Goal: Task Accomplishment & Management: Manage account settings

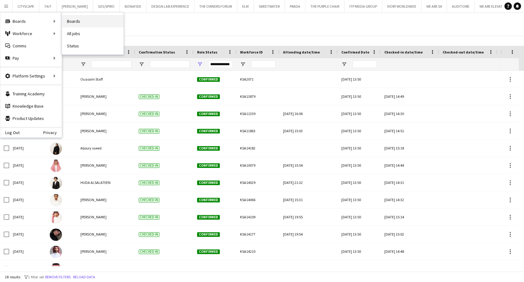
click at [75, 22] on link "Boards" at bounding box center [92, 21] width 61 height 12
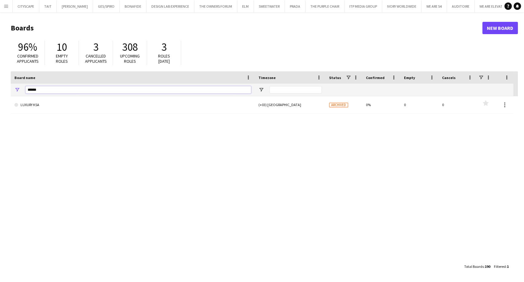
drag, startPoint x: 53, startPoint y: 89, endPoint x: 3, endPoint y: 96, distance: 50.2
click at [3, 96] on main "Boards New Board 96% Confirmed applicants 10 Empty roles 3 Cancelled applicants…" at bounding box center [262, 146] width 524 height 269
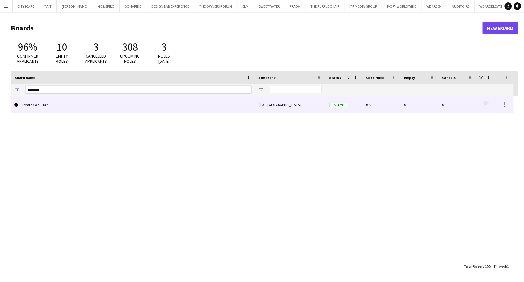
type input "********"
click at [30, 107] on link "Elevated XP - Tural" at bounding box center [132, 104] width 237 height 17
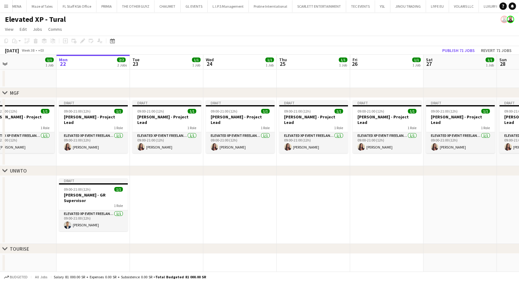
scroll to position [0, 166]
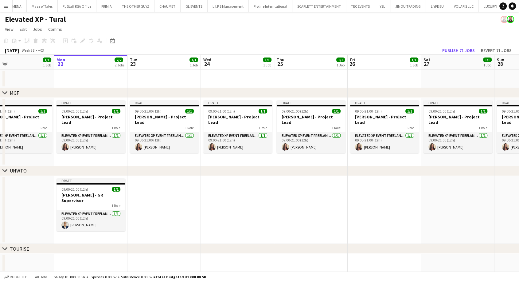
drag, startPoint x: 207, startPoint y: 215, endPoint x: 188, endPoint y: 215, distance: 18.7
click at [188, 215] on app-calendar-viewport "Fri 19 1/1 1 Job Sat 20 1/1 1 Job Sun 21 1/1 1 Job Mon 22 2/2 2 Jobs Tue 23 1/1…" at bounding box center [259, 163] width 519 height 217
click at [89, 196] on h3 "[PERSON_NAME] - GR Supervisor" at bounding box center [91, 197] width 69 height 11
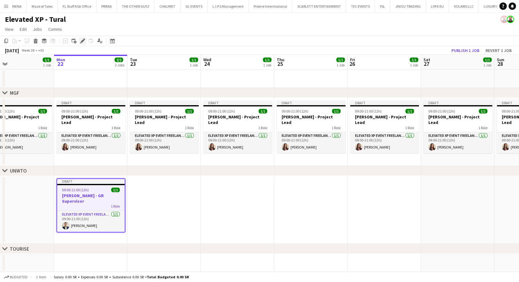
click at [81, 41] on icon "Edit" at bounding box center [82, 40] width 5 height 5
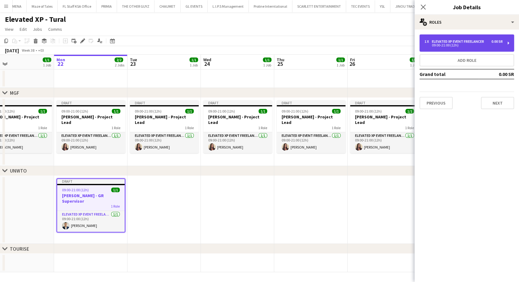
click at [476, 41] on div "Elevated XP Event Freelancer" at bounding box center [459, 41] width 55 height 4
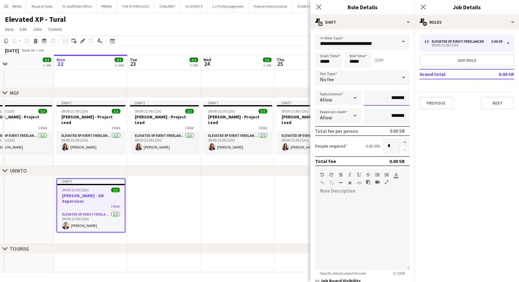
click at [384, 100] on input "*******" at bounding box center [387, 97] width 46 height 15
click at [361, 76] on div "No fee" at bounding box center [356, 77] width 82 height 15
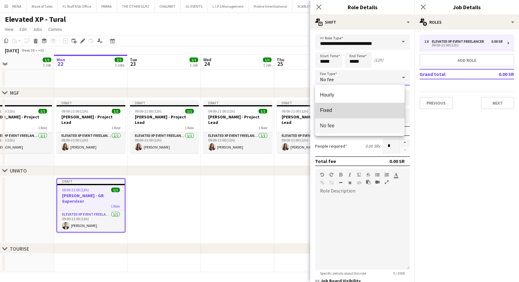
click at [339, 108] on span "Fixed" at bounding box center [360, 110] width 80 height 6
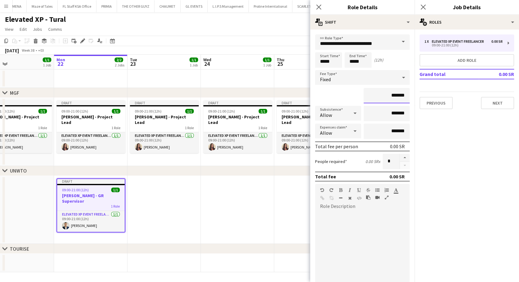
click at [381, 98] on input "*******" at bounding box center [387, 95] width 46 height 15
type input "*********"
click at [216, 208] on app-date-cell at bounding box center [237, 210] width 73 height 68
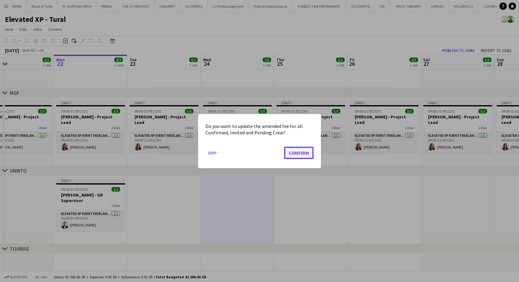
click at [302, 154] on button "Confirm" at bounding box center [298, 152] width 29 height 12
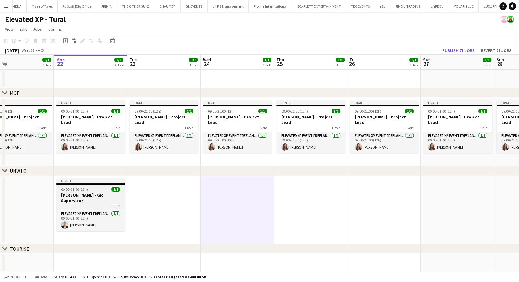
click at [97, 203] on div "1 Role" at bounding box center [90, 205] width 69 height 5
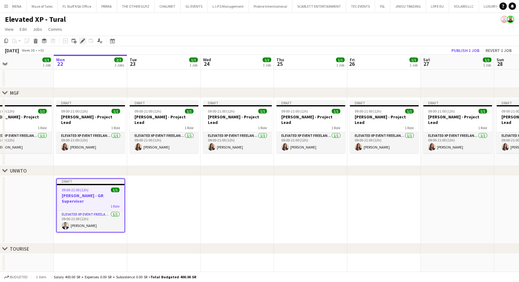
click at [82, 39] on icon "Edit" at bounding box center [82, 40] width 5 height 5
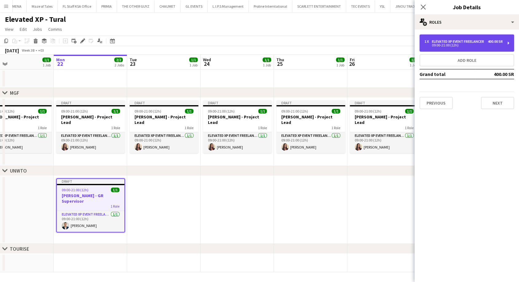
click at [474, 44] on div "Elevated XP Event Freelancer" at bounding box center [459, 41] width 55 height 4
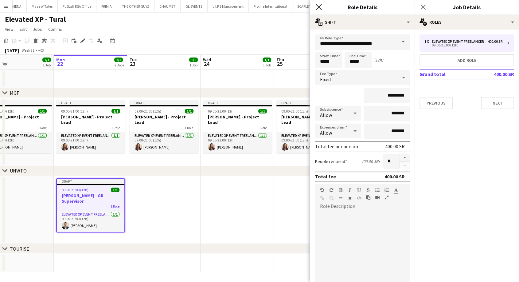
click at [318, 7] on icon at bounding box center [319, 7] width 6 height 6
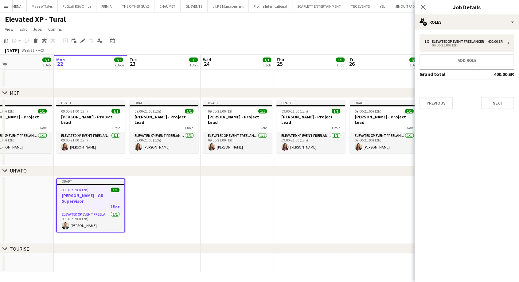
click at [74, 190] on span "09:00-21:00 (12h)" at bounding box center [75, 189] width 27 height 5
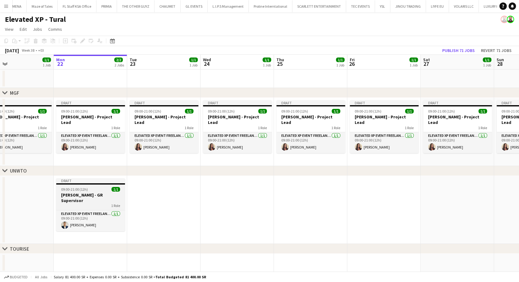
click at [79, 203] on div "1 Role" at bounding box center [90, 205] width 69 height 5
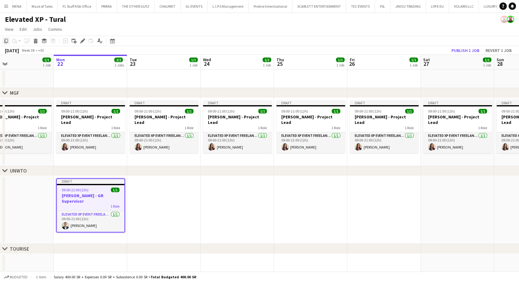
click at [5, 42] on icon at bounding box center [6, 41] width 4 height 4
click at [157, 206] on app-date-cell at bounding box center [163, 210] width 73 height 68
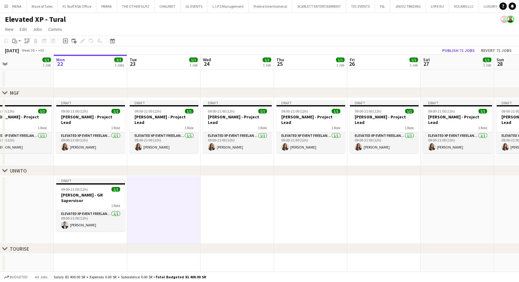
click at [217, 206] on app-date-cell at bounding box center [237, 210] width 73 height 68
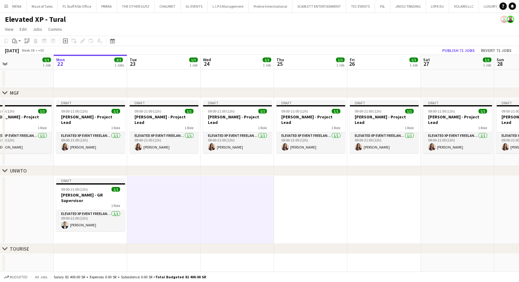
click at [319, 208] on app-date-cell at bounding box center [310, 210] width 73 height 68
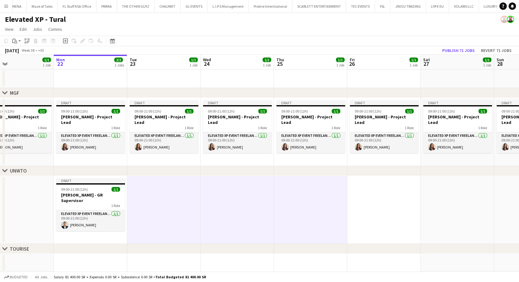
click at [370, 211] on app-date-cell at bounding box center [383, 210] width 73 height 68
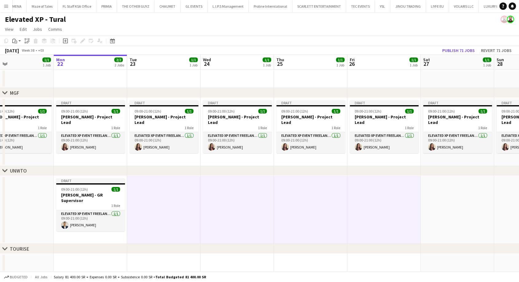
click at [447, 212] on app-date-cell at bounding box center [457, 210] width 73 height 68
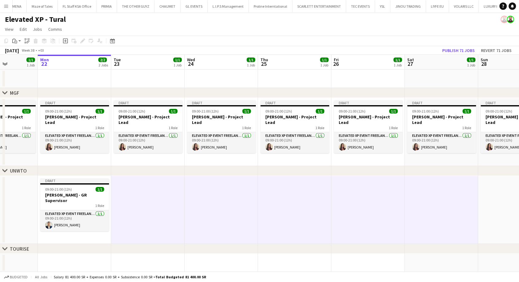
drag, startPoint x: 452, startPoint y: 214, endPoint x: 289, endPoint y: 214, distance: 163.4
click at [289, 214] on app-calendar-viewport "Fri 19 1/1 1 Job Sat 20 1/1 1 Job Sun 21 1/1 1 Job Mon 22 2/2 2 Jobs Tue 23 1/1…" at bounding box center [259, 163] width 519 height 217
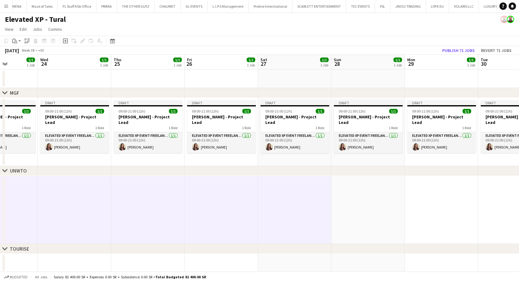
scroll to position [0, 183]
click at [362, 200] on app-date-cell at bounding box center [367, 210] width 73 height 68
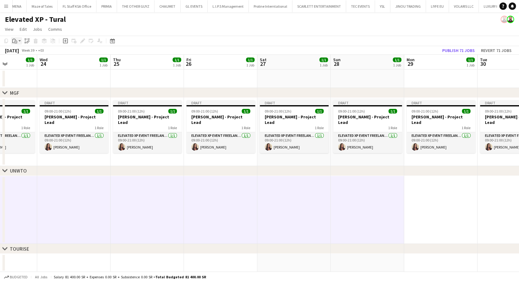
click at [18, 41] on app-action-btn "Paste" at bounding box center [16, 40] width 11 height 7
click at [17, 66] on link "Paste with crew Ctrl+Shift+V" at bounding box center [45, 63] width 58 height 6
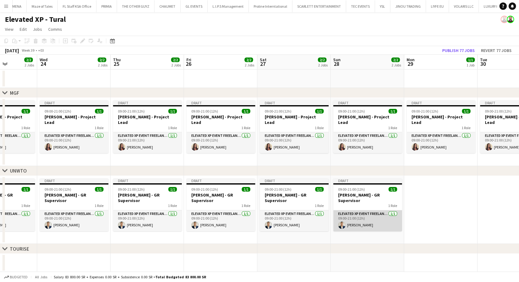
click at [352, 219] on app-card-role "Elevated XP Event Freelancer 1/1 09:00-21:00 (12h) Mohamed Youssef Khiari" at bounding box center [367, 220] width 69 height 21
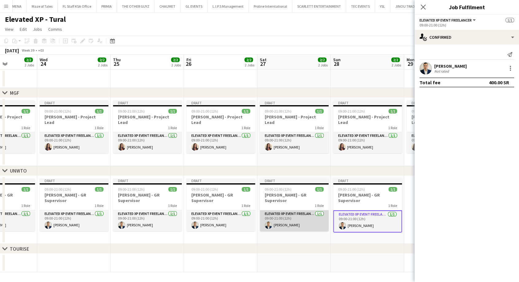
click at [309, 217] on app-card-role "Elevated XP Event Freelancer 1/1 09:00-21:00 (12h) Mohamed Youssef Khiari" at bounding box center [294, 220] width 69 height 21
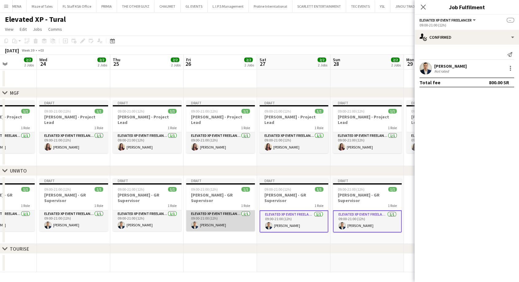
click at [201, 216] on app-card-role "Elevated XP Event Freelancer 1/1 09:00-21:00 (12h) Mohamed Youssef Khiari" at bounding box center [220, 220] width 69 height 21
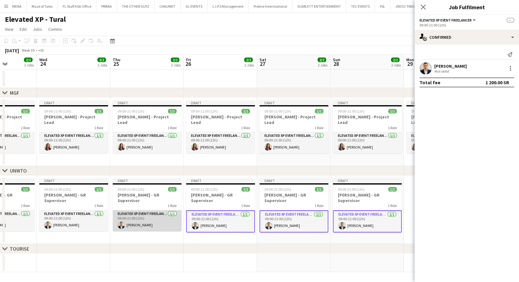
drag, startPoint x: 157, startPoint y: 217, endPoint x: 97, endPoint y: 215, distance: 59.9
click at [157, 217] on app-card-role "Elevated XP Event Freelancer 1/1 09:00-21:00 (12h) Mohamed Youssef Khiari" at bounding box center [147, 220] width 69 height 21
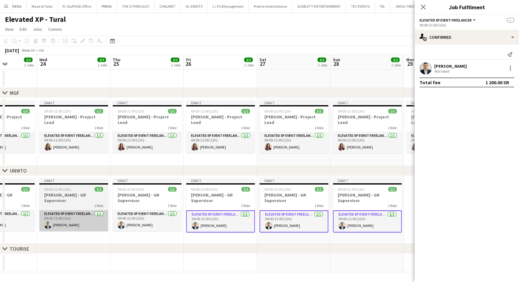
scroll to position [0, 184]
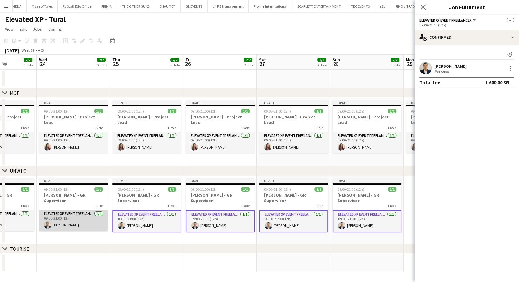
click at [71, 216] on app-card-role "Elevated XP Event Freelancer 1/1 09:00-21:00 (12h) Mohamed Youssef Khiari" at bounding box center [73, 220] width 69 height 21
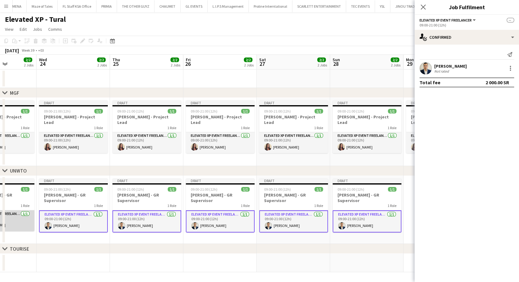
click at [10, 216] on app-card-role "Elevated XP Event Freelancer 1/1 09:00-21:00 (12h) Mohamed Youssef Khiari" at bounding box center [0, 220] width 69 height 21
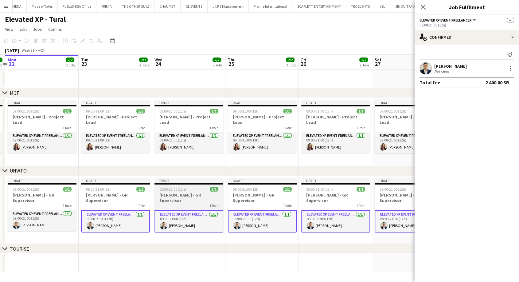
drag, startPoint x: 64, startPoint y: 218, endPoint x: 182, endPoint y: 221, distance: 118.6
click at [186, 221] on app-calendar-viewport "Sat 20 1/1 1 Job Sun 21 1/1 1 Job Mon 22 2/2 2 Jobs Tue 23 2/2 2 Jobs Wed 24 2/…" at bounding box center [259, 163] width 519 height 217
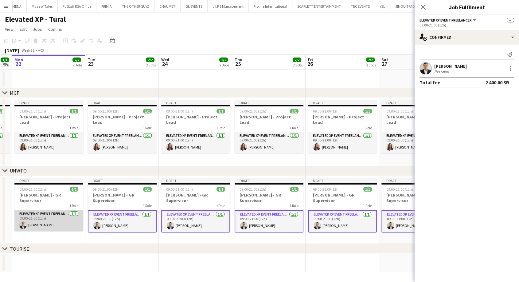
click at [51, 214] on app-card-role "Elevated XP Event Freelancer 1/1 09:00-21:00 (12h) Mohamed Youssef Khiari" at bounding box center [48, 220] width 69 height 21
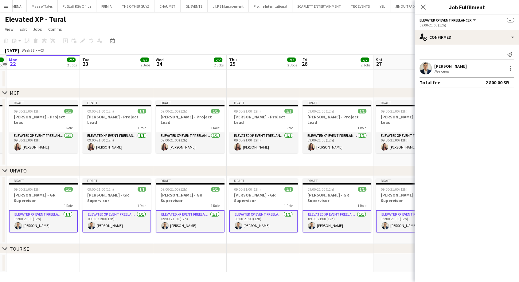
drag, startPoint x: 61, startPoint y: 216, endPoint x: 53, endPoint y: 212, distance: 8.8
click at [53, 212] on app-calendar-viewport "Thu 18 1/1 1 Job Fri 19 1/1 1 Job Sat 20 1/1 1 Job Sun 21 1/1 1 Job Mon 22 2/2 …" at bounding box center [259, 163] width 519 height 217
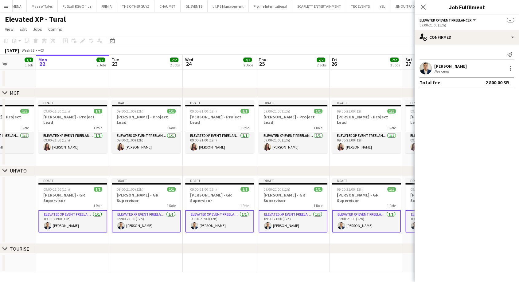
drag, startPoint x: 239, startPoint y: 217, endPoint x: 124, endPoint y: 216, distance: 114.5
click at [124, 216] on app-calendar-viewport "Thu 18 1/1 1 Job Fri 19 1/1 1 Job Sat 20 1/1 1 Job Sun 21 1/1 1 Job Mon 22 2/2 …" at bounding box center [259, 163] width 519 height 217
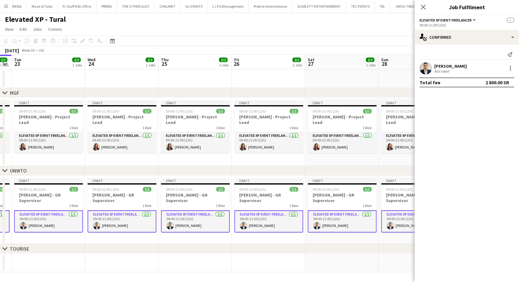
drag, startPoint x: 279, startPoint y: 214, endPoint x: 160, endPoint y: 221, distance: 119.3
click at [160, 221] on app-calendar-viewport "Sat 20 1/1 1 Job Sun 21 1/1 1 Job Mon 22 2/2 2 Jobs Tue 23 2/2 2 Jobs Wed 24 2/…" at bounding box center [259, 163] width 519 height 217
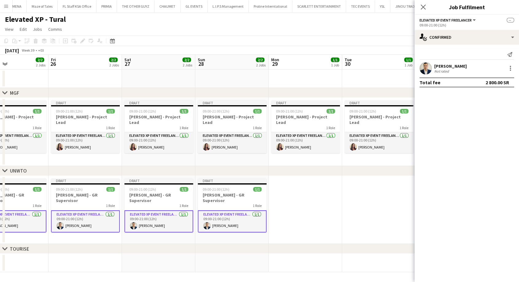
scroll to position [0, 266]
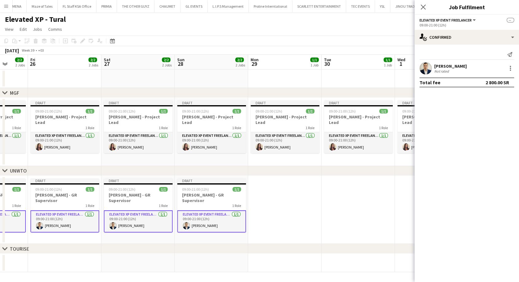
drag, startPoint x: 257, startPoint y: 219, endPoint x: 221, endPoint y: 219, distance: 35.6
click at [221, 219] on app-calendar-viewport "Mon 22 2/2 2 Jobs Tue 23 2/2 2 Jobs Wed 24 2/2 2 Jobs Thu 25 2/2 2 Jobs Fri 26 …" at bounding box center [259, 163] width 519 height 217
click at [372, 171] on div "chevron-right UNWTO" at bounding box center [259, 171] width 519 height 10
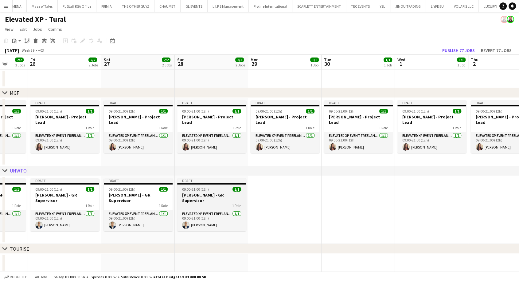
click at [219, 191] on div "09:00-21:00 (12h) 1/1" at bounding box center [211, 189] width 69 height 5
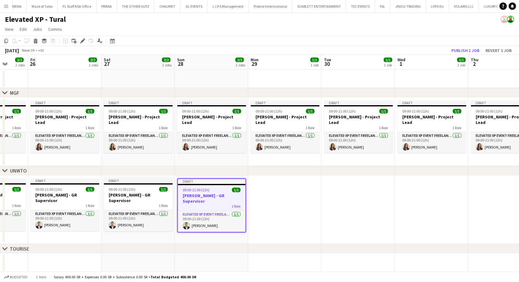
click at [183, 187] on span "09:00-21:00 (12h)" at bounding box center [196, 189] width 27 height 5
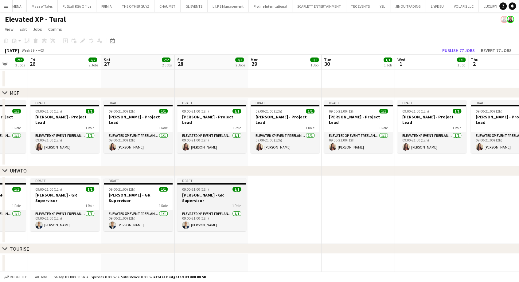
click at [188, 189] on span "09:00-21:00 (12h)" at bounding box center [195, 189] width 27 height 5
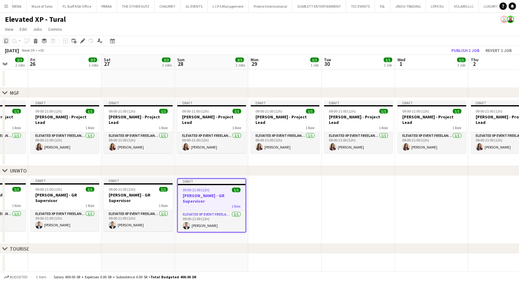
click at [7, 40] on icon "Copy" at bounding box center [6, 40] width 5 height 5
click at [277, 182] on app-date-cell at bounding box center [284, 210] width 73 height 68
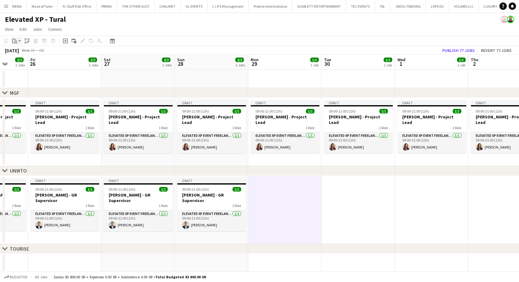
click at [16, 41] on icon at bounding box center [15, 42] width 3 height 3
click at [26, 60] on link "Paste with crew Ctrl+Shift+V" at bounding box center [45, 63] width 58 height 6
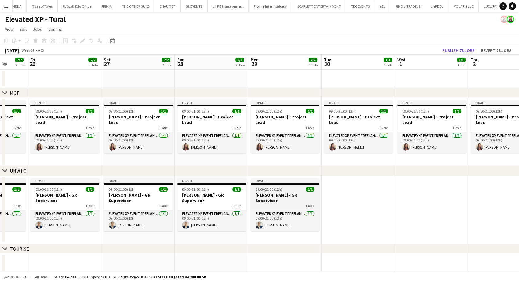
click at [275, 194] on h3 "[PERSON_NAME] - GR Supervisor" at bounding box center [285, 197] width 69 height 11
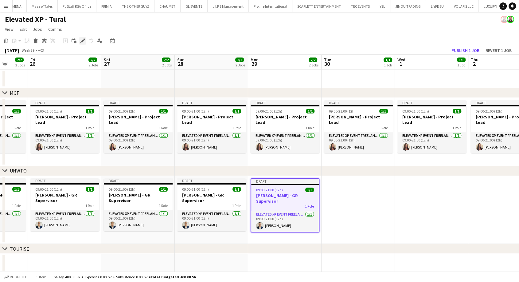
click at [81, 41] on icon at bounding box center [82, 40] width 3 height 3
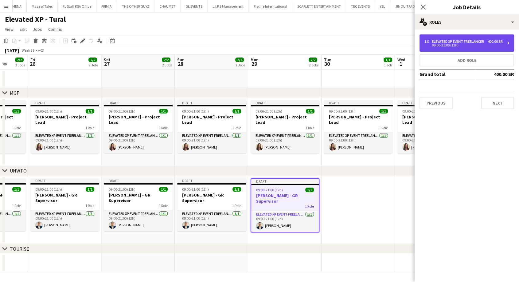
click at [456, 47] on div "09:00-21:00 (12h)" at bounding box center [463, 45] width 78 height 3
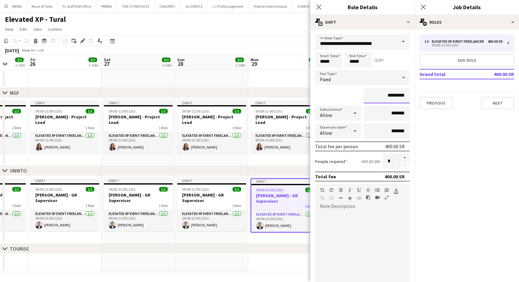
click at [381, 96] on input "*********" at bounding box center [387, 95] width 46 height 15
type input "*********"
click at [282, 241] on app-date-cell "Draft 09:00-21:00 (12h) 1/1 Youssef Khiari - GR Supervisor 1 Role Elevated XP E…" at bounding box center [284, 210] width 73 height 68
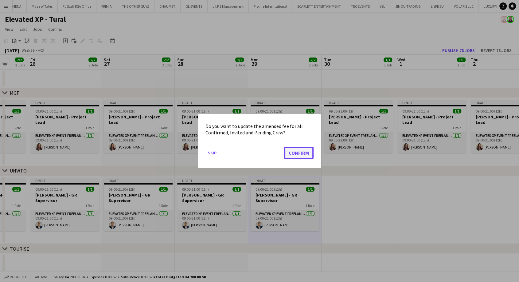
click at [296, 154] on button "Confirm" at bounding box center [298, 152] width 29 height 12
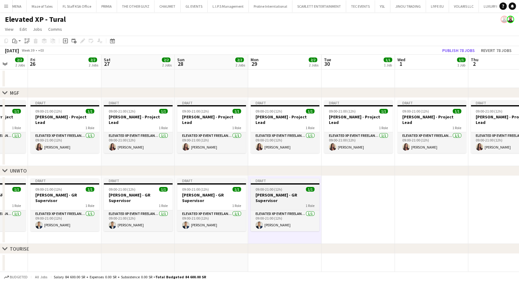
click at [295, 195] on h3 "[PERSON_NAME] - GR Supervisor" at bounding box center [285, 197] width 69 height 11
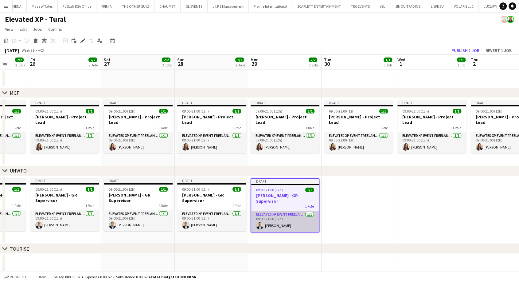
click at [291, 219] on app-card-role "Elevated XP Event Freelancer 1/1 09:00-21:00 (12h) Mohamed Youssef Khiari" at bounding box center [285, 221] width 68 height 21
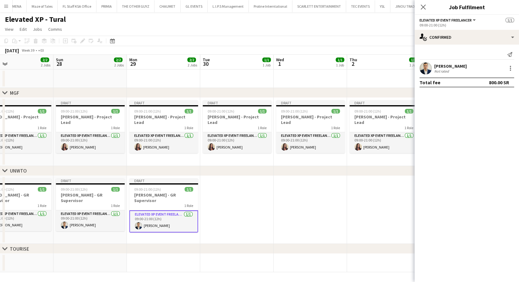
scroll to position [0, 270]
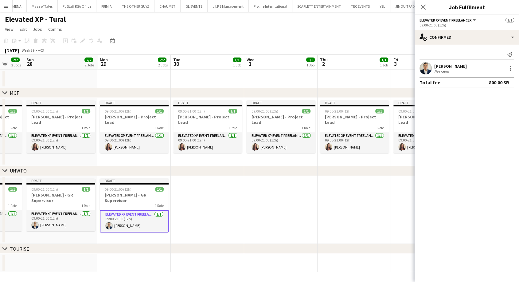
drag, startPoint x: 290, startPoint y: 201, endPoint x: 139, endPoint y: 188, distance: 151.0
click at [139, 188] on app-calendar-viewport "Wed 24 2/2 2 Jobs Thu 25 2/2 2 Jobs Fri 26 2/2 2 Jobs Sat 27 2/2 2 Jobs Sun 28 …" at bounding box center [259, 163] width 519 height 217
click at [141, 185] on app-job-card "Draft 09:00-21:00 (12h) 1/1 Youssef Khiari - GR Supervisor 1 Role Elevated XP E…" at bounding box center [134, 205] width 69 height 54
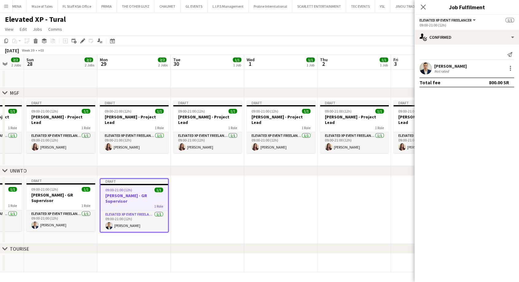
click at [196, 212] on app-date-cell at bounding box center [207, 210] width 73 height 68
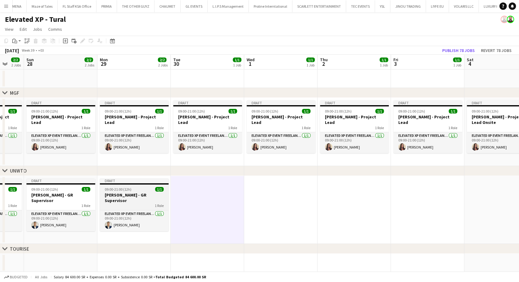
click at [131, 193] on h3 "[PERSON_NAME] - GR Supervisor" at bounding box center [134, 197] width 69 height 11
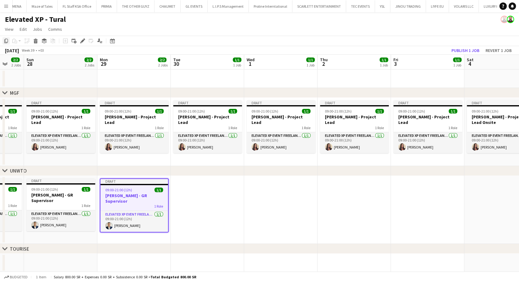
click at [6, 41] on icon "Copy" at bounding box center [6, 40] width 5 height 5
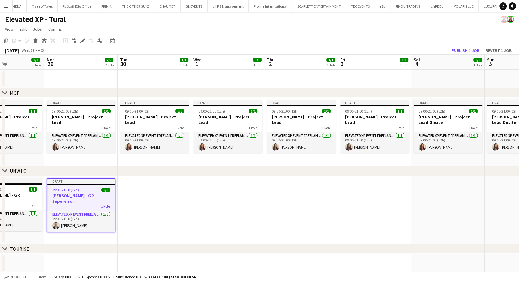
drag, startPoint x: 196, startPoint y: 201, endPoint x: 145, endPoint y: 201, distance: 51.0
click at [145, 201] on app-calendar-viewport "Fri 26 2/2 2 Jobs Sat 27 2/2 2 Jobs Sun 28 2/2 2 Jobs Mon 29 2/2 2 Jobs Tue 30 …" at bounding box center [259, 163] width 519 height 217
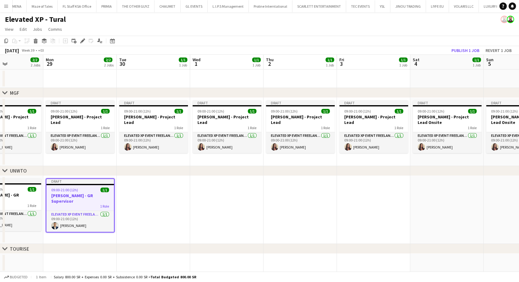
click at [172, 202] on app-date-cell at bounding box center [153, 210] width 73 height 68
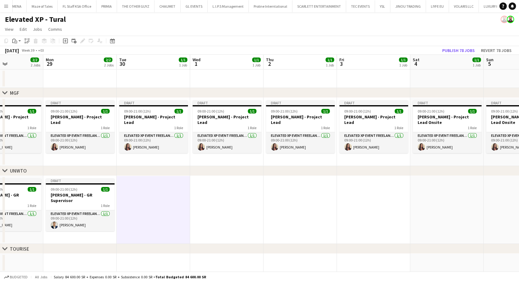
click at [219, 206] on app-date-cell at bounding box center [226, 210] width 73 height 68
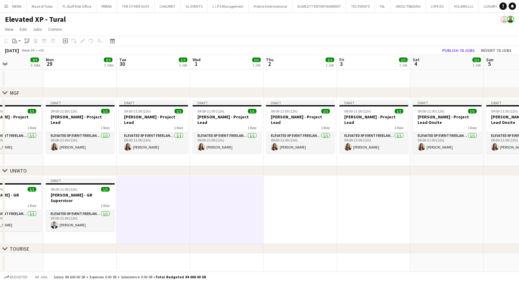
click at [284, 212] on app-date-cell at bounding box center [299, 210] width 73 height 68
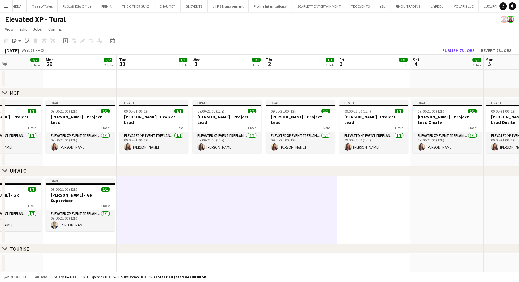
click at [350, 209] on app-date-cell at bounding box center [373, 210] width 73 height 68
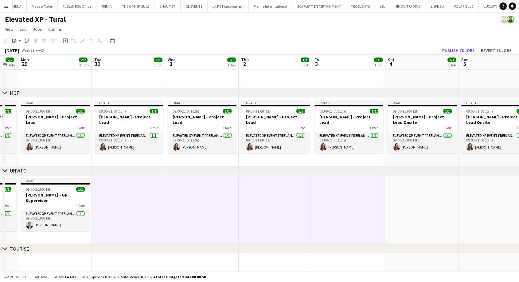
drag, startPoint x: 356, startPoint y: 209, endPoint x: 164, endPoint y: 212, distance: 191.9
click at [164, 212] on app-calendar-viewport "Fri 26 2/2 2 Jobs Sat 27 2/2 2 Jobs Sun 28 2/2 2 Jobs Mon 29 2/2 2 Jobs Tue 30 …" at bounding box center [259, 163] width 519 height 217
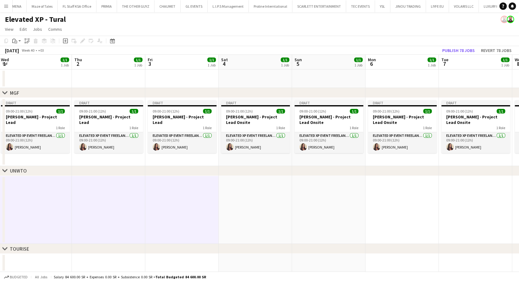
click at [231, 213] on app-date-cell at bounding box center [255, 210] width 73 height 68
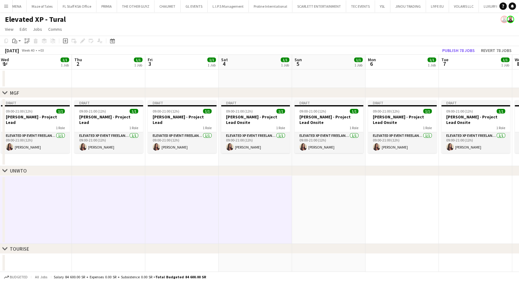
click at [314, 207] on app-date-cell at bounding box center [328, 210] width 73 height 68
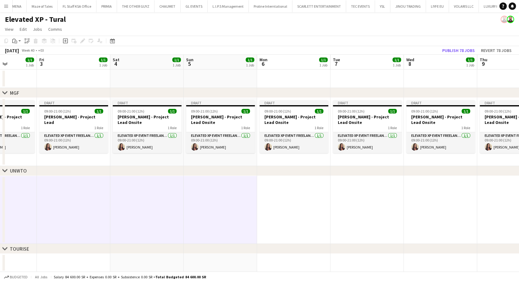
scroll to position [0, 240]
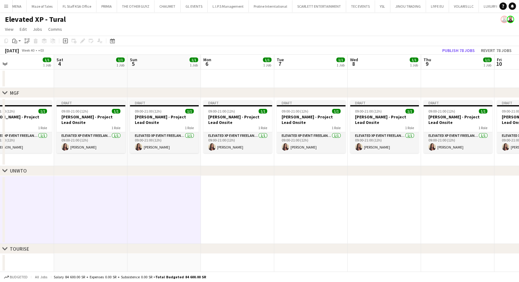
drag, startPoint x: 319, startPoint y: 209, endPoint x: 158, endPoint y: 215, distance: 161.0
click at [155, 213] on app-calendar-viewport "Tue 30 1/1 1 Job Wed 1 1/1 1 Job Thu 2 1/1 1 Job Fri 3 1/1 1 Job Sat 4 1/1 1 Jo…" at bounding box center [259, 163] width 519 height 217
drag, startPoint x: 239, startPoint y: 209, endPoint x: 241, endPoint y: 212, distance: 4.1
click at [239, 208] on app-date-cell at bounding box center [237, 210] width 73 height 68
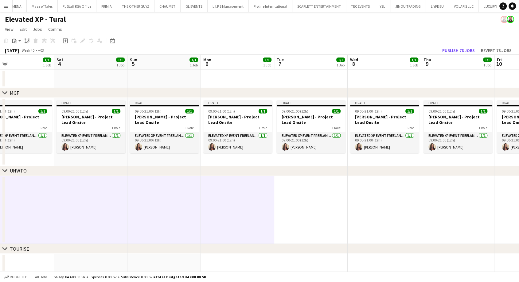
click at [299, 211] on app-date-cell at bounding box center [310, 210] width 73 height 68
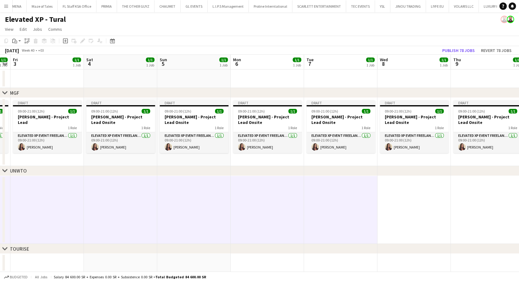
drag, startPoint x: 306, startPoint y: 212, endPoint x: 167, endPoint y: 213, distance: 139.1
click at [167, 213] on app-calendar-viewport "Tue 30 1/1 1 Job Wed 1 1/1 1 Job Thu 2 1/1 1 Job Fri 3 1/1 1 Job Sat 4 1/1 1 Jo…" at bounding box center [259, 163] width 519 height 217
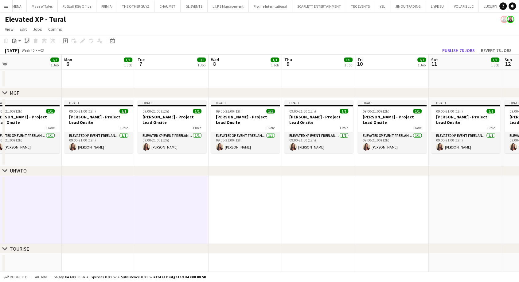
click at [242, 208] on app-date-cell at bounding box center [244, 210] width 73 height 68
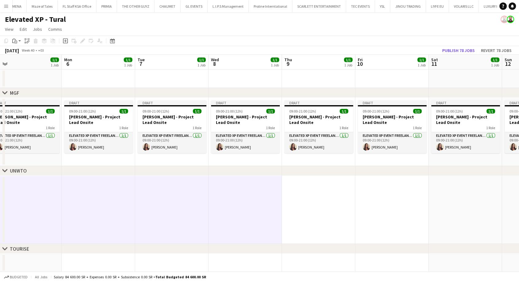
click at [302, 212] on app-date-cell at bounding box center [318, 210] width 73 height 68
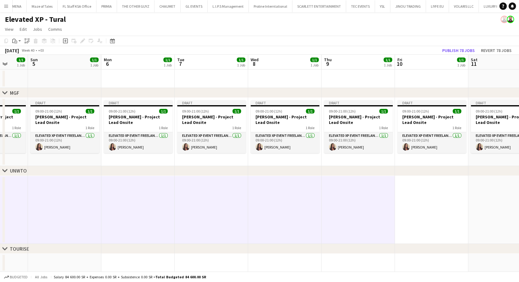
drag, startPoint x: 311, startPoint y: 214, endPoint x: 193, endPoint y: 216, distance: 118.5
click at [193, 216] on app-calendar-viewport "Thu 2 1/1 1 Job Fri 3 1/1 1 Job Sat 4 1/1 1 Job Sun 5 1/1 1 Job Mon 6 1/1 1 Job…" at bounding box center [259, 163] width 519 height 217
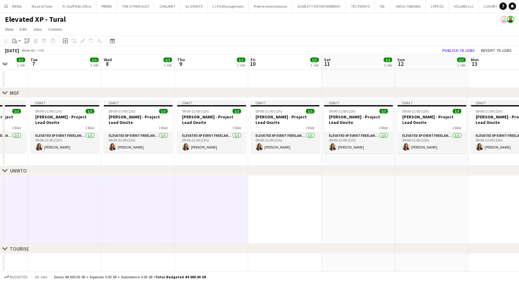
scroll to position [0, 203]
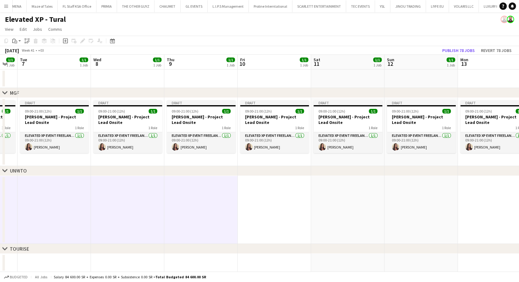
click at [267, 217] on app-date-cell at bounding box center [274, 210] width 73 height 68
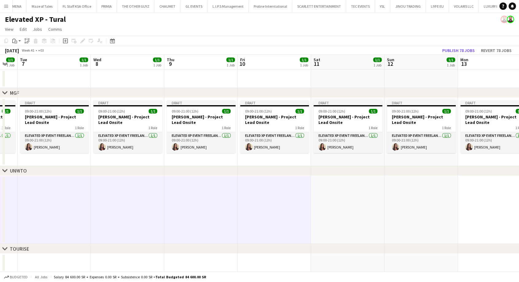
click at [323, 216] on app-date-cell at bounding box center [347, 210] width 73 height 68
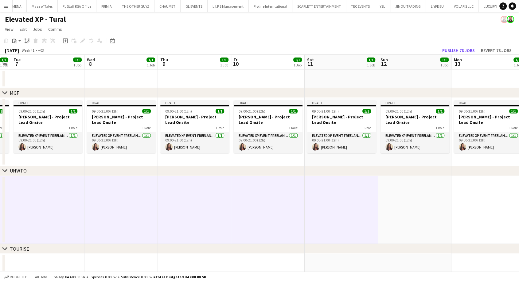
drag, startPoint x: 339, startPoint y: 217, endPoint x: 162, endPoint y: 220, distance: 177.8
click at [161, 218] on app-calendar-viewport "Sat 4 1/1 1 Job Sun 5 1/1 1 Job Mon 6 1/1 1 Job Tue 7 1/1 1 Job Wed 8 1/1 1 Job…" at bounding box center [259, 163] width 519 height 217
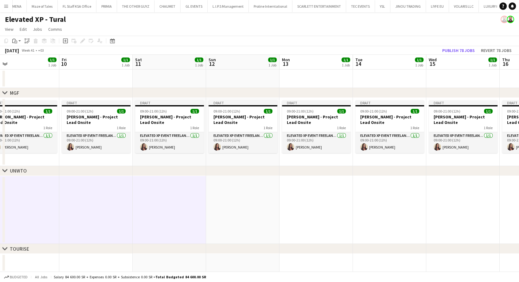
click at [236, 209] on app-date-cell at bounding box center [242, 210] width 73 height 68
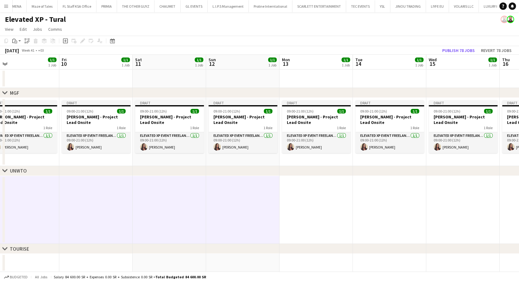
click at [315, 217] on app-date-cell at bounding box center [315, 210] width 73 height 68
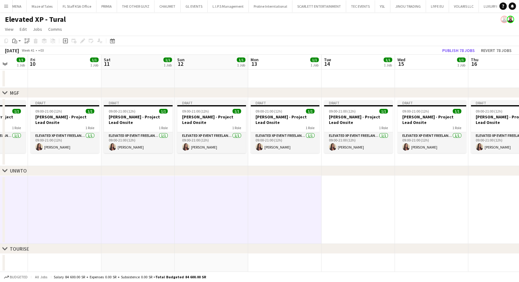
scroll to position [0, 207]
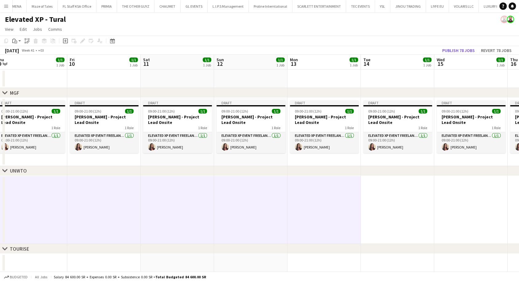
drag, startPoint x: 322, startPoint y: 218, endPoint x: 203, endPoint y: 219, distance: 119.5
click at [203, 219] on app-calendar-viewport "Mon 6 1/1 1 Job Tue 7 1/1 1 Job Wed 8 1/1 1 Job Thu 9 1/1 1 Job Fri 10 1/1 1 Jo…" at bounding box center [259, 163] width 519 height 217
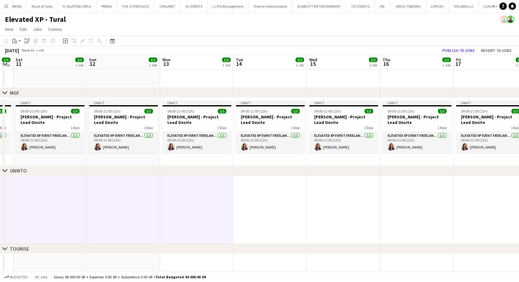
click at [270, 212] on app-date-cell at bounding box center [269, 210] width 73 height 68
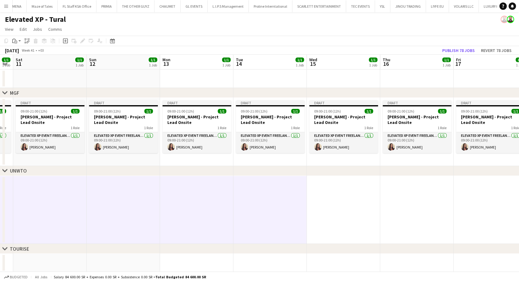
click at [329, 211] on app-date-cell at bounding box center [343, 210] width 73 height 68
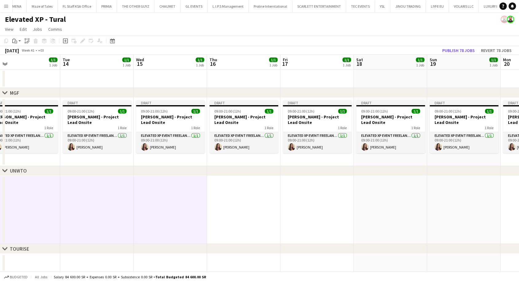
drag, startPoint x: 337, startPoint y: 213, endPoint x: 161, endPoint y: 212, distance: 175.3
click at [161, 212] on app-calendar-viewport "Fri 10 1/1 1 Job Sat 11 1/1 1 Job Sun 12 1/1 1 Job Mon 13 1/1 1 Job Tue 14 1/1 …" at bounding box center [259, 163] width 519 height 217
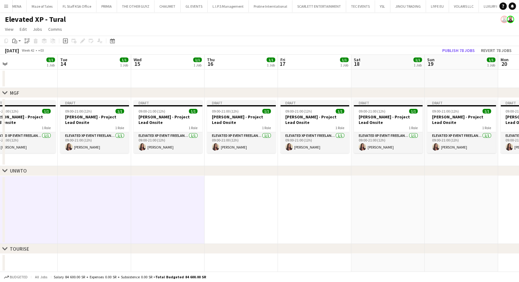
click at [240, 205] on app-date-cell at bounding box center [241, 210] width 73 height 68
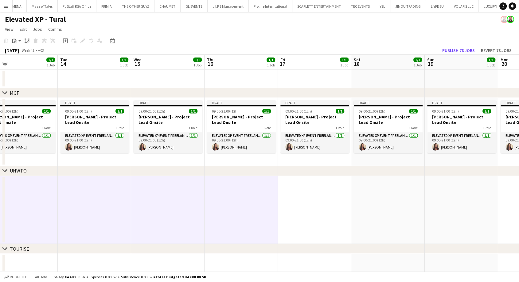
click at [297, 216] on app-date-cell at bounding box center [314, 210] width 73 height 68
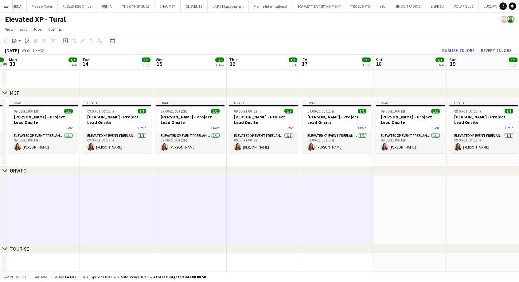
drag, startPoint x: 310, startPoint y: 219, endPoint x: 113, endPoint y: 208, distance: 196.8
click at [113, 208] on app-calendar-viewport "Fri 10 1/1 1 Job Sat 11 1/1 1 Job Sun 12 1/1 1 Job Mon 13 1/1 1 Job Tue 14 1/1 …" at bounding box center [259, 163] width 519 height 217
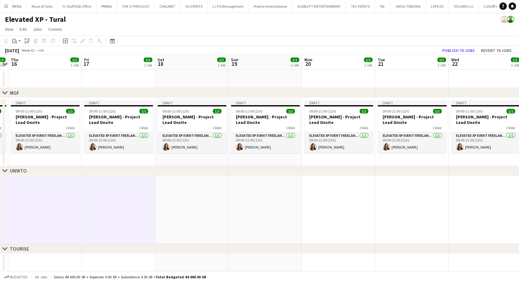
click at [201, 214] on app-date-cell at bounding box center [191, 210] width 73 height 68
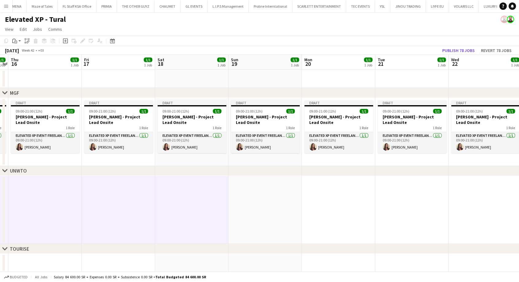
click at [256, 218] on app-date-cell at bounding box center [264, 210] width 73 height 68
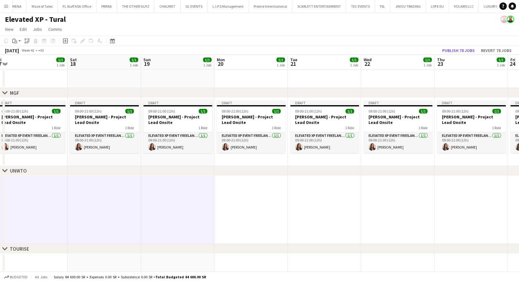
drag, startPoint x: 264, startPoint y: 218, endPoint x: 174, endPoint y: 215, distance: 89.4
click at [176, 214] on app-calendar-viewport "Tue 14 1/1 1 Job Wed 15 1/1 1 Job Thu 16 1/1 1 Job Fri 17 1/1 1 Job Sat 18 1/1 …" at bounding box center [259, 163] width 519 height 217
click at [248, 215] on app-date-cell at bounding box center [250, 210] width 73 height 68
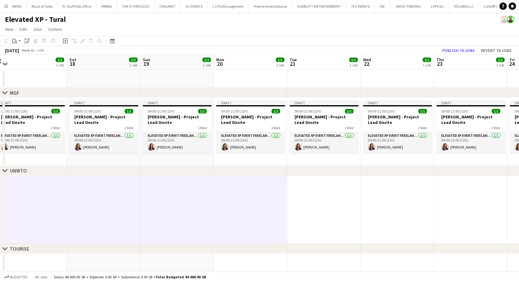
click at [327, 218] on app-date-cell at bounding box center [323, 210] width 73 height 68
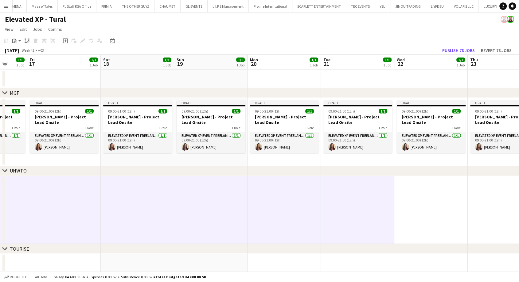
drag, startPoint x: 327, startPoint y: 218, endPoint x: 202, endPoint y: 216, distance: 125.3
click at [204, 215] on app-calendar-viewport "Tue 14 1/1 1 Job Wed 15 1/1 1 Job Thu 16 1/1 1 Job Fri 17 1/1 1 Job Sat 18 1/1 …" at bounding box center [259, 163] width 519 height 217
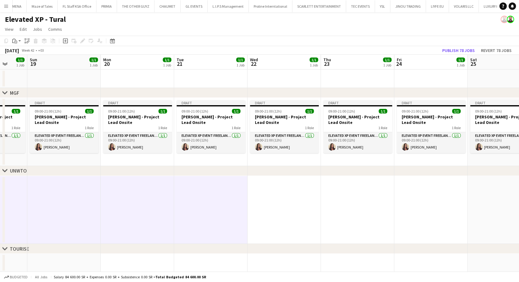
scroll to position [0, 203]
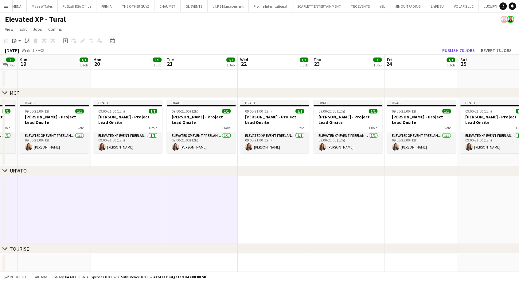
click at [266, 216] on app-date-cell at bounding box center [274, 210] width 73 height 68
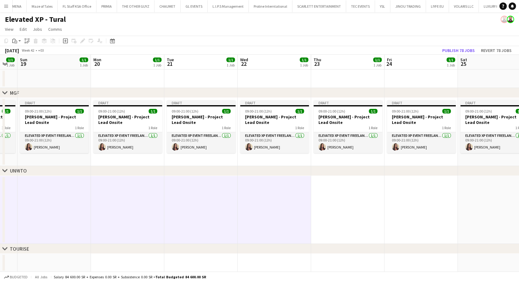
click at [331, 221] on app-date-cell at bounding box center [347, 210] width 73 height 68
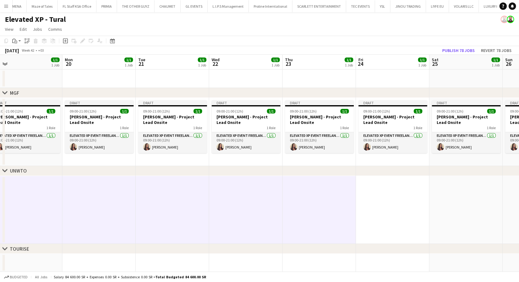
scroll to position [0, 202]
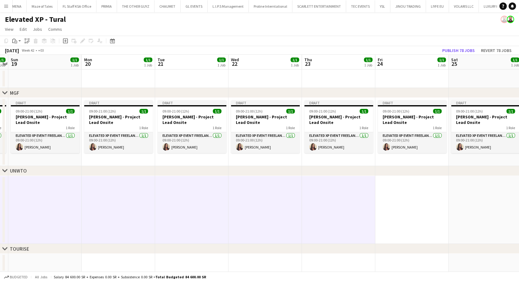
drag, startPoint x: 345, startPoint y: 222, endPoint x: 199, endPoint y: 219, distance: 146.2
click at [199, 219] on app-calendar-viewport "Thu 16 1/1 1 Job Fri 17 1/1 1 Job Sat 18 1/1 1 Job Sun 19 1/1 1 Job Mon 20 1/1 …" at bounding box center [259, 163] width 519 height 217
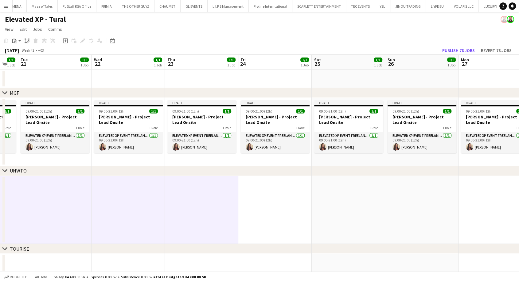
click at [275, 217] on app-date-cell at bounding box center [274, 210] width 73 height 68
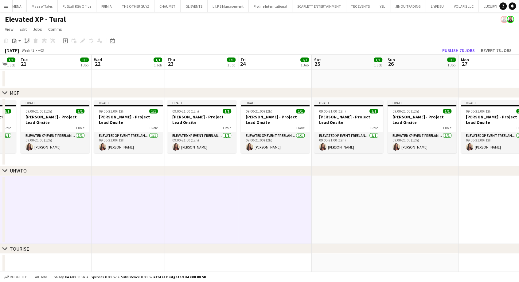
drag, startPoint x: 332, startPoint y: 217, endPoint x: 335, endPoint y: 218, distance: 3.7
click at [332, 216] on app-date-cell at bounding box center [348, 210] width 73 height 68
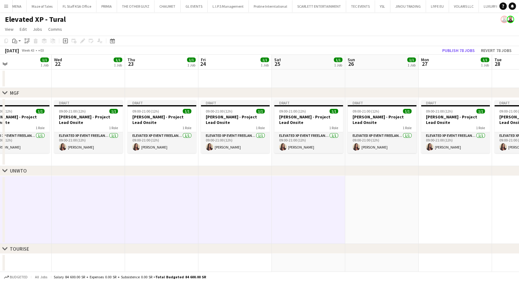
scroll to position [0, 220]
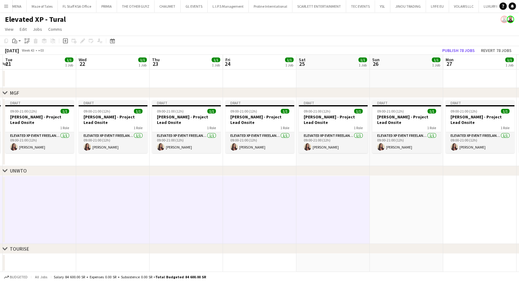
drag, startPoint x: 341, startPoint y: 219, endPoint x: 177, endPoint y: 213, distance: 164.4
click at [177, 213] on app-calendar-viewport "Sat 18 1/1 1 Job Sun 19 1/1 1 Job Mon 20 1/1 1 Job Tue 21 1/1 1 Job Wed 22 1/1 …" at bounding box center [259, 163] width 519 height 217
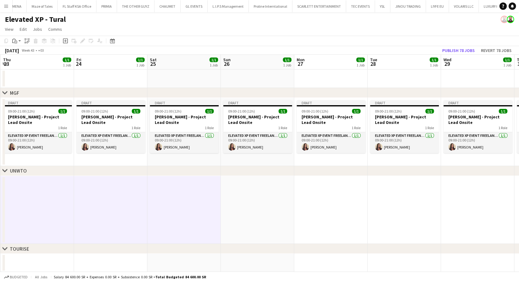
click at [275, 221] on app-date-cell at bounding box center [257, 210] width 73 height 68
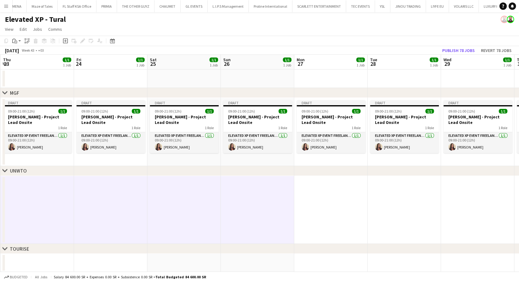
click at [334, 224] on app-date-cell at bounding box center [330, 210] width 73 height 68
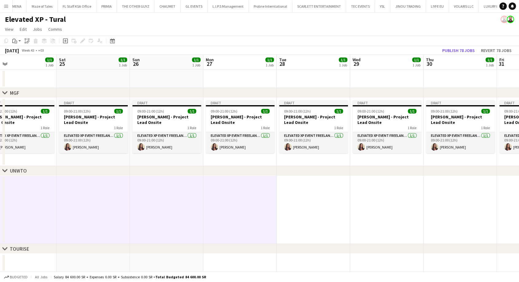
scroll to position [0, 216]
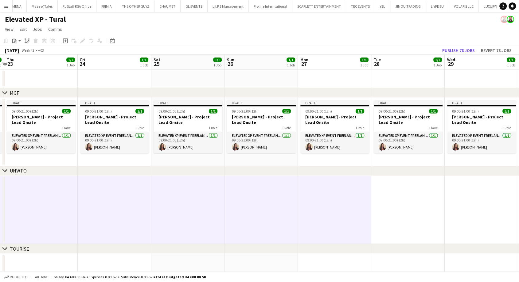
drag, startPoint x: 336, startPoint y: 222, endPoint x: 193, endPoint y: 210, distance: 143.2
click at [193, 210] on app-calendar-viewport "Mon 20 1/1 1 Job Tue 21 1/1 1 Job Wed 22 1/1 1 Job Thu 23 1/1 1 Job Fri 24 1/1 …" at bounding box center [259, 163] width 519 height 217
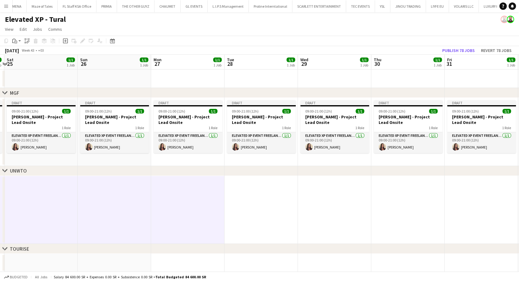
click at [263, 219] on app-date-cell at bounding box center [260, 210] width 73 height 68
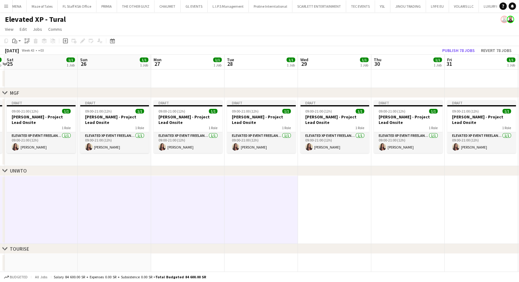
click at [322, 220] on app-date-cell at bounding box center [334, 210] width 73 height 68
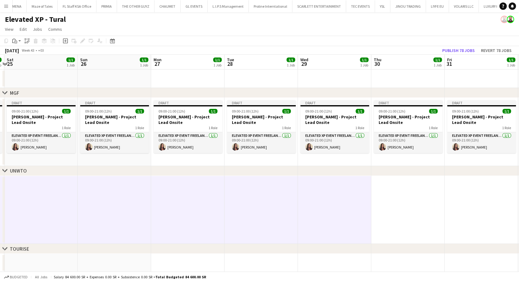
click at [388, 211] on app-date-cell at bounding box center [407, 210] width 73 height 68
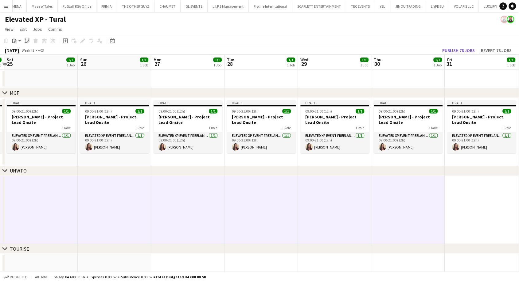
click at [464, 212] on app-date-cell at bounding box center [481, 210] width 73 height 68
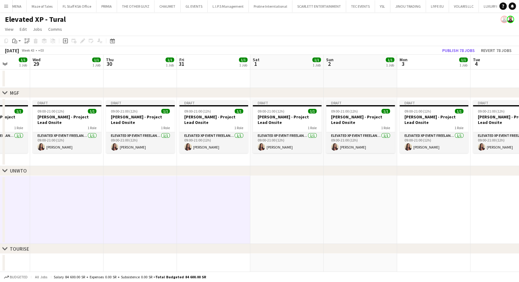
drag, startPoint x: 482, startPoint y: 209, endPoint x: 184, endPoint y: 202, distance: 297.9
click at [184, 202] on app-calendar-viewport "Sun 26 1/1 1 Job Mon 27 1/1 1 Job Tue 28 1/1 1 Job Wed 29 1/1 1 Job Thu 30 1/1 …" at bounding box center [259, 163] width 519 height 217
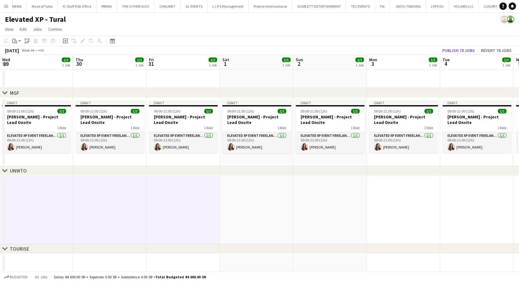
click at [240, 206] on app-date-cell at bounding box center [256, 210] width 73 height 68
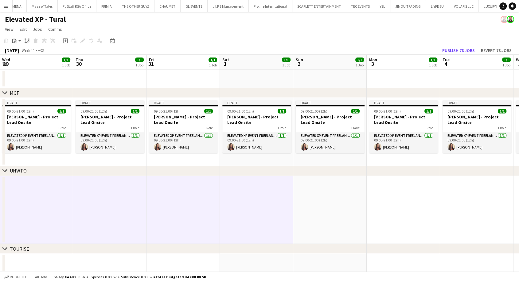
drag, startPoint x: 325, startPoint y: 216, endPoint x: 330, endPoint y: 221, distance: 7.2
click at [325, 216] on app-date-cell at bounding box center [329, 210] width 73 height 68
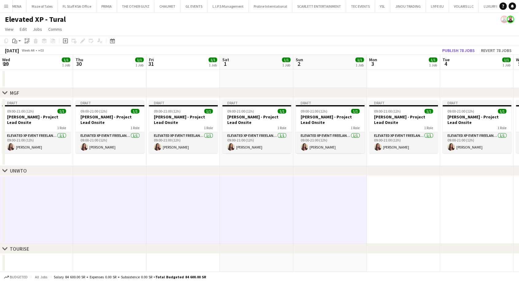
drag, startPoint x: 390, startPoint y: 211, endPoint x: 393, endPoint y: 212, distance: 3.2
click at [390, 211] on app-date-cell at bounding box center [403, 210] width 73 height 68
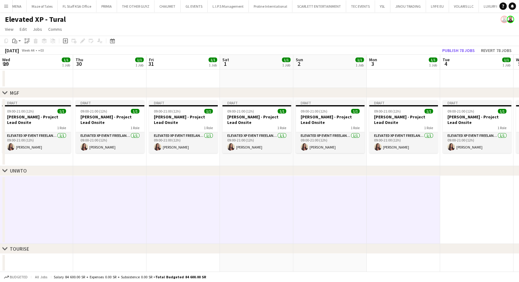
click at [457, 213] on app-date-cell at bounding box center [476, 210] width 73 height 68
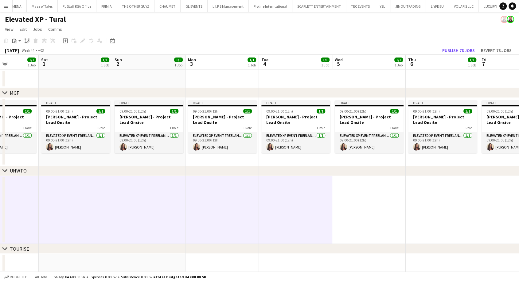
drag, startPoint x: 478, startPoint y: 216, endPoint x: 212, endPoint y: 209, distance: 266.9
click at [212, 209] on app-calendar-viewport "Tue 28 1/1 1 Job Wed 29 1/1 1 Job Thu 30 1/1 1 Job Fri 31 1/1 1 Job Sat 1 1/1 1…" at bounding box center [259, 163] width 519 height 217
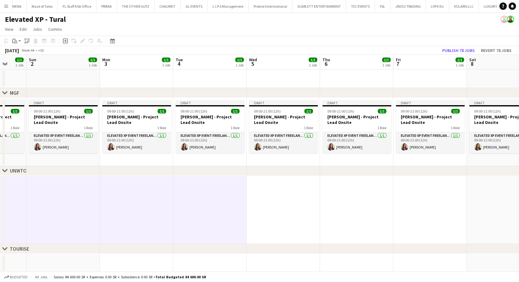
click at [285, 213] on app-date-cell at bounding box center [283, 210] width 73 height 68
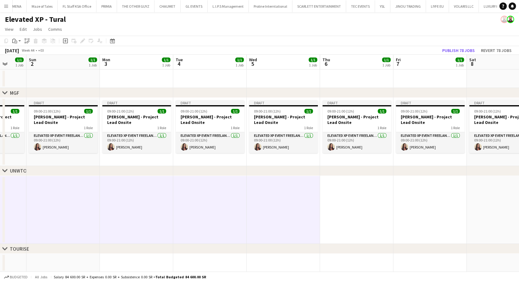
click at [348, 209] on app-date-cell at bounding box center [356, 210] width 73 height 68
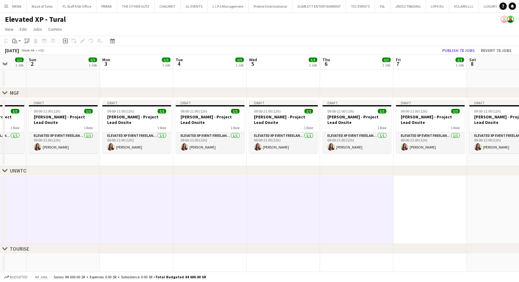
click at [425, 212] on app-date-cell at bounding box center [429, 210] width 73 height 68
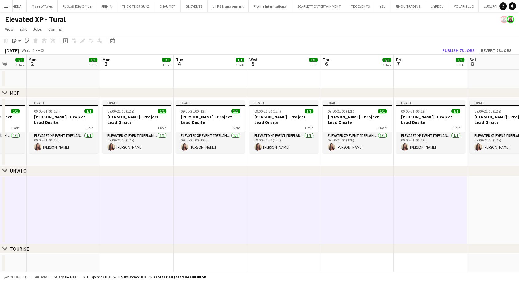
click at [479, 203] on app-date-cell at bounding box center [503, 210] width 73 height 68
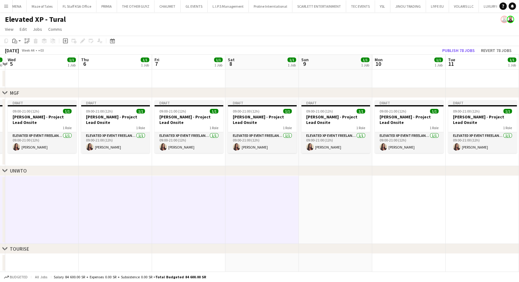
drag, startPoint x: 479, startPoint y: 204, endPoint x: 214, endPoint y: 192, distance: 265.6
click at [214, 192] on app-calendar-viewport "Sat 1 1/1 1 Job Sun 2 1/1 1 Job Mon 3 1/1 1 Job Tue 4 1/1 1 Job Wed 5 1/1 1 Job…" at bounding box center [259, 163] width 519 height 217
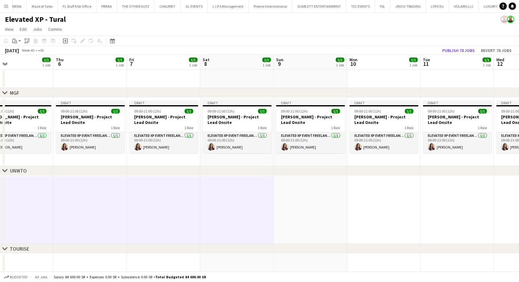
click at [292, 207] on app-date-cell at bounding box center [310, 210] width 73 height 68
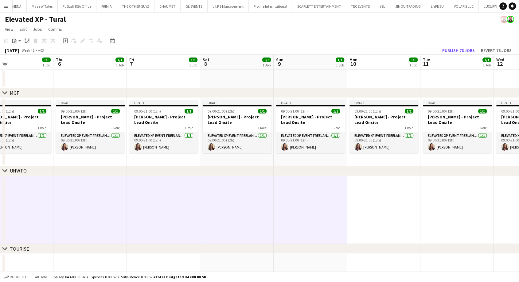
click at [377, 217] on app-date-cell at bounding box center [383, 210] width 73 height 68
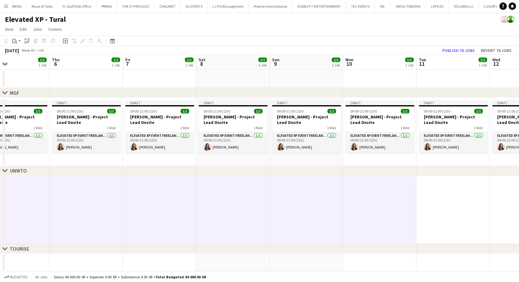
drag, startPoint x: 384, startPoint y: 217, endPoint x: 232, endPoint y: 212, distance: 152.4
click at [232, 212] on app-calendar-viewport "Mon 3 1/1 1 Job Tue 4 1/1 1 Job Wed 5 1/1 1 Job Thu 6 1/1 1 Job Fri 7 1/1 1 Job…" at bounding box center [259, 163] width 519 height 217
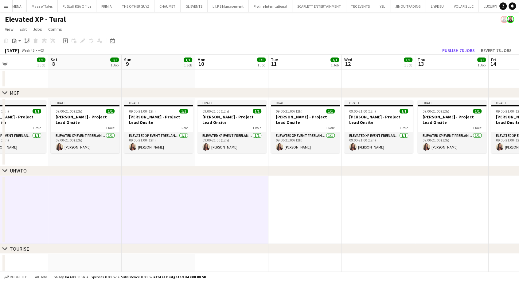
click at [324, 214] on app-date-cell at bounding box center [304, 210] width 73 height 68
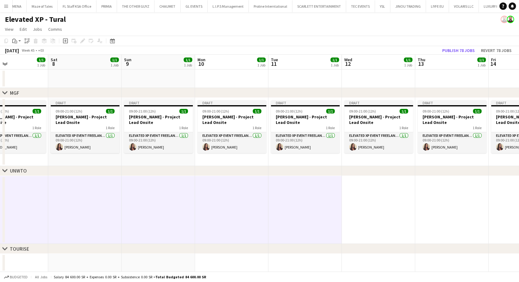
click at [373, 207] on app-date-cell at bounding box center [378, 210] width 73 height 68
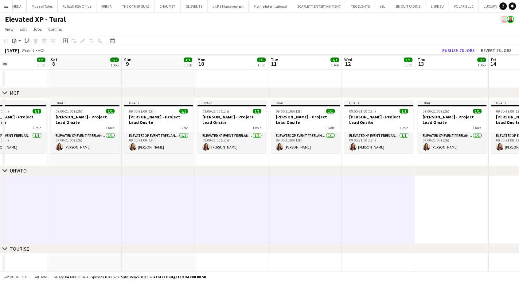
click at [438, 207] on app-date-cell at bounding box center [451, 210] width 73 height 68
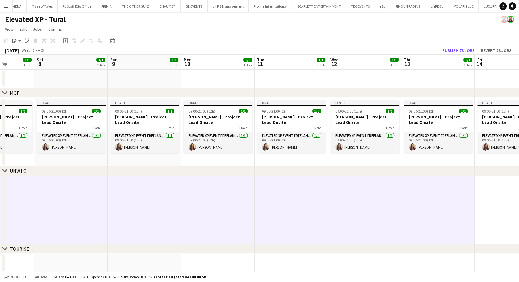
drag, startPoint x: 447, startPoint y: 218, endPoint x: 262, endPoint y: 218, distance: 185.2
click at [262, 218] on app-calendar-viewport "Wed 5 1/1 1 Job Thu 6 1/1 1 Job Fri 7 1/1 1 Job Sat 8 1/1 1 Job Sun 9 1/1 1 Job…" at bounding box center [259, 163] width 519 height 217
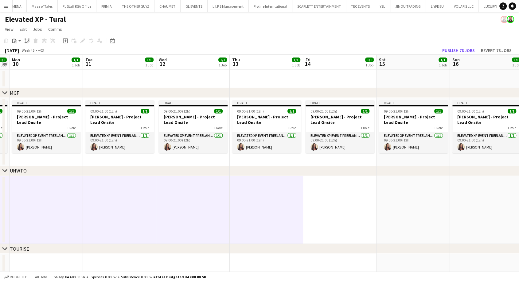
click at [335, 208] on app-date-cell at bounding box center [339, 210] width 73 height 68
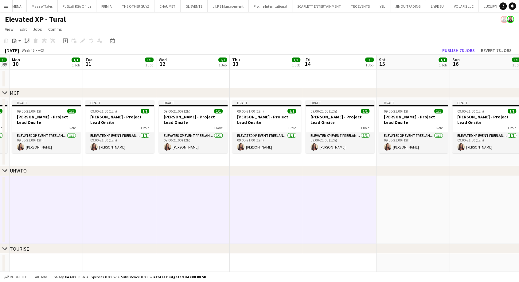
scroll to position [0, 210]
click at [404, 205] on app-date-cell at bounding box center [413, 210] width 73 height 68
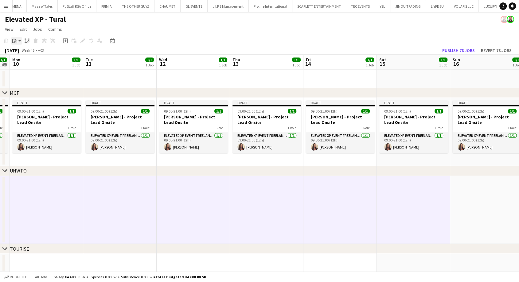
click at [19, 42] on app-action-btn "Paste" at bounding box center [16, 40] width 11 height 7
click at [21, 62] on link "Paste with crew Ctrl+Shift+V" at bounding box center [45, 63] width 58 height 6
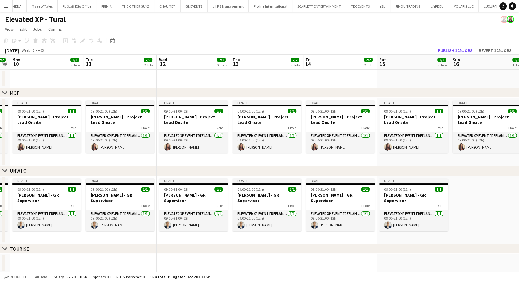
click at [404, 229] on app-date-cell "Draft 09:00-21:00 (12h) 1/1 Youssef Khiari - GR Supervisor 1 Role Elevated XP E…" at bounding box center [413, 210] width 73 height 68
click at [403, 220] on app-card-role "Elevated XP Event Freelancer 1/1 09:00-21:00 (12h) Mohamed Youssef Khiari" at bounding box center [413, 220] width 69 height 21
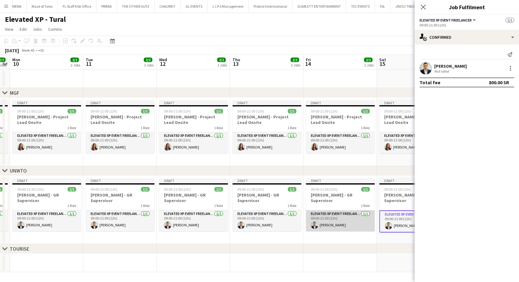
click at [350, 219] on app-card-role "Elevated XP Event Freelancer 1/1 09:00-21:00 (12h) Mohamed Youssef Khiari" at bounding box center [340, 220] width 69 height 21
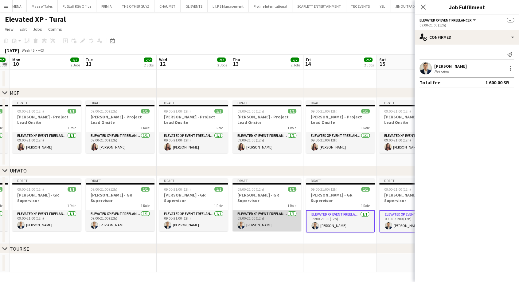
drag, startPoint x: 274, startPoint y: 218, endPoint x: 267, endPoint y: 218, distance: 7.1
click at [274, 218] on app-card-role "Elevated XP Event Freelancer 1/1 09:00-21:00 (12h) Mohamed Youssef Khiari" at bounding box center [266, 220] width 69 height 21
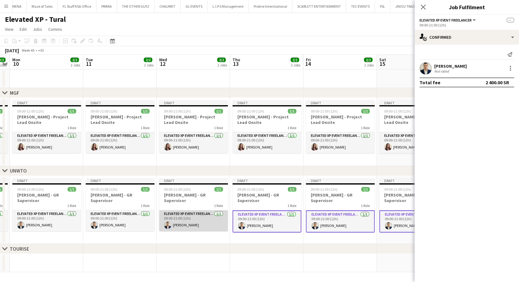
click at [196, 217] on app-card-role "Elevated XP Event Freelancer 1/1 09:00-21:00 (12h) Mohamed Youssef Khiari" at bounding box center [193, 220] width 69 height 21
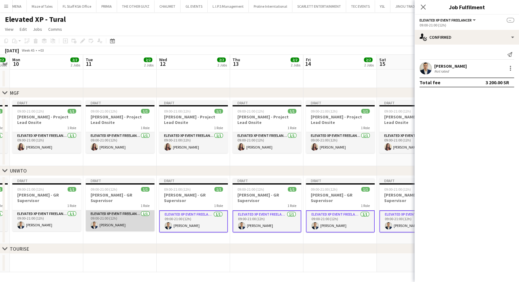
click at [120, 219] on app-card-role "Elevated XP Event Freelancer 1/1 09:00-21:00 (12h) Mohamed Youssef Khiari" at bounding box center [120, 220] width 69 height 21
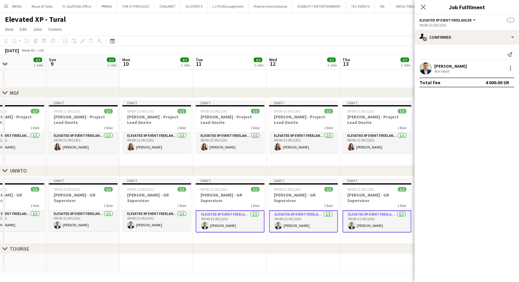
scroll to position [0, 177]
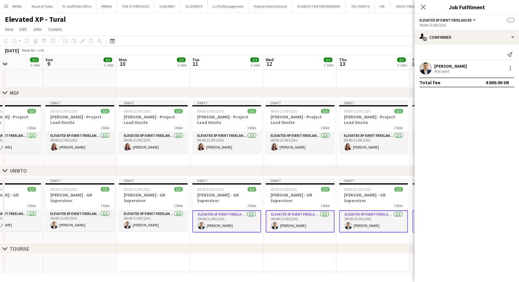
drag, startPoint x: 113, startPoint y: 219, endPoint x: 368, endPoint y: 222, distance: 255.2
click at [366, 222] on app-calendar-viewport "Thu 6 2/2 2 Jobs Fri 7 2/2 2 Jobs Sat 8 2/2 2 Jobs Sun 9 2/2 2 Jobs Mon 10 2/2 …" at bounding box center [259, 163] width 519 height 217
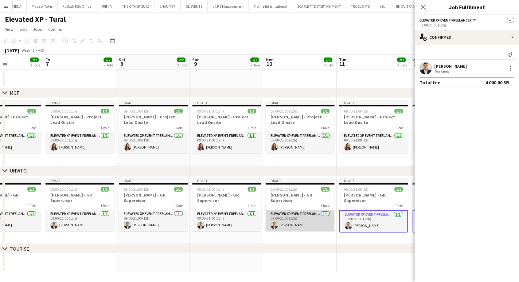
click at [305, 218] on app-card-role "Elevated XP Event Freelancer 1/1 09:00-21:00 (12h) Mohamed Youssef Khiari" at bounding box center [300, 220] width 69 height 21
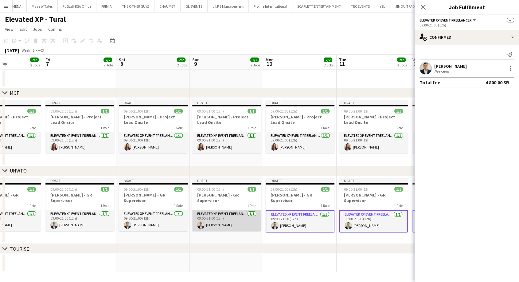
click at [219, 216] on app-card-role "Elevated XP Event Freelancer 1/1 09:00-21:00 (12h) Mohamed Youssef Khiari" at bounding box center [226, 220] width 69 height 21
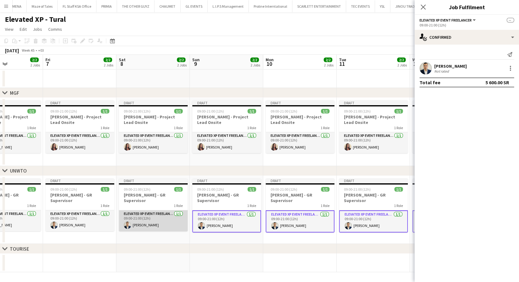
click at [161, 217] on app-card-role "Elevated XP Event Freelancer 1/1 09:00-21:00 (12h) Mohamed Youssef Khiari" at bounding box center [153, 220] width 69 height 21
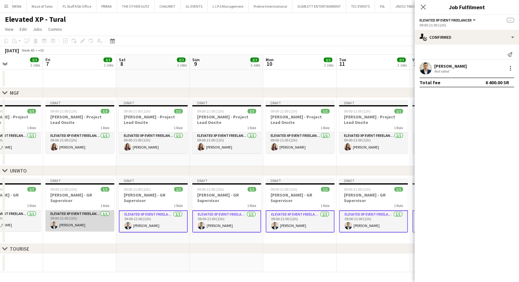
click at [100, 217] on app-card-role "Elevated XP Event Freelancer 1/1 09:00-21:00 (12h) Mohamed Youssef Khiari" at bounding box center [79, 220] width 69 height 21
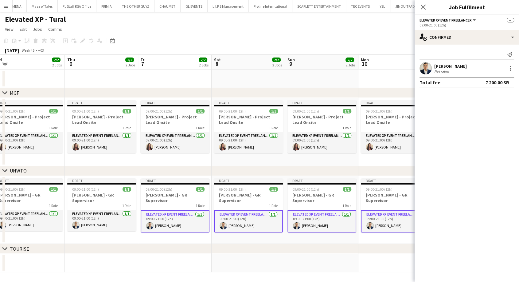
drag, startPoint x: 87, startPoint y: 219, endPoint x: 356, endPoint y: 223, distance: 269.3
click at [355, 223] on app-calendar-viewport "Mon 3 2/2 2 Jobs Tue 4 2/2 2 Jobs Wed 5 2/2 2 Jobs Thu 6 2/2 2 Jobs Fri 7 2/2 2…" at bounding box center [259, 163] width 519 height 217
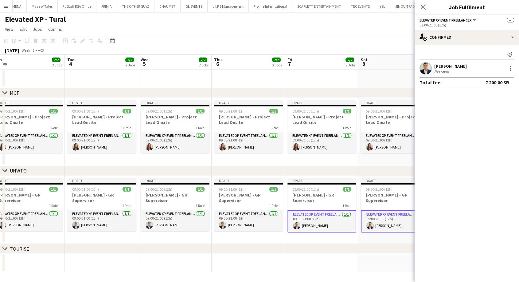
scroll to position [0, 129]
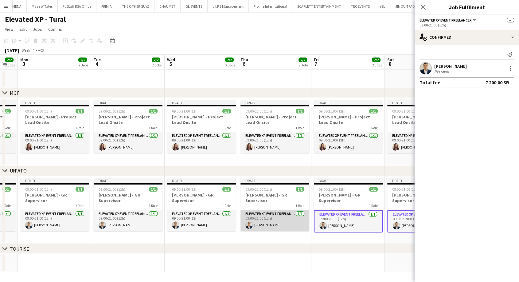
click at [289, 223] on app-card-role "Elevated XP Event Freelancer 1/1 09:00-21:00 (12h) Mohamed Youssef Khiari" at bounding box center [274, 220] width 69 height 21
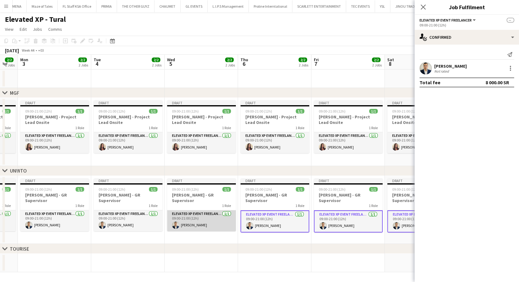
click at [211, 220] on app-card-role "Elevated XP Event Freelancer 1/1 09:00-21:00 (12h) Mohamed Youssef Khiari" at bounding box center [201, 220] width 69 height 21
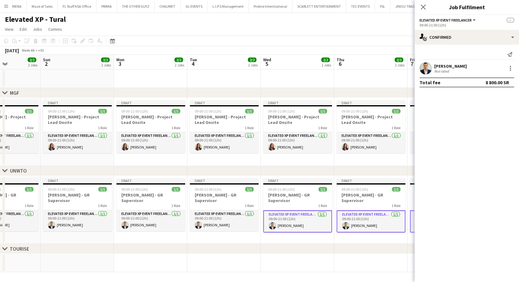
scroll to position [0, 183]
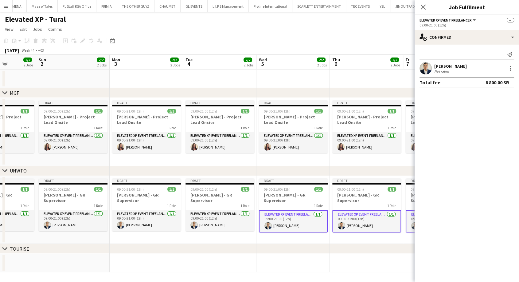
drag, startPoint x: 184, startPoint y: 218, endPoint x: 349, endPoint y: 214, distance: 164.3
click at [348, 214] on app-calendar-viewport "Thu 30 2/2 2 Jobs Fri 31 2/2 2 Jobs Sat 1 2/2 2 Jobs Sun 2 2/2 2 Jobs Mon 3 2/2…" at bounding box center [259, 163] width 519 height 217
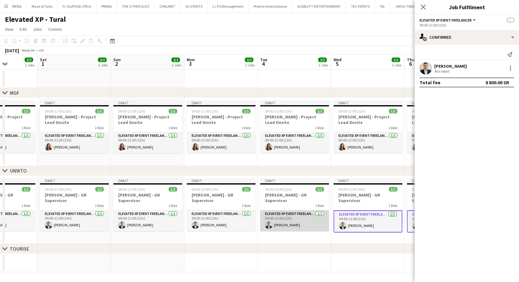
click at [299, 216] on app-card-role "Elevated XP Event Freelancer 1/1 09:00-21:00 (12h) Mohamed Youssef Khiari" at bounding box center [294, 220] width 69 height 21
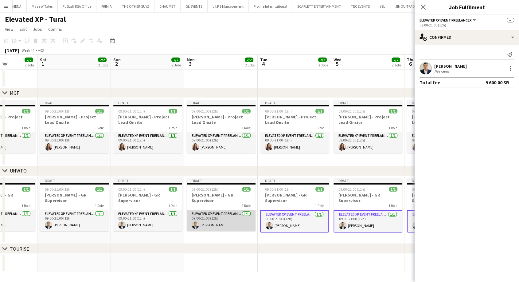
click at [223, 221] on app-card-role "Elevated XP Event Freelancer 1/1 09:00-21:00 (12h) Mohamed Youssef Khiari" at bounding box center [221, 220] width 69 height 21
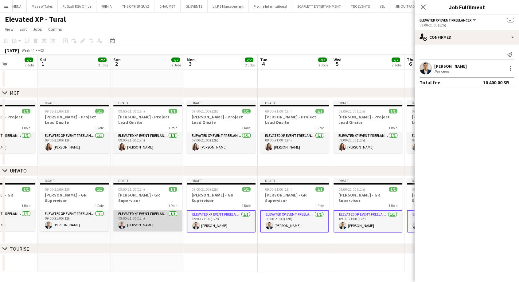
click at [147, 222] on app-card-role "Elevated XP Event Freelancer 1/1 09:00-21:00 (12h) Mohamed Youssef Khiari" at bounding box center [147, 220] width 69 height 21
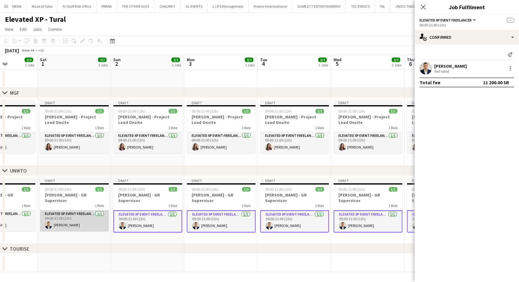
click at [95, 218] on app-card-role "Elevated XP Event Freelancer 1/1 09:00-21:00 (12h) Mohamed Youssef Khiari" at bounding box center [74, 220] width 69 height 21
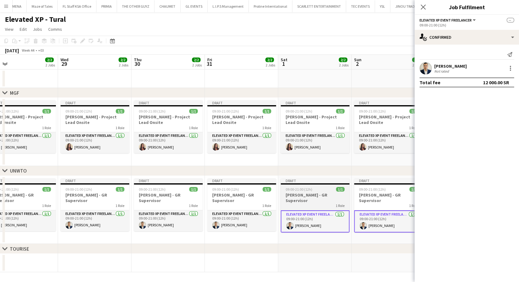
scroll to position [0, 154]
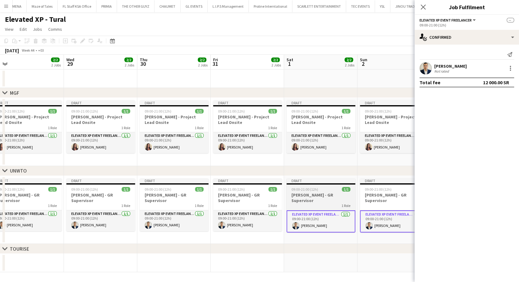
drag, startPoint x: 85, startPoint y: 218, endPoint x: 331, endPoint y: 214, distance: 246.0
click at [334, 213] on app-calendar-viewport "Sun 26 2/2 2 Jobs Mon 27 2/2 2 Jobs Tue 28 2/2 2 Jobs Wed 29 2/2 2 Jobs Thu 30 …" at bounding box center [259, 163] width 519 height 217
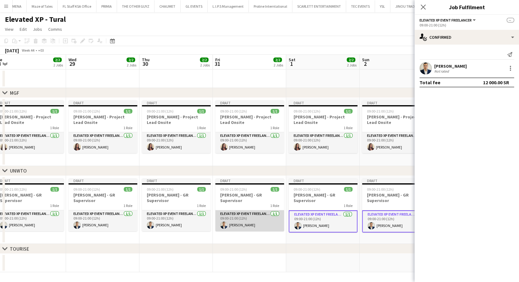
click at [251, 214] on app-card-role "Elevated XP Event Freelancer 1/1 09:00-21:00 (12h) Mohamed Youssef Khiari" at bounding box center [249, 220] width 69 height 21
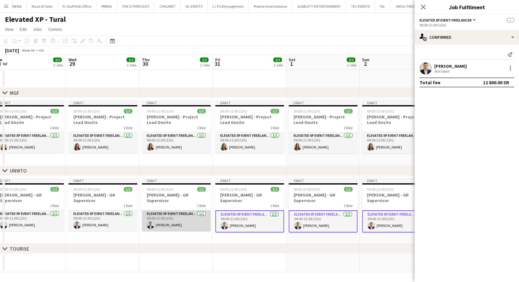
click at [178, 216] on app-card-role "Elevated XP Event Freelancer 1/1 09:00-21:00 (12h) Mohamed Youssef Khiari" at bounding box center [176, 220] width 69 height 21
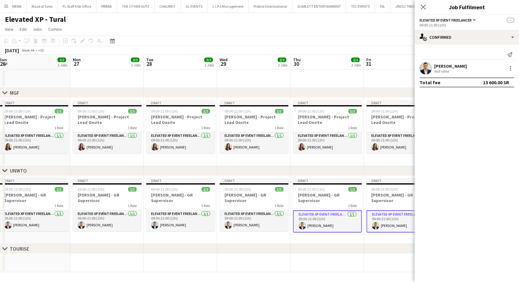
drag, startPoint x: 157, startPoint y: 217, endPoint x: 321, endPoint y: 217, distance: 164.0
click at [317, 217] on app-calendar-viewport "Fri 24 2/2 2 Jobs Sat 25 2/2 2 Jobs Sun 26 2/2 2 Jobs Mon 27 2/2 2 Jobs Tue 28 …" at bounding box center [259, 163] width 519 height 217
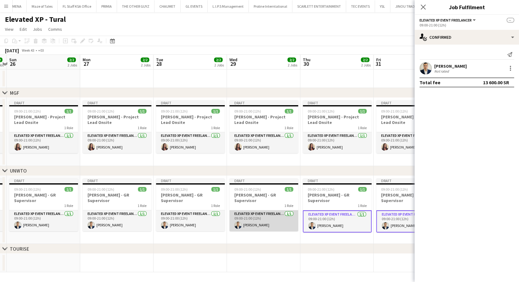
click at [251, 222] on app-card-role "Elevated XP Event Freelancer 1/1 09:00-21:00 (12h) Mohamed Youssef Khiari" at bounding box center [263, 220] width 69 height 21
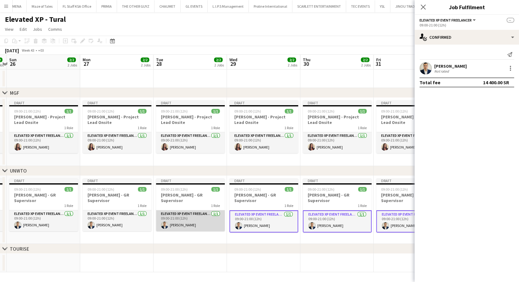
click at [196, 217] on app-card-role "Elevated XP Event Freelancer 1/1 09:00-21:00 (12h) Mohamed Youssef Khiari" at bounding box center [190, 220] width 69 height 21
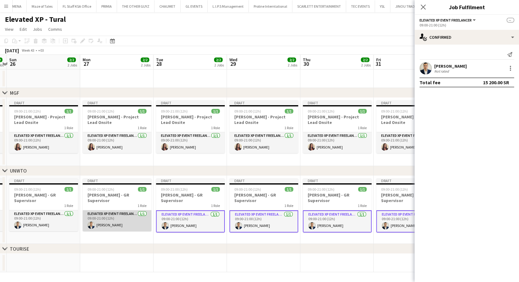
click at [129, 214] on app-card-role "Elevated XP Event Freelancer 1/1 09:00-21:00 (12h) Mohamed Youssef Khiari" at bounding box center [117, 220] width 69 height 21
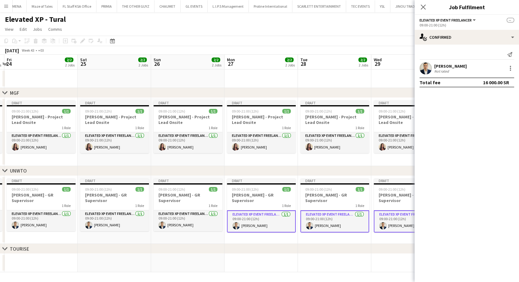
drag, startPoint x: 108, startPoint y: 217, endPoint x: 368, endPoint y: 215, distance: 259.5
click at [366, 216] on app-calendar-viewport "Wed 22 2/2 2 Jobs Thu 23 2/2 2 Jobs Fri 24 2/2 2 Jobs Sat 25 2/2 2 Jobs Sun 26 …" at bounding box center [259, 163] width 519 height 217
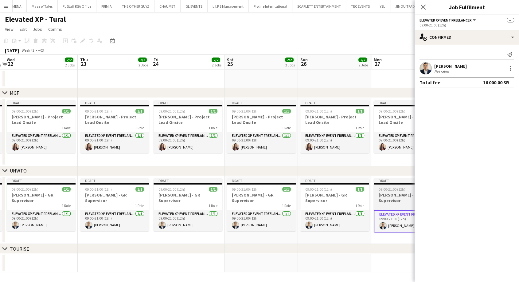
scroll to position [0, 176]
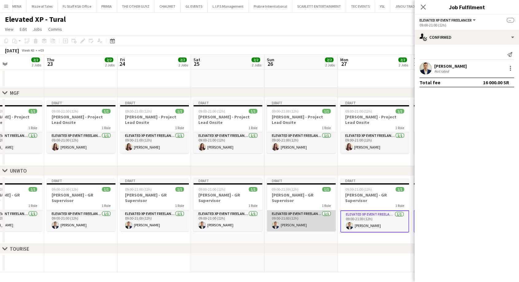
click at [306, 215] on app-card-role "Elevated XP Event Freelancer 1/1 09:00-21:00 (12h) Mohamed Youssef Khiari" at bounding box center [301, 220] width 69 height 21
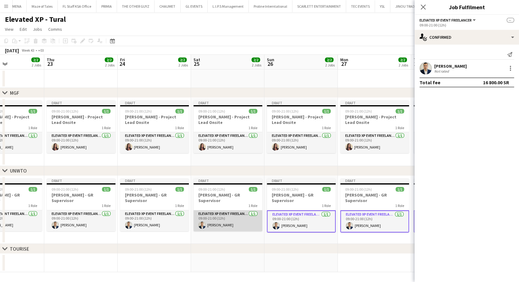
click at [233, 219] on app-card-role "Elevated XP Event Freelancer 1/1 09:00-21:00 (12h) Mohamed Youssef Khiari" at bounding box center [227, 220] width 69 height 21
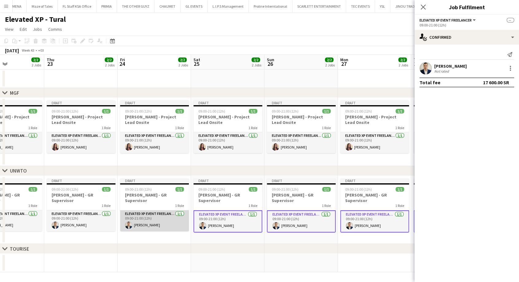
click at [156, 213] on app-card-role "Elevated XP Event Freelancer 1/1 09:00-21:00 (12h) Mohamed Youssef Khiari" at bounding box center [154, 220] width 69 height 21
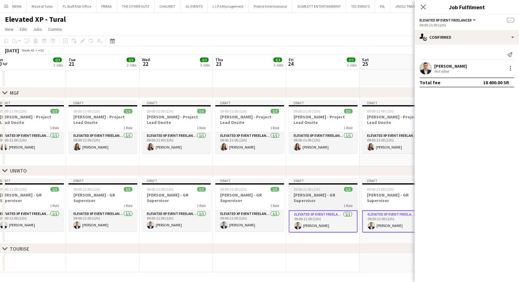
drag, startPoint x: 140, startPoint y: 216, endPoint x: 329, endPoint y: 210, distance: 188.6
click at [328, 211] on app-calendar-viewport "Sat 18 2/2 2 Jobs Sun 19 2/2 2 Jobs Mon 20 2/2 2 Jobs Tue 21 2/2 2 Jobs Wed 22 …" at bounding box center [259, 163] width 519 height 217
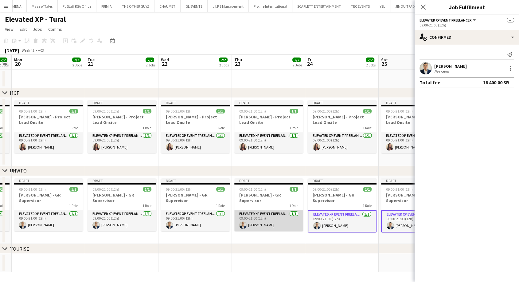
click at [263, 214] on app-card-role "Elevated XP Event Freelancer 1/1 09:00-21:00 (12h) Mohamed Youssef Khiari" at bounding box center [268, 220] width 69 height 21
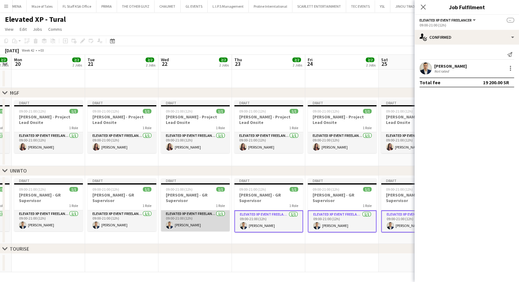
click at [211, 217] on app-card-role "Elevated XP Event Freelancer 1/1 09:00-21:00 (12h) Mohamed Youssef Khiari" at bounding box center [195, 220] width 69 height 21
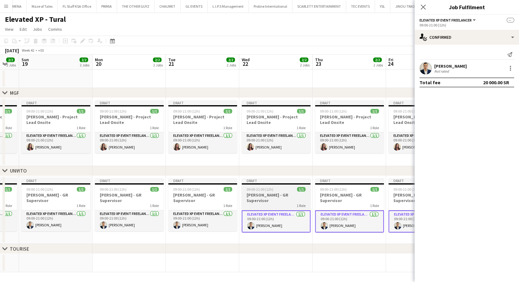
drag, startPoint x: 180, startPoint y: 217, endPoint x: 377, endPoint y: 214, distance: 197.2
click at [365, 215] on app-calendar-viewport "Fri 17 2/2 2 Jobs Sat 18 2/2 2 Jobs Sun 19 2/2 2 Jobs Mon 20 2/2 2 Jobs Tue 21 …" at bounding box center [259, 163] width 519 height 217
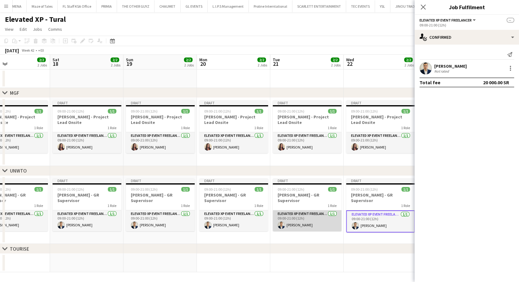
click at [322, 216] on app-card-role "Elevated XP Event Freelancer 1/1 09:00-21:00 (12h) Mohamed Youssef Khiari" at bounding box center [307, 220] width 69 height 21
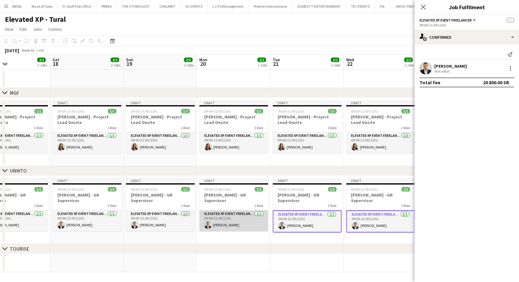
click at [246, 217] on app-card-role "Elevated XP Event Freelancer 1/1 09:00-21:00 (12h) Mohamed Youssef Khiari" at bounding box center [233, 220] width 69 height 21
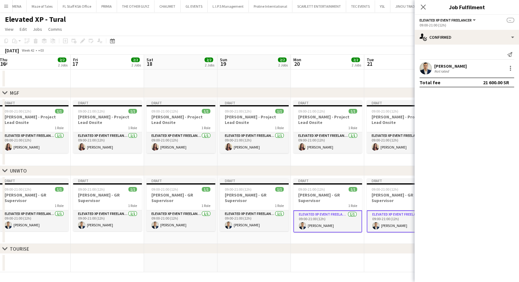
drag, startPoint x: 220, startPoint y: 218, endPoint x: 415, endPoint y: 214, distance: 194.7
click at [410, 214] on app-calendar-viewport "Tue 14 2/2 2 Jobs Wed 15 2/2 2 Jobs Thu 16 2/2 2 Jobs Fri 17 2/2 2 Jobs Sat 18 …" at bounding box center [259, 163] width 519 height 217
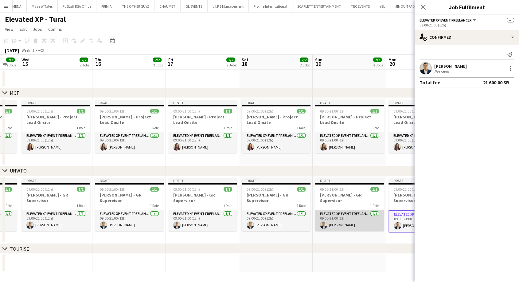
click at [364, 215] on app-card-role "Elevated XP Event Freelancer 1/1 09:00-21:00 (12h) Mohamed Youssef Khiari" at bounding box center [349, 220] width 69 height 21
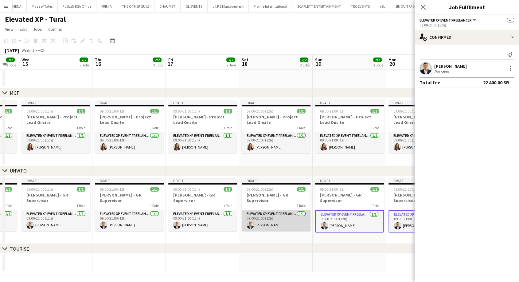
click at [292, 216] on app-card-role "Elevated XP Event Freelancer 1/1 09:00-21:00 (12h) Mohamed Youssef Khiari" at bounding box center [276, 220] width 69 height 21
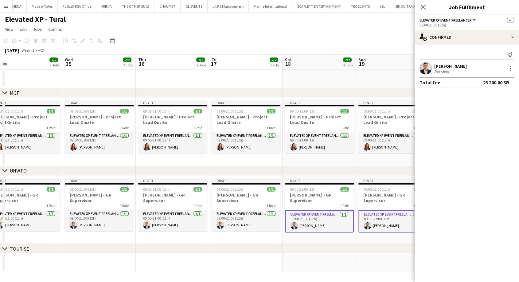
drag, startPoint x: 279, startPoint y: 216, endPoint x: 439, endPoint y: 213, distance: 159.7
click at [434, 214] on body "Menu Boards Boards Boards All jobs Status Workforce Workforce My Workforce Recr…" at bounding box center [259, 141] width 519 height 282
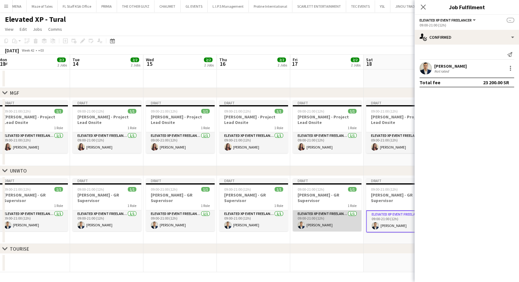
click at [331, 218] on app-card-role "Elevated XP Event Freelancer 1/1 09:00-21:00 (12h) Mohamed Youssef Khiari" at bounding box center [327, 220] width 69 height 21
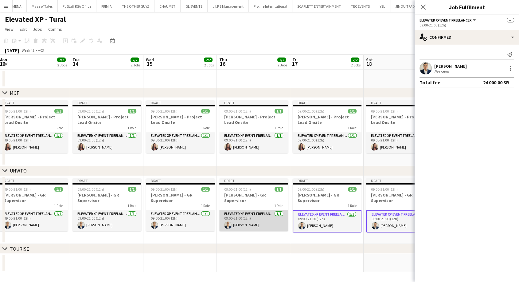
click at [259, 213] on app-card-role "Elevated XP Event Freelancer 1/1 09:00-21:00 (12h) Mohamed Youssef Khiari" at bounding box center [253, 220] width 69 height 21
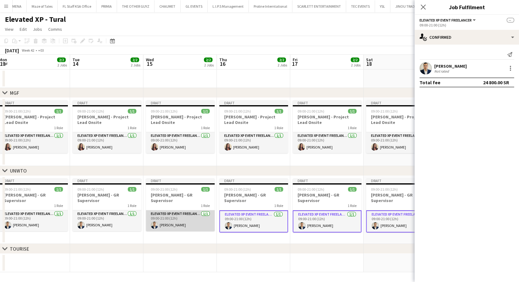
click at [180, 219] on app-card-role "Elevated XP Event Freelancer 1/1 09:00-21:00 (12h) Mohamed Youssef Khiari" at bounding box center [180, 220] width 69 height 21
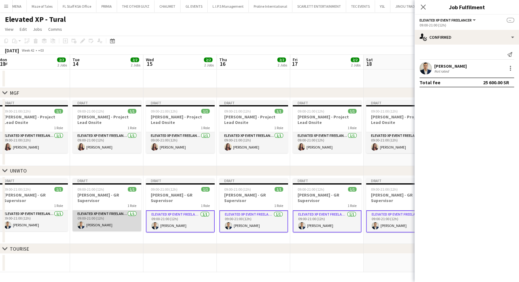
click at [110, 217] on app-card-role "Elevated XP Event Freelancer 1/1 09:00-21:00 (12h) Mohamed Youssef Khiari" at bounding box center [106, 220] width 69 height 21
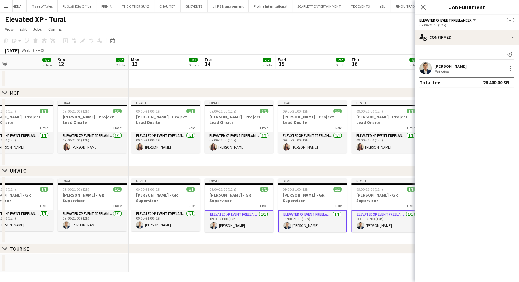
drag, startPoint x: 85, startPoint y: 217, endPoint x: 256, endPoint y: 220, distance: 171.7
click at [248, 220] on app-calendar-viewport "Thu 9 2/2 2 Jobs Fri 10 2/2 2 Jobs Sat 11 2/2 2 Jobs Sun 12 2/2 2 Jobs Mon 13 2…" at bounding box center [259, 163] width 519 height 217
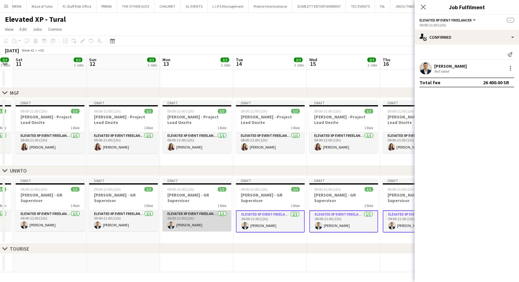
click at [179, 220] on app-card-role "Elevated XP Event Freelancer 1/1 09:00-21:00 (12h) Mohamed Youssef Khiari" at bounding box center [196, 220] width 69 height 21
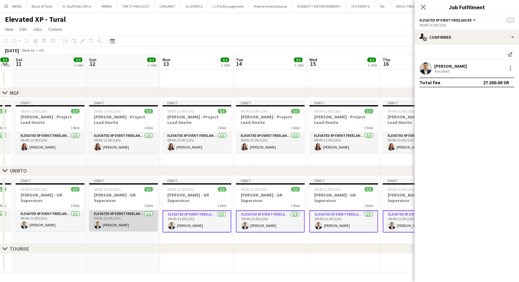
click at [106, 216] on app-card-role "Elevated XP Event Freelancer 1/1 09:00-21:00 (12h) Mohamed Youssef Khiari" at bounding box center [123, 220] width 69 height 21
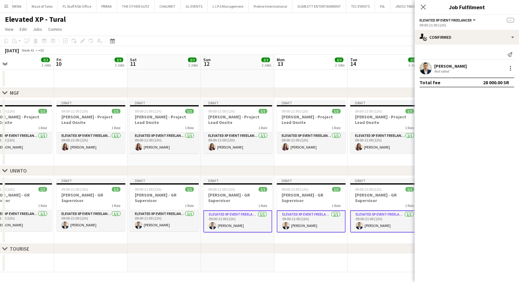
scroll to position [0, 130]
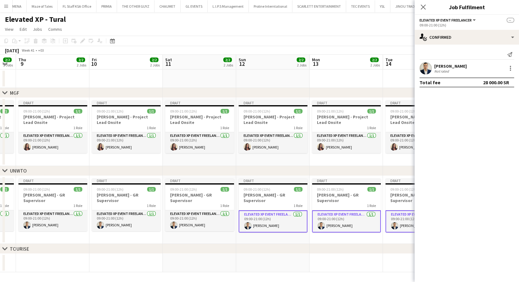
drag, startPoint x: 95, startPoint y: 215, endPoint x: 238, endPoint y: 222, distance: 143.0
click at [246, 224] on app-calendar-viewport "Tue 7 2/2 2 Jobs Wed 8 2/2 2 Jobs Thu 9 2/2 2 Jobs Fri 10 2/2 2 Jobs Sat 11 2/2…" at bounding box center [259, 163] width 519 height 217
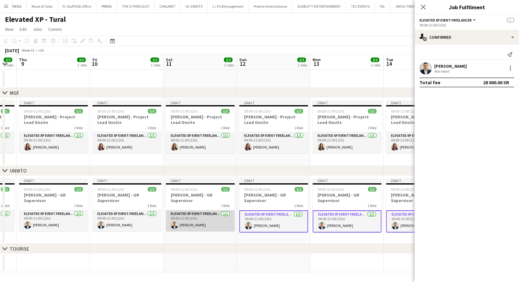
click at [214, 219] on app-card-role "Elevated XP Event Freelancer 1/1 09:00-21:00 (12h) Mohamed Youssef Khiari" at bounding box center [200, 220] width 69 height 21
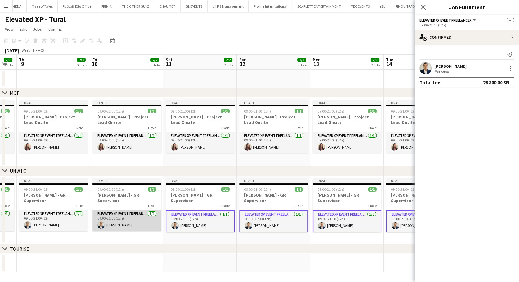
click at [126, 216] on app-card-role "Elevated XP Event Freelancer 1/1 09:00-21:00 (12h) Mohamed Youssef Khiari" at bounding box center [126, 220] width 69 height 21
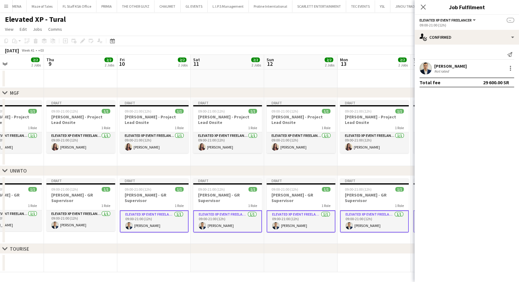
drag, startPoint x: 111, startPoint y: 217, endPoint x: 224, endPoint y: 217, distance: 112.1
click at [224, 217] on app-calendar-viewport "Mon 6 2/2 2 Jobs Tue 7 2/2 2 Jobs Wed 8 2/2 2 Jobs Thu 9 2/2 2 Jobs Fri 10 2/2 …" at bounding box center [259, 163] width 519 height 217
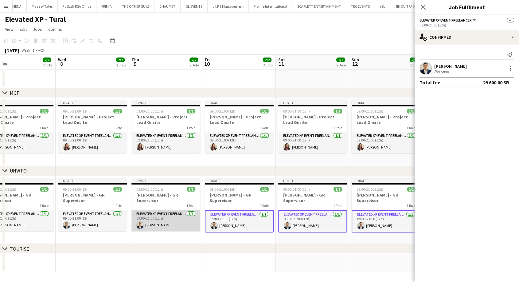
click at [166, 216] on app-card-role "Elevated XP Event Freelancer 1/1 09:00-21:00 (12h) Mohamed Youssef Khiari" at bounding box center [165, 220] width 69 height 21
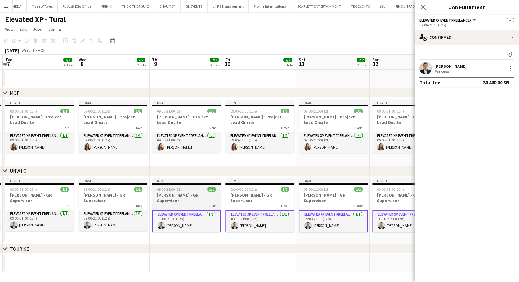
drag, startPoint x: 155, startPoint y: 217, endPoint x: 245, endPoint y: 215, distance: 89.7
click at [240, 216] on app-calendar-viewport "Sun 5 2/2 2 Jobs Mon 6 2/2 2 Jobs Tue 7 2/2 2 Jobs Wed 8 2/2 2 Jobs Thu 9 2/2 2…" at bounding box center [259, 163] width 519 height 217
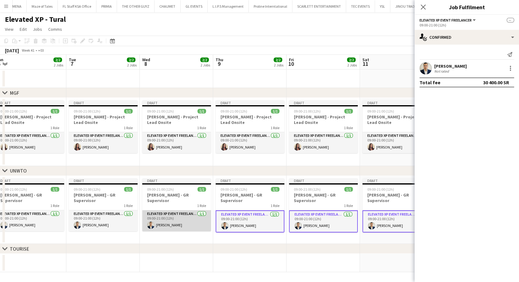
click at [187, 214] on app-card-role "Elevated XP Event Freelancer 1/1 09:00-21:00 (12h) Mohamed Youssef Khiari" at bounding box center [176, 220] width 69 height 21
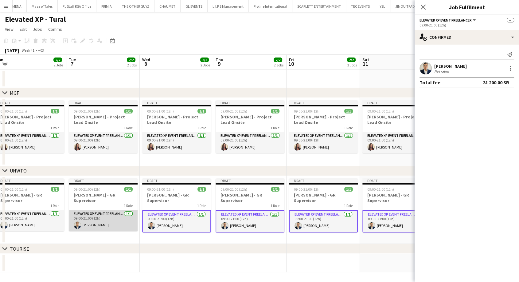
click at [111, 216] on app-card-role "Elevated XP Event Freelancer 1/1 09:00-21:00 (12h) Mohamed Youssef Khiari" at bounding box center [103, 220] width 69 height 21
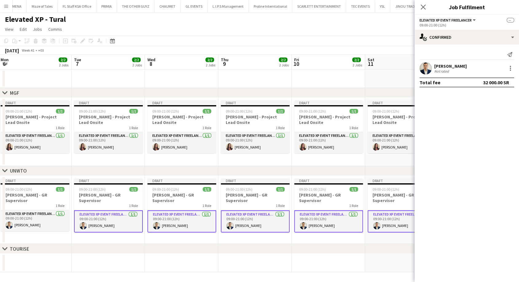
drag, startPoint x: 99, startPoint y: 217, endPoint x: 271, endPoint y: 213, distance: 171.7
click at [271, 213] on app-calendar-viewport "Sat 4 2/2 2 Jobs Sun 5 2/2 2 Jobs Mon 6 2/2 2 Jobs Tue 7 2/2 2 Jobs Wed 8 2/2 2…" at bounding box center [259, 163] width 519 height 217
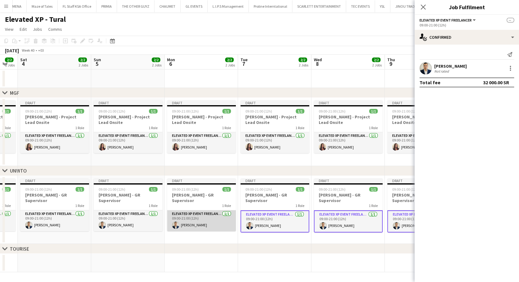
click at [213, 214] on app-card-role "Elevated XP Event Freelancer 1/1 09:00-21:00 (12h) Mohamed Youssef Khiari" at bounding box center [201, 220] width 69 height 21
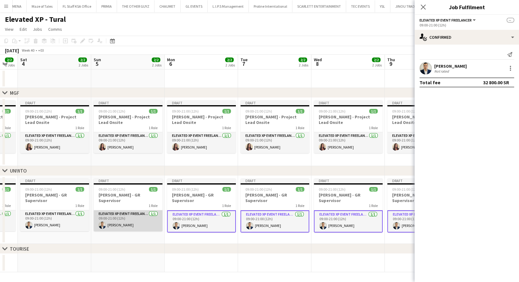
click at [139, 216] on app-card-role "Elevated XP Event Freelancer 1/1 09:00-21:00 (12h) Mohamed Youssef Khiari" at bounding box center [128, 220] width 69 height 21
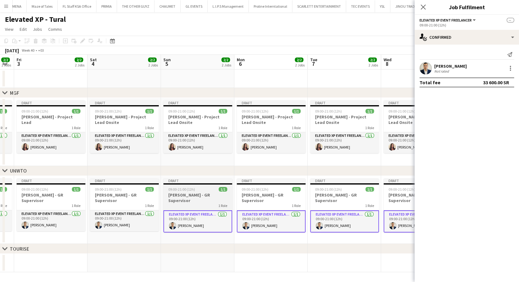
drag, startPoint x: 126, startPoint y: 217, endPoint x: 288, endPoint y: 215, distance: 162.4
click at [286, 216] on app-calendar-viewport "Wed 1 2/2 2 Jobs Thu 2 2/2 2 Jobs Fri 3 2/2 2 Jobs Sat 4 2/2 2 Jobs Sun 5 2/2 2…" at bounding box center [259, 163] width 519 height 217
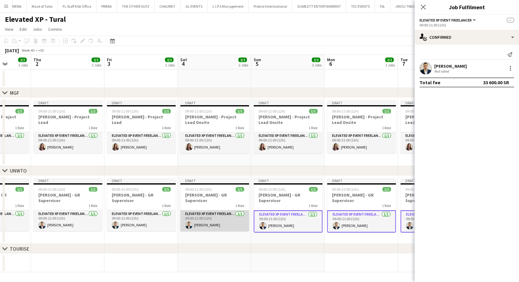
click at [231, 214] on app-card-role "Elevated XP Event Freelancer 1/1 09:00-21:00 (12h) Mohamed Youssef Khiari" at bounding box center [214, 220] width 69 height 21
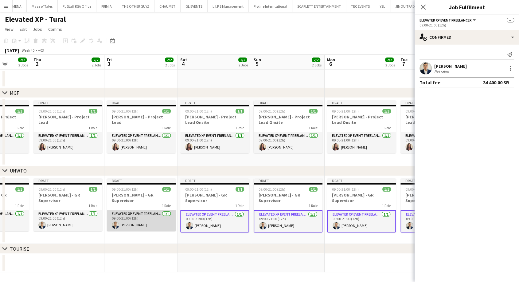
click at [167, 217] on app-card-role "Elevated XP Event Freelancer 1/1 09:00-21:00 (12h) Mohamed Youssef Khiari" at bounding box center [141, 220] width 69 height 21
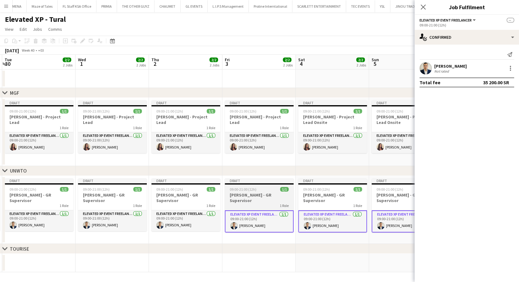
drag, startPoint x: 149, startPoint y: 217, endPoint x: 302, endPoint y: 212, distance: 153.3
click at [309, 211] on app-calendar-viewport "Sun 28 2/2 2 Jobs Mon 29 2/2 2 Jobs Tue 30 2/2 2 Jobs Wed 1 2/2 2 Jobs Thu 2 2/…" at bounding box center [259, 163] width 519 height 217
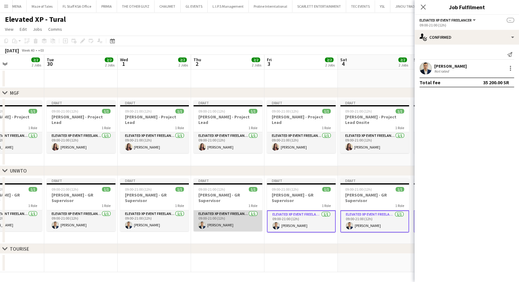
click at [231, 212] on app-card-role "Elevated XP Event Freelancer 1/1 09:00-21:00 (12h) Mohamed Youssef Khiari" at bounding box center [227, 220] width 69 height 21
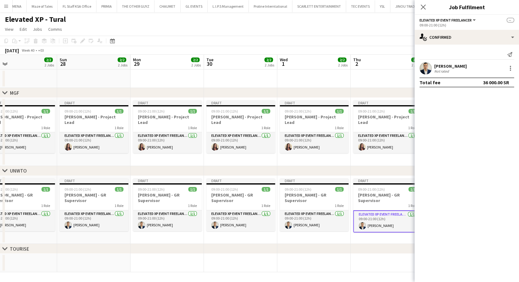
drag, startPoint x: 146, startPoint y: 216, endPoint x: 327, endPoint y: 213, distance: 181.5
click at [326, 213] on app-calendar-viewport "Thu 25 2/2 2 Jobs Fri 26 2/2 2 Jobs Sat 27 2/2 2 Jobs Sun 28 2/2 2 Jobs Mon 29 …" at bounding box center [259, 163] width 519 height 217
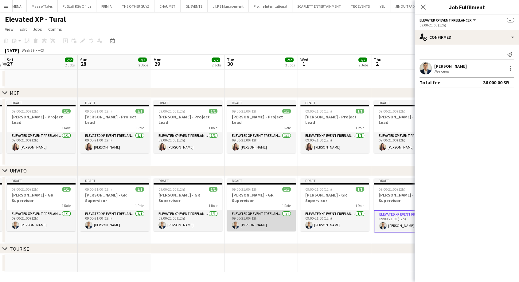
click at [265, 213] on app-card-role "Elevated XP Event Freelancer 1/1 09:00-21:00 (12h) Mohamed Youssef Khiari" at bounding box center [261, 220] width 69 height 21
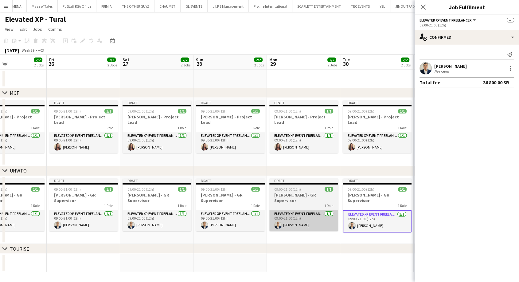
drag, startPoint x: 169, startPoint y: 214, endPoint x: 288, endPoint y: 214, distance: 119.8
click at [290, 214] on app-calendar-viewport "Tue 23 2/2 2 Jobs Wed 24 2/2 2 Jobs Thu 25 2/2 2 Jobs Fri 26 2/2 2 Jobs Sat 27 …" at bounding box center [259, 163] width 519 height 217
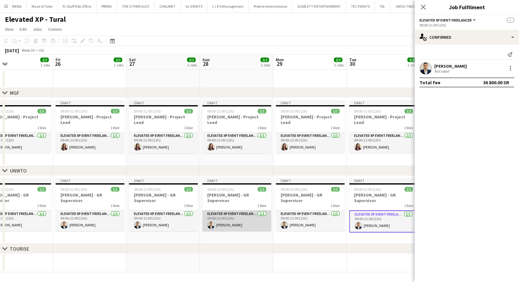
click at [258, 214] on app-card-role "Elevated XP Event Freelancer 1/1 09:00-21:00 (12h) Mohamed Youssef Khiari" at bounding box center [236, 220] width 69 height 21
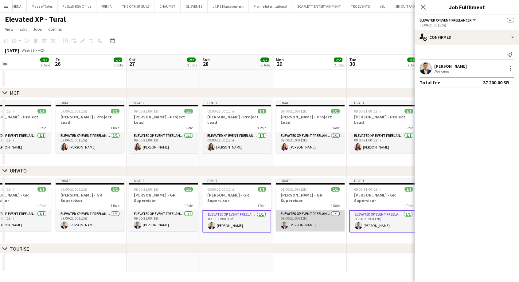
click at [300, 212] on app-card-role "Elevated XP Event Freelancer 1/1 09:00-21:00 (12h) Mohamed Youssef Khiari" at bounding box center [310, 220] width 69 height 21
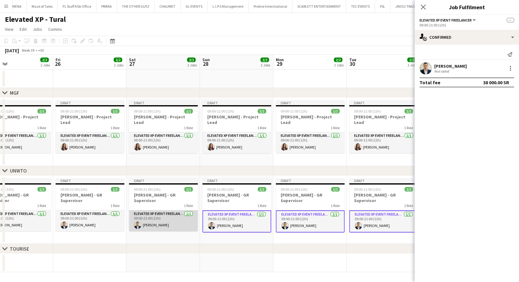
click at [167, 212] on app-card-role "Elevated XP Event Freelancer 1/1 09:00-21:00 (12h) Mohamed Youssef Khiari" at bounding box center [163, 220] width 69 height 21
click at [157, 222] on app-card-role "Elevated XP Event Freelancer 1/1 09:00-21:00 (12h) Mohamed Youssef Khiari" at bounding box center [163, 221] width 69 height 22
click at [225, 220] on app-card-role "Elevated XP Event Freelancer 1/1 09:00-21:00 (12h) Mohamed Youssef Khiari" at bounding box center [236, 221] width 69 height 22
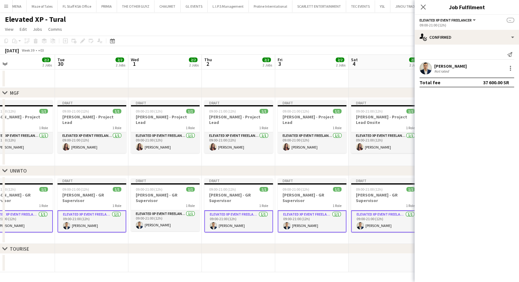
scroll to position [0, 170]
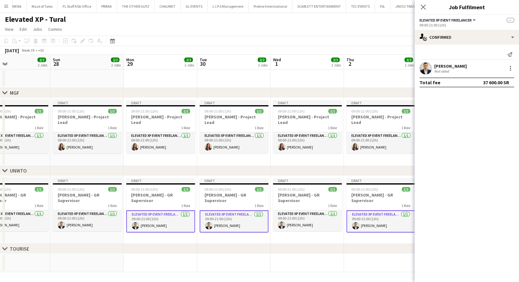
drag, startPoint x: 275, startPoint y: 221, endPoint x: 158, endPoint y: 221, distance: 117.9
click at [158, 221] on app-calendar-viewport "Thu 25 2/2 2 Jobs Fri 26 2/2 2 Jobs Sat 27 2/2 2 Jobs Sun 28 2/2 2 Jobs Mon 29 …" at bounding box center [259, 163] width 519 height 217
click at [282, 221] on app-user-avatar at bounding box center [281, 224] width 7 height 7
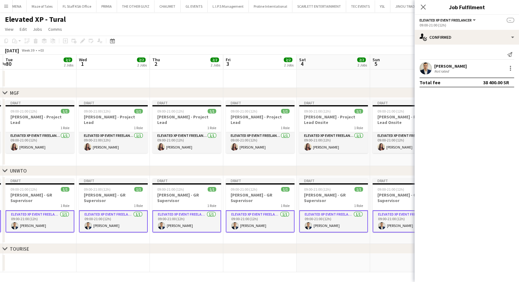
drag, startPoint x: 311, startPoint y: 220, endPoint x: 118, endPoint y: 217, distance: 193.5
click at [117, 217] on app-calendar-viewport "Sat 27 2/2 2 Jobs Sun 28 2/2 2 Jobs Mon 29 2/2 2 Jobs Tue 30 2/2 2 Jobs Wed 1 2…" at bounding box center [259, 163] width 519 height 217
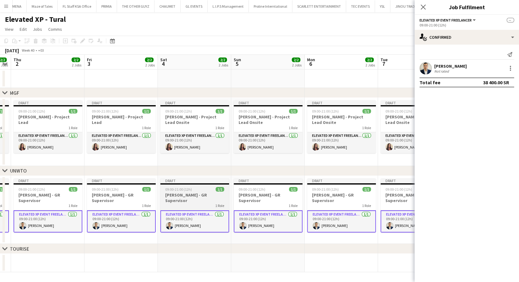
drag, startPoint x: 314, startPoint y: 213, endPoint x: 162, endPoint y: 219, distance: 151.8
click at [142, 214] on app-calendar-viewport "Mon 29 2/2 2 Jobs Tue 30 2/2 2 Jobs Wed 1 2/2 2 Jobs Thu 2 2/2 2 Jobs Fri 3 2/2…" at bounding box center [259, 163] width 519 height 217
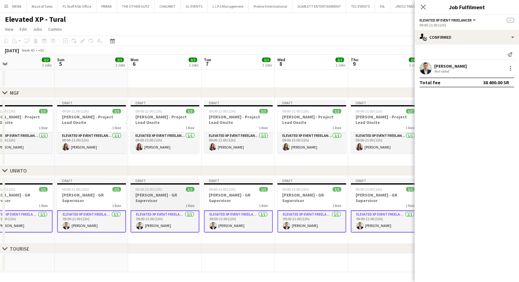
drag, startPoint x: 314, startPoint y: 220, endPoint x: 149, endPoint y: 223, distance: 165.5
click at [145, 224] on app-calendar-viewport "Thu 2 2/2 2 Jobs Fri 3 2/2 2 Jobs Sat 4 2/2 2 Jobs Sun 5 2/2 2 Jobs Mon 6 2/2 2…" at bounding box center [259, 163] width 519 height 217
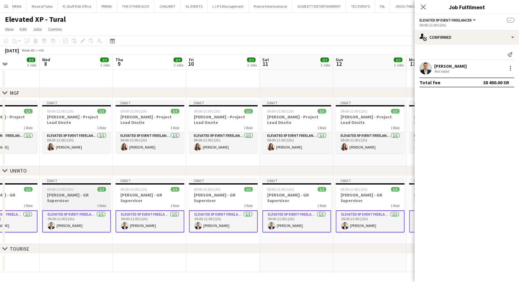
drag, startPoint x: 286, startPoint y: 221, endPoint x: 146, endPoint y: 219, distance: 139.7
click at [135, 220] on app-calendar-viewport "Sat 4 2/2 2 Jobs Sun 5 2/2 2 Jobs Mon 6 2/2 2 Jobs Tue 7 2/2 2 Jobs Wed 8 2/2 2…" at bounding box center [259, 163] width 519 height 217
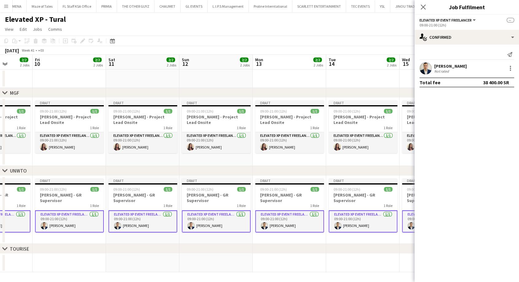
drag, startPoint x: 273, startPoint y: 219, endPoint x: 126, endPoint y: 217, distance: 146.5
click at [126, 217] on app-calendar-viewport "Mon 6 2/2 2 Jobs Tue 7 2/2 2 Jobs Wed 8 2/2 2 Jobs Thu 9 2/2 2 Jobs Fri 10 2/2 …" at bounding box center [259, 163] width 519 height 217
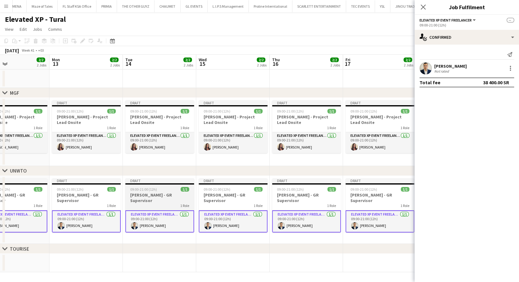
drag, startPoint x: 353, startPoint y: 215, endPoint x: 134, endPoint y: 213, distance: 218.9
click at [93, 213] on app-calendar-viewport "Thu 9 2/2 2 Jobs Fri 10 2/2 2 Jobs Sat 11 2/2 2 Jobs Sun 12 2/2 2 Jobs Mon 13 2…" at bounding box center [259, 163] width 519 height 217
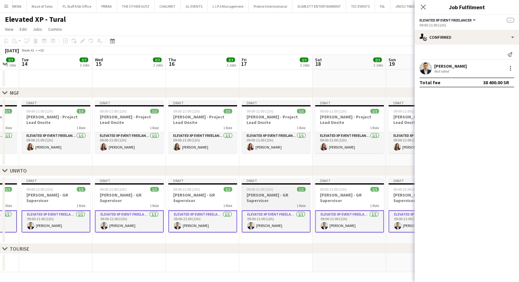
drag, startPoint x: 338, startPoint y: 217, endPoint x: 99, endPoint y: 207, distance: 239.1
click at [78, 208] on app-calendar-viewport "Sat 11 2/2 2 Jobs Sun 12 2/2 2 Jobs Mon 13 2/2 2 Jobs Tue 14 2/2 2 Jobs Wed 15 …" at bounding box center [259, 163] width 519 height 217
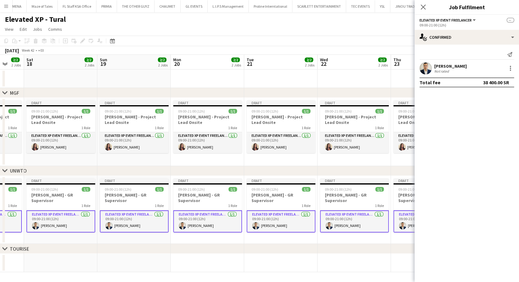
drag, startPoint x: 285, startPoint y: 222, endPoint x: 48, endPoint y: 207, distance: 237.2
click at [48, 207] on app-calendar-viewport "Wed 15 2/2 2 Jobs Thu 16 2/2 2 Jobs Fri 17 2/2 2 Jobs Sat 18 2/2 2 Jobs Sun 19 …" at bounding box center [259, 163] width 519 height 217
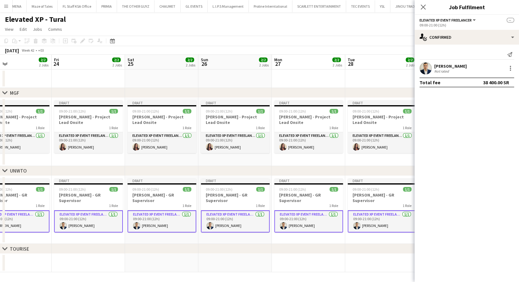
drag, startPoint x: 297, startPoint y: 219, endPoint x: 95, endPoint y: 207, distance: 203.0
click at [95, 207] on app-calendar-viewport "Sun 19 2/2 2 Jobs Mon 20 2/2 2 Jobs Tue 21 2/2 2 Jobs Wed 22 2/2 2 Jobs Thu 23 …" at bounding box center [259, 163] width 519 height 217
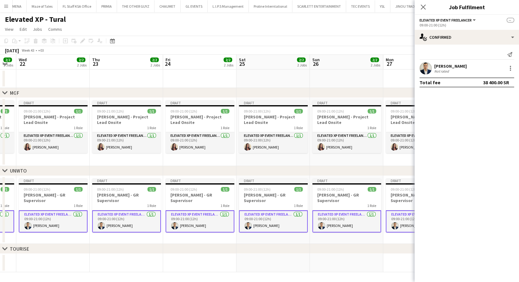
drag, startPoint x: 297, startPoint y: 220, endPoint x: 46, endPoint y: 210, distance: 251.7
click at [46, 210] on app-calendar-viewport "Sun 19 2/2 2 Jobs Mon 20 2/2 2 Jobs Tue 21 2/2 2 Jobs Wed 22 2/2 2 Jobs Thu 23 …" at bounding box center [259, 163] width 519 height 217
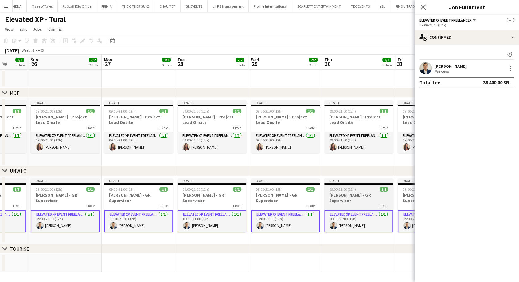
drag, startPoint x: 297, startPoint y: 223, endPoint x: 124, endPoint y: 207, distance: 173.9
click at [78, 208] on app-calendar-viewport "Wed 22 2/2 2 Jobs Thu 23 2/2 2 Jobs Fri 24 2/2 2 Jobs Sat 25 2/2 2 Jobs Sun 26 …" at bounding box center [259, 163] width 519 height 217
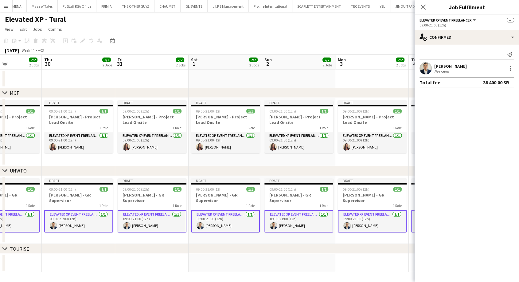
drag, startPoint x: 354, startPoint y: 209, endPoint x: 150, endPoint y: 200, distance: 204.4
click at [146, 200] on app-calendar-viewport "Mon 27 2/2 2 Jobs Tue 28 2/2 2 Jobs Wed 29 2/2 2 Jobs Thu 30 2/2 2 Jobs Fri 31 …" at bounding box center [259, 163] width 519 height 217
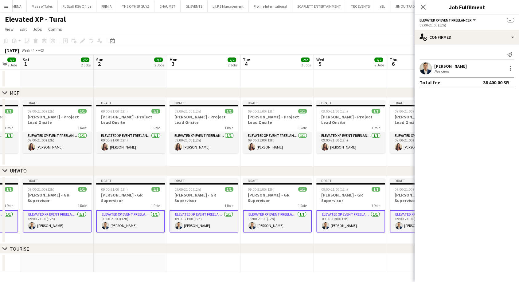
drag, startPoint x: 311, startPoint y: 211, endPoint x: 143, endPoint y: 211, distance: 168.3
click at [143, 211] on app-calendar-viewport "Wed 29 2/2 2 Jobs Thu 30 2/2 2 Jobs Fri 31 2/2 2 Jobs Sat 1 2/2 2 Jobs Sun 2 2/…" at bounding box center [259, 163] width 519 height 217
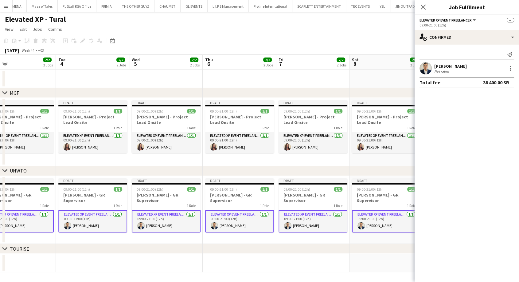
drag, startPoint x: 349, startPoint y: 219, endPoint x: 141, endPoint y: 218, distance: 208.5
click at [142, 218] on app-calendar-viewport "Fri 31 2/2 2 Jobs Sat 1 2/2 2 Jobs Sun 2 2/2 2 Jobs Mon 3 2/2 2 Jobs Tue 4 2/2 …" at bounding box center [259, 163] width 519 height 217
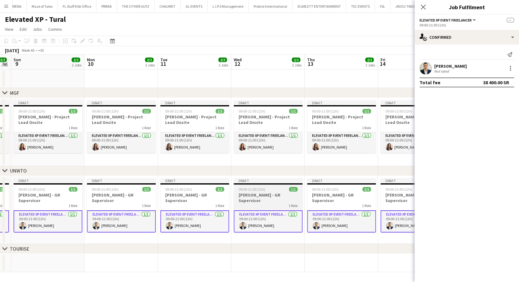
drag, startPoint x: 193, startPoint y: 219, endPoint x: 305, endPoint y: 222, distance: 112.1
click at [86, 217] on app-calendar-viewport "Wed 5 2/2 2 Jobs Thu 6 2/2 2 Jobs Fri 7 2/2 2 Jobs Sat 8 2/2 2 Jobs Sun 9 2/2 2…" at bounding box center [259, 163] width 519 height 217
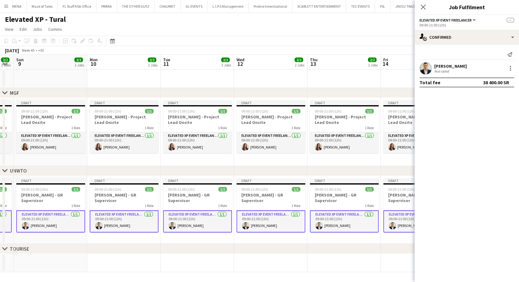
drag, startPoint x: 230, startPoint y: 223, endPoint x: 73, endPoint y: 217, distance: 157.6
click at [73, 217] on app-calendar-viewport "Wed 5 2/2 2 Jobs Thu 6 2/2 2 Jobs Fri 7 2/2 2 Jobs Sat 8 2/2 2 Jobs Sun 9 2/2 2…" at bounding box center [259, 163] width 519 height 217
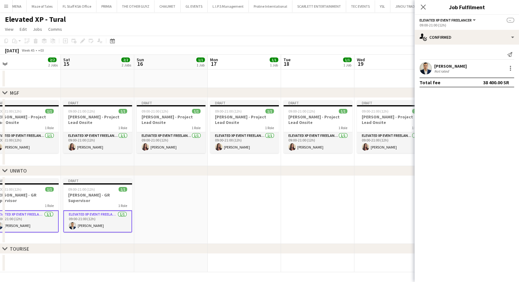
drag, startPoint x: 174, startPoint y: 224, endPoint x: 209, endPoint y: 215, distance: 36.2
click at [83, 221] on app-calendar-viewport "Mon 10 2/2 2 Jobs Tue 11 2/2 2 Jobs Wed 12 2/2 2 Jobs Thu 13 2/2 2 Jobs Fri 14 …" at bounding box center [259, 163] width 519 height 217
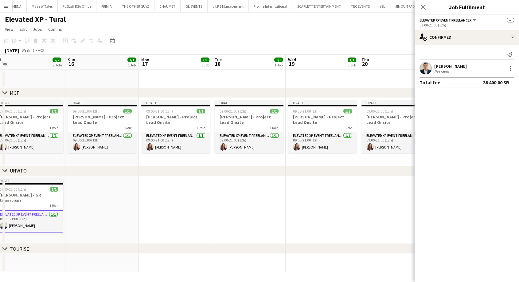
click at [199, 216] on app-date-cell at bounding box center [175, 210] width 73 height 68
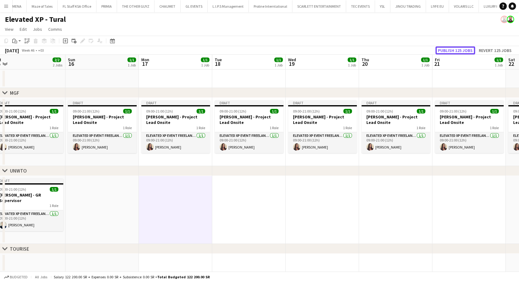
click at [460, 46] on button "Publish 125 jobs" at bounding box center [455, 50] width 40 height 8
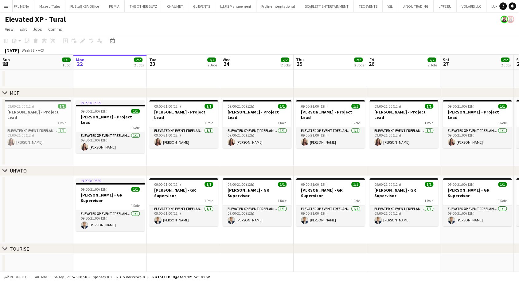
scroll to position [0, 0]
click at [6, 6] on app-icon "Menu" at bounding box center [6, 6] width 5 height 5
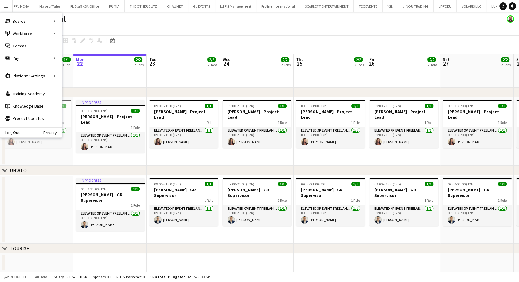
click at [122, 81] on app-date-cell at bounding box center [109, 78] width 73 height 18
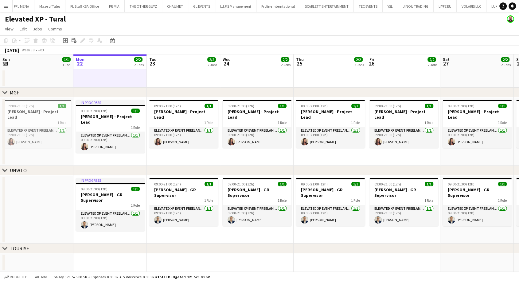
click at [31, 261] on app-date-cell at bounding box center [36, 262] width 73 height 18
click at [65, 39] on icon at bounding box center [65, 40] width 3 height 3
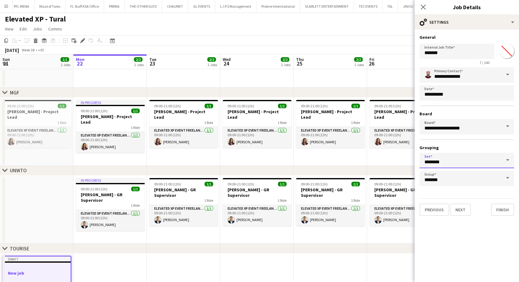
click at [458, 160] on input "********" at bounding box center [466, 160] width 95 height 15
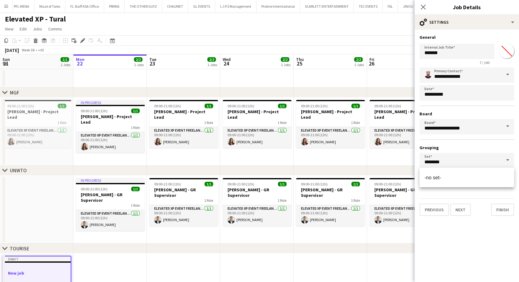
click at [442, 197] on form "**********" at bounding box center [467, 124] width 104 height 181
click at [444, 180] on input "*******" at bounding box center [466, 177] width 95 height 15
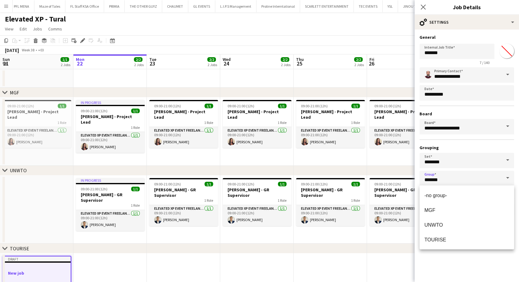
click at [444, 180] on input "*******" at bounding box center [466, 177] width 95 height 15
click at [440, 268] on mat-expansion-panel "**********" at bounding box center [467, 155] width 104 height 252
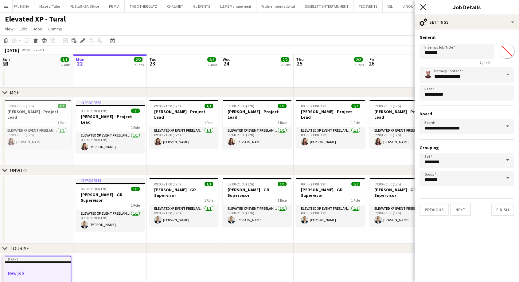
click at [424, 9] on icon "Close pop-in" at bounding box center [423, 7] width 6 height 6
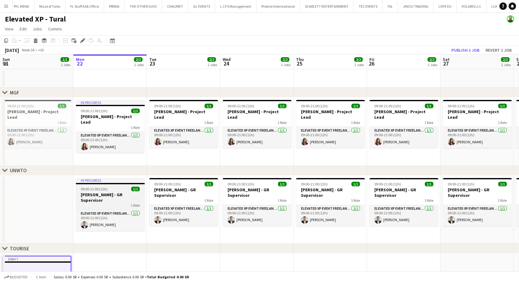
scroll to position [22, 0]
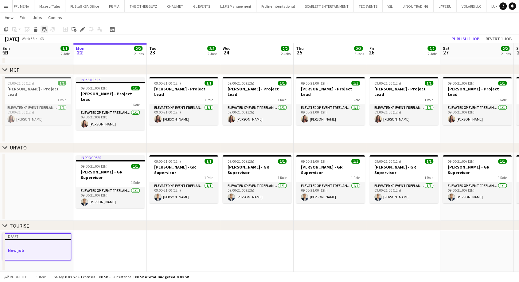
click at [42, 30] on icon at bounding box center [44, 30] width 5 height 2
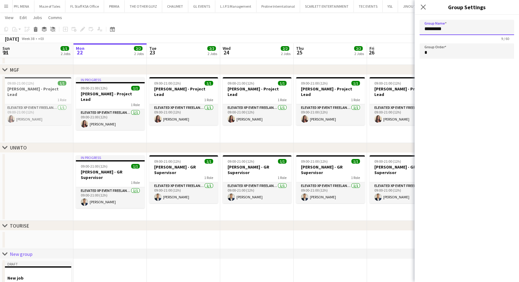
drag, startPoint x: 456, startPoint y: 33, endPoint x: 392, endPoint y: 37, distance: 64.6
click at [392, 37] on body "Menu Boards Boards Boards All jobs Status Workforce Workforce My Workforce Recr…" at bounding box center [259, 144] width 519 height 333
type input "****"
click at [373, 36] on div "September 2025 Week 38 • +03 Publish 1 job Revert 1 job" at bounding box center [259, 38] width 519 height 9
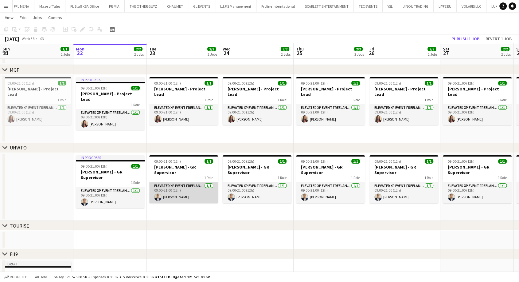
scroll to position [51, 0]
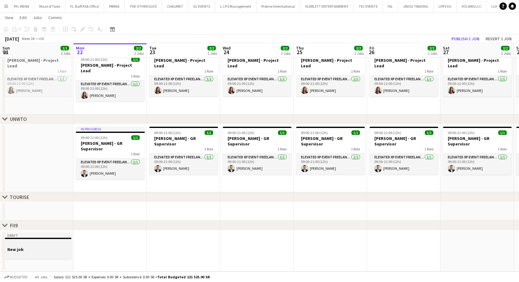
click at [34, 243] on div at bounding box center [36, 243] width 69 height 5
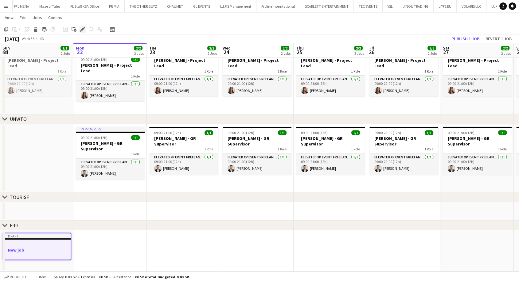
click at [81, 30] on icon at bounding box center [82, 29] width 3 height 3
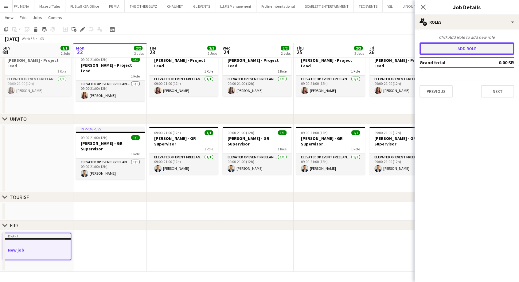
click at [456, 49] on button "Add role" at bounding box center [466, 48] width 95 height 12
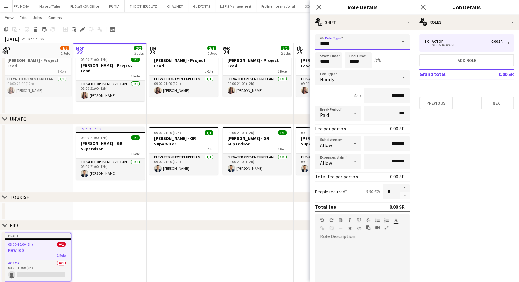
click at [388, 41] on input "*****" at bounding box center [362, 41] width 95 height 15
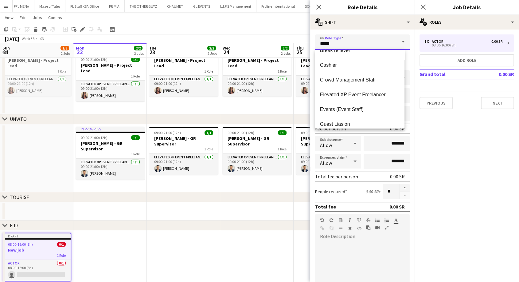
scroll to position [102, 0]
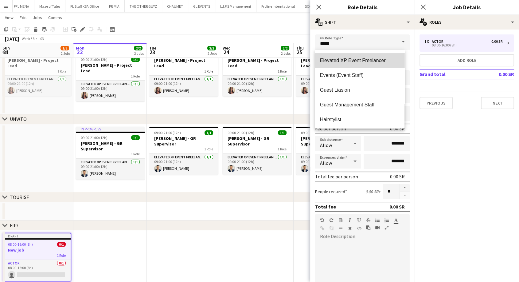
click at [364, 64] on mat-option "Elevated XP Event Freelancer" at bounding box center [359, 60] width 89 height 15
type input "**********"
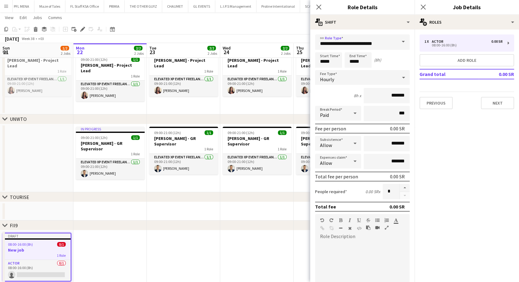
click at [330, 78] on span "Hourly" at bounding box center [327, 79] width 14 height 6
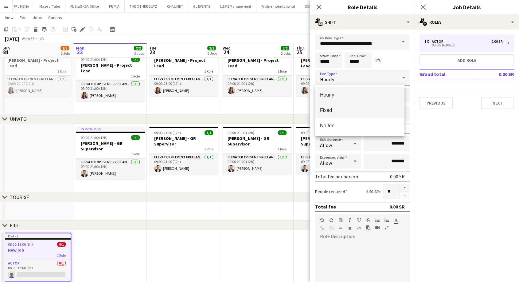
click at [334, 112] on span "Fixed" at bounding box center [360, 110] width 80 height 6
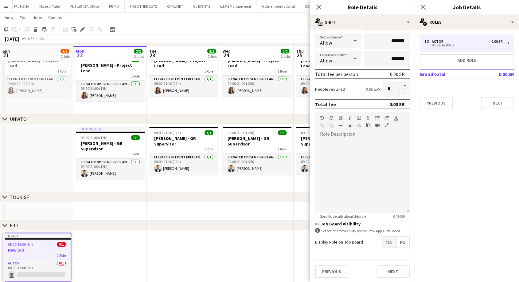
scroll to position [72, 0]
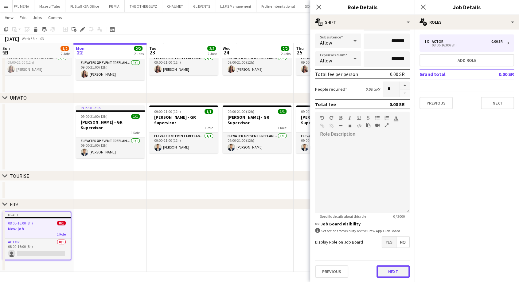
click at [387, 275] on button "Next" at bounding box center [392, 271] width 33 height 12
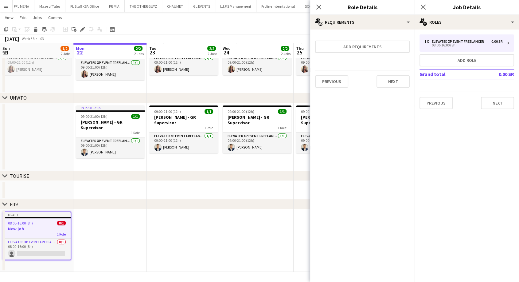
scroll to position [0, 0]
click at [387, 74] on div "Previous Next" at bounding box center [362, 81] width 95 height 22
click at [392, 81] on button "Next" at bounding box center [392, 81] width 33 height 12
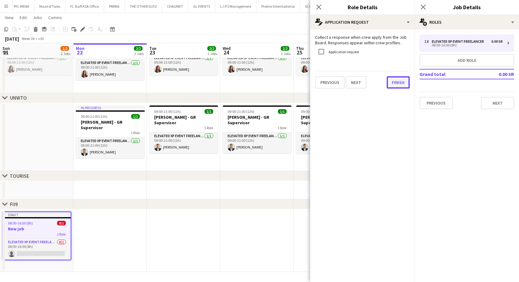
click at [396, 82] on button "Finish" at bounding box center [398, 82] width 23 height 12
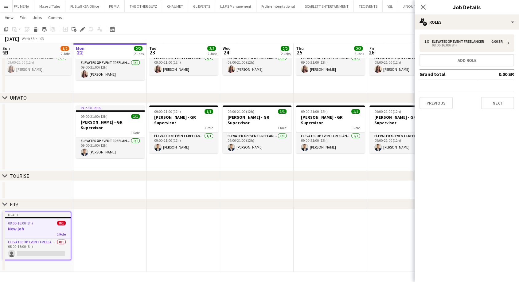
click at [29, 231] on app-job-card "Draft 08:00-16:00 (8h) 0/1 New job 1 Role Elevated XP Event Freelancer 0/1 08:0…" at bounding box center [36, 235] width 69 height 49
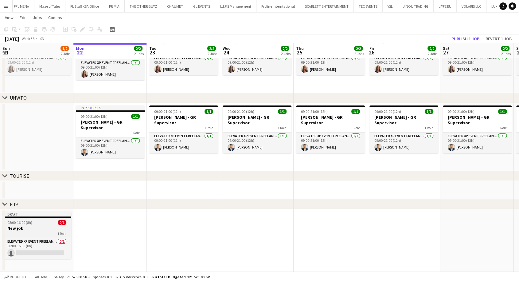
click at [29, 231] on div "1 Role" at bounding box center [36, 233] width 69 height 5
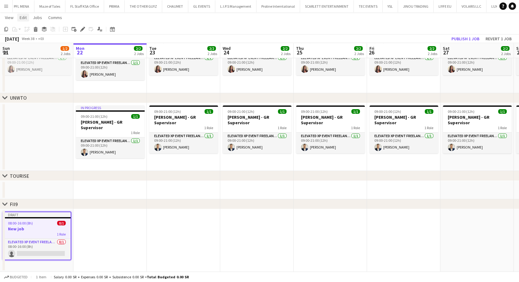
click at [24, 18] on span "Edit" at bounding box center [23, 18] width 7 height 6
click at [94, 229] on app-date-cell at bounding box center [109, 240] width 73 height 63
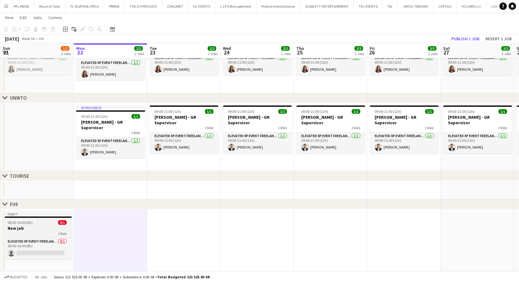
click at [32, 221] on div "08:00-16:00 (8h) 0/1" at bounding box center [37, 222] width 69 height 5
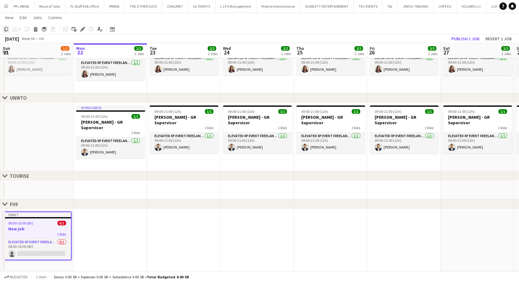
click at [7, 30] on icon "Copy" at bounding box center [6, 29] width 5 height 5
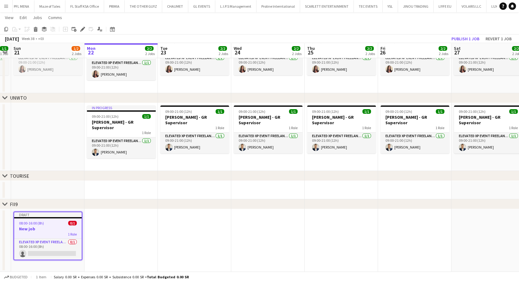
scroll to position [0, 135]
drag, startPoint x: 348, startPoint y: 227, endPoint x: 359, endPoint y: 227, distance: 11.4
click at [359, 227] on app-calendar-viewport "Fri 19 1/1 1 Job Sat 20 1/1 1 Job Sun 21 1/2 2 Jobs Mon 22 2/2 2 Jobs Tue 23 2/…" at bounding box center [259, 112] width 519 height 320
drag, startPoint x: 252, startPoint y: 233, endPoint x: 270, endPoint y: 240, distance: 19.0
click at [149, 235] on app-calendar-viewport "Fri 19 1/1 1 Job Sat 20 1/1 1 Job Sun 21 1/2 2 Jobs Mon 22 2/2 2 Jobs Tue 23 2/…" at bounding box center [259, 112] width 519 height 320
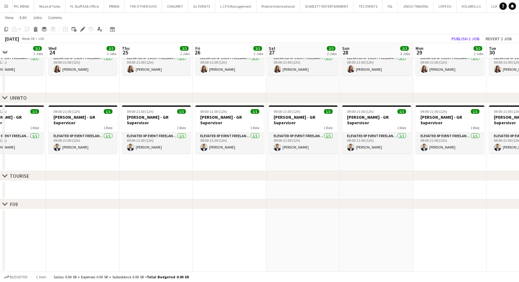
click at [222, 246] on app-calendar-viewport "Sun 21 1/2 2 Jobs Mon 22 2/2 2 Jobs Tue 23 2/2 2 Jobs Wed 24 2/2 2 Jobs Thu 25 …" at bounding box center [259, 112] width 519 height 320
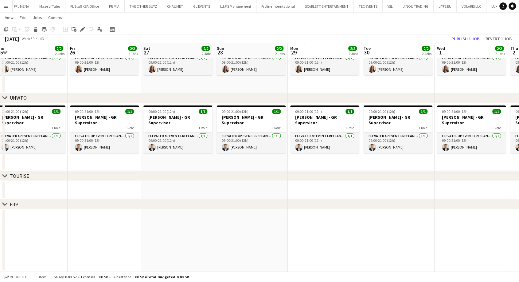
drag, startPoint x: 292, startPoint y: 248, endPoint x: 278, endPoint y: 244, distance: 14.5
click at [188, 246] on app-calendar-viewport "Sun 21 1/2 2 Jobs Mon 22 2/2 2 Jobs Tue 23 2/2 2 Jobs Wed 24 2/2 2 Jobs Thu 25 …" at bounding box center [259, 112] width 519 height 320
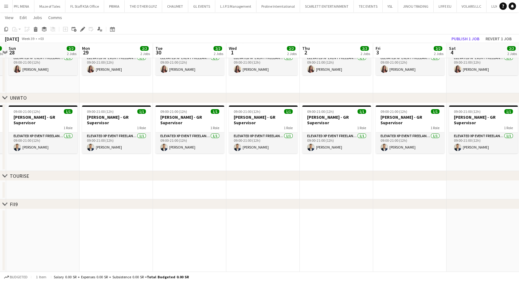
drag, startPoint x: 296, startPoint y: 244, endPoint x: 109, endPoint y: 245, distance: 187.3
click at [109, 245] on app-calendar-viewport "Wed 24 2/2 2 Jobs Thu 25 2/2 2 Jobs Fri 26 2/2 2 Jobs Sat 27 2/2 2 Jobs Sun 28 …" at bounding box center [259, 112] width 519 height 320
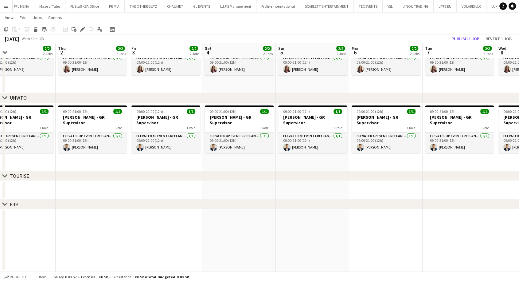
drag, startPoint x: 352, startPoint y: 244, endPoint x: 293, endPoint y: 244, distance: 58.7
click at [291, 244] on app-calendar-viewport "Sun 28 2/2 2 Jobs Mon 29 2/2 2 Jobs Tue 30 2/2 2 Jobs Wed 1 2/2 2 Jobs Thu 2 2/…" at bounding box center [259, 112] width 519 height 320
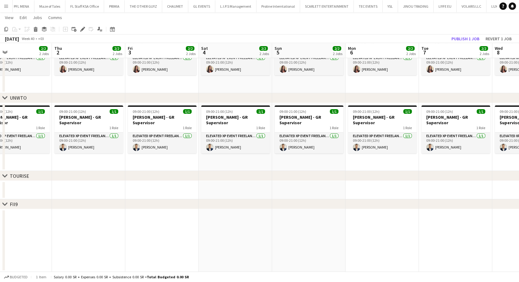
click at [307, 235] on app-date-cell at bounding box center [308, 240] width 73 height 63
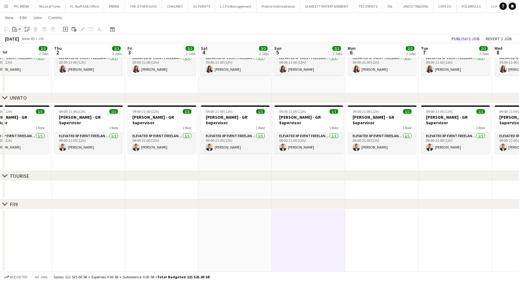
click at [20, 31] on app-action-btn "Paste" at bounding box center [16, 28] width 11 height 7
click at [22, 41] on link "Paste Ctrl+V" at bounding box center [45, 41] width 58 height 6
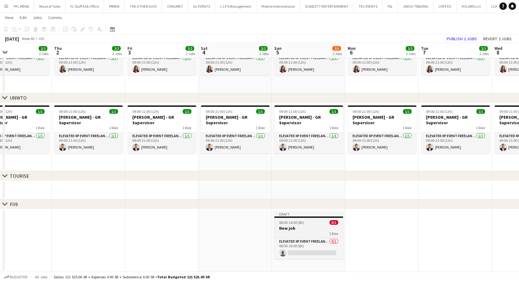
click at [302, 226] on h3 "New job" at bounding box center [308, 228] width 69 height 6
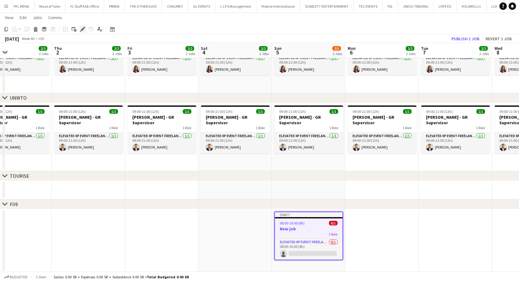
click at [80, 31] on div "Edit" at bounding box center [82, 28] width 7 height 7
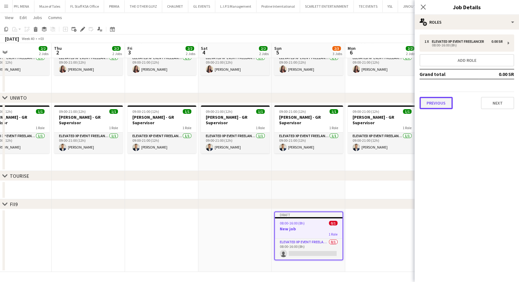
click at [447, 107] on button "Previous" at bounding box center [435, 103] width 33 height 12
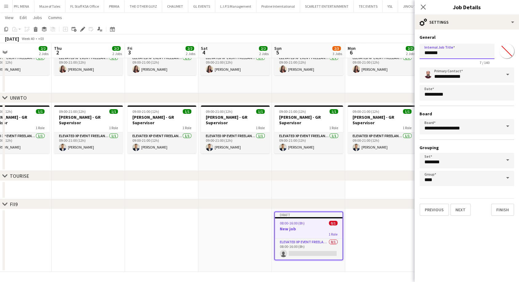
drag, startPoint x: 445, startPoint y: 54, endPoint x: 392, endPoint y: 55, distance: 52.8
click at [392, 55] on body "Menu Boards Boards Boards All jobs Status Workforce Workforce My Workforce Recr…" at bounding box center [259, 105] width 519 height 354
type input "**********"
click at [463, 210] on button "Next" at bounding box center [460, 209] width 21 height 12
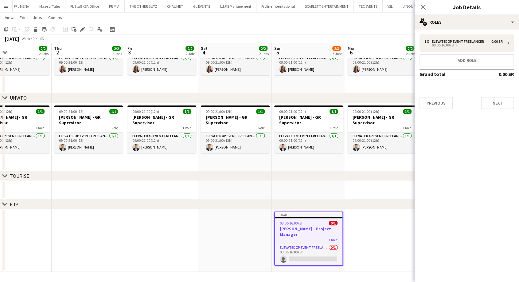
scroll to position [0, 0]
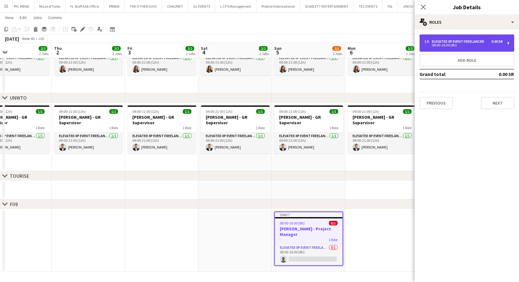
click at [469, 44] on div "Elevated XP Event Freelancer" at bounding box center [459, 41] width 55 height 4
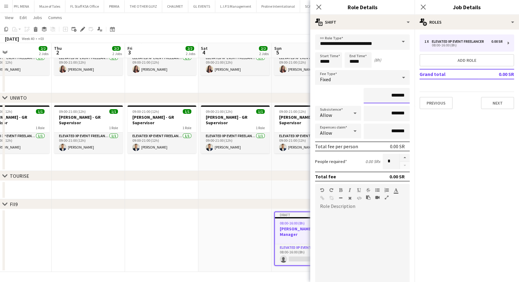
click at [386, 95] on input "*******" at bounding box center [387, 95] width 46 height 15
type input "**********"
click at [321, 60] on input "*****" at bounding box center [328, 59] width 27 height 15
type input "*****"
click at [324, 47] on div at bounding box center [322, 49] width 12 height 6
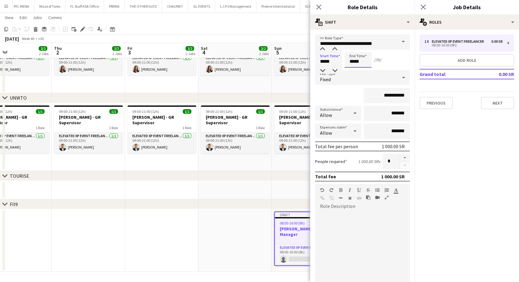
click at [358, 64] on input "*****" at bounding box center [358, 59] width 27 height 15
click at [351, 71] on div at bounding box center [352, 71] width 12 height 6
click at [353, 44] on input "**********" at bounding box center [362, 41] width 95 height 15
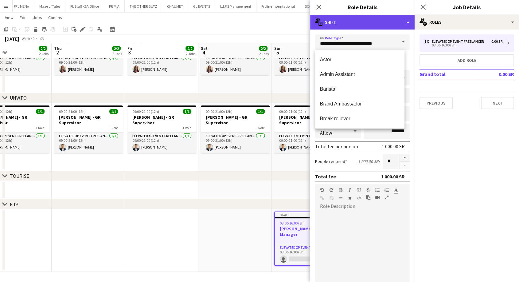
click at [365, 23] on div "multiple-actions-text Shift" at bounding box center [362, 22] width 104 height 15
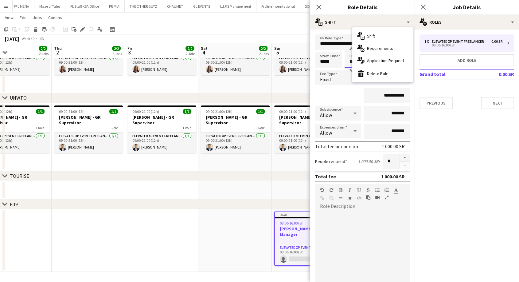
click at [351, 62] on input "*****" at bounding box center [358, 59] width 27 height 15
click at [354, 49] on div at bounding box center [352, 49] width 12 height 6
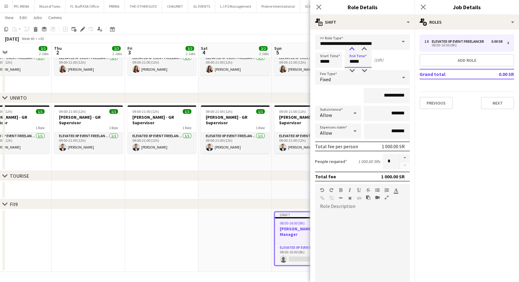
click at [354, 49] on div at bounding box center [352, 49] width 12 height 6
type input "*****"
click at [354, 49] on div at bounding box center [352, 49] width 12 height 6
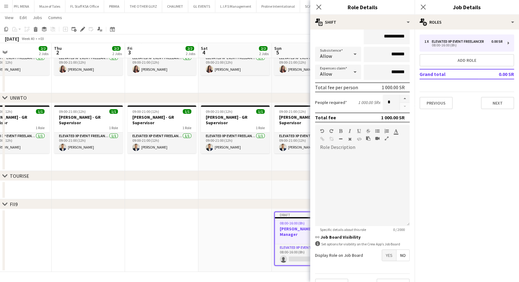
scroll to position [72, 0]
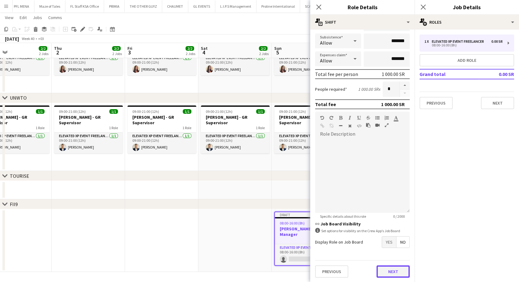
click at [386, 270] on button "Next" at bounding box center [392, 271] width 33 height 12
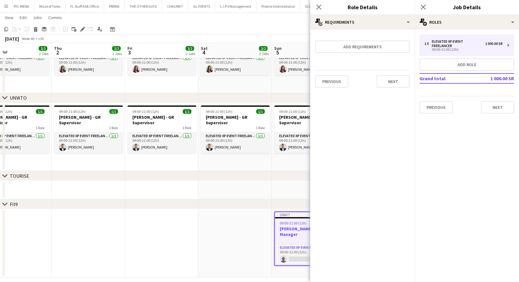
scroll to position [0, 0]
click at [401, 81] on button "Next" at bounding box center [392, 81] width 33 height 12
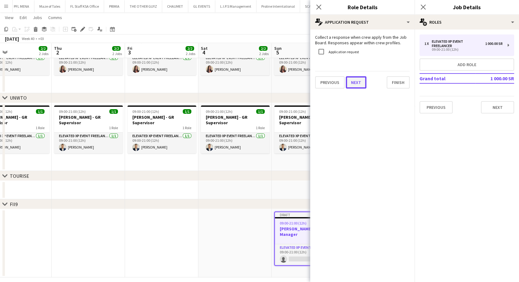
click at [359, 83] on button "Next" at bounding box center [356, 82] width 21 height 12
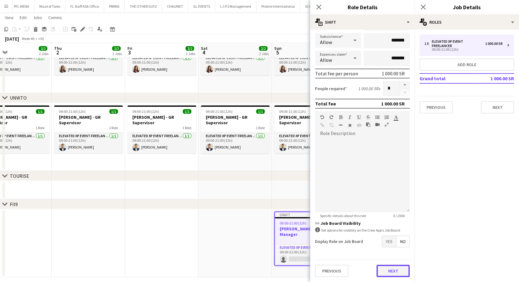
scroll to position [72, 0]
click at [386, 262] on div "Previous Next" at bounding box center [362, 271] width 95 height 22
click at [387, 262] on div "Previous Next" at bounding box center [362, 271] width 95 height 22
click at [389, 270] on button "Next" at bounding box center [392, 271] width 33 height 12
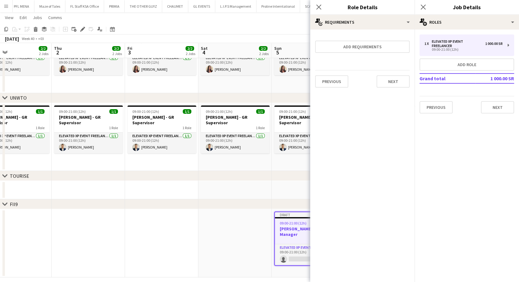
scroll to position [0, 0]
click at [395, 81] on button "Next" at bounding box center [392, 81] width 33 height 12
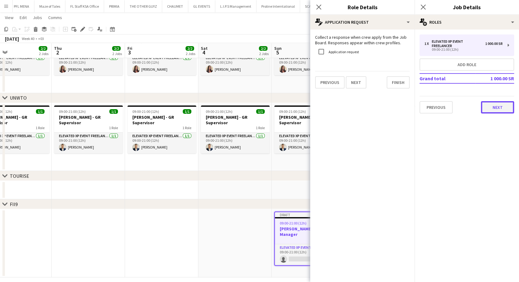
click at [493, 108] on button "Next" at bounding box center [497, 107] width 33 height 12
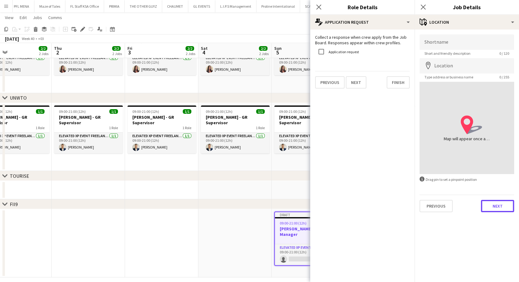
click at [496, 204] on button "Next" at bounding box center [497, 206] width 33 height 12
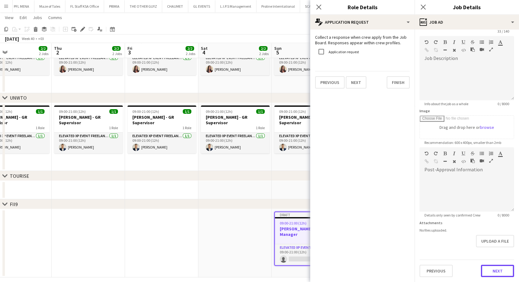
scroll to position [22, 0]
click at [496, 251] on form "**********" at bounding box center [467, 145] width 104 height 264
click at [491, 276] on button "Next" at bounding box center [497, 271] width 33 height 12
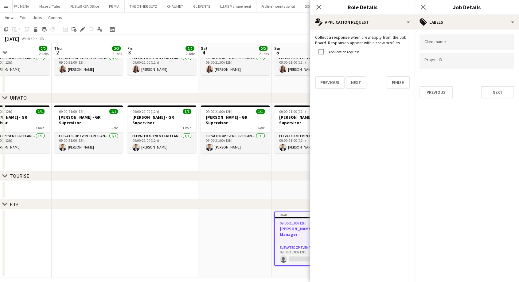
click at [442, 43] on input "Type to search client labels..." at bounding box center [466, 43] width 85 height 6
type input "**********"
click at [450, 60] on div "ELEVATED XP - TURAL" at bounding box center [466, 61] width 95 height 15
click at [449, 64] on div at bounding box center [466, 61] width 95 height 16
click at [446, 65] on input "Type to search project ID labels..." at bounding box center [466, 63] width 85 height 6
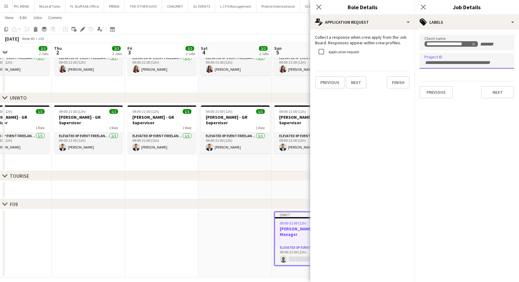
paste input "**********"
type input "**********"
click at [504, 89] on form "**********" at bounding box center [467, 65] width 104 height 63
click at [471, 82] on div "RB-ES-KSA-009578" at bounding box center [466, 79] width 95 height 15
click at [498, 93] on button "Next" at bounding box center [497, 92] width 33 height 12
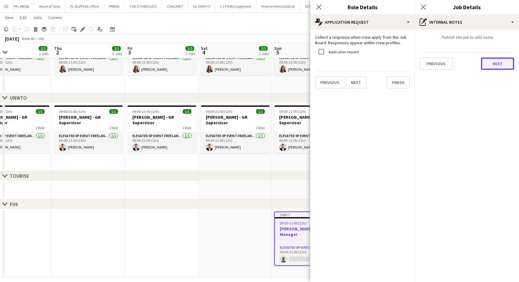
click at [495, 65] on button "Next" at bounding box center [497, 63] width 33 height 12
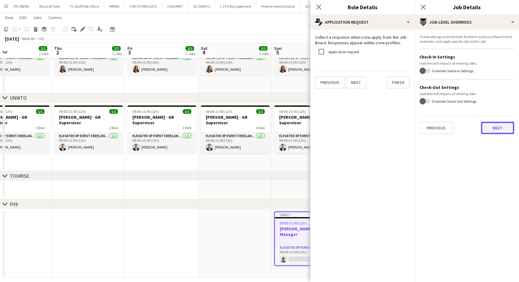
click at [494, 123] on button "Next" at bounding box center [497, 128] width 33 height 12
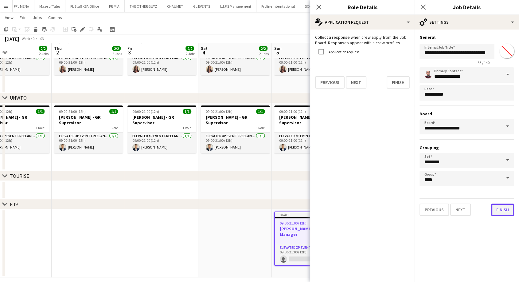
click at [497, 212] on button "Finish" at bounding box center [502, 209] width 23 height 12
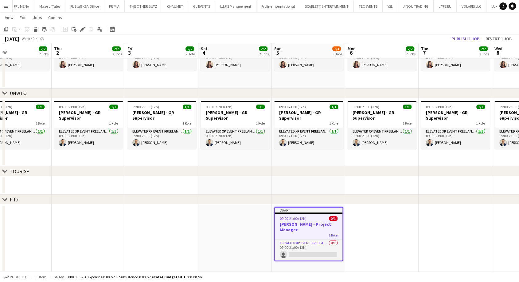
scroll to position [78, 0]
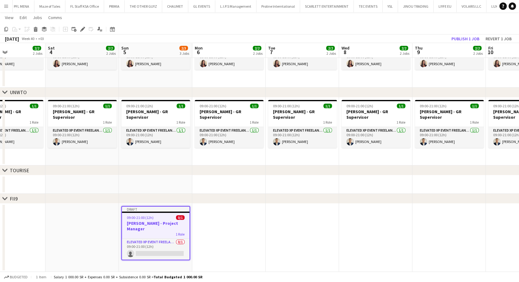
drag, startPoint x: 367, startPoint y: 231, endPoint x: 161, endPoint y: 224, distance: 205.8
click at [209, 225] on app-calendar-viewport "Tue 30 2/2 2 Jobs Wed 1 2/2 2 Jobs Thu 2 2/2 2 Jobs Fri 3 2/2 2 Jobs Sat 4 2/2 …" at bounding box center [259, 108] width 519 height 325
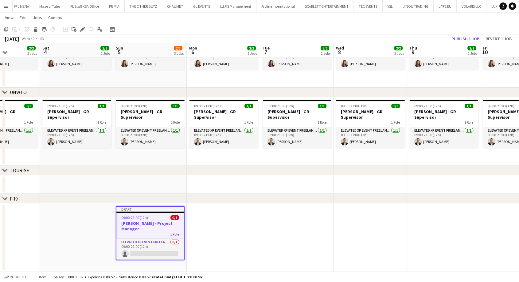
click at [153, 224] on h3 "[PERSON_NAME] - Project Manager" at bounding box center [150, 225] width 68 height 11
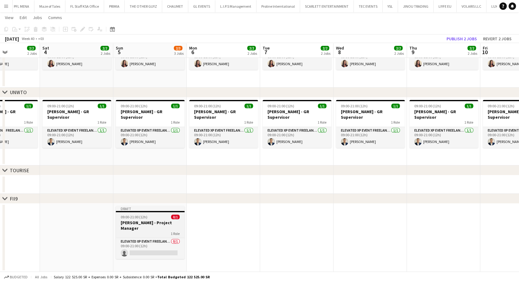
click at [145, 227] on h3 "[PERSON_NAME] - Project Manager" at bounding box center [150, 225] width 69 height 11
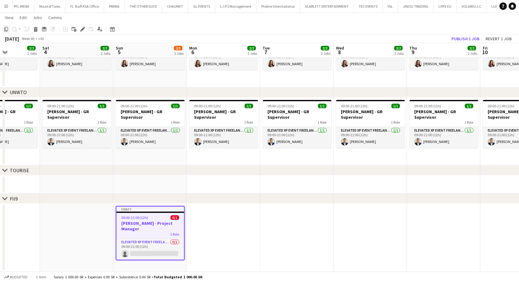
click at [5, 30] on icon at bounding box center [6, 29] width 4 height 4
click at [194, 228] on app-date-cell at bounding box center [223, 237] width 73 height 68
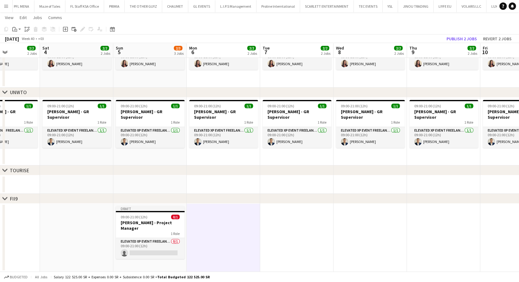
drag, startPoint x: 283, startPoint y: 235, endPoint x: 289, endPoint y: 234, distance: 6.5
click at [283, 234] on app-date-cell at bounding box center [296, 237] width 73 height 68
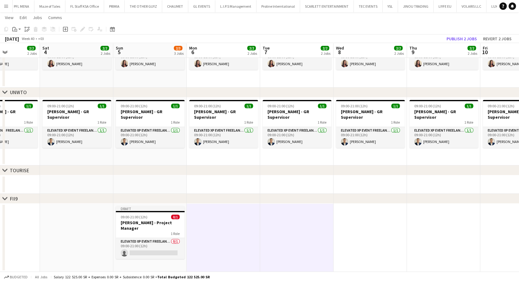
click at [354, 233] on app-date-cell at bounding box center [369, 237] width 73 height 68
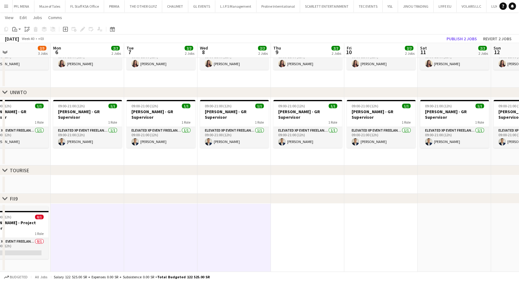
drag, startPoint x: 381, startPoint y: 238, endPoint x: 237, endPoint y: 238, distance: 143.7
click at [237, 238] on app-calendar-viewport "Thu 2 2/2 2 Jobs Fri 3 2/2 2 Jobs Sat 4 2/2 2 Jobs Sun 5 2/3 3 Jobs Mon 6 2/2 2…" at bounding box center [259, 108] width 519 height 325
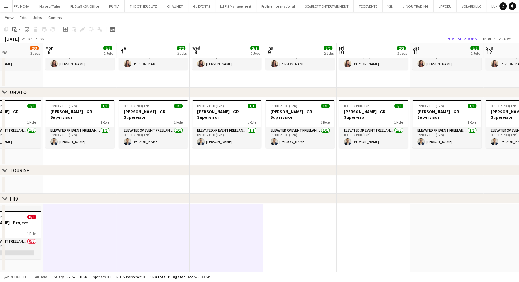
click at [300, 237] on app-date-cell at bounding box center [299, 237] width 73 height 68
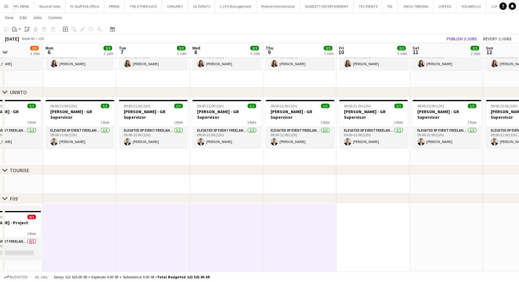
click at [371, 238] on app-date-cell at bounding box center [373, 237] width 73 height 68
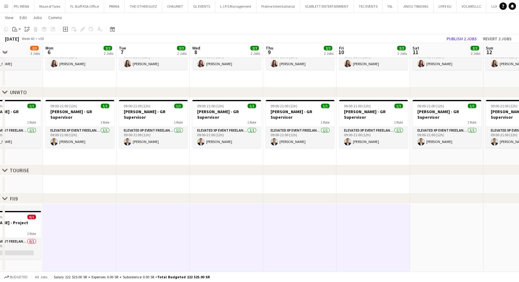
click at [429, 238] on app-date-cell at bounding box center [446, 237] width 73 height 68
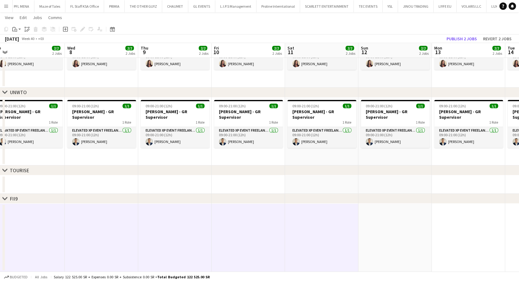
drag, startPoint x: 444, startPoint y: 239, endPoint x: 168, endPoint y: 236, distance: 276.4
click at [168, 236] on app-calendar-viewport "Sat 4 2/2 2 Jobs Sun 5 2/3 3 Jobs Mon 6 2/2 2 Jobs Tue 7 2/2 2 Jobs Wed 8 2/2 2…" at bounding box center [259, 108] width 519 height 325
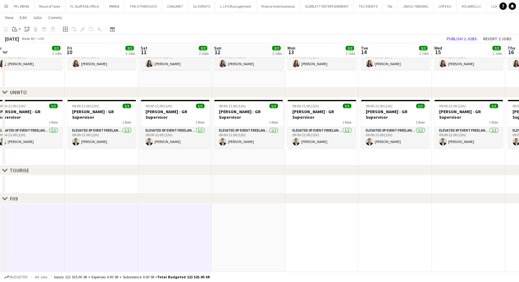
scroll to position [0, 233]
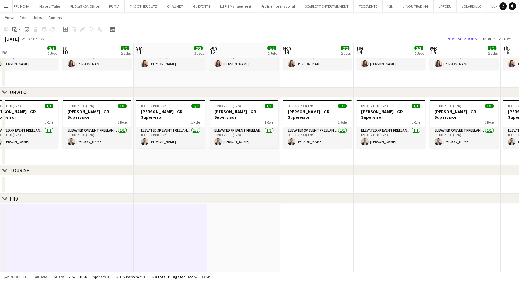
click at [265, 240] on app-date-cell at bounding box center [243, 237] width 73 height 68
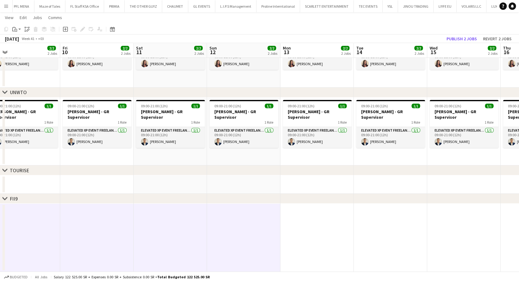
click at [310, 240] on app-date-cell at bounding box center [316, 237] width 73 height 68
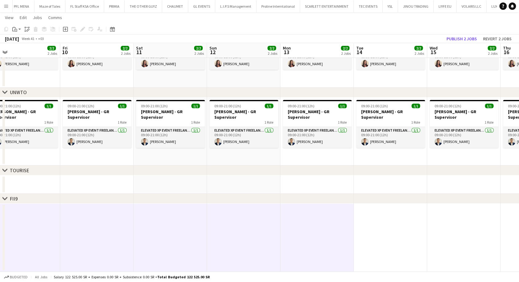
click at [383, 244] on app-date-cell at bounding box center [390, 237] width 73 height 68
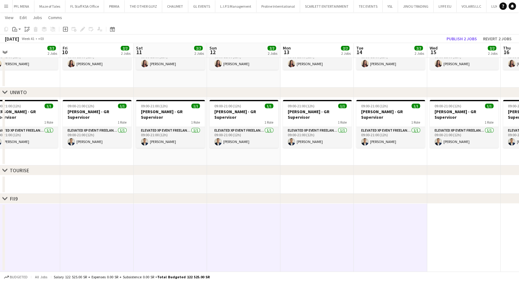
click at [462, 235] on app-date-cell at bounding box center [463, 237] width 73 height 68
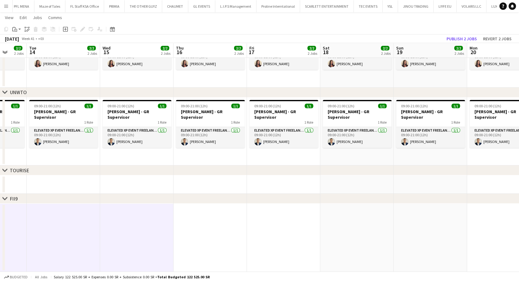
drag, startPoint x: 442, startPoint y: 235, endPoint x: 85, endPoint y: 229, distance: 357.5
click at [87, 229] on app-calendar-viewport "Sat 11 2/2 2 Jobs Sun 12 2/2 2 Jobs Mon 13 2/2 2 Jobs Tue 14 2/2 2 Jobs Wed 15 …" at bounding box center [259, 108] width 519 height 325
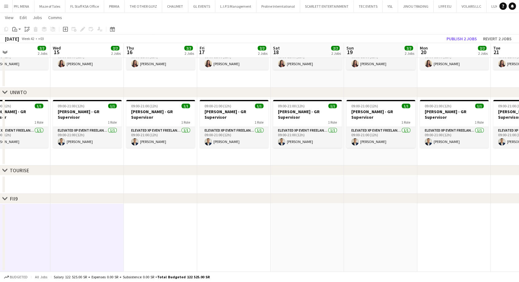
click at [153, 223] on app-date-cell at bounding box center [160, 237] width 73 height 68
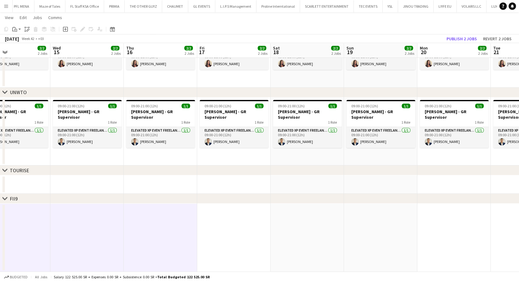
click at [274, 237] on app-date-cell at bounding box center [307, 237] width 73 height 68
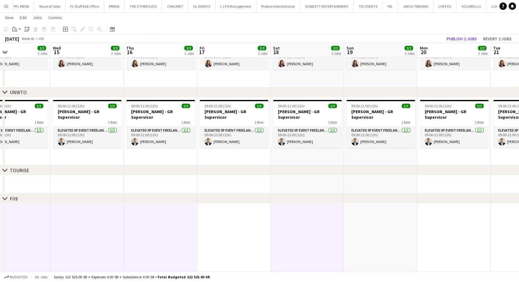
click at [237, 234] on app-date-cell at bounding box center [233, 237] width 73 height 68
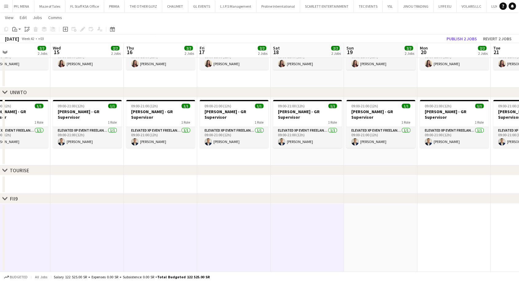
click at [366, 235] on app-date-cell at bounding box center [380, 237] width 73 height 68
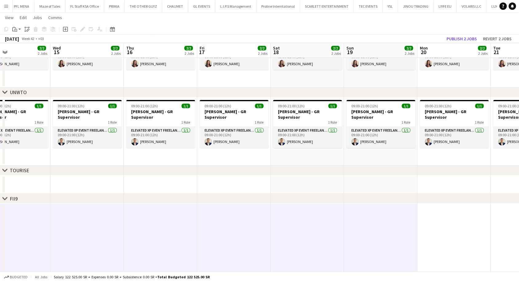
click at [438, 231] on app-date-cell at bounding box center [453, 237] width 73 height 68
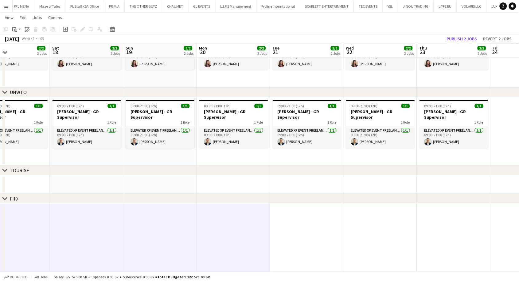
drag, startPoint x: 440, startPoint y: 231, endPoint x: 152, endPoint y: 240, distance: 288.1
click at [144, 238] on app-calendar-viewport "Mon 13 2/2 2 Jobs Tue 14 2/2 2 Jobs Wed 15 2/2 2 Jobs Thu 16 2/2 2 Jobs Fri 17 …" at bounding box center [259, 108] width 519 height 325
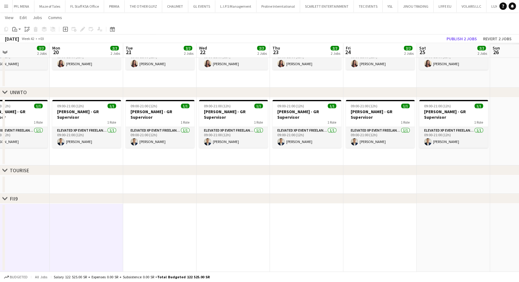
scroll to position [0, 246]
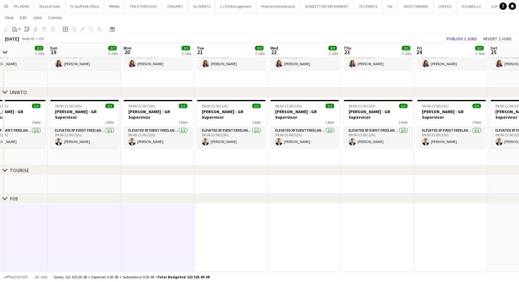
click at [227, 244] on app-date-cell at bounding box center [230, 237] width 73 height 68
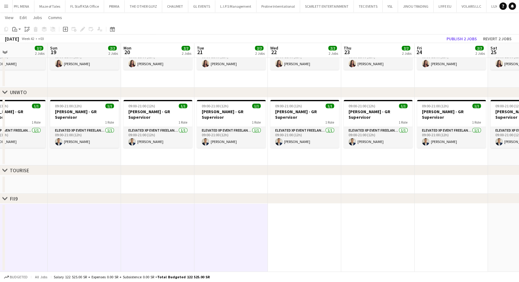
click at [291, 238] on app-date-cell at bounding box center [304, 237] width 73 height 68
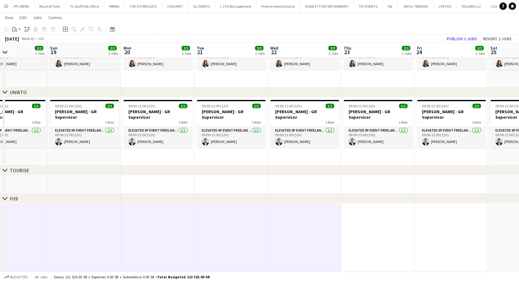
click at [361, 239] on app-date-cell at bounding box center [377, 237] width 73 height 68
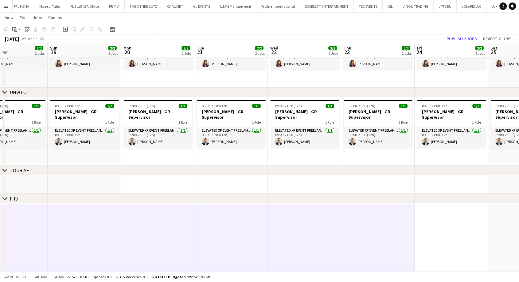
scroll to position [0, 280]
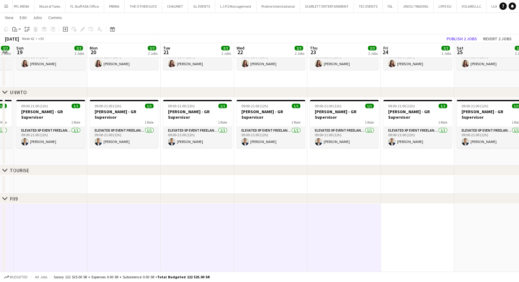
drag, startPoint x: 377, startPoint y: 237, endPoint x: 197, endPoint y: 236, distance: 180.3
click at [197, 236] on app-calendar-viewport "Wed 15 2/2 2 Jobs Thu 16 2/2 2 Jobs Fri 17 2/2 2 Jobs Sat 18 2/2 2 Jobs Sun 19 …" at bounding box center [259, 108] width 519 height 325
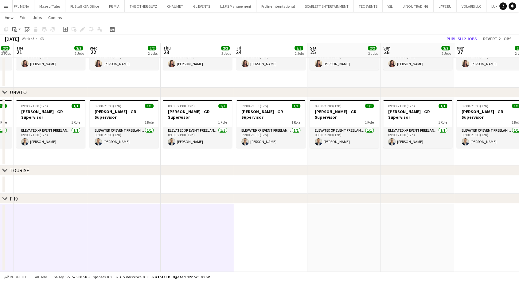
click at [274, 236] on app-date-cell at bounding box center [270, 237] width 73 height 68
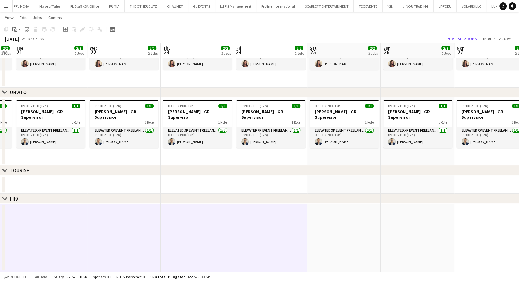
click at [324, 235] on app-date-cell at bounding box center [343, 237] width 73 height 68
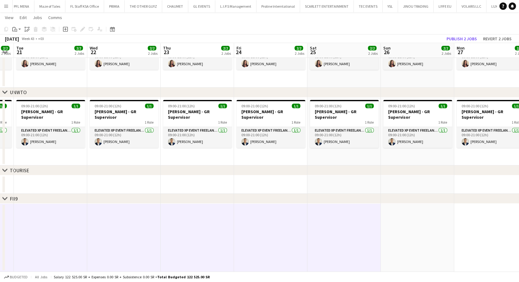
click at [402, 235] on app-date-cell at bounding box center [417, 237] width 73 height 68
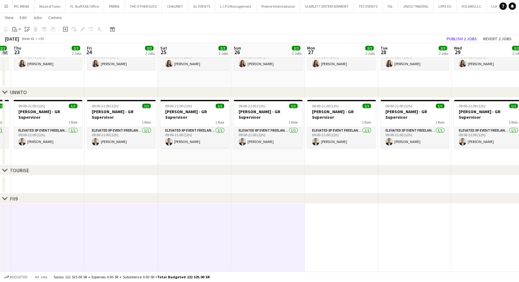
drag, startPoint x: 404, startPoint y: 236, endPoint x: 236, endPoint y: 241, distance: 168.7
click at [233, 234] on app-calendar-viewport "Sun 19 2/2 2 Jobs Mon 20 2/2 2 Jobs Tue 21 2/2 2 Jobs Wed 22 2/2 2 Jobs Thu 23 …" at bounding box center [259, 108] width 519 height 325
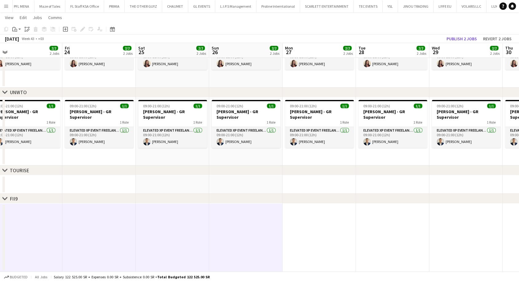
click at [322, 241] on app-date-cell at bounding box center [319, 237] width 73 height 68
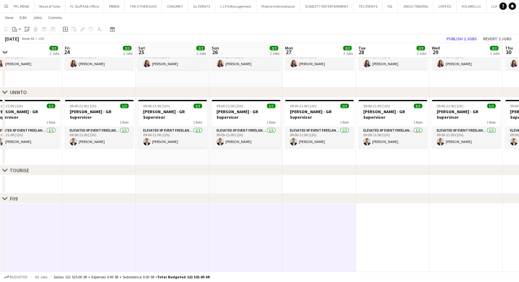
click at [376, 236] on app-date-cell at bounding box center [392, 237] width 73 height 68
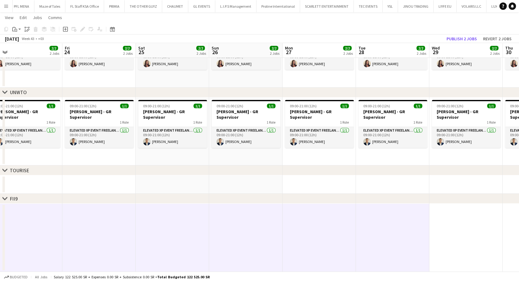
click at [444, 241] on app-date-cell at bounding box center [465, 237] width 73 height 68
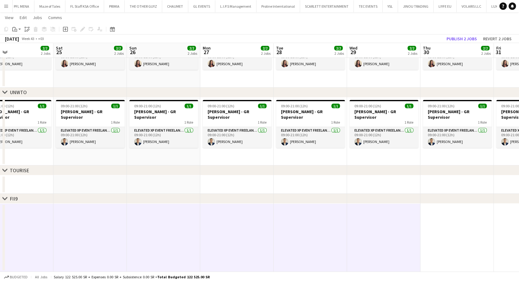
drag, startPoint x: 403, startPoint y: 237, endPoint x: 219, endPoint y: 235, distance: 183.9
click at [219, 235] on app-calendar-viewport "Tue 21 2/2 2 Jobs Wed 22 2/2 2 Jobs Thu 23 2/2 2 Jobs Fri 24 2/2 2 Jobs Sat 25 …" at bounding box center [259, 108] width 519 height 325
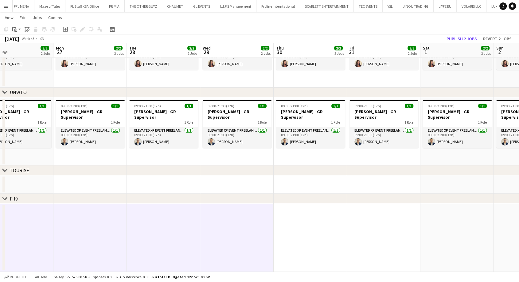
scroll to position [0, 240]
click at [303, 239] on app-date-cell at bounding box center [309, 237] width 73 height 68
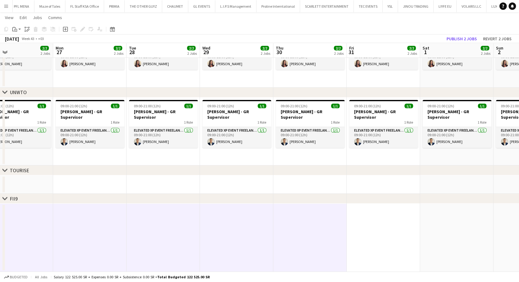
click at [376, 239] on app-date-cell at bounding box center [383, 237] width 73 height 68
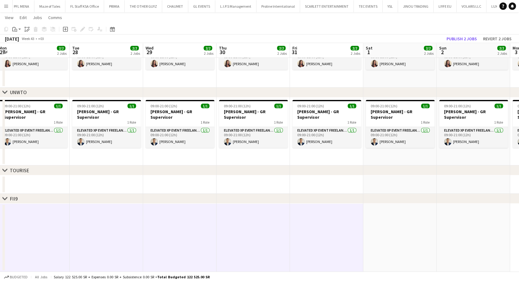
scroll to position [0, 176]
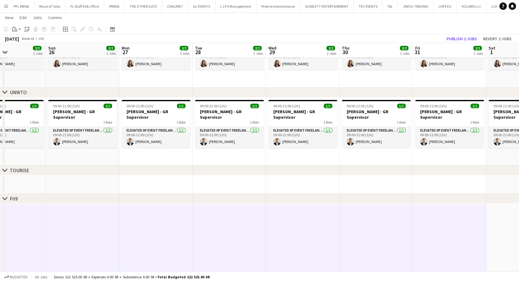
drag, startPoint x: 381, startPoint y: 243, endPoint x: 300, endPoint y: 248, distance: 81.8
click at [299, 245] on app-calendar-viewport "Thu 23 2/2 2 Jobs Fri 24 2/2 2 Jobs Sat 25 2/2 2 Jobs Sun 26 2/2 2 Jobs Mon 27 …" at bounding box center [259, 108] width 519 height 325
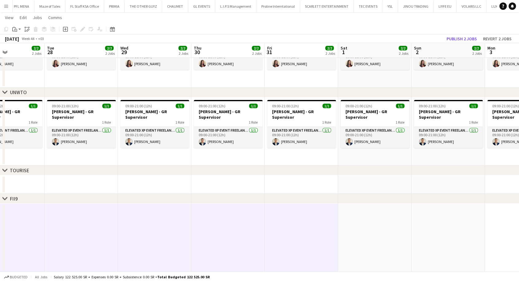
click at [376, 238] on app-date-cell at bounding box center [374, 237] width 73 height 68
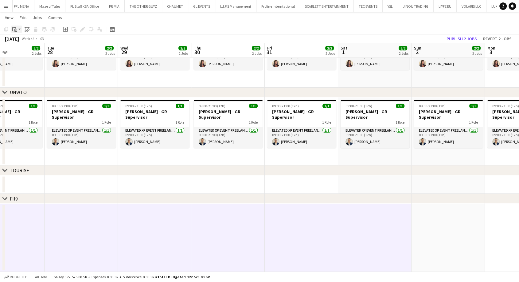
click at [20, 29] on app-action-btn "Paste" at bounding box center [16, 28] width 11 height 7
click at [21, 40] on link "Paste Ctrl+V" at bounding box center [45, 41] width 58 height 6
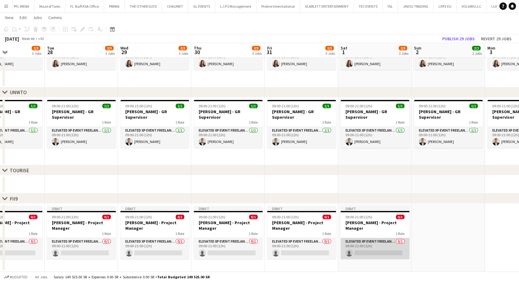
click at [362, 249] on app-card-role "Elevated XP Event Freelancer 0/1 09:00-21:00 (12h) single-neutral-actions" at bounding box center [375, 248] width 69 height 21
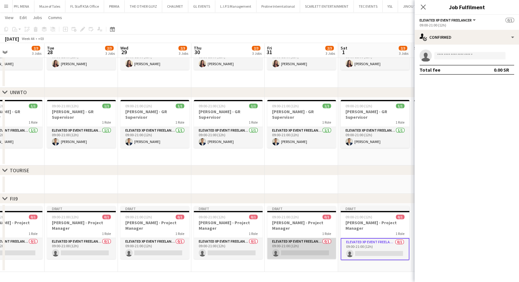
click at [321, 246] on app-card-role "Elevated XP Event Freelancer 0/1 09:00-21:00 (12h) single-neutral-actions" at bounding box center [301, 248] width 69 height 21
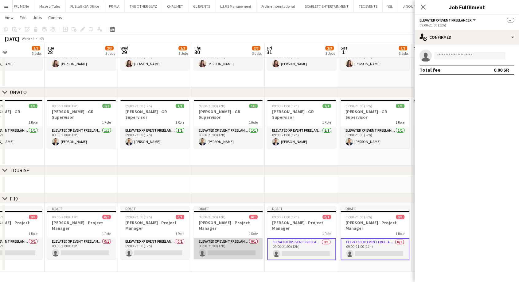
scroll to position [0, 176]
click at [238, 249] on app-card-role "Elevated XP Event Freelancer 0/1 09:00-21:00 (12h) single-neutral-actions" at bounding box center [227, 248] width 69 height 21
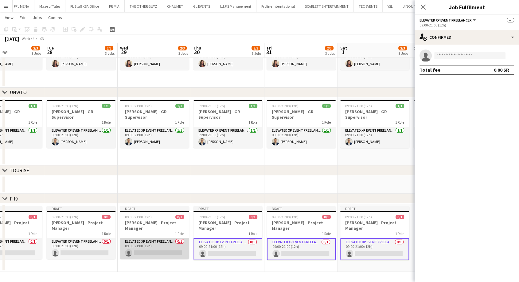
click at [165, 247] on app-card-role "Elevated XP Event Freelancer 0/1 09:00-21:00 (12h) single-neutral-actions" at bounding box center [154, 248] width 69 height 21
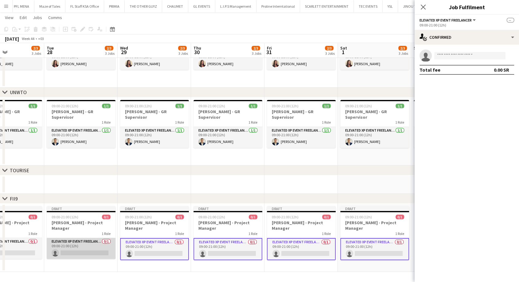
click at [101, 250] on app-card-role "Elevated XP Event Freelancer 0/1 09:00-21:00 (12h) single-neutral-actions" at bounding box center [81, 248] width 69 height 21
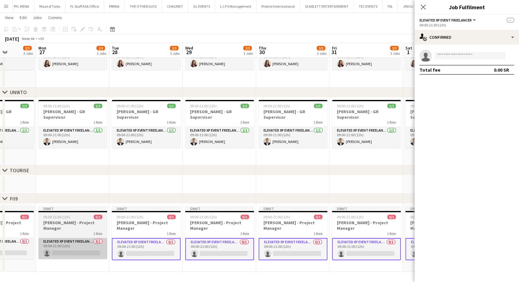
drag, startPoint x: 76, startPoint y: 251, endPoint x: 173, endPoint y: 251, distance: 97.0
click at [219, 256] on app-calendar-viewport "Fri 24 2/3 3 Jobs Sat 25 2/3 3 Jobs Sun 26 2/3 3 Jobs Mon 27 2/3 3 Jobs Tue 28 …" at bounding box center [259, 108] width 519 height 325
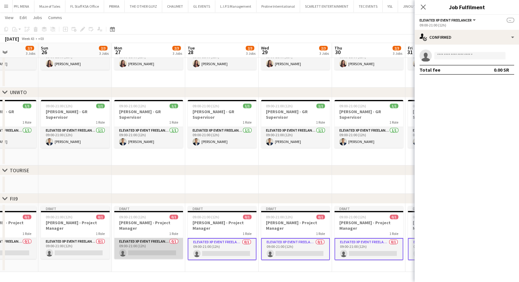
drag, startPoint x: 169, startPoint y: 251, endPoint x: 158, endPoint y: 251, distance: 10.8
click at [169, 251] on app-card-role "Elevated XP Event Freelancer 0/1 09:00-21:00 (12h) single-neutral-actions" at bounding box center [148, 248] width 69 height 21
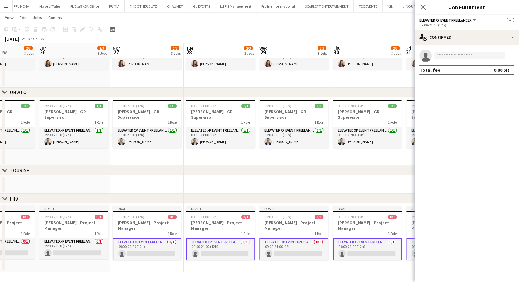
click at [121, 250] on app-card-role "Elevated XP Event Freelancer 0/1 09:00-21:00 (12h) single-neutral-actions" at bounding box center [147, 249] width 69 height 22
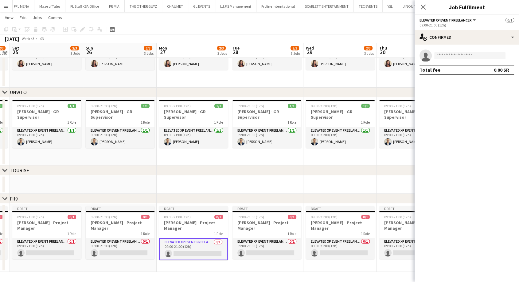
drag, startPoint x: 140, startPoint y: 250, endPoint x: 227, endPoint y: 244, distance: 86.5
click at [226, 244] on app-calendar-viewport "Thu 23 2/3 3 Jobs Fri 24 2/3 3 Jobs Sat 25 2/3 3 Jobs Sun 26 2/3 3 Jobs Mon 27 …" at bounding box center [259, 108] width 519 height 325
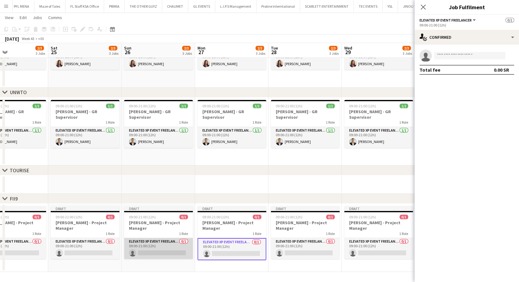
click at [175, 243] on app-card-role "Elevated XP Event Freelancer 0/1 09:00-21:00 (12h) single-neutral-actions" at bounding box center [158, 248] width 69 height 21
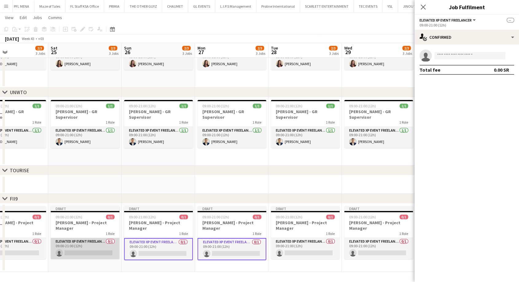
drag, startPoint x: 86, startPoint y: 246, endPoint x: 78, endPoint y: 248, distance: 8.6
click at [86, 246] on app-card-role "Elevated XP Event Freelancer 0/1 09:00-21:00 (12h) single-neutral-actions" at bounding box center [85, 248] width 69 height 21
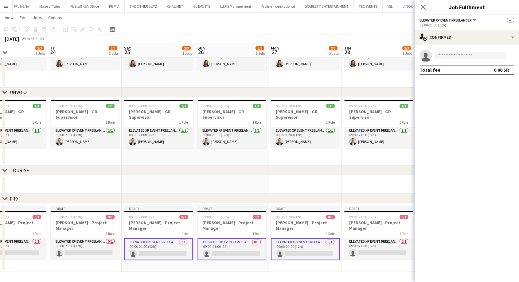
drag, startPoint x: 74, startPoint y: 249, endPoint x: 237, endPoint y: 246, distance: 163.7
click at [236, 247] on app-calendar-viewport "Tue 21 2/3 3 Jobs Wed 22 2/3 3 Jobs Thu 23 2/3 3 Jobs Fri 24 2/3 3 Jobs Sat 25 …" at bounding box center [259, 108] width 519 height 325
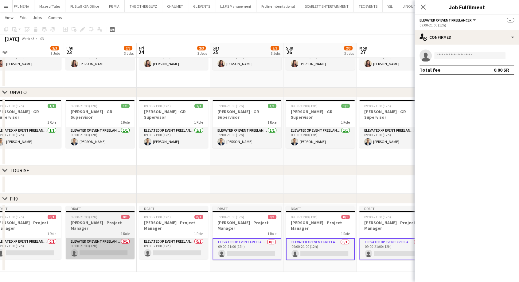
drag, startPoint x: 172, startPoint y: 246, endPoint x: 107, endPoint y: 247, distance: 65.1
click at [171, 246] on app-card-role "Elevated XP Event Freelancer 0/1 09:00-21:00 (12h) single-neutral-actions" at bounding box center [173, 248] width 69 height 21
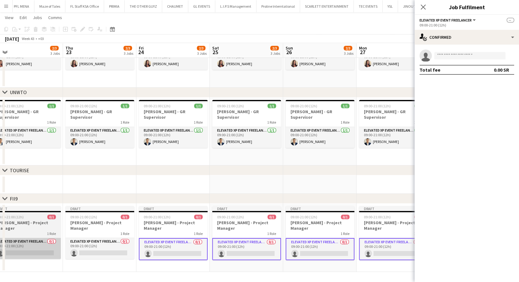
drag, startPoint x: 89, startPoint y: 247, endPoint x: 53, endPoint y: 248, distance: 35.9
click at [88, 247] on app-card-role "Elevated XP Event Freelancer 0/1 09:00-21:00 (12h) single-neutral-actions" at bounding box center [99, 248] width 69 height 21
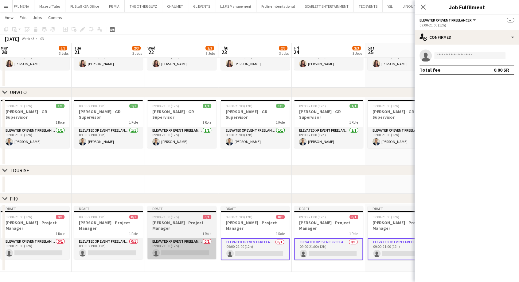
drag, startPoint x: 60, startPoint y: 250, endPoint x: 215, endPoint y: 251, distance: 155.1
click at [215, 252] on app-calendar-viewport "Sat 18 2/3 3 Jobs Sun 19 2/3 3 Jobs Mon 20 2/3 3 Jobs Tue 21 2/3 3 Jobs Wed 22 …" at bounding box center [259, 108] width 519 height 325
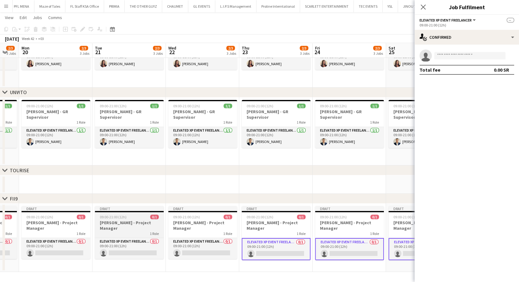
click at [105, 227] on h3 "[PERSON_NAME] - Project Manager" at bounding box center [129, 225] width 69 height 11
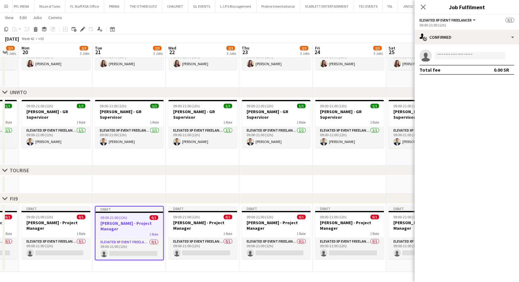
click at [115, 226] on h3 "[PERSON_NAME] - Project Manager" at bounding box center [129, 225] width 68 height 11
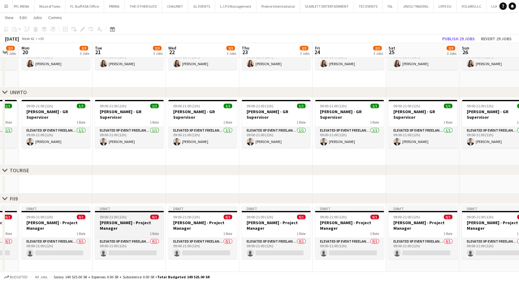
click at [117, 227] on h3 "[PERSON_NAME] - Project Manager" at bounding box center [129, 225] width 69 height 11
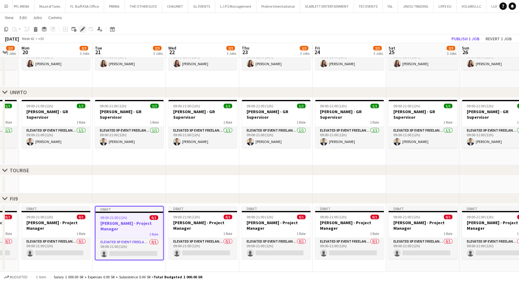
click at [83, 29] on icon at bounding box center [82, 29] width 3 height 3
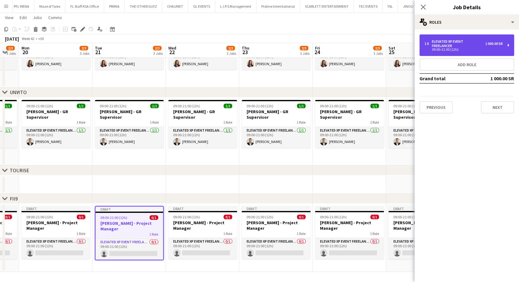
click at [475, 45] on div "Elevated XP Event Freelancer" at bounding box center [458, 43] width 53 height 9
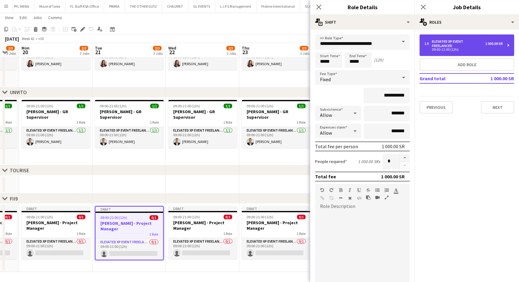
click at [475, 45] on div "Elevated XP Event Freelancer" at bounding box center [458, 43] width 53 height 9
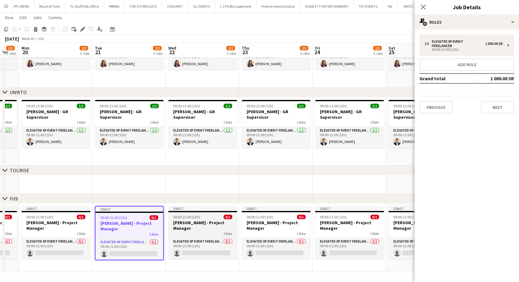
click at [188, 224] on h3 "[PERSON_NAME] - Project Manager" at bounding box center [202, 225] width 69 height 11
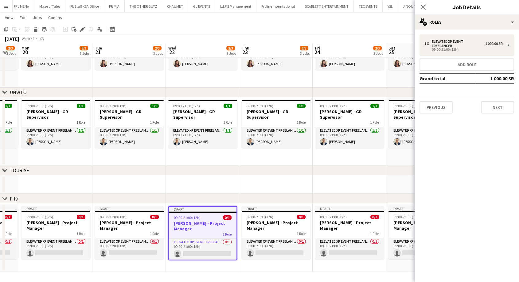
click at [279, 186] on app-date-cell at bounding box center [275, 184] width 73 height 18
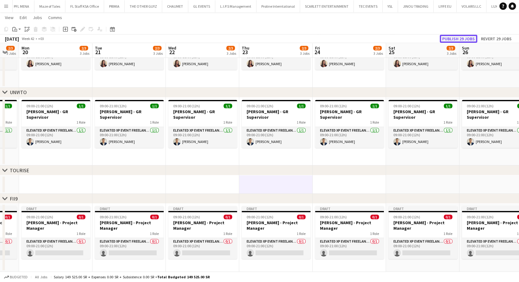
click at [460, 37] on button "Publish 29 jobs" at bounding box center [458, 39] width 37 height 8
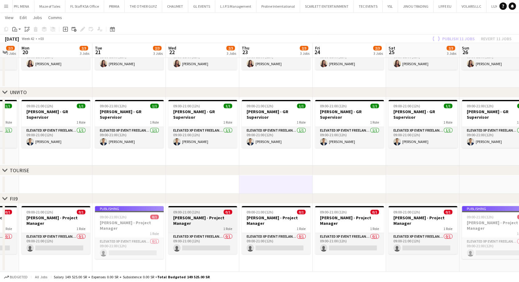
scroll to position [73, 0]
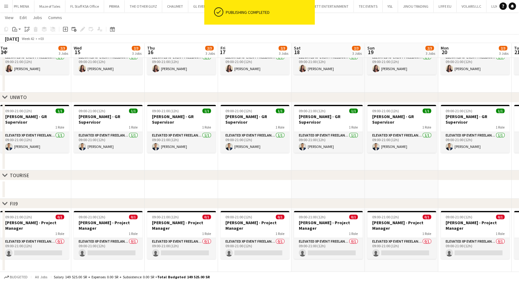
drag, startPoint x: 158, startPoint y: 228, endPoint x: 521, endPoint y: 215, distance: 363.5
click at [519, 215] on html "ok-circled Publishing completed Menu Boards Boards Boards All jobs Status Workf…" at bounding box center [259, 104] width 519 height 355
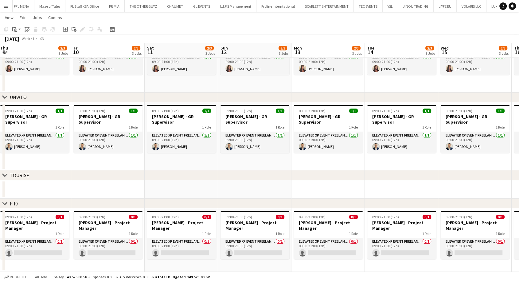
drag, startPoint x: 124, startPoint y: 235, endPoint x: 455, endPoint y: 238, distance: 330.7
click at [455, 238] on app-calendar-viewport "Tue 7 2/3 3 Jobs Wed 8 2/3 3 Jobs Thu 9 2/3 3 Jobs Fri 10 2/3 3 Jobs Sat 11 2/3…" at bounding box center [259, 111] width 519 height 320
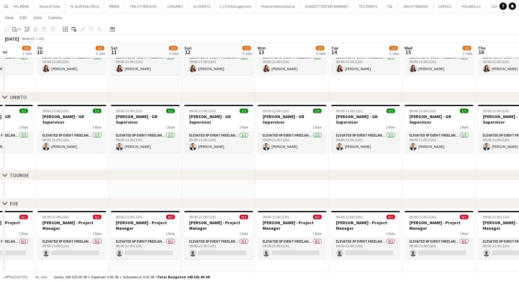
drag, startPoint x: 167, startPoint y: 232, endPoint x: 350, endPoint y: 229, distance: 182.7
click at [407, 231] on app-calendar-viewport "Tue 7 2/3 3 Jobs Wed 8 2/3 3 Jobs Thu 9 2/3 3 Jobs Fri 10 2/3 3 Jobs Sat 11 2/3…" at bounding box center [259, 111] width 519 height 320
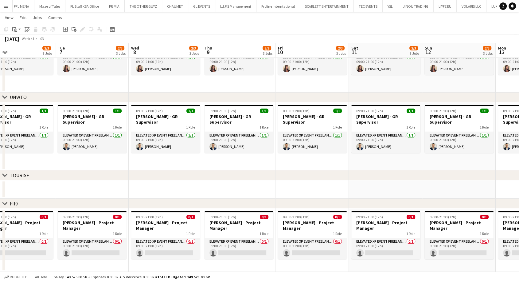
drag, startPoint x: 210, startPoint y: 229, endPoint x: 307, endPoint y: 226, distance: 97.4
click at [339, 229] on app-calendar-viewport "Sat 4 2/2 2 Jobs Sun 5 2/3 3 Jobs Mon 6 2/3 3 Jobs Tue 7 2/3 3 Jobs Wed 8 2/3 3…" at bounding box center [259, 111] width 519 height 320
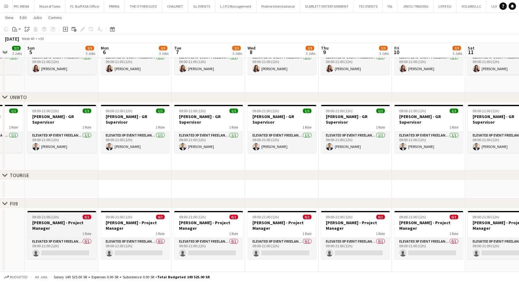
drag, startPoint x: 77, startPoint y: 224, endPoint x: 64, endPoint y: 225, distance: 13.2
click at [65, 221] on app-calendar-viewport "Thu 2 2/2 2 Jobs Fri 3 2/2 2 Jobs Sat 4 2/2 2 Jobs Sun 5 2/3 3 Jobs Mon 6 2/3 3…" at bounding box center [259, 111] width 519 height 320
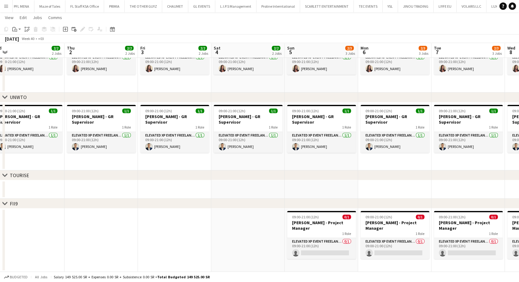
drag, startPoint x: 58, startPoint y: 229, endPoint x: 344, endPoint y: 213, distance: 286.6
click at [344, 213] on app-calendar-viewport "Mon 29 2/2 2 Jobs Tue 30 2/2 2 Jobs Wed 1 2/2 2 Jobs Thu 2 2/2 2 Jobs Fri 3 2/2…" at bounding box center [259, 111] width 519 height 320
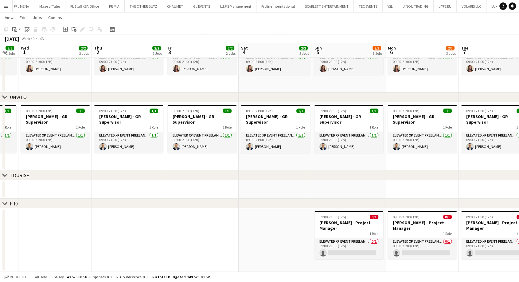
drag, startPoint x: 138, startPoint y: 213, endPoint x: 275, endPoint y: 221, distance: 137.5
click at [275, 221] on app-calendar-viewport "Mon 29 2/2 2 Jobs Tue 30 2/2 2 Jobs Wed 1 2/2 2 Jobs Thu 2 2/2 2 Jobs Fri 3 2/2…" at bounding box center [259, 111] width 519 height 320
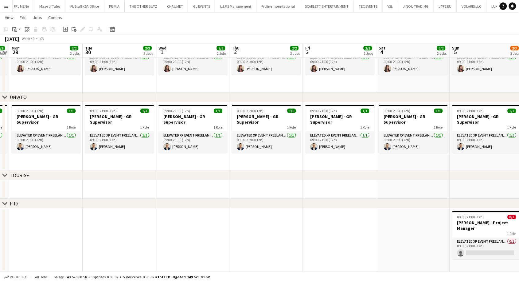
drag, startPoint x: 128, startPoint y: 229, endPoint x: 85, endPoint y: 239, distance: 44.8
click at [281, 232] on app-calendar-viewport "Sat 27 2/2 2 Jobs Sun 28 2/2 2 Jobs Mon 29 2/2 2 Jobs Tue 30 2/2 2 Jobs Wed 1 2…" at bounding box center [259, 111] width 519 height 320
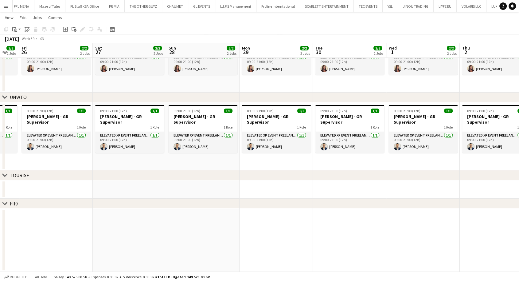
drag, startPoint x: 133, startPoint y: 239, endPoint x: 158, endPoint y: 239, distance: 25.5
click at [158, 239] on app-calendar-viewport "Wed 24 2/2 2 Jobs Thu 25 2/2 2 Jobs Fri 26 2/2 2 Jobs Sat 27 2/2 2 Jobs Sun 28 …" at bounding box center [259, 111] width 519 height 320
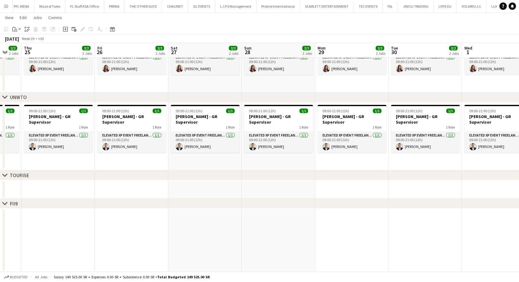
drag, startPoint x: 84, startPoint y: 234, endPoint x: 95, endPoint y: 232, distance: 11.9
click at [154, 234] on app-calendar-viewport "Tue 23 2/2 2 Jobs Wed 24 2/2 2 Jobs Thu 25 2/2 2 Jobs Fri 26 2/2 2 Jobs Sat 27 …" at bounding box center [259, 111] width 519 height 320
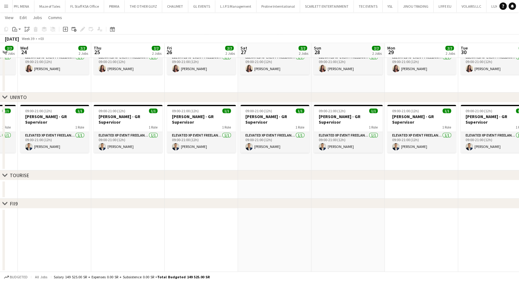
drag, startPoint x: 84, startPoint y: 232, endPoint x: 202, endPoint y: 234, distance: 118.2
click at [204, 234] on app-calendar-viewport "Mon 22 2/2 2 Jobs Tue 23 2/2 2 Jobs Wed 24 2/2 2 Jobs Thu 25 2/2 2 Jobs Fri 26 …" at bounding box center [259, 111] width 519 height 320
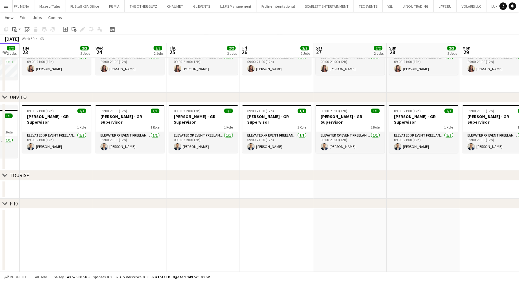
drag, startPoint x: 130, startPoint y: 234, endPoint x: 189, endPoint y: 236, distance: 58.7
click at [189, 236] on app-calendar-viewport "Sun 21 1/2 2 Jobs Mon 22 2/2 2 Jobs Tue 23 2/2 2 Jobs Wed 24 2/2 2 Jobs Thu 25 …" at bounding box center [259, 111] width 519 height 320
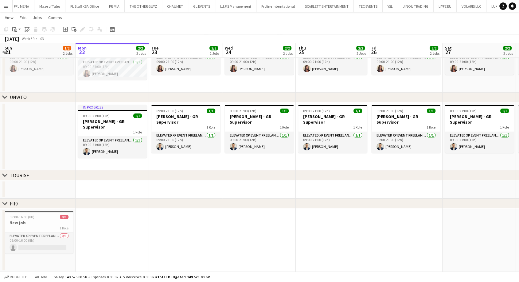
click at [91, 232] on app-calendar-viewport "Fri 19 1/1 1 Job Sat 20 1/1 1 Job Sun 21 1/2 2 Jobs Mon 22 2/2 2 Jobs Tue 23 2/…" at bounding box center [259, 111] width 519 height 320
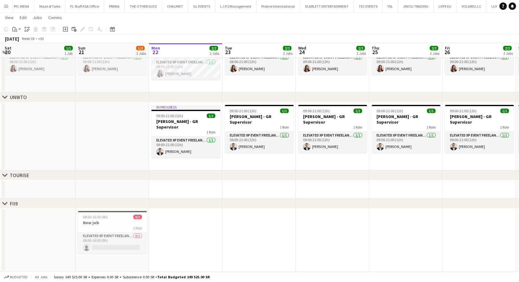
scroll to position [0, 172]
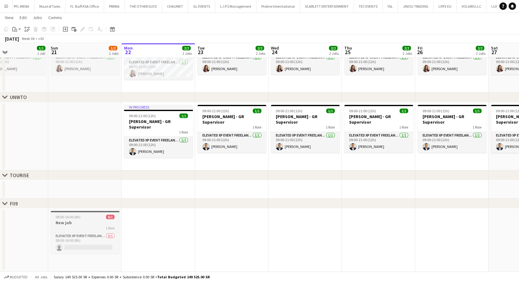
click at [69, 224] on h3 "New job" at bounding box center [85, 223] width 69 height 6
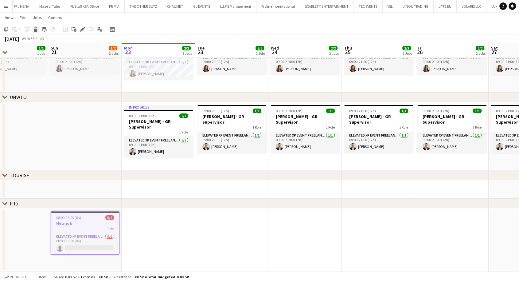
click at [36, 27] on icon "Delete" at bounding box center [35, 29] width 5 height 5
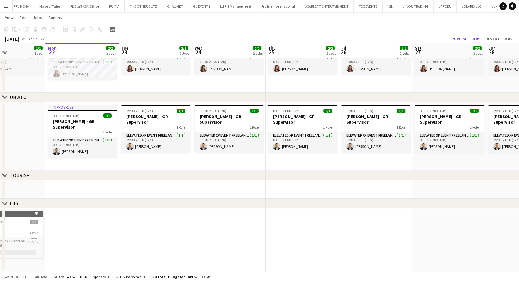
drag, startPoint x: 437, startPoint y: 231, endPoint x: 111, endPoint y: 217, distance: 327.0
click at [111, 217] on app-calendar-viewport "Thu 18 1/1 1 Job Fri 19 1/1 1 Job Sat 20 1/1 1 Job Sun 21 1/1 1 Job Mon 22 2/2 …" at bounding box center [259, 111] width 519 height 320
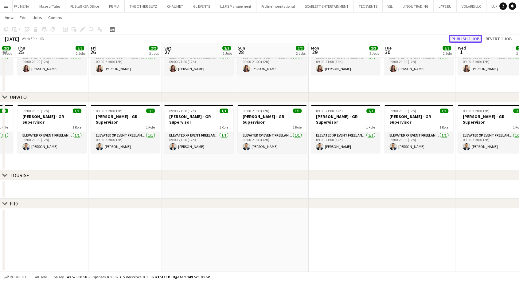
click at [462, 37] on button "Publish 1 job" at bounding box center [465, 39] width 33 height 8
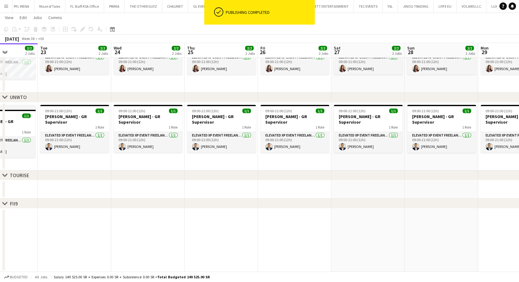
drag, startPoint x: 142, startPoint y: 214, endPoint x: 101, endPoint y: 205, distance: 42.0
click at [101, 205] on div "chevron-right MGF chevron-right UNWTO chevron-right TOURISE chevron-right FII9 …" at bounding box center [259, 111] width 519 height 320
drag, startPoint x: 358, startPoint y: 235, endPoint x: 197, endPoint y: 227, distance: 162.0
click at [107, 228] on app-calendar-viewport "Sun 21 1/1 1 Job Mon 22 2/2 2 Jobs Tue 23 2/2 2 Jobs Wed 24 2/2 2 Jobs Thu 25 2…" at bounding box center [259, 111] width 519 height 320
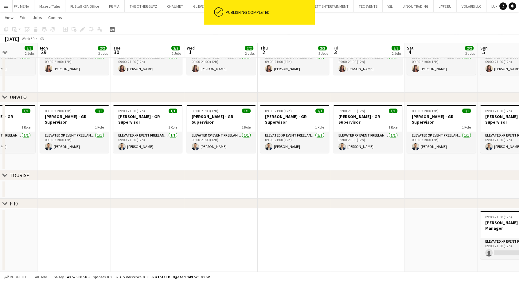
drag
click at [95, 227] on app-calendar-viewport "Fri 26 2/2 2 Jobs Sat 27 2/2 2 Jobs Sun 28 2/2 2 Jobs Mon 29 2/2 2 Jobs Tue 30 …" at bounding box center [259, 111] width 519 height 320
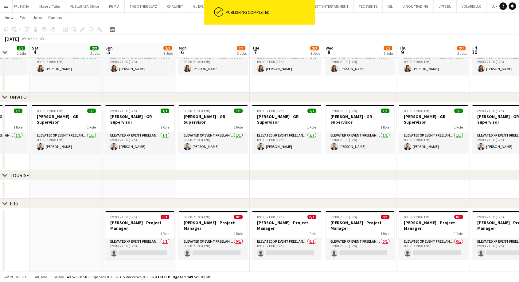
scroll to position [0, 283]
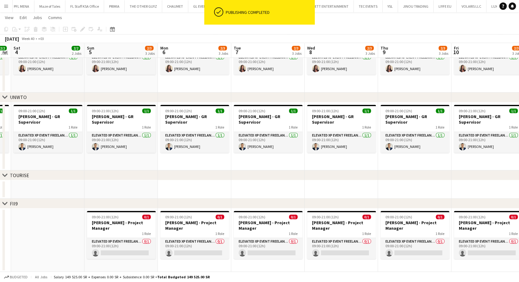
click at [0, 215] on app-calendar-viewport "Tue 30 2/2 2 Jobs Wed 1 2/2 2 Jobs Thu 2 2/2 2 Jobs Fri 3 2/2 2 Jobs Sat 4 2/2 …" at bounding box center [259, 111] width 519 height 320
click at [114, 232] on div "1 Role" at bounding box center [121, 233] width 69 height 5
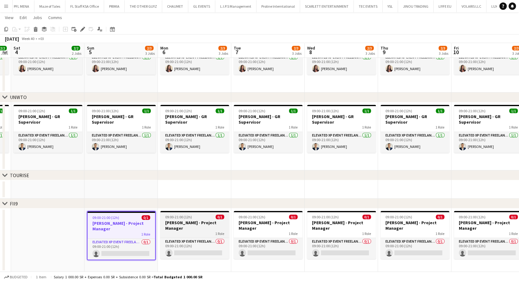
click at [182, 224] on h3 "[PERSON_NAME] - Project Manager" at bounding box center [194, 225] width 69 height 11
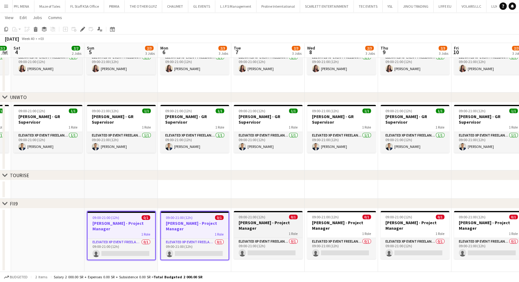
click at [280, 224] on h3 "[PERSON_NAME] - Project Manager" at bounding box center [268, 225] width 69 height 11
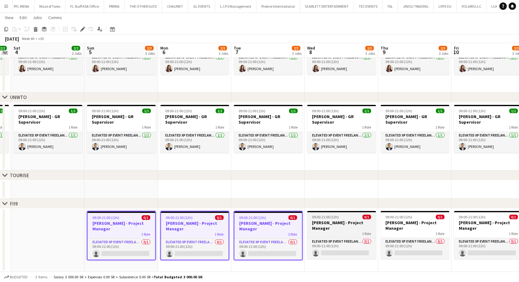
click at [331, 228] on h3 "[PERSON_NAME] - Project Manager" at bounding box center [341, 225] width 69 height 11
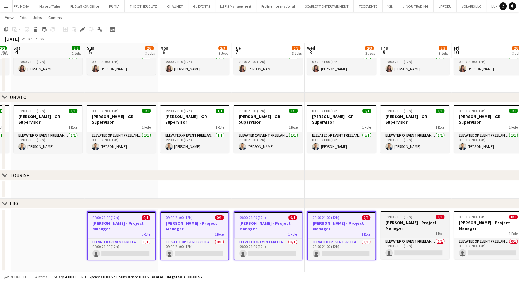
click at [388, 225] on h3 "[PERSON_NAME] - Project Manager" at bounding box center [414, 225] width 69 height 11
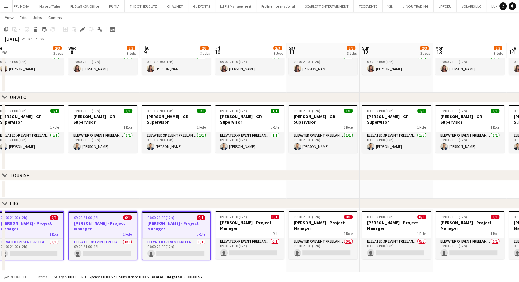
scroll to position [0, 230]
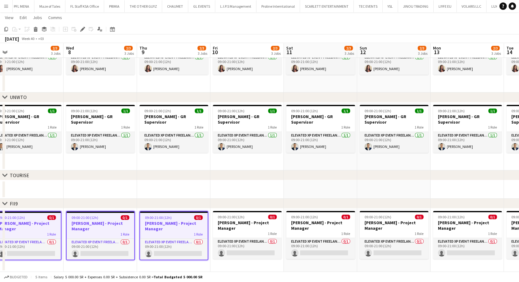
click at [165, 224] on app-calendar-viewport "Sat 4 2/2 2 Jobs Sun 5 2/3 3 Jobs Mon 6 2/3 3 Jobs Tue 7 2/3 3 Jobs Wed 8 2/3 3…" at bounding box center [259, 111] width 519 height 320
click at [228, 228] on h3 "[PERSON_NAME] - Project Manager" at bounding box center [247, 225] width 69 height 11
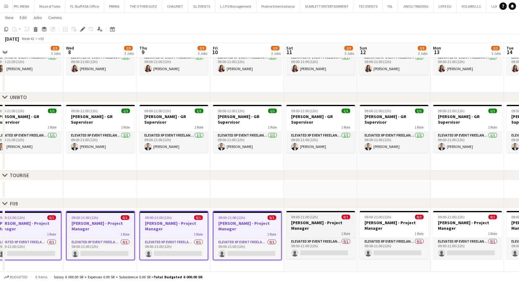
click at [308, 222] on h3 "[PERSON_NAME] - Project Manager" at bounding box center [320, 225] width 69 height 11
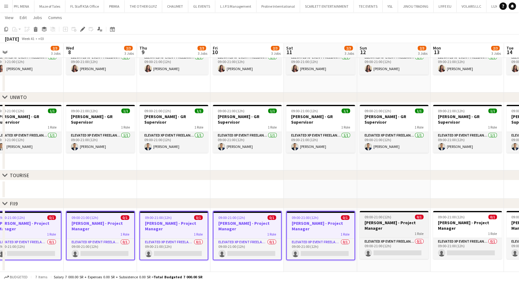
click at [373, 229] on h3 "[PERSON_NAME] - Project Manager" at bounding box center [394, 225] width 69 height 11
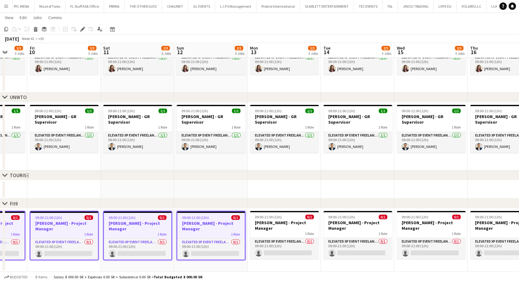
drag, startPoint x: 383, startPoint y: 230, endPoint x: 199, endPoint y: 222, distance: 184.1
click at [199, 222] on app-calendar-viewport "Mon 6 2/3 3 Jobs Tue 7 2/3 3 Jobs Wed 8 2/3 3 Jobs Thu 9 2/3 3 Jobs Fri 10 2/3 …" at bounding box center [259, 111] width 519 height 320
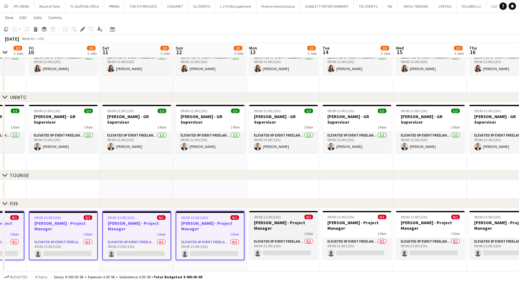
click at [269, 225] on h3 "[PERSON_NAME] - Project Manager" at bounding box center [283, 225] width 69 height 11
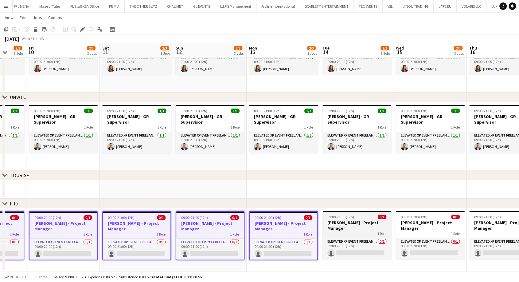
click at [338, 228] on h3 "[PERSON_NAME] - Project Manager" at bounding box center [356, 225] width 69 height 11
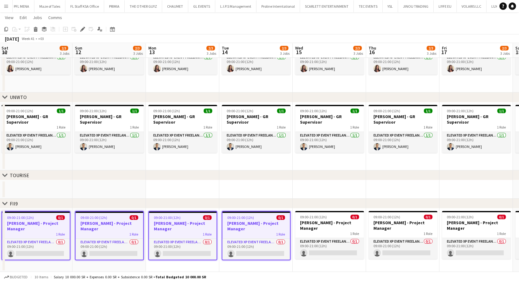
click at [166, 220] on app-calendar-viewport "Wed 8 2/3 3 Jobs Thu 9 2/3 3 Jobs Fri 10 2/3 3 Jobs Sat 11 2/3 3 Jobs Sun 12 2/…" at bounding box center [259, 111] width 519 height 320
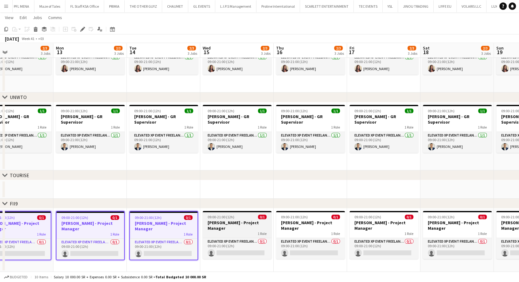
click at [236, 228] on h3 "[PERSON_NAME] - Project Manager" at bounding box center [237, 225] width 69 height 11
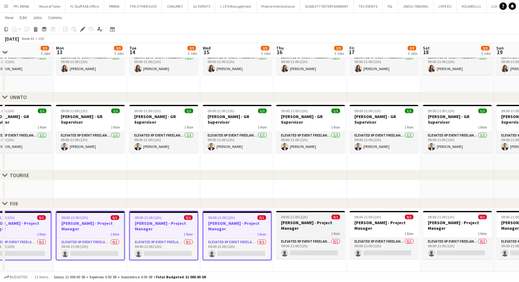
click at [290, 229] on h3 "[PERSON_NAME] - Project Manager" at bounding box center [310, 225] width 69 height 11
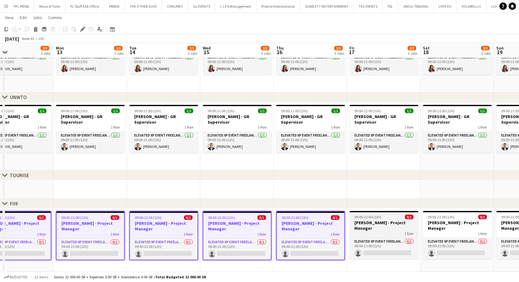
click at [355, 228] on h3 "[PERSON_NAME] - Project Manager" at bounding box center [383, 225] width 69 height 11
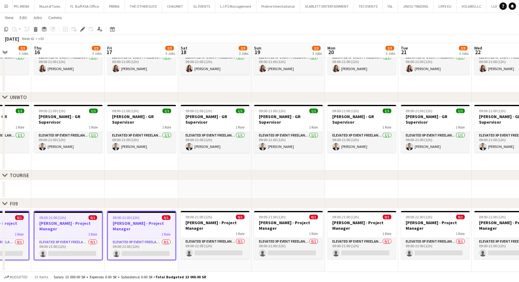
click at [141, 226] on app-calendar-viewport "Sun 12 2/3 3 Jobs Mon 13 2/3 3 Jobs Tue 14 2/3 3 Jobs Wed 15 2/3 3 Jobs Thu 16 …" at bounding box center [259, 111] width 519 height 320
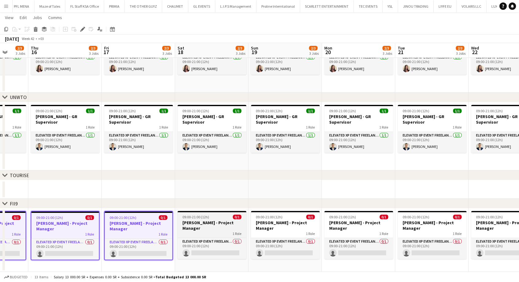
click at [197, 229] on h3 "[PERSON_NAME] - Project Manager" at bounding box center [211, 225] width 69 height 11
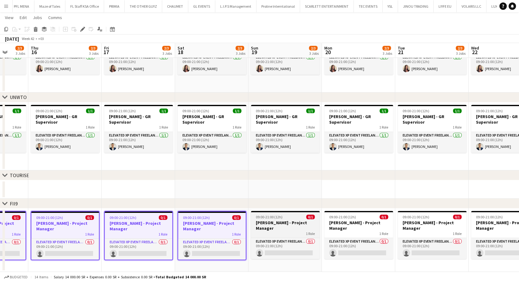
click at [268, 228] on h3 "[PERSON_NAME] - Project Manager" at bounding box center [285, 225] width 69 height 11
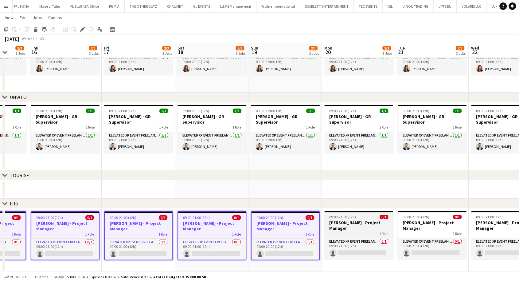
click at [332, 227] on h3 "[PERSON_NAME] - Project Manager" at bounding box center [358, 225] width 69 height 11
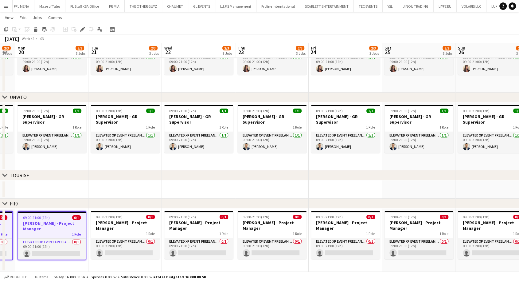
scroll to position [0, 185]
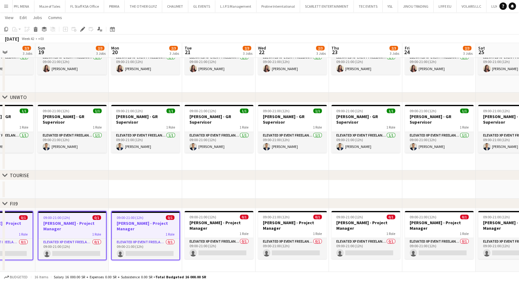
click at [138, 222] on app-calendar-viewport "Thu 16 2/3 3 Jobs Fri 17 2/3 3 Jobs Sat 18 2/3 3 Jobs Sun 19 2/3 3 Jobs Mon 20 …" at bounding box center [259, 111] width 519 height 320
click at [193, 227] on h3 "[PERSON_NAME] - Project Manager" at bounding box center [218, 225] width 69 height 11
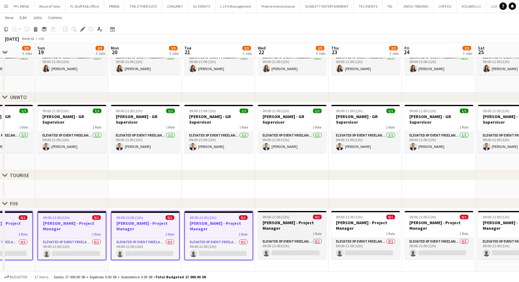
click at [282, 230] on h3 "[PERSON_NAME] - Project Manager" at bounding box center [292, 225] width 69 height 11
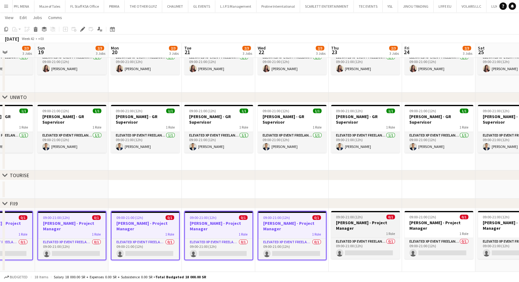
click at [336, 227] on h3 "[PERSON_NAME] - Project Manager" at bounding box center [365, 225] width 69 height 11
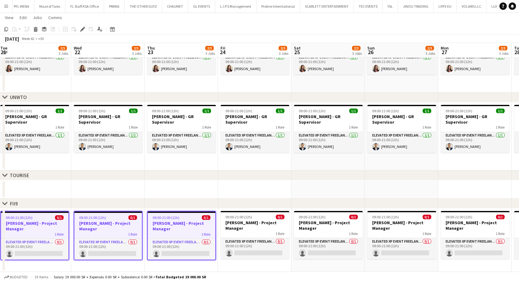
scroll to position [0, 289]
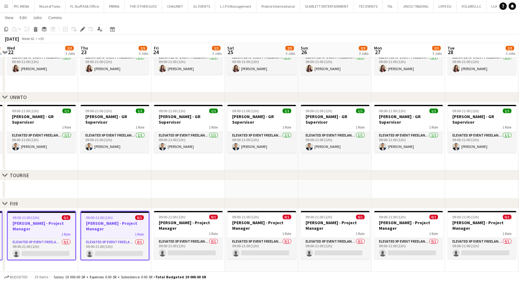
click at [66, 206] on div "chevron-right MGF chevron-right UNWTO chevron-right TOURISE chevron-right FII9 …" at bounding box center [259, 111] width 519 height 320
click at [168, 229] on h3 "[PERSON_NAME] - Project Manager" at bounding box center [188, 225] width 69 height 11
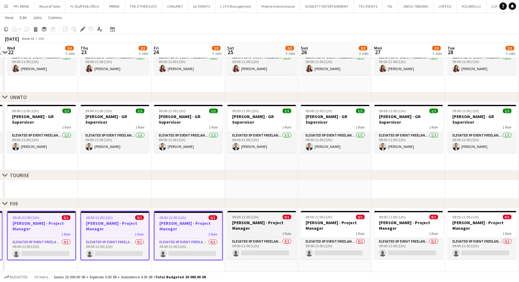
click at [246, 225] on h3 "[PERSON_NAME] - Project Manager" at bounding box center [261, 225] width 69 height 11
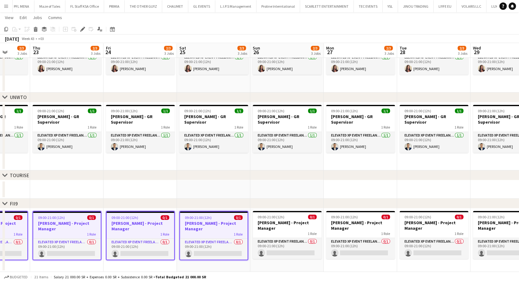
click at [69, 217] on app-calendar-viewport "Mon 20 2/3 3 Jobs Tue 21 2/3 3 Jobs Wed 22 2/3 3 Jobs Thu 23 2/3 3 Jobs Fri 24 …" at bounding box center [259, 111] width 519 height 320
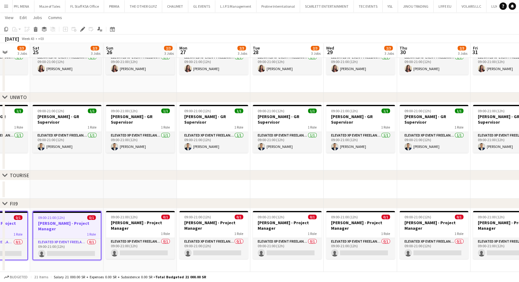
scroll to position [0, 196]
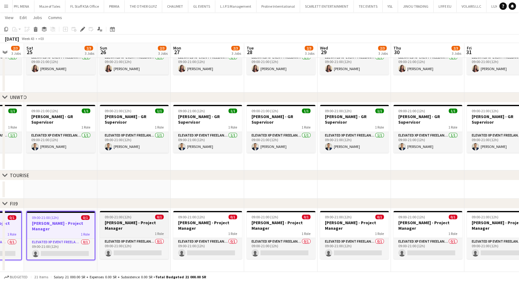
click at [126, 231] on div "1 Role" at bounding box center [134, 233] width 69 height 5
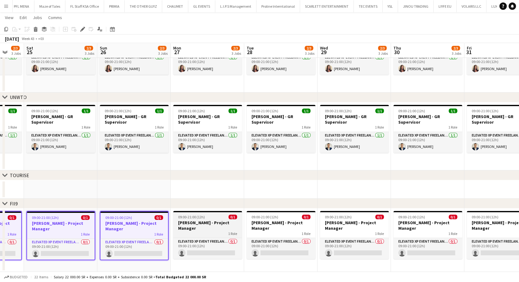
click at [189, 228] on h3 "[PERSON_NAME] - Project Manager" at bounding box center [207, 225] width 69 height 11
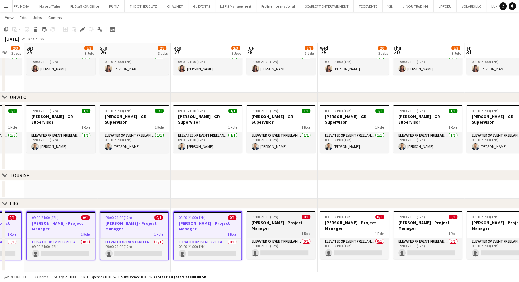
click at [261, 228] on h3 "[PERSON_NAME] - Project Manager" at bounding box center [281, 225] width 69 height 11
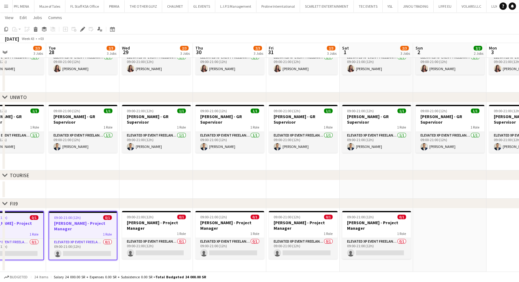
click at [86, 221] on app-calendar-viewport "Fri 24 2/3 3 Jobs Sat 25 2/3 3 Jobs Sun 26 2/3 3 Jobs Mon 27 2/3 3 Jobs Tue 28 …" at bounding box center [259, 111] width 519 height 320
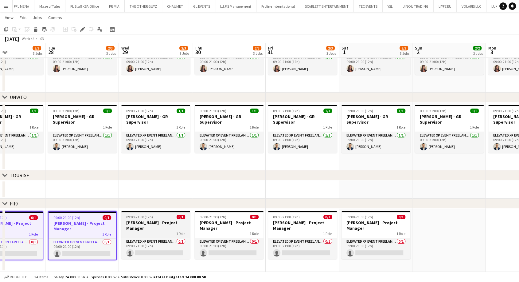
click at [148, 226] on h3 "[PERSON_NAME] - Project Manager" at bounding box center [155, 225] width 69 height 11
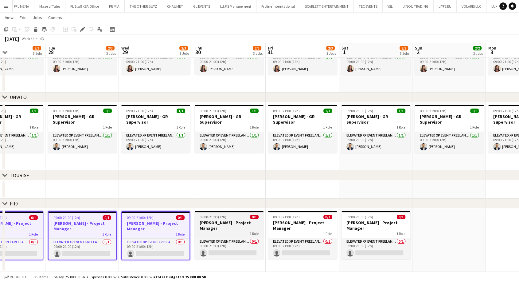
click at [208, 229] on h3 "[PERSON_NAME] - Project Manager" at bounding box center [229, 225] width 69 height 11
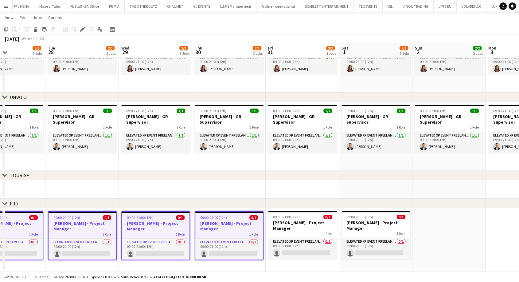
click at [274, 228] on h3 "[PERSON_NAME] - Project Manager" at bounding box center [302, 225] width 69 height 11
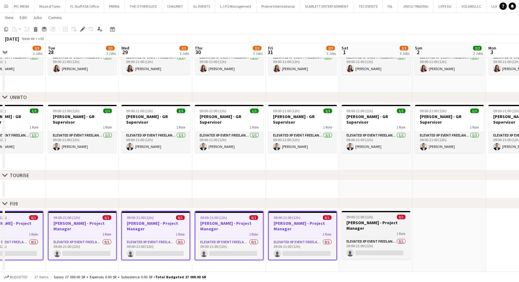
click at [344, 232] on div "1 Role" at bounding box center [375, 233] width 69 height 5
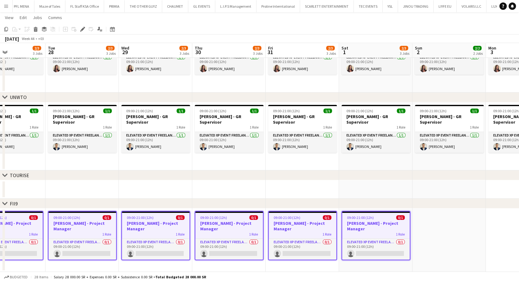
click at [436, 227] on app-date-cell at bounding box center [448, 239] width 73 height 63
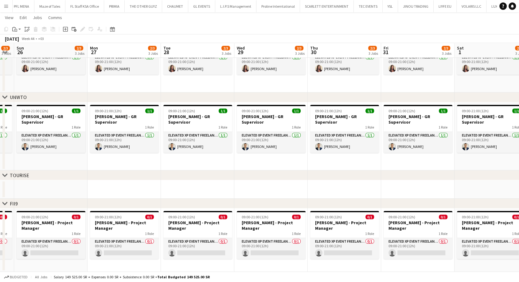
drag, startPoint x: 368, startPoint y: 222, endPoint x: 505, endPoint y: 223, distance: 137.0
click at [509, 223] on app-calendar-viewport "Fri 24 2/3 3 Jobs Sat 25 2/3 3 Jobs Sun 26 2/3 3 Jobs Mon 27 2/3 3 Jobs Tue 28 …" at bounding box center [259, 111] width 519 height 320
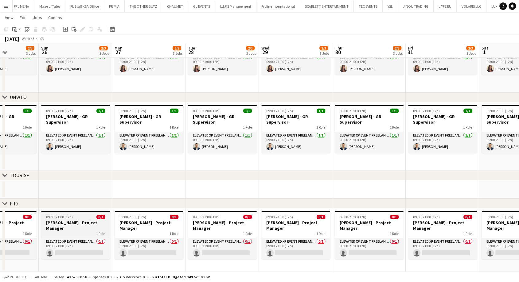
drag, startPoint x: 230, startPoint y: 217, endPoint x: 244, endPoint y: 226, distance: 16.6
click at [349, 226] on app-calendar-viewport "Thu 23 2/3 3 Jobs Fri 24 2/3 3 Jobs Sat 25 2/3 3 Jobs Sun 26 2/3 3 Jobs Mon 27 …" at bounding box center [259, 111] width 519 height 320
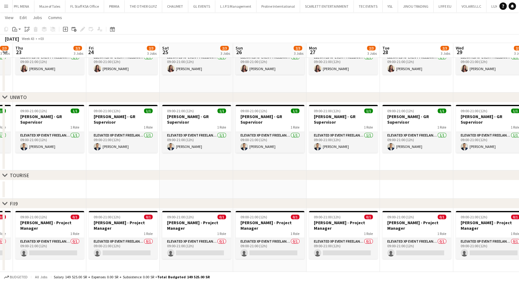
click at [242, 245] on app-calendar-viewport "Mon 20 2/3 3 Jobs Tue 21 2/3 3 Jobs Wed 22 2/3 3 Jobs Thu 23 2/3 3 Jobs Fri 24 …" at bounding box center [259, 111] width 519 height 320
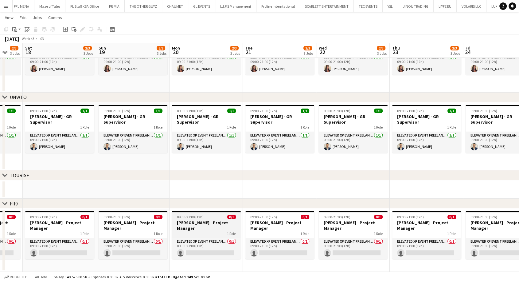
drag, startPoint x: 248, startPoint y: 244, endPoint x: 154, endPoint y: 227, distance: 94.9
click at [255, 244] on app-calendar-viewport "Thu 16 2/3 3 Jobs Fri 17 2/3 3 Jobs Sat 18 2/3 3 Jobs Sun 19 2/3 3 Jobs Mon 20 …" at bounding box center [259, 111] width 519 height 320
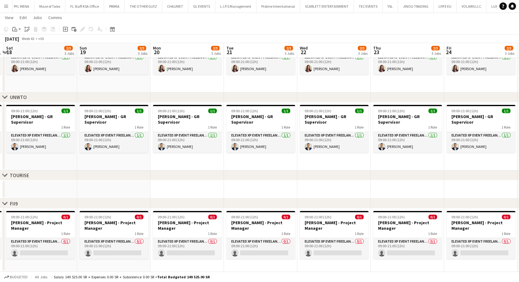
drag, startPoint x: 115, startPoint y: 222, endPoint x: 188, endPoint y: 223, distance: 72.8
click at [292, 223] on app-calendar-viewport "Thu 16 2/3 3 Jobs Fri 17 2/3 3 Jobs Sat 18 2/3 3 Jobs Sun 19 2/3 3 Jobs Mon 20 …" at bounding box center [259, 111] width 519 height 320
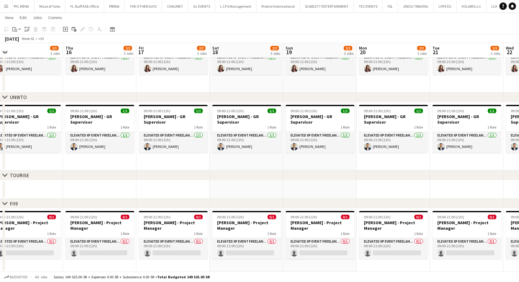
drag, startPoint x: 88, startPoint y: 227, endPoint x: 267, endPoint y: 233, distance: 179.1
click at [269, 233] on app-calendar-viewport "Mon 13 2/3 3 Jobs Tue 14 2/3 3 Jobs Wed 15 2/3 3 Jobs Thu 16 2/3 3 Jobs Fri 17 …" at bounding box center [259, 111] width 519 height 320
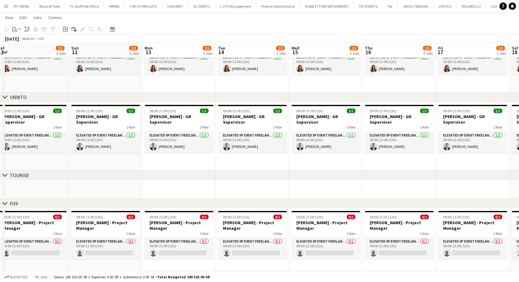
drag, startPoint x: 64, startPoint y: 212, endPoint x: 184, endPoint y: 219, distance: 119.9
click at [243, 222] on app-calendar-viewport "Thu 9 2/3 3 Jobs Fri 10 2/3 3 Jobs Sat 11 2/3 3 Jobs Sun 12 2/3 3 Jobs Mon 13 2…" at bounding box center [259, 111] width 519 height 320
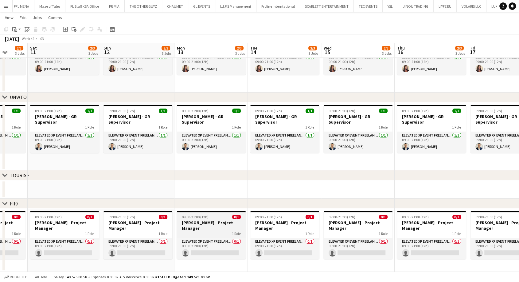
drag, startPoint x: 59, startPoint y: 208, endPoint x: 234, endPoint y: 230, distance: 176.5
click at [234, 230] on div "chevron-right MGF chevron-right UNWTO chevron-right TOURISE chevron-right FII9 …" at bounding box center [259, 111] width 519 height 320
drag, startPoint x: 214, startPoint y: 244, endPoint x: 232, endPoint y: 244, distance: 17.8
click at [231, 244] on app-calendar-viewport "Wed 8 2/3 3 Jobs Thu 9 2/3 3 Jobs Fri 10 2/3 3 Jobs Sat 11 2/3 3 Jobs Sun 12 2/…" at bounding box center [259, 111] width 519 height 320
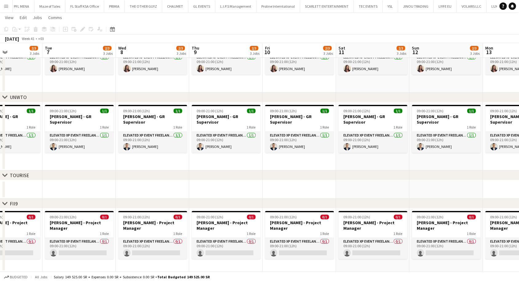
drag, startPoint x: 71, startPoint y: 233, endPoint x: 316, endPoint y: 235, distance: 244.4
click at [306, 235] on app-calendar-viewport "Sat 4 2/2 2 Jobs Sun 5 2/3 3 Jobs Mon 6 2/3 3 Jobs Tue 7 2/3 3 Jobs Wed 8 2/3 3…" at bounding box center [259, 111] width 519 height 320
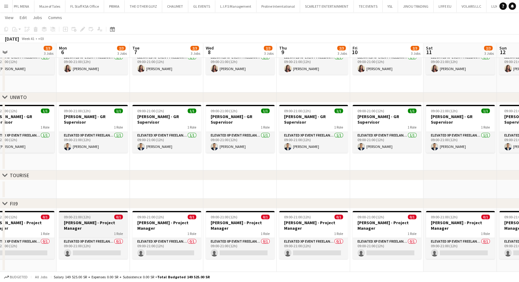
drag, startPoint x: 113, startPoint y: 224, endPoint x: 291, endPoint y: 220, distance: 178.2
click at [291, 222] on app-calendar-viewport "Fri 3 2/2 2 Jobs Sat 4 2/2 2 Jobs Sun 5 2/3 3 Jobs Mon 6 2/3 3 Jobs Tue 7 2/3 3…" at bounding box center [259, 111] width 519 height 320
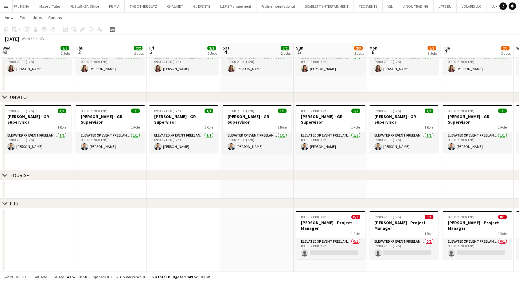
scroll to position [0, 270]
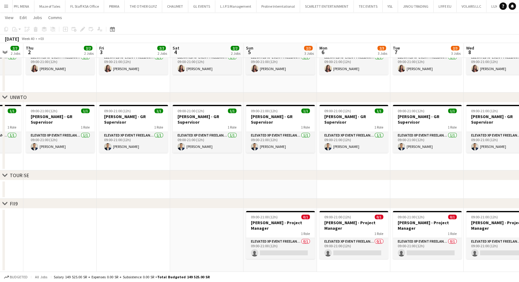
drag, startPoint x: 25, startPoint y: 213, endPoint x: 107, endPoint y: 215, distance: 82.0
click at [107, 215] on app-calendar-viewport "Sun 28 2/2 2 Jobs Mon 29 2/2 2 Jobs Tue 30 2/2 2 Jobs Wed 1 2/2 2 Jobs Thu 2 2/…" at bounding box center [259, 111] width 519 height 320
drag, startPoint x: 143, startPoint y: 233, endPoint x: 197, endPoint y: 233, distance: 53.1
click at [12, 219] on app-calendar-viewport "Sun 28 2/2 2 Jobs Mon 29 2/2 2 Jobs Tue 30 2/2 2 Jobs Wed 1 2/2 2 Jobs Thu 2 2/…" at bounding box center [259, 111] width 519 height 320
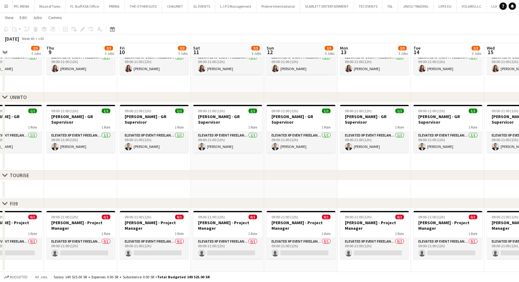
drag, startPoint x: 346, startPoint y: 239, endPoint x: 73, endPoint y: 220, distance: 273.6
click at [73, 220] on app-calendar-viewport "Sat 4 2/2 2 Jobs Sun 5 2/3 3 Jobs Mon 6 2/3 3 Jobs Tue 7 2/3 3 Jobs Wed 8 2/3 3…" at bounding box center [259, 111] width 519 height 320
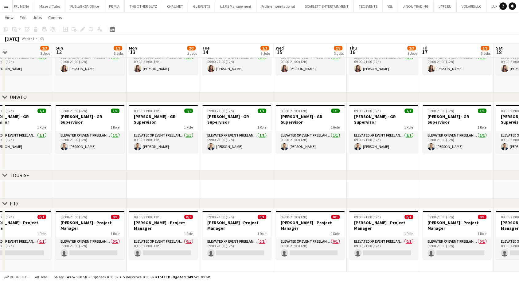
drag, startPoint x: 258, startPoint y: 229, endPoint x: 41, endPoint y: 209, distance: 217.1
click at [41, 209] on app-calendar-viewport "Wed 8 2/3 3 Jobs Thu 9 2/3 3 Jobs Fri 10 2/3 3 Jobs Sat 11 2/3 3 Jobs Sun 12 2/…" at bounding box center [259, 111] width 519 height 320
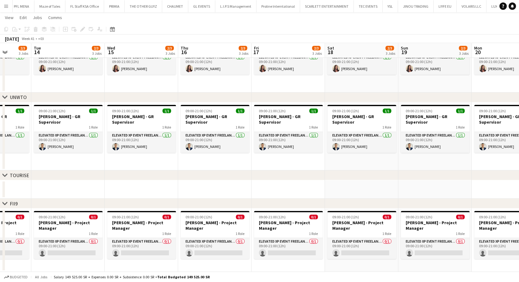
drag, startPoint x: 252, startPoint y: 229, endPoint x: 86, endPoint y: 222, distance: 166.0
click at [86, 222] on app-calendar-viewport "Fri 10 2/3 3 Jobs Sat 11 2/3 3 Jobs Sun 12 2/3 3 Jobs Mon 13 2/3 3 Jobs Tue 14 …" at bounding box center [259, 111] width 519 height 320
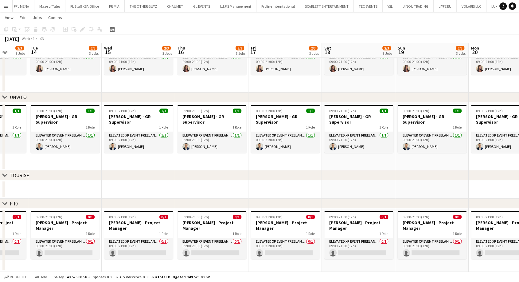
click at [201, 265] on app-date-cell "09:00-21:00 (12h) 0/1 [PERSON_NAME] - Project Manager 1 Role Elevated XP Event …" at bounding box center [211, 239] width 73 height 63
drag, startPoint x: 199, startPoint y: 267, endPoint x: 195, endPoint y: 266, distance: 4.3
click at [195, 266] on app-date-cell "09:00-21:00 (12h) 0/1 [PERSON_NAME] - Project Manager 1 Role Elevated XP Event …" at bounding box center [211, 239] width 73 height 63
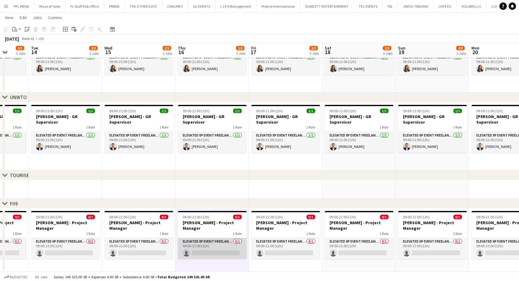
click at [205, 238] on app-card-role "Elevated XP Event Freelancer 0/1 09:00-21:00 (12h) single-neutral-actions" at bounding box center [212, 248] width 69 height 21
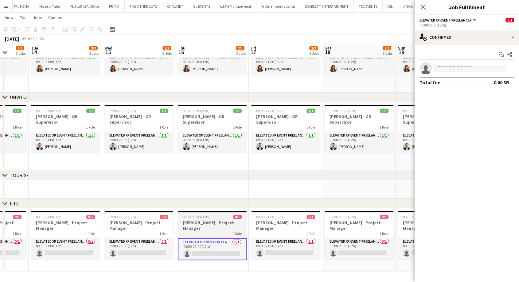
click at [206, 226] on h3 "[PERSON_NAME] - Project Manager" at bounding box center [212, 225] width 69 height 11
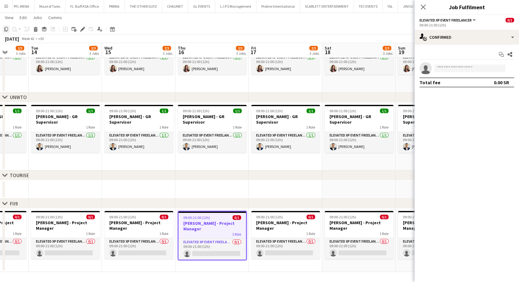
click at [6, 30] on icon "Copy" at bounding box center [6, 29] width 5 height 5
click at [196, 266] on app-date-cell "09:00-21:00 (12h) 0/1 [PERSON_NAME] - Project Manager 1 Role Elevated XP Event …" at bounding box center [211, 239] width 73 height 63
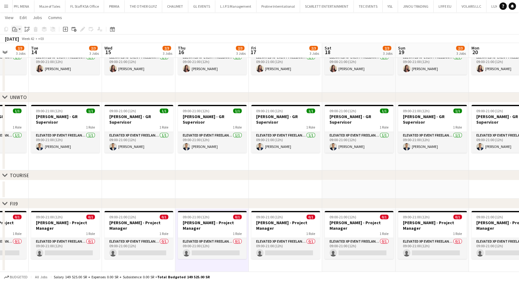
click at [20, 29] on app-action-btn "Paste" at bounding box center [16, 28] width 11 height 7
click at [20, 40] on link "Paste Ctrl+V" at bounding box center [45, 41] width 58 height 6
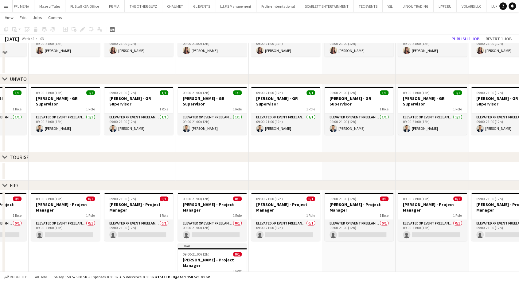
scroll to position [128, 0]
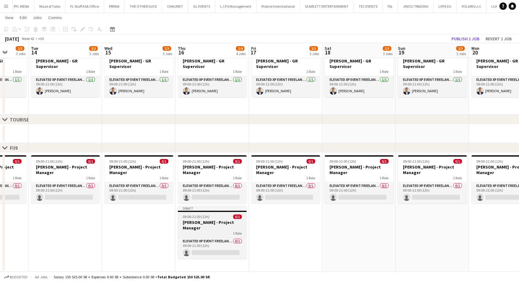
click at [204, 221] on h3 "[PERSON_NAME] - Project Manager" at bounding box center [212, 224] width 69 height 11
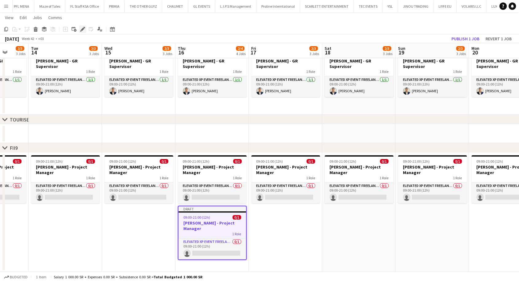
click at [83, 29] on icon at bounding box center [82, 29] width 3 height 3
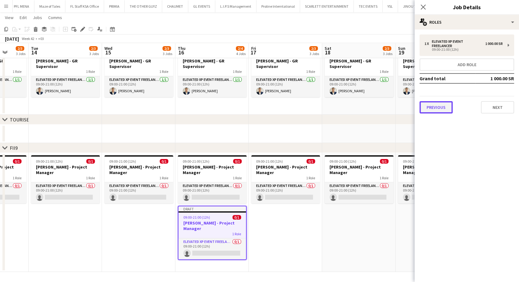
click at [431, 107] on button "Previous" at bounding box center [435, 107] width 33 height 12
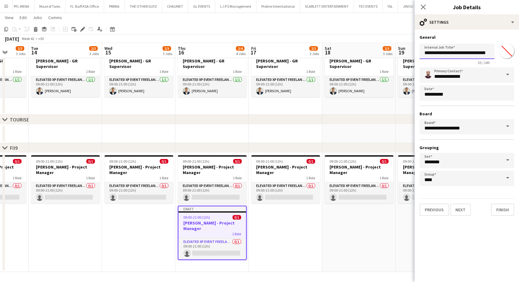
drag, startPoint x: 461, startPoint y: 52, endPoint x: 405, endPoint y: 53, distance: 55.9
click at [405, 53] on body "Menu Boards Boards Boards All jobs Status Workforce Workforce My Workforce Recr…" at bounding box center [259, 77] width 519 height 410
drag, startPoint x: 470, startPoint y: 53, endPoint x: 454, endPoint y: 53, distance: 15.0
click at [454, 53] on input "**********" at bounding box center [456, 51] width 75 height 15
type input "**********"
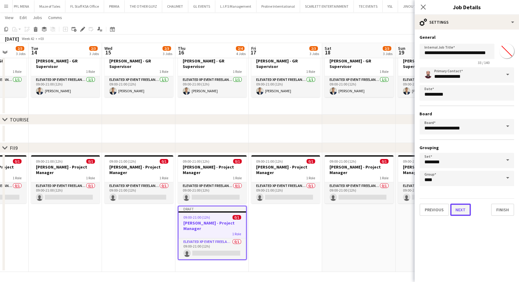
click at [457, 210] on button "Next" at bounding box center [460, 209] width 21 height 12
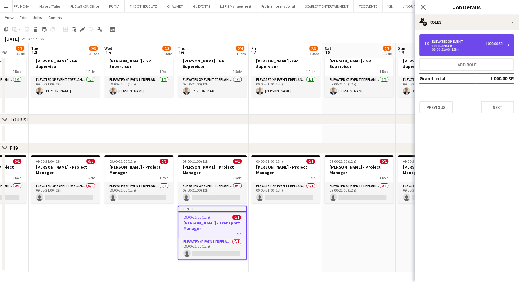
click at [453, 48] on div "09:00-21:00 (12h)" at bounding box center [463, 49] width 78 height 3
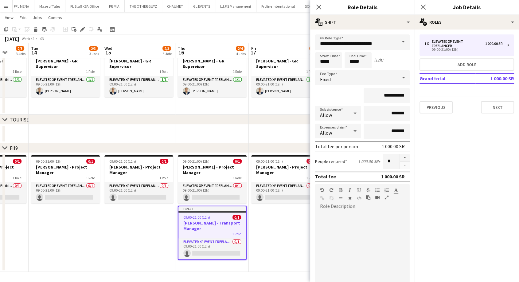
click at [380, 95] on input "**********" at bounding box center [387, 95] width 46 height 15
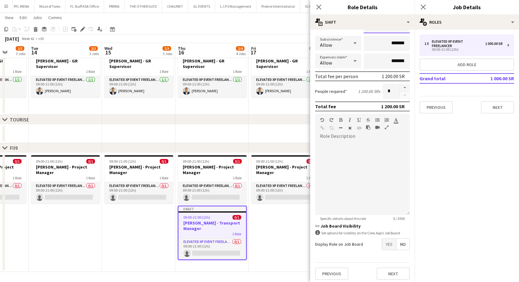
scroll to position [72, 0]
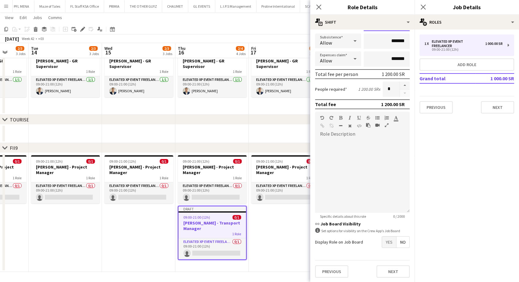
type input "**********"
click at [387, 270] on button "Next" at bounding box center [392, 271] width 33 height 12
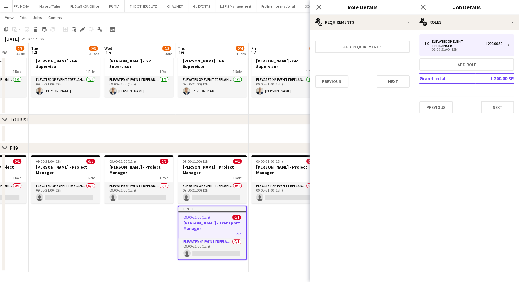
scroll to position [0, 0]
click at [399, 81] on button "Next" at bounding box center [392, 81] width 33 height 12
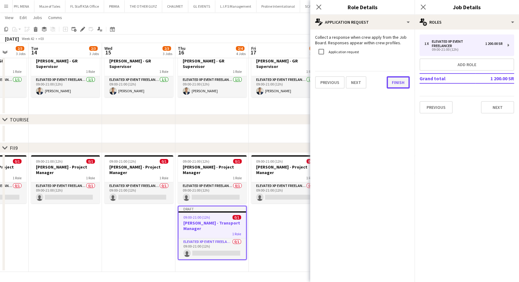
click at [398, 84] on button "Finish" at bounding box center [398, 82] width 23 height 12
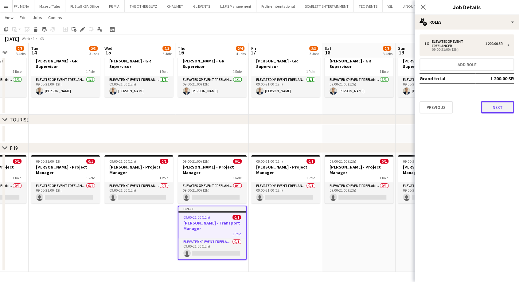
click at [498, 108] on button "Next" at bounding box center [497, 107] width 33 height 12
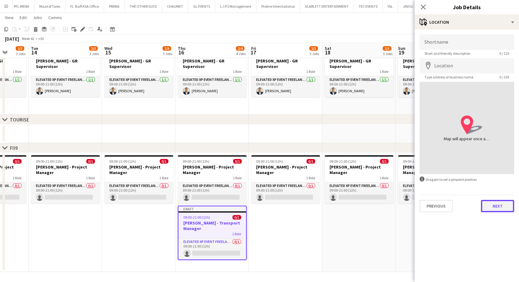
click at [501, 209] on button "Next" at bounding box center [497, 206] width 33 height 12
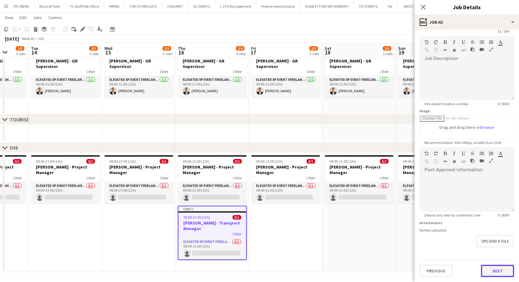
scroll to position [22, 0]
click at [494, 244] on form "**********" at bounding box center [467, 145] width 104 height 264
click at [494, 268] on button "Next" at bounding box center [497, 271] width 33 height 12
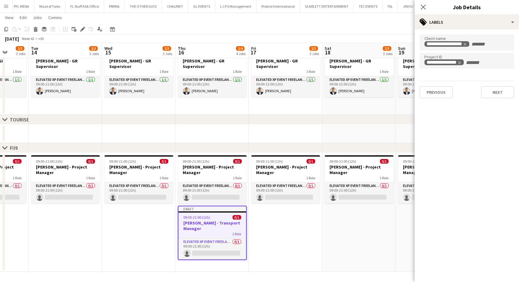
scroll to position [0, 0]
click at [497, 107] on mat-expansion-panel "**********" at bounding box center [467, 155] width 104 height 252
click at [495, 100] on div "**********" at bounding box center [467, 66] width 104 height 74
click at [496, 92] on button "Next" at bounding box center [497, 92] width 33 height 12
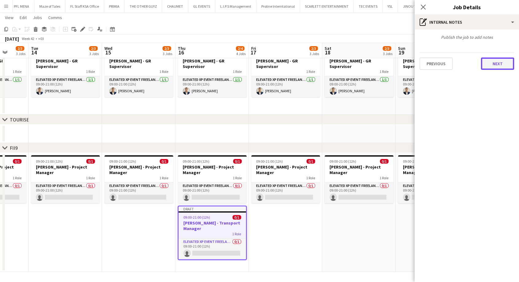
click at [499, 65] on button "Next" at bounding box center [497, 63] width 33 height 12
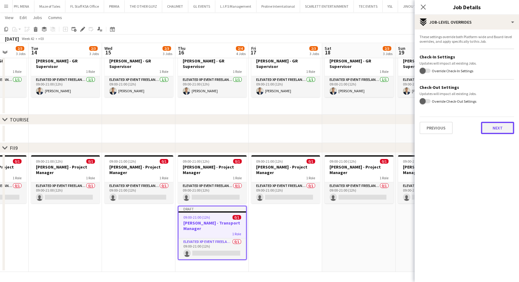
click at [497, 125] on button "Next" at bounding box center [497, 128] width 33 height 12
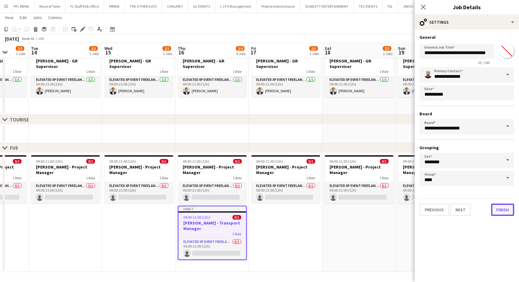
click at [505, 213] on button "Finish" at bounding box center [502, 209] width 23 height 12
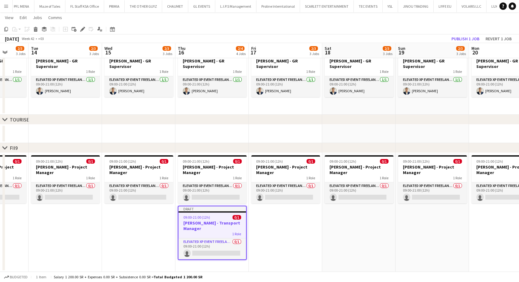
click at [220, 222] on h3 "[PERSON_NAME] - Transport Manager" at bounding box center [212, 225] width 68 height 11
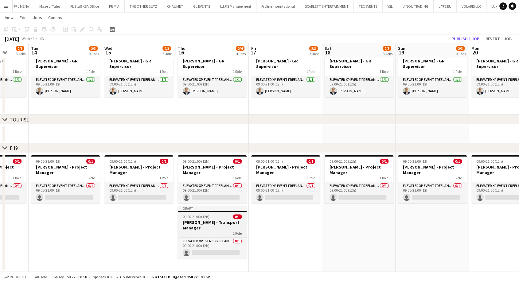
click at [220, 222] on h3 "[PERSON_NAME] - Transport Manager" at bounding box center [212, 224] width 69 height 11
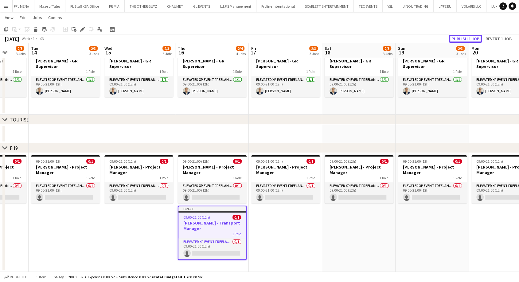
click at [465, 37] on button "Publish 1 job" at bounding box center [465, 39] width 33 height 8
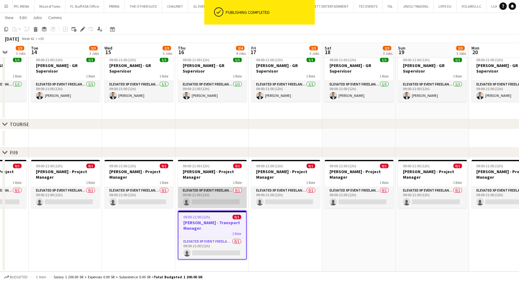
scroll to position [123, 0]
click at [204, 225] on h3 "[PERSON_NAME] - Transport Manager" at bounding box center [212, 225] width 68 height 11
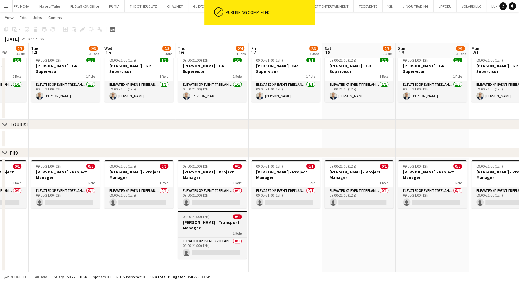
click at [204, 225] on h3 "[PERSON_NAME] - Transport Manager" at bounding box center [212, 224] width 69 height 11
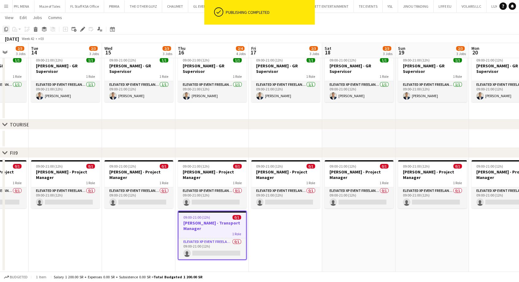
click at [6, 30] on icon "Copy" at bounding box center [6, 29] width 5 height 5
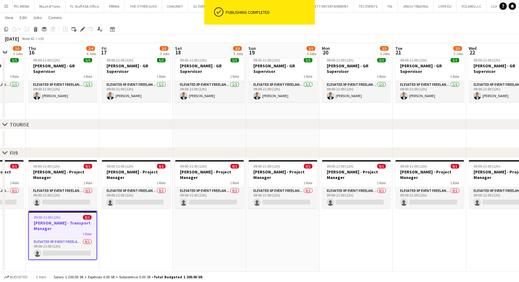
drag, startPoint x: 274, startPoint y: 245, endPoint x: 145, endPoint y: 240, distance: 129.3
click at [145, 240] on app-calendar-viewport "Sun 12 2/3 3 Jobs Mon 13 2/3 3 Jobs Tue 14 2/3 3 Jobs Wed 15 2/3 3 Jobs Thu 16 …" at bounding box center [259, 86] width 519 height 371
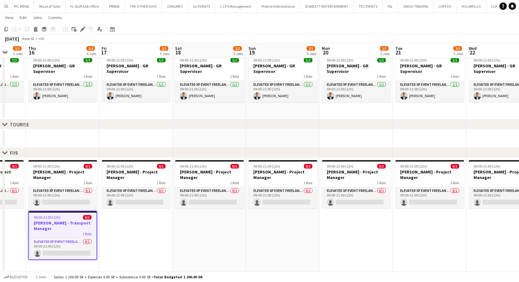
click at [130, 228] on app-date-cell "09:00-21:00 (12h) 0/1 [PERSON_NAME] - Project Manager 1 Role Elevated XP Event …" at bounding box center [135, 215] width 73 height 114
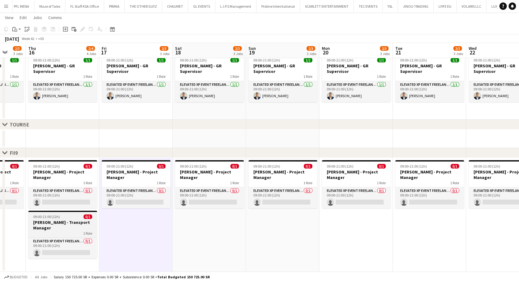
click at [74, 227] on h3 "[PERSON_NAME] - Transport Manager" at bounding box center [62, 224] width 69 height 11
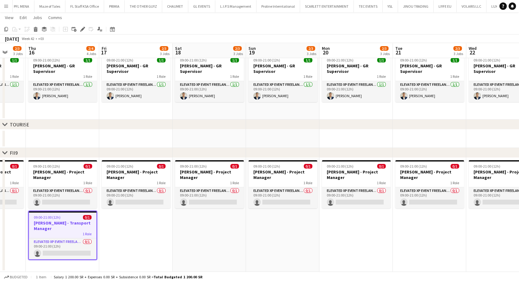
click at [118, 227] on app-date-cell "09:00-21:00 (12h) 0/1 [PERSON_NAME] - Project Manager 1 Role Elevated XP Event …" at bounding box center [135, 215] width 73 height 114
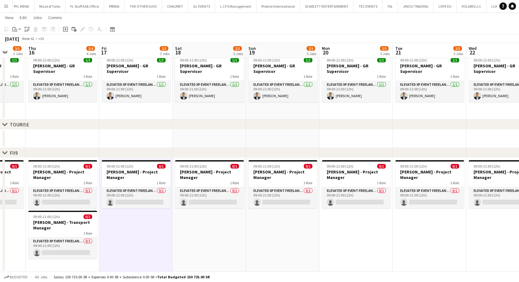
click at [210, 228] on app-date-cell "09:00-21:00 (12h) 0/1 [PERSON_NAME] - Project Manager 1 Role Elevated XP Event …" at bounding box center [209, 215] width 73 height 114
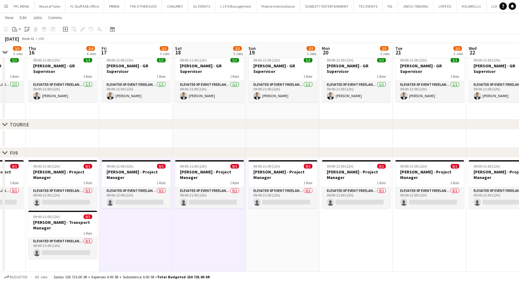
click at [270, 233] on app-date-cell "09:00-21:00 (12h) 0/1 [PERSON_NAME] - Project Manager 1 Role Elevated XP Event …" at bounding box center [282, 215] width 73 height 114
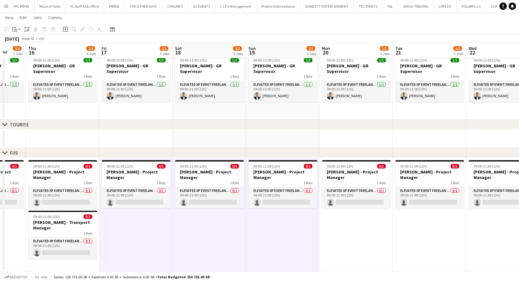
click at [346, 234] on app-date-cell "09:00-21:00 (12h) 0/1 [PERSON_NAME] - Project Manager 1 Role Elevated XP Event …" at bounding box center [355, 215] width 73 height 114
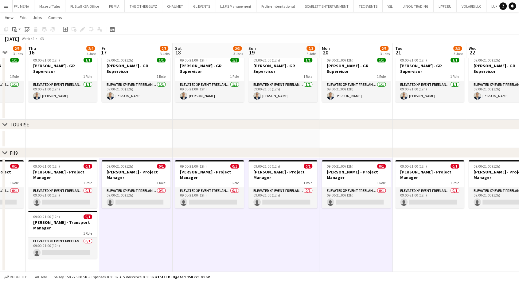
click at [406, 234] on app-date-cell "09:00-21:00 (12h) 0/1 [PERSON_NAME] - Project Manager 1 Role Elevated XP Event …" at bounding box center [429, 215] width 73 height 114
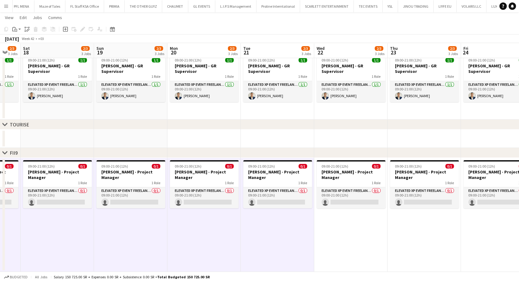
drag, startPoint x: 420, startPoint y: 235, endPoint x: 162, endPoint y: 228, distance: 258.0
click at [162, 228] on app-calendar-viewport "Tue 14 2/3 3 Jobs Wed 15 2/3 3 Jobs Thu 16 2/4 4 Jobs Fri 17 2/3 3 Jobs Sat 18 …" at bounding box center [259, 86] width 519 height 371
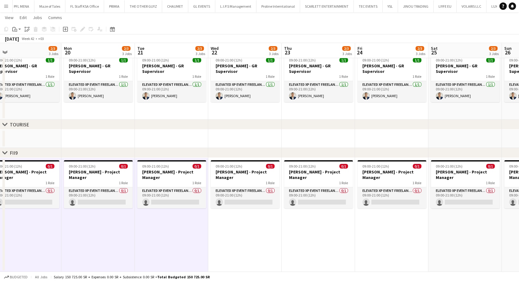
click at [256, 232] on app-date-cell "09:00-21:00 (12h) 0/1 [PERSON_NAME] - Project Manager 1 Role Elevated XP Event …" at bounding box center [244, 215] width 73 height 114
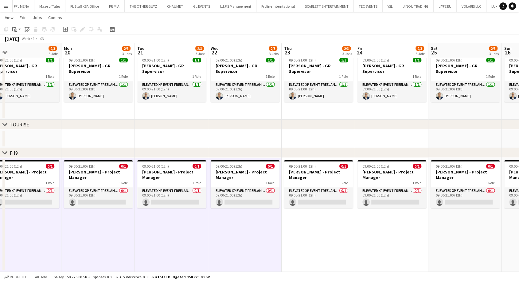
click at [305, 235] on app-date-cell "09:00-21:00 (12h) 0/1 [PERSON_NAME] - Project Manager 1 Role Elevated XP Event …" at bounding box center [318, 215] width 73 height 114
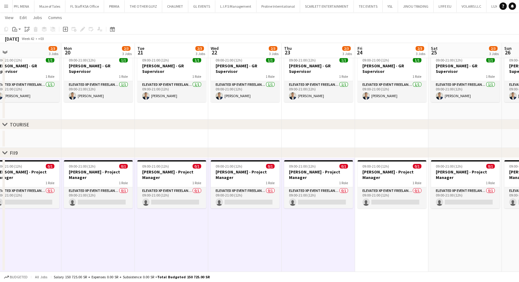
click at [379, 240] on app-date-cell "09:00-21:00 (12h) 0/1 [PERSON_NAME] - Project Manager 1 Role Elevated XP Event …" at bounding box center [391, 215] width 73 height 114
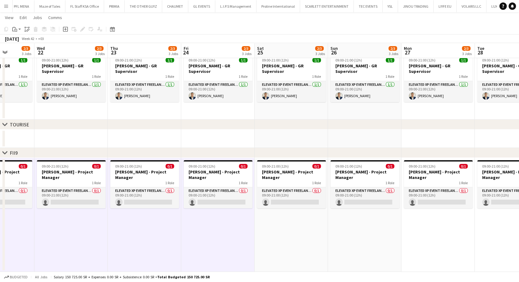
drag, startPoint x: 347, startPoint y: 239, endPoint x: 130, endPoint y: 224, distance: 217.0
click at [130, 224] on app-calendar-viewport "Sat 18 2/3 3 Jobs Sun 19 2/3 3 Jobs Mon 20 2/3 3 Jobs Tue 21 2/3 3 Jobs Wed 22 …" at bounding box center [259, 86] width 519 height 371
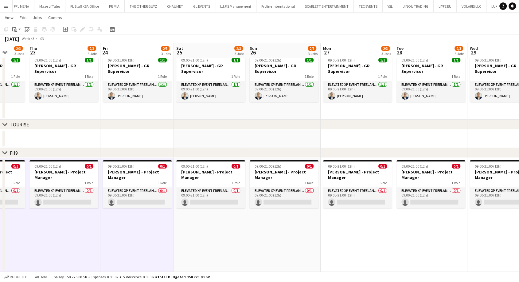
click at [198, 229] on app-date-cell "09:00-21:00 (12h) 0/1 [PERSON_NAME] - Project Manager 1 Role Elevated XP Event …" at bounding box center [210, 215] width 73 height 114
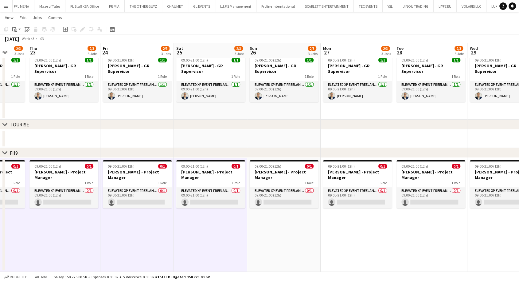
click at [272, 229] on app-date-cell "09:00-21:00 (12h) 0/1 [PERSON_NAME] - Project Manager 1 Role Elevated XP Event …" at bounding box center [283, 215] width 73 height 114
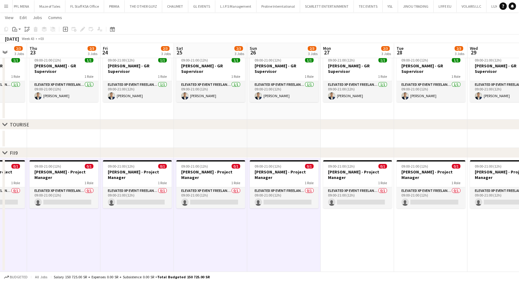
click at [334, 235] on app-date-cell "09:00-21:00 (12h) 0/1 [PERSON_NAME] - Project Manager 1 Role Elevated XP Event …" at bounding box center [357, 215] width 73 height 114
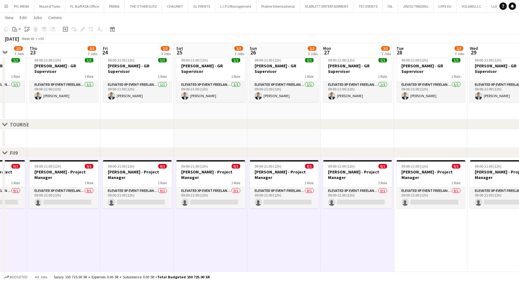
click at [421, 232] on app-date-cell "09:00-21:00 (12h) 0/1 [PERSON_NAME] - Project Manager 1 Role Elevated XP Event …" at bounding box center [430, 215] width 73 height 114
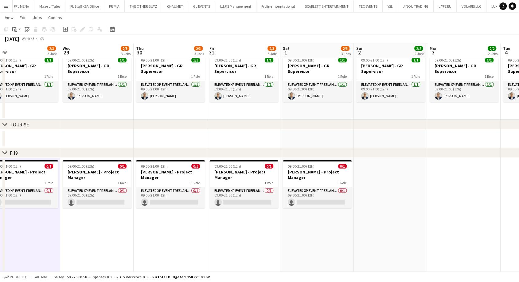
scroll to position [0, 206]
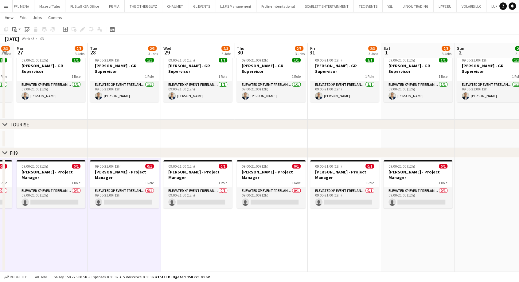
drag, startPoint x: 427, startPoint y: 232, endPoint x: 122, endPoint y: 220, distance: 304.8
click at [120, 217] on app-calendar-viewport "Fri 24 2/3 3 Jobs Sat 25 2/3 3 Jobs Sun 26 2/3 3 Jobs Mon 27 2/3 3 Jobs Tue 28 …" at bounding box center [259, 86] width 519 height 371
click at [173, 219] on app-date-cell "09:00-21:00 (12h) 0/1 [PERSON_NAME] - Project Manager 1 Role Elevated XP Event …" at bounding box center [197, 215] width 73 height 114
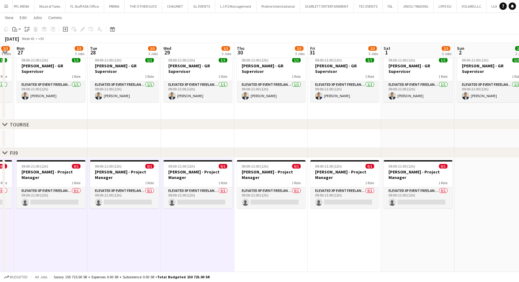
click at [251, 233] on app-date-cell "09:00-21:00 (12h) 0/1 [PERSON_NAME] - Project Manager 1 Role Elevated XP Event …" at bounding box center [270, 215] width 73 height 114
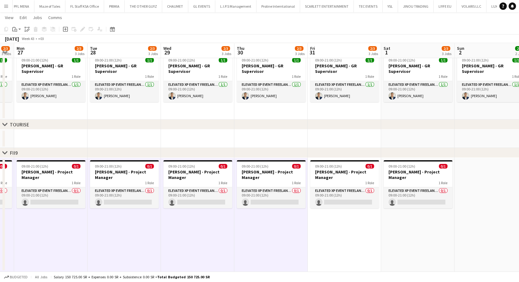
click at [340, 241] on app-date-cell "09:00-21:00 (12h) 0/1 [PERSON_NAME] - Project Manager 1 Role Elevated XP Event …" at bounding box center [344, 215] width 73 height 114
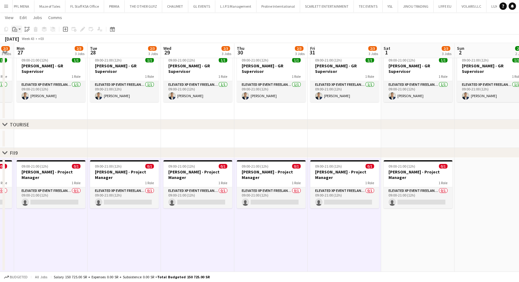
click at [19, 30] on app-action-btn "Paste" at bounding box center [16, 28] width 11 height 7
click at [23, 42] on link "Paste Ctrl+V" at bounding box center [45, 41] width 58 height 6
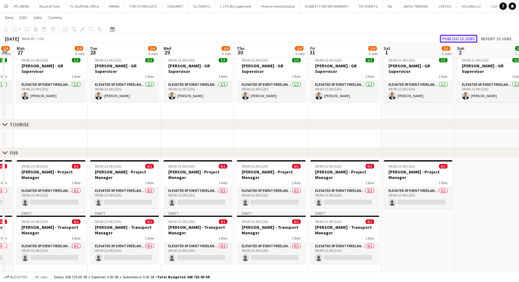
click at [458, 37] on button "Publish 15 jobs" at bounding box center [458, 39] width 37 height 8
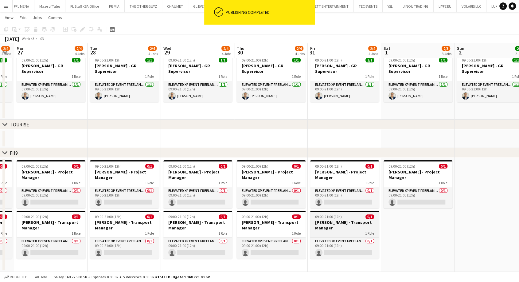
click at [330, 223] on h3 "[PERSON_NAME] - Transport Manager" at bounding box center [344, 224] width 69 height 11
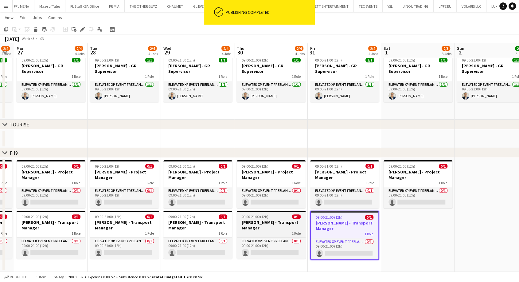
click at [255, 227] on h3 "[PERSON_NAME] - Transport Manager" at bounding box center [271, 224] width 69 height 11
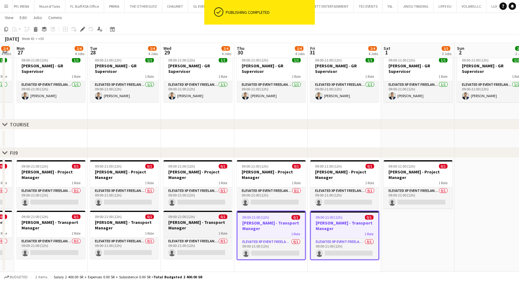
click at [212, 224] on h3 "[PERSON_NAME] - Transport Manager" at bounding box center [197, 224] width 69 height 11
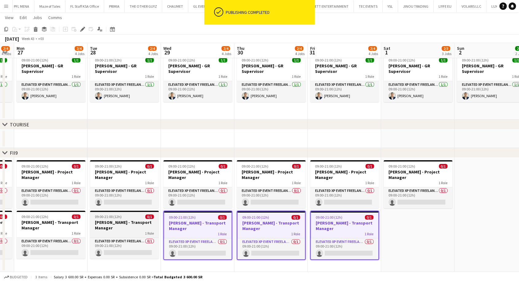
click at [135, 223] on h3 "[PERSON_NAME] - Transport Manager" at bounding box center [124, 224] width 69 height 11
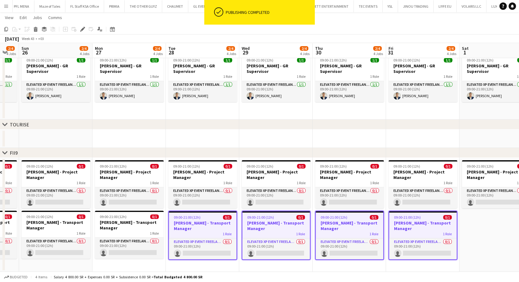
drag, startPoint x: 120, startPoint y: 224, endPoint x: 286, endPoint y: 222, distance: 166.1
click at [285, 222] on app-calendar-viewport "Fri 24 2/4 4 Jobs Sat 25 2/4 4 Jobs Sun 26 2/4 4 Jobs Mon 27 2/4 4 Jobs Tue 28 …" at bounding box center [259, 86] width 519 height 371
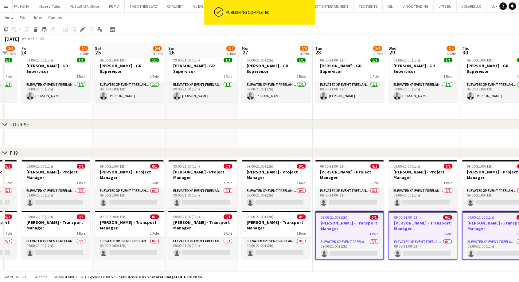
scroll to position [0, 189]
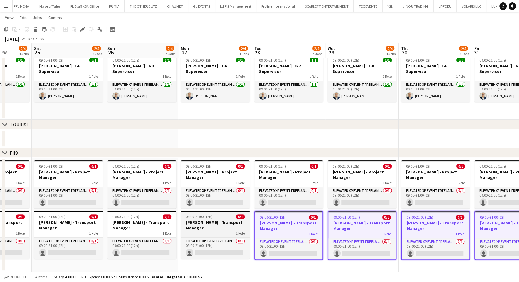
click at [211, 222] on h3 "[PERSON_NAME] - Transport Manager" at bounding box center [215, 224] width 69 height 11
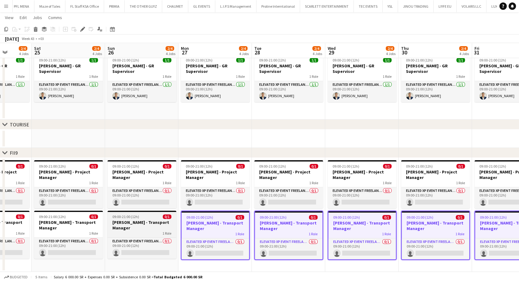
click at [147, 224] on h3 "[PERSON_NAME] - Transport Manager" at bounding box center [141, 224] width 69 height 11
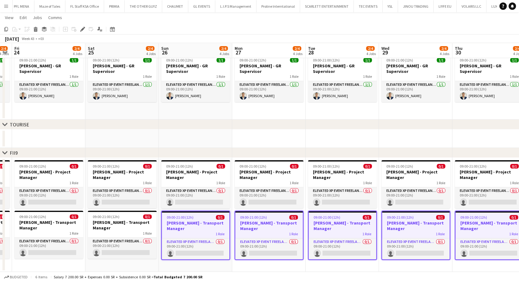
drag, startPoint x: 139, startPoint y: 224, endPoint x: 287, endPoint y: 220, distance: 148.1
click at [287, 220] on app-calendar-viewport "Wed 22 2/4 4 Jobs Thu 23 2/4 4 Jobs Fri 24 2/4 4 Jobs Sat 25 2/4 4 Jobs Sun 26 …" at bounding box center [259, 86] width 519 height 371
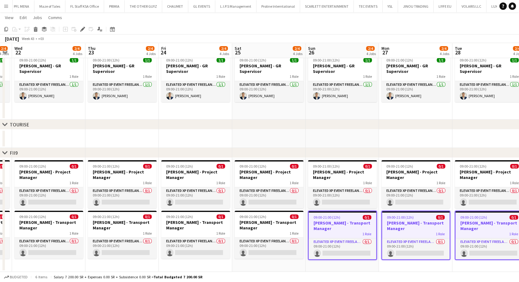
scroll to position [0, 187]
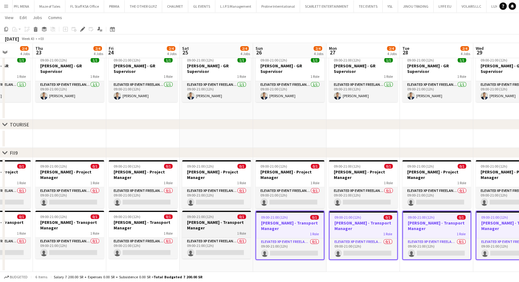
click at [220, 224] on h3 "[PERSON_NAME] - Transport Manager" at bounding box center [216, 224] width 69 height 11
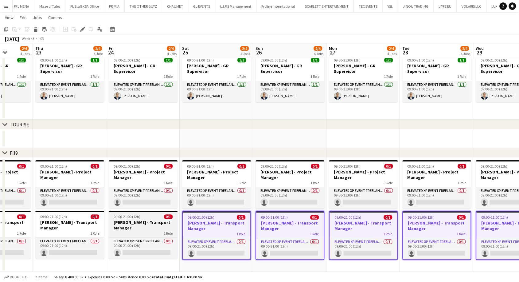
click at [146, 227] on h3 "[PERSON_NAME] - Transport Manager" at bounding box center [143, 224] width 69 height 11
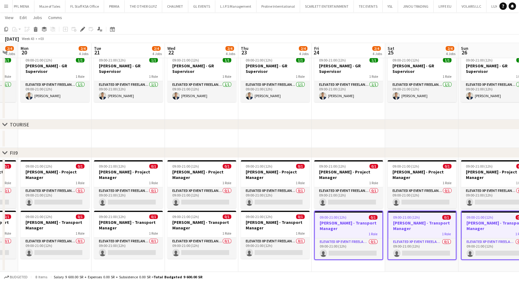
scroll to position [0, 163]
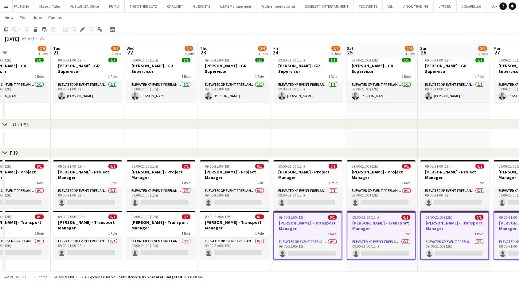
drag, startPoint x: 130, startPoint y: 226, endPoint x: 302, endPoint y: 226, distance: 172.3
click at [301, 226] on app-calendar-viewport "Sat 18 2/4 4 Jobs Sun 19 2/4 4 Jobs Mon 20 2/4 4 Jobs Tue 21 2/4 4 Jobs Wed 22 …" at bounding box center [259, 86] width 519 height 371
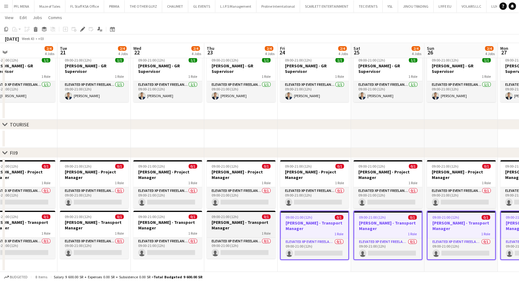
click at [231, 225] on h3 "[PERSON_NAME] - Transport Manager" at bounding box center [241, 224] width 69 height 11
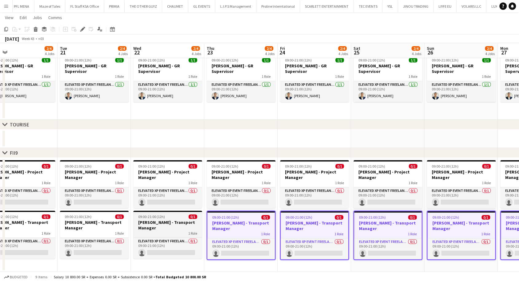
click at [167, 224] on h3 "[PERSON_NAME] - Transport Manager" at bounding box center [167, 224] width 69 height 11
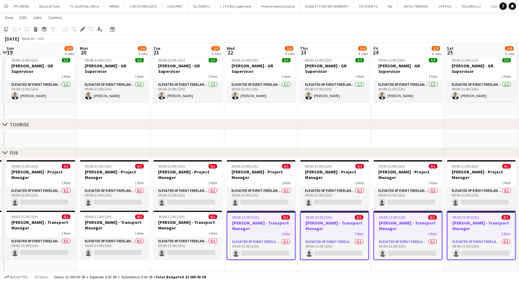
drag, startPoint x: 153, startPoint y: 225, endPoint x: 332, endPoint y: 228, distance: 179.0
click at [332, 228] on app-calendar-viewport "Fri 17 2/4 4 Jobs Sat 18 2/4 4 Jobs Sun 19 2/4 4 Jobs Mon 20 2/4 4 Jobs Tue 21 …" at bounding box center [259, 86] width 519 height 371
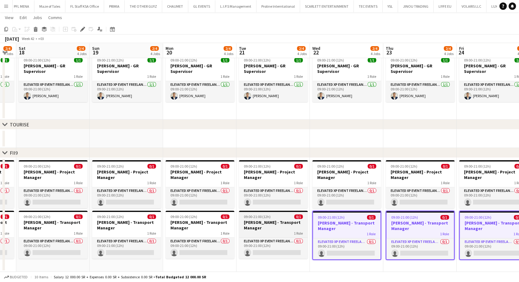
click at [260, 227] on h3 "[PERSON_NAME] - Transport Manager" at bounding box center [273, 224] width 69 height 11
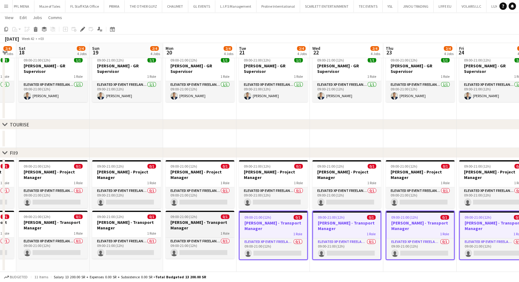
click at [203, 224] on h3 "[PERSON_NAME] - Transport Manager" at bounding box center [200, 224] width 69 height 11
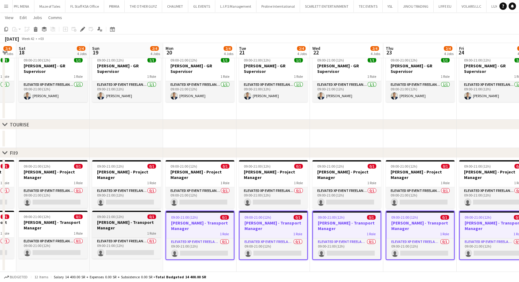
click at [141, 224] on h3 "[PERSON_NAME] - Transport Manager" at bounding box center [126, 224] width 69 height 11
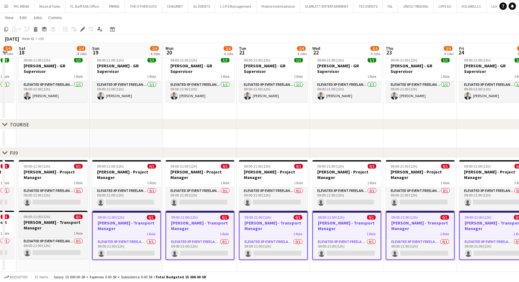
click at [67, 225] on h3 "[PERSON_NAME] - Transport Manager" at bounding box center [53, 224] width 69 height 11
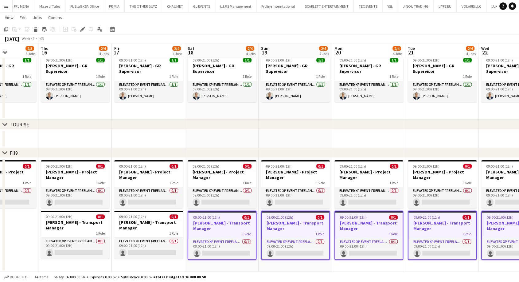
scroll to position [0, 148]
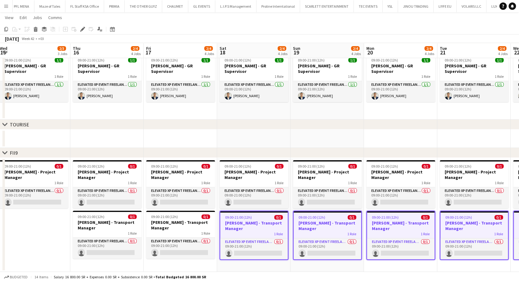
drag, startPoint x: 55, startPoint y: 226, endPoint x: 257, endPoint y: 232, distance: 202.5
click at [258, 232] on app-calendar-viewport "Mon 13 2/3 3 Jobs Tue 14 2/3 3 Jobs Wed 15 2/3 3 Jobs Thu 16 2/4 4 Jobs Fri 17 …" at bounding box center [259, 86] width 519 height 371
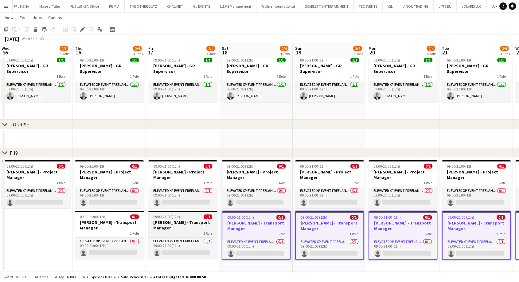
click at [172, 228] on h3 "[PERSON_NAME] - Transport Manager" at bounding box center [182, 224] width 69 height 11
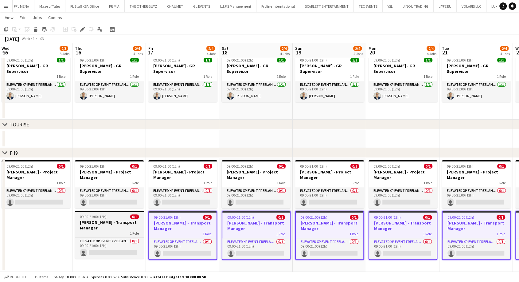
click at [120, 227] on h3 "[PERSON_NAME] - Transport Manager" at bounding box center [109, 224] width 69 height 11
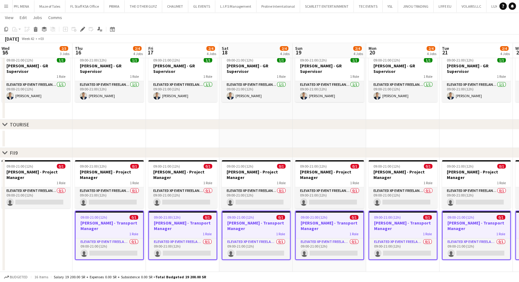
click at [57, 233] on app-date-cell "09:00-21:00 (12h) 0/1 [PERSON_NAME] - Project Manager 1 Role Elevated XP Event …" at bounding box center [35, 215] width 73 height 114
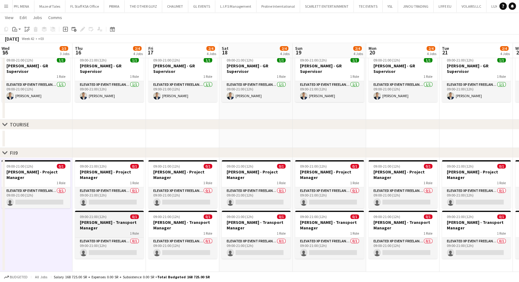
click at [103, 225] on h3 "[PERSON_NAME] - Transport Manager" at bounding box center [109, 224] width 69 height 11
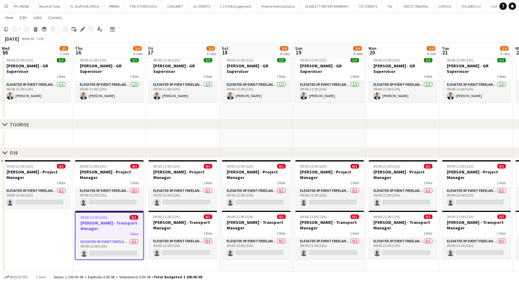
click at [101, 226] on h3 "[PERSON_NAME] - Transport Manager" at bounding box center [110, 225] width 68 height 11
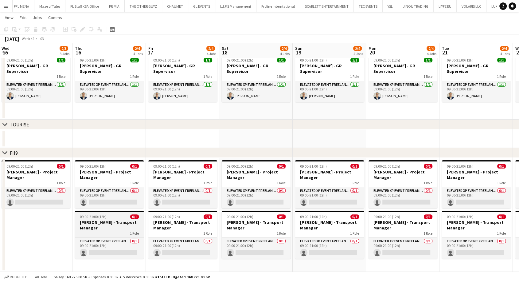
click at [101, 226] on h3 "[PERSON_NAME] - Transport Manager" at bounding box center [109, 224] width 69 height 11
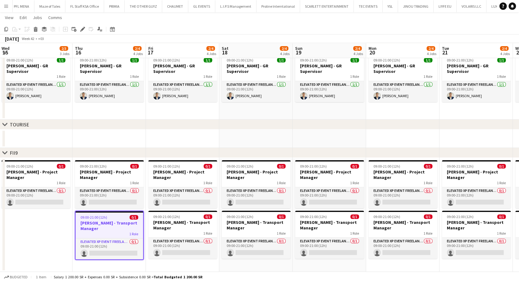
click at [98, 228] on h3 "[PERSON_NAME] - Transport Manager" at bounding box center [110, 225] width 68 height 11
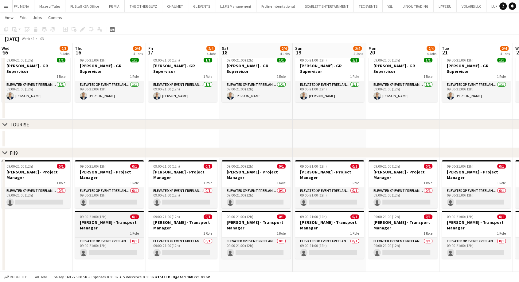
click at [104, 226] on h3 "[PERSON_NAME] - Transport Manager" at bounding box center [109, 224] width 69 height 11
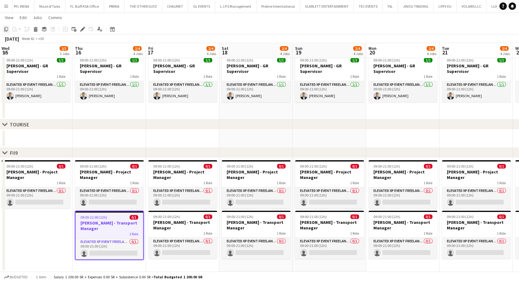
click at [5, 31] on icon "Copy" at bounding box center [6, 29] width 5 height 5
click at [109, 264] on app-date-cell "09:00-21:00 (12h) 0/1 Mahmoud Kerzani - Project Manager 1 Role Elevated XP Even…" at bounding box center [108, 215] width 73 height 114
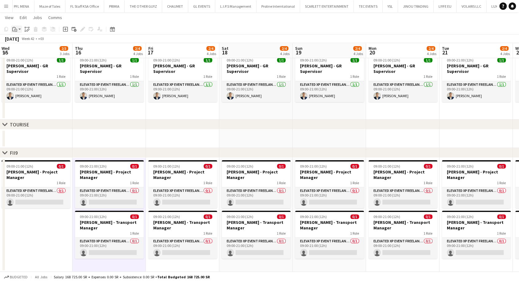
click at [20, 31] on app-action-btn "Paste" at bounding box center [16, 28] width 11 height 7
click at [24, 40] on link "Paste Ctrl+V" at bounding box center [45, 41] width 58 height 6
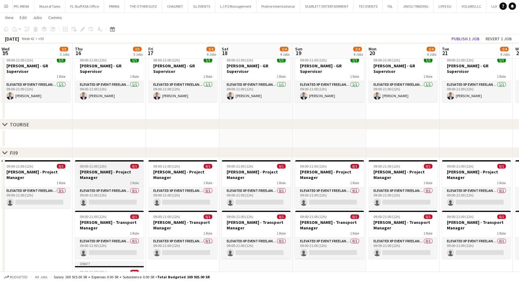
scroll to position [179, 0]
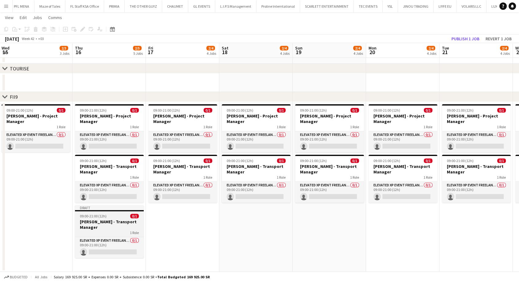
click at [97, 223] on h3 "[PERSON_NAME] - Transport Manager" at bounding box center [109, 224] width 69 height 11
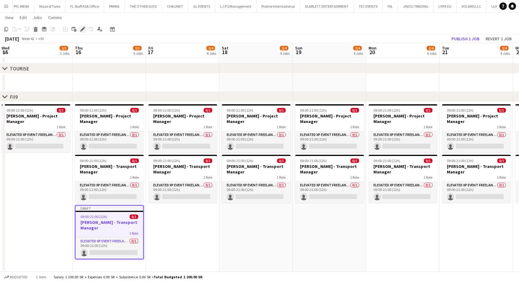
click at [84, 31] on icon "Edit" at bounding box center [82, 29] width 5 height 5
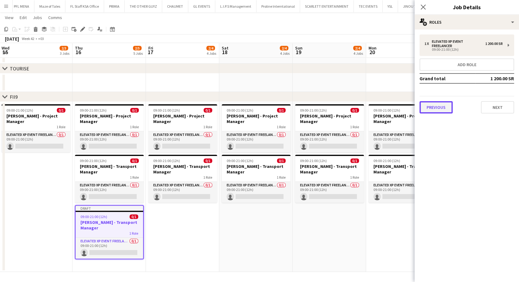
click at [437, 111] on button "Previous" at bounding box center [435, 107] width 33 height 12
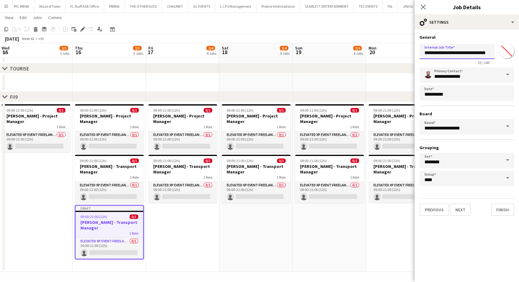
drag, startPoint x: 450, startPoint y: 52, endPoint x: 411, endPoint y: 54, distance: 39.0
click at [411, 54] on body "Menu Boards Boards Boards All jobs Status Workforce Workforce My Workforce Recr…" at bounding box center [259, 51] width 519 height 461
paste input "***"
drag, startPoint x: 484, startPoint y: 52, endPoint x: 524, endPoint y: 56, distance: 39.9
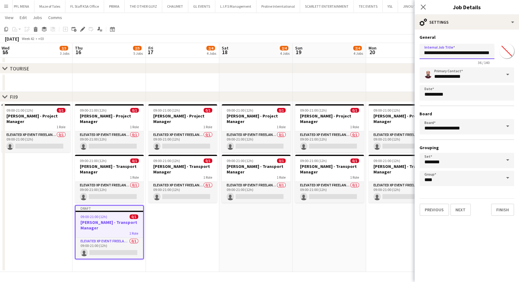
click at [519, 56] on html "Menu Boards Boards Boards All jobs Status Workforce Workforce My Workforce Recr…" at bounding box center [259, 51] width 519 height 461
click at [481, 53] on input "**********" at bounding box center [456, 51] width 75 height 15
type input "**********"
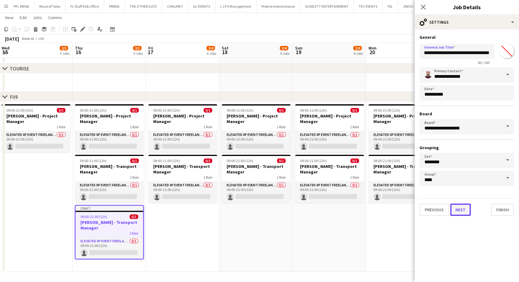
scroll to position [0, 0]
click at [452, 208] on button "Next" at bounding box center [460, 209] width 21 height 12
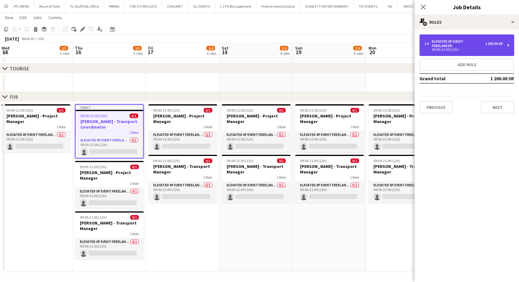
click at [480, 55] on div "1 x Elevated XP Event Freelancer 1 200.00 SR 09:00-21:00 (12h)" at bounding box center [466, 44] width 95 height 21
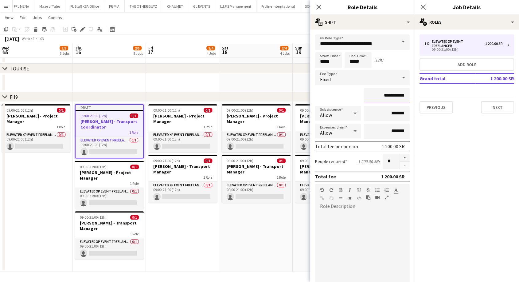
drag, startPoint x: 376, startPoint y: 95, endPoint x: 383, endPoint y: 95, distance: 7.1
click at [383, 95] on input "**********" at bounding box center [387, 95] width 46 height 15
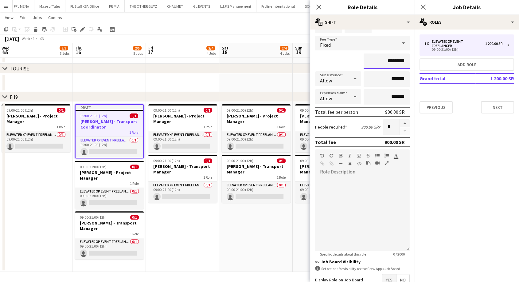
scroll to position [72, 0]
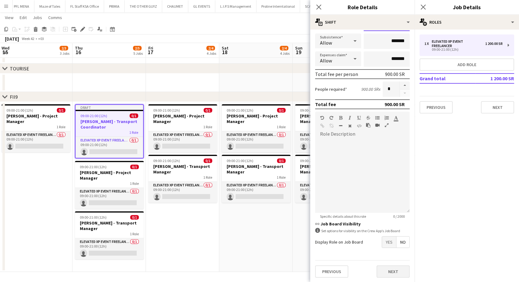
type input "*********"
click at [389, 272] on button "Next" at bounding box center [392, 271] width 33 height 12
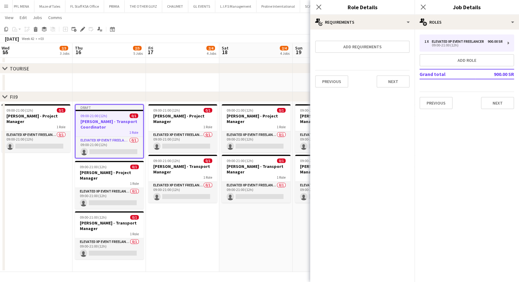
scroll to position [0, 0]
click at [391, 80] on button "Next" at bounding box center [392, 81] width 33 height 12
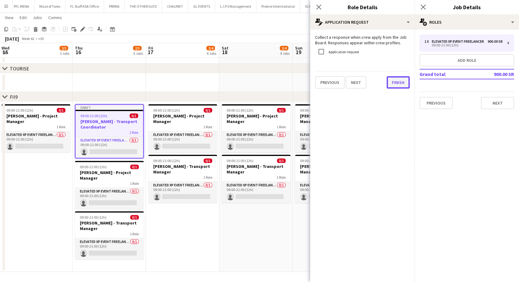
click at [397, 80] on button "Finish" at bounding box center [398, 82] width 23 height 12
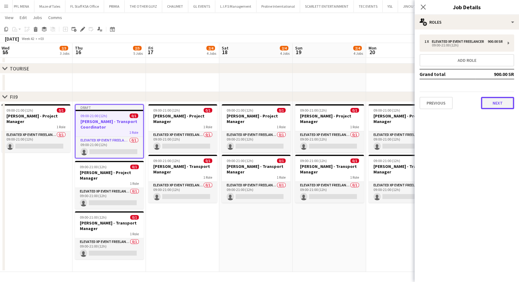
click at [499, 106] on button "Next" at bounding box center [497, 103] width 33 height 12
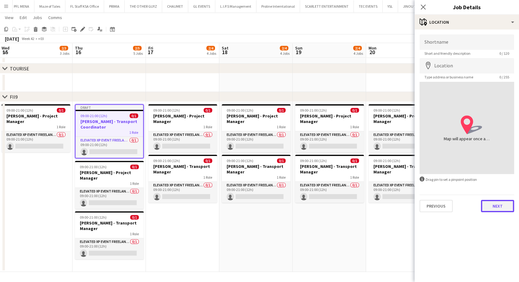
click at [493, 207] on button "Next" at bounding box center [497, 206] width 33 height 12
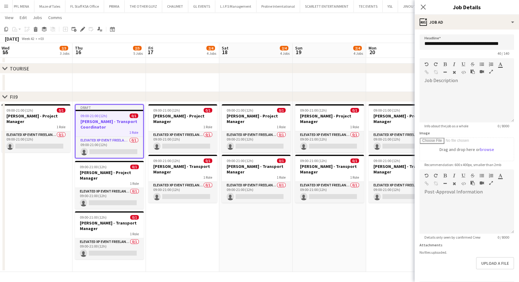
click at [180, 242] on app-date-cell "09:00-21:00 (12h) 0/1 Mahmoud Kerzani - Project Manager 1 Role Elevated XP Even…" at bounding box center [182, 187] width 73 height 170
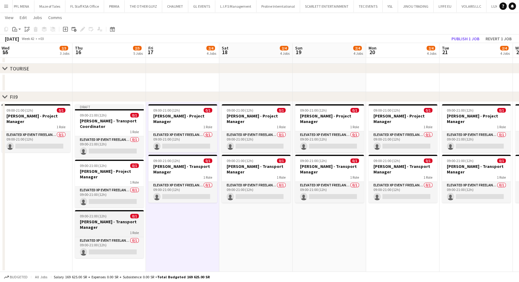
click at [117, 231] on div "1 Role" at bounding box center [109, 232] width 69 height 5
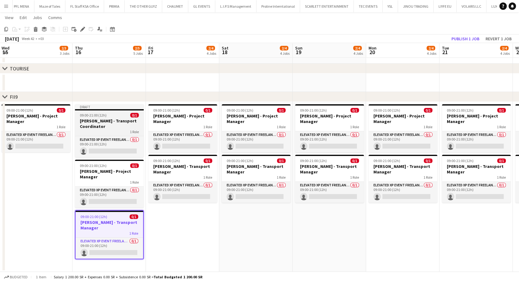
click at [107, 115] on div "09:00-21:00 (12h) 0/1" at bounding box center [109, 115] width 69 height 5
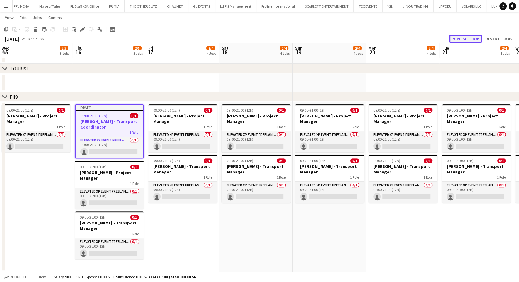
click at [481, 39] on button "Publish 1 job" at bounding box center [465, 39] width 33 height 8
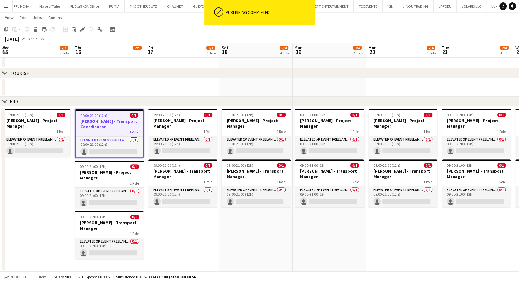
scroll to position [174, 0]
click at [104, 122] on h3 "[PERSON_NAME] - Transport Coordinator" at bounding box center [110, 124] width 68 height 11
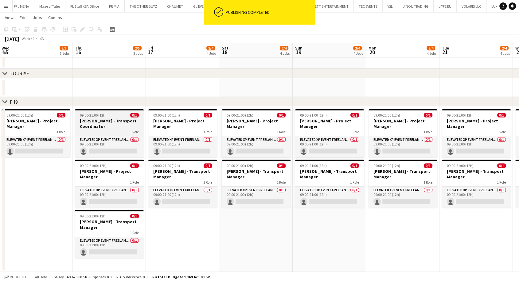
click at [104, 122] on h3 "[PERSON_NAME] - Transport Coordinator" at bounding box center [109, 123] width 69 height 11
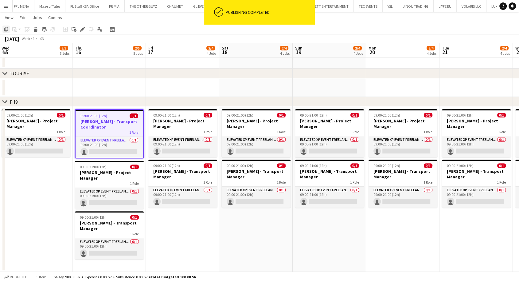
click at [5, 29] on icon "Copy" at bounding box center [6, 29] width 5 height 5
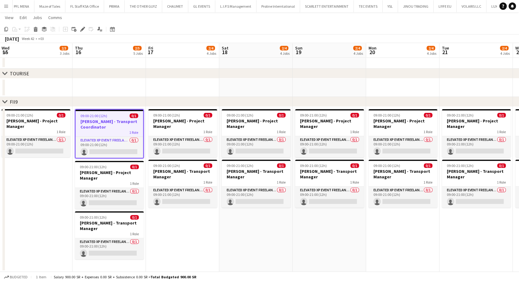
click at [180, 233] on app-date-cell "09:00-21:00 (12h) 0/1 Mahmoud Kerzani - Project Manager 1 Role Elevated XP Even…" at bounding box center [182, 189] width 73 height 165
click at [179, 237] on app-date-cell "09:00-21:00 (12h) 0/1 Mahmoud Kerzani - Project Manager 1 Role Elevated XP Even…" at bounding box center [182, 189] width 73 height 165
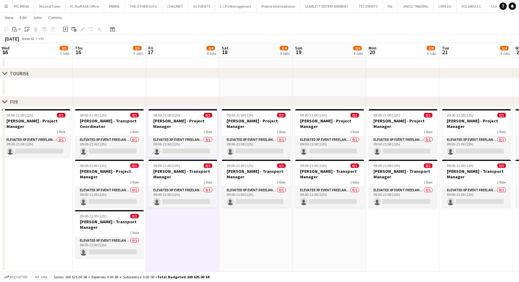
click at [253, 232] on app-date-cell "09:00-21:00 (12h) 0/1 Mahmoud Kerzani - Project Manager 1 Role Elevated XP Even…" at bounding box center [255, 189] width 73 height 165
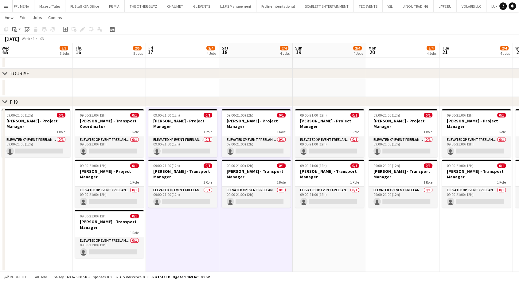
click at [324, 236] on app-date-cell "09:00-21:00 (12h) 0/1 Mahmoud Kerzani - Project Manager 1 Role Elevated XP Even…" at bounding box center [329, 189] width 73 height 165
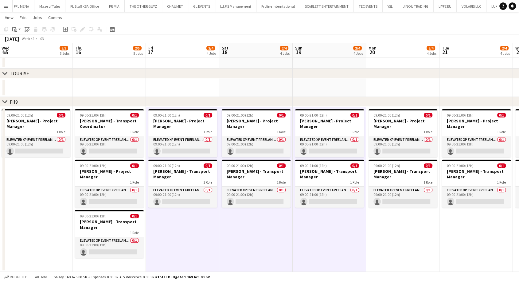
click at [389, 240] on app-date-cell "09:00-21:00 (12h) 0/1 Mahmoud Kerzani - Project Manager 1 Role Elevated XP Even…" at bounding box center [402, 189] width 73 height 165
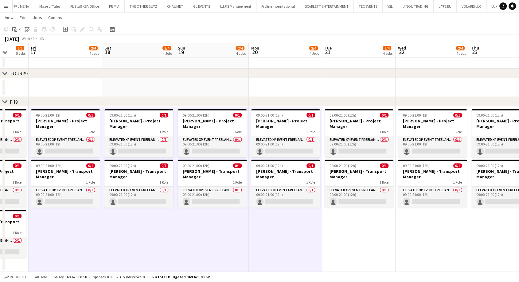
drag, startPoint x: 394, startPoint y: 241, endPoint x: 179, endPoint y: 232, distance: 215.8
click at [179, 232] on app-calendar-viewport "Mon 13 2/3 3 Jobs Tue 14 2/3 3 Jobs Wed 15 2/3 3 Jobs Thu 16 2/5 5 Jobs Fri 17 …" at bounding box center [259, 61] width 519 height 422
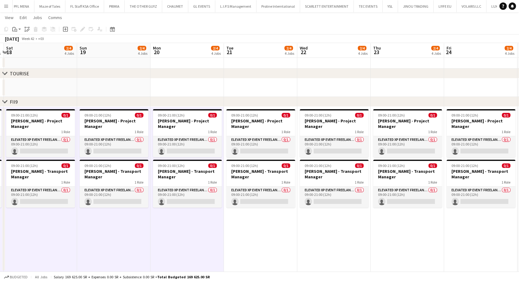
click at [255, 237] on app-date-cell "09:00-21:00 (12h) 0/1 Mahmoud Kerzani - Project Manager 1 Role Elevated XP Even…" at bounding box center [260, 189] width 73 height 165
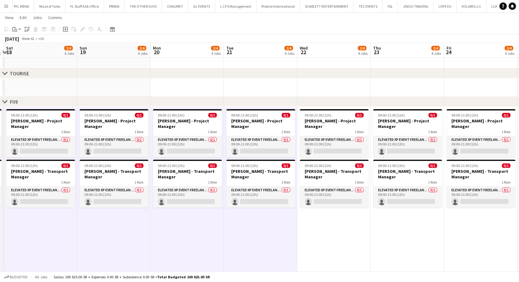
click at [322, 238] on app-date-cell "09:00-21:00 (12h) 0/1 Mahmoud Kerzani - Project Manager 1 Role Elevated XP Even…" at bounding box center [333, 189] width 73 height 165
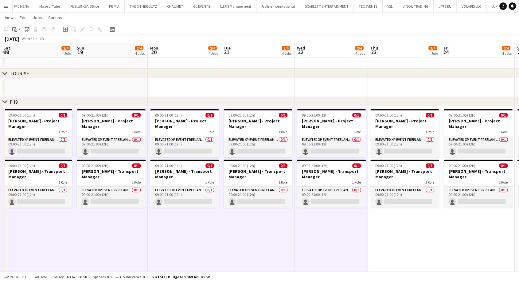
drag, startPoint x: 329, startPoint y: 239, endPoint x: 175, endPoint y: 233, distance: 154.0
click at [175, 233] on app-calendar-viewport "Wed 15 2/3 3 Jobs Thu 16 2/5 5 Jobs Fri 17 2/4 4 Jobs Sat 18 2/4 4 Jobs Sun 19 …" at bounding box center [259, 61] width 519 height 422
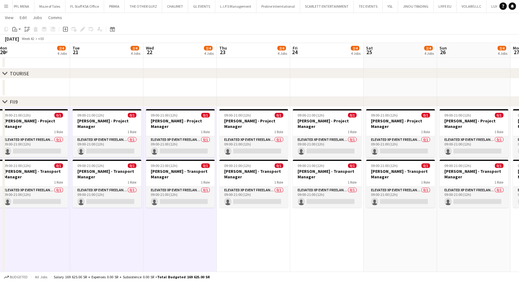
click at [266, 242] on app-date-cell "09:00-21:00 (12h) 0/1 Mahmoud Kerzani - Project Manager 1 Role Elevated XP Even…" at bounding box center [253, 189] width 73 height 165
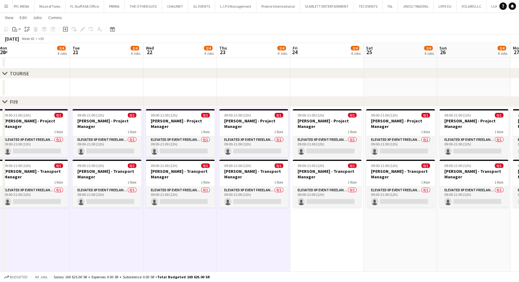
click at [309, 239] on app-date-cell "09:00-21:00 (12h) 0/1 Mahmoud Kerzani - Project Manager 1 Role Elevated XP Even…" at bounding box center [326, 189] width 73 height 165
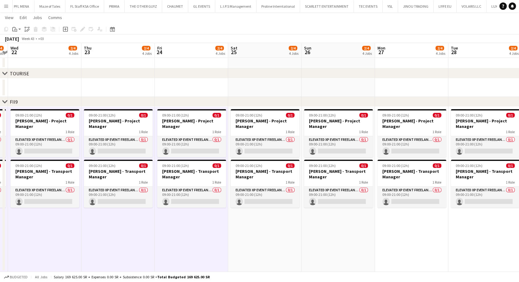
drag, startPoint x: 317, startPoint y: 244, endPoint x: 175, endPoint y: 238, distance: 142.6
click at [175, 238] on app-calendar-viewport "Sun 19 2/4 4 Jobs Mon 20 2/4 4 Jobs Tue 21 2/4 4 Jobs Wed 22 2/4 4 Jobs Thu 23 …" at bounding box center [259, 61] width 519 height 422
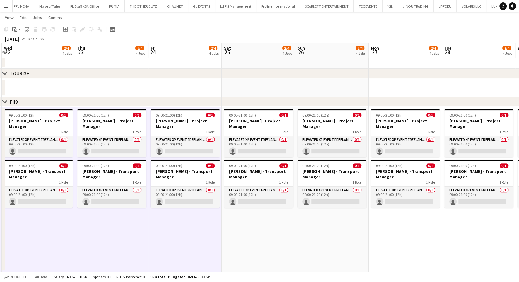
click at [275, 239] on app-date-cell "09:00-21:00 (12h) 0/1 Mahmoud Kerzani - Project Manager 1 Role Elevated XP Even…" at bounding box center [258, 189] width 73 height 165
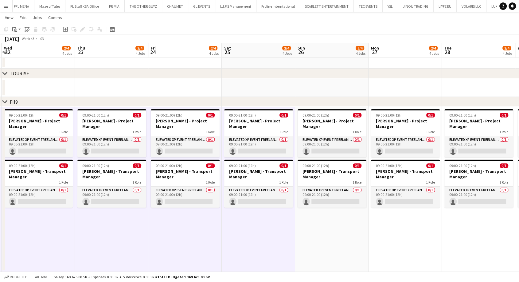
click at [310, 246] on app-date-cell "09:00-21:00 (12h) 0/1 Mahmoud Kerzani - Project Manager 1 Role Elevated XP Even…" at bounding box center [331, 189] width 73 height 165
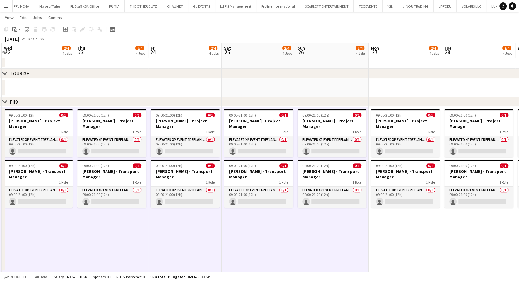
click at [381, 233] on app-date-cell "09:00-21:00 (12h) 0/1 Mahmoud Kerzani - Project Manager 1 Role Elevated XP Even…" at bounding box center [404, 189] width 73 height 165
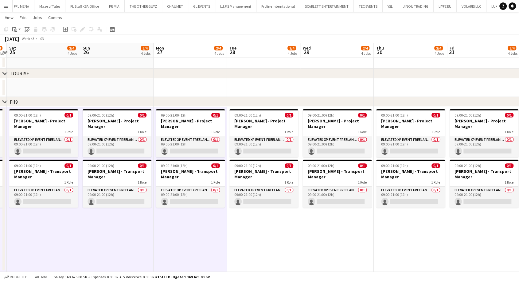
scroll to position [0, 276]
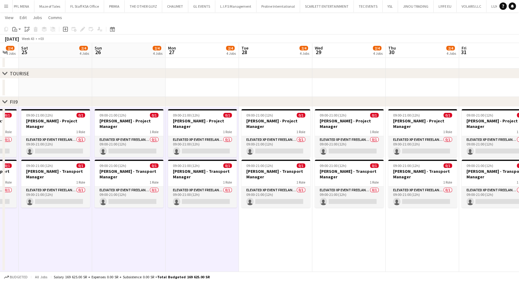
drag, startPoint x: 394, startPoint y: 234, endPoint x: 191, endPoint y: 232, distance: 203.3
click at [191, 232] on app-calendar-viewport "Tue 21 2/4 4 Jobs Wed 22 2/4 4 Jobs Thu 23 2/4 4 Jobs Fri 24 2/4 4 Jobs Sat 25 …" at bounding box center [259, 61] width 519 height 422
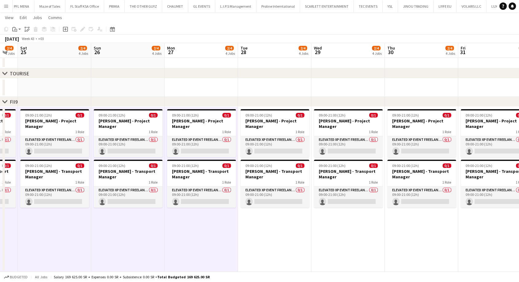
click at [283, 243] on app-date-cell "09:00-21:00 (12h) 0/1 Mahmoud Kerzani - Project Manager 1 Role Elevated XP Even…" at bounding box center [274, 189] width 73 height 165
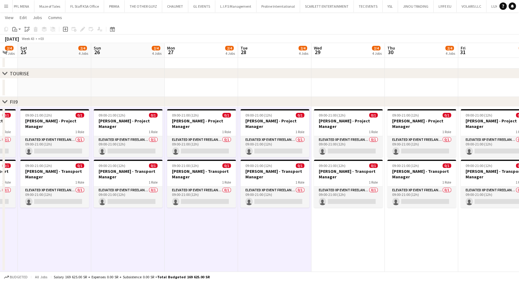
click at [334, 241] on app-date-cell "09:00-21:00 (12h) 0/1 Mahmoud Kerzani - Project Manager 1 Role Elevated XP Even…" at bounding box center [347, 189] width 73 height 165
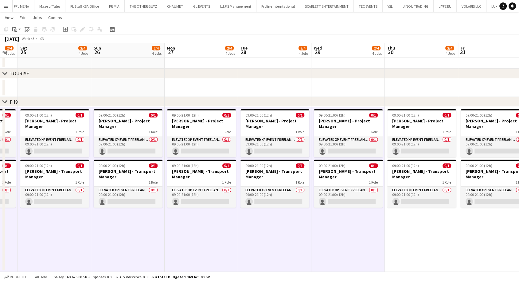
click at [392, 236] on app-date-cell "09:00-21:00 (12h) 0/1 Mahmoud Kerzani - Project Manager 1 Role Elevated XP Even…" at bounding box center [421, 189] width 73 height 165
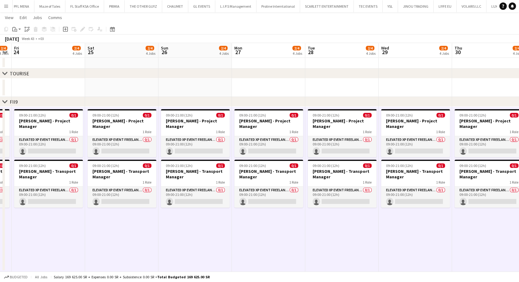
drag, startPoint x: 376, startPoint y: 240, endPoint x: 310, endPoint y: 243, distance: 66.1
click at [310, 243] on app-calendar-viewport "Tue 21 2/4 4 Jobs Wed 22 2/4 4 Jobs Thu 23 2/4 4 Jobs Fri 24 2/4 4 Jobs Sat 25 …" at bounding box center [259, 61] width 519 height 422
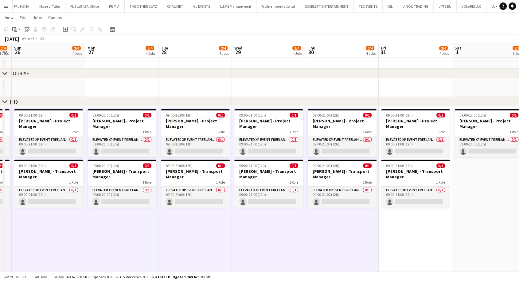
scroll to position [0, 228]
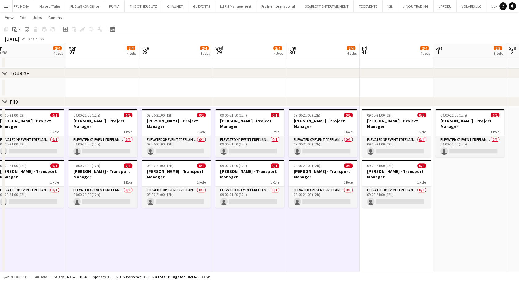
click at [389, 236] on app-date-cell "09:00-21:00 (12h) 0/1 Mahmoud Kerzani - Project Manager 1 Role Elevated XP Even…" at bounding box center [396, 189] width 73 height 165
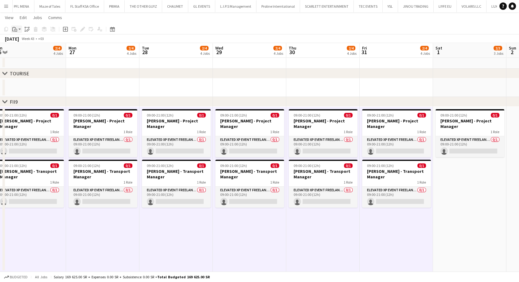
click at [18, 31] on div "Paste" at bounding box center [14, 28] width 7 height 7
click at [19, 40] on link "Paste Ctrl+V" at bounding box center [45, 41] width 58 height 6
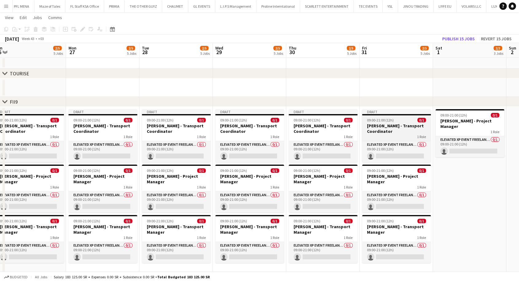
click at [395, 132] on h3 "[PERSON_NAME] - Transport Coordinator" at bounding box center [396, 128] width 69 height 11
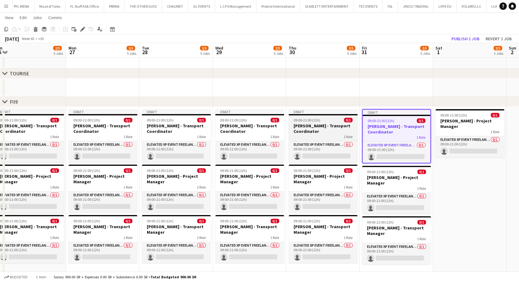
click at [315, 134] on div "1 Role" at bounding box center [323, 136] width 69 height 5
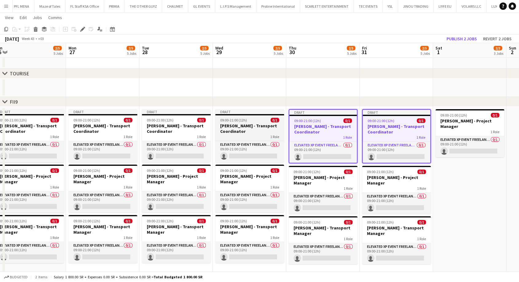
click at [255, 131] on h3 "[PERSON_NAME] - Transport Coordinator" at bounding box center [249, 128] width 69 height 11
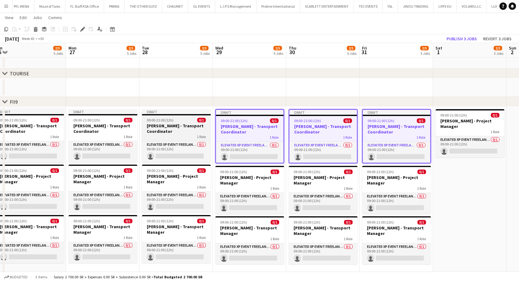
click at [170, 133] on h3 "[PERSON_NAME] - Transport Coordinator" at bounding box center [176, 128] width 69 height 11
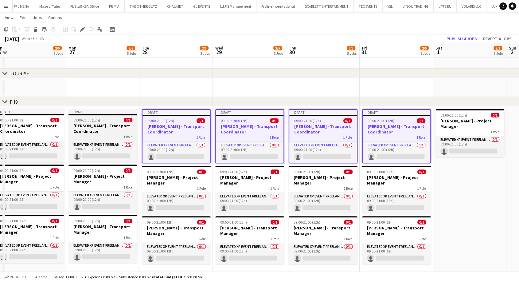
click at [86, 132] on h3 "[PERSON_NAME] - Transport Coordinator" at bounding box center [102, 128] width 69 height 11
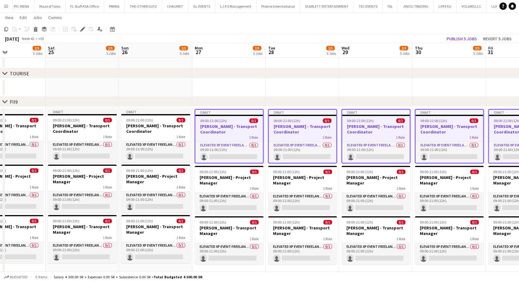
drag, startPoint x: 85, startPoint y: 132, endPoint x: 290, endPoint y: 139, distance: 205.3
click at [292, 138] on app-calendar-viewport "Wed 22 2/5 5 Jobs Thu 23 2/5 5 Jobs Fri 24 2/5 5 Jobs Sat 25 2/5 5 Jobs Sun 26 …" at bounding box center [259, 63] width 519 height 427
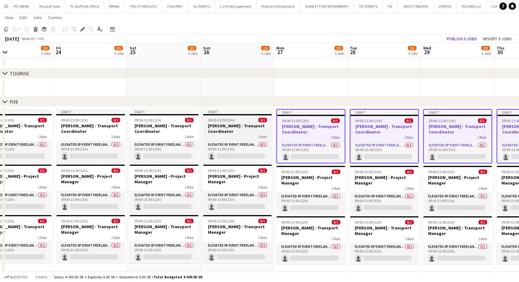
click at [224, 137] on div "1 Role" at bounding box center [237, 136] width 69 height 5
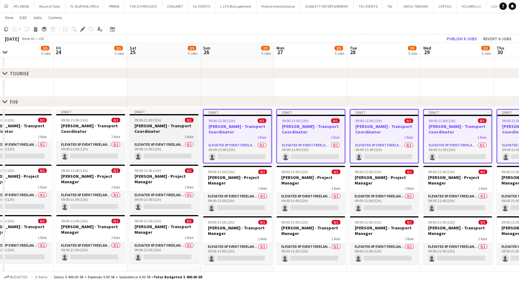
click at [154, 131] on h3 "[PERSON_NAME] - Transport Coordinator" at bounding box center [164, 128] width 69 height 11
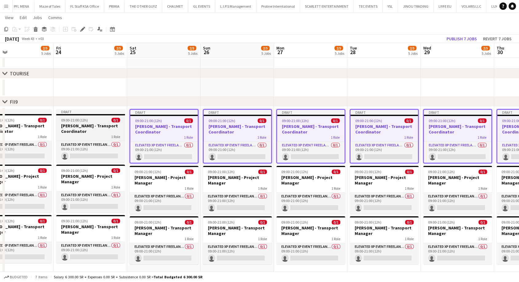
drag, startPoint x: 89, startPoint y: 132, endPoint x: 76, endPoint y: 132, distance: 13.5
click at [89, 132] on h3 "[PERSON_NAME] - Transport Coordinator" at bounding box center [90, 128] width 69 height 11
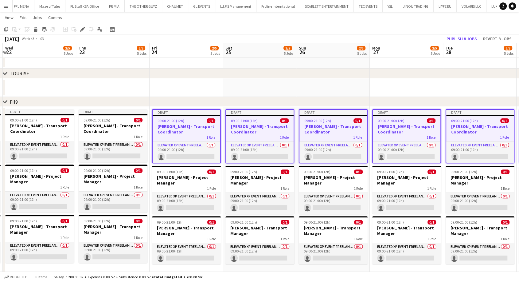
drag, startPoint x: 69, startPoint y: 132, endPoint x: 207, endPoint y: 134, distance: 137.9
click at [206, 134] on app-calendar-viewport "Mon 20 2/5 5 Jobs Tue 21 2/5 5 Jobs Wed 22 2/5 5 Jobs Thu 23 2/5 5 Jobs Fri 24 …" at bounding box center [259, 63] width 519 height 427
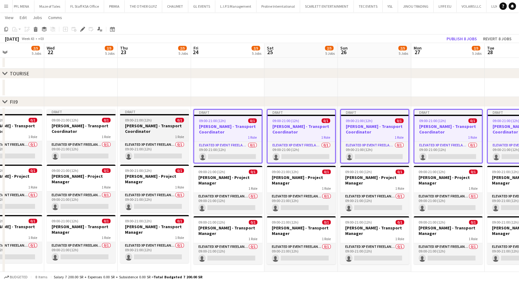
click at [134, 133] on app-job-card "Draft 09:00-21:00 (12h) 0/1 Abdulelah Babqi - Transport Coordinator 1 Role Elev…" at bounding box center [154, 135] width 69 height 53
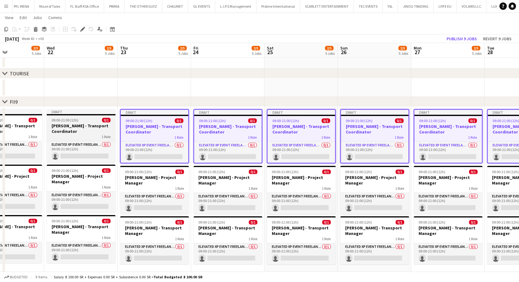
click at [84, 133] on h3 "[PERSON_NAME] - Transport Coordinator" at bounding box center [81, 128] width 69 height 11
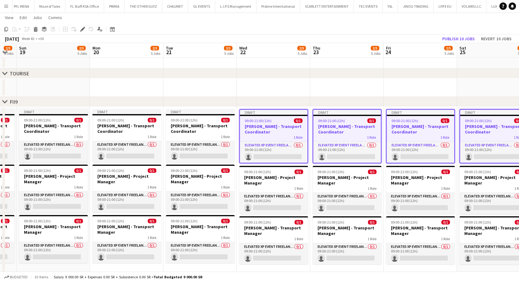
drag, startPoint x: 72, startPoint y: 133, endPoint x: 283, endPoint y: 138, distance: 211.0
click at [283, 138] on app-calendar-viewport "Fri 17 2/5 5 Jobs Sat 18 2/5 5 Jobs Sun 19 2/5 5 Jobs Mon 20 2/5 5 Jobs Tue 21 …" at bounding box center [259, 63] width 519 height 427
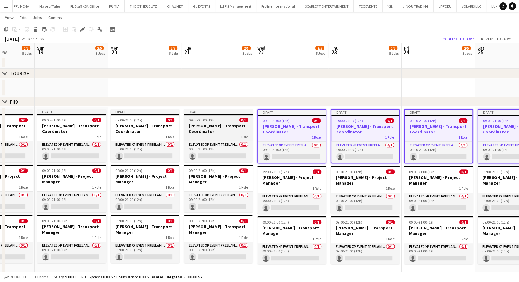
click at [214, 134] on div "1 Role" at bounding box center [218, 136] width 69 height 5
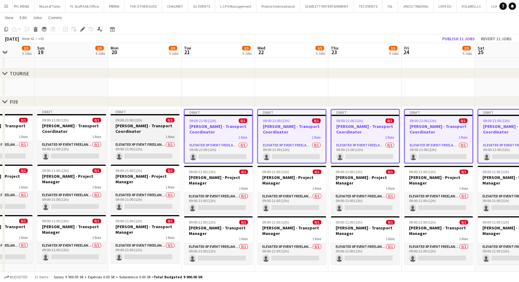
click at [142, 131] on h3 "[PERSON_NAME] - Transport Coordinator" at bounding box center [145, 128] width 69 height 11
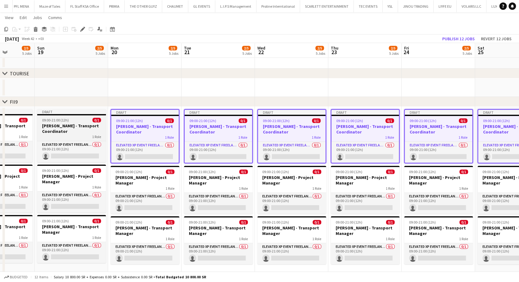
click at [81, 130] on h3 "[PERSON_NAME] - Transport Coordinator" at bounding box center [71, 128] width 69 height 11
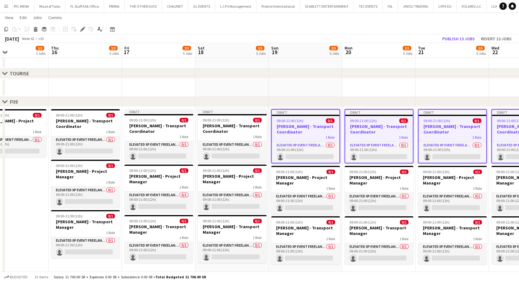
drag, startPoint x: 73, startPoint y: 131, endPoint x: 308, endPoint y: 143, distance: 234.9
click at [308, 143] on app-calendar-viewport "Mon 13 2/3 3 Jobs Tue 14 2/3 3 Jobs Wed 15 2/3 3 Jobs Thu 16 2/5 5 Jobs Fri 17 …" at bounding box center [259, 63] width 519 height 427
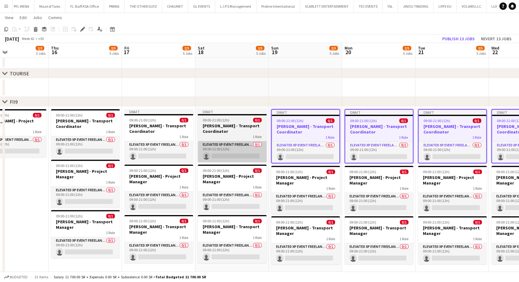
scroll to position [0, 171]
click at [220, 134] on div "1 Role" at bounding box center [232, 136] width 69 height 5
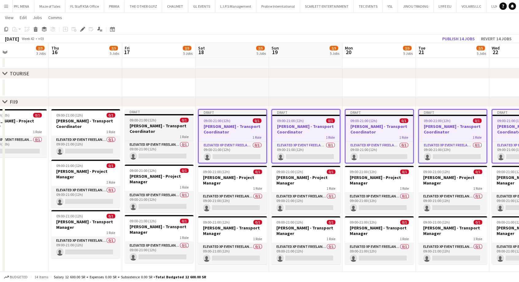
click at [145, 132] on h3 "[PERSON_NAME] - Transport Coordinator" at bounding box center [159, 128] width 69 height 11
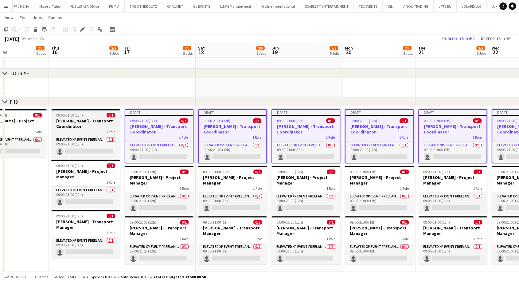
click at [80, 126] on h3 "[PERSON_NAME] - Transport Coordinator" at bounding box center [85, 123] width 69 height 11
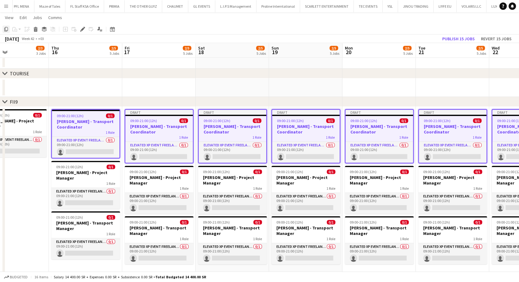
click at [8, 30] on icon "Copy" at bounding box center [6, 29] width 5 height 5
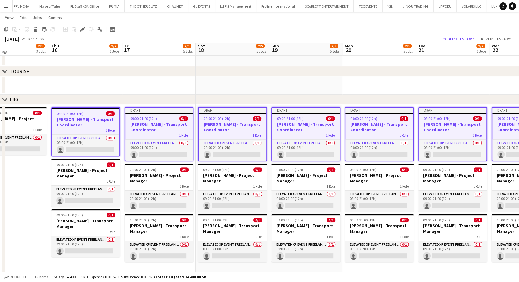
scroll to position [179, 0]
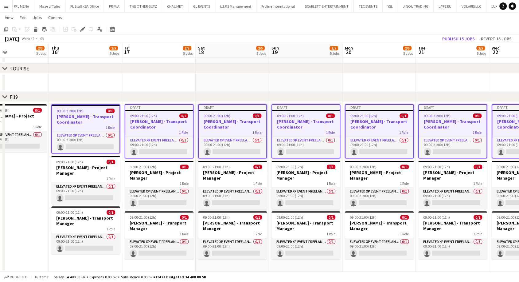
click at [64, 263] on app-date-cell "09:00-21:00 (12h) 0/1 Abdulelah Babqi - Transport Coordinator 1 Role Elevated X…" at bounding box center [85, 187] width 73 height 170
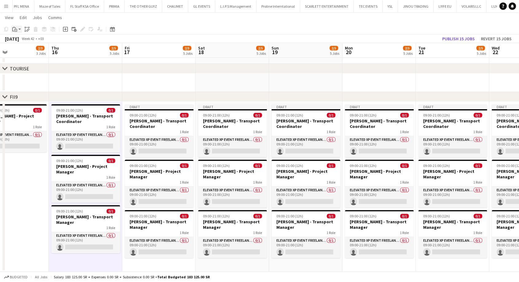
click at [19, 29] on app-action-btn "Paste" at bounding box center [16, 28] width 11 height 7
click at [22, 42] on link "Paste Ctrl+V" at bounding box center [45, 41] width 58 height 6
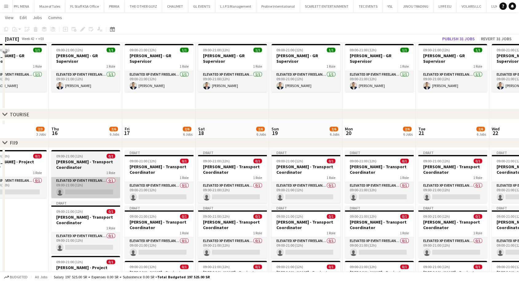
scroll to position [133, 0]
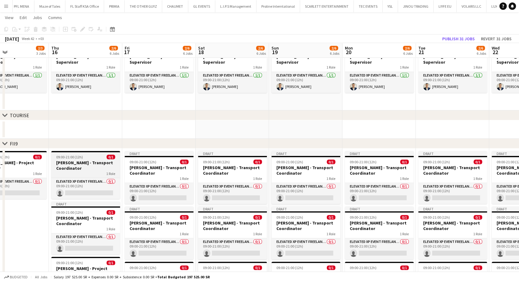
click at [82, 169] on h3 "[PERSON_NAME] - Transport Coordinator" at bounding box center [85, 165] width 69 height 11
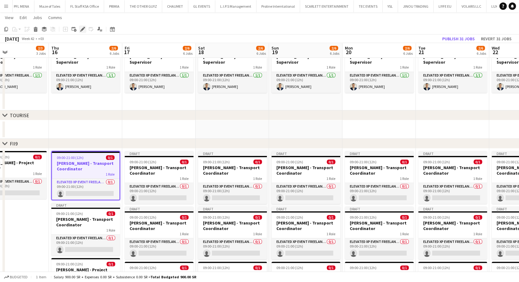
click at [81, 30] on icon at bounding box center [82, 29] width 3 height 3
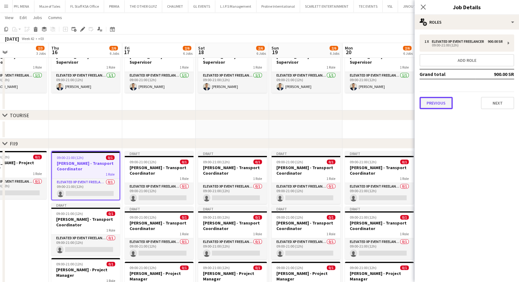
click at [438, 108] on button "Previous" at bounding box center [435, 103] width 33 height 12
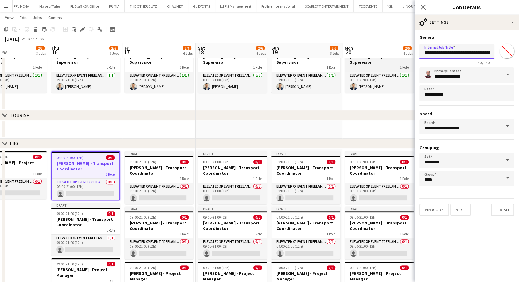
drag, startPoint x: 458, startPoint y: 53, endPoint x: 393, endPoint y: 61, distance: 65.9
click at [393, 61] on body "Menu Boards Boards Boards All jobs Status Workforce Workforce My Workforce Recr…" at bounding box center [259, 125] width 519 height 517
type input "**********"
click at [507, 208] on button "Finish" at bounding box center [502, 209] width 23 height 12
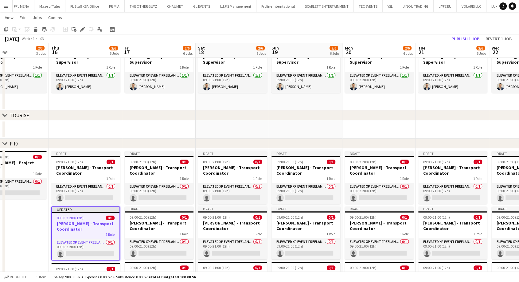
click at [76, 224] on h3 "[PERSON_NAME] - Transport Coordinator" at bounding box center [86, 225] width 68 height 11
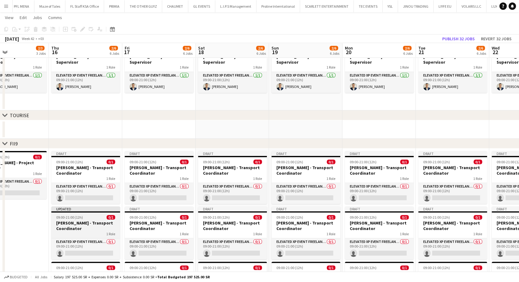
click at [76, 224] on h3 "[PERSON_NAME] - Transport Coordinator" at bounding box center [85, 225] width 69 height 11
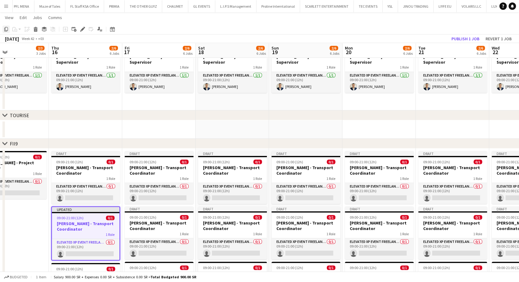
click at [7, 30] on icon "Copy" at bounding box center [6, 29] width 5 height 5
click at [458, 40] on button "Publish 1 job" at bounding box center [465, 39] width 33 height 8
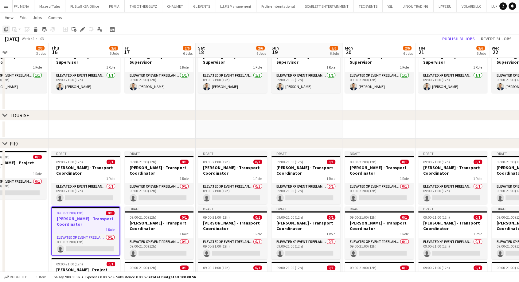
click at [6, 29] on icon "Copy" at bounding box center [6, 29] width 5 height 5
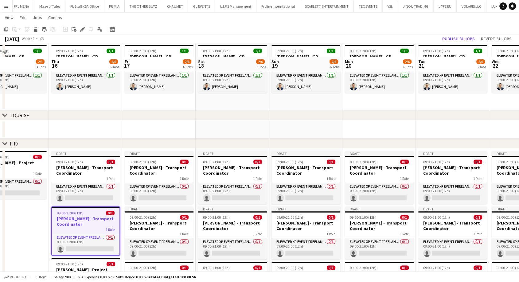
scroll to position [235, 0]
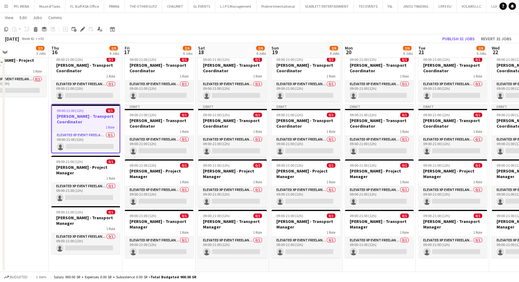
click at [152, 266] on app-date-cell "Draft 09:00-21:00 (12h) 0/1 Abdulelah Babqi - Transport Coordinator 1 Role Elev…" at bounding box center [158, 158] width 73 height 225
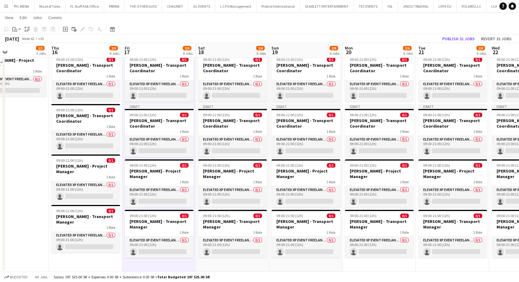
click at [221, 268] on app-date-cell "Draft 09:00-21:00 (12h) 0/1 Abdulelah Babqi - Transport Coordinator 1 Role Elev…" at bounding box center [232, 158] width 73 height 225
click at [292, 268] on app-date-cell "Draft 09:00-21:00 (12h) 0/1 Abdulelah Babqi - Transport Coordinator 1 Role Elev…" at bounding box center [305, 158] width 73 height 225
click at [361, 264] on app-date-cell "Draft 09:00-21:00 (12h) 0/1 Abdulelah Babqi - Transport Coordinator 1 Role Elev…" at bounding box center [378, 158] width 73 height 225
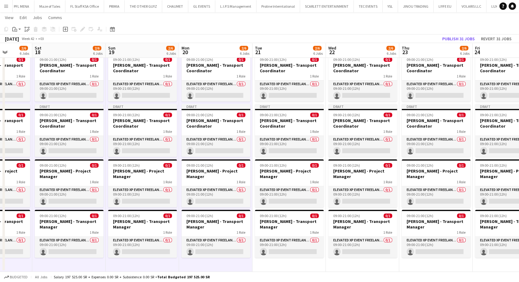
drag, startPoint x: 372, startPoint y: 264, endPoint x: 197, endPoint y: 260, distance: 175.4
click at [197, 260] on app-calendar-viewport "Wed 15 2/3 3 Jobs Thu 16 2/6 6 Jobs Fri 17 2/6 6 Jobs Sat 18 2/6 6 Jobs Sun 19 …" at bounding box center [259, 30] width 519 height 482
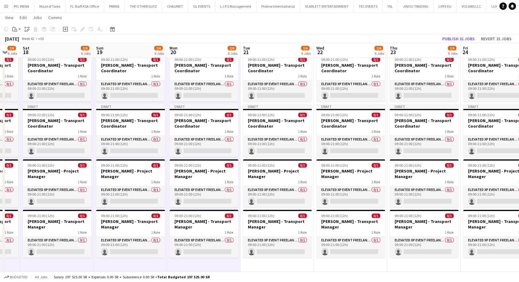
click at [246, 264] on app-date-cell "Draft 09:00-21:00 (12h) 0/1 Abdulelah Babqi - Transport Coordinator 1 Role Elev…" at bounding box center [276, 158] width 73 height 225
click at [328, 267] on app-date-cell "Draft 09:00-21:00 (12h) 0/1 Abdulelah Babqi - Transport Coordinator 1 Role Elev…" at bounding box center [350, 158] width 73 height 225
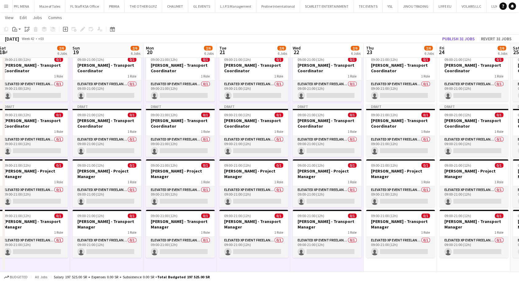
drag, startPoint x: 343, startPoint y: 265, endPoint x: 156, endPoint y: 259, distance: 187.1
click at [156, 259] on app-calendar-viewport "Wed 15 2/3 3 Jobs Thu 16 2/6 6 Jobs Fri 17 2/6 6 Jobs Sat 18 2/6 6 Jobs Sun 19 …" at bounding box center [259, 30] width 519 height 482
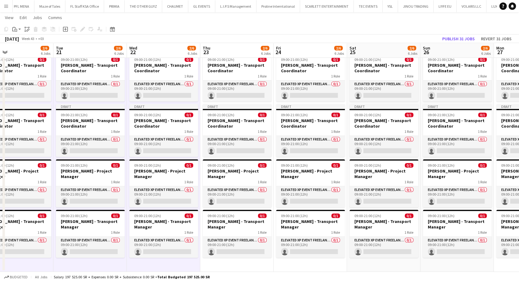
click at [242, 268] on app-date-cell "Draft 09:00-21:00 (12h) 0/1 Abdulelah Babqi - Transport Coordinator 1 Role Elev…" at bounding box center [236, 158] width 73 height 225
click at [292, 266] on app-date-cell "Draft 09:00-21:00 (12h) 0/1 Abdulelah Babqi - Transport Coordinator 1 Role Elev…" at bounding box center [310, 158] width 73 height 225
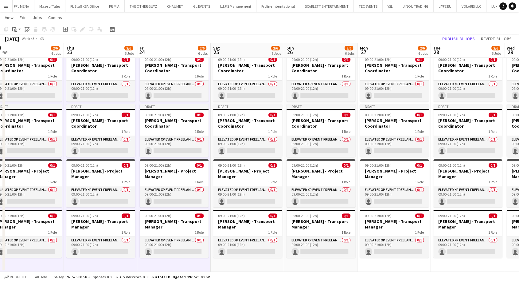
drag, startPoint x: 273, startPoint y: 268, endPoint x: 158, endPoint y: 263, distance: 115.5
click at [158, 263] on app-calendar-viewport "Sun 19 2/6 6 Jobs Mon 20 2/6 6 Jobs Tue 21 2/6 6 Jobs Wed 22 2/6 6 Jobs Thu 23 …" at bounding box center [259, 30] width 519 height 482
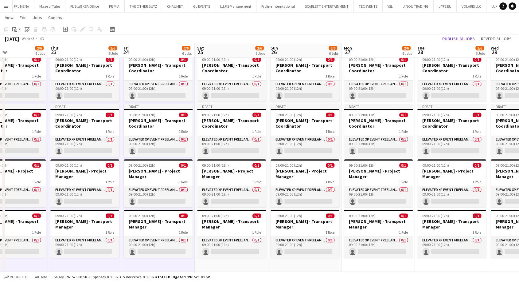
click at [239, 267] on app-date-cell "Draft 09:00-21:00 (12h) 0/1 Abdulelah Babqi - Transport Coordinator 1 Role Elev…" at bounding box center [231, 158] width 73 height 225
click at [292, 266] on app-date-cell "Draft 09:00-21:00 (12h) 0/1 Abdulelah Babqi - Transport Coordinator 1 Role Elev…" at bounding box center [304, 158] width 73 height 225
click at [358, 267] on app-date-cell "Draft 09:00-21:00 (12h) 0/1 Abdulelah Babqi - Transport Coordinator 1 Role Elev…" at bounding box center [377, 158] width 73 height 225
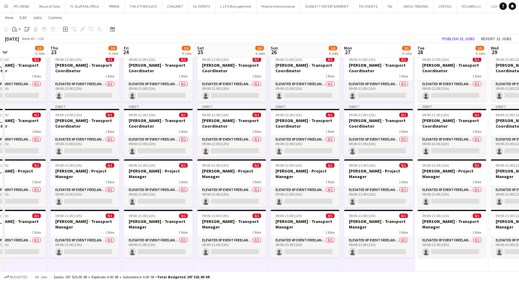
click at [427, 264] on app-date-cell "Draft 09:00-21:00 (12h) 0/1 Abdulelah Babqi - Transport Coordinator 1 Role Elev…" at bounding box center [451, 158] width 73 height 225
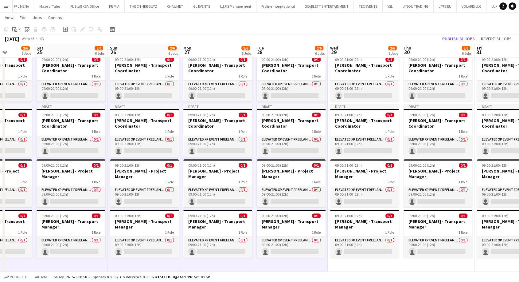
drag, startPoint x: 433, startPoint y: 264, endPoint x: 123, endPoint y: 256, distance: 309.3
click at [123, 256] on app-calendar-viewport "Tue 21 2/6 6 Jobs Wed 22 2/6 6 Jobs Thu 23 2/6 6 Jobs Fri 24 2/6 6 Jobs Sat 25 …" at bounding box center [259, 30] width 519 height 482
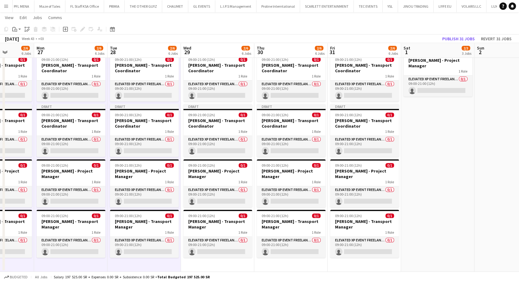
scroll to position [0, 261]
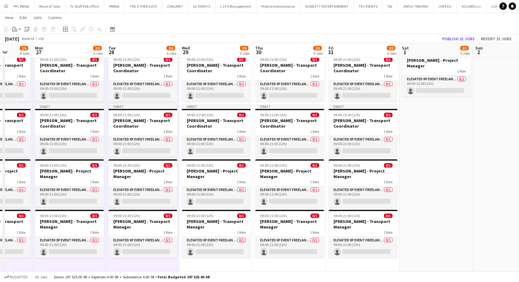
click at [194, 265] on app-date-cell "Draft 09:00-21:00 (12h) 0/1 Abdulelah Babqi - Transport Coordinator 1 Role Elev…" at bounding box center [215, 158] width 73 height 225
click at [274, 269] on app-date-cell "Draft 09:00-21:00 (12h) 0/1 Abdulelah Babqi - Transport Coordinator 1 Role Elev…" at bounding box center [289, 158] width 73 height 225
click at [345, 265] on app-date-cell "Draft 09:00-21:00 (12h) 0/1 Abdulelah Babqi - Transport Coordinator 1 Role Elev…" at bounding box center [362, 158] width 73 height 225
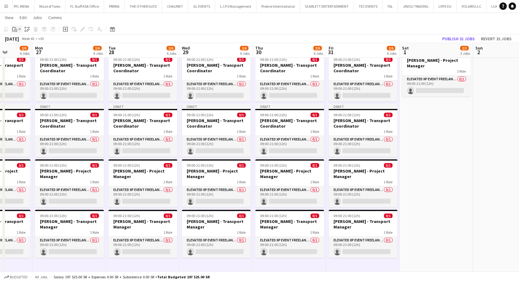
click at [21, 30] on app-action-btn "Paste" at bounding box center [16, 28] width 11 height 7
click at [25, 43] on link "Paste Ctrl+V" at bounding box center [45, 41] width 58 height 6
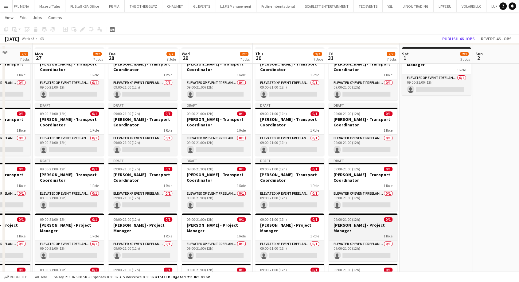
scroll to position [189, 0]
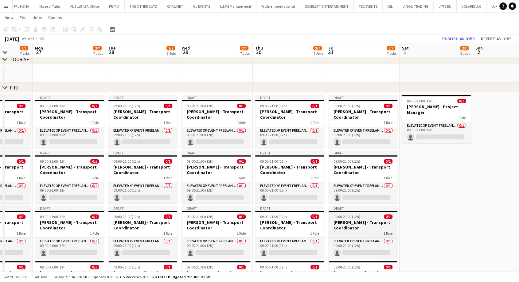
click at [350, 232] on div "1 Role" at bounding box center [363, 232] width 69 height 5
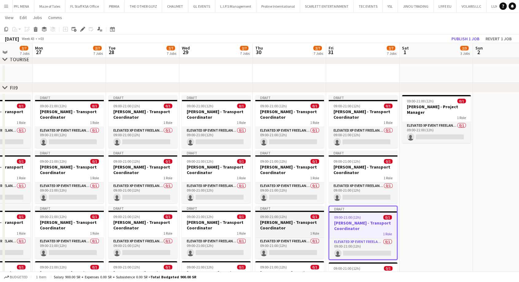
click at [293, 221] on h3 "[PERSON_NAME] - Transport Coordinator" at bounding box center [289, 224] width 69 height 11
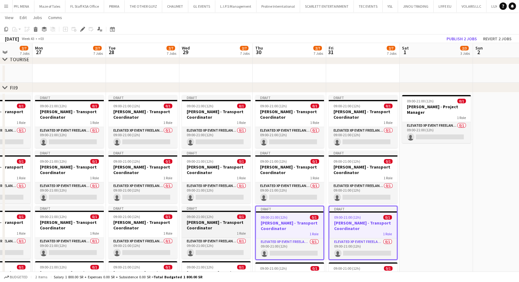
click at [219, 222] on h3 "[PERSON_NAME] - Transport Coordinator" at bounding box center [216, 224] width 69 height 11
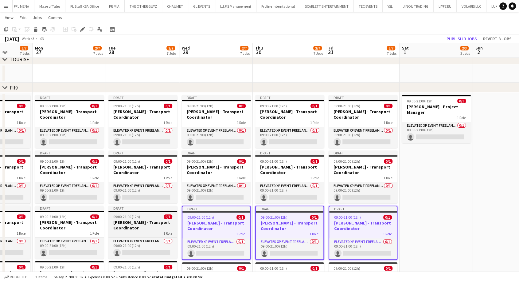
click at [150, 222] on h3 "[PERSON_NAME] - Transport Coordinator" at bounding box center [142, 224] width 69 height 11
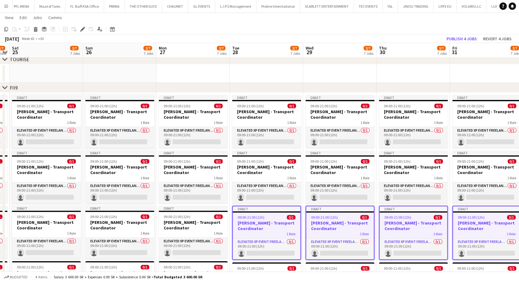
drag, startPoint x: 137, startPoint y: 222, endPoint x: 305, endPoint y: 230, distance: 167.8
click at [305, 230] on app-calendar-viewport "Thu 23 2/7 7 Jobs Fri 24 2/7 7 Jobs Sat 25 2/7 7 Jobs Sun 26 2/7 7 Jobs Mon 27 …" at bounding box center [259, 104] width 519 height 538
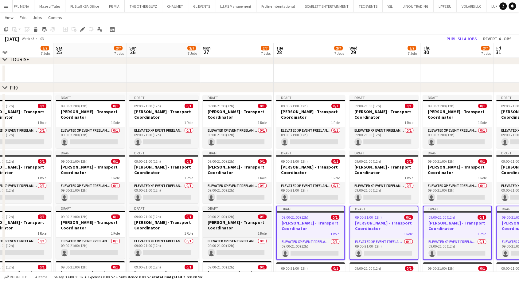
click at [221, 226] on h3 "[PERSON_NAME] - Transport Coordinator" at bounding box center [237, 224] width 69 height 11
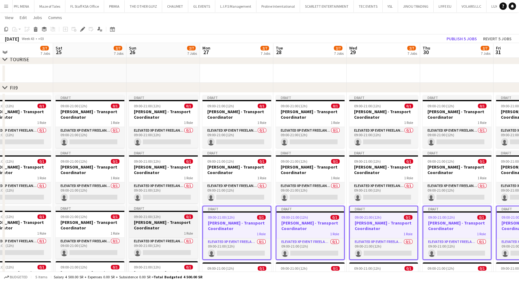
click at [154, 225] on h3 "[PERSON_NAME] - Transport Coordinator" at bounding box center [163, 224] width 69 height 11
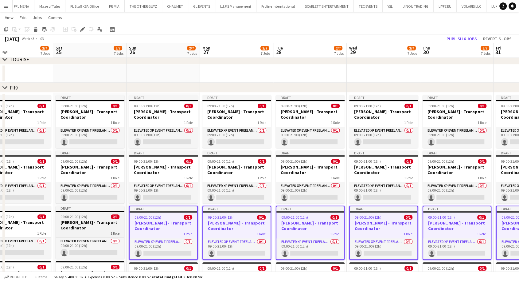
click at [95, 224] on h3 "[PERSON_NAME] - Transport Coordinator" at bounding box center [90, 224] width 69 height 11
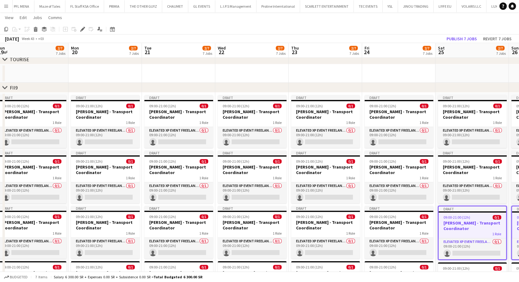
drag, startPoint x: 90, startPoint y: 224, endPoint x: 368, endPoint y: 231, distance: 277.4
click at [366, 232] on app-calendar-viewport "Sat 18 2/7 7 Jobs Sun 19 2/7 7 Jobs Mon 20 2/7 7 Jobs Tue 21 2/7 7 Jobs Wed 22 …" at bounding box center [259, 104] width 519 height 538
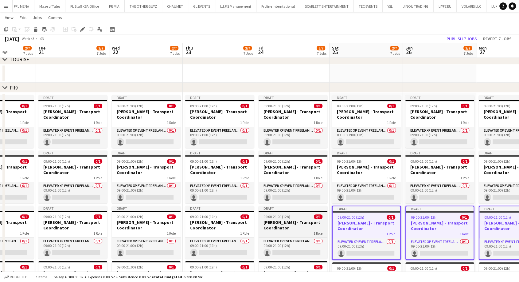
click at [290, 229] on h3 "[PERSON_NAME] - Transport Coordinator" at bounding box center [293, 224] width 69 height 11
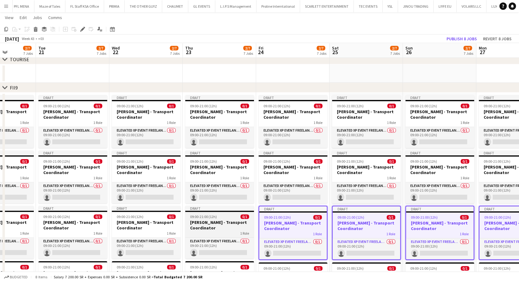
click at [222, 228] on h3 "[PERSON_NAME] - Transport Coordinator" at bounding box center [219, 224] width 69 height 11
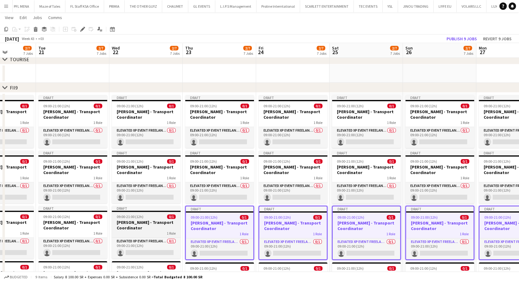
click at [149, 225] on h3 "[PERSON_NAME] - Transport Coordinator" at bounding box center [146, 224] width 69 height 11
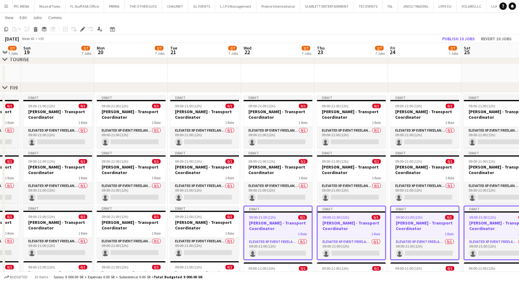
drag, startPoint x: 138, startPoint y: 225, endPoint x: 314, endPoint y: 228, distance: 176.3
click at [313, 229] on app-calendar-viewport "Fri 17 2/7 7 Jobs Sat 18 2/7 7 Jobs Sun 19 2/7 7 Jobs Mon 20 2/7 7 Jobs Tue 21 …" at bounding box center [259, 104] width 519 height 538
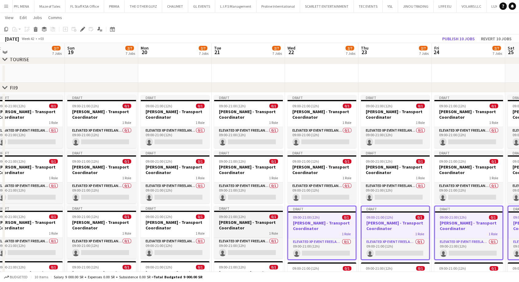
click at [247, 228] on h3 "[PERSON_NAME] - Transport Coordinator" at bounding box center [248, 224] width 69 height 11
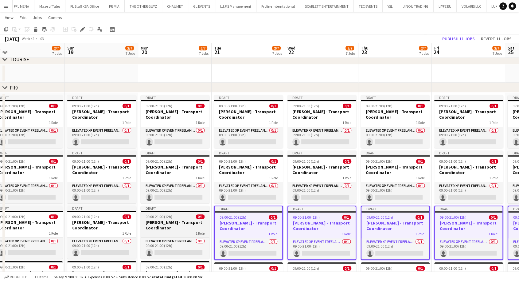
click at [187, 227] on h3 "[PERSON_NAME] - Transport Coordinator" at bounding box center [175, 224] width 69 height 11
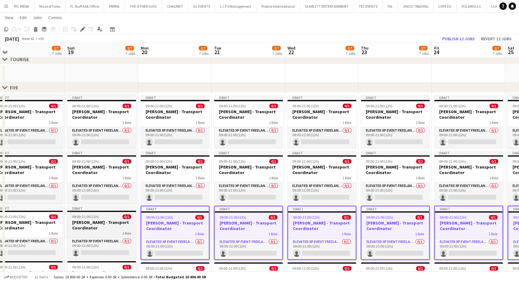
click at [111, 224] on h3 "[PERSON_NAME] - Transport Coordinator" at bounding box center [101, 224] width 69 height 11
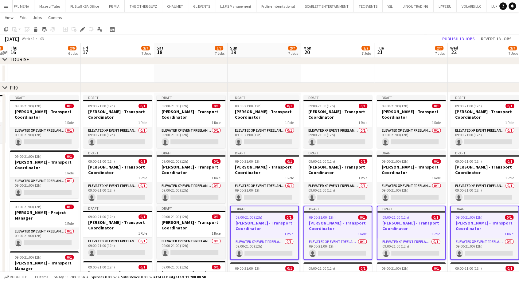
drag, startPoint x: 91, startPoint y: 224, endPoint x: 333, endPoint y: 234, distance: 242.5
click at [332, 234] on app-calendar-viewport "Tue 14 2/3 3 Jobs Wed 15 2/3 3 Jobs Thu 16 2/6 6 Jobs Fri 17 2/7 7 Jobs Sat 18 …" at bounding box center [259, 104] width 519 height 538
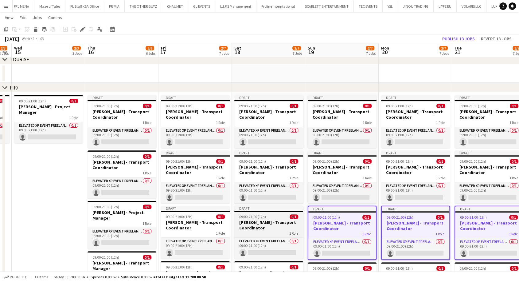
click at [262, 227] on h3 "[PERSON_NAME] - Transport Coordinator" at bounding box center [268, 224] width 69 height 11
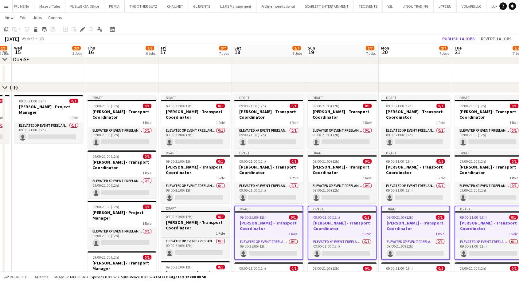
click at [186, 222] on h3 "[PERSON_NAME] - Transport Coordinator" at bounding box center [195, 224] width 69 height 11
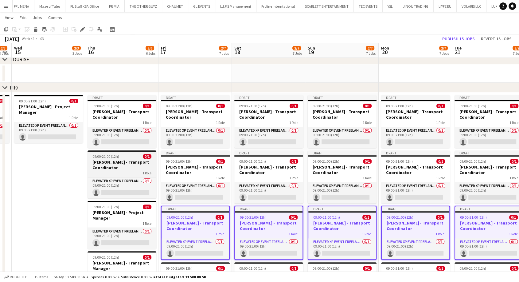
click at [125, 166] on h3 "[PERSON_NAME] - Transport Coordinator" at bounding box center [122, 164] width 69 height 11
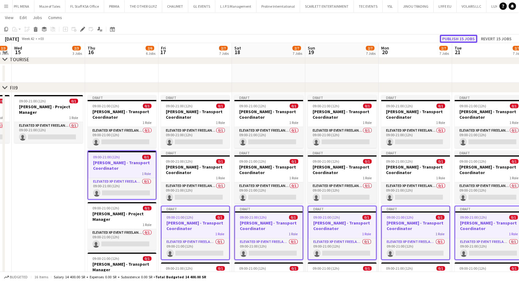
click at [458, 37] on button "Publish 15 jobs" at bounding box center [458, 39] width 37 height 8
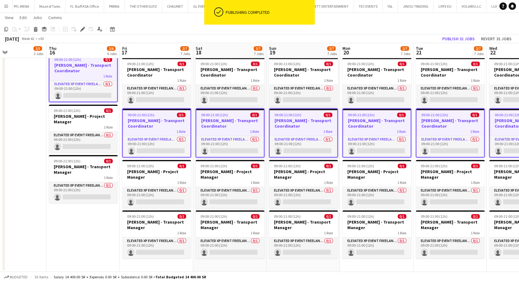
scroll to position [0, 187]
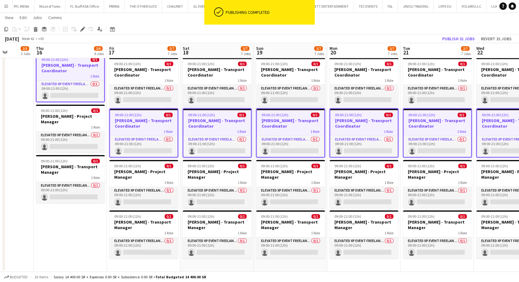
drag, startPoint x: 118, startPoint y: 226, endPoint x: 65, endPoint y: 219, distance: 52.7
click at [65, 219] on app-calendar-viewport "Mon 13 2/3 3 Jobs Tue 14 2/3 3 Jobs Wed 15 2/3 3 Jobs Thu 16 2/6 6 Jobs Fri 17 …" at bounding box center [259, 4] width 519 height 533
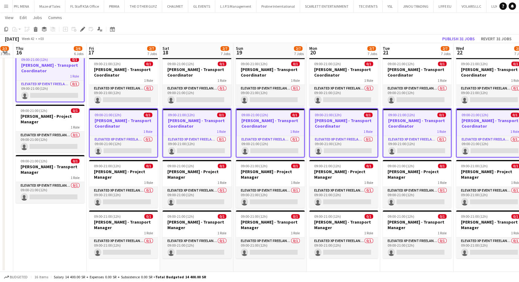
scroll to position [0, 217]
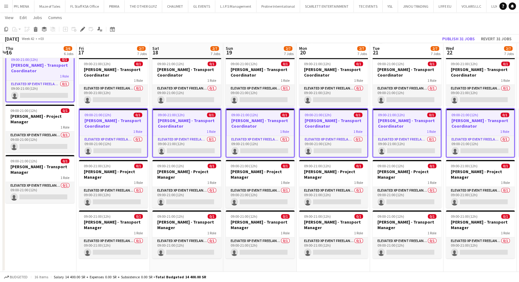
drag, startPoint x: 88, startPoint y: 226, endPoint x: 66, endPoint y: 224, distance: 22.2
click at [66, 224] on app-calendar-viewport "Mon 13 2/3 3 Jobs Tue 14 2/3 3 Jobs Wed 15 2/3 3 Jobs Thu 16 2/6 6 Jobs Fri 17 …" at bounding box center [259, 4] width 519 height 533
click at [175, 72] on h3 "[PERSON_NAME] - Transport Coordinator" at bounding box center [186, 72] width 69 height 11
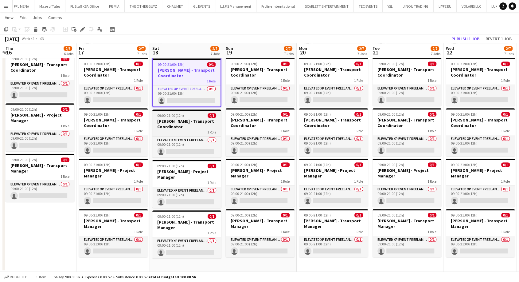
click at [186, 126] on h3 "[PERSON_NAME] - Transport Coordinator" at bounding box center [186, 123] width 69 height 11
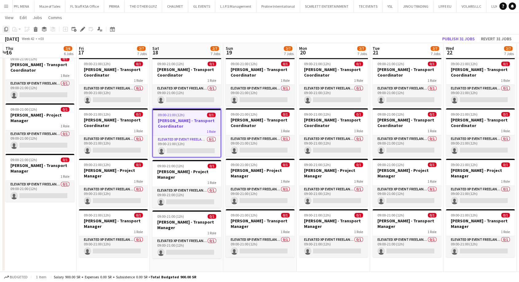
click at [5, 29] on icon "Copy" at bounding box center [6, 29] width 5 height 5
click at [167, 267] on app-date-cell "Draft 09:00-21:00 (12h) 0/1 Abdulelah Babqi - Transport Coordinator 1 Role Elev…" at bounding box center [186, 133] width 73 height 276
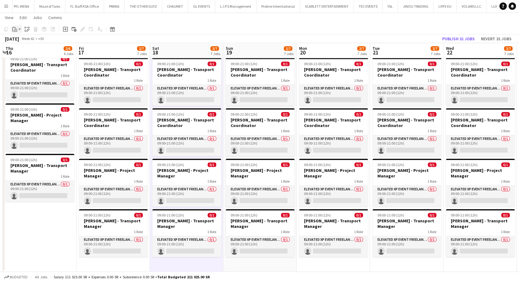
click at [20, 31] on app-action-btn "Paste" at bounding box center [16, 28] width 11 height 7
drag, startPoint x: 28, startPoint y: 41, endPoint x: 35, endPoint y: 47, distance: 9.4
click at [28, 40] on link "Paste Ctrl+V" at bounding box center [45, 41] width 58 height 6
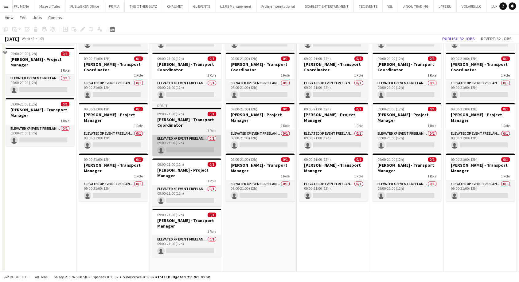
scroll to position [307, 0]
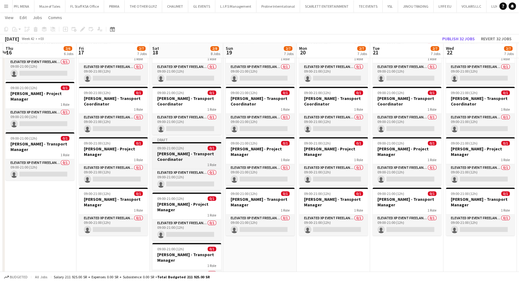
click at [173, 151] on h3 "[PERSON_NAME] - Transport Coordinator" at bounding box center [186, 156] width 69 height 11
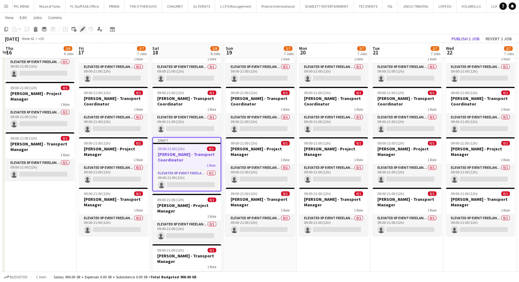
click at [84, 29] on icon "Edit" at bounding box center [82, 29] width 5 height 5
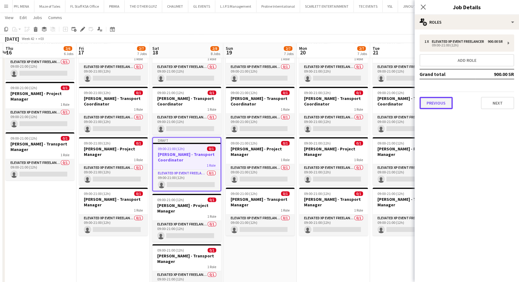
click at [437, 109] on button "Previous" at bounding box center [435, 103] width 33 height 12
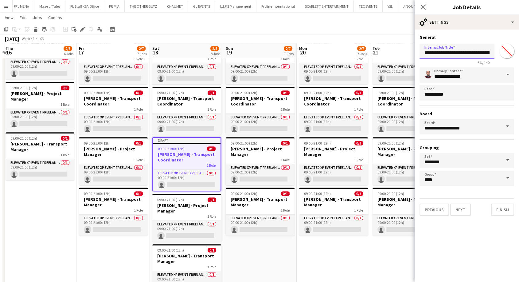
drag, startPoint x: 448, startPoint y: 54, endPoint x: 414, endPoint y: 55, distance: 34.1
click at [415, 54] on form "**********" at bounding box center [467, 124] width 104 height 181
paste input "****"
type input "**********"
click at [462, 209] on button "Next" at bounding box center [460, 209] width 21 height 12
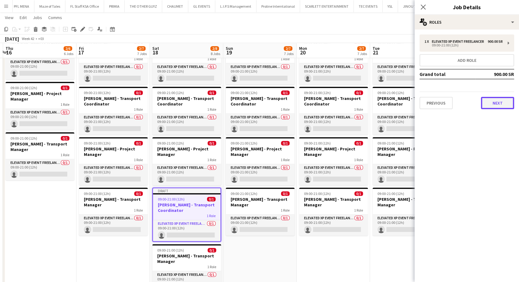
click at [497, 106] on button "Next" at bounding box center [497, 103] width 33 height 12
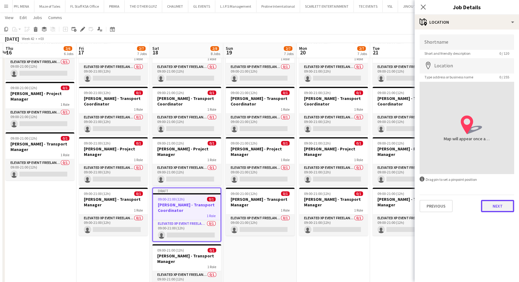
click at [496, 205] on button "Next" at bounding box center [497, 206] width 33 height 12
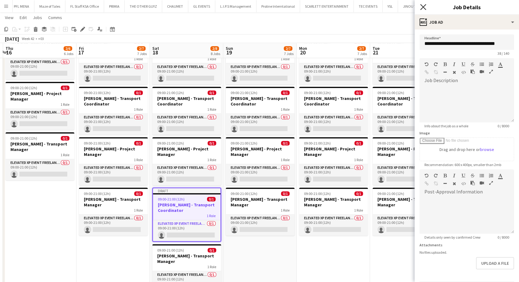
click at [425, 7] on icon "Close pop-in" at bounding box center [423, 7] width 6 height 6
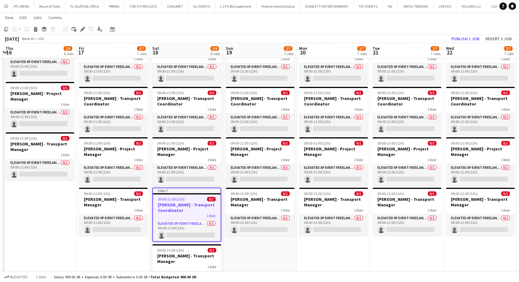
click at [191, 210] on h3 "[PERSON_NAME] - Transport Coordinator" at bounding box center [187, 207] width 68 height 11
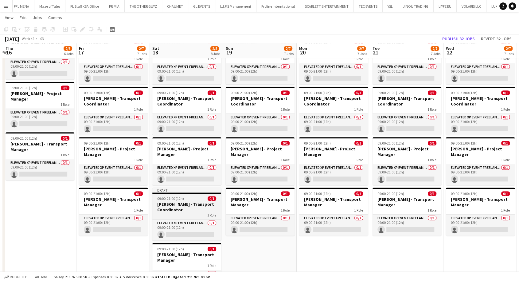
click at [186, 211] on h3 "[PERSON_NAME] - Transport Coordinator" at bounding box center [186, 206] width 69 height 11
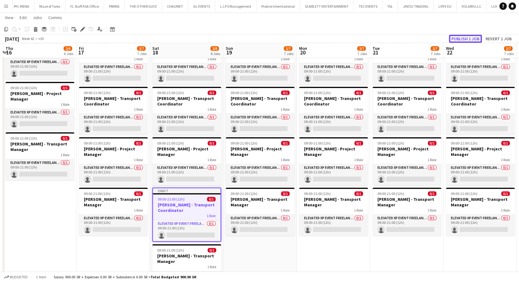
click at [469, 37] on button "Publish 1 job" at bounding box center [465, 39] width 33 height 8
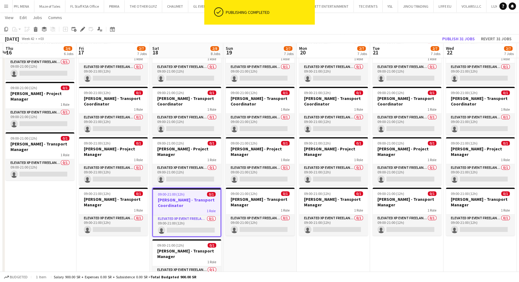
click at [184, 207] on h3 "[PERSON_NAME] - Transport Coordinator" at bounding box center [187, 202] width 68 height 11
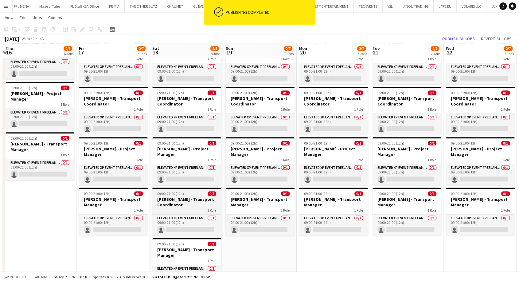
click at [188, 204] on h3 "[PERSON_NAME] - Transport Coordinator" at bounding box center [186, 201] width 69 height 11
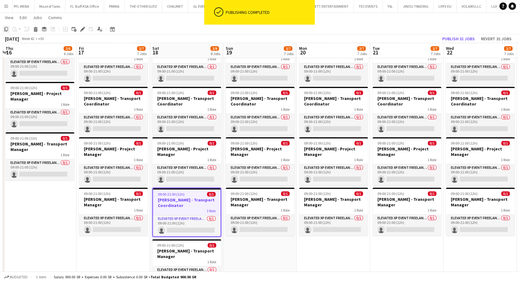
click at [8, 31] on icon "Copy" at bounding box center [6, 29] width 5 height 5
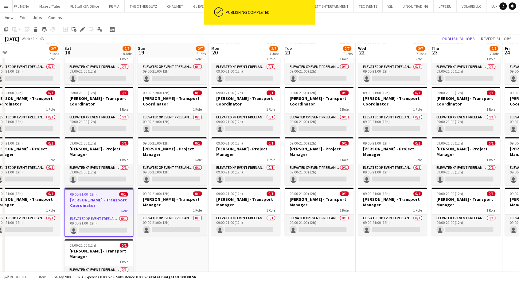
drag, startPoint x: 264, startPoint y: 254, endPoint x: 179, endPoint y: 257, distance: 85.7
click at [174, 251] on app-calendar-viewport "Mon 13 2/3 3 Jobs Tue 14 2/3 3 Jobs Wed 15 2/3 3 Jobs Thu 16 2/6 6 Jobs Fri 17 …" at bounding box center [259, 9] width 519 height 584
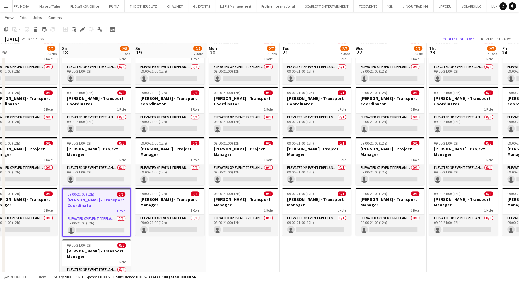
click at [167, 254] on app-date-cell "Draft 09:00-21:00 (12h) 0/1 Abdulelah Babqi - Transport Coordinator 1 Role Elev…" at bounding box center [169, 137] width 73 height 327
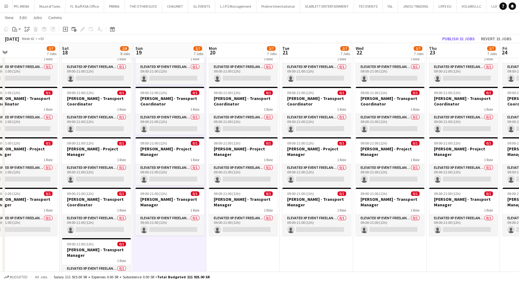
click at [228, 249] on app-date-cell "Draft 09:00-21:00 (12h) 0/1 Abdulelah Babqi - Transport Coordinator 1 Role Elev…" at bounding box center [242, 137] width 73 height 327
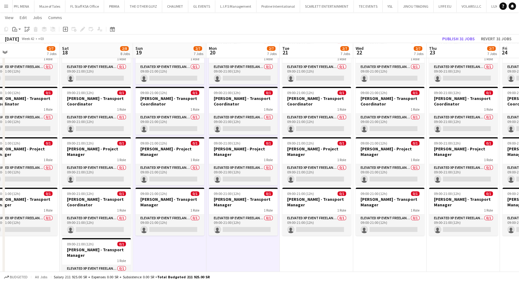
click at [304, 251] on app-date-cell "Draft 09:00-21:00 (12h) 0/1 Abdulelah Babqi - Transport Coordinator 1 Role Elev…" at bounding box center [316, 137] width 73 height 327
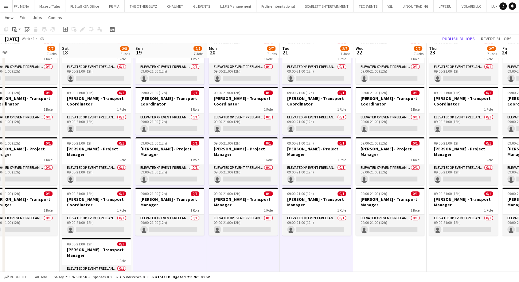
click at [368, 250] on app-date-cell "Draft 09:00-21:00 (12h) 0/1 Abdulelah Babqi - Transport Coordinator 1 Role Elev…" at bounding box center [389, 137] width 73 height 327
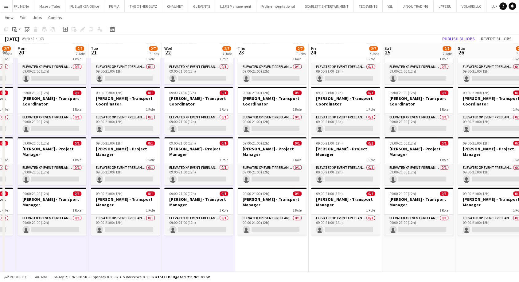
drag, startPoint x: 381, startPoint y: 252, endPoint x: 172, endPoint y: 251, distance: 209.1
click at [173, 251] on app-calendar-viewport "Fri 17 2/7 7 Jobs Sat 18 2/8 8 Jobs Sun 19 2/7 7 Jobs Mon 20 2/7 7 Jobs Tue 21 …" at bounding box center [259, 9] width 519 height 584
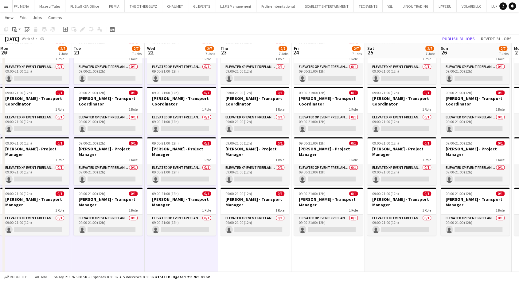
click at [245, 253] on app-date-cell "Draft 09:00-21:00 (12h) 0/1 Abdulelah Babqi - Transport Coordinator 1 Role Elev…" at bounding box center [254, 137] width 73 height 327
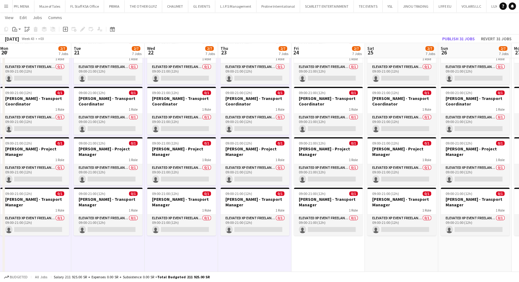
click at [324, 254] on app-date-cell "Draft 09:00-21:00 (12h) 0/1 Abdulelah Babqi - Transport Coordinator 1 Role Elev…" at bounding box center [327, 137] width 73 height 327
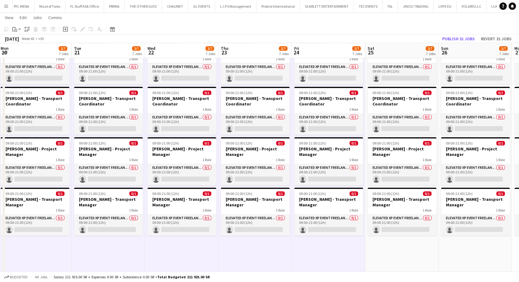
click at [384, 256] on app-date-cell "Draft 09:00-21:00 (12h) 0/1 Abdulelah Babqi - Transport Coordinator 1 Role Elev…" at bounding box center [401, 137] width 73 height 327
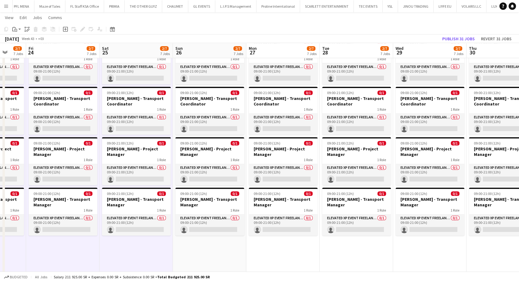
drag, startPoint x: 327, startPoint y: 255, endPoint x: 125, endPoint y: 248, distance: 201.5
click at [126, 248] on app-calendar-viewport "Tue 21 2/7 7 Jobs Wed 22 2/7 7 Jobs Thu 23 2/7 7 Jobs Fri 24 2/7 7 Jobs Sat 25 …" at bounding box center [259, 9] width 519 height 584
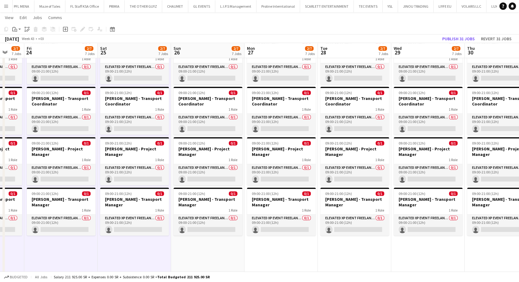
click at [200, 256] on app-date-cell "Draft 09:00-21:00 (12h) 0/1 Abdulelah Babqi - Transport Coordinator 1 Role Elev…" at bounding box center [207, 137] width 73 height 327
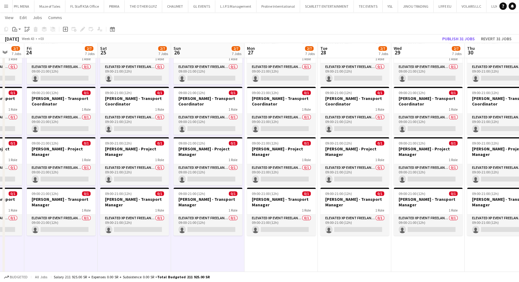
click at [281, 247] on app-date-cell "Draft 09:00-21:00 (12h) 0/1 Abdulelah Babqi - Transport Coordinator 1 Role Elev…" at bounding box center [280, 137] width 73 height 327
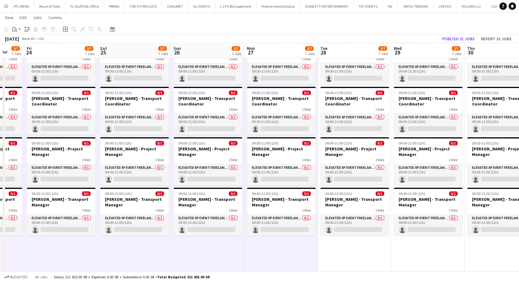
click at [335, 251] on app-date-cell "Draft 09:00-21:00 (12h) 0/1 Abdulelah Babqi - Transport Coordinator 1 Role Elev…" at bounding box center [354, 137] width 73 height 327
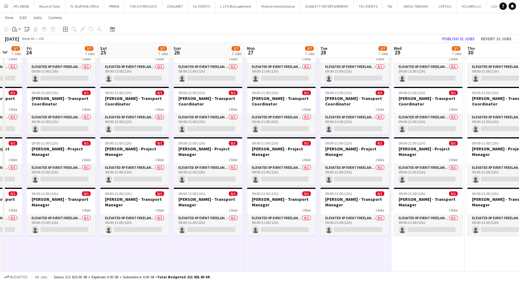
click at [408, 259] on app-date-cell "Draft 09:00-21:00 (12h) 0/1 Abdulelah Babqi - Transport Coordinator 1 Role Elev…" at bounding box center [427, 137] width 73 height 327
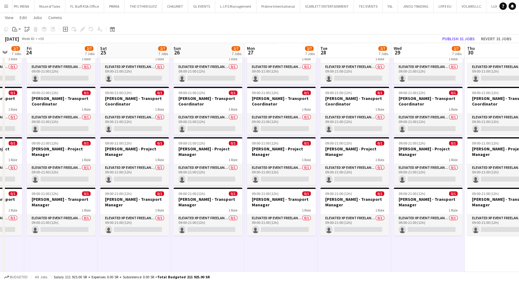
click at [491, 253] on app-date-cell "Draft 09:00-21:00 (12h) 0/1 Abdulelah Babqi - Transport Coordinator 1 Role Elev…" at bounding box center [501, 137] width 73 height 327
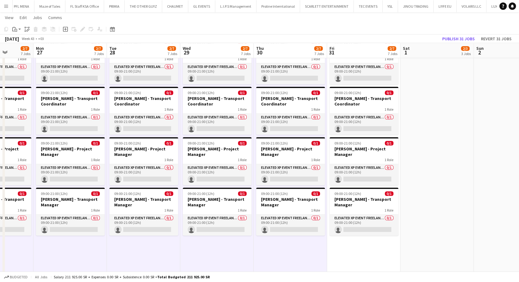
drag, startPoint x: 450, startPoint y: 258, endPoint x: 238, endPoint y: 257, distance: 211.3
click at [238, 257] on app-calendar-viewport "Thu 23 2/7 7 Jobs Fri 24 2/7 7 Jobs Sat 25 2/7 7 Jobs Sun 26 2/7 7 Jobs Mon 27 …" at bounding box center [259, 9] width 519 height 584
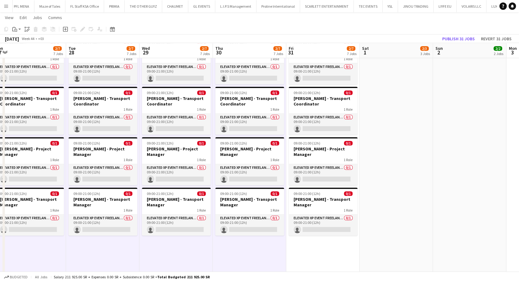
click at [319, 253] on app-date-cell "Draft 09:00-21:00 (12h) 0/1 Abdulelah Babqi - Transport Coordinator 1 Role Elev…" at bounding box center [322, 137] width 73 height 327
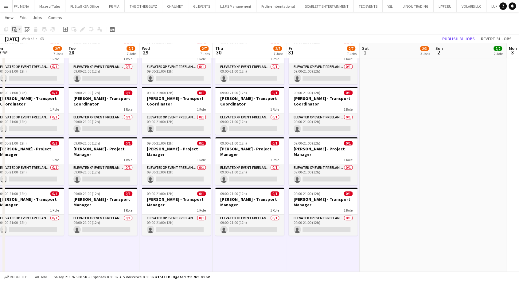
click at [20, 29] on app-action-btn "Paste" at bounding box center [16, 28] width 11 height 7
click at [31, 41] on link "Paste Ctrl+V" at bounding box center [45, 41] width 58 height 6
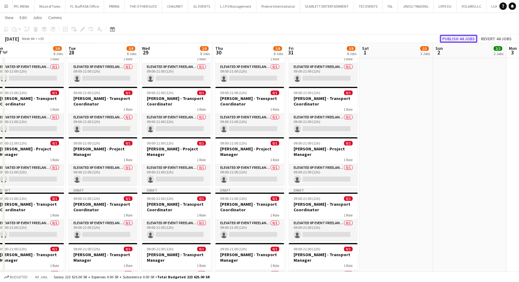
click at [450, 37] on button "Publish 44 jobs" at bounding box center [458, 39] width 37 height 8
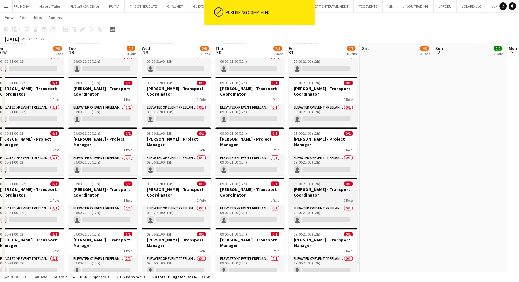
click at [309, 192] on h3 "[PERSON_NAME] - Transport Coordinator" at bounding box center [323, 191] width 69 height 11
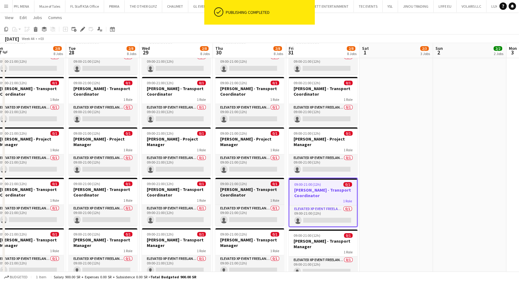
click at [249, 189] on h3 "[PERSON_NAME] - Transport Coordinator" at bounding box center [249, 191] width 69 height 11
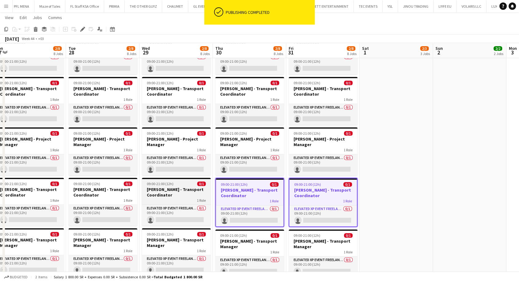
click at [171, 192] on h3 "[PERSON_NAME] - Transport Coordinator" at bounding box center [176, 191] width 69 height 11
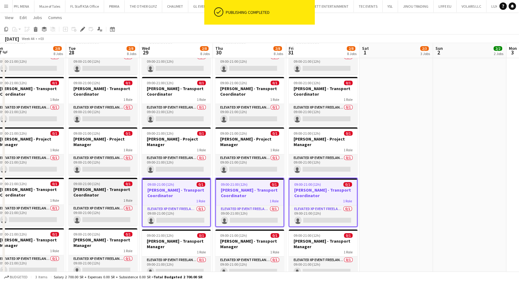
click at [105, 192] on h3 "[PERSON_NAME] - Transport Coordinator" at bounding box center [102, 191] width 69 height 11
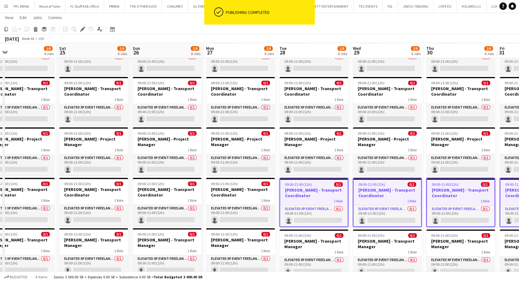
drag, startPoint x: 92, startPoint y: 192, endPoint x: 338, endPoint y: 200, distance: 247.0
click at [337, 201] on app-calendar-viewport "Wed 22 2/8 8 Jobs Thu 23 2/8 8 Jobs Fri 24 2/8 8 Jobs Sat 25 2/8 8 Jobs Sun 26 …" at bounding box center [259, 4] width 519 height 574
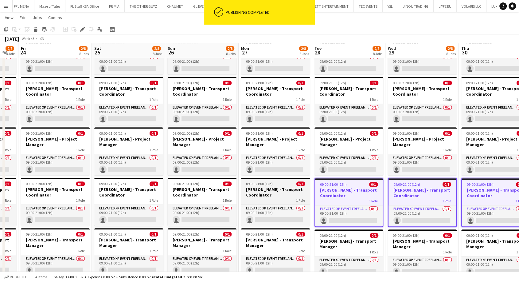
click at [273, 196] on h3 "[PERSON_NAME] - Transport Coordinator" at bounding box center [275, 191] width 69 height 11
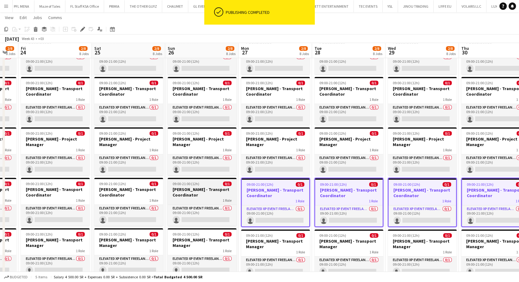
click at [205, 193] on h3 "[PERSON_NAME] - Transport Coordinator" at bounding box center [202, 191] width 69 height 11
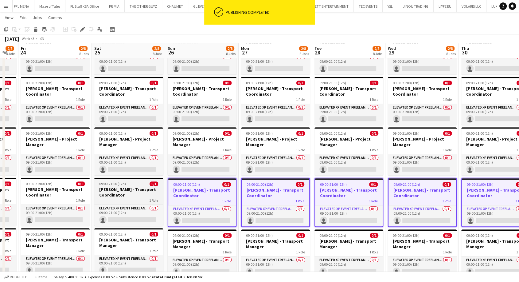
click at [131, 190] on h3 "[PERSON_NAME] - Transport Coordinator" at bounding box center [128, 191] width 69 height 11
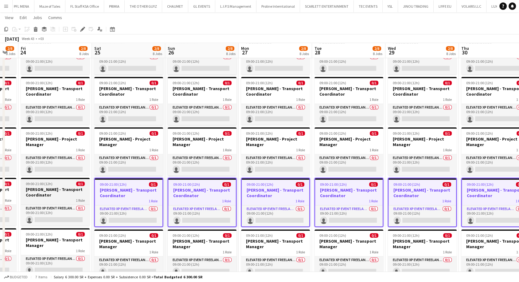
click at [64, 192] on h3 "[PERSON_NAME] - Transport Coordinator" at bounding box center [55, 191] width 69 height 11
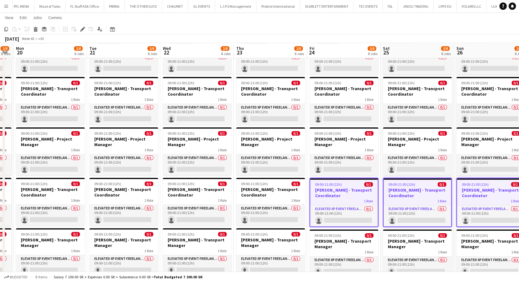
scroll to position [0, 195]
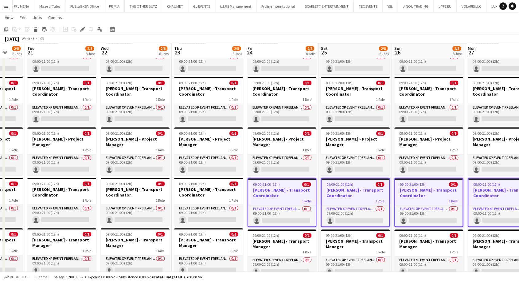
drag, startPoint x: 50, startPoint y: 192, endPoint x: 350, endPoint y: 201, distance: 300.1
click at [350, 201] on app-calendar-viewport "Sat 18 2/8 8 Jobs Sun 19 2/8 8 Jobs Mon 20 2/8 8 Jobs Tue 21 2/8 8 Jobs Wed 22 …" at bounding box center [259, 4] width 519 height 574
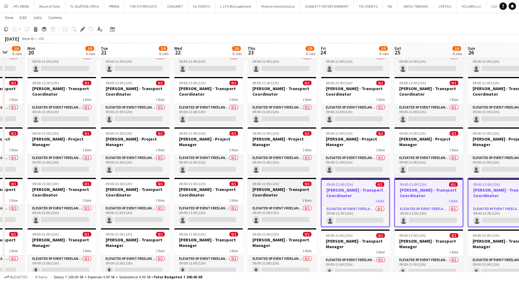
click at [278, 194] on h3 "[PERSON_NAME] - Transport Coordinator" at bounding box center [281, 191] width 69 height 11
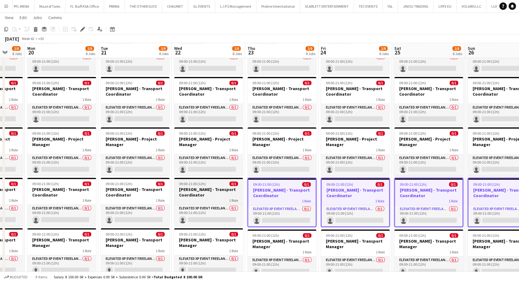
click at [195, 192] on h3 "[PERSON_NAME] - Transport Coordinator" at bounding box center [208, 191] width 69 height 11
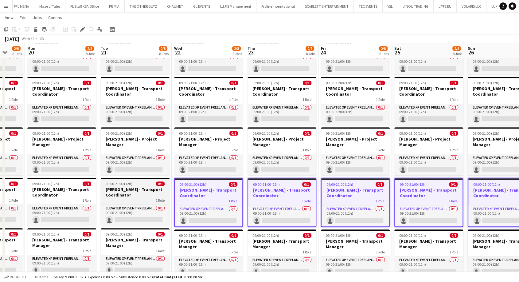
click at [146, 191] on h3 "[PERSON_NAME] - Transport Coordinator" at bounding box center [135, 191] width 69 height 11
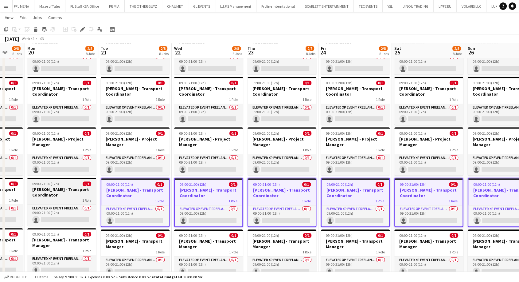
click at [72, 192] on h3 "[PERSON_NAME] - Transport Coordinator" at bounding box center [61, 191] width 69 height 11
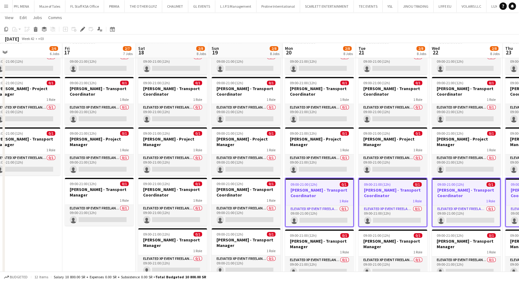
drag, startPoint x: 67, startPoint y: 191, endPoint x: 327, endPoint y: 198, distance: 260.5
click at [327, 198] on app-calendar-viewport "Tue 14 2/3 3 Jobs Wed 15 2/3 3 Jobs Thu 16 2/6 6 Jobs Fri 17 2/7 7 Jobs Sat 18 …" at bounding box center [259, 4] width 519 height 574
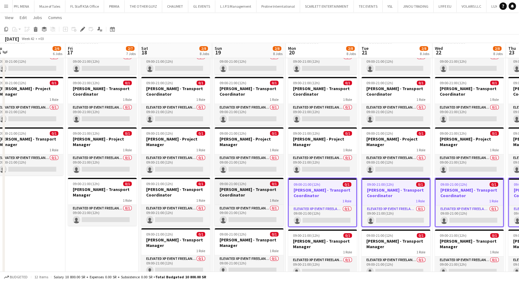
click at [238, 189] on h3 "[PERSON_NAME] - Transport Coordinator" at bounding box center [249, 191] width 69 height 11
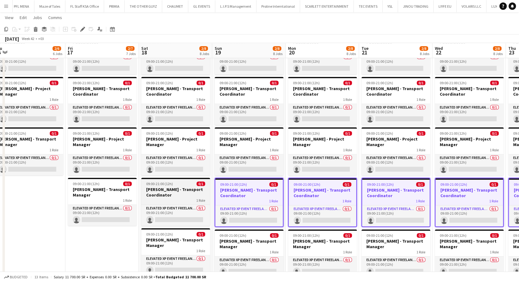
drag, startPoint x: 183, startPoint y: 192, endPoint x: 174, endPoint y: 192, distance: 9.2
click at [182, 192] on h3 "[PERSON_NAME] - Transport Coordinator" at bounding box center [175, 191] width 69 height 11
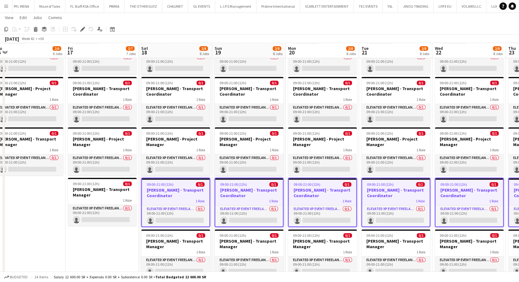
scroll to position [0, 156]
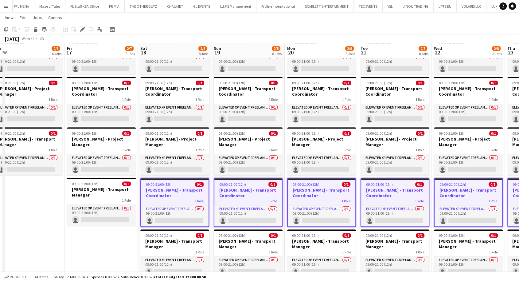
click at [105, 248] on app-date-cell "09:00-21:00 (12h) 0/1 [PERSON_NAME] - Transport Coordinator 1 Role Elevated XP …" at bounding box center [100, 132] width 73 height 317
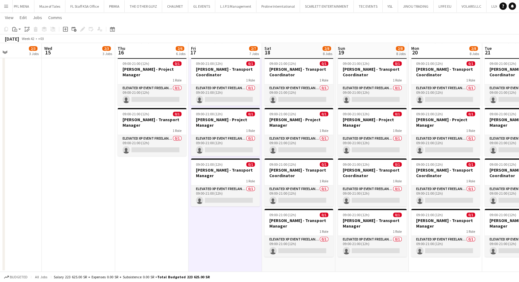
scroll to position [0, 177]
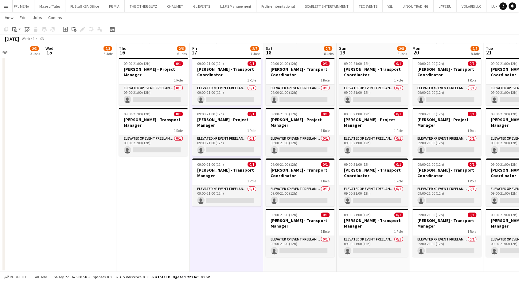
drag, startPoint x: 90, startPoint y: 156, endPoint x: 214, endPoint y: 171, distance: 124.9
click at [152, 123] on h3 "[PERSON_NAME] - Transport Manager" at bounding box center [153, 122] width 69 height 11
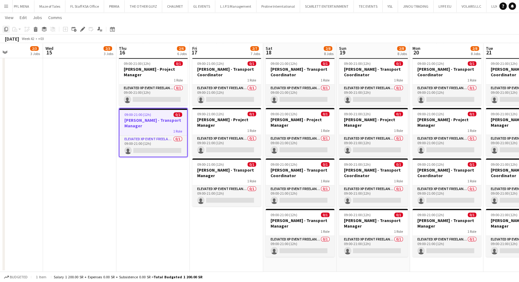
click at [5, 29] on icon "Copy" at bounding box center [6, 29] width 5 height 5
click at [136, 185] on app-date-cell "09:00-21:00 (12h) 0/1 Abdulelah Babqi - Transport Coordinator 1 Role Elevated X…" at bounding box center [152, 112] width 73 height 317
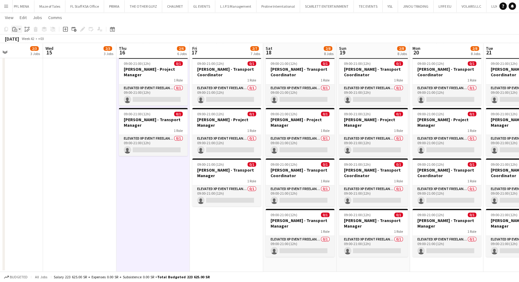
click at [20, 30] on app-action-btn "Paste" at bounding box center [16, 28] width 11 height 7
click at [23, 42] on link "Paste Ctrl+V" at bounding box center [45, 41] width 58 height 6
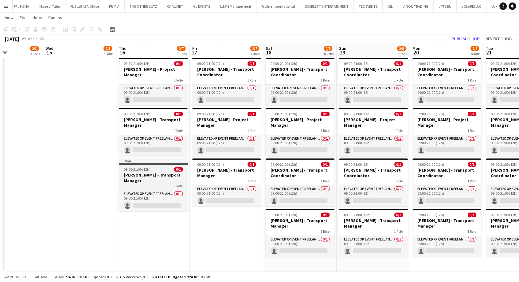
click at [135, 177] on h3 "[PERSON_NAME] - Transport Manager" at bounding box center [153, 177] width 69 height 11
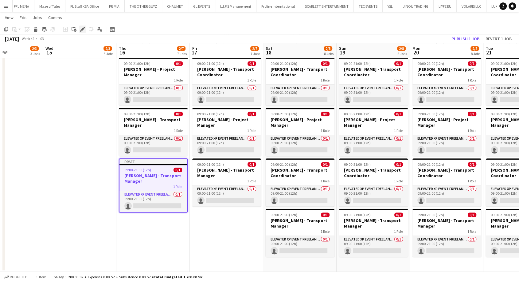
click at [81, 30] on icon at bounding box center [82, 29] width 3 height 3
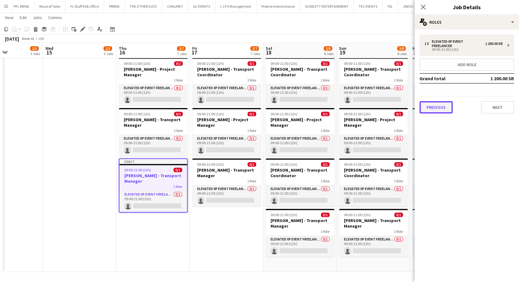
click at [442, 102] on button "Previous" at bounding box center [435, 107] width 33 height 12
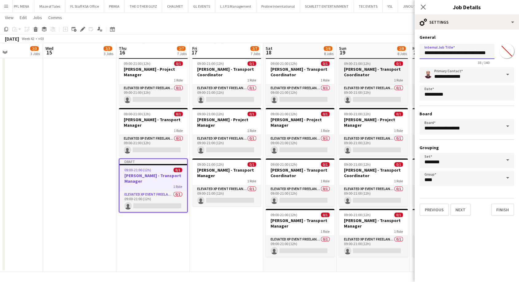
drag, startPoint x: 451, startPoint y: 54, endPoint x: 399, endPoint y: 60, distance: 51.9
drag, startPoint x: 458, startPoint y: 52, endPoint x: 477, endPoint y: 53, distance: 19.4
click at [477, 53] on input "**********" at bounding box center [456, 51] width 75 height 15
type input "**********"
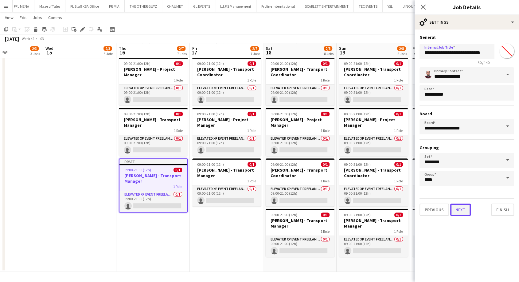
click at [462, 209] on button "Next" at bounding box center [460, 209] width 21 height 12
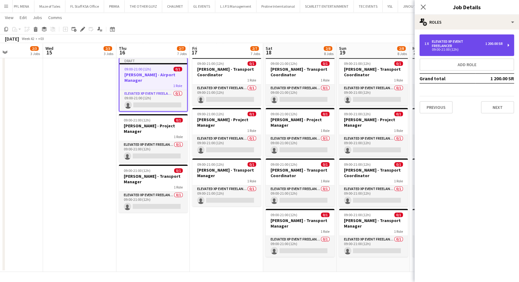
click at [459, 45] on div "Elevated XP Event Freelancer" at bounding box center [458, 43] width 53 height 9
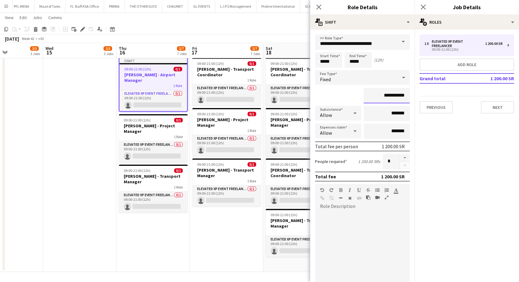
click at [382, 96] on input "**********" at bounding box center [387, 95] width 46 height 15
type input "**********"
click at [494, 104] on button "Next" at bounding box center [497, 107] width 33 height 12
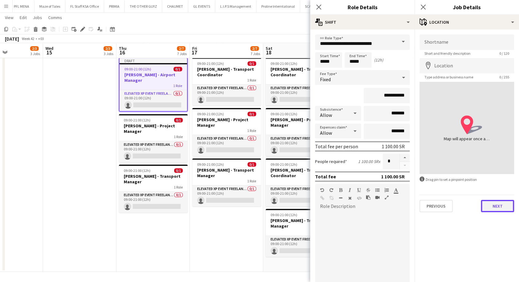
click at [502, 207] on button "Next" at bounding box center [497, 206] width 33 height 12
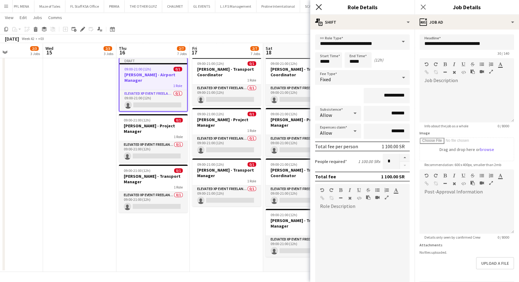
click at [321, 6] on icon "Close pop-in" at bounding box center [319, 7] width 6 height 6
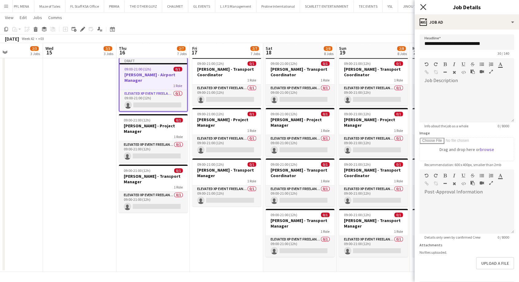
click at [423, 8] on icon "Close pop-in" at bounding box center [423, 7] width 6 height 6
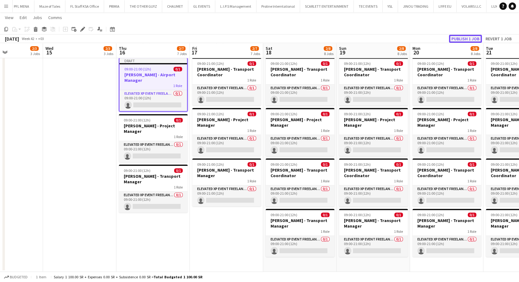
click at [461, 36] on button "Publish 1 job" at bounding box center [465, 39] width 33 height 8
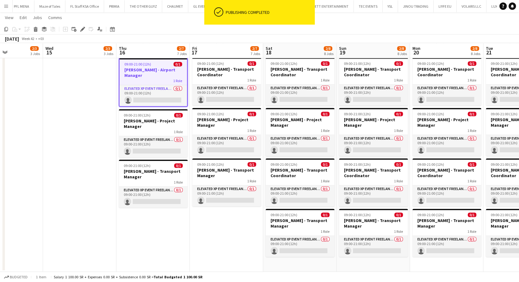
click at [150, 74] on h3 "[PERSON_NAME] - Airport Manager" at bounding box center [153, 72] width 68 height 11
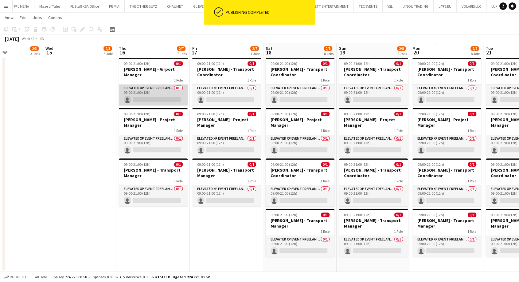
click at [146, 96] on app-card-role "Elevated XP Event Freelancer 0/1 09:00-21:00 (12h) single-neutral-actions" at bounding box center [153, 94] width 69 height 21
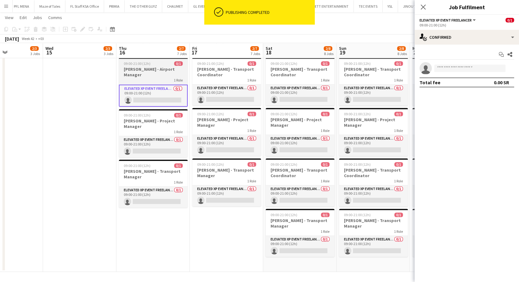
click at [143, 74] on h3 "[PERSON_NAME] - Airport Manager" at bounding box center [153, 71] width 69 height 11
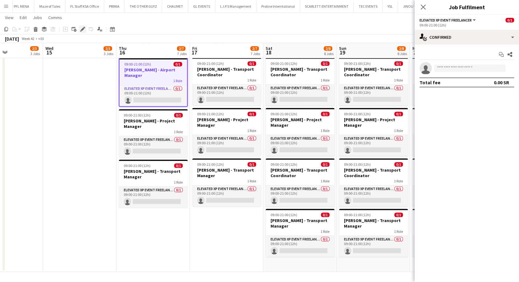
click at [81, 29] on icon at bounding box center [82, 29] width 3 height 3
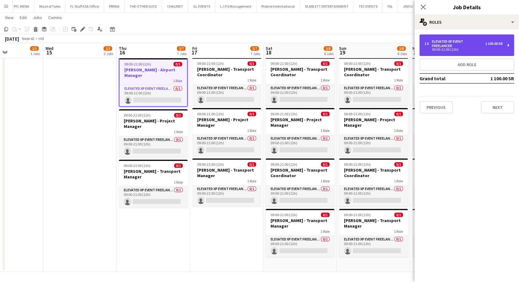
click at [462, 41] on div "Elevated XP Event Freelancer" at bounding box center [458, 43] width 53 height 9
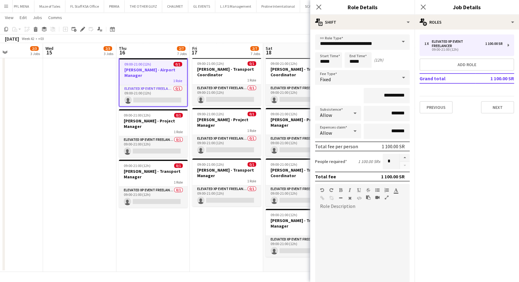
drag, startPoint x: 318, startPoint y: 8, endPoint x: 295, endPoint y: 25, distance: 29.4
click at [318, 8] on icon at bounding box center [318, 7] width 5 height 5
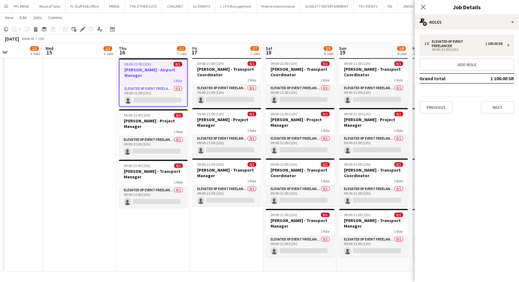
click at [83, 145] on app-date-cell "09:00-21:00 (12h) 0/1 [PERSON_NAME] - Project Manager 1 Role Elevated XP Event …" at bounding box center [79, 112] width 73 height 317
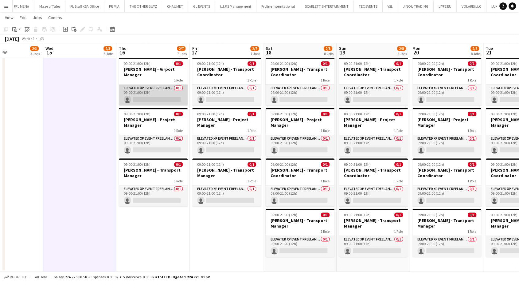
click at [146, 86] on app-card-role "Elevated XP Event Freelancer 0/1 09:00-21:00 (12h) single-neutral-actions" at bounding box center [153, 94] width 69 height 21
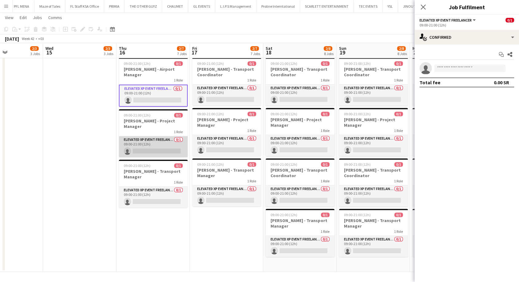
click at [143, 148] on app-card-role "Elevated XP Event Freelancer 0/1 09:00-21:00 (12h) single-neutral-actions" at bounding box center [153, 146] width 69 height 21
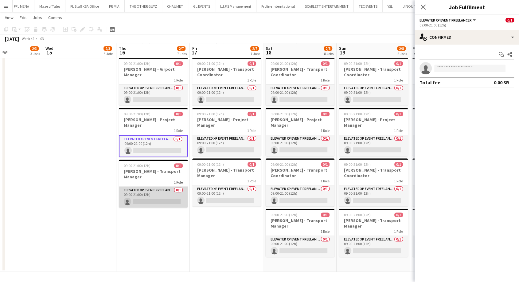
click at [145, 192] on app-card-role "Elevated XP Event Freelancer 0/1 09:00-21:00 (12h) single-neutral-actions" at bounding box center [153, 196] width 69 height 21
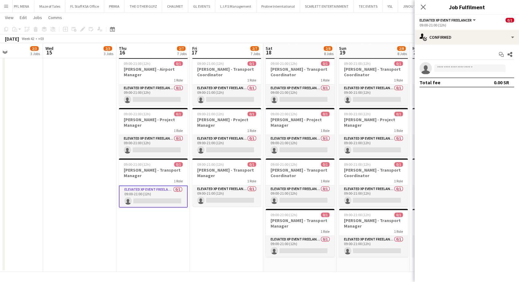
scroll to position [0, 177]
click at [90, 224] on app-date-cell "09:00-21:00 (12h) 0/1 [PERSON_NAME] - Project Manager 1 Role Elevated XP Event …" at bounding box center [79, 112] width 73 height 317
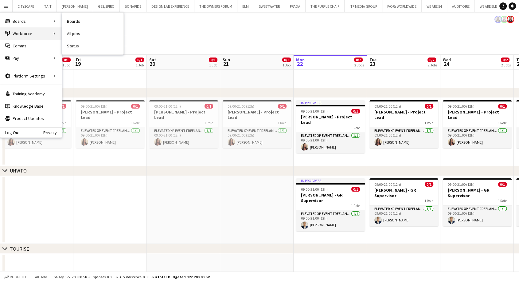
scroll to position [0, 216]
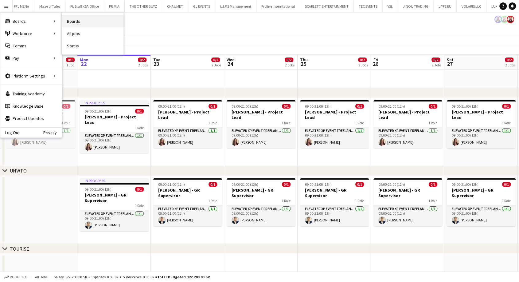
click at [74, 23] on link "Boards" at bounding box center [92, 21] width 61 height 12
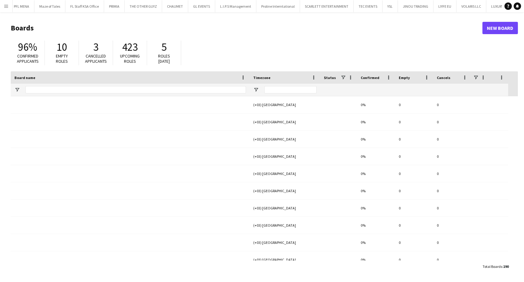
type input "********"
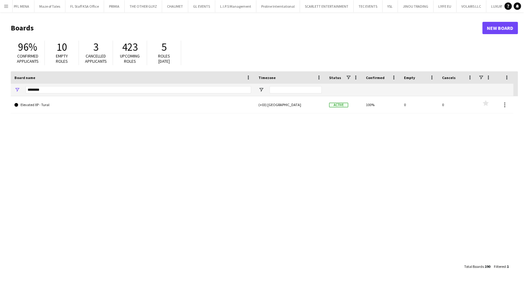
click at [6, 8] on app-icon "Menu" at bounding box center [6, 6] width 5 height 5
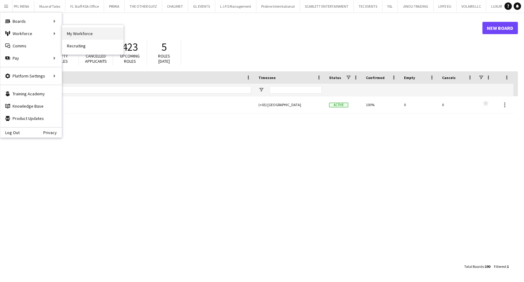
click at [72, 33] on link "My Workforce" at bounding box center [92, 33] width 61 height 12
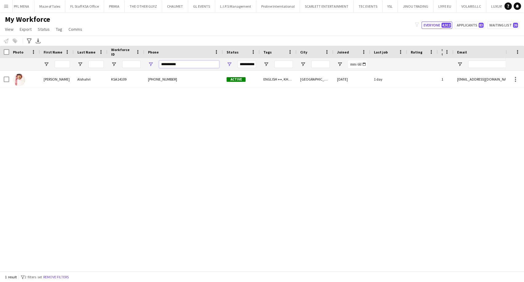
drag, startPoint x: 186, startPoint y: 65, endPoint x: 142, endPoint y: 65, distance: 44.8
click at [142, 65] on div "**********" at bounding box center [320, 64] width 641 height 12
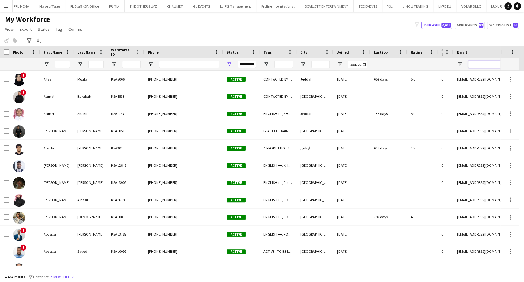
click at [482, 64] on input "Email Filter Input" at bounding box center [520, 63] width 104 height 7
paste input "**********"
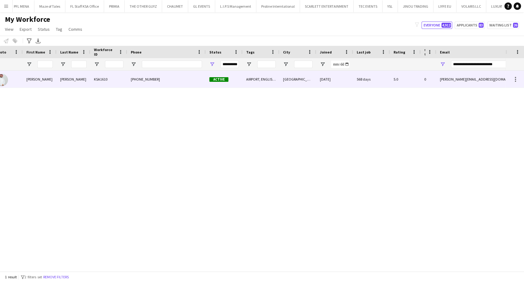
click at [98, 87] on div "KSA1610" at bounding box center [108, 79] width 37 height 17
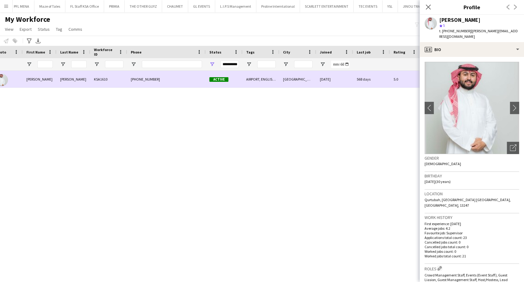
click at [98, 84] on div "KSA1610" at bounding box center [108, 79] width 37 height 17
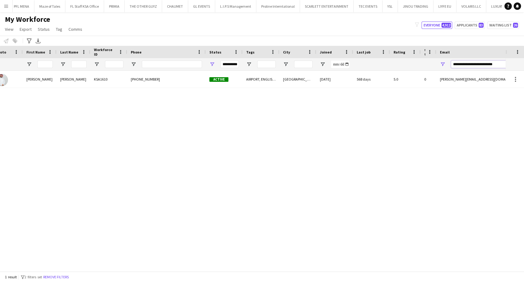
click at [466, 66] on input "**********" at bounding box center [503, 63] width 104 height 7
paste input "Email Filter Input"
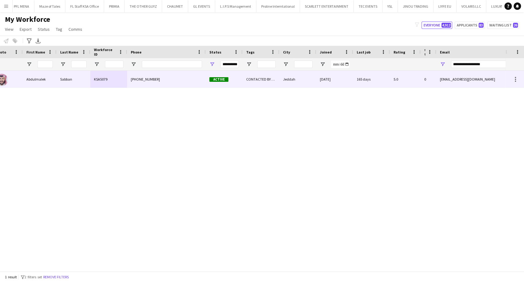
click at [163, 80] on div "+966510081616" at bounding box center [166, 79] width 79 height 17
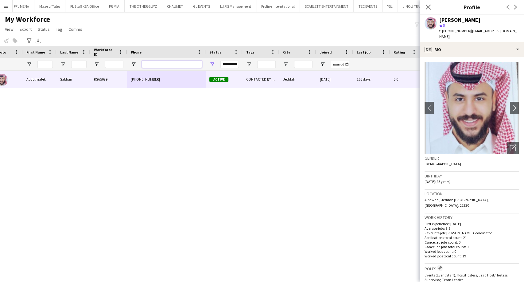
click at [173, 66] on input "Phone Filter Input" at bounding box center [172, 63] width 60 height 7
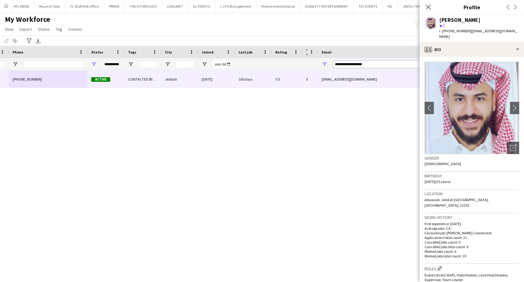
drag, startPoint x: 373, startPoint y: 62, endPoint x: 318, endPoint y: 65, distance: 55.4
click at [318, 65] on div "**********" at bounding box center [379, 64] width 123 height 12
paste input "******"
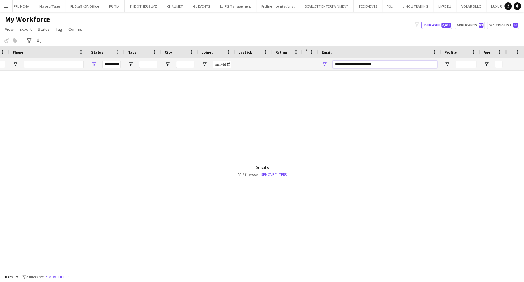
click at [351, 271] on div at bounding box center [253, 268] width 506 height 5
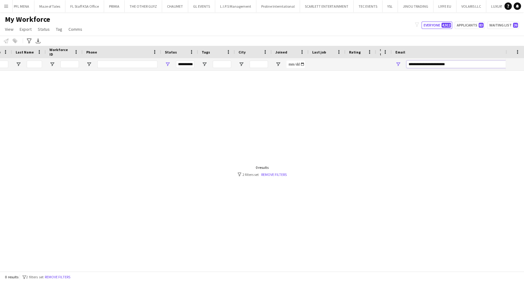
scroll to position [0, 48]
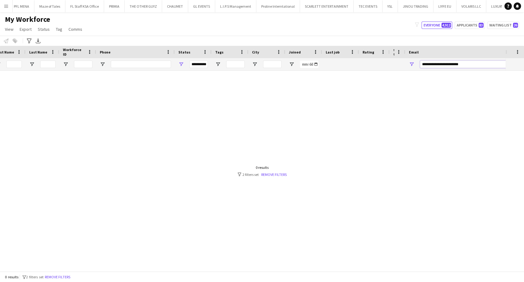
type input "**********"
drag, startPoint x: 475, startPoint y: 64, endPoint x: 344, endPoint y: 72, distance: 131.3
click at [347, 72] on div "Workforce Details Last Name Workforce ID Rating" at bounding box center [262, 158] width 524 height 225
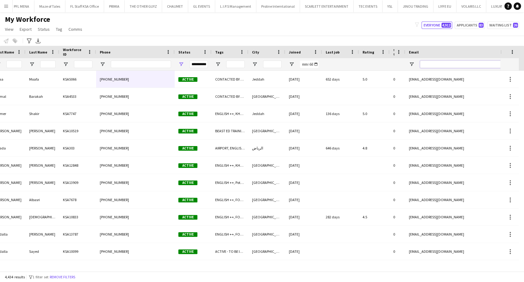
click at [428, 64] on input "Email Filter Input" at bounding box center [472, 63] width 104 height 7
paste input "**********"
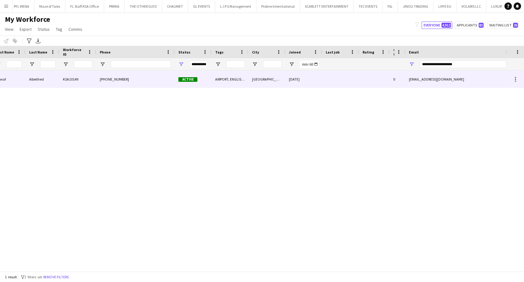
click at [384, 71] on div at bounding box center [374, 79] width 31 height 17
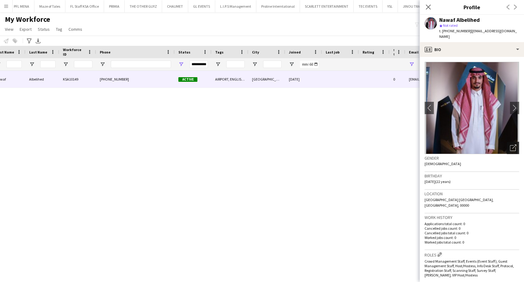
click at [507, 142] on div "Open photos pop-in" at bounding box center [513, 148] width 12 height 12
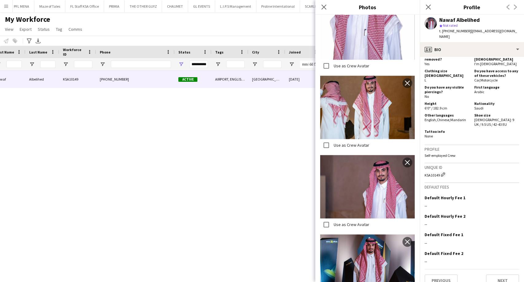
scroll to position [183, 0]
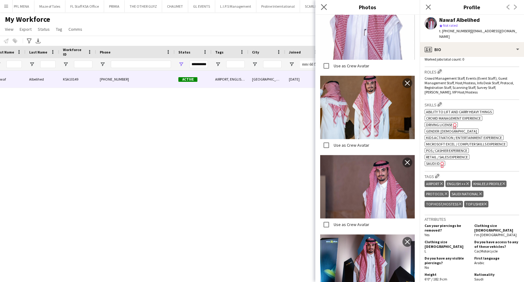
click at [327, 6] on app-icon "Close pop-in" at bounding box center [324, 7] width 9 height 9
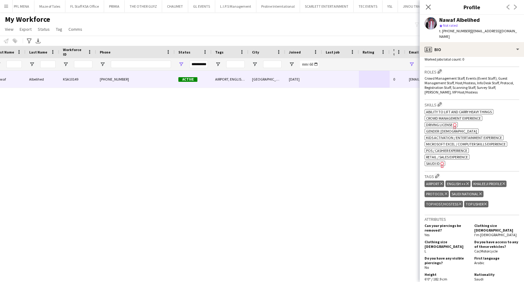
click at [372, 141] on div "Nawaf Albelihed KSA10149 +966535531430 Active AIRPORT, ENGLISH ++, KHALEEJI PRO…" at bounding box center [253, 168] width 506 height 195
click at [431, 6] on icon "Close pop-in" at bounding box center [428, 7] width 6 height 6
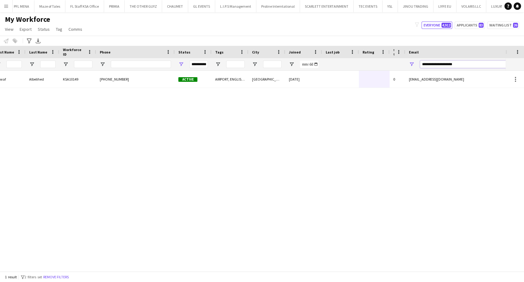
drag, startPoint x: 464, startPoint y: 63, endPoint x: 402, endPoint y: 69, distance: 62.3
click at [402, 69] on div "**********" at bounding box center [272, 64] width 641 height 12
paste input "Email Filter Input"
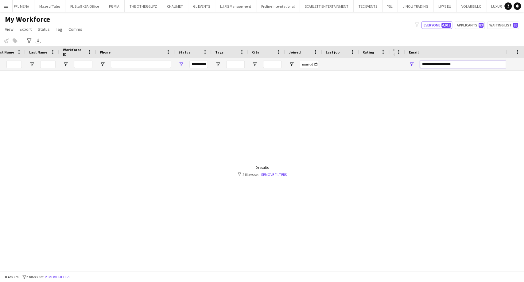
drag, startPoint x: 461, startPoint y: 64, endPoint x: 390, endPoint y: 72, distance: 71.7
click at [390, 72] on div "Workforce Details Last Name Workforce ID Rating" at bounding box center [262, 158] width 524 height 225
drag, startPoint x: 464, startPoint y: 65, endPoint x: 383, endPoint y: 74, distance: 81.2
click at [383, 74] on div "Workforce Details Last Name Workforce ID Rating" at bounding box center [262, 158] width 524 height 225
paste input "Email Filter Input"
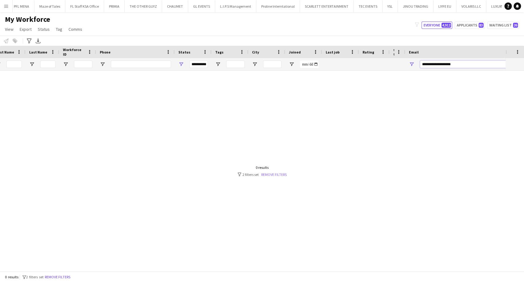
type input "**********"
click at [278, 175] on link "Remove filters" at bounding box center [273, 174] width 25 height 5
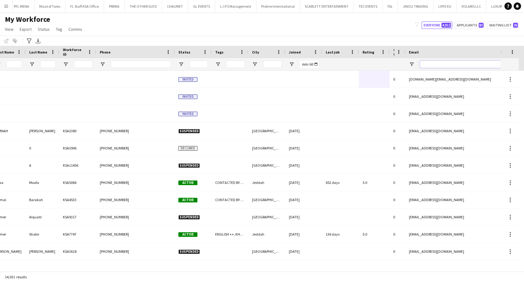
click at [435, 64] on input "Email Filter Input" at bounding box center [472, 63] width 104 height 7
paste input "**********"
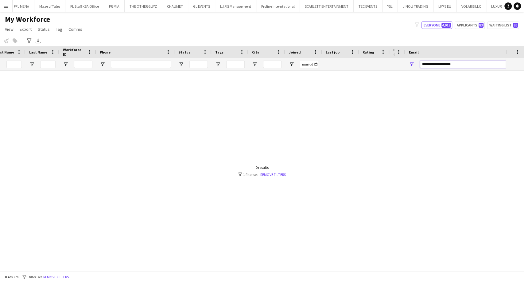
drag, startPoint x: 462, startPoint y: 63, endPoint x: 389, endPoint y: 71, distance: 73.5
click at [389, 71] on div "Workforce Details Last Name Workforce ID Rating" at bounding box center [262, 158] width 524 height 225
paste input "Email Filter Input"
click at [436, 138] on div at bounding box center [253, 168] width 506 height 195
click at [431, 63] on input "**********" at bounding box center [472, 63] width 104 height 7
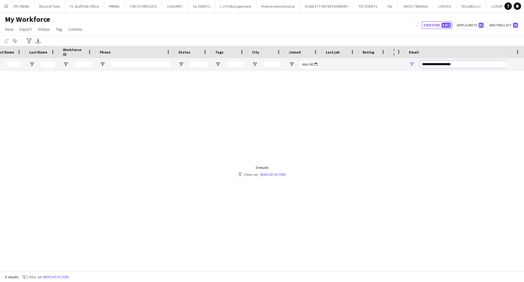
click at [431, 63] on input "**********" at bounding box center [472, 63] width 104 height 7
click at [431, 62] on input "**********" at bounding box center [472, 63] width 104 height 7
paste input "****"
click at [427, 67] on input "**********" at bounding box center [472, 63] width 104 height 7
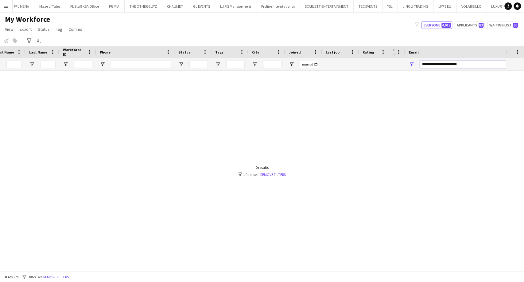
click at [427, 67] on input "**********" at bounding box center [472, 63] width 104 height 7
paste input "Email Filter Input"
click at [428, 64] on input "**********" at bounding box center [472, 63] width 104 height 7
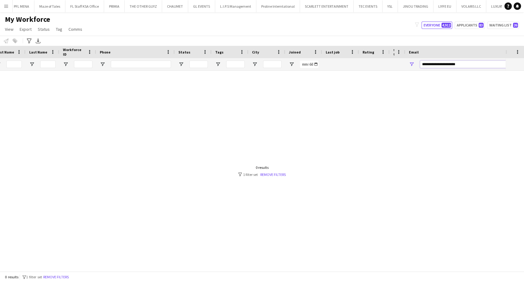
paste input "Email Filter Input"
type input "**********"
click at [6, 5] on app-icon "Menu" at bounding box center [6, 6] width 5 height 5
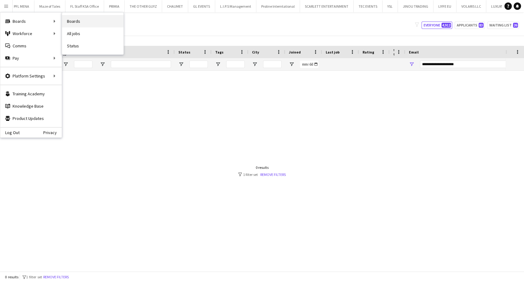
click at [70, 24] on link "Boards" at bounding box center [92, 21] width 61 height 12
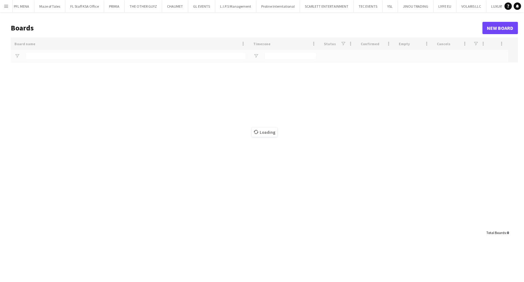
type input "********"
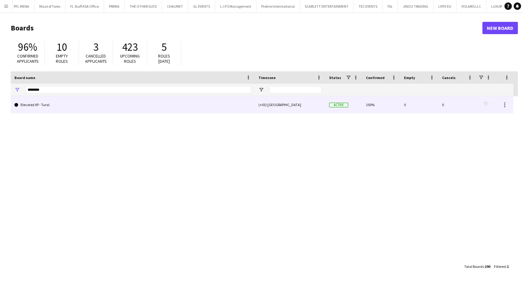
click at [43, 106] on link "Elevated XP - Tural" at bounding box center [132, 104] width 237 height 17
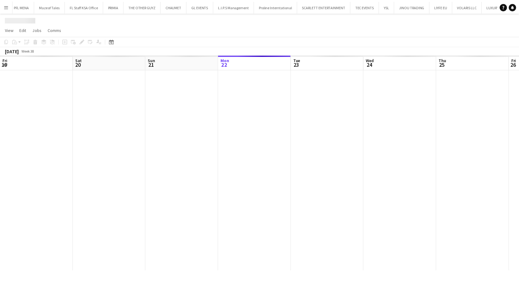
scroll to position [0, 147]
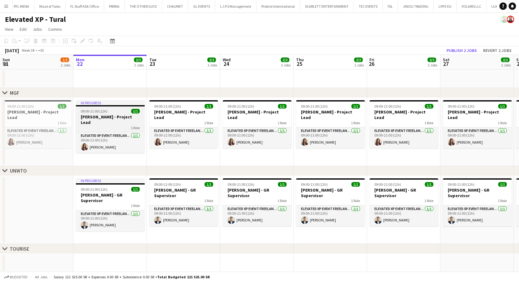
click at [113, 115] on h3 "[PERSON_NAME] - Project Lead" at bounding box center [110, 119] width 69 height 11
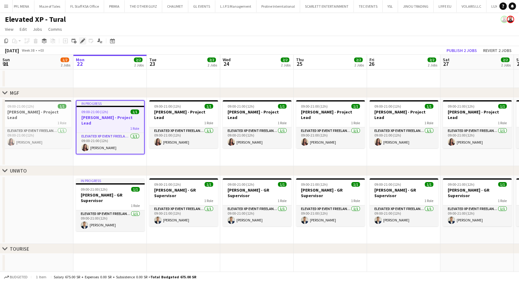
click at [82, 40] on icon "Edit" at bounding box center [82, 40] width 5 height 5
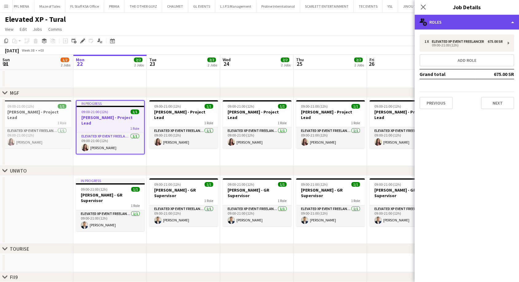
click at [475, 22] on div "multiple-users-add Roles" at bounding box center [467, 22] width 104 height 15
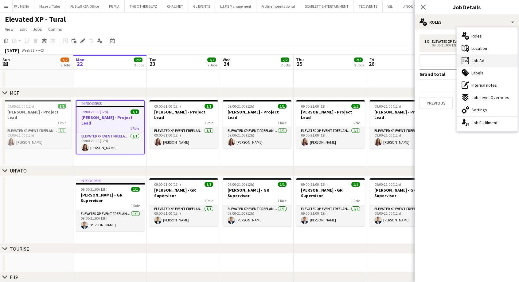
click at [483, 59] on span "Job Ad" at bounding box center [477, 61] width 13 height 6
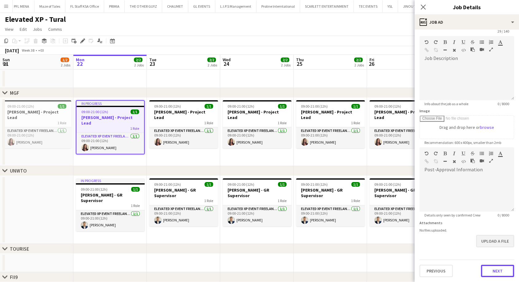
scroll to position [22, 0]
click at [497, 245] on form "**********" at bounding box center [467, 145] width 104 height 264
click at [491, 269] on button "Next" at bounding box center [497, 271] width 33 height 12
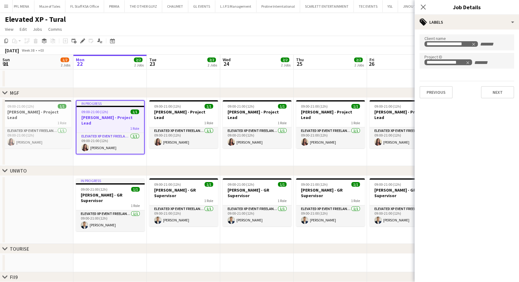
scroll to position [0, 0]
click at [456, 65] on div "**********" at bounding box center [446, 62] width 38 height 5
click at [448, 65] on div "**********" at bounding box center [446, 62] width 38 height 5
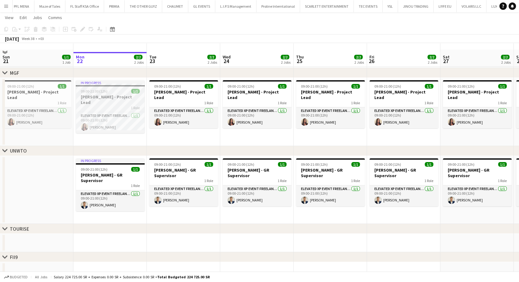
scroll to position [28, 0]
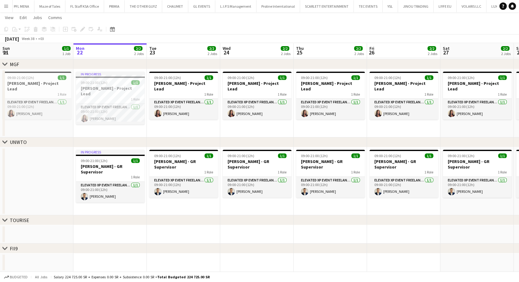
drag, startPoint x: 352, startPoint y: 223, endPoint x: 59, endPoint y: 216, distance: 292.7
click at [59, 216] on div "chevron-right [GEOGRAPHIC_DATA]" at bounding box center [259, 220] width 519 height 10
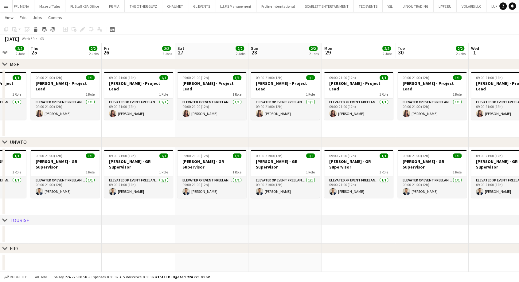
drag, startPoint x: 366, startPoint y: 240, endPoint x: 191, endPoint y: 235, distance: 174.5
click at [131, 238] on app-calendar-viewport "Sun 21 1/1 1 Job Mon 22 2/2 2 Jobs Tue 23 2/2 2 Jobs Wed 24 2/2 2 Jobs Thu 25 2…" at bounding box center [259, 133] width 519 height 275
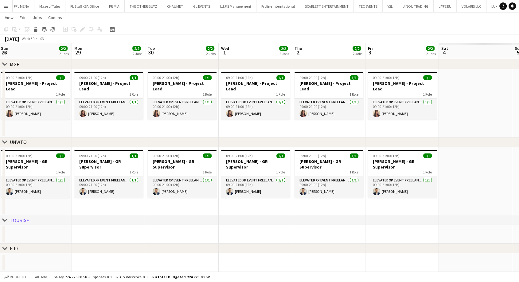
drag, startPoint x: 263, startPoint y: 232, endPoint x: 183, endPoint y: 228, distance: 80.6
click at [123, 232] on app-calendar-viewport "Wed 24 2/2 2 Jobs Thu 25 2/2 2 Jobs Fri 26 2/2 2 Jobs Sat 27 2/2 2 Jobs Sun 28 …" at bounding box center [259, 133] width 519 height 275
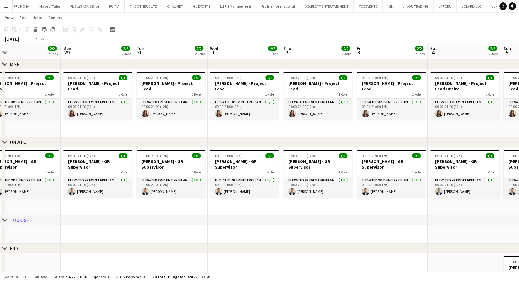
drag, startPoint x: 367, startPoint y: 236, endPoint x: 80, endPoint y: 227, distance: 286.6
click at [84, 228] on app-calendar-viewport "Wed 24 2/2 2 Jobs Thu 25 2/2 2 Jobs Fri 26 2/2 2 Jobs Sat 27 2/2 2 Jobs Sun 28 …" at bounding box center [259, 156] width 519 height 320
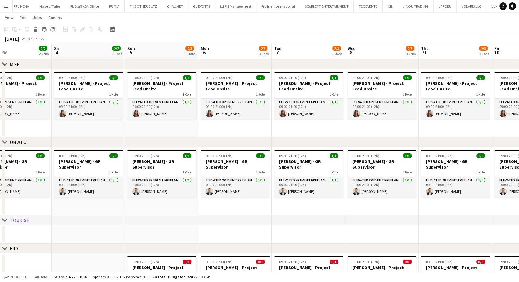
drag, startPoint x: 285, startPoint y: 235, endPoint x: 247, endPoint y: 233, distance: 37.2
click at [247, 234] on app-calendar-viewport "Tue 30 2/2 2 Jobs Wed 1 2/2 2 Jobs Thu 2 2/2 2 Jobs Fri 3 2/2 2 Jobs Sat 4 2/2 …" at bounding box center [259, 156] width 519 height 320
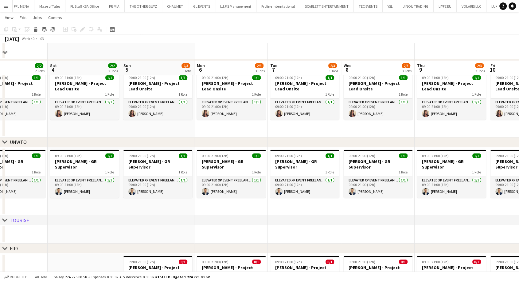
scroll to position [73, 0]
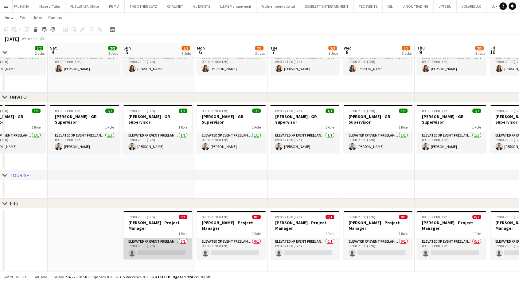
click at [154, 249] on app-card-role "Elevated XP Event Freelancer 0/1 09:00-21:00 (12h) single-neutral-actions" at bounding box center [157, 248] width 69 height 21
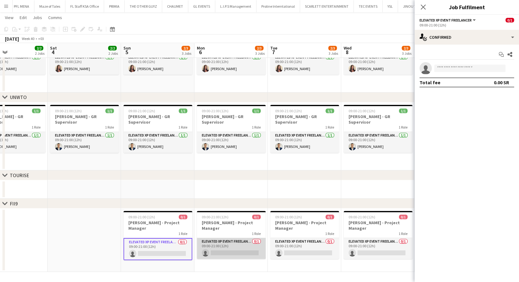
click at [212, 249] on app-card-role "Elevated XP Event Freelancer 0/1 09:00-21:00 (12h) single-neutral-actions" at bounding box center [231, 248] width 69 height 21
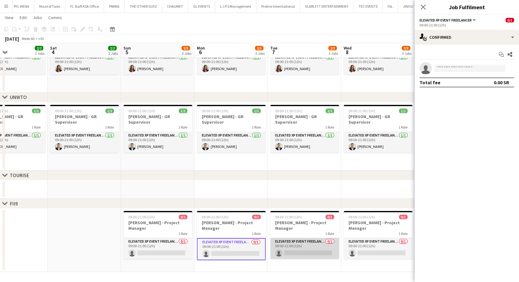
click at [306, 250] on app-card-role "Elevated XP Event Freelancer 0/1 09:00-21:00 (12h) single-neutral-actions" at bounding box center [304, 248] width 69 height 21
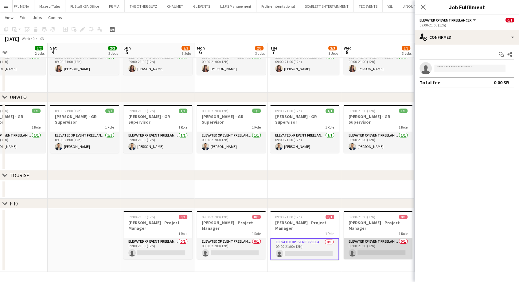
click at [353, 249] on app-card-role "Elevated XP Event Freelancer 0/1 09:00-21:00 (12h) single-neutral-actions" at bounding box center [378, 248] width 69 height 21
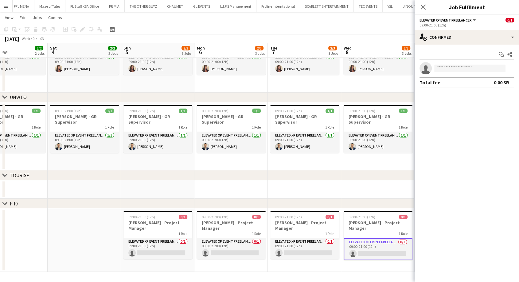
click at [377, 247] on app-card-role "Elevated XP Event Freelancer 0/1 09:00-21:00 (12h) single-neutral-actions" at bounding box center [378, 249] width 69 height 22
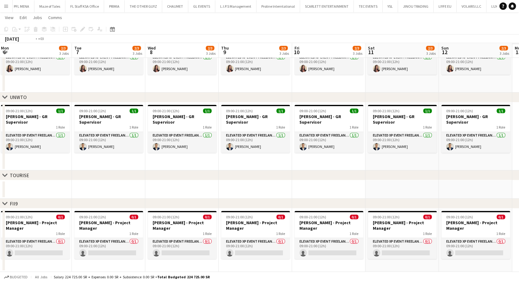
scroll to position [0, 208]
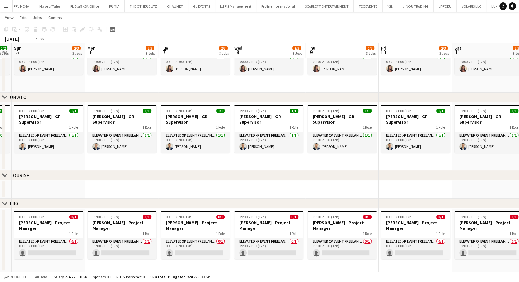
drag, startPoint x: 329, startPoint y: 263, endPoint x: 0, endPoint y: 259, distance: 328.6
click at [0, 259] on app-calendar-viewport "Thu 2 2/2 2 Jobs Fri 3 2/2 2 Jobs Sat 4 2/2 2 Jobs Sun 5 2/3 3 Jobs Mon 6 2/3 3…" at bounding box center [259, 111] width 519 height 320
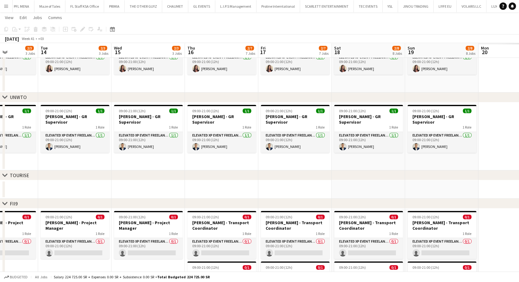
scroll to position [0, 209]
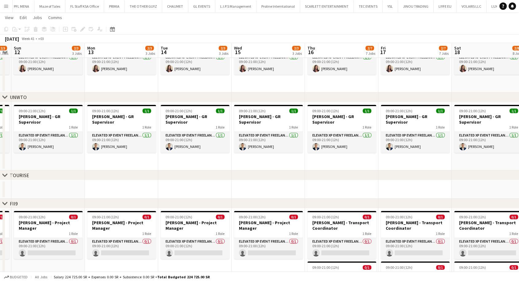
drag, startPoint x: 417, startPoint y: 267, endPoint x: 123, endPoint y: 253, distance: 294.5
click at [123, 253] on app-calendar-viewport "Thu 9 2/3 3 Jobs Fri 10 2/3 3 Jobs Sat 11 2/3 3 Jobs Sun 12 2/3 3 Jobs Mon 13 2…" at bounding box center [259, 238] width 519 height 574
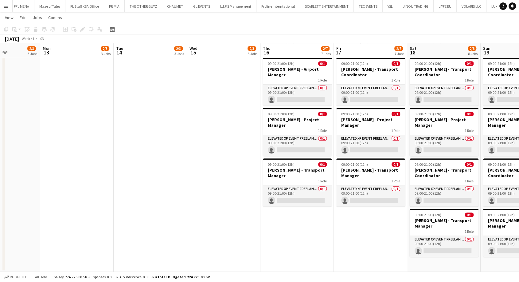
scroll to position [0, 291]
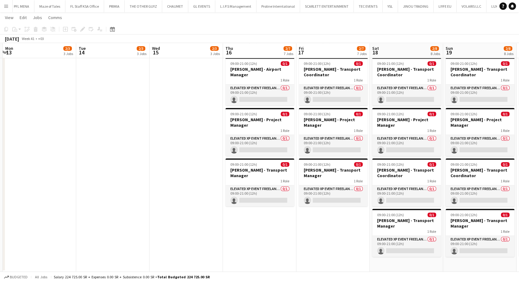
drag, startPoint x: 265, startPoint y: 207, endPoint x: 200, endPoint y: 207, distance: 65.4
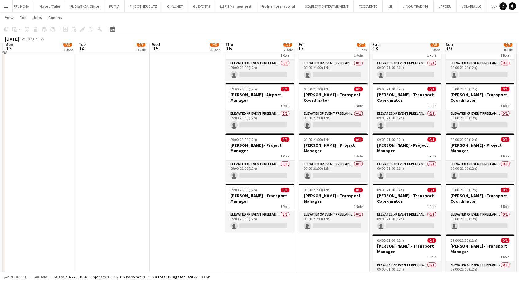
scroll to position [293, 0]
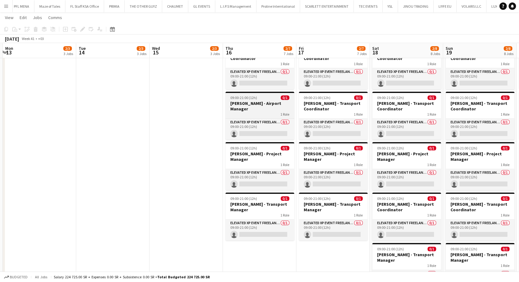
click at [246, 104] on h3 "[PERSON_NAME] - Airport Manager" at bounding box center [259, 105] width 69 height 11
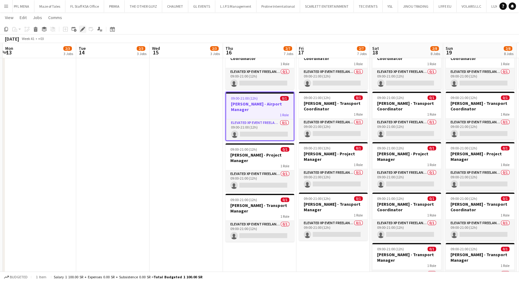
click at [84, 30] on icon "Edit" at bounding box center [82, 29] width 5 height 5
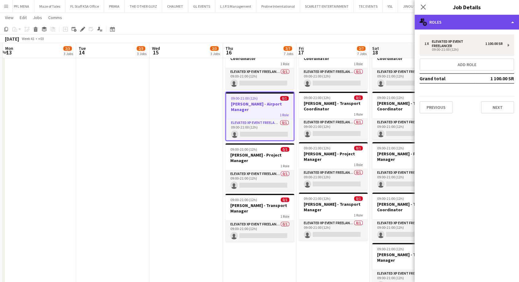
click at [452, 23] on div "multiple-users-add Roles" at bounding box center [467, 22] width 104 height 15
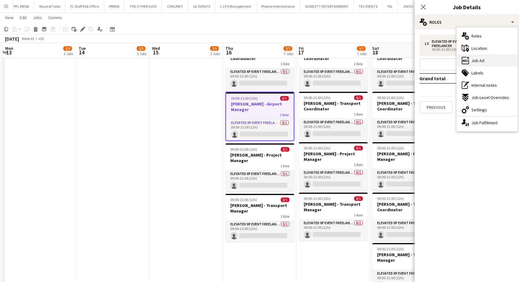
click at [473, 60] on span "Job Ad" at bounding box center [477, 61] width 13 height 6
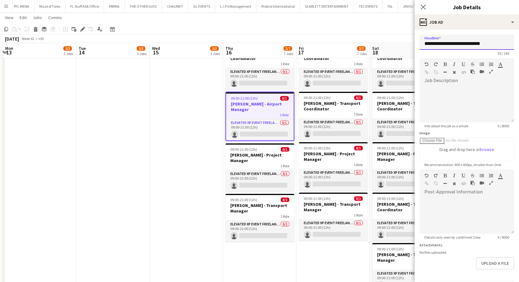
click at [454, 44] on input "**********" at bounding box center [466, 41] width 95 height 15
click at [441, 44] on input "**********" at bounding box center [466, 41] width 95 height 15
click at [443, 44] on input "**********" at bounding box center [466, 41] width 95 height 15
type input "**********"
click at [203, 114] on app-date-cell "09:00-21:00 (12h) 0/1 [PERSON_NAME] - Project Manager 1 Role Elevated XP Event …" at bounding box center [186, 146] width 73 height 317
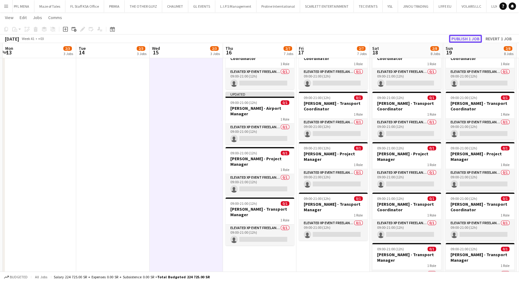
click at [475, 35] on button "Publish 1 job" at bounding box center [465, 39] width 33 height 8
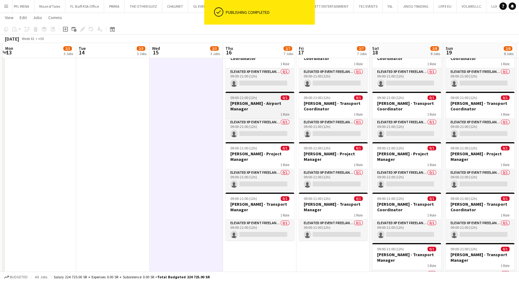
click at [265, 109] on h3 "[PERSON_NAME] - Airport Manager" at bounding box center [259, 105] width 69 height 11
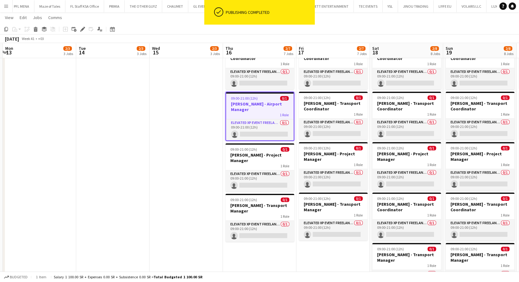
click at [244, 97] on span "09:00-21:00 (12h)" at bounding box center [244, 98] width 27 height 5
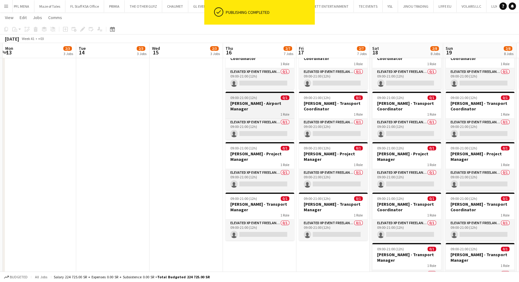
click at [246, 105] on h3 "[PERSON_NAME] - Airport Manager" at bounding box center [259, 105] width 69 height 11
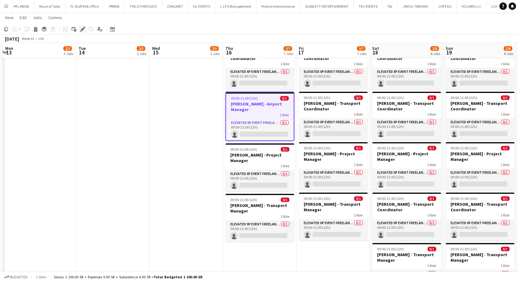
click at [83, 30] on icon "Edit" at bounding box center [82, 29] width 5 height 5
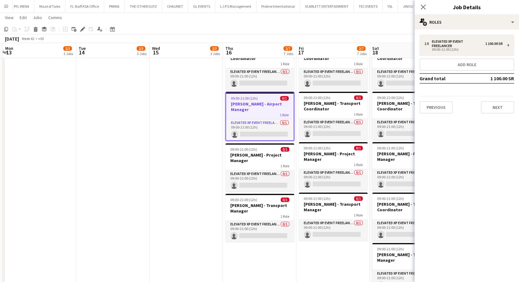
click at [433, 114] on div "1 x Elevated XP Event Freelancer 1 100.00 SR 09:00-21:00 (12h) Add role Grand t…" at bounding box center [467, 73] width 104 height 89
click at [432, 108] on button "Previous" at bounding box center [435, 107] width 33 height 12
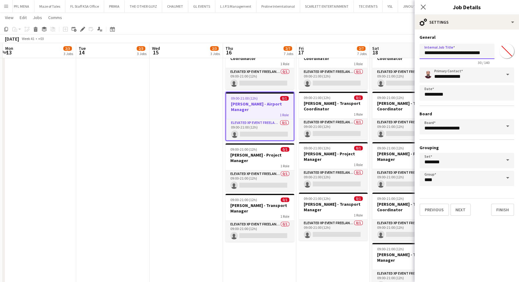
click at [444, 54] on input "**********" at bounding box center [456, 51] width 75 height 15
click at [457, 54] on input "**********" at bounding box center [456, 51] width 75 height 15
click at [457, 53] on input "**********" at bounding box center [456, 51] width 75 height 15
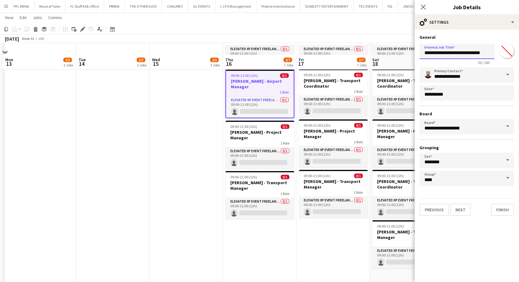
scroll to position [327, 0]
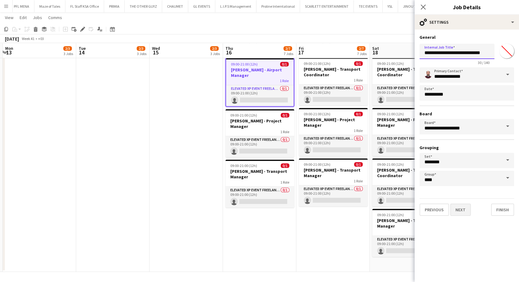
type input "**********"
click at [464, 209] on button "Next" at bounding box center [460, 209] width 21 height 12
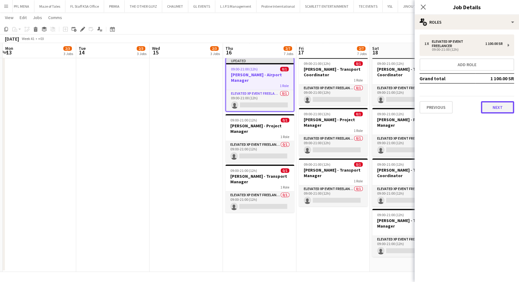
click at [501, 108] on button "Next" at bounding box center [497, 107] width 33 height 12
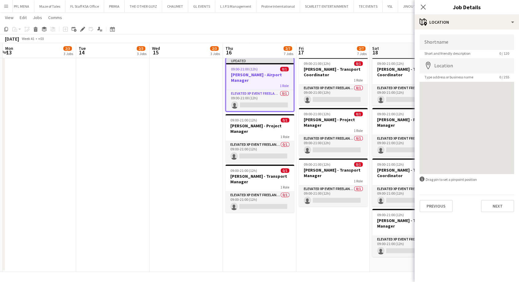
scroll to position [0, 290]
click at [174, 110] on app-date-cell "09:00-21:00 (12h) 0/1 [PERSON_NAME] - Project Manager 1 Role Elevated XP Event …" at bounding box center [186, 112] width 73 height 317
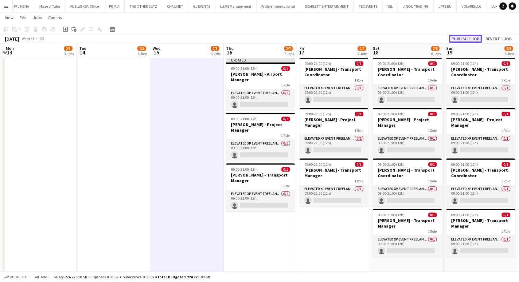
click at [481, 35] on button "Publish 1 job" at bounding box center [465, 39] width 33 height 8
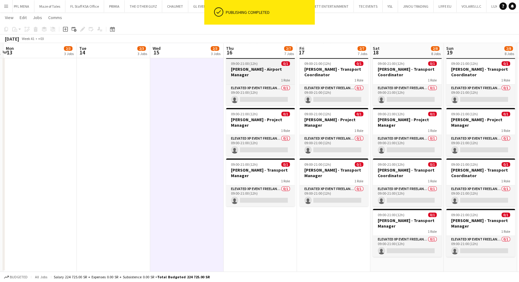
click at [243, 73] on h3 "[PERSON_NAME] - Airport Manager" at bounding box center [260, 71] width 69 height 11
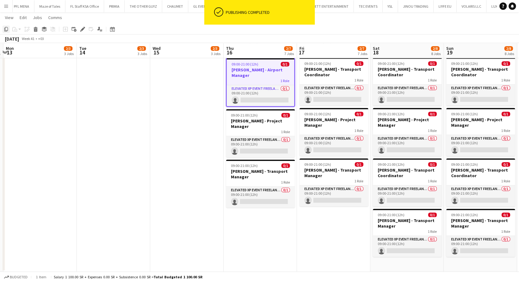
click at [7, 30] on icon at bounding box center [6, 29] width 4 height 4
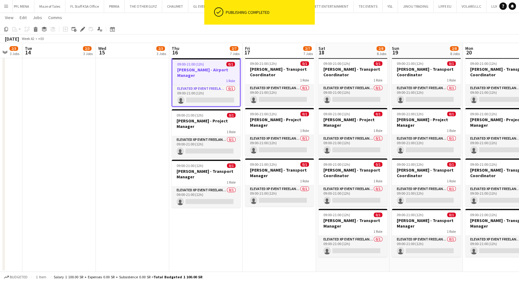
drag, startPoint x: 316, startPoint y: 230, endPoint x: 255, endPoint y: 232, distance: 60.2
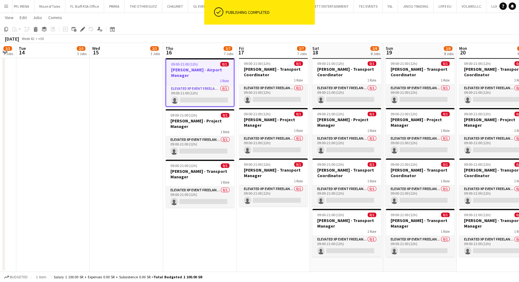
click at [271, 231] on app-date-cell "09:00-21:00 (12h) 0/1 [PERSON_NAME] - Transport Coordinator 1 Role Elevated XP …" at bounding box center [272, 112] width 73 height 317
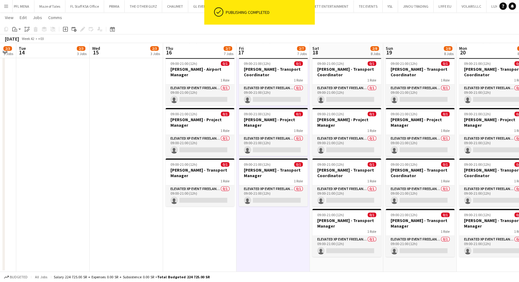
click at [329, 265] on app-date-cell "09:00-21:00 (12h) 0/1 [PERSON_NAME] - Transport Coordinator 1 Role Elevated XP …" at bounding box center [346, 112] width 73 height 317
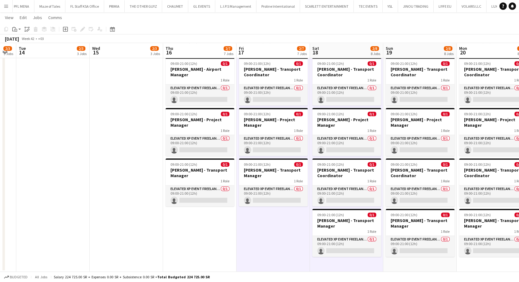
click at [399, 261] on app-date-cell "09:00-21:00 (12h) 0/1 [PERSON_NAME] - Transport Coordinator 1 Role Elevated XP …" at bounding box center [419, 112] width 73 height 317
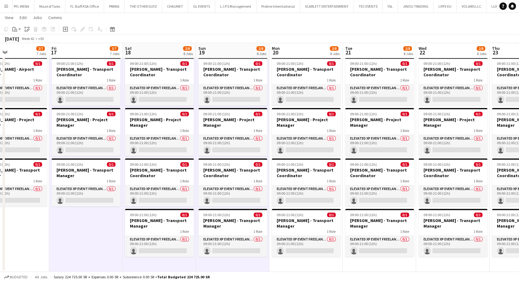
drag, startPoint x: 411, startPoint y: 263, endPoint x: 223, endPoint y: 261, distance: 187.3
click at [273, 263] on app-date-cell "09:00-21:00 (12h) 0/1 [PERSON_NAME] - Transport Coordinator 1 Role Elevated XP …" at bounding box center [305, 112] width 73 height 317
click at [375, 265] on app-date-cell "09:00-21:00 (12h) 0/1 [PERSON_NAME] - Transport Coordinator 1 Role Elevated XP …" at bounding box center [378, 112] width 73 height 317
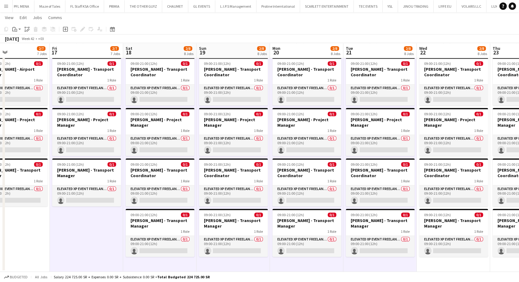
click at [432, 264] on app-date-cell "09:00-21:00 (12h) 0/1 [PERSON_NAME] - Transport Coordinator 1 Role Elevated XP …" at bounding box center [453, 112] width 73 height 317
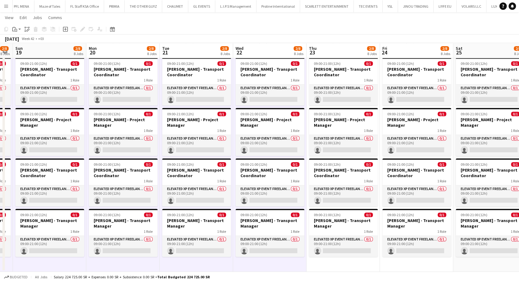
drag, startPoint x: 447, startPoint y: 265, endPoint x: 253, endPoint y: 259, distance: 194.2
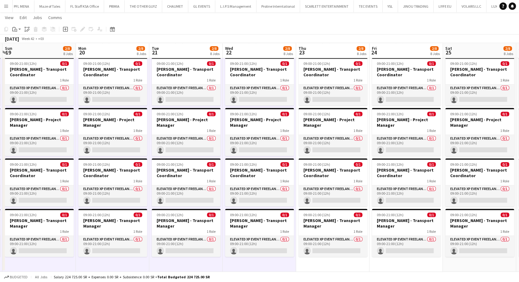
click at [317, 264] on app-date-cell "09:00-21:00 (12h) 0/1 [PERSON_NAME] - Transport Coordinator 1 Role Elevated XP …" at bounding box center [332, 112] width 73 height 317
click at [396, 265] on app-date-cell "09:00-21:00 (12h) 0/1 [PERSON_NAME] - Transport Coordinator 1 Role Elevated XP …" at bounding box center [405, 112] width 73 height 317
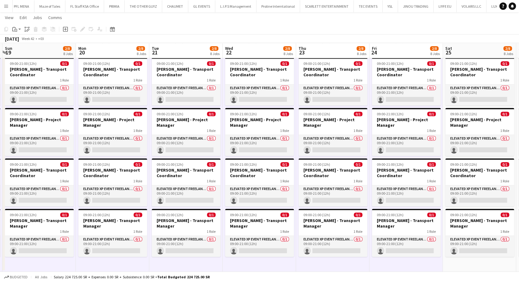
click at [452, 265] on app-date-cell "09:00-21:00 (12h) 0/1 [PERSON_NAME] - Transport Coordinator 1 Role Elevated XP …" at bounding box center [479, 112] width 73 height 317
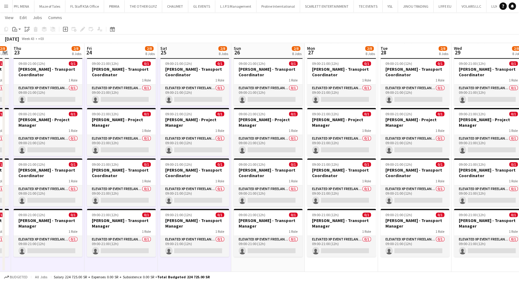
drag, startPoint x: 467, startPoint y: 265, endPoint x: 217, endPoint y: 264, distance: 250.6
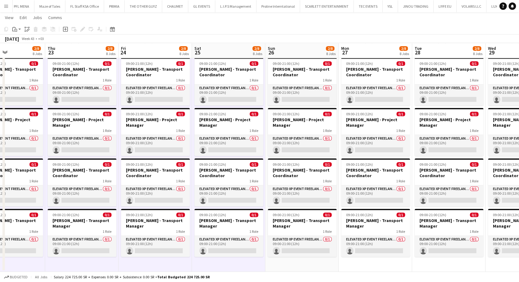
click at [290, 265] on app-date-cell "09:00-21:00 (12h) 0/1 [PERSON_NAME] - Transport Coordinator 1 Role Elevated XP …" at bounding box center [301, 112] width 73 height 317
click at [365, 267] on app-date-cell "09:00-21:00 (12h) 0/1 [PERSON_NAME] - Transport Coordinator 1 Role Elevated XP …" at bounding box center [375, 112] width 73 height 317
click at [423, 263] on app-date-cell "09:00-21:00 (12h) 0/1 [PERSON_NAME] - Transport Coordinator 1 Role Elevated XP …" at bounding box center [448, 112] width 73 height 317
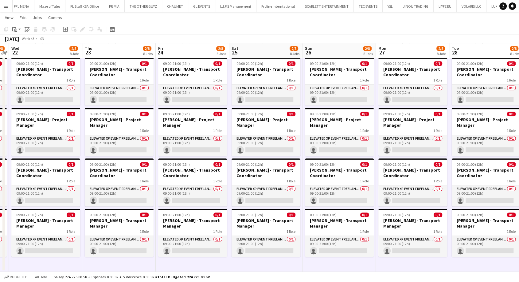
drag, startPoint x: 441, startPoint y: 263, endPoint x: 234, endPoint y: 262, distance: 207.3
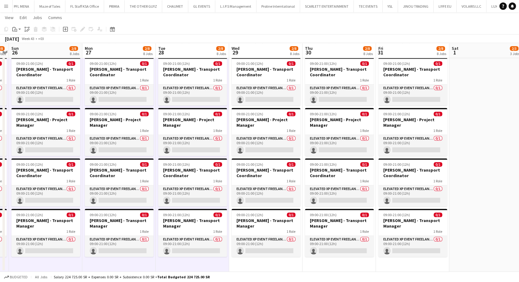
scroll to position [0, 162]
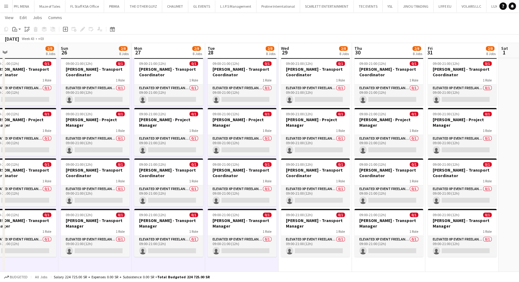
click at [303, 263] on app-date-cell "09:00-21:00 (12h) 0/1 [PERSON_NAME] - Transport Coordinator 1 Role Elevated XP …" at bounding box center [315, 112] width 73 height 317
click at [368, 265] on app-date-cell "09:00-21:00 (12h) 0/1 [PERSON_NAME] - Transport Coordinator 1 Role Elevated XP …" at bounding box center [388, 112] width 73 height 317
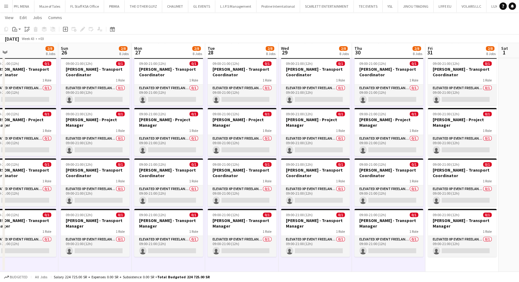
click at [444, 263] on app-date-cell "09:00-21:00 (12h) 0/1 [PERSON_NAME] - Transport Coordinator 1 Role Elevated XP …" at bounding box center [461, 112] width 73 height 317
click at [17, 28] on div "Paste" at bounding box center [14, 28] width 7 height 7
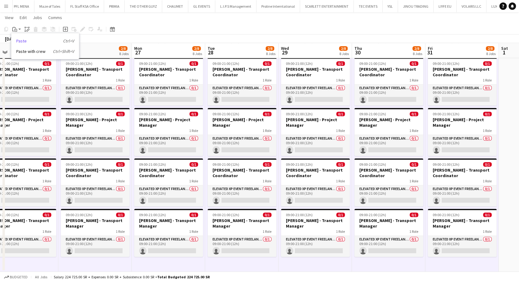
click at [21, 40] on link "Paste Ctrl+V" at bounding box center [45, 41] width 58 height 6
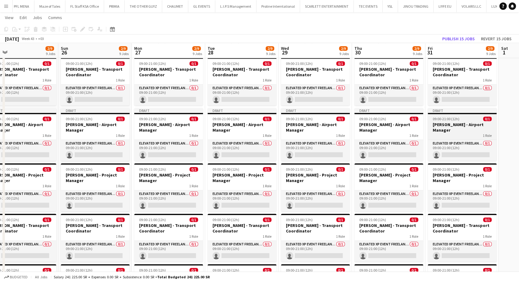
click at [455, 127] on h3 "[PERSON_NAME] - Airport Manager" at bounding box center [462, 127] width 69 height 11
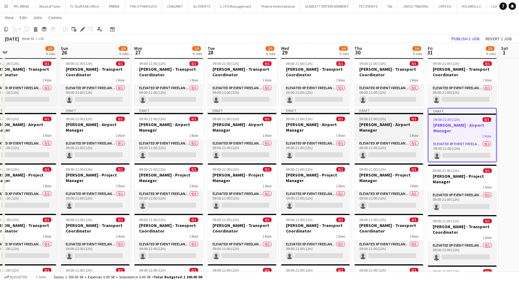
click at [385, 122] on h3 "[PERSON_NAME] - Airport Manager" at bounding box center [388, 127] width 69 height 11
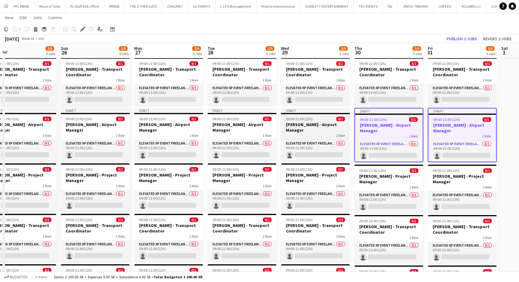
click at [303, 131] on h3 "[PERSON_NAME] - Airport Manager" at bounding box center [315, 127] width 69 height 11
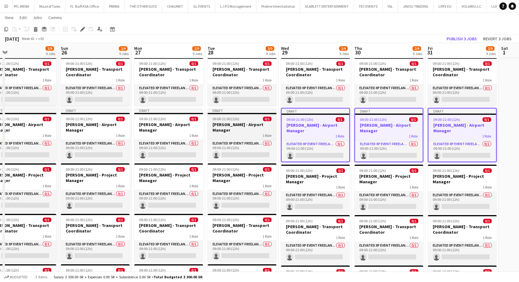
click at [249, 129] on h3 "[PERSON_NAME] - Airport Manager" at bounding box center [242, 127] width 69 height 11
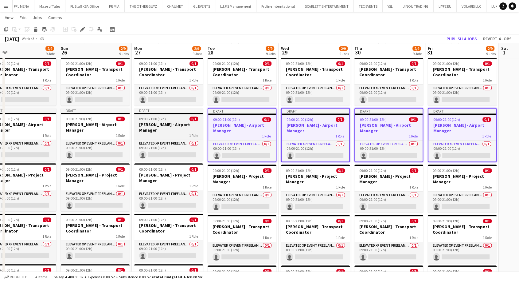
click at [151, 123] on h3 "[PERSON_NAME] - Airport Manager" at bounding box center [168, 127] width 69 height 11
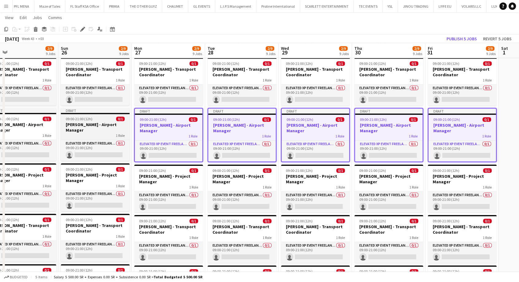
click at [98, 124] on h3 "[PERSON_NAME] - Airport Manager" at bounding box center [95, 127] width 69 height 11
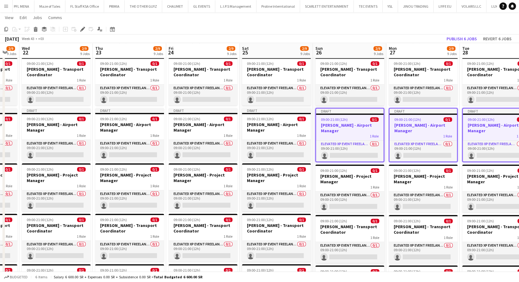
drag, startPoint x: 82, startPoint y: 125, endPoint x: 337, endPoint y: 136, distance: 255.1
click at [337, 136] on app-calendar-viewport "Mon 20 2/9 9 Jobs Tue 21 2/9 9 Jobs Wed 22 2/9 9 Jobs Thu 23 2/9 9 Jobs Fri 24 …" at bounding box center [259, 12] width 519 height 630
click at [285, 131] on h3 "[PERSON_NAME] - Airport Manager" at bounding box center [276, 127] width 69 height 11
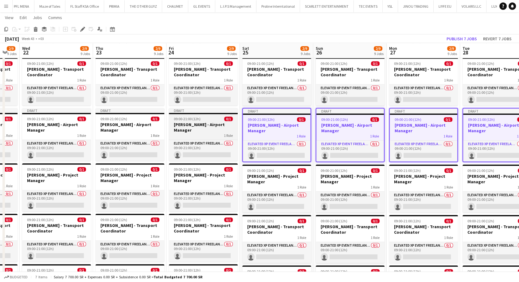
click at [200, 127] on h3 "[PERSON_NAME] - Airport Manager" at bounding box center [203, 127] width 69 height 11
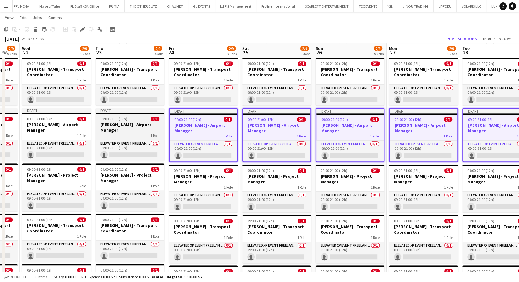
click at [117, 123] on h3 "[PERSON_NAME] - Airport Manager" at bounding box center [129, 127] width 69 height 11
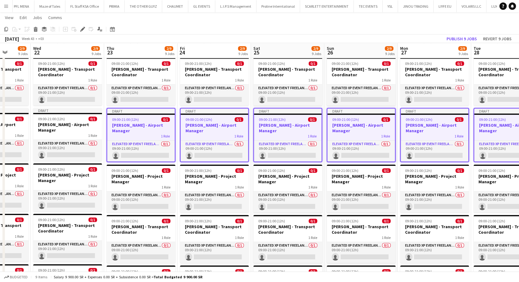
drag, startPoint x: 113, startPoint y: 123, endPoint x: 281, endPoint y: 129, distance: 168.4
click at [281, 129] on app-calendar-viewport "Sun 19 2/9 9 Jobs Mon 20 2/9 9 Jobs Tue 21 2/9 9 Jobs Wed 22 2/9 9 Jobs Thu 23 …" at bounding box center [259, 12] width 519 height 630
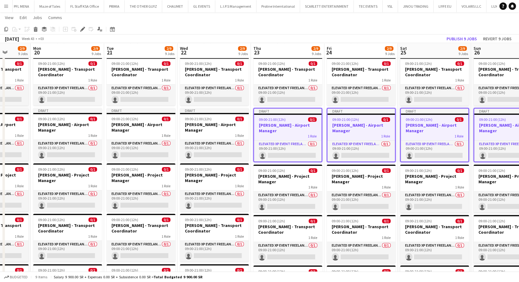
scroll to position [0, 179]
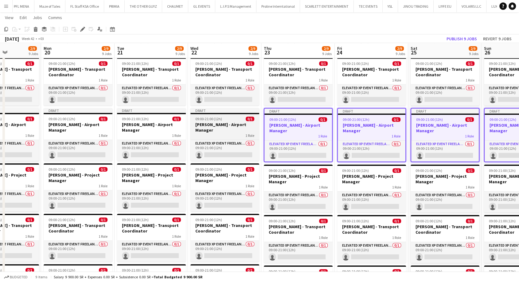
drag, startPoint x: 236, startPoint y: 129, endPoint x: 199, endPoint y: 127, distance: 37.2
click at [236, 129] on h3 "[PERSON_NAME] - Airport Manager" at bounding box center [224, 127] width 69 height 11
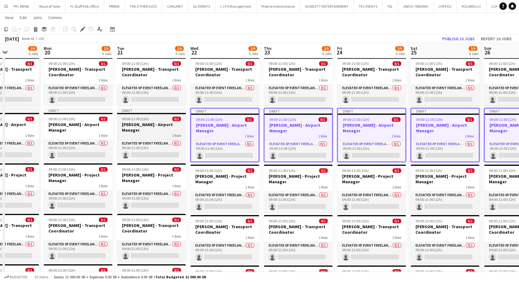
click at [150, 122] on h3 "[PERSON_NAME] - Airport Manager" at bounding box center [151, 127] width 69 height 11
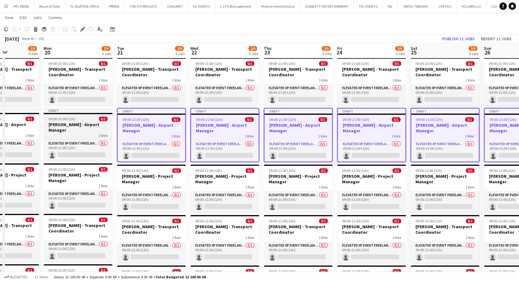
click at [84, 123] on h3 "[PERSON_NAME] - Airport Manager" at bounding box center [78, 127] width 69 height 11
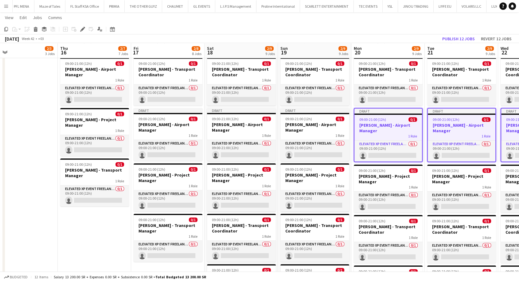
drag, startPoint x: 68, startPoint y: 123, endPoint x: 382, endPoint y: 138, distance: 314.8
click at [382, 138] on app-calendar-viewport "Mon 13 2/3 3 Jobs Tue 14 2/3 3 Jobs Wed 15 2/3 3 Jobs Thu 16 2/7 7 Jobs Fri 17 …" at bounding box center [259, 12] width 519 height 630
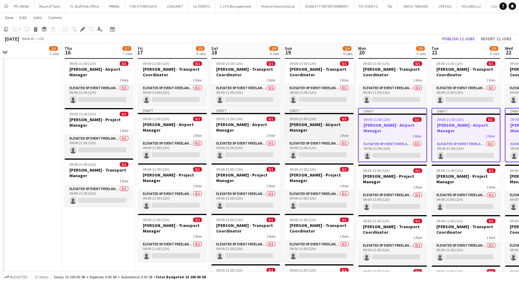
click at [305, 130] on h3 "[PERSON_NAME] - Airport Manager" at bounding box center [319, 127] width 69 height 11
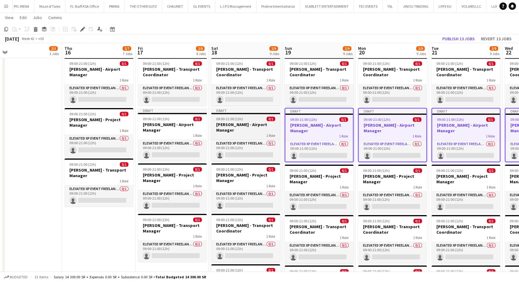
click at [244, 126] on h3 "[PERSON_NAME] - Airport Manager" at bounding box center [245, 127] width 69 height 11
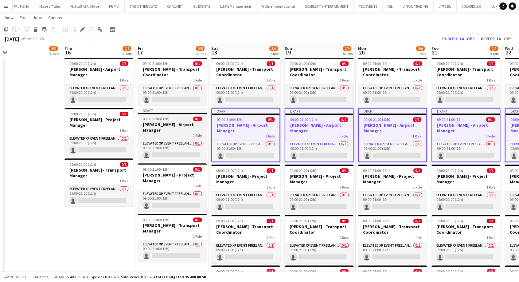
click at [167, 125] on h3 "[PERSON_NAME] - Airport Manager" at bounding box center [172, 127] width 69 height 11
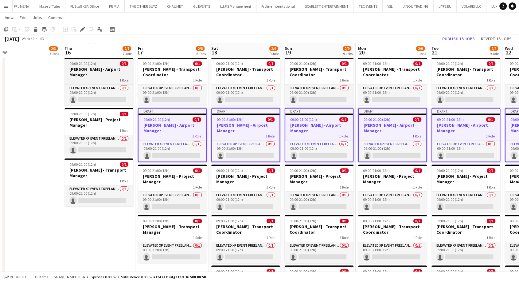
click at [92, 66] on h3 "[PERSON_NAME] - Airport Manager" at bounding box center [98, 71] width 69 height 11
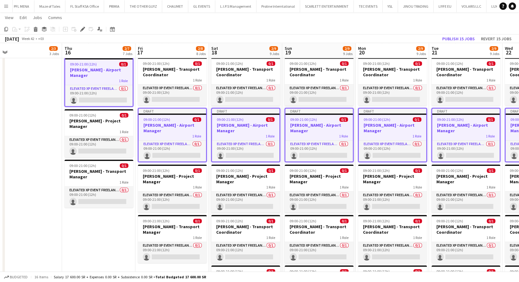
click at [108, 240] on app-date-cell "09:00-21:00 (12h) 0/1 [PERSON_NAME] - Transport Coordinator 1 Role Elevated XP …" at bounding box center [98, 140] width 73 height 373
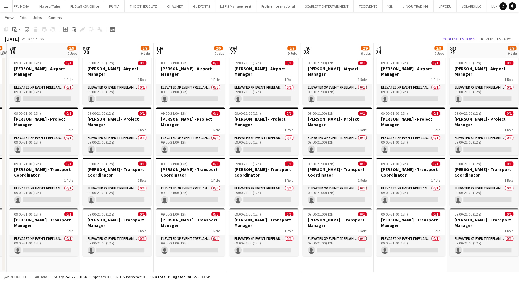
scroll to position [0, 184]
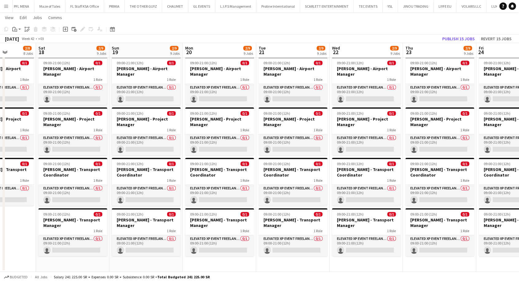
drag, startPoint x: 173, startPoint y: 232, endPoint x: 0, endPoint y: 235, distance: 172.9
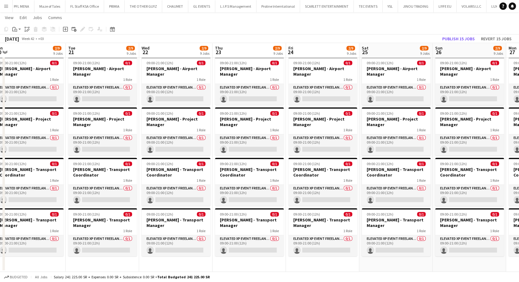
scroll to position [0, 237]
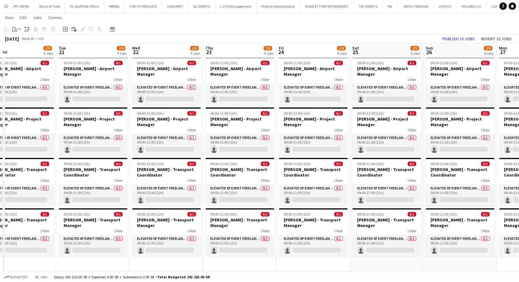
drag, startPoint x: 374, startPoint y: 195, endPoint x: 236, endPoint y: 182, distance: 138.8
click at [303, 170] on h3 "[PERSON_NAME] - Transport Coordinator" at bounding box center [313, 171] width 69 height 11
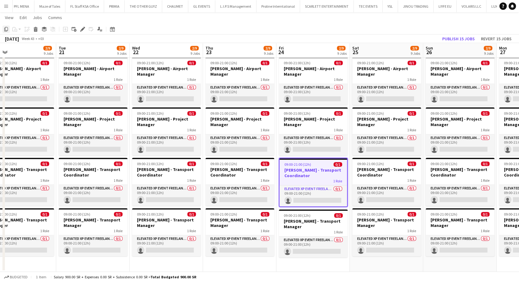
click at [5, 29] on icon "Copy" at bounding box center [6, 29] width 5 height 5
click at [291, 266] on app-date-cell "09:00-21:00 (12h) 0/1 [PERSON_NAME] - Transport Coordinator 1 Role Elevated XP …" at bounding box center [312, 84] width 73 height 373
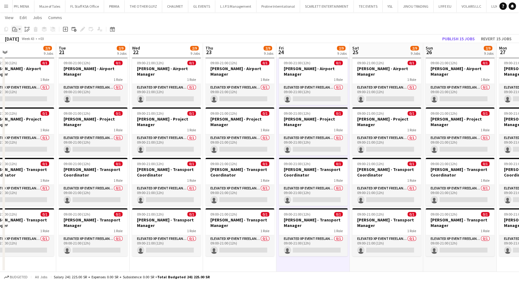
click at [16, 31] on icon "Paste" at bounding box center [14, 29] width 5 height 5
click at [25, 41] on link "Paste Ctrl+V" at bounding box center [45, 41] width 58 height 6
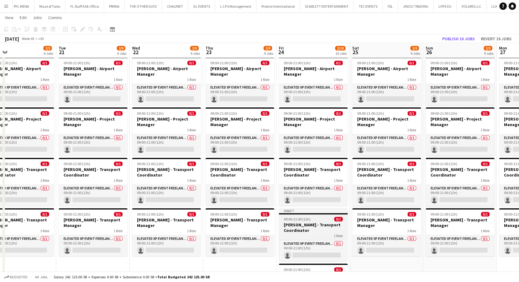
click at [296, 229] on h3 "[PERSON_NAME] - Transport Coordinator" at bounding box center [313, 227] width 69 height 11
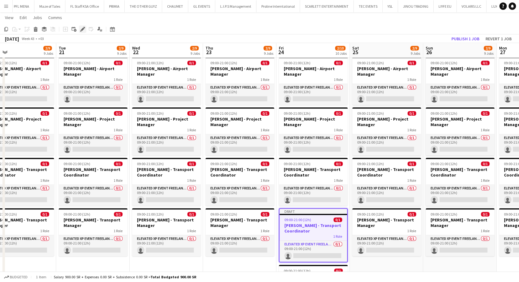
click at [82, 29] on icon at bounding box center [82, 29] width 3 height 3
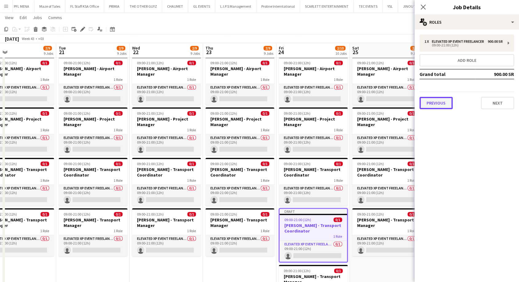
click at [436, 106] on button "Previous" at bounding box center [435, 103] width 33 height 12
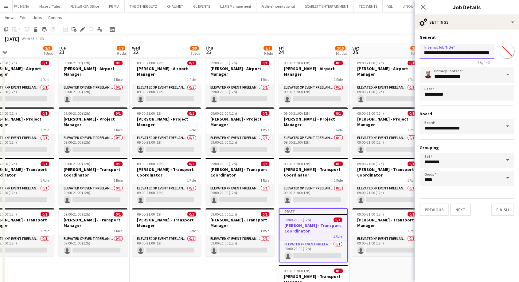
scroll to position [0, 22]
click at [464, 53] on input "**********" at bounding box center [456, 51] width 75 height 15
drag, startPoint x: 459, startPoint y: 53, endPoint x: 380, endPoint y: 57, distance: 79.3
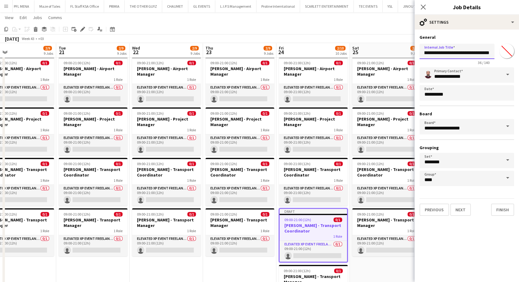
scroll to position [0, 0]
type input "**********"
click at [460, 210] on button "Next" at bounding box center [460, 209] width 21 height 12
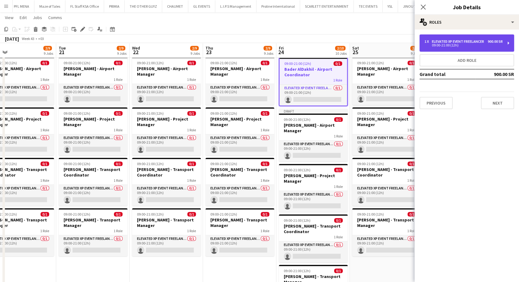
click at [468, 47] on div "09:00-21:00 (12h)" at bounding box center [463, 45] width 78 height 3
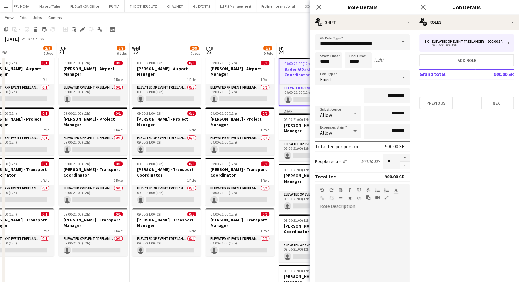
drag, startPoint x: 384, startPoint y: 95, endPoint x: 380, endPoint y: 95, distance: 3.7
click at [380, 95] on input "*********" at bounding box center [387, 95] width 46 height 15
click at [381, 95] on input "*********" at bounding box center [387, 95] width 46 height 15
click at [496, 109] on button "Next" at bounding box center [497, 103] width 33 height 12
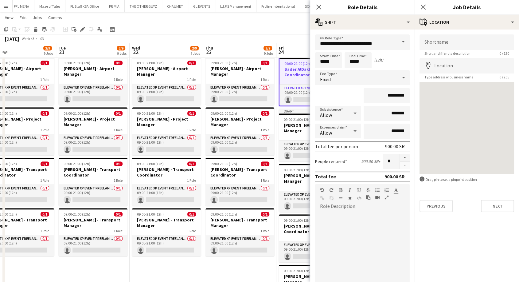
click at [497, 222] on mat-expansion-panel "map-marker Location Shortname Short and friendly description 0 / 120 Location m…" at bounding box center [467, 155] width 104 height 252
click at [499, 211] on button "Next" at bounding box center [497, 206] width 33 height 12
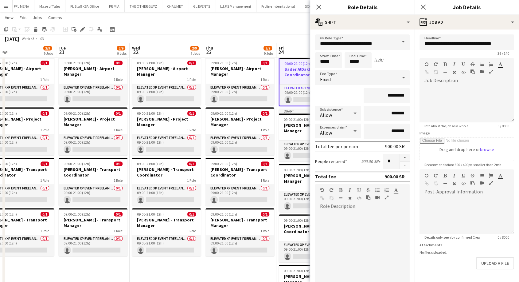
click at [322, 6] on div "Close pop-in" at bounding box center [318, 7] width 17 height 14
click at [319, 8] on icon at bounding box center [319, 7] width 6 height 6
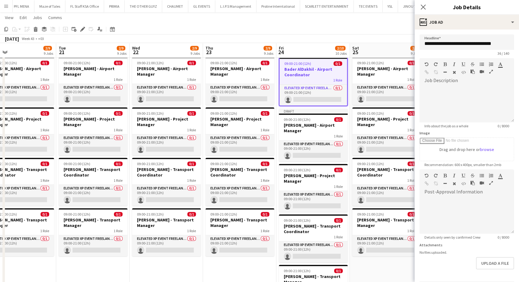
click at [396, 26] on app-toolbar "Copy Paste Paste Ctrl+V Paste with crew Ctrl+Shift+V Paste linked Job [GEOGRAPH…" at bounding box center [259, 29] width 519 height 10
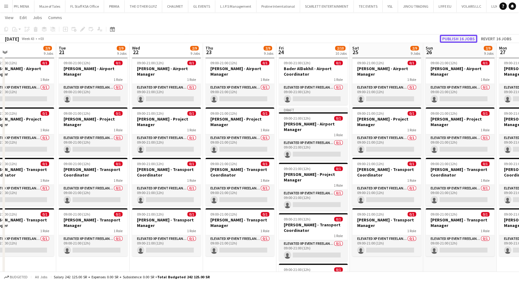
click at [448, 38] on button "Publish 16 jobs" at bounding box center [458, 39] width 37 height 8
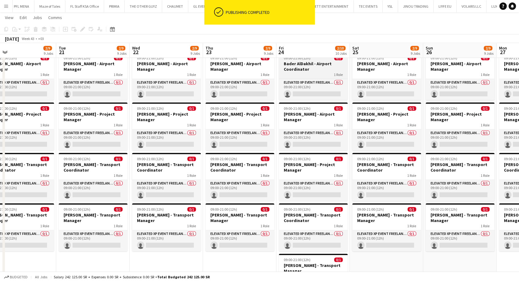
click at [305, 69] on h3 "Bader AlDakhil - Airport Coordinator" at bounding box center [313, 66] width 69 height 11
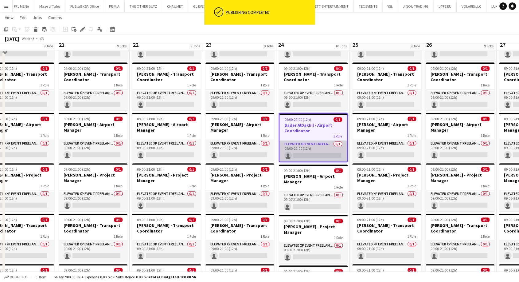
scroll to position [314, 0]
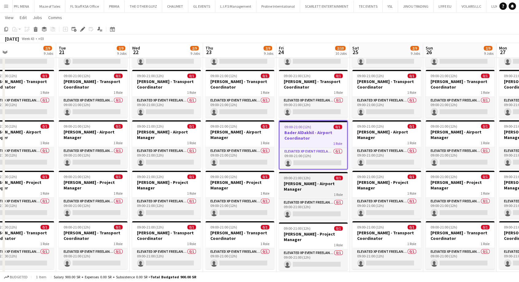
click at [313, 185] on h3 "[PERSON_NAME] - Airport Manager" at bounding box center [313, 186] width 69 height 11
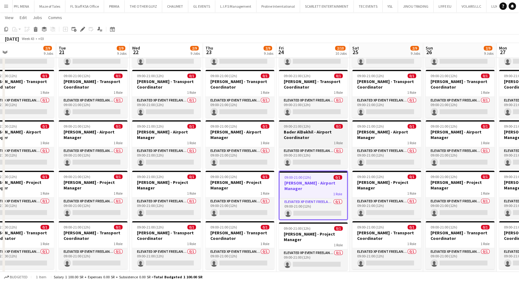
click at [310, 133] on h3 "Bader AlDakhil - Airport Coordinator" at bounding box center [313, 134] width 69 height 11
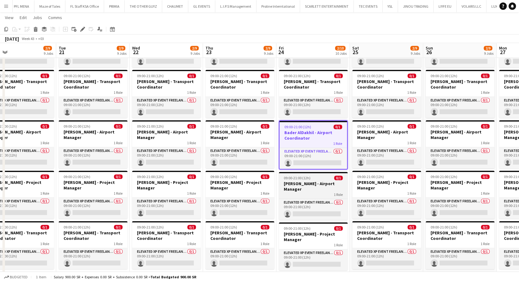
click at [303, 192] on div "1 Role" at bounding box center [313, 194] width 69 height 5
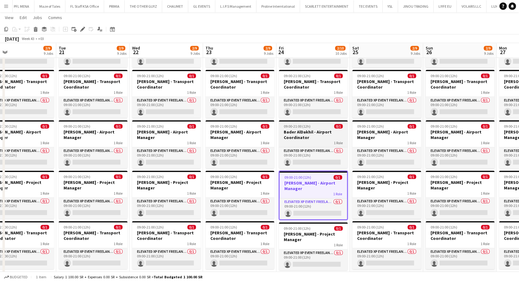
click at [314, 143] on div "1 Role" at bounding box center [313, 142] width 69 height 5
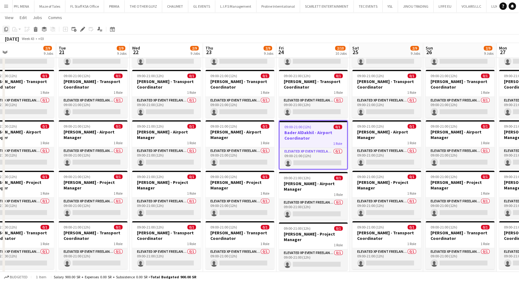
click at [7, 29] on icon at bounding box center [6, 29] width 4 height 4
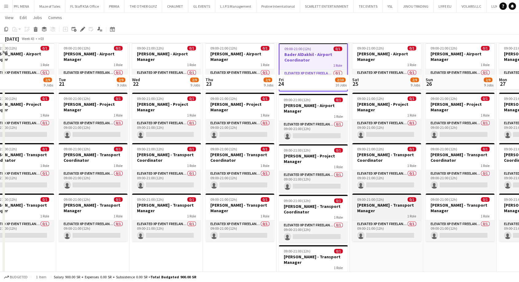
scroll to position [428, 0]
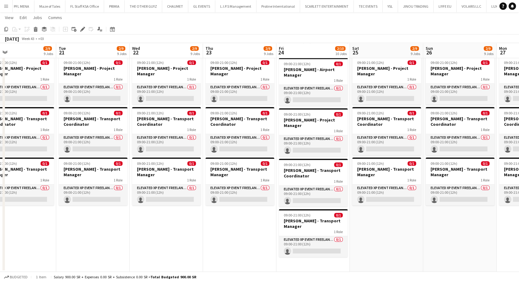
click at [379, 236] on app-date-cell "09:00-21:00 (12h) 0/1 [PERSON_NAME] - Transport Coordinator 1 Role Elevated XP …" at bounding box center [386, 62] width 73 height 419
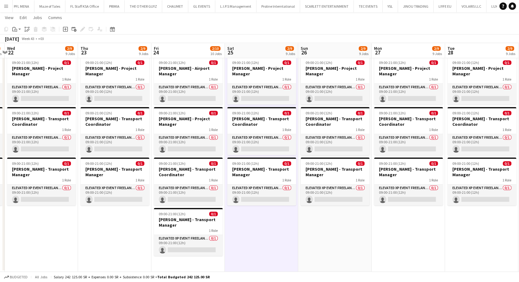
scroll to position [0, 254]
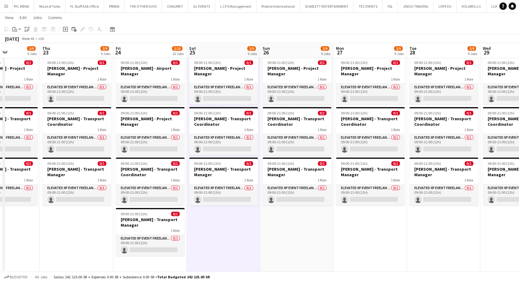
drag, startPoint x: 380, startPoint y: 234, endPoint x: 217, endPoint y: 240, distance: 163.2
click at [292, 233] on app-date-cell "09:00-21:00 (12h) 0/1 [PERSON_NAME] - Transport Coordinator 1 Role Elevated XP …" at bounding box center [296, 62] width 73 height 419
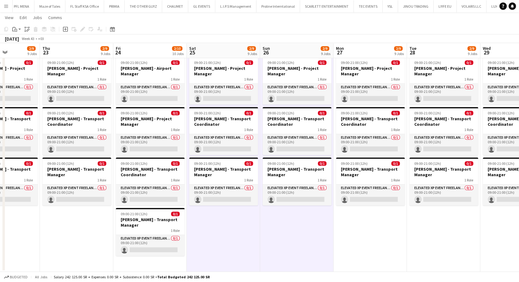
click at [345, 232] on app-date-cell "09:00-21:00 (12h) 0/1 [PERSON_NAME] - Transport Coordinator 1 Role Elevated XP …" at bounding box center [369, 62] width 73 height 419
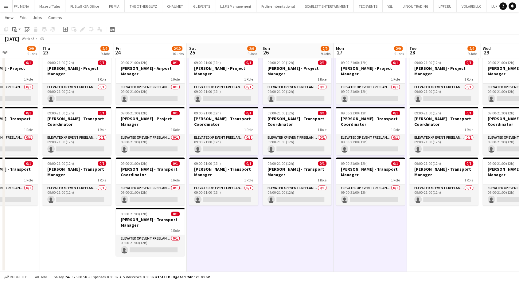
click at [441, 229] on app-date-cell "09:00-21:00 (12h) 0/1 [PERSON_NAME] - Transport Coordinator 1 Role Elevated XP …" at bounding box center [443, 62] width 73 height 419
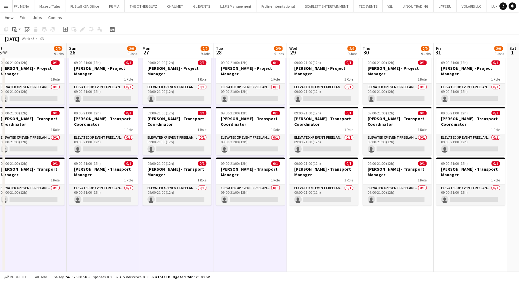
drag, startPoint x: 442, startPoint y: 229, endPoint x: 221, endPoint y: 225, distance: 221.1
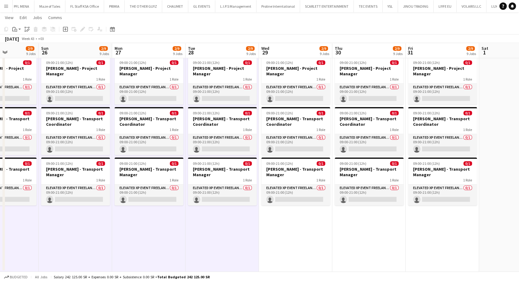
click at [284, 232] on app-date-cell "09:00-21:00 (12h) 0/1 [PERSON_NAME] - Transport Coordinator 1 Role Elevated XP …" at bounding box center [295, 62] width 73 height 419
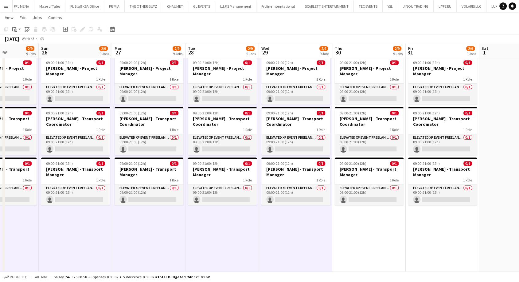
click at [366, 236] on app-date-cell "09:00-21:00 (12h) 0/1 [PERSON_NAME] - Transport Coordinator 1 Role Elevated XP …" at bounding box center [368, 62] width 73 height 419
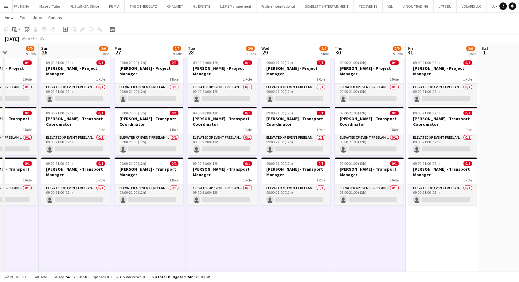
click at [428, 237] on app-date-cell "09:00-21:00 (12h) 0/1 [PERSON_NAME] - Transport Coordinator 1 Role Elevated XP …" at bounding box center [442, 62] width 73 height 419
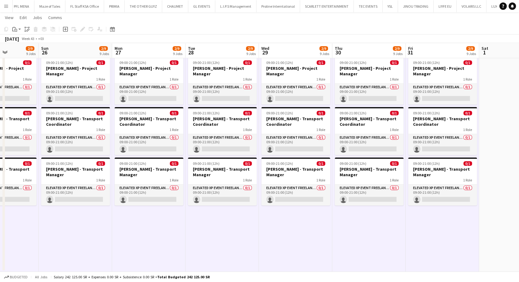
scroll to position [0, 286]
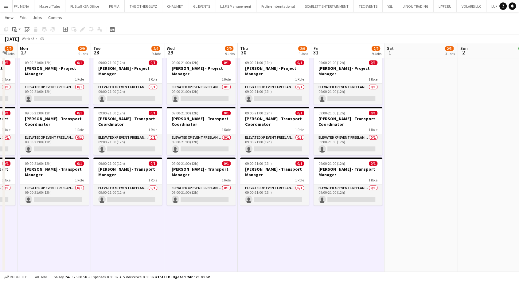
drag, startPoint x: 446, startPoint y: 240, endPoint x: 342, endPoint y: 240, distance: 104.4
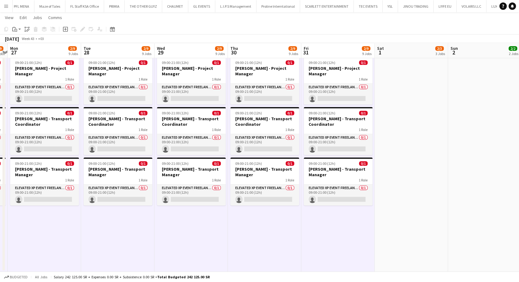
click at [399, 227] on app-date-cell "09:00-21:00 (12h) 0/1 [PERSON_NAME] - Project Manager 1 Role Elevated XP Event …" at bounding box center [411, 62] width 73 height 419
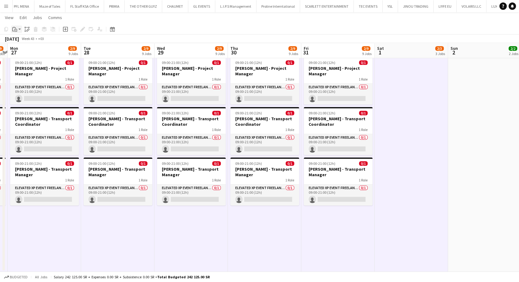
click at [18, 29] on app-action-btn "Paste" at bounding box center [16, 28] width 11 height 7
click at [27, 41] on link "Paste Ctrl+V" at bounding box center [45, 41] width 58 height 6
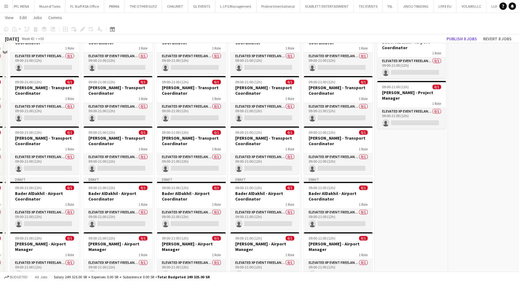
scroll to position [87, 0]
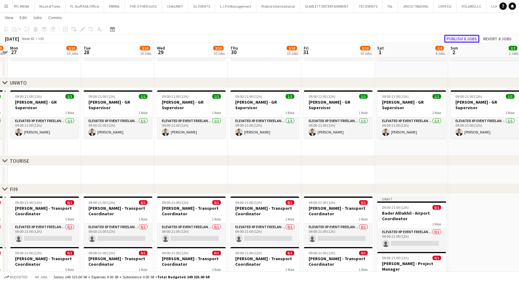
click at [455, 37] on button "Publish 8 jobs" at bounding box center [461, 39] width 35 height 8
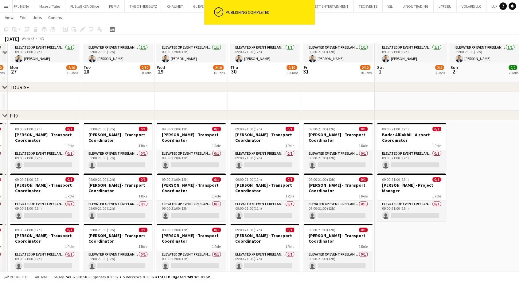
scroll to position [189, 0]
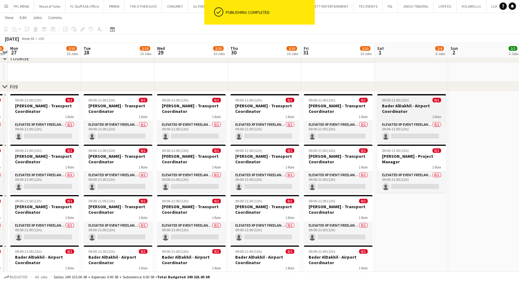
click at [399, 120] on app-job-card "09:00-21:00 (12h) 0/1 Bader AlDakhil - Airport Coordinator 1 Role Elevated XP E…" at bounding box center [411, 118] width 69 height 48
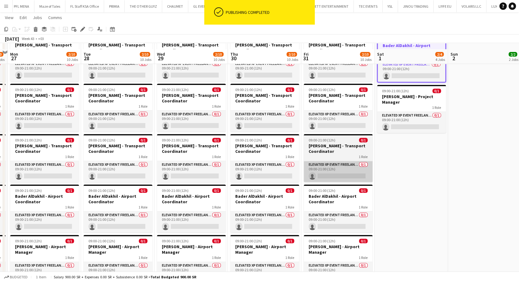
scroll to position [258, 0]
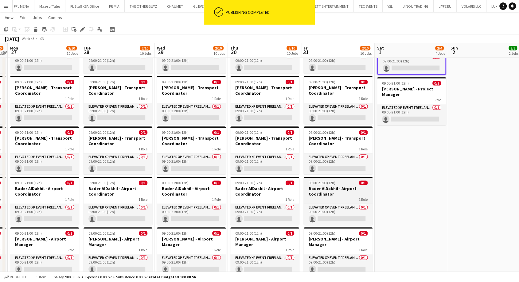
drag, startPoint x: 336, startPoint y: 196, endPoint x: 324, endPoint y: 198, distance: 11.9
click at [336, 196] on app-job-card "09:00-21:00 (12h) 0/1 Bader AlDakhil - Airport Coordinator 1 Role Elevated XP E…" at bounding box center [338, 201] width 69 height 48
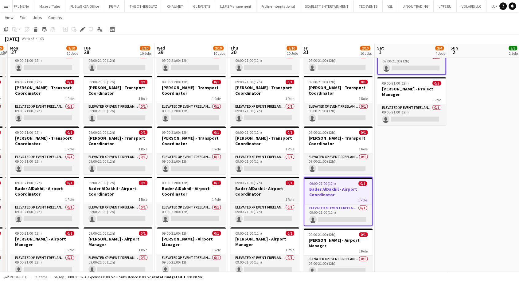
click at [263, 197] on div "1 Role" at bounding box center [264, 199] width 69 height 5
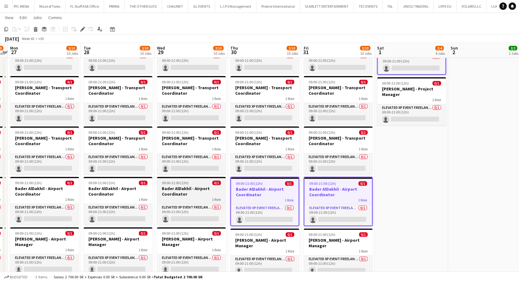
click at [177, 195] on h3 "Bader AlDakhil - Airport Coordinator" at bounding box center [191, 190] width 69 height 11
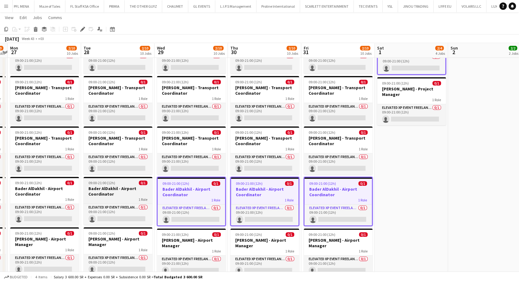
click at [87, 195] on h3 "Bader AlDakhil - Airport Coordinator" at bounding box center [118, 190] width 69 height 11
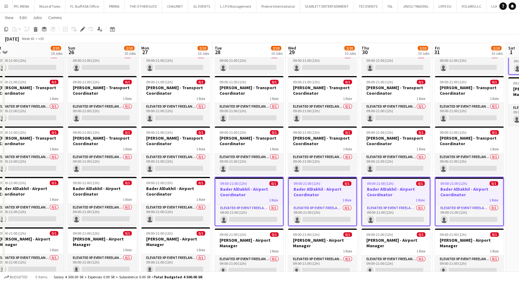
drag, startPoint x: 93, startPoint y: 195, endPoint x: 302, endPoint y: 201, distance: 208.9
click at [299, 201] on app-calendar-viewport "Thu 23 2/9 9 Jobs Fri 24 2/10 10 Jobs Sat 25 2/10 10 Jobs Sun 26 2/10 10 Jobs M…" at bounding box center [259, 104] width 519 height 676
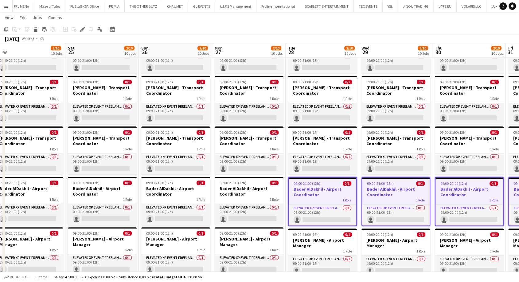
scroll to position [0, 154]
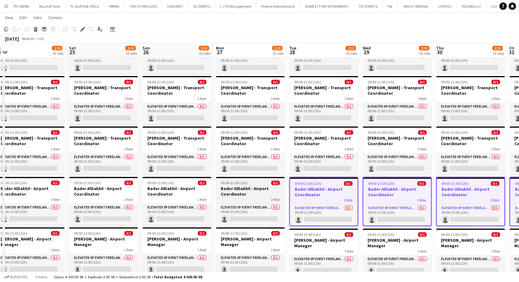
drag, startPoint x: 244, startPoint y: 196, endPoint x: 235, endPoint y: 197, distance: 9.0
click at [244, 195] on h3 "Bader AlDakhil - Airport Coordinator" at bounding box center [250, 190] width 69 height 11
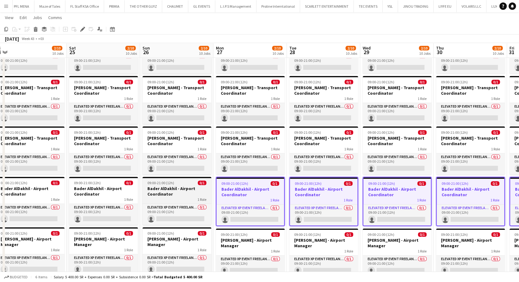
click at [172, 197] on div "1 Role" at bounding box center [176, 199] width 69 height 5
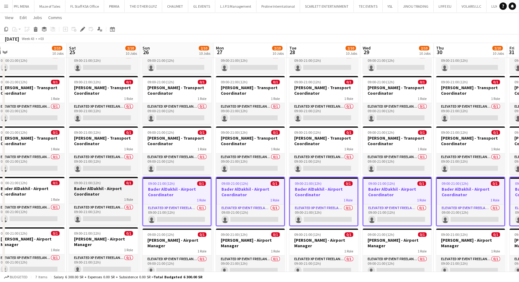
click at [112, 198] on div "1 Role" at bounding box center [103, 199] width 69 height 5
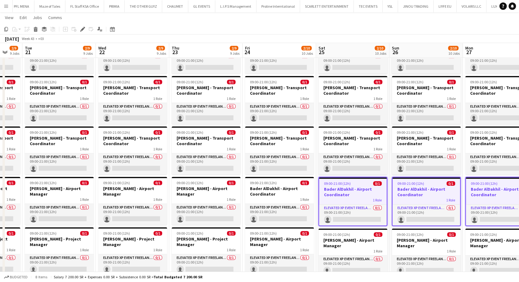
scroll to position [0, 186]
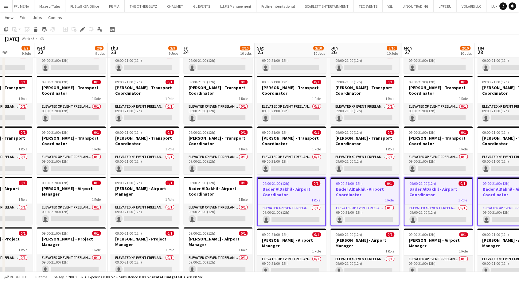
drag, startPoint x: 98, startPoint y: 197, endPoint x: 286, endPoint y: 201, distance: 188.0
click at [286, 201] on app-calendar-viewport "Sun 19 2/9 9 Jobs Mon 20 2/9 9 Jobs Tue 21 2/9 9 Jobs Wed 22 2/9 9 Jobs Thu 23 …" at bounding box center [259, 104] width 519 height 676
click at [213, 198] on div "1 Role" at bounding box center [218, 199] width 69 height 5
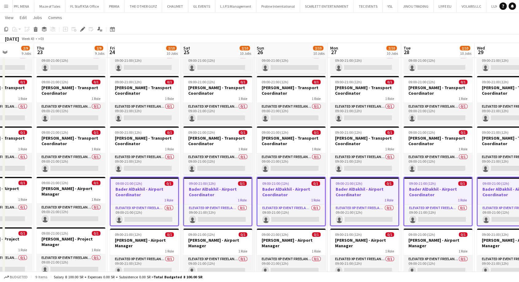
drag, startPoint x: 304, startPoint y: 193, endPoint x: 193, endPoint y: 197, distance: 110.9
click at [194, 197] on app-calendar-viewport "Sun 19 2/9 9 Jobs Mon 20 2/9 9 Jobs Tue 21 2/9 9 Jobs Wed 22 2/9 9 Jobs Thu 23 …" at bounding box center [259, 104] width 519 height 676
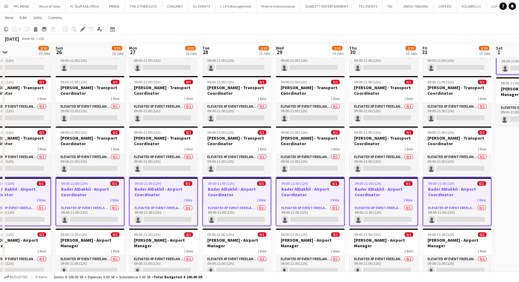
drag, startPoint x: 325, startPoint y: 197, endPoint x: 194, endPoint y: 192, distance: 130.9
click at [155, 187] on app-calendar-viewport "Thu 23 2/9 9 Jobs Fri 24 2/10 10 Jobs Sat 25 2/10 10 Jobs Sun 26 2/10 10 Jobs M…" at bounding box center [259, 104] width 519 height 676
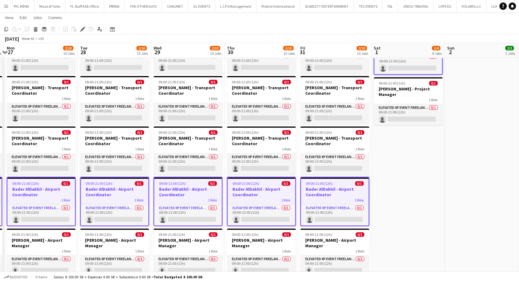
drag, startPoint x: 440, startPoint y: 197, endPoint x: 320, endPoint y: 195, distance: 119.8
click at [320, 195] on app-calendar-viewport "Thu 23 2/9 9 Jobs Fri 24 2/10 10 Jobs Sat 25 2/10 10 Jobs Sun 26 2/10 10 Jobs M…" at bounding box center [259, 104] width 519 height 676
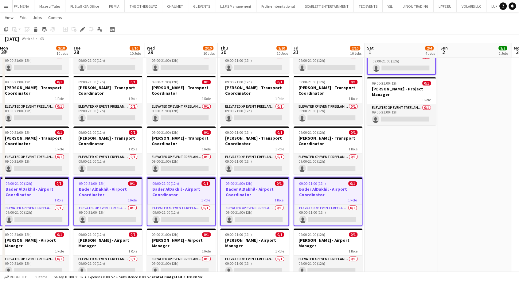
click at [420, 200] on app-date-cell "09:00-21:00 (12h) 0/1 Bader AlDakhil - Airport Coordinator 1 Role Elevated XP E…" at bounding box center [400, 232] width 73 height 419
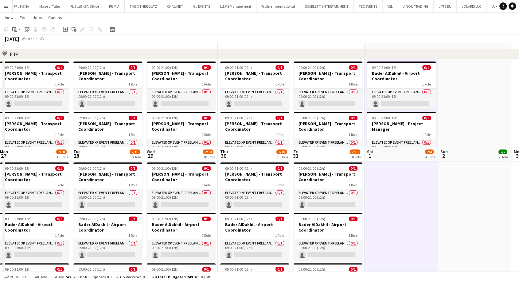
scroll to position [155, 0]
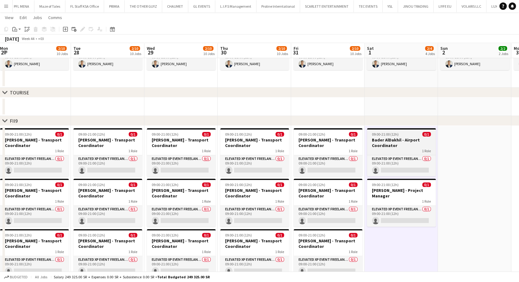
click at [393, 143] on h3 "Bader AlDakhil - Airport Coordinator" at bounding box center [401, 142] width 69 height 11
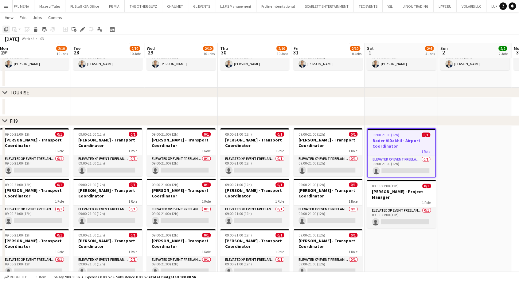
click at [5, 29] on icon "Copy" at bounding box center [6, 29] width 5 height 5
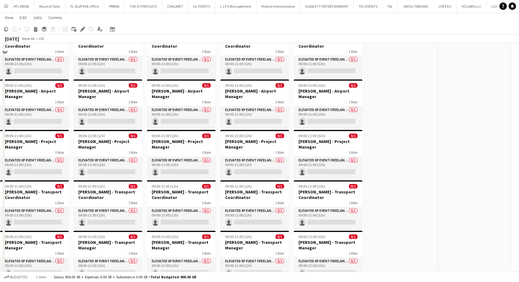
scroll to position [428, 0]
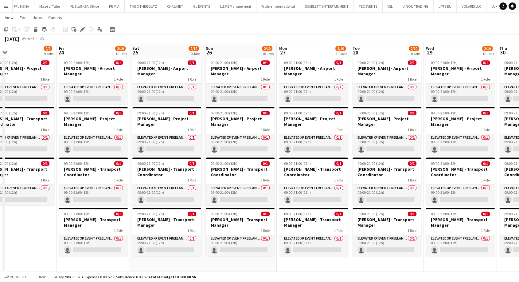
drag, startPoint x: 147, startPoint y: 263, endPoint x: 434, endPoint y: 254, distance: 286.3
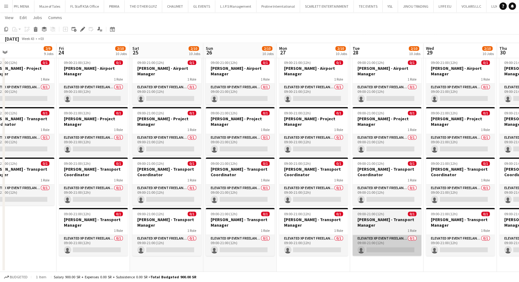
scroll to position [0, 157]
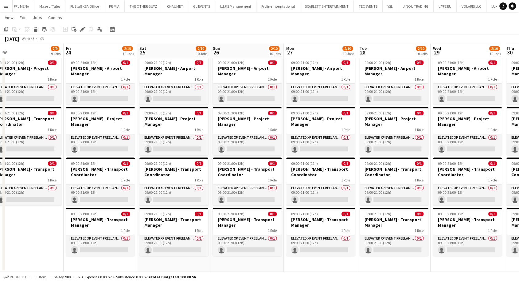
click at [96, 265] on app-date-cell "09:00-21:00 (12h) 0/1 [PERSON_NAME] - Transport Coordinator 1 Role Elevated XP …" at bounding box center [100, 62] width 73 height 419
click at [19, 30] on app-action-btn "Paste" at bounding box center [16, 28] width 11 height 7
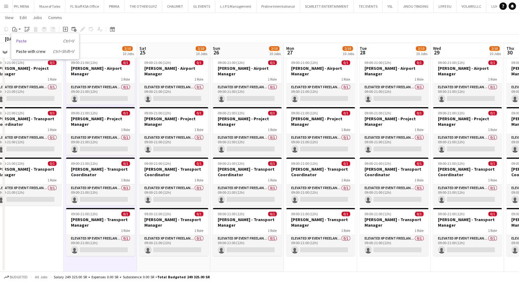
click at [24, 40] on link "Paste Ctrl+V" at bounding box center [45, 41] width 58 height 6
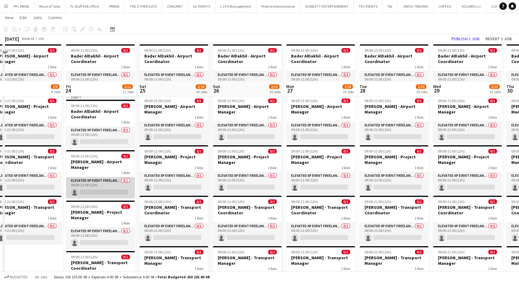
scroll to position [360, 0]
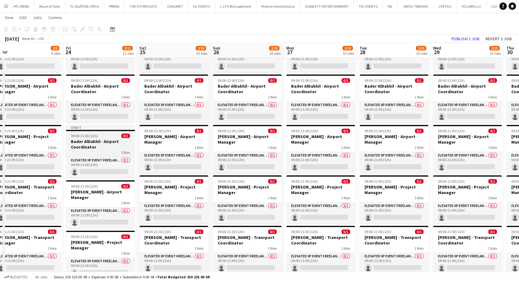
click at [97, 152] on div "1 Role" at bounding box center [100, 152] width 69 height 5
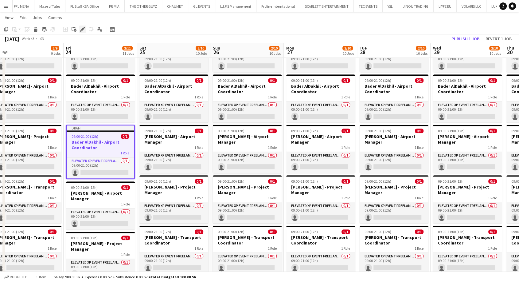
click at [81, 29] on icon "Edit" at bounding box center [82, 29] width 5 height 5
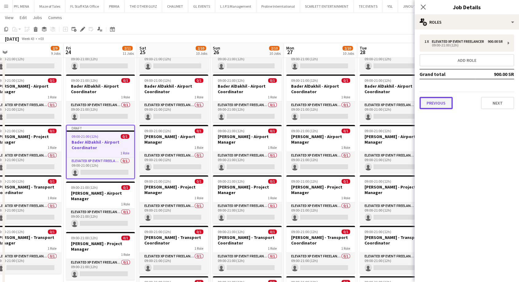
click at [434, 109] on button "Previous" at bounding box center [435, 103] width 33 height 12
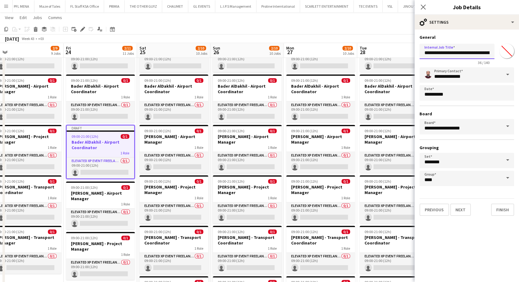
drag, startPoint x: 454, startPoint y: 54, endPoint x: 413, endPoint y: 55, distance: 41.2
click at [412, 55] on body "Menu Boards Boards Boards All jobs Status Workforce Workforce My Workforce Recr…" at bounding box center [259, 23] width 519 height 766
click at [450, 53] on input "**********" at bounding box center [456, 51] width 75 height 15
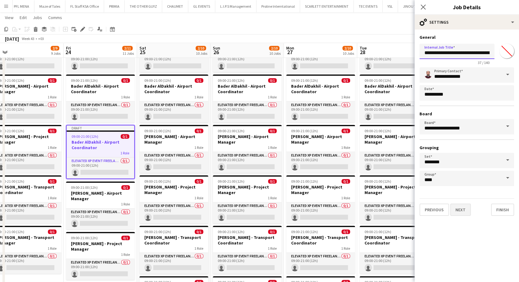
type input "**********"
click at [469, 211] on button "Next" at bounding box center [460, 209] width 21 height 12
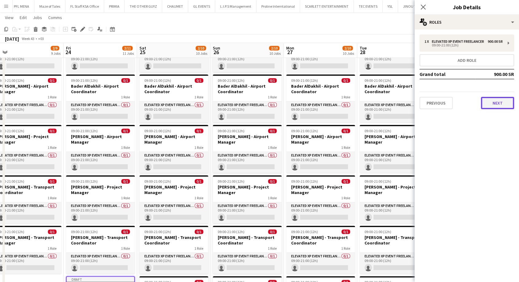
click at [498, 109] on button "Next" at bounding box center [497, 103] width 33 height 12
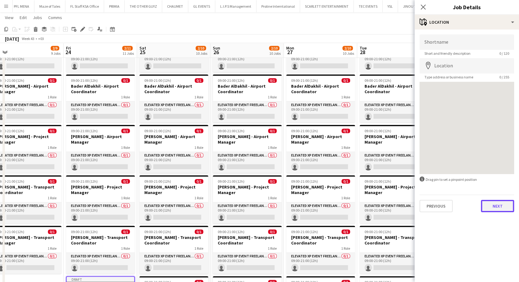
click at [498, 208] on button "Next" at bounding box center [497, 206] width 33 height 12
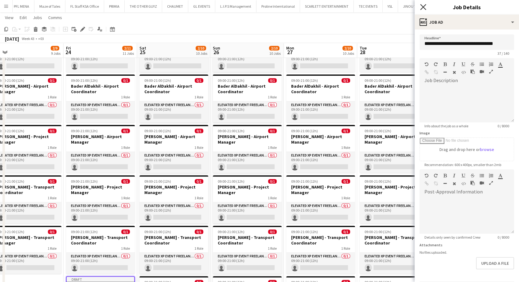
click at [424, 8] on icon at bounding box center [423, 7] width 6 height 6
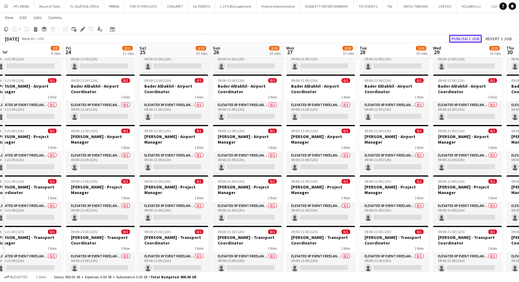
click at [464, 39] on button "Publish 1 job" at bounding box center [465, 39] width 33 height 8
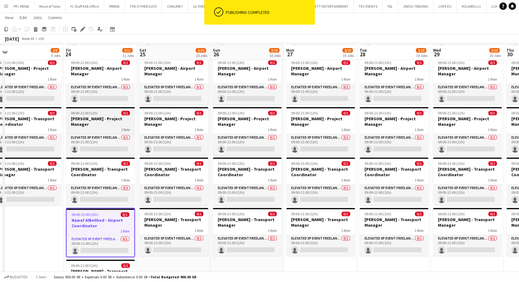
scroll to position [462, 0]
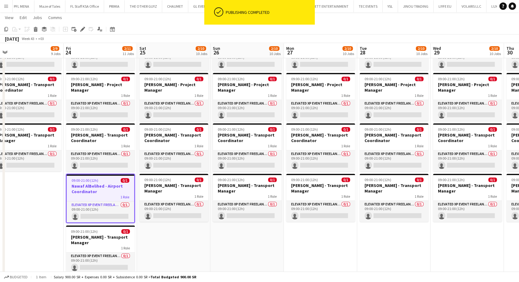
click at [95, 184] on h3 "Nawaf AlBelihed - Airport Coordinator" at bounding box center [101, 188] width 68 height 11
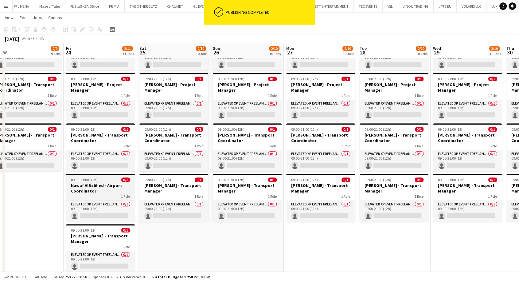
click at [95, 185] on h3 "Nawaf AlBelihed - Airport Coordinator" at bounding box center [100, 187] width 69 height 11
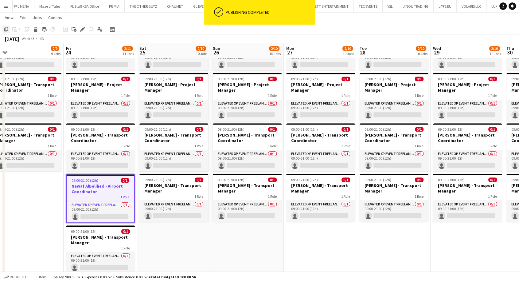
click at [6, 30] on icon "Copy" at bounding box center [6, 29] width 5 height 5
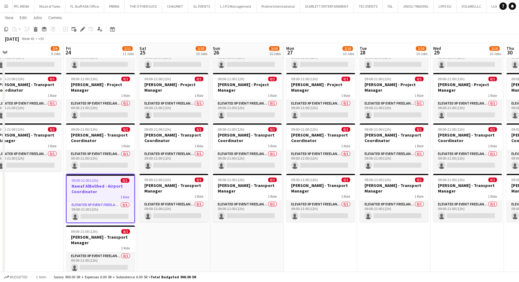
click at [164, 239] on app-date-cell "09:00-21:00 (12h) 0/1 [PERSON_NAME] - Transport Coordinator 1 Role Elevated XP …" at bounding box center [173, 54] width 73 height 470
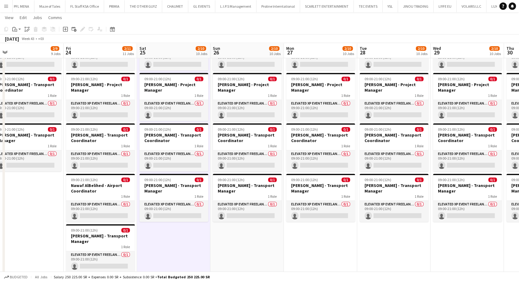
click at [223, 242] on app-date-cell "09:00-21:00 (12h) 0/1 [PERSON_NAME] - Transport Coordinator 1 Role Elevated XP …" at bounding box center [246, 54] width 73 height 470
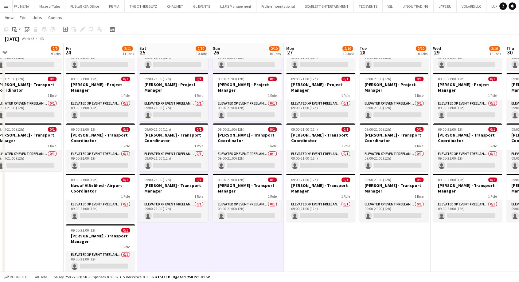
click at [301, 247] on app-date-cell "09:00-21:00 (12h) 0/1 [PERSON_NAME] - Transport Coordinator 1 Role Elevated XP …" at bounding box center [320, 54] width 73 height 470
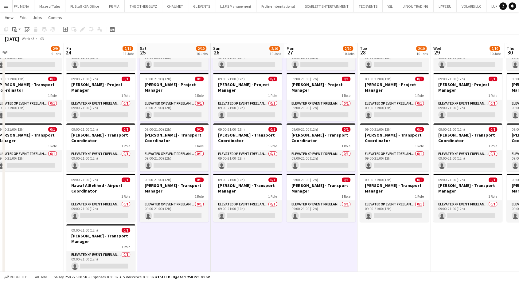
click at [379, 249] on app-date-cell "09:00-21:00 (12h) 0/1 [PERSON_NAME] - Transport Coordinator 1 Role Elevated XP …" at bounding box center [393, 54] width 73 height 470
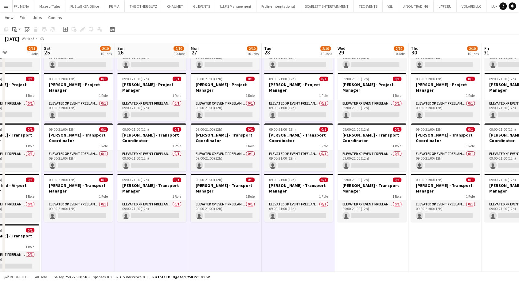
scroll to position [0, 215]
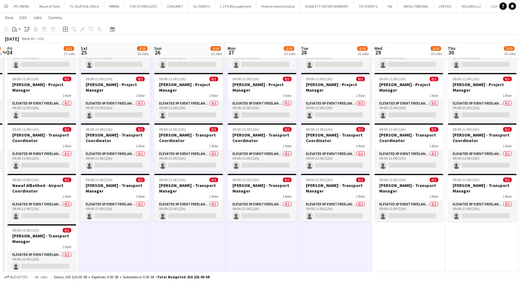
drag, startPoint x: 306, startPoint y: 251, endPoint x: 185, endPoint y: 252, distance: 121.6
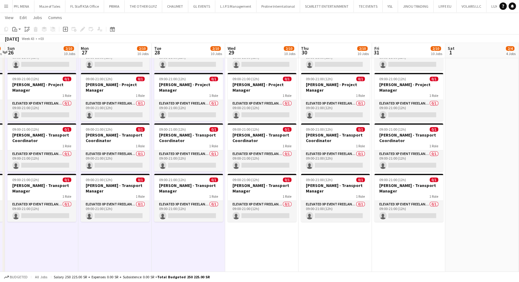
click at [265, 254] on app-date-cell "09:00-21:00 (12h) 0/1 [PERSON_NAME] - Transport Coordinator 1 Role Elevated XP …" at bounding box center [261, 54] width 73 height 470
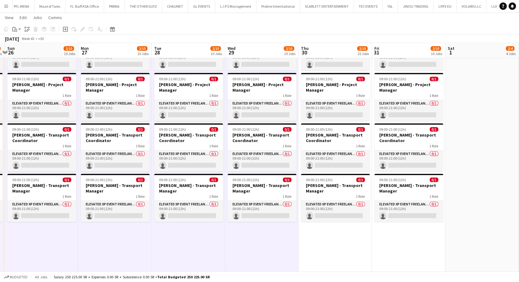
click at [322, 250] on app-date-cell "09:00-21:00 (12h) 0/1 [PERSON_NAME] - Transport Coordinator 1 Role Elevated XP …" at bounding box center [334, 54] width 73 height 470
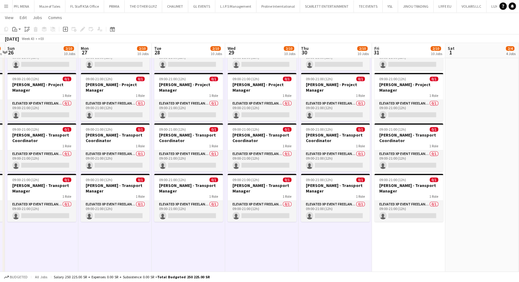
click at [394, 247] on app-date-cell "09:00-21:00 (12h) 0/1 [PERSON_NAME] - Transport Coordinator 1 Role Elevated XP …" at bounding box center [408, 54] width 73 height 470
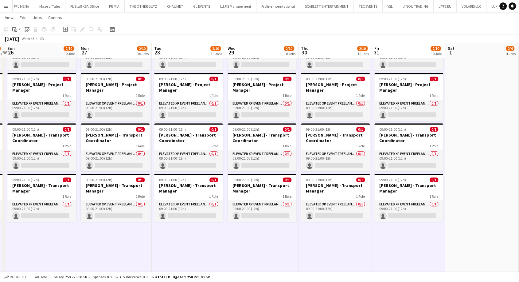
click at [475, 238] on app-date-cell "09:00-21:00 (12h) 0/1 Bader AlDakhil - Airport Coordinator 1 Role Elevated XP E…" at bounding box center [481, 54] width 73 height 470
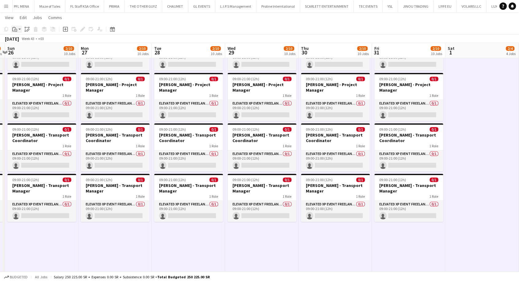
click at [21, 29] on app-action-btn "Paste" at bounding box center [16, 28] width 11 height 7
click at [24, 41] on link "Paste Ctrl+V" at bounding box center [45, 41] width 58 height 6
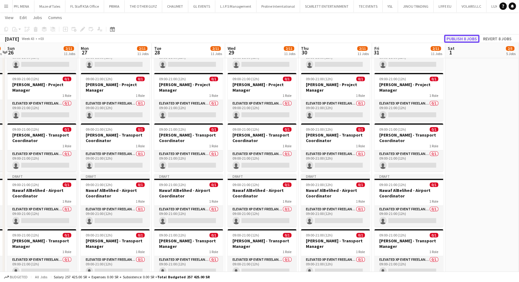
click at [461, 38] on button "Publish 8 jobs" at bounding box center [461, 39] width 35 height 8
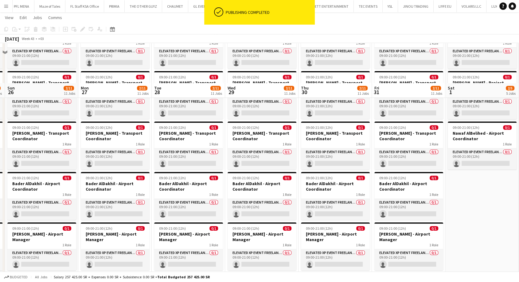
scroll to position [258, 0]
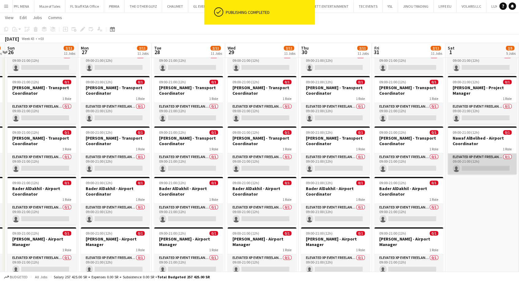
click at [477, 157] on app-card-role "Elevated XP Event Freelancer 0/1 09:00-21:00 (12h) single-neutral-actions" at bounding box center [482, 163] width 69 height 21
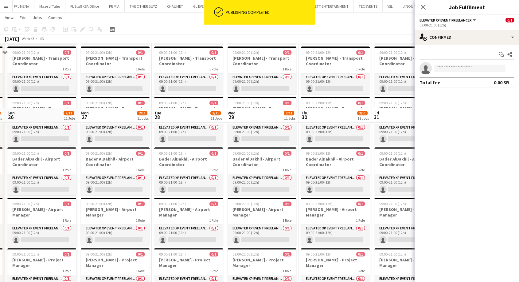
scroll to position [394, 0]
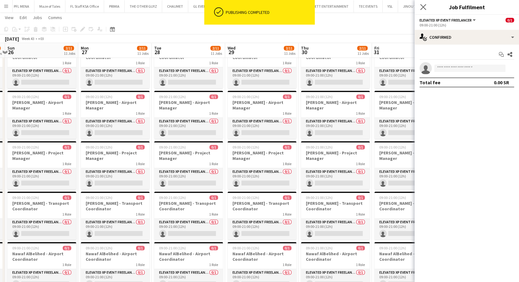
click at [423, 3] on app-icon "Close pop-in" at bounding box center [423, 7] width 9 height 9
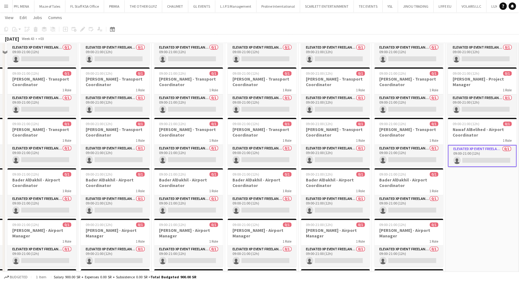
scroll to position [224, 0]
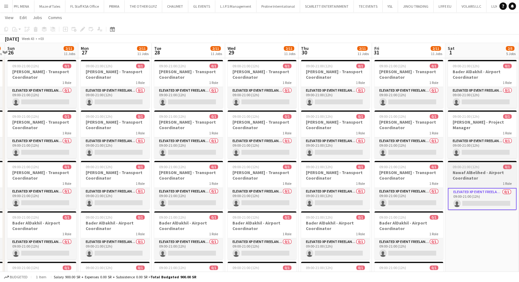
click at [475, 177] on h3 "Nawaf AlBelihed - Airport Coordinator" at bounding box center [482, 175] width 69 height 11
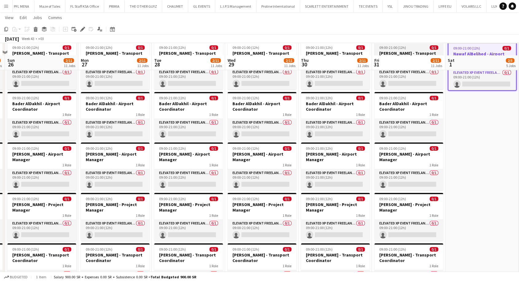
scroll to position [479, 0]
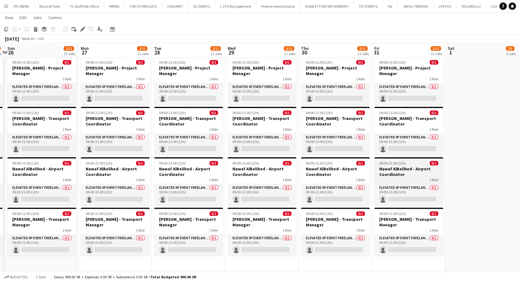
click at [396, 173] on h3 "Nawaf AlBelihed - Airport Coordinator" at bounding box center [408, 171] width 69 height 11
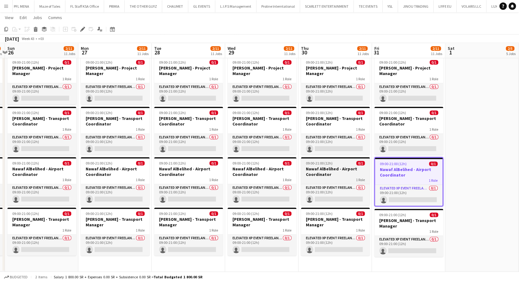
click at [321, 171] on h3 "Nawaf AlBelihed - Airport Coordinator" at bounding box center [335, 171] width 69 height 11
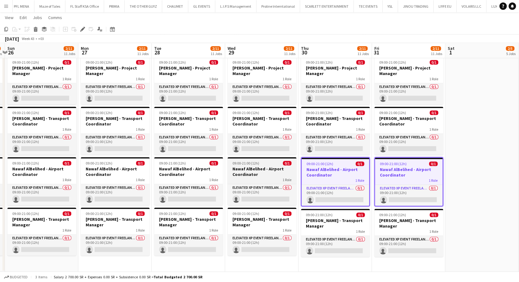
click at [262, 170] on h3 "Nawaf AlBelihed - Airport Coordinator" at bounding box center [262, 171] width 69 height 11
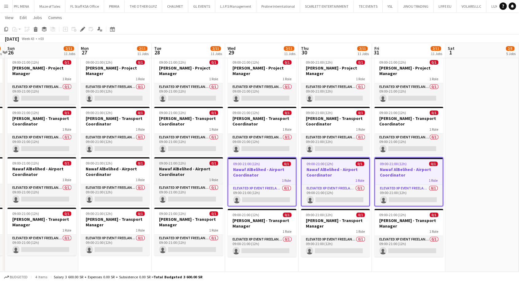
click at [184, 166] on h3 "Nawaf AlBelihed - Airport Coordinator" at bounding box center [188, 171] width 69 height 11
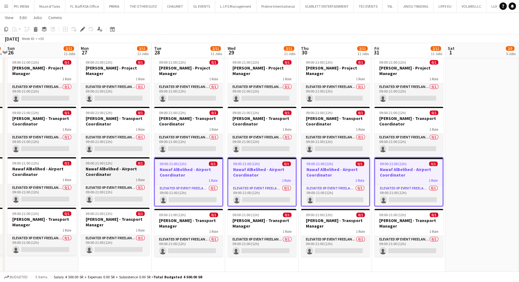
click at [111, 169] on h3 "Nawaf AlBelihed - Airport Coordinator" at bounding box center [115, 171] width 69 height 11
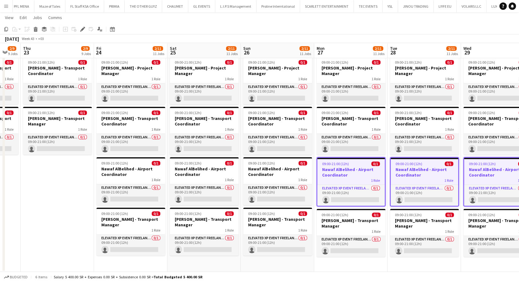
scroll to position [0, 158]
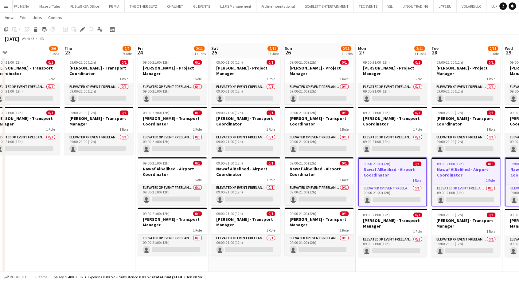
drag, startPoint x: 106, startPoint y: 170, endPoint x: 383, endPoint y: 179, distance: 277.4
click at [310, 177] on div "1 Role" at bounding box center [319, 179] width 69 height 5
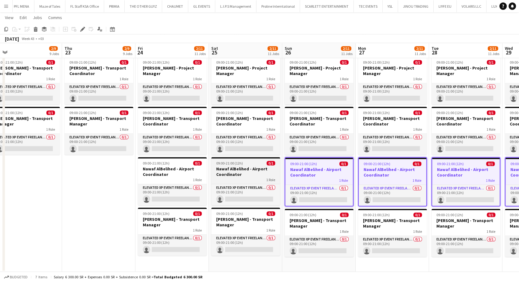
click at [243, 175] on h3 "Nawaf AlBelihed - Airport Coordinator" at bounding box center [245, 171] width 69 height 11
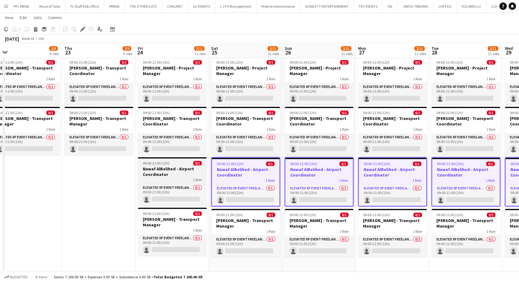
click at [162, 170] on h3 "Nawaf AlBelihed - Airport Coordinator" at bounding box center [172, 171] width 69 height 11
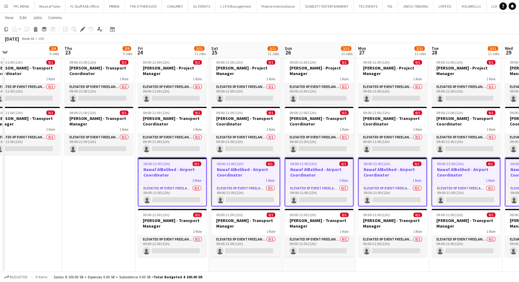
click at [110, 182] on app-date-cell "09:00-21:00 (12h) 0/1 [PERSON_NAME] - Transport Coordinator 1 Role Elevated XP …" at bounding box center [98, 37] width 73 height 470
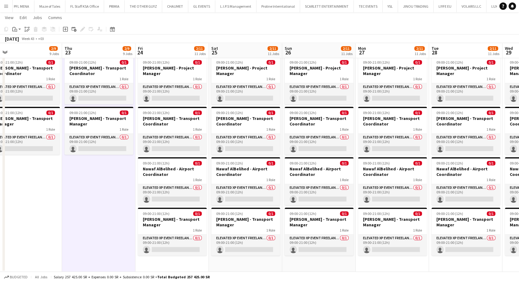
scroll to position [0, 183]
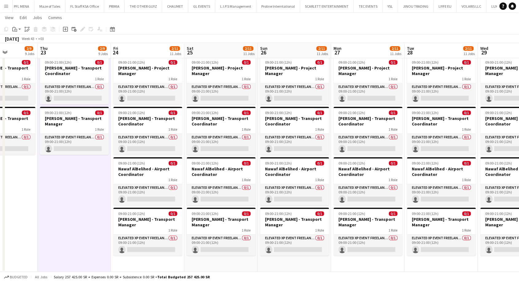
drag, startPoint x: 241, startPoint y: 176, endPoint x: 216, endPoint y: 177, distance: 24.6
click at [287, 173] on h3 "Nawaf AlBelihed - Airport Coordinator" at bounding box center [294, 171] width 69 height 11
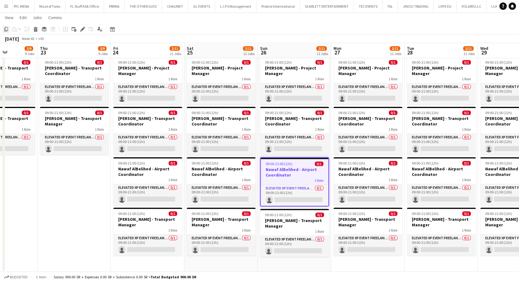
click at [6, 30] on icon "Copy" at bounding box center [6, 29] width 5 height 5
click at [275, 267] on app-date-cell "09:00-21:00 (12h) 0/1 [PERSON_NAME] - Transport Coordinator 1 Role Elevated XP …" at bounding box center [294, 37] width 73 height 470
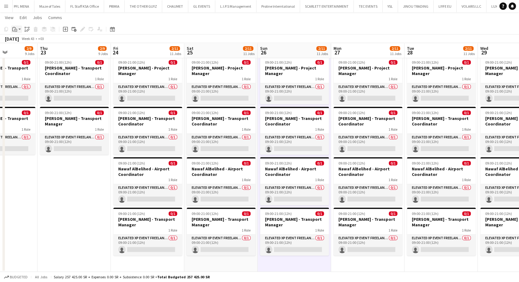
click at [18, 28] on div "Paste" at bounding box center [14, 28] width 7 height 7
click at [26, 39] on link "Paste Ctrl+V" at bounding box center [45, 41] width 58 height 6
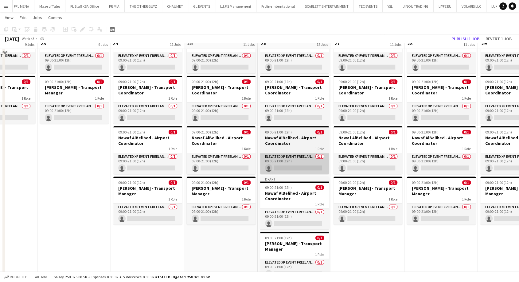
scroll to position [501, 0]
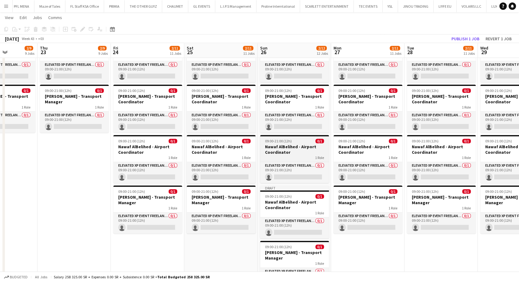
click at [287, 150] on h3 "Nawaf AlBelihed - Airport Coordinator" at bounding box center [294, 149] width 69 height 11
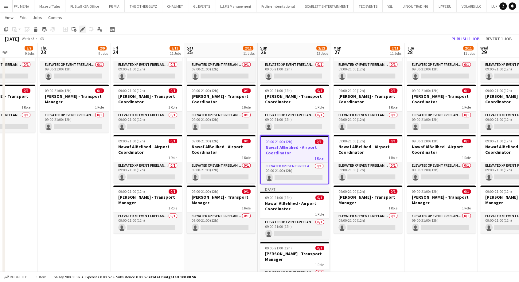
click at [81, 29] on icon at bounding box center [82, 29] width 3 height 3
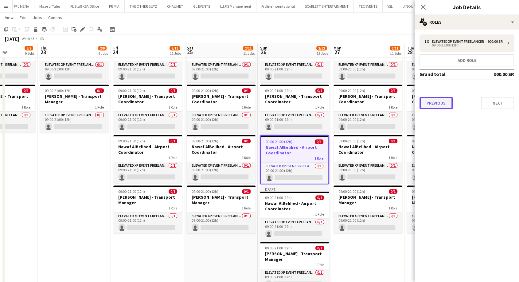
click at [439, 109] on button "Previous" at bounding box center [435, 103] width 33 height 12
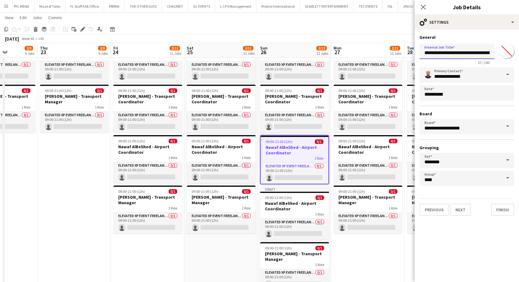
drag, startPoint x: 459, startPoint y: 53, endPoint x: 414, endPoint y: 57, distance: 44.8
click at [457, 53] on input "**********" at bounding box center [456, 51] width 75 height 15
type input "**********"
click at [460, 209] on button "Next" at bounding box center [460, 209] width 21 height 12
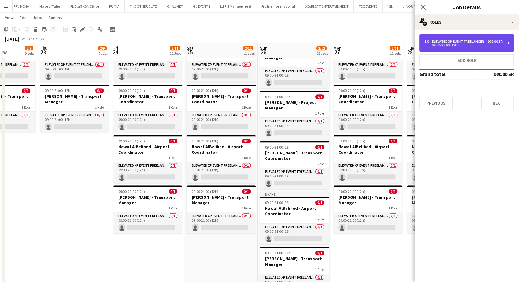
click at [474, 52] on div "1 x Elevated XP Event Freelancer 900.00 SR 09:00-21:00 (12h)" at bounding box center [466, 42] width 95 height 17
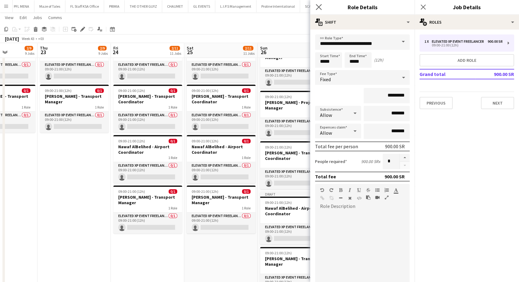
click at [321, 3] on app-icon "Close pop-in" at bounding box center [318, 7] width 9 height 9
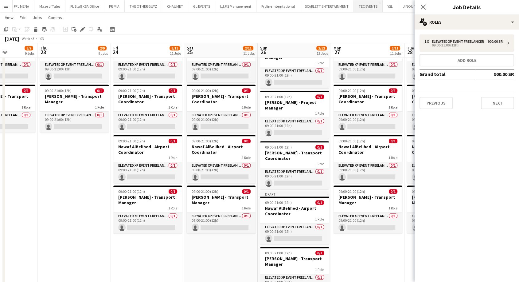
click at [354, 6] on button "TEC EVENTS Close" at bounding box center [368, 6] width 29 height 12
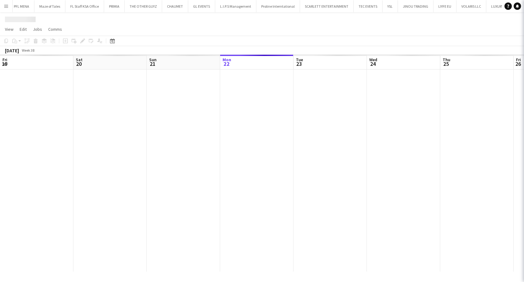
scroll to position [0, 147]
click at [359, 21] on div at bounding box center [262, 18] width 524 height 12
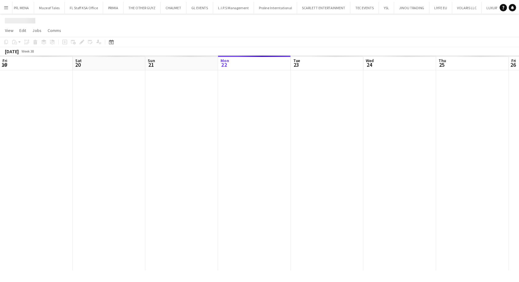
scroll to position [0, 147]
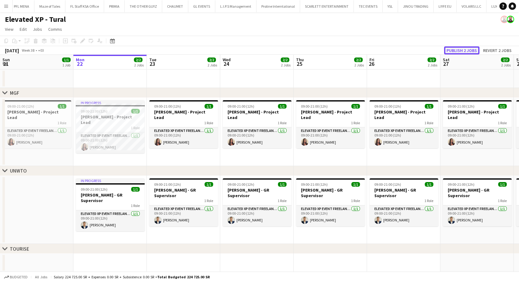
click at [458, 49] on button "Publish 2 jobs" at bounding box center [461, 50] width 35 height 8
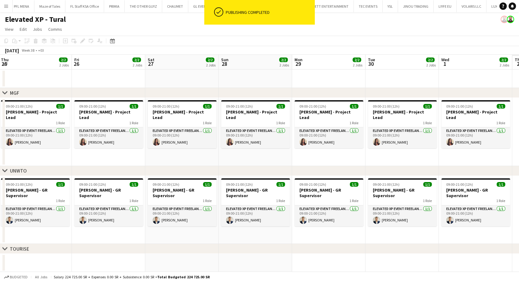
drag, startPoint x: 455, startPoint y: 236, endPoint x: 262, endPoint y: 232, distance: 193.5
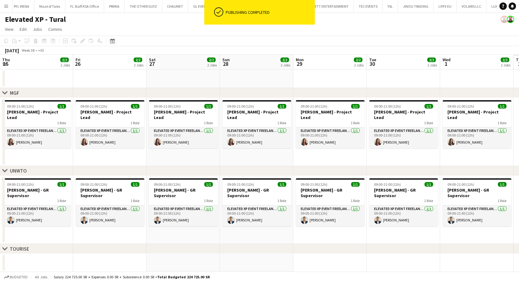
click at [155, 232] on app-calendar-viewport "Sun 21 1/1 1 Job Mon 22 2/2 2 Jobs Tue 23 2/2 2 Jobs Wed 24 2/2 2 Jobs Thu 25 2…" at bounding box center [259, 177] width 519 height 245
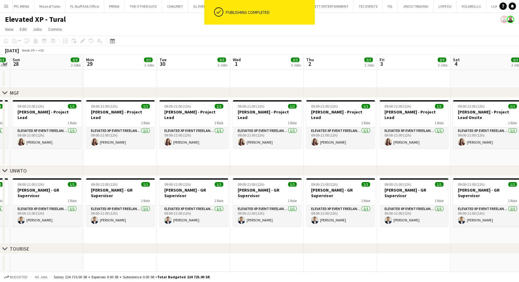
drag, startPoint x: 320, startPoint y: 232, endPoint x: 93, endPoint y: 228, distance: 226.3
click at [94, 228] on app-calendar-viewport "Thu 25 2/2 2 Jobs Fri 26 2/2 2 Jobs Sat 27 2/2 2 Jobs Sun 28 2/2 2 Jobs Mon 29 …" at bounding box center [259, 200] width 519 height 290
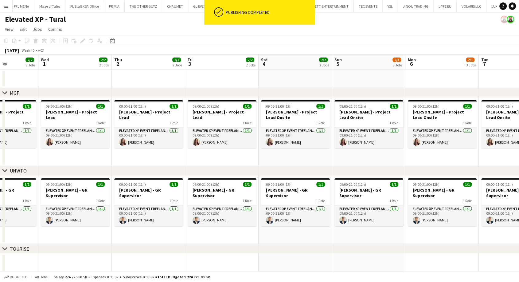
drag, startPoint x: 430, startPoint y: 235, endPoint x: 83, endPoint y: 215, distance: 347.8
click at [20, 219] on app-calendar-viewport "Sat 27 2/2 2 Jobs Sun 28 2/2 2 Jobs Mon 29 2/2 2 Jobs Tue 30 2/2 2 Jobs Wed 1 2…" at bounding box center [259, 200] width 519 height 290
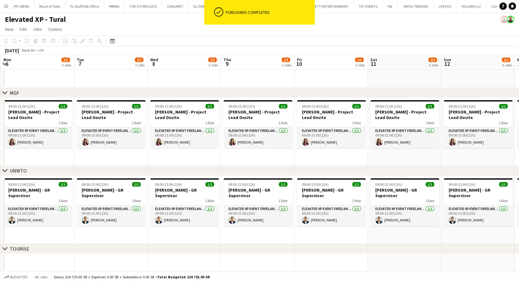
drag, startPoint x: 359, startPoint y: 222, endPoint x: 0, endPoint y: 200, distance: 359.9
click at [0, 200] on app-calendar-viewport "Fri 3 2/2 2 Jobs Sat 4 2/2 2 Jobs Sun 5 2/3 3 Jobs Mon 6 2/3 3 Jobs Tue 7 2/3 3…" at bounding box center [259, 200] width 519 height 290
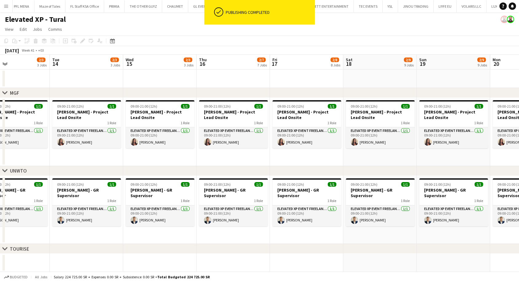
drag, startPoint x: 270, startPoint y: 232, endPoint x: 248, endPoint y: 245, distance: 26.1
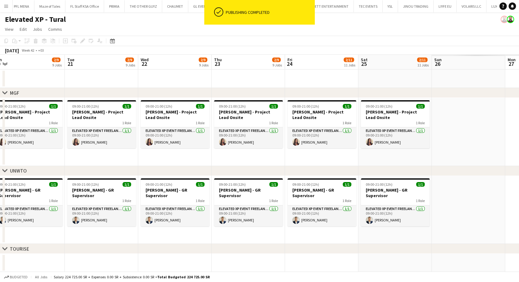
drag, startPoint x: 356, startPoint y: 235, endPoint x: 0, endPoint y: 216, distance: 356.1
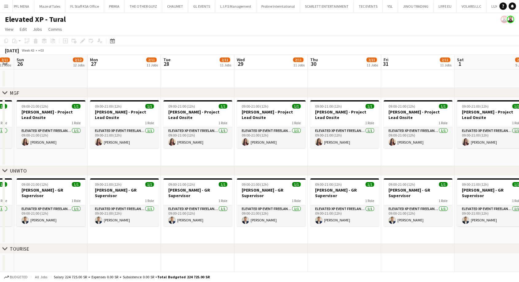
drag, startPoint x: 439, startPoint y: 226, endPoint x: 0, endPoint y: 218, distance: 439.5
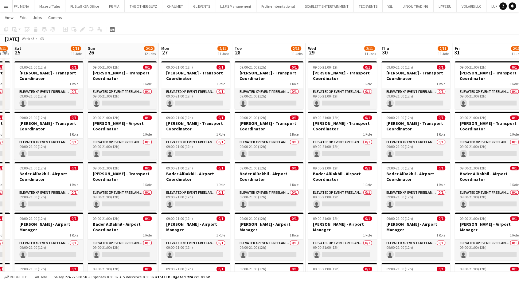
scroll to position [0, 152]
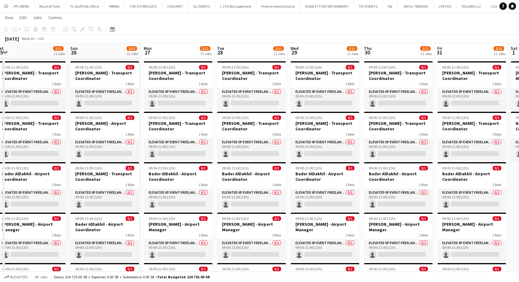
drag, startPoint x: 224, startPoint y: 249, endPoint x: 509, endPoint y: 222, distance: 286.6
click at [509, 222] on app-calendar-viewport "Thu 23 2/9 9 Jobs Fri 24 2/11 11 Jobs Sat 25 2/11 11 Jobs Sun 26 2/12 12 Jobs M…" at bounding box center [259, 139] width 519 height 777
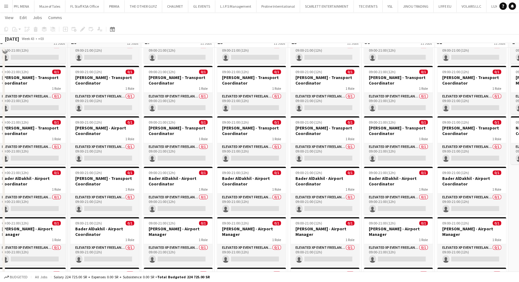
scroll to position [257, 0]
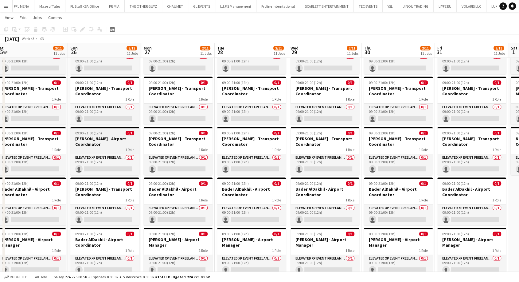
click at [100, 147] on div "1 Role" at bounding box center [104, 149] width 69 height 5
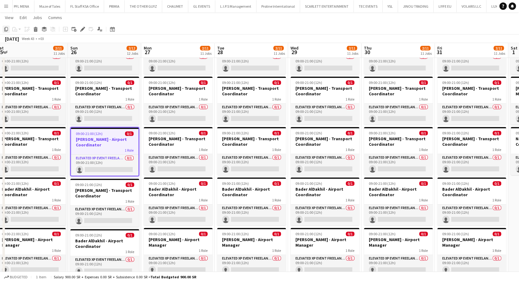
click at [6, 30] on icon "Copy" at bounding box center [6, 29] width 5 height 5
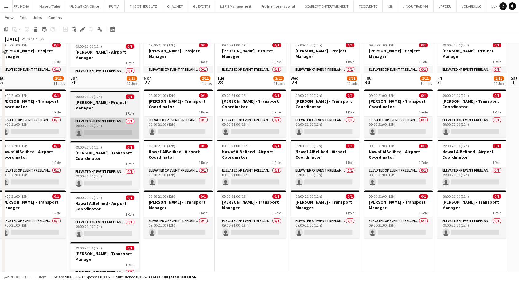
scroll to position [530, 0]
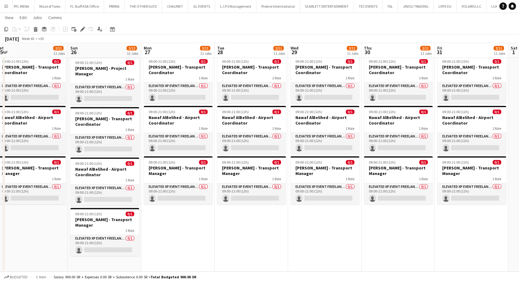
click at [185, 229] on app-date-cell "09:00-21:00 (12h) 0/1 [PERSON_NAME] - Transport Coordinator 1 Role Elevated XP …" at bounding box center [177, 11] width 73 height 520
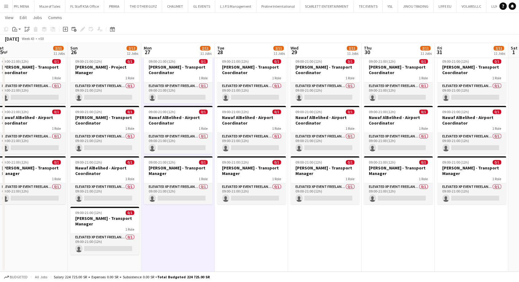
click at [237, 226] on app-date-cell "09:00-21:00 (12h) 0/1 [PERSON_NAME] - Transport Coordinator 1 Role Elevated XP …" at bounding box center [251, 11] width 73 height 520
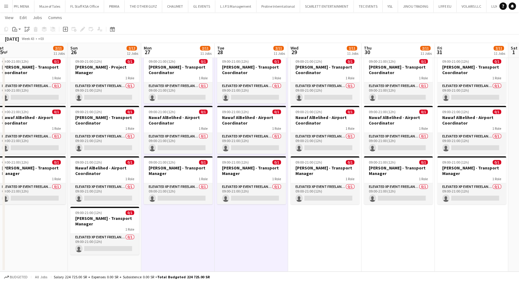
click at [318, 234] on app-date-cell "09:00-21:00 (12h) 0/1 [PERSON_NAME] - Transport Coordinator 1 Role Elevated XP …" at bounding box center [324, 11] width 73 height 520
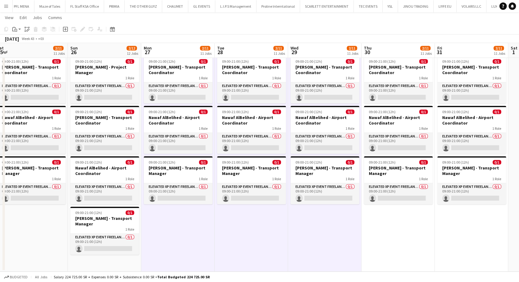
click at [390, 230] on app-date-cell "09:00-21:00 (12h) 0/1 [PERSON_NAME] - Transport Coordinator 1 Role Elevated XP …" at bounding box center [397, 11] width 73 height 520
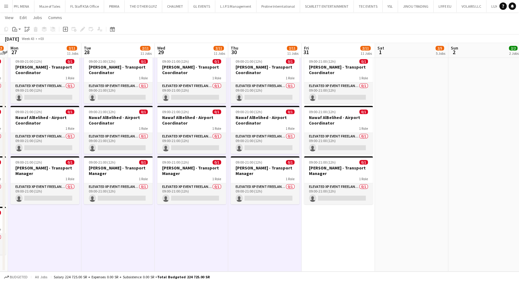
drag, startPoint x: 257, startPoint y: 231, endPoint x: 180, endPoint y: 231, distance: 77.1
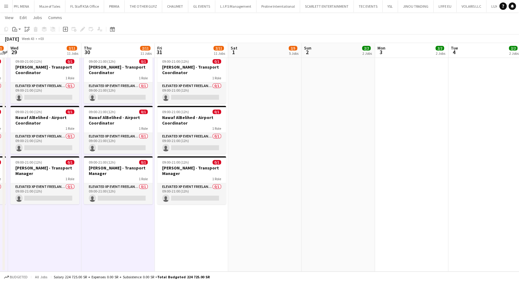
scroll to position [0, 216]
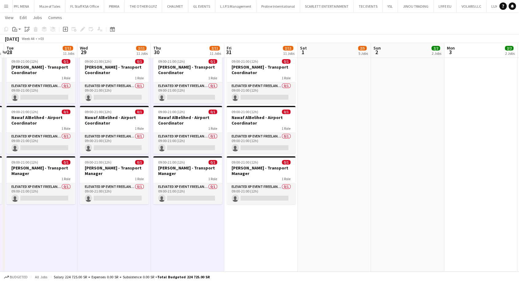
click at [262, 228] on app-date-cell "09:00-21:00 (12h) 0/1 [PERSON_NAME] - Transport Coordinator 1 Role Elevated XP …" at bounding box center [260, 11] width 73 height 520
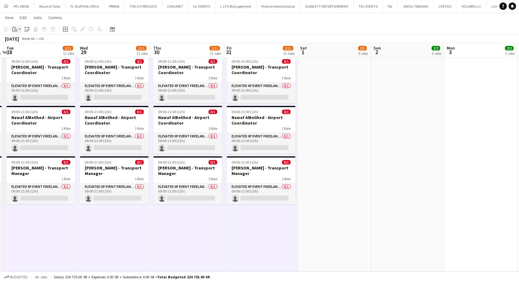
click at [17, 29] on icon "Paste" at bounding box center [14, 29] width 5 height 5
click at [20, 39] on link "Paste Ctrl+V" at bounding box center [45, 41] width 58 height 6
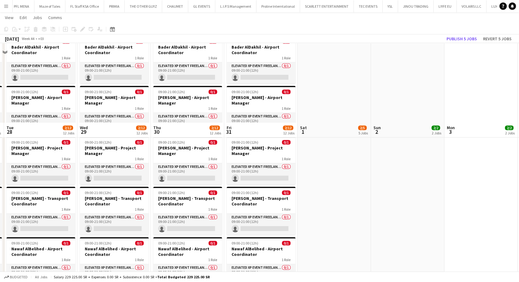
scroll to position [399, 0]
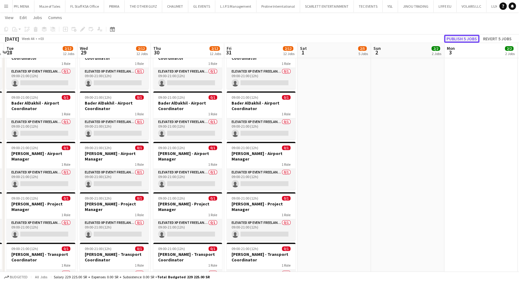
click at [454, 36] on button "Publish 5 jobs" at bounding box center [461, 39] width 35 height 8
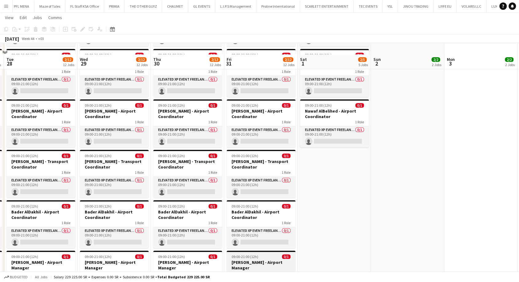
scroll to position [296, 0]
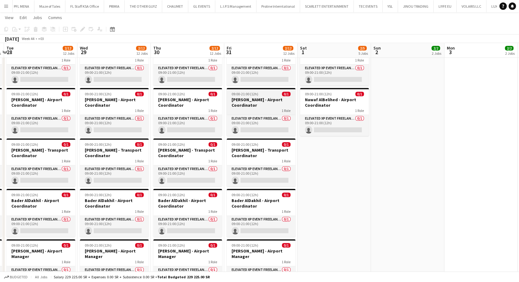
click at [260, 100] on h3 "[PERSON_NAME] - Airport Coordinator" at bounding box center [261, 102] width 69 height 11
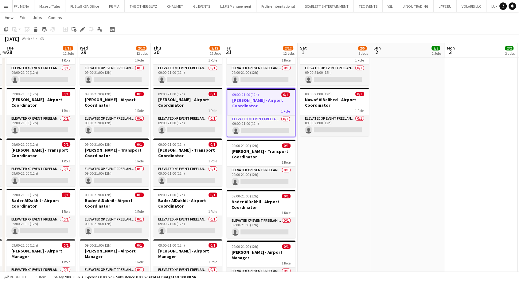
click at [192, 106] on h3 "[PERSON_NAME] - Airport Coordinator" at bounding box center [187, 102] width 69 height 11
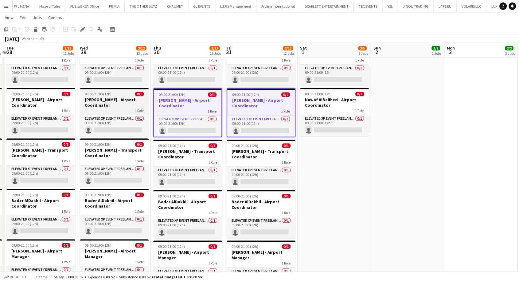
click at [105, 107] on h3 "[PERSON_NAME] - Airport Coordinator" at bounding box center [114, 102] width 69 height 11
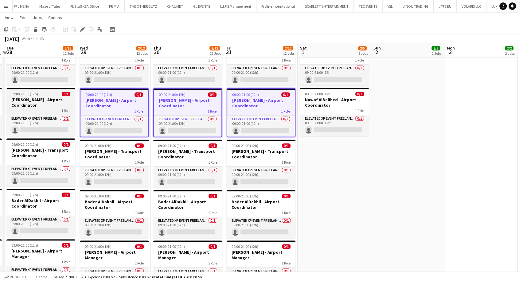
click at [44, 106] on h3 "[PERSON_NAME] - Airport Coordinator" at bounding box center [40, 102] width 69 height 11
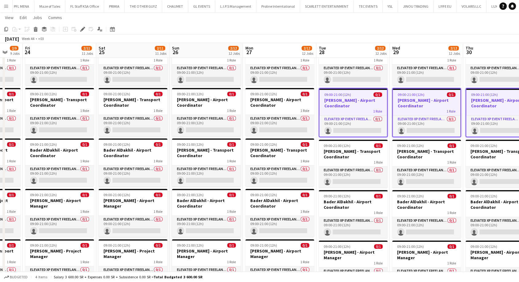
scroll to position [0, 154]
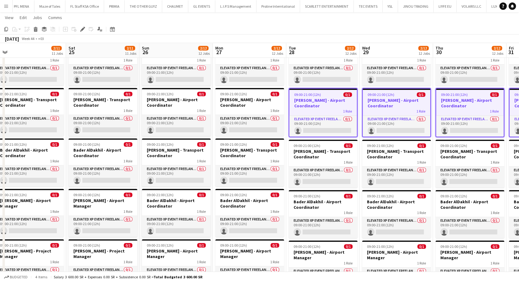
drag, startPoint x: 39, startPoint y: 106, endPoint x: 321, endPoint y: 120, distance: 282.5
click at [321, 120] on app-calendar-viewport "Wed 22 2/9 9 Jobs Thu 23 2/9 9 Jobs Fri 24 2/11 11 Jobs Sat 25 2/11 11 Jobs Sun…" at bounding box center [259, 116] width 519 height 777
click at [249, 105] on h3 "[PERSON_NAME] - Airport Coordinator" at bounding box center [249, 102] width 69 height 11
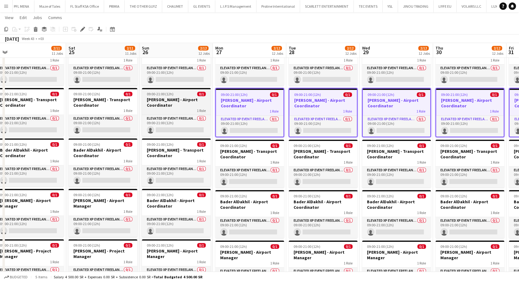
click at [180, 105] on h3 "[PERSON_NAME] - Airport Coordinator" at bounding box center [176, 102] width 69 height 11
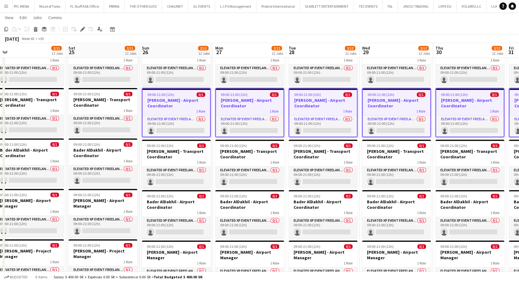
click at [187, 106] on h3 "[PERSON_NAME] - Airport Coordinator" at bounding box center [176, 102] width 68 height 11
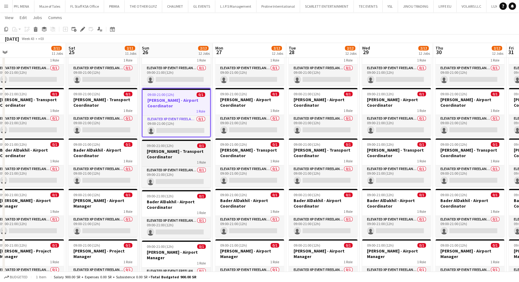
click at [182, 157] on h3 "[PERSON_NAME] - Transport Coordinator" at bounding box center [176, 153] width 69 height 11
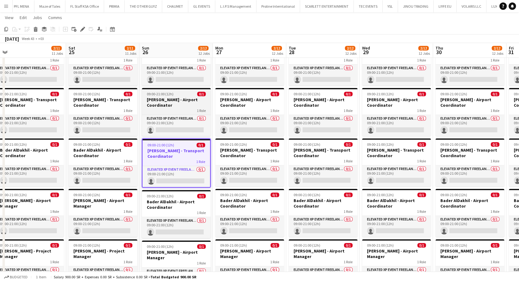
click at [173, 102] on h3 "[PERSON_NAME] - Airport Coordinator" at bounding box center [176, 102] width 69 height 11
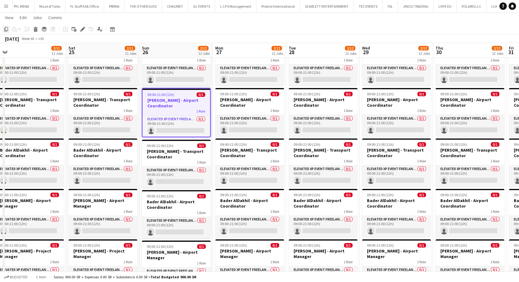
click at [6, 29] on icon "Copy" at bounding box center [6, 29] width 5 height 5
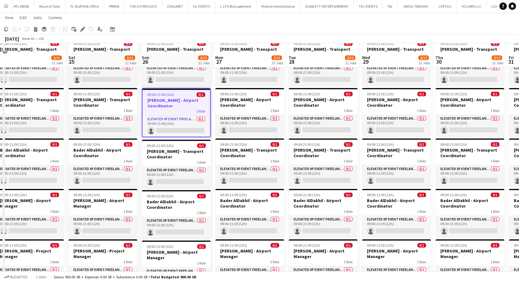
scroll to position [530, 0]
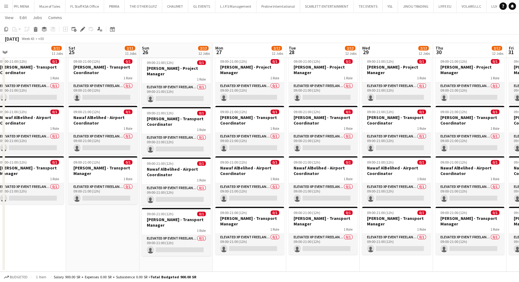
click at [160, 264] on app-date-cell "09:00-21:00 (12h) 0/1 [PERSON_NAME] - Transport Coordinator 1 Role Elevated XP …" at bounding box center [175, 11] width 73 height 520
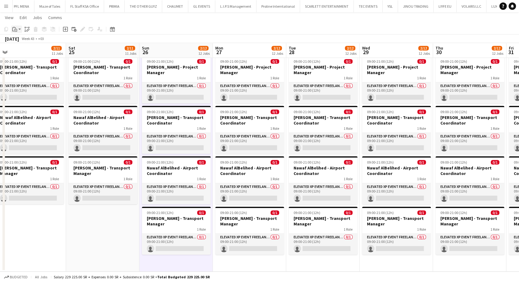
click at [16, 29] on icon "Paste" at bounding box center [14, 29] width 5 height 5
click at [22, 39] on link "Paste Ctrl+V" at bounding box center [45, 41] width 58 height 6
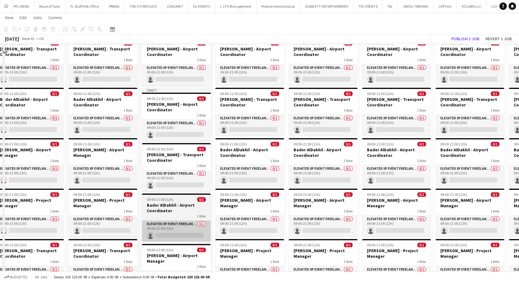
scroll to position [313, 0]
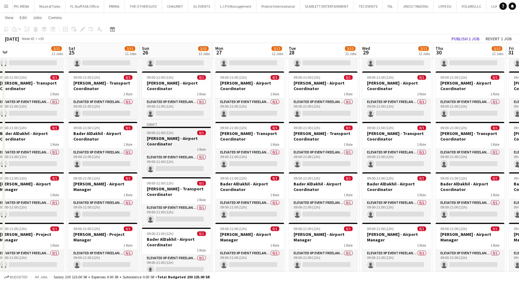
click at [173, 140] on h3 "[PERSON_NAME] - Airport Coordinator" at bounding box center [176, 140] width 69 height 11
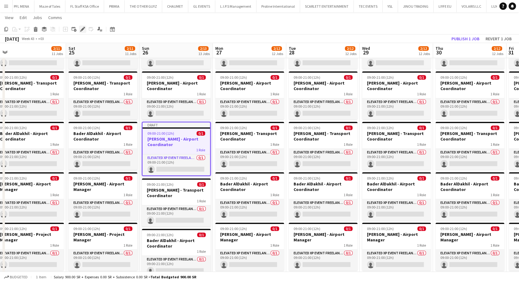
click at [81, 29] on icon at bounding box center [82, 29] width 3 height 3
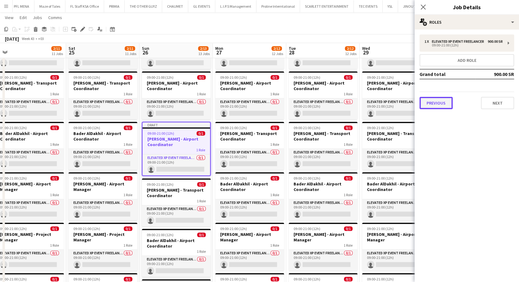
click at [436, 109] on button "Previous" at bounding box center [435, 103] width 33 height 12
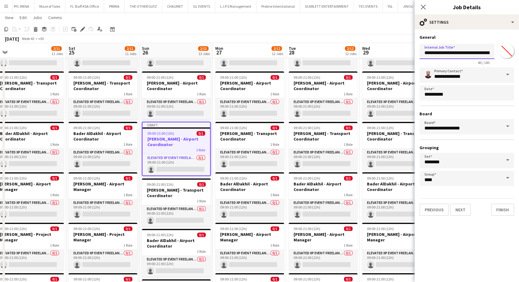
drag, startPoint x: 462, startPoint y: 52, endPoint x: 407, endPoint y: 57, distance: 54.9
click at [407, 57] on body "Menu Boards Boards Boards All jobs Status Workforce Workforce My Workforce Recr…" at bounding box center [259, 121] width 519 height 868
paste input "text"
type input "**********"
click at [462, 207] on button "Next" at bounding box center [460, 209] width 21 height 12
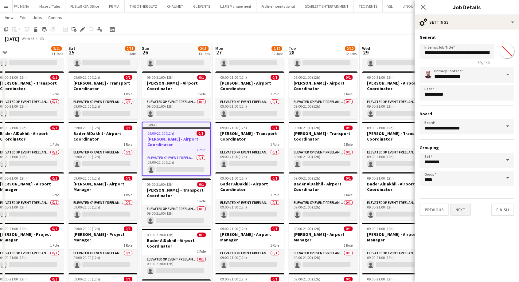
type input "*******"
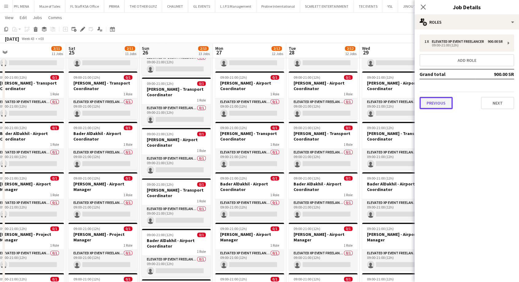
click at [445, 107] on button "Previous" at bounding box center [435, 103] width 33 height 12
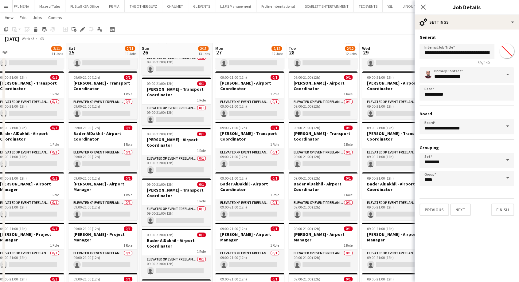
click at [453, 215] on div "**********" at bounding box center [467, 124] width 104 height 191
click at [456, 211] on button "Next" at bounding box center [460, 209] width 21 height 12
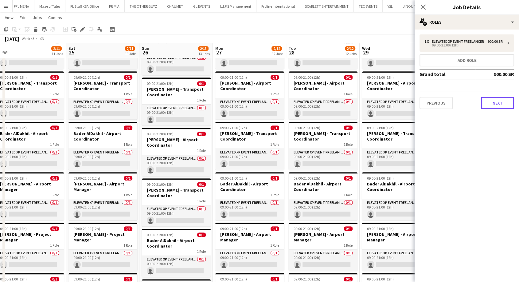
click at [488, 105] on button "Next" at bounding box center [497, 103] width 33 height 12
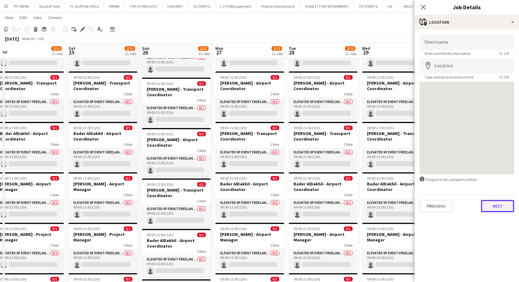
click at [497, 204] on button "Next" at bounding box center [497, 206] width 33 height 12
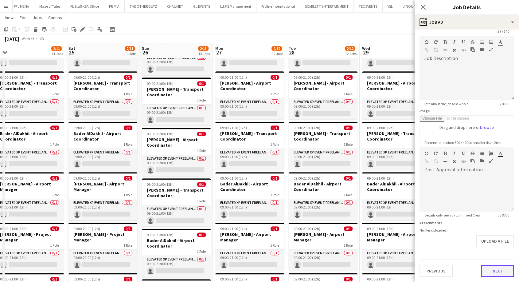
scroll to position [22, 0]
click at [495, 249] on form "**********" at bounding box center [467, 145] width 104 height 264
click at [494, 266] on button "Next" at bounding box center [497, 271] width 33 height 12
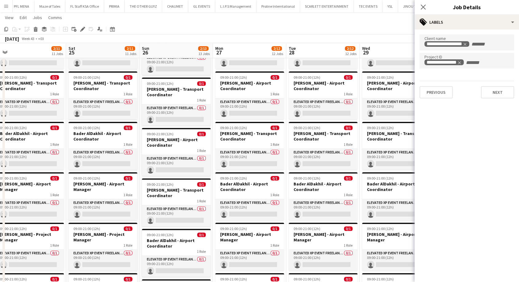
scroll to position [0, 0]
click at [382, 32] on app-toolbar "Copy Paste Paste Ctrl+V Paste with crew Ctrl+Shift+V Paste linked Job [GEOGRAPH…" at bounding box center [259, 29] width 519 height 10
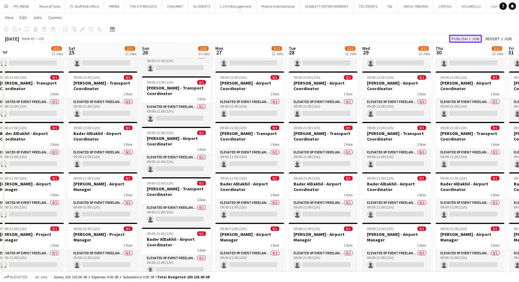
click at [470, 38] on button "Publish 1 job" at bounding box center [465, 39] width 33 height 8
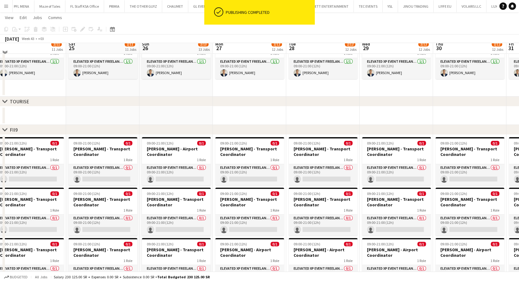
scroll to position [142, 0]
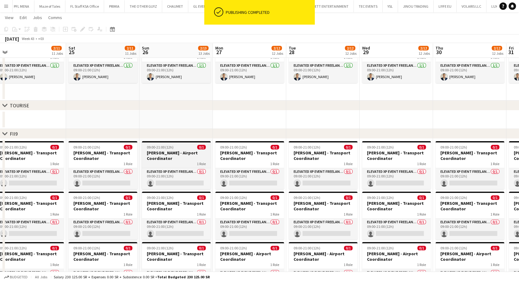
click at [179, 157] on h3 "[PERSON_NAME] - Airport Coordinator" at bounding box center [176, 155] width 69 height 11
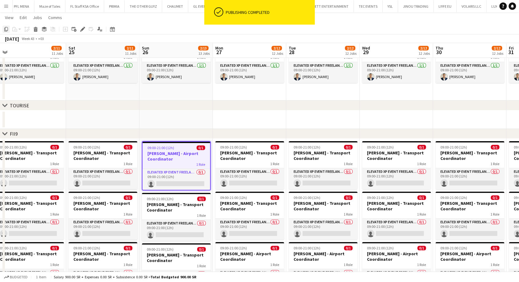
click at [6, 29] on icon "Copy" at bounding box center [6, 29] width 5 height 5
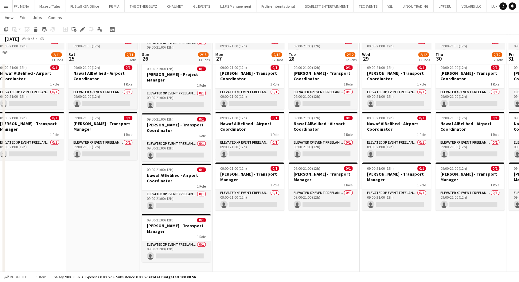
scroll to position [581, 0]
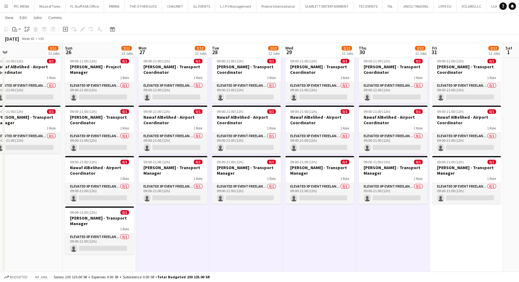
drag, startPoint x: 455, startPoint y: 232, endPoint x: 356, endPoint y: 235, distance: 99.2
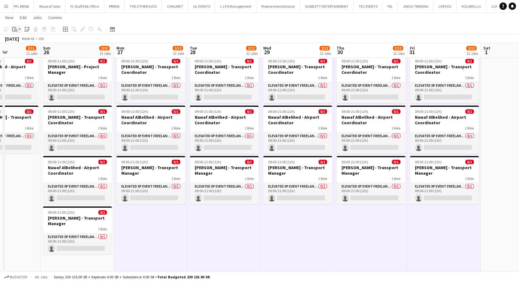
click at [19, 28] on app-action-btn "Paste" at bounding box center [16, 28] width 11 height 7
click at [22, 40] on link "Paste Ctrl+V" at bounding box center [45, 41] width 58 height 6
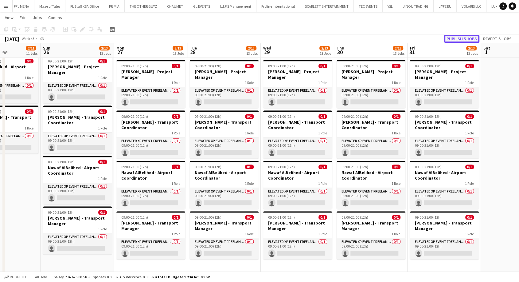
click at [459, 37] on button "Publish 5 jobs" at bounding box center [461, 39] width 35 height 8
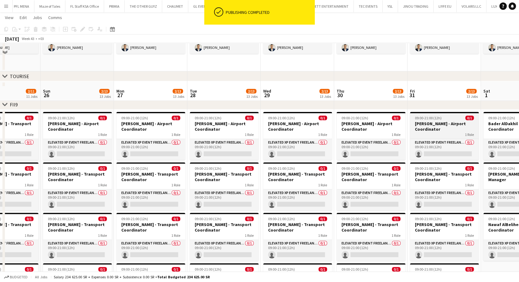
scroll to position [138, 0]
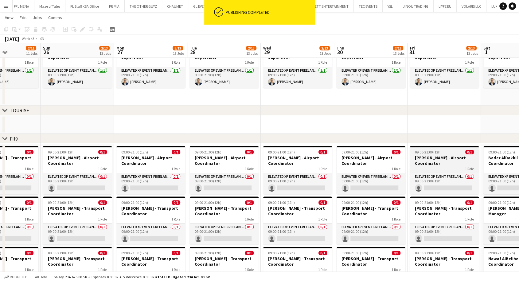
click at [430, 161] on h3 "[PERSON_NAME] - Airport Coordinator" at bounding box center [444, 160] width 69 height 11
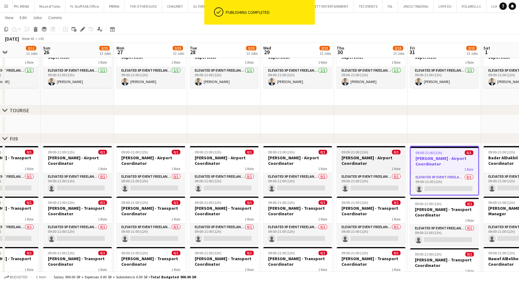
click at [359, 158] on h3 "[PERSON_NAME] - Airport Coordinator" at bounding box center [371, 160] width 69 height 11
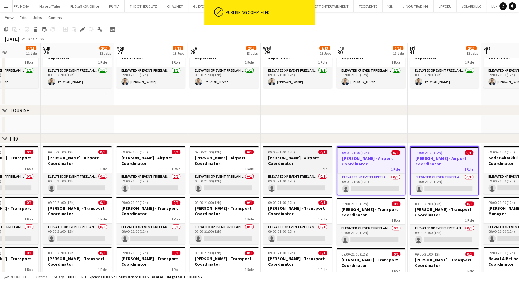
drag, startPoint x: 290, startPoint y: 165, endPoint x: 273, endPoint y: 165, distance: 16.9
click at [290, 165] on h3 "[PERSON_NAME] - Airport Coordinator" at bounding box center [297, 160] width 69 height 11
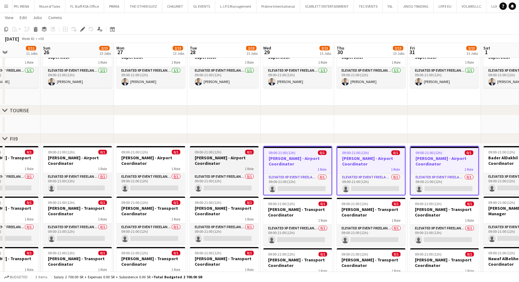
click at [229, 162] on h3 "[PERSON_NAME] - Airport Coordinator" at bounding box center [224, 160] width 69 height 11
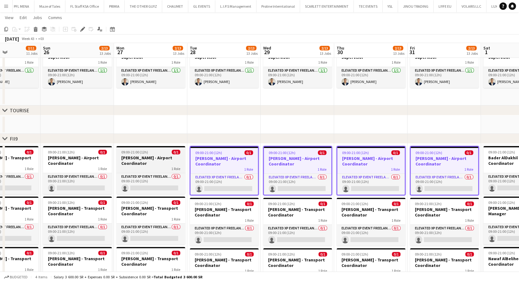
click at [158, 161] on h3 "[PERSON_NAME] - Airport Coordinator" at bounding box center [150, 160] width 69 height 11
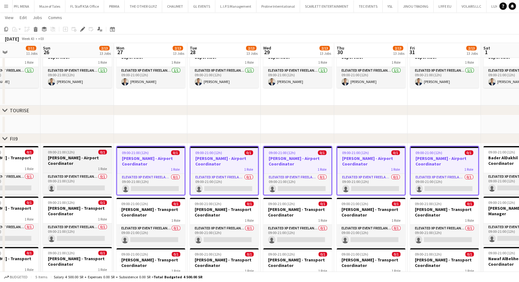
click at [83, 161] on h3 "[PERSON_NAME] - Airport Coordinator" at bounding box center [77, 160] width 69 height 11
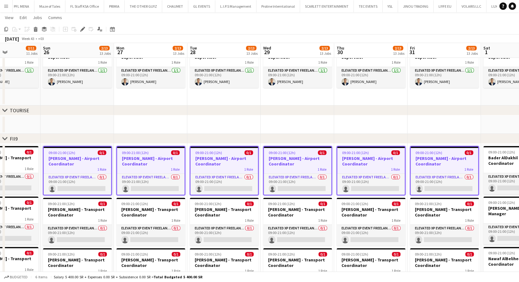
click at [74, 167] on div "1 Role" at bounding box center [78, 168] width 68 height 5
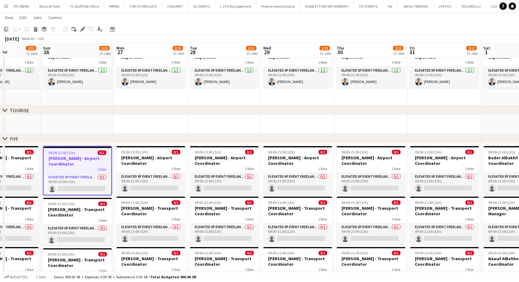
click at [8, 28] on icon at bounding box center [6, 29] width 4 height 4
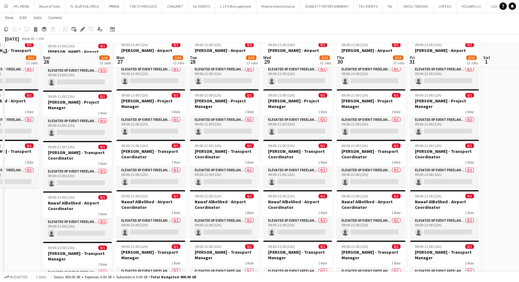
scroll to position [581, 0]
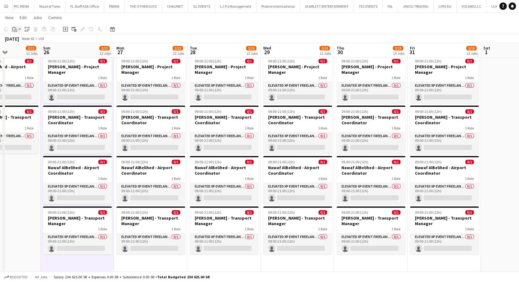
click at [19, 30] on app-action-btn "Paste" at bounding box center [16, 28] width 11 height 7
click at [31, 41] on link "Paste Ctrl+V" at bounding box center [45, 41] width 58 height 6
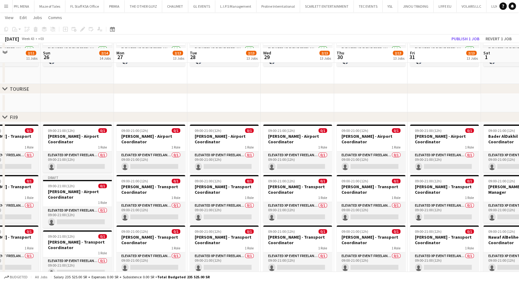
scroll to position [193, 0]
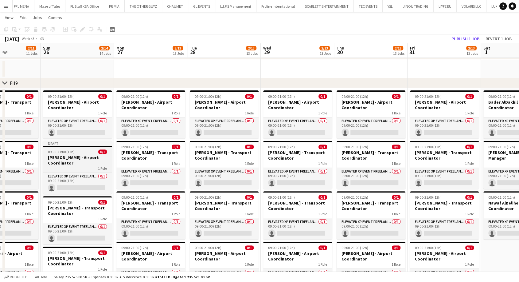
click at [73, 156] on h3 "[PERSON_NAME] - Airport Coordinator" at bounding box center [77, 159] width 69 height 11
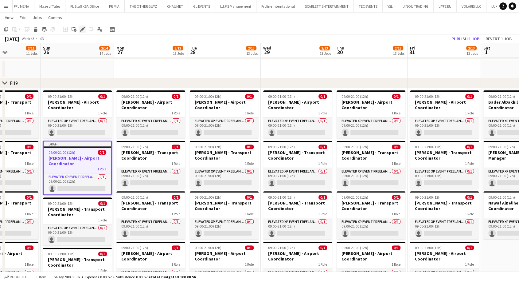
click at [81, 31] on icon "Edit" at bounding box center [82, 29] width 5 height 5
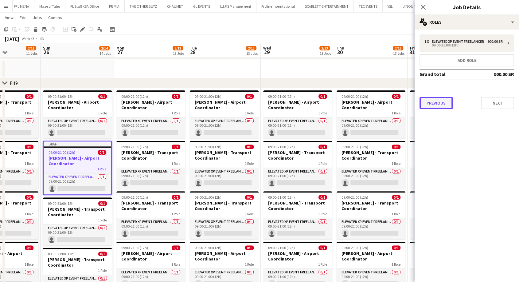
click at [440, 104] on button "Previous" at bounding box center [435, 103] width 33 height 12
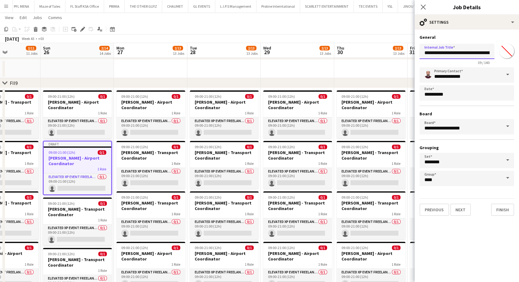
drag, startPoint x: 463, startPoint y: 53, endPoint x: 397, endPoint y: 60, distance: 66.2
click at [398, 60] on body "Menu Boards Boards Boards All jobs Status Workforce Workforce My Workforce Recr…" at bounding box center [259, 266] width 519 height 918
paste input "text"
type input "**********"
click at [465, 208] on button "Next" at bounding box center [460, 209] width 21 height 12
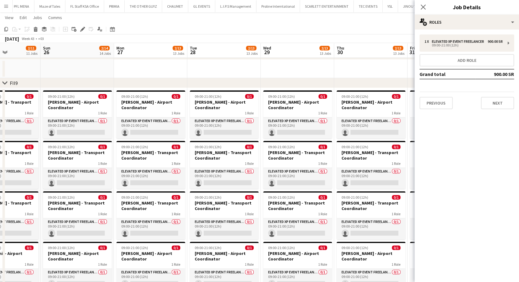
click at [391, 74] on app-date-cell at bounding box center [370, 69] width 73 height 18
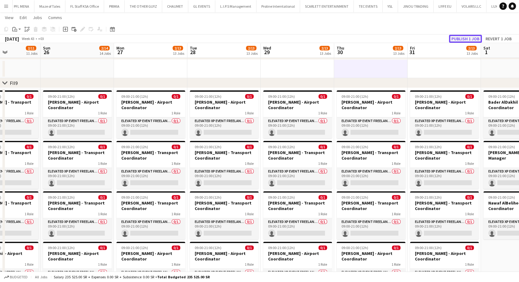
click at [464, 42] on button "Publish 1 job" at bounding box center [465, 39] width 33 height 8
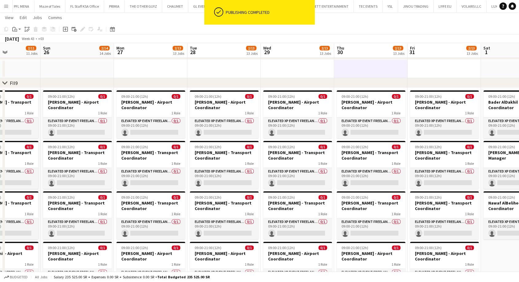
click at [466, 39] on div "[DATE] Week 43 • +03" at bounding box center [259, 38] width 519 height 9
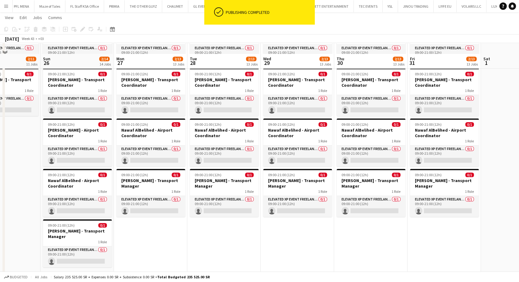
scroll to position [632, 0]
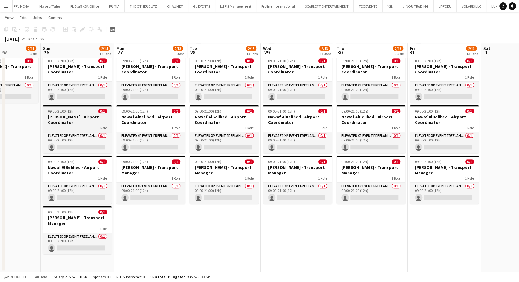
click at [66, 120] on h3 "[PERSON_NAME] - Airport Coordinator" at bounding box center [77, 119] width 69 height 11
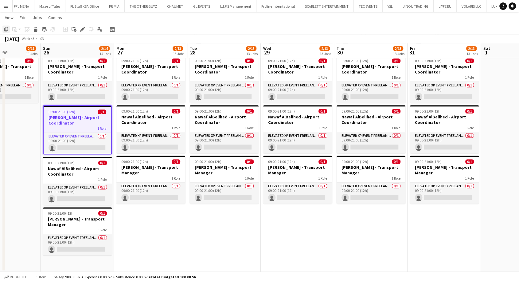
click at [5, 32] on div "Copy" at bounding box center [5, 28] width 7 height 7
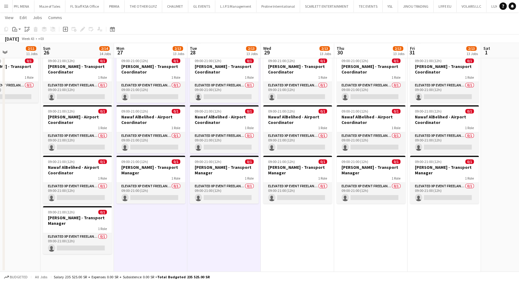
scroll to position [0, 253]
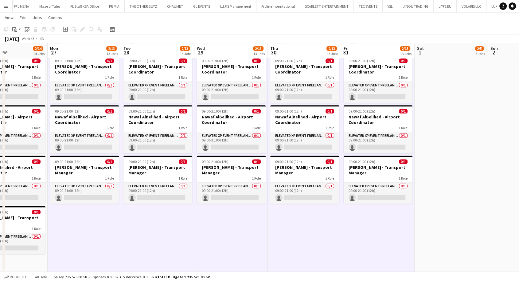
drag, startPoint x: 438, startPoint y: 230, endPoint x: 331, endPoint y: 234, distance: 106.6
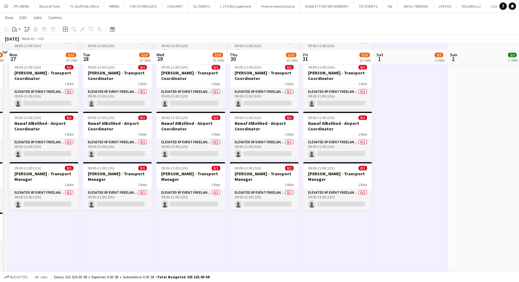
scroll to position [632, 0]
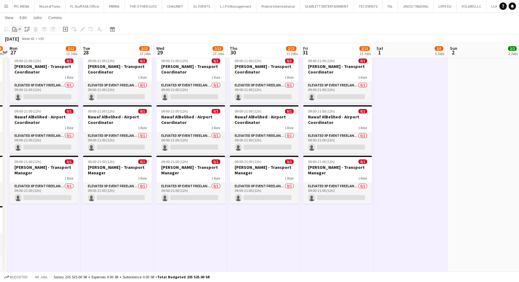
click at [18, 29] on app-action-btn "Paste" at bounding box center [16, 28] width 11 height 7
click at [22, 39] on link "Paste Ctrl+V" at bounding box center [45, 41] width 58 height 6
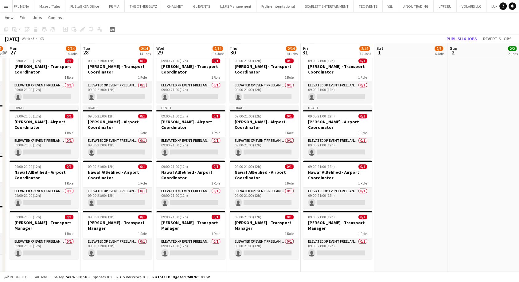
click at [457, 26] on app-toolbar "Copy Paste Paste Ctrl+V Paste with crew Ctrl+Shift+V Paste linked Job [GEOGRAPH…" at bounding box center [259, 29] width 519 height 10
click at [459, 37] on button "Publish 6 jobs" at bounding box center [461, 39] width 35 height 8
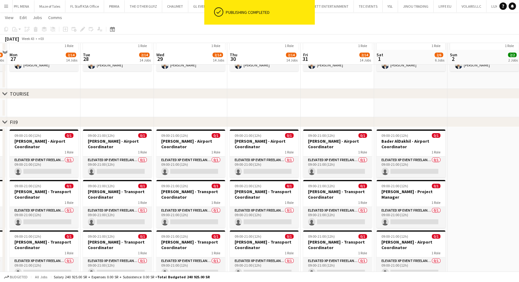
scroll to position [256, 0]
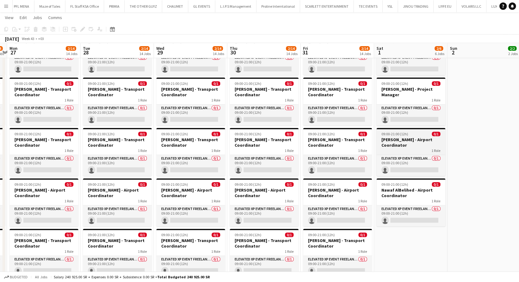
click at [410, 148] on div "1 Role" at bounding box center [410, 150] width 69 height 5
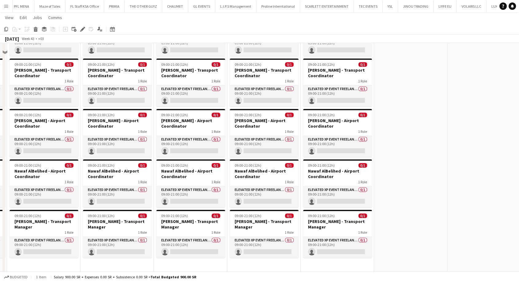
scroll to position [632, 0]
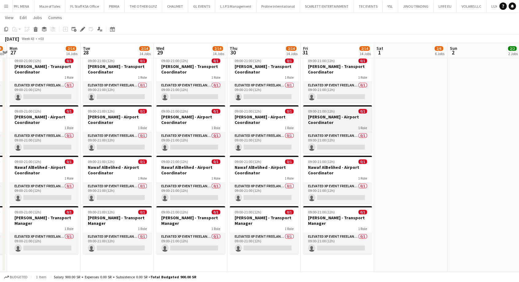
click at [336, 126] on div "1 Role" at bounding box center [337, 127] width 69 height 5
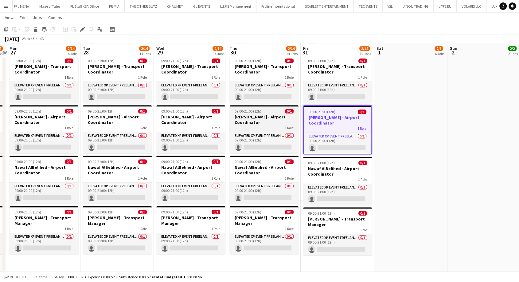
click at [260, 119] on h3 "[PERSON_NAME] - Airport Coordinator" at bounding box center [264, 119] width 69 height 11
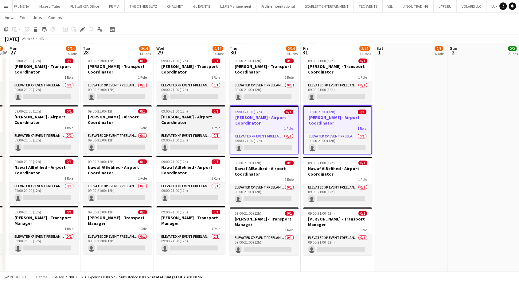
click at [194, 121] on h3 "[PERSON_NAME] - Airport Coordinator" at bounding box center [190, 119] width 69 height 11
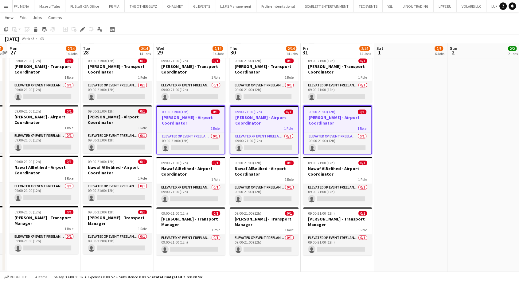
drag, startPoint x: 113, startPoint y: 121, endPoint x: 108, endPoint y: 121, distance: 4.6
click at [113, 121] on h3 "[PERSON_NAME] - Airport Coordinator" at bounding box center [117, 119] width 69 height 11
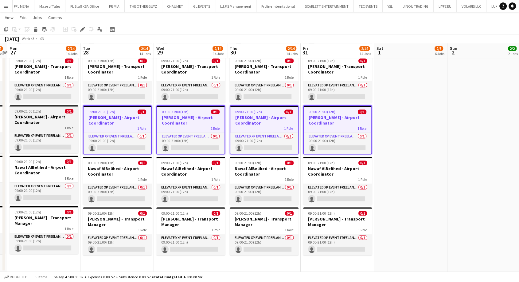
click at [46, 119] on h3 "[PERSON_NAME] - Airport Coordinator" at bounding box center [44, 119] width 69 height 11
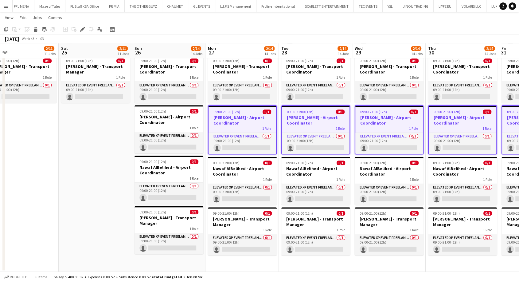
scroll to position [0, 159]
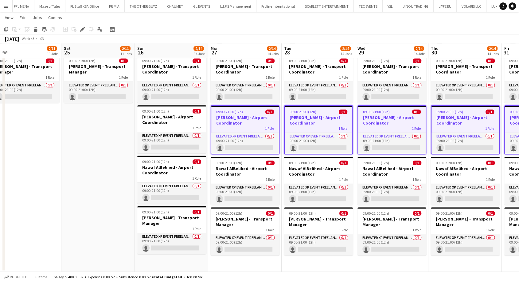
drag, startPoint x: 36, startPoint y: 119, endPoint x: 237, endPoint y: 144, distance: 202.8
click at [170, 121] on h3 "[PERSON_NAME] - Airport Coordinator" at bounding box center [171, 119] width 69 height 11
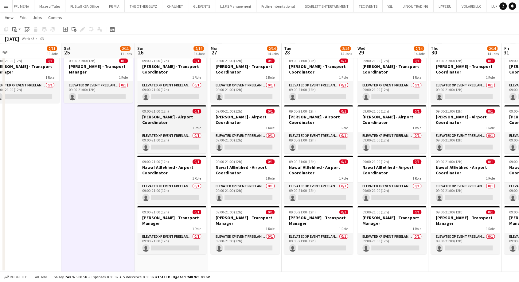
click at [161, 121] on h3 "[PERSON_NAME] - Airport Coordinator" at bounding box center [171, 119] width 69 height 11
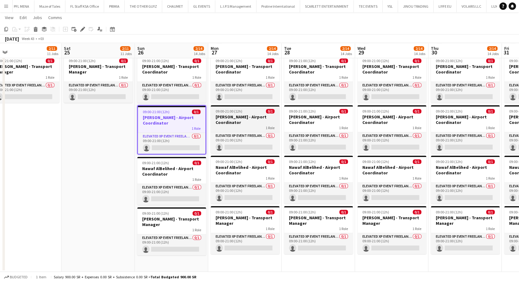
click at [228, 123] on h3 "[PERSON_NAME] - Airport Coordinator" at bounding box center [245, 119] width 69 height 11
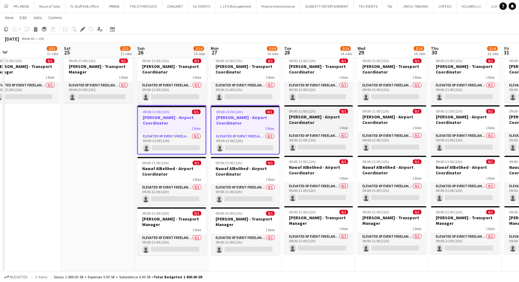
click at [310, 122] on h3 "[PERSON_NAME] - Airport Coordinator" at bounding box center [318, 119] width 69 height 11
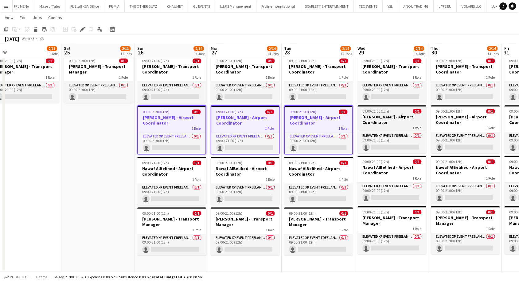
click at [370, 125] on div "1 Role" at bounding box center [391, 127] width 69 height 5
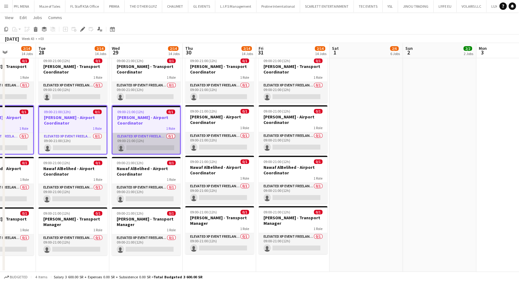
scroll to position [0, 212]
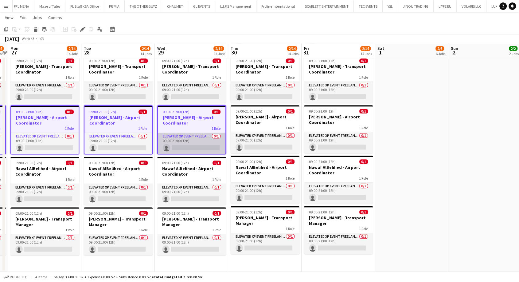
drag, startPoint x: 388, startPoint y: 126, endPoint x: 194, endPoint y: 133, distance: 194.5
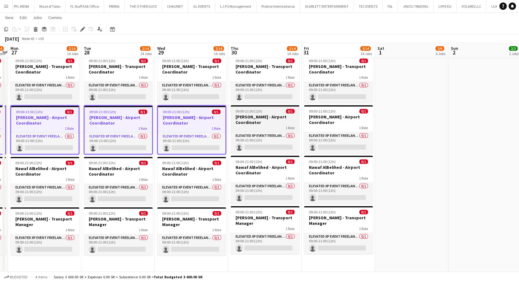
click at [263, 123] on h3 "[PERSON_NAME] - Airport Coordinator" at bounding box center [265, 119] width 69 height 11
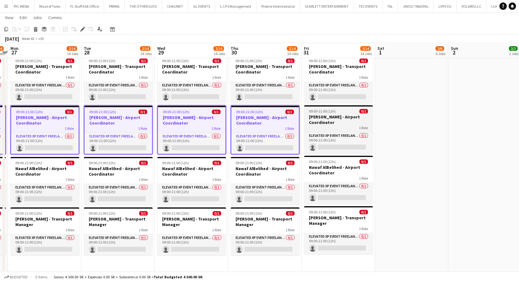
click at [322, 121] on h3 "[PERSON_NAME] - Airport Coordinator" at bounding box center [338, 119] width 69 height 11
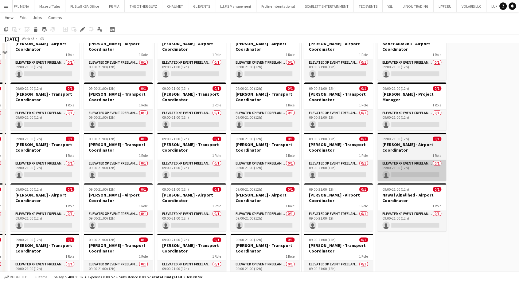
scroll to position [290, 0]
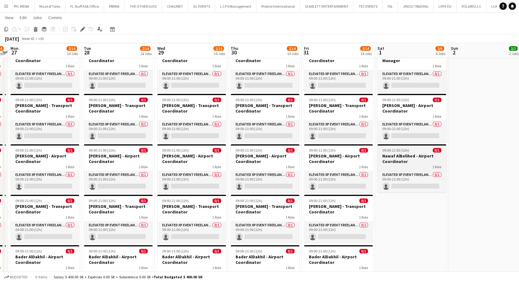
click at [410, 158] on h3 "Nawaf AlBelihed - Airport Coordinator" at bounding box center [411, 158] width 69 height 11
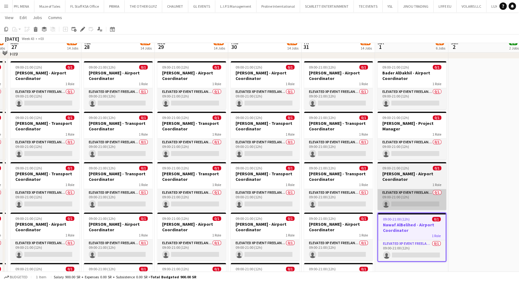
scroll to position [188, 0]
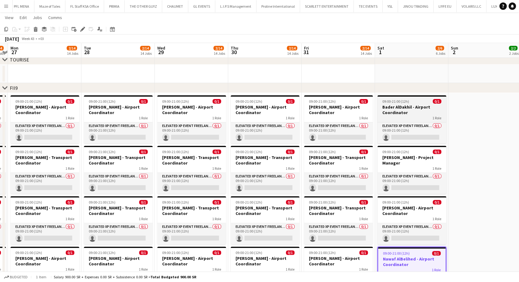
click at [408, 106] on h3 "Bader AlDakhil - Airport Coordinator" at bounding box center [411, 109] width 69 height 11
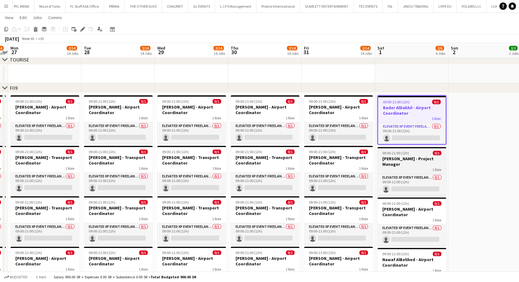
click at [404, 160] on h3 "[PERSON_NAME] - Project Manager" at bounding box center [411, 161] width 69 height 11
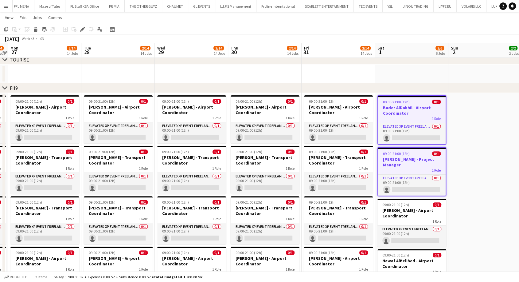
click at [400, 116] on div "1 Role" at bounding box center [412, 118] width 68 height 5
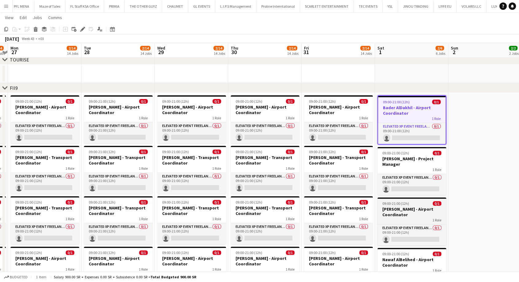
click at [407, 212] on h3 "[PERSON_NAME] - Airport Coordinator" at bounding box center [411, 211] width 69 height 11
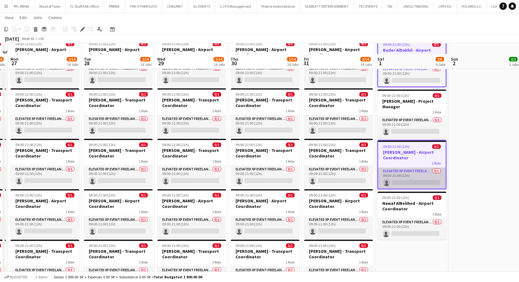
scroll to position [256, 0]
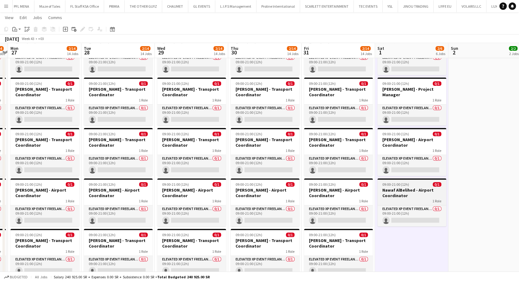
click at [414, 193] on h3 "Nawaf AlBelihed - Airport Coordinator" at bounding box center [411, 192] width 69 height 11
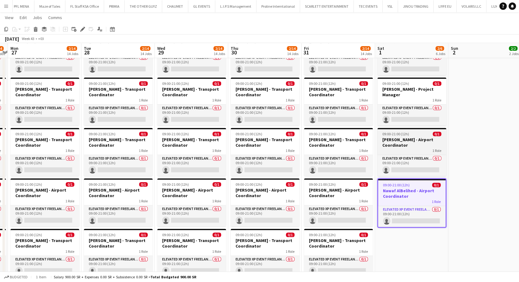
click at [400, 146] on h3 "[PERSON_NAME] - Airport Coordinator" at bounding box center [411, 142] width 69 height 11
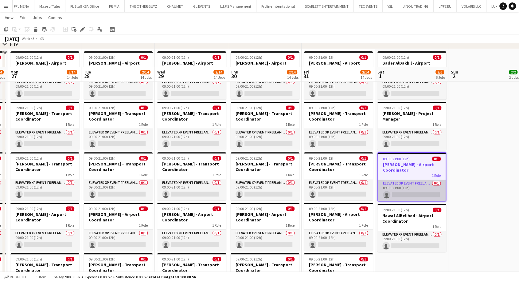
scroll to position [222, 0]
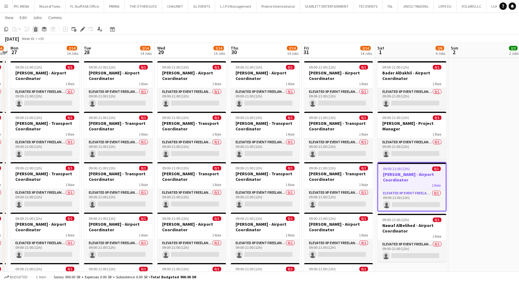
click at [35, 30] on icon at bounding box center [35, 30] width 3 height 3
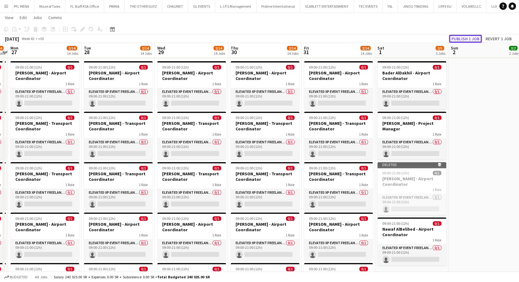
click at [468, 37] on button "Publish 1 job" at bounding box center [465, 39] width 33 height 8
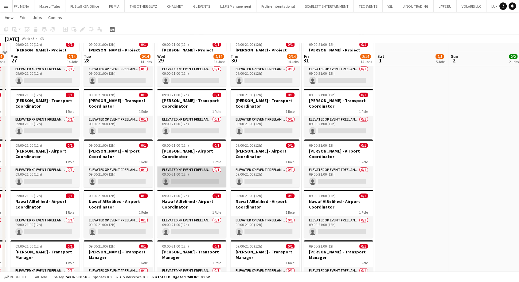
scroll to position [632, 0]
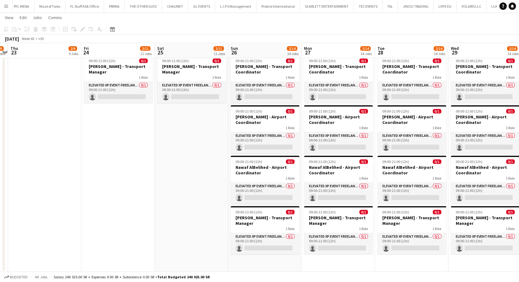
drag, startPoint x: 201, startPoint y: 267, endPoint x: 423, endPoint y: 248, distance: 223.1
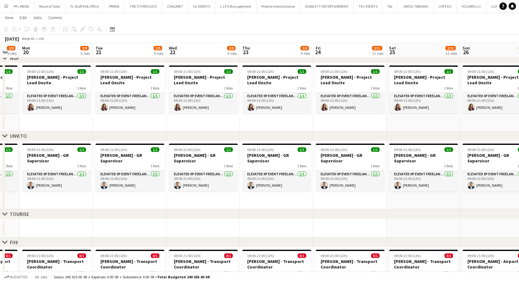
scroll to position [0, 127]
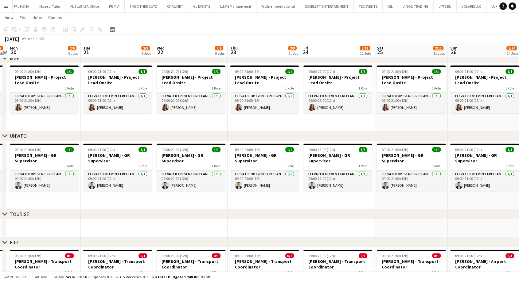
drag, startPoint x: 98, startPoint y: 200, endPoint x: 368, endPoint y: 192, distance: 269.7
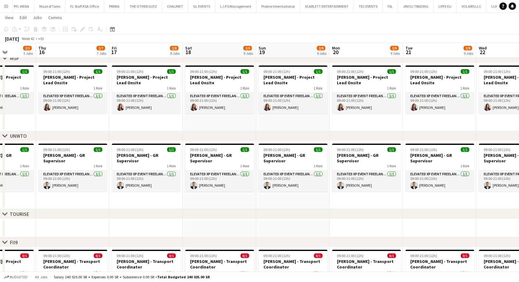
drag, startPoint x: 146, startPoint y: 193, endPoint x: 342, endPoint y: 182, distance: 195.9
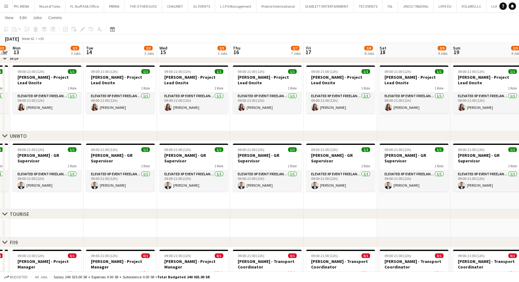
drag, startPoint x: 51, startPoint y: 200, endPoint x: 339, endPoint y: 190, distance: 288.2
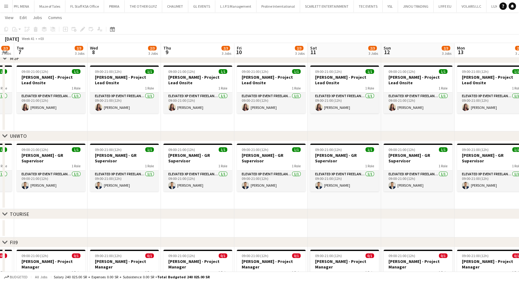
drag, startPoint x: 135, startPoint y: 198, endPoint x: 316, endPoint y: 186, distance: 181.3
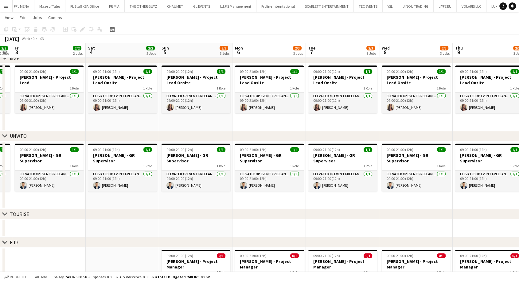
drag, startPoint x: 65, startPoint y: 199, endPoint x: 361, endPoint y: 192, distance: 296.1
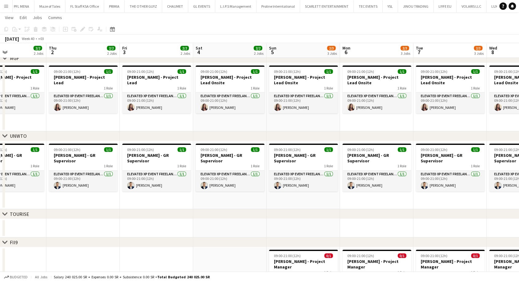
scroll to position [0, 171]
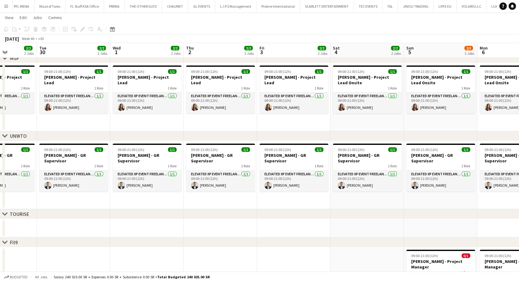
drag, startPoint x: 52, startPoint y: 200, endPoint x: 369, endPoint y: 197, distance: 317.2
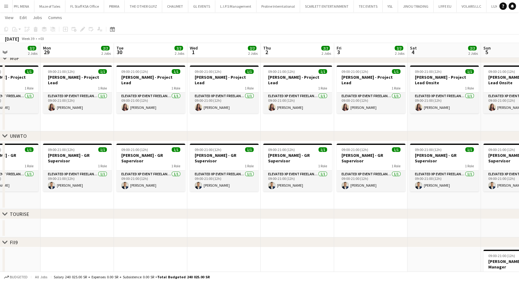
click at [219, 201] on app-date-cell "09:00-21:00 (12h) 1/1 [PERSON_NAME] - GR Supervisor 1 Role Elevated XP Event Fr…" at bounding box center [223, 175] width 73 height 68
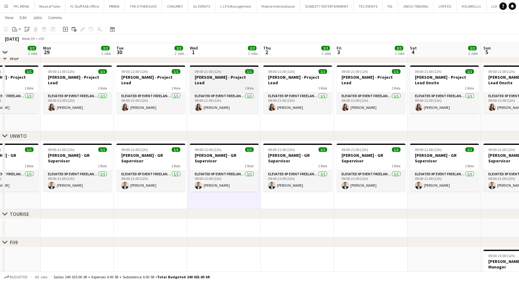
click at [221, 76] on h3 "[PERSON_NAME] - Project Lead" at bounding box center [224, 79] width 69 height 11
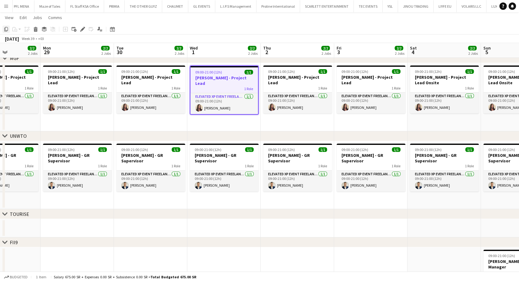
click at [6, 29] on icon "Copy" at bounding box center [6, 29] width 5 height 5
click at [202, 200] on app-date-cell "09:00-21:00 (12h) 1/1 [PERSON_NAME] - GR Supervisor 1 Role Elevated XP Event Fr…" at bounding box center [223, 175] width 73 height 68
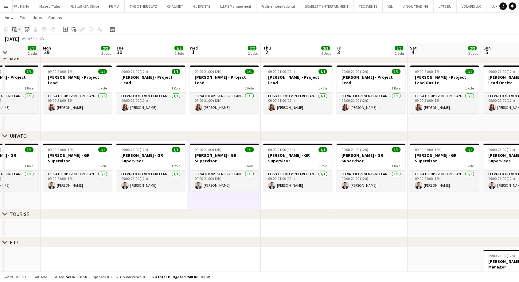
click at [17, 30] on icon at bounding box center [15, 30] width 3 height 3
click at [20, 41] on link "Paste Ctrl+V" at bounding box center [45, 41] width 58 height 6
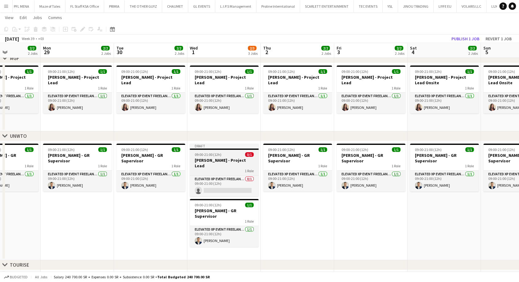
click at [210, 160] on h3 "[PERSON_NAME] - Project Lead" at bounding box center [224, 162] width 69 height 11
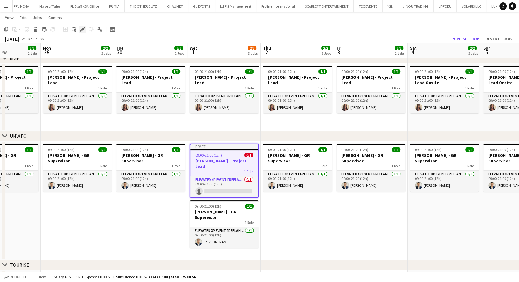
click at [84, 28] on icon at bounding box center [85, 28] width 2 height 2
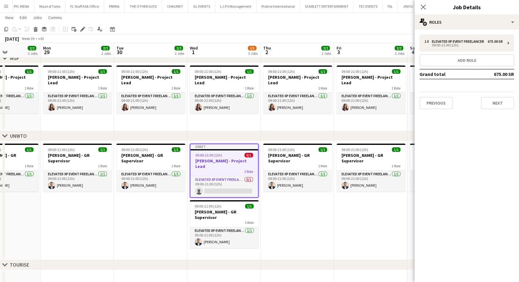
click at [180, 26] on app-toolbar "Copy Paste Paste Ctrl+V Paste with crew Ctrl+Shift+V Paste linked Job [GEOGRAPH…" at bounding box center [259, 29] width 519 height 10
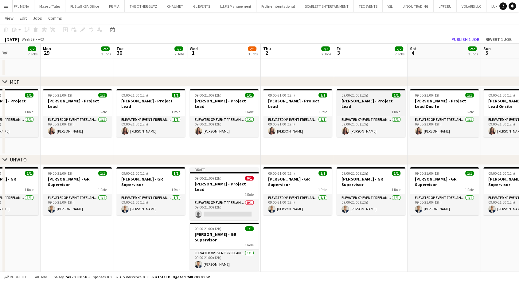
scroll to position [0, 0]
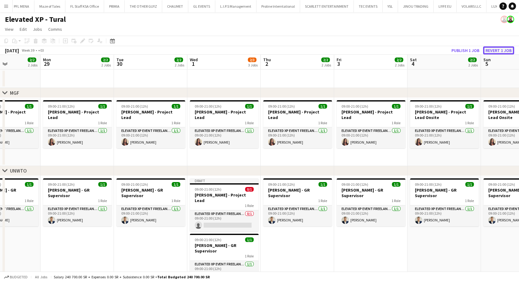
click at [502, 50] on button "Revert 1 job" at bounding box center [498, 50] width 31 height 8
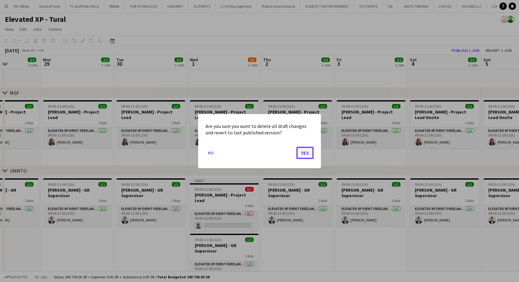
click at [312, 152] on button "Yes" at bounding box center [304, 152] width 17 height 12
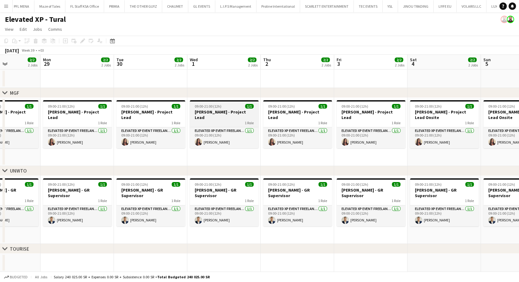
click at [209, 112] on h3 "[PERSON_NAME] - Project Lead" at bounding box center [224, 114] width 69 height 11
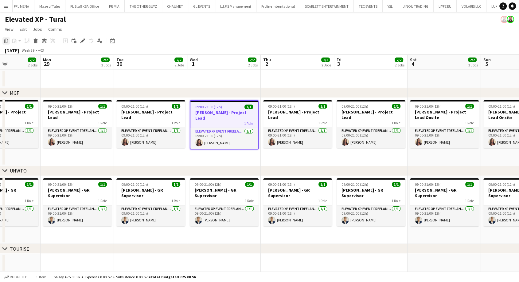
click at [7, 42] on icon "Copy" at bounding box center [6, 40] width 5 height 5
click at [207, 155] on app-date-cell "09:00-21:00 (12h) 1/1 [PERSON_NAME] - Project Lead 1 Role Elevated XP Event Fre…" at bounding box center [223, 132] width 73 height 68
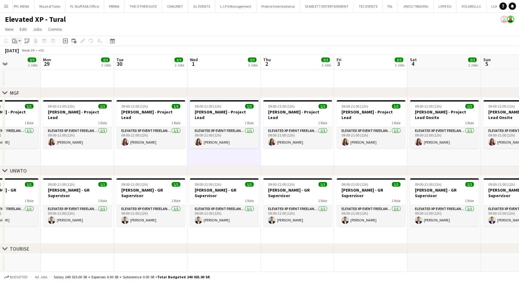
click at [18, 40] on app-action-btn "Paste" at bounding box center [16, 40] width 11 height 7
click at [26, 52] on link "Paste Ctrl+V" at bounding box center [45, 53] width 58 height 6
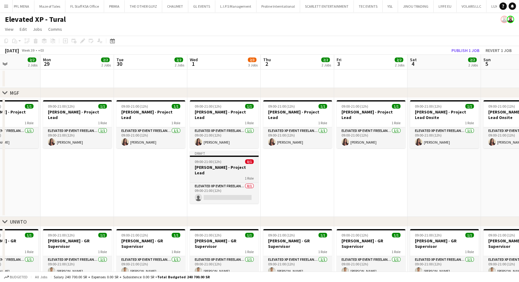
click at [211, 159] on span "09:00-21:00 (12h)" at bounding box center [208, 161] width 27 height 5
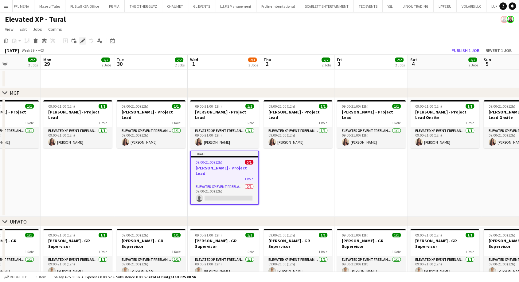
click at [81, 42] on icon at bounding box center [82, 40] width 3 height 3
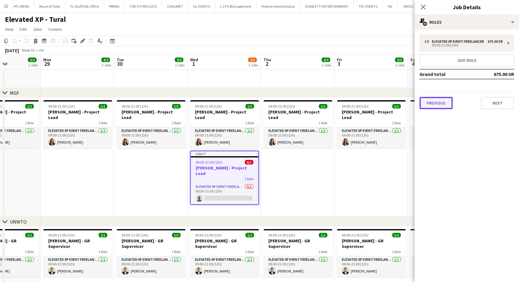
click at [437, 108] on button "Previous" at bounding box center [435, 103] width 33 height 12
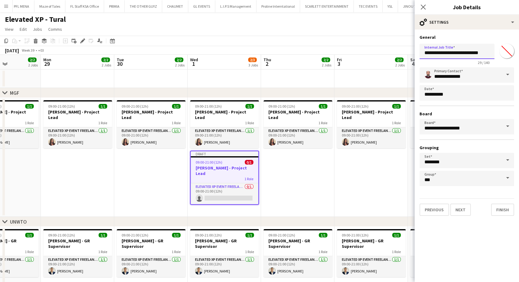
drag, startPoint x: 458, startPoint y: 53, endPoint x: 405, endPoint y: 60, distance: 52.9
drag, startPoint x: 427, startPoint y: 52, endPoint x: 417, endPoint y: 53, distance: 9.6
click at [417, 53] on form "**********" at bounding box center [467, 124] width 104 height 181
paste input "**********"
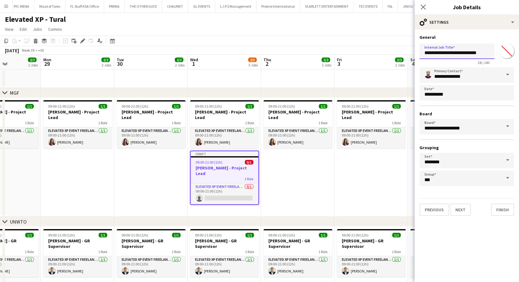
drag, startPoint x: 479, startPoint y: 53, endPoint x: 456, endPoint y: 54, distance: 23.4
click at [456, 54] on input "**********" at bounding box center [456, 51] width 75 height 15
type input "**********"
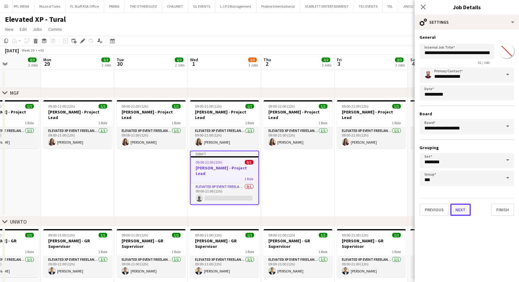
click at [457, 214] on button "Next" at bounding box center [460, 209] width 21 height 12
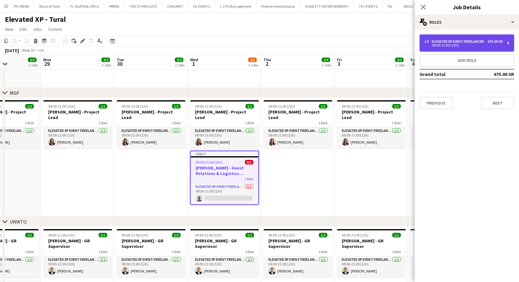
click at [474, 47] on div "1 x Elevated XP Event Freelancer 675.00 SR 09:00-21:00 (12h)" at bounding box center [463, 42] width 78 height 7
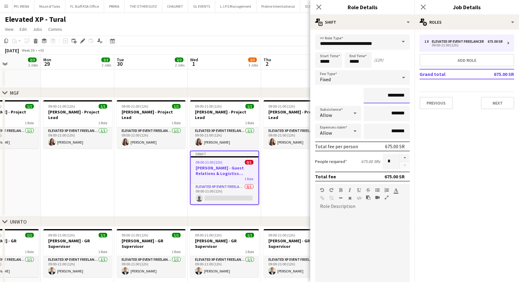
drag, startPoint x: 380, startPoint y: 96, endPoint x: 386, endPoint y: 96, distance: 6.1
click at [386, 96] on input "*********" at bounding box center [387, 95] width 46 height 15
type input "*********"
click at [289, 186] on app-date-cell "09:00-21:00 (12h) 1/1 [PERSON_NAME] - Project Lead 1 Role Elevated XP Event Fre…" at bounding box center [297, 157] width 73 height 119
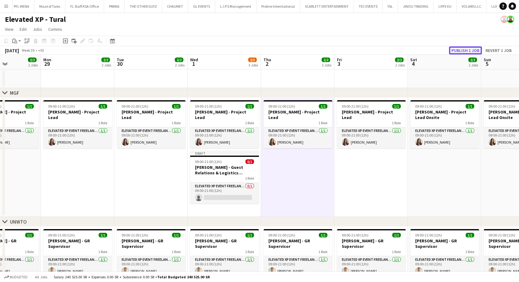
click at [456, 52] on button "Publish 1 job" at bounding box center [465, 50] width 33 height 8
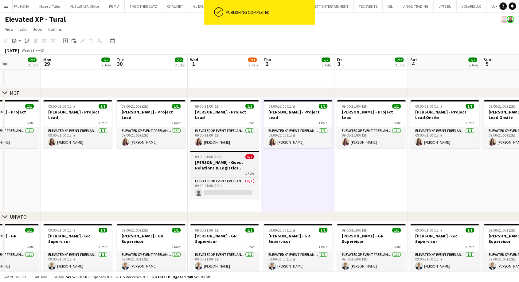
click at [219, 164] on h3 "[PERSON_NAME] - Guest Relations & Logistics Manager" at bounding box center [224, 164] width 69 height 11
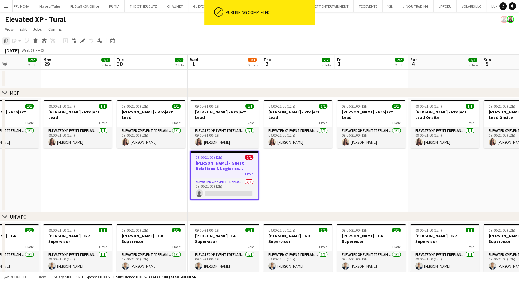
click at [5, 42] on icon at bounding box center [6, 41] width 4 height 4
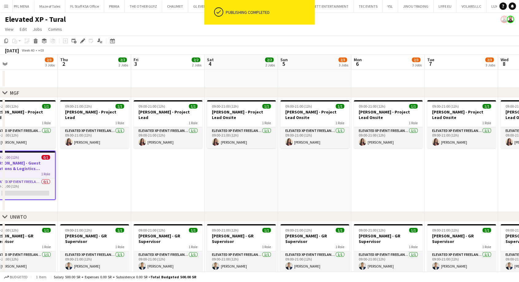
drag, startPoint x: 283, startPoint y: 177, endPoint x: 80, endPoint y: 191, distance: 203.4
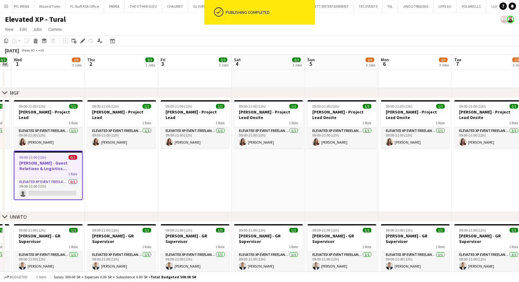
scroll to position [0, 197]
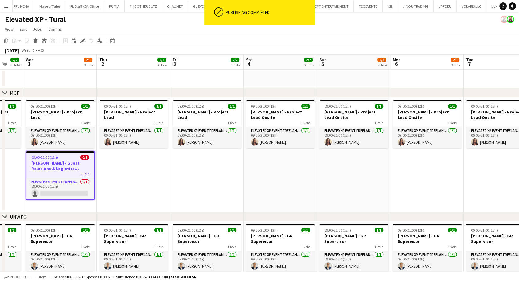
drag, startPoint x: 92, startPoint y: 192, endPoint x: 128, endPoint y: 191, distance: 36.2
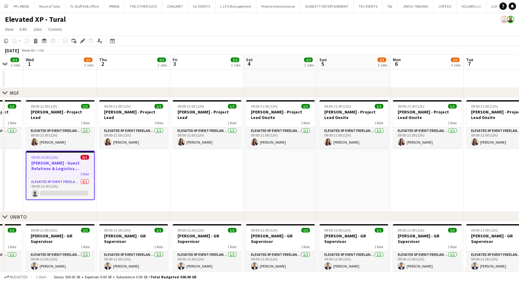
click at [123, 173] on app-date-cell "09:00-21:00 (12h) 1/1 [PERSON_NAME] - Project Lead 1 Role Elevated XP Event Fre…" at bounding box center [133, 155] width 73 height 114
click at [55, 160] on h3 "[PERSON_NAME] - Guest Relations & Logistics Manager" at bounding box center [60, 165] width 68 height 11
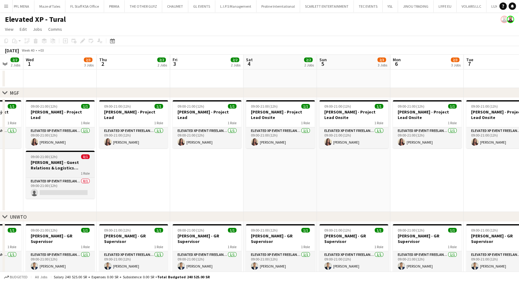
click at [56, 159] on h3 "[PERSON_NAME] - Guest Relations & Logistics Manager" at bounding box center [60, 164] width 69 height 11
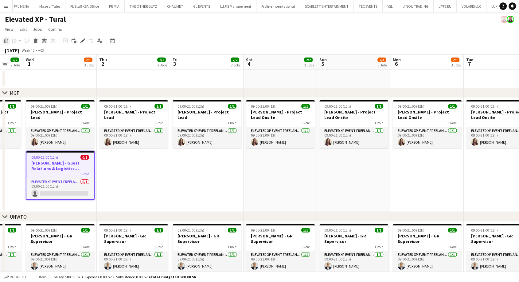
click at [4, 40] on icon at bounding box center [6, 41] width 4 height 4
click at [135, 172] on app-date-cell "09:00-21:00 (12h) 1/1 [PERSON_NAME] - Project Lead 1 Role Elevated XP Event Fre…" at bounding box center [133, 155] width 73 height 114
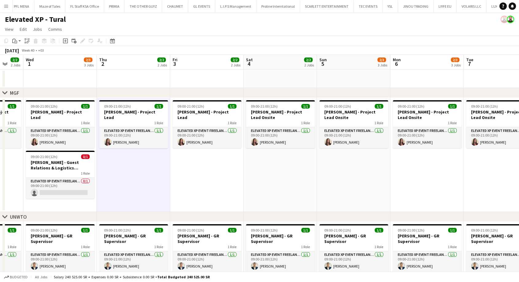
click at [189, 172] on app-date-cell "09:00-21:00 (12h) 1/1 [PERSON_NAME] - Project Lead 1 Role Elevated XP Event Fre…" at bounding box center [206, 155] width 73 height 114
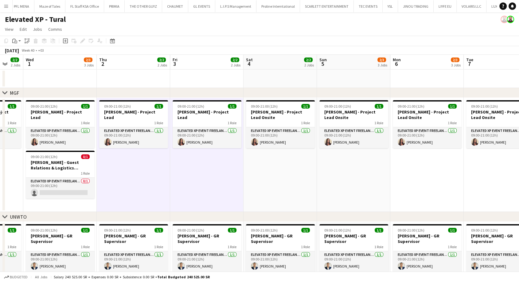
click at [257, 176] on app-date-cell "09:00-21:00 (12h) 1/1 [PERSON_NAME] - Project Lead Onsite 1 Role Elevated XP Ev…" at bounding box center [280, 155] width 73 height 114
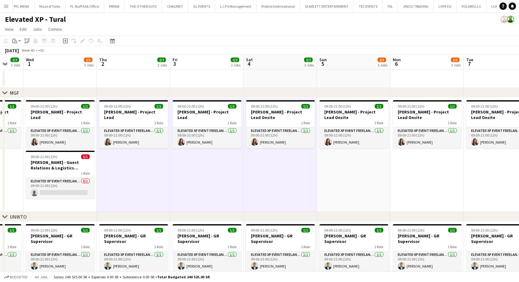
scroll to position [0, 197]
click at [326, 173] on app-date-cell "09:00-21:00 (12h) 1/1 [PERSON_NAME] - Project Lead Onsite 1 Role Elevated XP Ev…" at bounding box center [353, 155] width 73 height 114
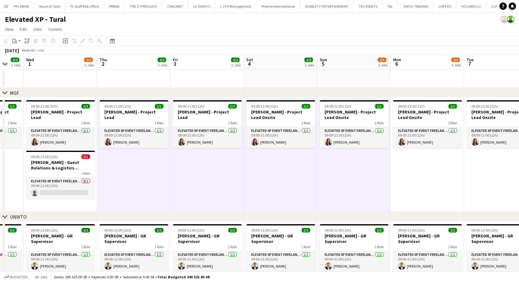
click at [412, 176] on app-date-cell "09:00-21:00 (12h) 1/1 [PERSON_NAME] - Project Lead Onsite 1 Role Elevated XP Ev…" at bounding box center [427, 155] width 73 height 114
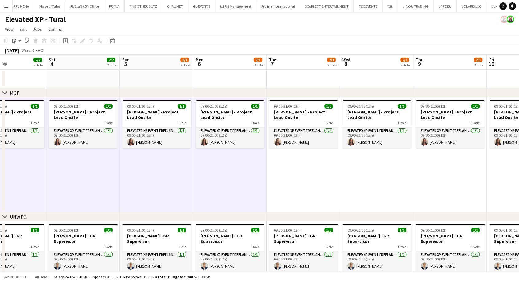
drag, startPoint x: 420, startPoint y: 177, endPoint x: 203, endPoint y: 181, distance: 217.4
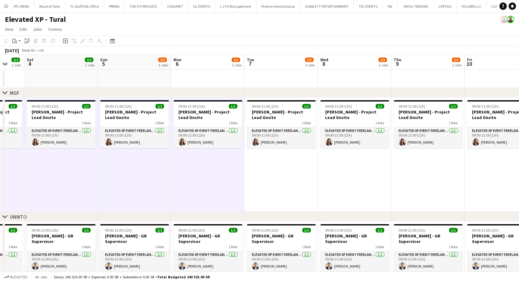
click at [262, 176] on app-date-cell "09:00-21:00 (12h) 1/1 [PERSON_NAME] - Project Lead Onsite 1 Role Elevated XP Ev…" at bounding box center [280, 155] width 73 height 114
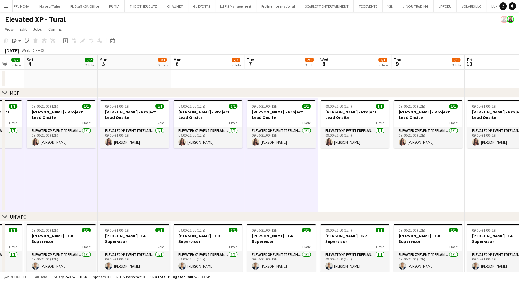
click at [341, 180] on app-date-cell "09:00-21:00 (12h) 1/1 [PERSON_NAME] - Project Lead Onsite 1 Role Elevated XP Ev…" at bounding box center [354, 155] width 73 height 114
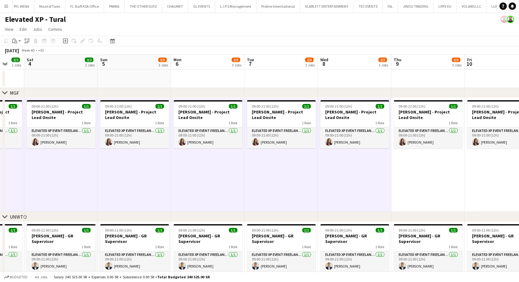
click at [410, 177] on app-date-cell "09:00-21:00 (12h) 1/1 [PERSON_NAME] - Project Lead Onsite 1 Role Elevated XP Ev…" at bounding box center [427, 155] width 73 height 114
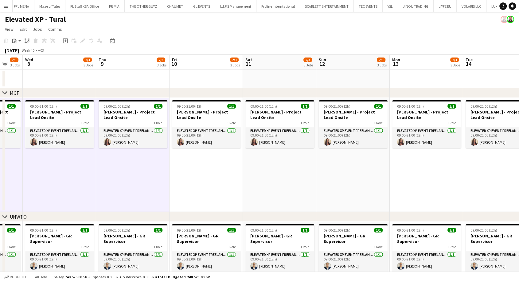
drag, startPoint x: 426, startPoint y: 181, endPoint x: 209, endPoint y: 190, distance: 217.0
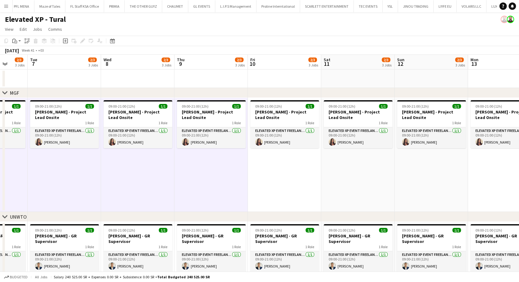
click at [286, 185] on app-date-cell "09:00-21:00 (12h) 1/1 [PERSON_NAME] - Project Lead Onsite 1 Role Elevated XP Ev…" at bounding box center [284, 155] width 73 height 114
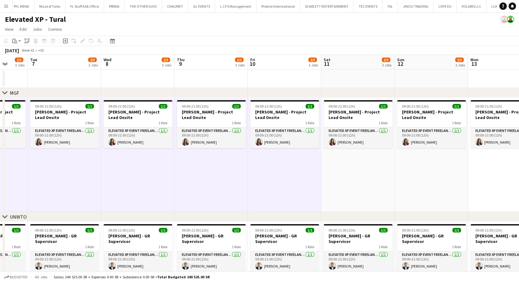
click at [355, 189] on app-date-cell "09:00-21:00 (12h) 1/1 [PERSON_NAME] - Project Lead Onsite 1 Role Elevated XP Ev…" at bounding box center [357, 155] width 73 height 114
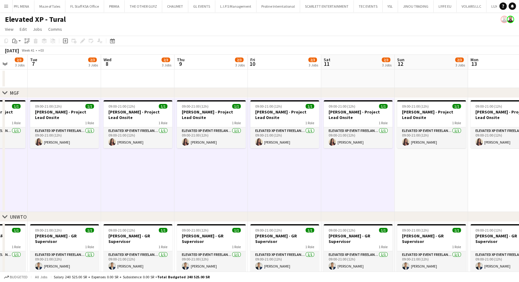
click at [416, 183] on app-date-cell "09:00-21:00 (12h) 1/1 [PERSON_NAME] - Project Lead Onsite 1 Role Elevated XP Ev…" at bounding box center [431, 155] width 73 height 114
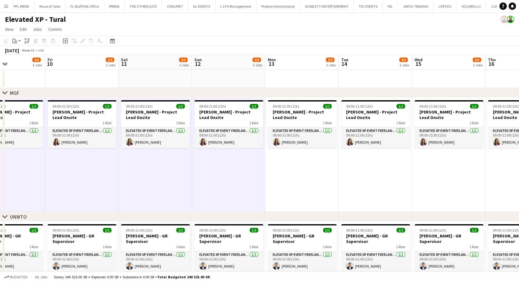
drag, startPoint x: 384, startPoint y: 184, endPoint x: 193, endPoint y: 181, distance: 190.4
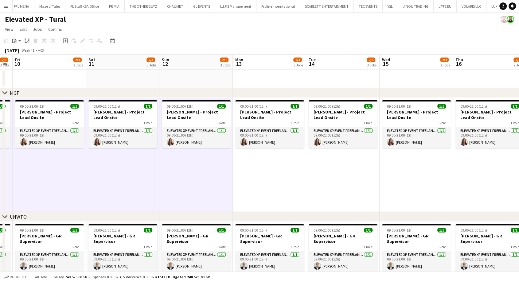
click at [292, 185] on app-date-cell "09:00-21:00 (12h) 1/1 [PERSON_NAME] - Project Lead Onsite 1 Role Elevated XP Ev…" at bounding box center [269, 155] width 73 height 114
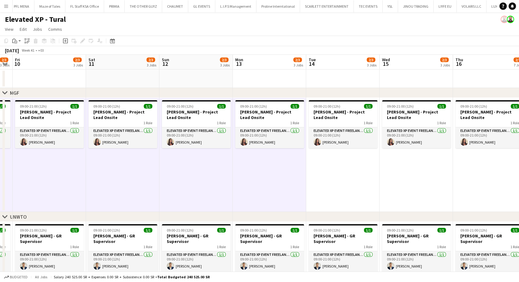
click at [343, 180] on app-date-cell "09:00-21:00 (12h) 1/1 [PERSON_NAME] - Project Lead Onsite 1 Role Elevated XP Ev…" at bounding box center [342, 155] width 73 height 114
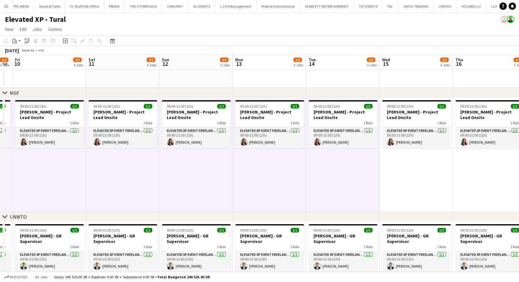
click at [403, 175] on app-date-cell "09:00-21:00 (12h) 1/1 [PERSON_NAME] - Project Lead Onsite 1 Role Elevated XP Ev…" at bounding box center [416, 155] width 73 height 114
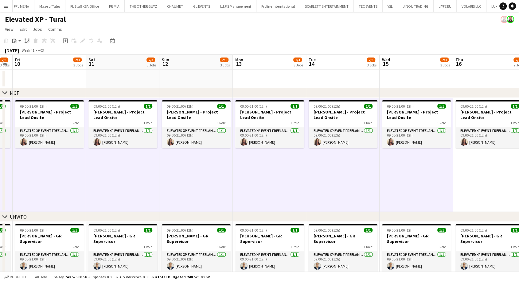
click at [460, 178] on app-date-cell "09:00-21:00 (12h) 1/1 [PERSON_NAME] - Project Lead Onsite 1 Role Elevated XP Ev…" at bounding box center [489, 155] width 73 height 114
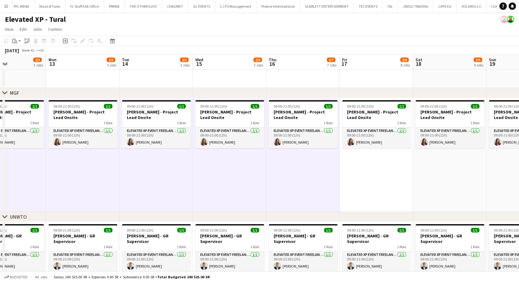
drag, startPoint x: 437, startPoint y: 179, endPoint x: 275, endPoint y: 184, distance: 161.6
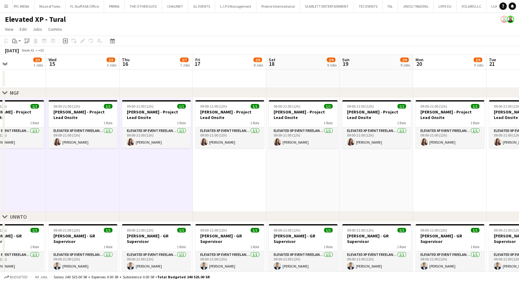
scroll to position [0, 174]
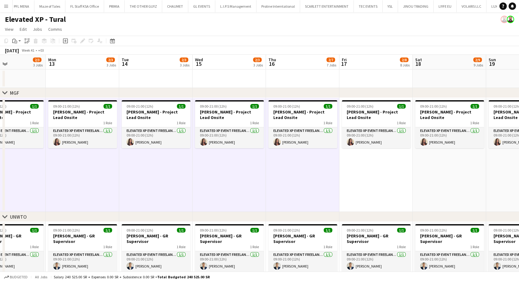
click at [361, 180] on app-date-cell "09:00-21:00 (12h) 1/1 [PERSON_NAME] - Project Lead Onsite 1 Role Elevated XP Ev…" at bounding box center [375, 155] width 73 height 114
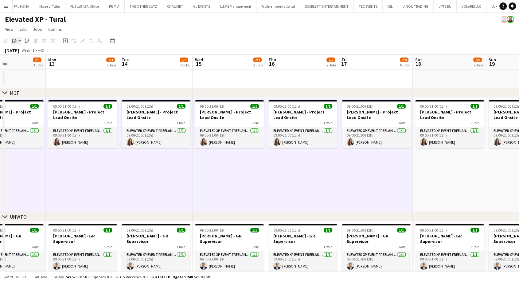
click at [19, 42] on app-action-btn "Paste" at bounding box center [16, 40] width 11 height 7
click at [22, 53] on link "Paste Ctrl+V" at bounding box center [45, 53] width 58 height 6
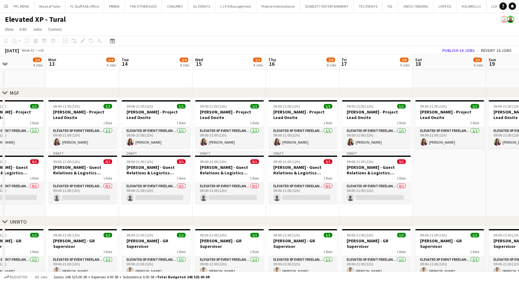
click at [339, 167] on app-date-cell "09:00-21:00 (12h) 1/1 [PERSON_NAME] - Project Lead Onsite 1 Role Elevated XP Ev…" at bounding box center [375, 157] width 73 height 119
click at [437, 189] on app-date-cell "09:00-21:00 (12h) 1/1 [PERSON_NAME] - Project Lead Onsite 1 Role Elevated XP Ev…" at bounding box center [449, 157] width 73 height 119
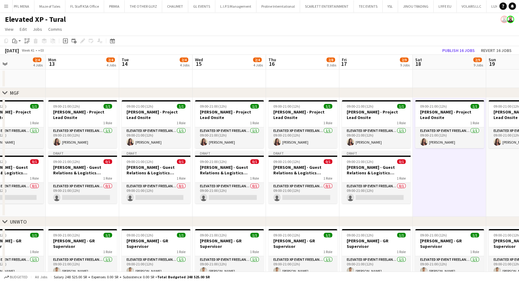
click at [389, 177] on div "1 Role" at bounding box center [376, 177] width 69 height 5
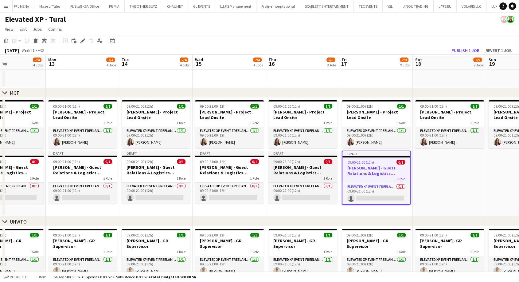
click at [296, 174] on h3 "[PERSON_NAME] - Guest Relations & Logistics Manager" at bounding box center [302, 169] width 69 height 11
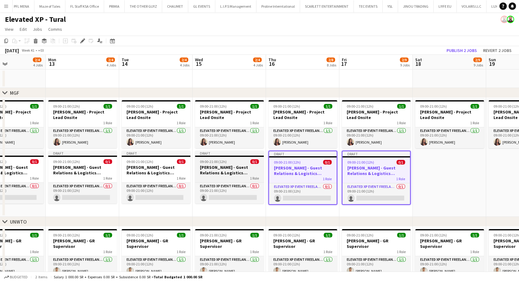
drag, startPoint x: 244, startPoint y: 173, endPoint x: 237, endPoint y: 174, distance: 6.6
click at [244, 172] on h3 "[PERSON_NAME] - Guest Relations & Logistics Manager" at bounding box center [229, 169] width 69 height 11
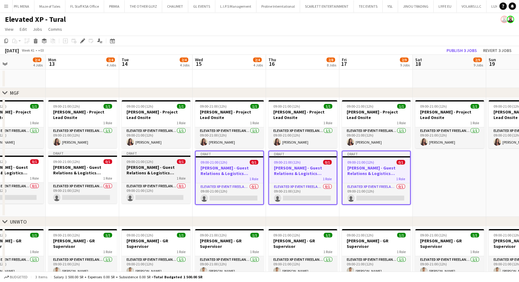
click at [166, 175] on div "1 Role" at bounding box center [156, 177] width 69 height 5
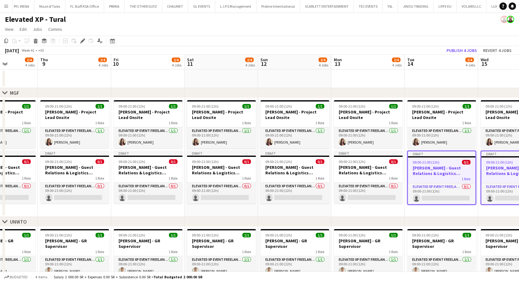
drag, startPoint x: 135, startPoint y: 173, endPoint x: 425, endPoint y: 165, distance: 289.7
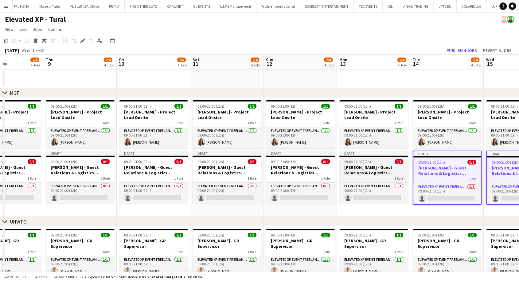
click at [386, 170] on h3 "[PERSON_NAME] - Guest Relations & Logistics Manager" at bounding box center [373, 169] width 69 height 11
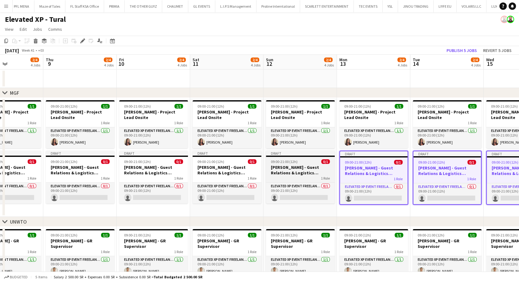
click at [306, 173] on h3 "[PERSON_NAME] - Guest Relations & Logistics Manager" at bounding box center [300, 169] width 69 height 11
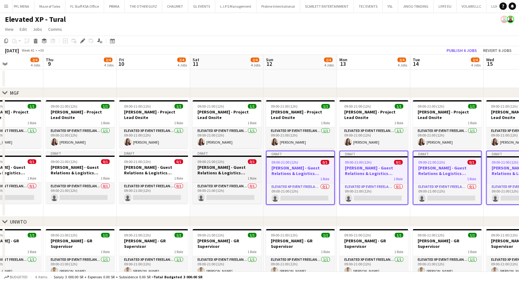
click at [231, 169] on h3 "[PERSON_NAME] - Guest Relations & Logistics Manager" at bounding box center [227, 169] width 69 height 11
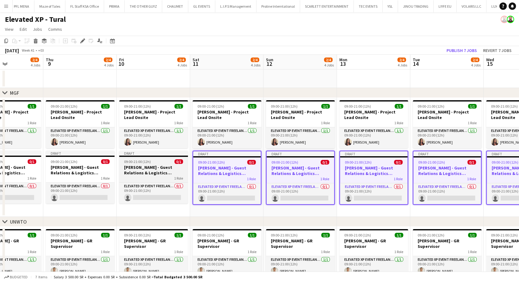
click at [146, 170] on h3 "[PERSON_NAME] - Guest Relations & Logistics Manager" at bounding box center [153, 169] width 69 height 11
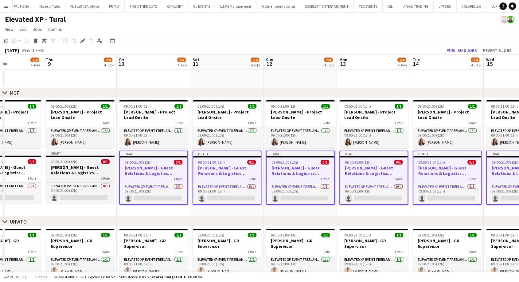
click at [80, 171] on h3 "[PERSON_NAME] - Guest Relations & Logistics Manager" at bounding box center [80, 169] width 69 height 11
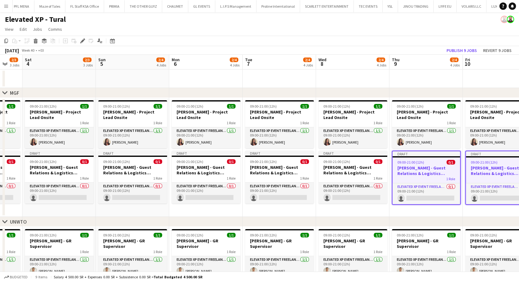
drag, startPoint x: 71, startPoint y: 172, endPoint x: 417, endPoint y: 170, distance: 346.1
drag, startPoint x: 365, startPoint y: 169, endPoint x: 318, endPoint y: 172, distance: 46.8
click at [364, 169] on h3 "[PERSON_NAME] - Guest Relations & Logistics Manager" at bounding box center [352, 169] width 69 height 11
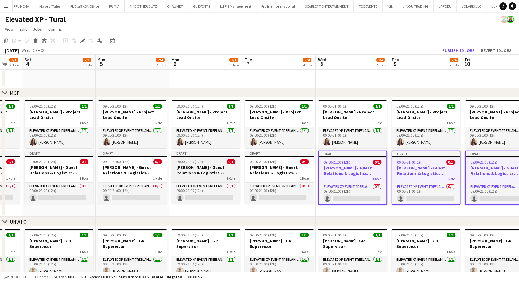
drag, startPoint x: 273, startPoint y: 173, endPoint x: 227, endPoint y: 173, distance: 46.1
click at [272, 173] on h3 "[PERSON_NAME] - Guest Relations & Logistics Manager" at bounding box center [279, 169] width 69 height 11
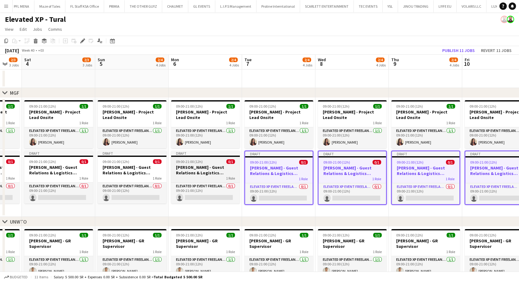
click at [216, 173] on h3 "[PERSON_NAME] - Guest Relations & Logistics Manager" at bounding box center [205, 169] width 69 height 11
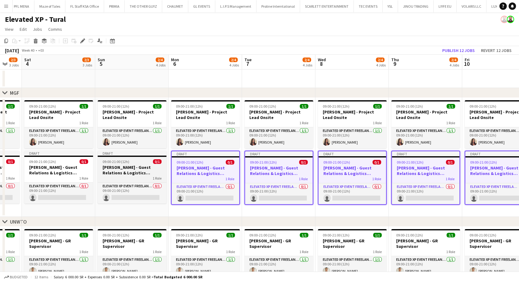
click at [132, 172] on h3 "[PERSON_NAME] - Guest Relations & Logistics Manager" at bounding box center [132, 169] width 69 height 11
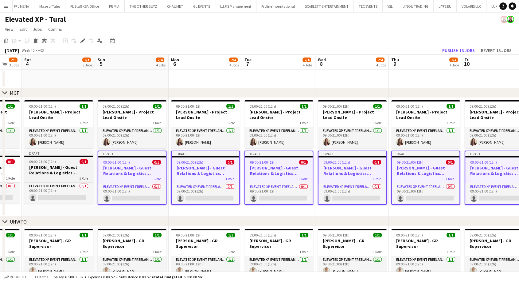
click at [56, 170] on h3 "[PERSON_NAME] - Guest Relations & Logistics Manager" at bounding box center [58, 169] width 69 height 11
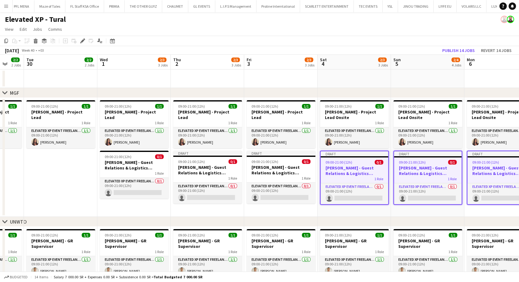
drag, startPoint x: 51, startPoint y: 170, endPoint x: 359, endPoint y: 171, distance: 308.0
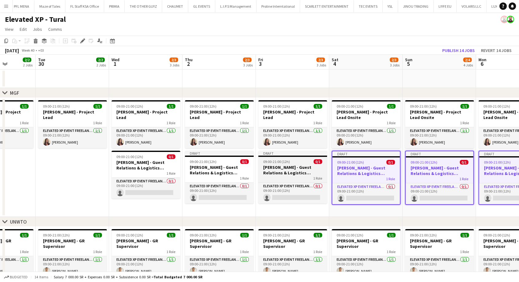
click at [290, 164] on h3 "[PERSON_NAME] - Guest Relations & Logistics Manager" at bounding box center [292, 169] width 69 height 11
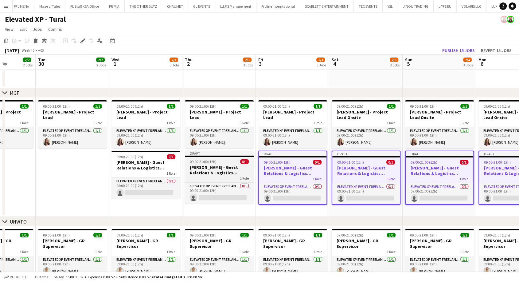
click at [227, 165] on h3 "[PERSON_NAME] - Guest Relations & Logistics Manager" at bounding box center [219, 169] width 69 height 11
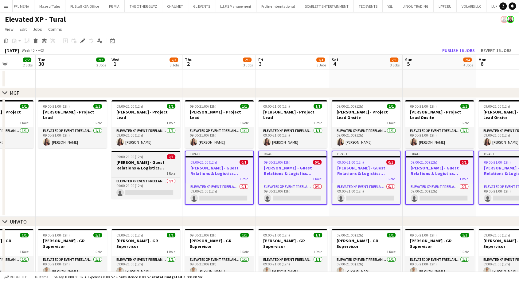
click at [147, 164] on h3 "[PERSON_NAME] - Guest Relations & Logistics Manager" at bounding box center [145, 164] width 69 height 11
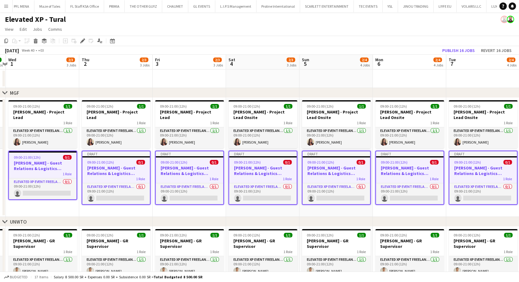
drag, startPoint x: 266, startPoint y: 171, endPoint x: 247, endPoint y: 154, distance: 25.7
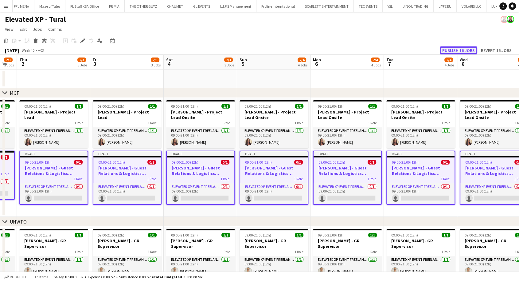
click at [451, 51] on button "Publish 16 jobs" at bounding box center [458, 50] width 37 height 8
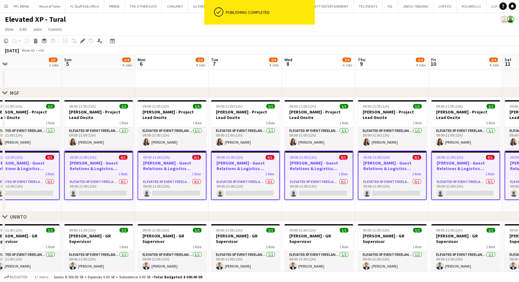
drag, startPoint x: 485, startPoint y: 169, endPoint x: 186, endPoint y: 166, distance: 299.1
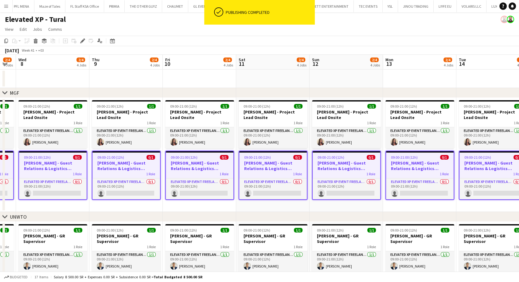
drag, startPoint x: 343, startPoint y: 168, endPoint x: 169, endPoint y: 162, distance: 174.2
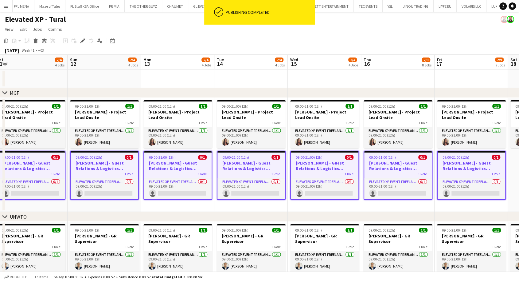
drag, startPoint x: 438, startPoint y: 172, endPoint x: 234, endPoint y: 174, distance: 204.2
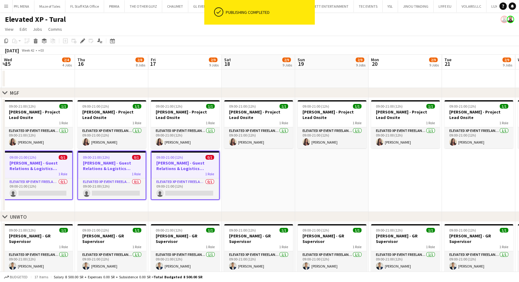
drag, startPoint x: 230, startPoint y: 173, endPoint x: 204, endPoint y: 171, distance: 26.1
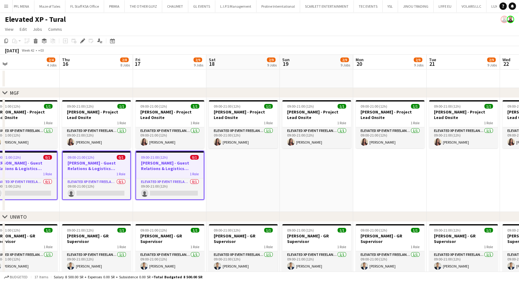
click at [163, 163] on h3 "[PERSON_NAME] - Guest Relations & Logistics Manager" at bounding box center [170, 165] width 68 height 11
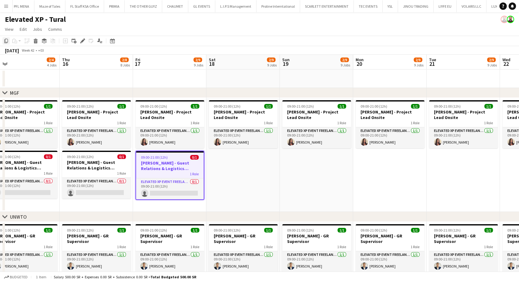
click at [8, 40] on icon at bounding box center [6, 41] width 4 height 4
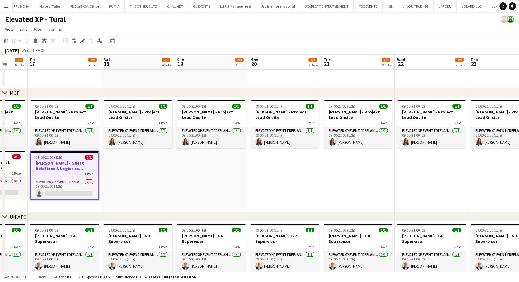
scroll to position [0, 305]
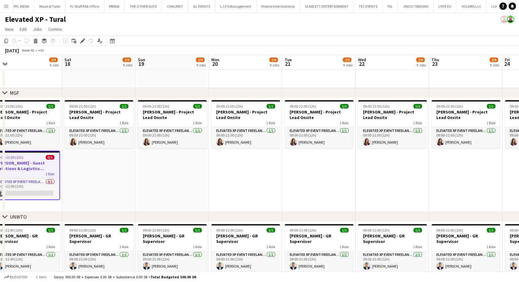
drag, startPoint x: 244, startPoint y: 164, endPoint x: 100, endPoint y: 158, distance: 144.5
click at [95, 165] on app-date-cell "09:00-21:00 (12h) 1/1 [PERSON_NAME] - Project Lead Onsite 1 Role Elevated XP Ev…" at bounding box center [98, 155] width 73 height 114
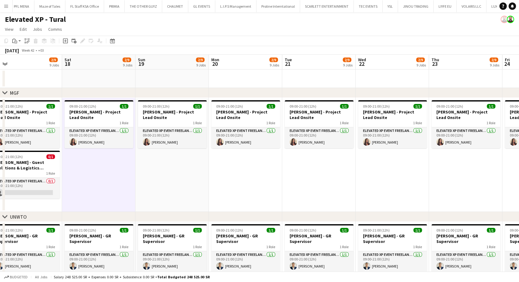
click at [163, 176] on app-date-cell "09:00-21:00 (12h) 1/1 [PERSON_NAME] - Project Lead Onsite 1 Role Elevated XP Ev…" at bounding box center [171, 155] width 73 height 114
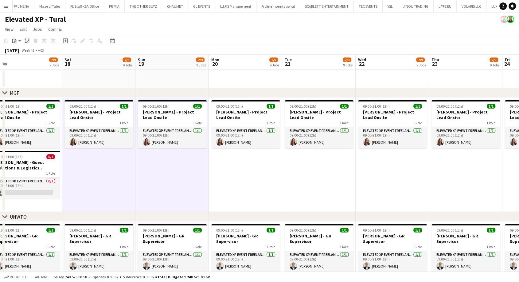
click at [258, 176] on app-date-cell "09:00-21:00 (12h) 1/1 [PERSON_NAME] - Project Lead Onsite 1 Role Elevated XP Ev…" at bounding box center [245, 155] width 73 height 114
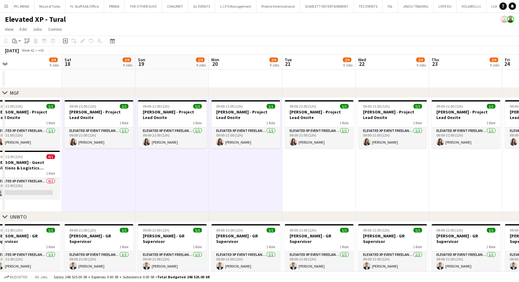
click at [107, 170] on app-date-cell "09:00-21:00 (12h) 1/1 [PERSON_NAME] - Project Lead Onsite 1 Role Elevated XP Ev…" at bounding box center [98, 155] width 73 height 114
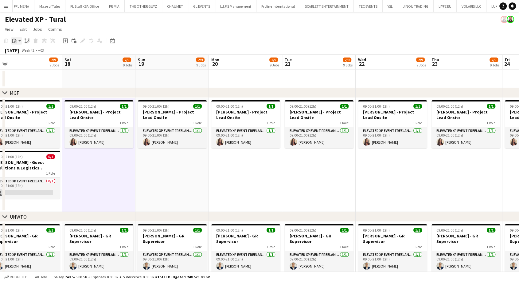
click at [20, 41] on app-action-btn "Paste" at bounding box center [16, 40] width 11 height 7
click at [24, 54] on link "Paste Ctrl+V" at bounding box center [45, 53] width 58 height 6
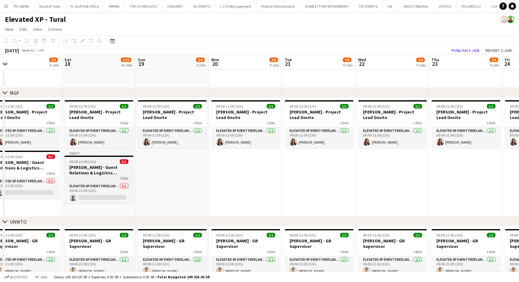
click at [79, 170] on h3 "[PERSON_NAME] - Guest Relations & Logistics Manager" at bounding box center [98, 169] width 69 height 11
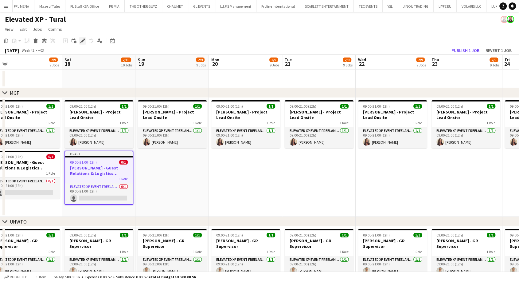
click at [83, 41] on icon "Edit" at bounding box center [82, 40] width 5 height 5
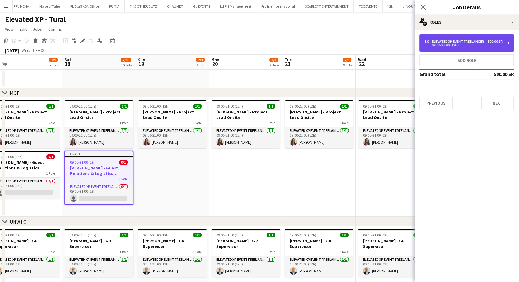
click at [458, 47] on div "09:00-21:00 (12h)" at bounding box center [463, 45] width 78 height 3
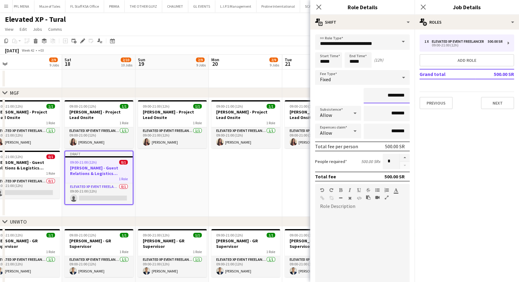
click at [379, 94] on input "*********" at bounding box center [387, 95] width 46 height 15
type input "**********"
click at [271, 185] on app-date-cell "09:00-21:00 (12h) 1/1 [PERSON_NAME] - Project Lead Onsite 1 Role Elevated XP Ev…" at bounding box center [245, 157] width 73 height 119
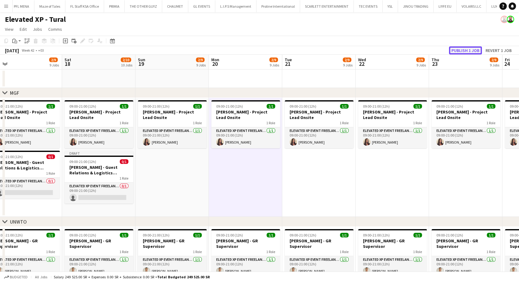
click at [466, 50] on button "Publish 1 job" at bounding box center [465, 50] width 33 height 8
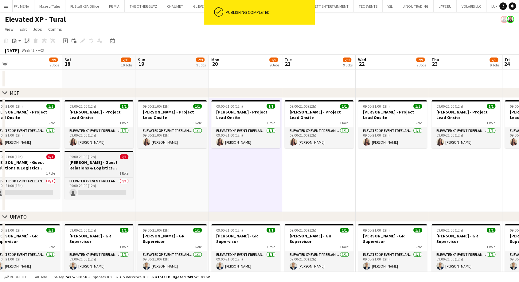
click at [95, 166] on h3 "[PERSON_NAME] - Guest Relations & Logistics Manager" at bounding box center [98, 164] width 69 height 11
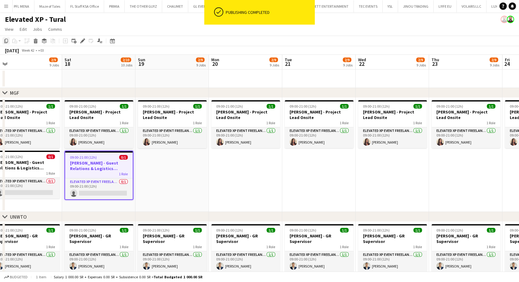
click at [7, 40] on icon "Copy" at bounding box center [6, 40] width 5 height 5
drag, startPoint x: 147, startPoint y: 168, endPoint x: 123, endPoint y: 176, distance: 25.8
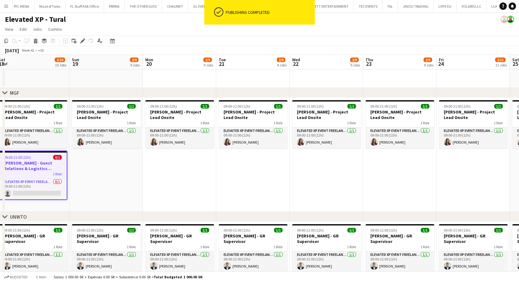
click at [124, 176] on app-date-cell "09:00-21:00 (12h) 1/1 [PERSON_NAME] - Project Lead Onsite 1 Role Elevated XP Ev…" at bounding box center [105, 155] width 73 height 114
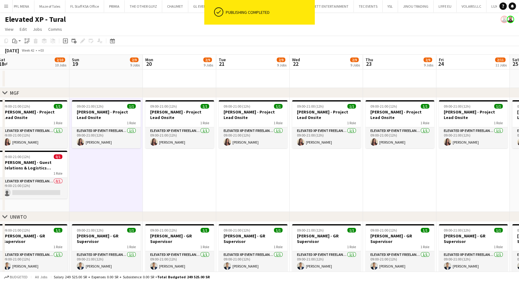
click at [193, 190] on app-date-cell "09:00-21:00 (12h) 1/1 [PERSON_NAME] - Project Lead Onsite 1 Role Elevated XP Ev…" at bounding box center [179, 155] width 73 height 114
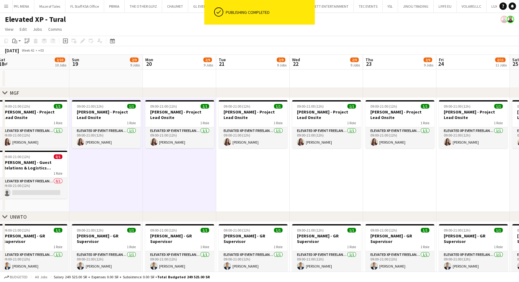
drag, startPoint x: 238, startPoint y: 184, endPoint x: 286, endPoint y: 187, distance: 48.0
click at [238, 184] on app-date-cell "09:00-21:00 (12h) 1/1 [PERSON_NAME] - Project Lead Onsite 1 Role Elevated XP Ev…" at bounding box center [252, 155] width 73 height 114
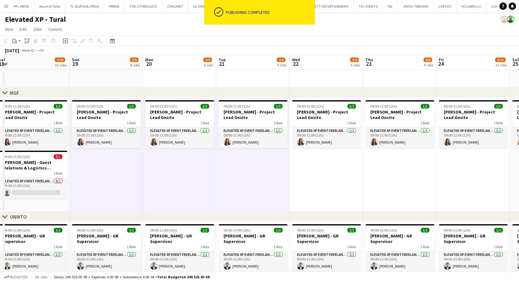
click at [303, 182] on app-date-cell "09:00-21:00 (12h) 1/1 [PERSON_NAME] - Project Lead Onsite 1 Role Elevated XP Ev…" at bounding box center [326, 155] width 73 height 114
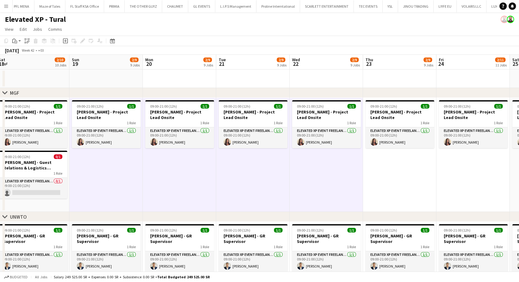
click at [379, 179] on app-date-cell "09:00-21:00 (12h) 1/1 [PERSON_NAME] - Project Lead Onsite 1 Role Elevated XP Ev…" at bounding box center [399, 155] width 73 height 114
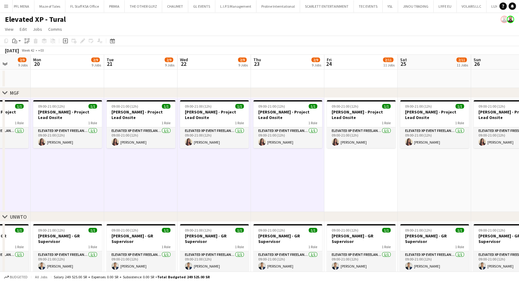
drag, startPoint x: 390, startPoint y: 179, endPoint x: 96, endPoint y: 180, distance: 294.2
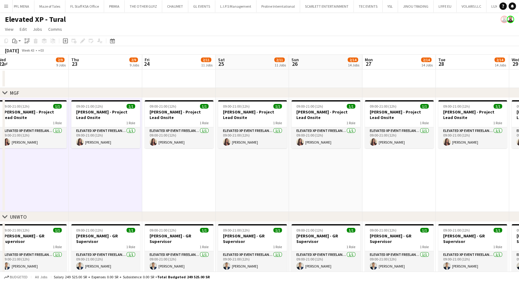
click at [164, 181] on app-date-cell "09:00-21:00 (12h) 1/1 [PERSON_NAME] - Project Lead Onsite 1 Role Elevated XP Ev…" at bounding box center [178, 155] width 73 height 114
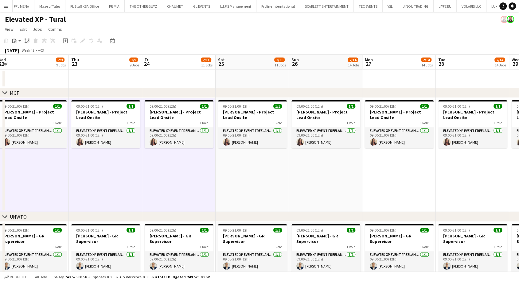
click at [252, 186] on app-date-cell "09:00-21:00 (12h) 1/1 [PERSON_NAME] - Project Lead Onsite 1 Role Elevated XP Ev…" at bounding box center [252, 155] width 73 height 114
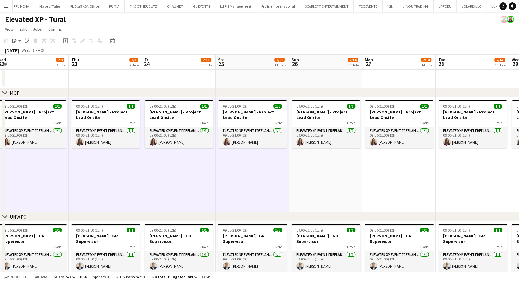
scroll to position [0, 298]
click at [305, 185] on app-date-cell "09:00-21:00 (12h) 1/1 [PERSON_NAME] - Project Lead Onsite 1 Role Elevated XP Ev…" at bounding box center [325, 155] width 73 height 114
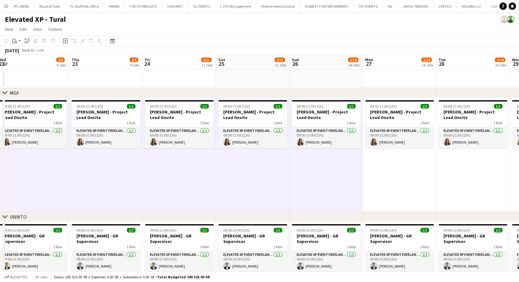
click at [391, 172] on app-date-cell "09:00-21:00 (12h) 1/1 [PERSON_NAME] - Project Lead Onsite 1 Role Elevated XP Ev…" at bounding box center [399, 155] width 73 height 114
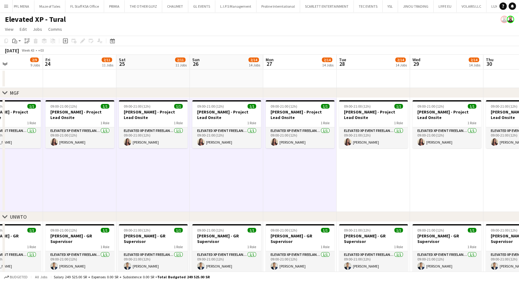
scroll to position [0, 190]
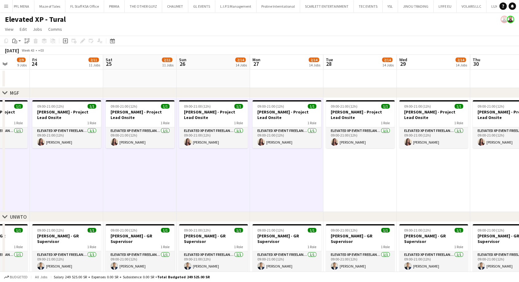
drag, startPoint x: 398, startPoint y: 173, endPoint x: 65, endPoint y: 175, distance: 332.9
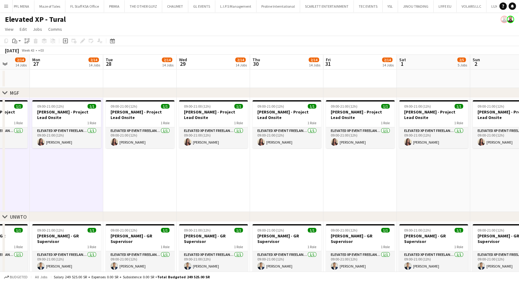
click at [130, 176] on app-date-cell "09:00-21:00 (12h) 1/1 [PERSON_NAME] - Project Lead Onsite 1 Role Elevated XP Ev…" at bounding box center [139, 155] width 73 height 114
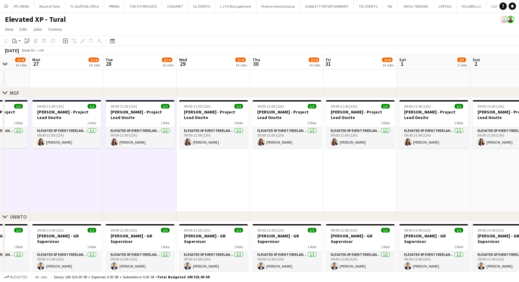
click at [210, 185] on app-date-cell "09:00-21:00 (12h) 1/1 [PERSON_NAME] - Project Lead Onsite 1 Role Elevated XP Ev…" at bounding box center [213, 155] width 73 height 114
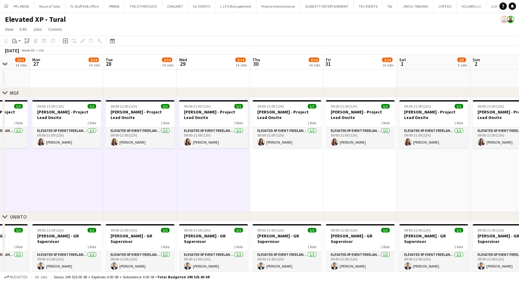
click at [279, 177] on app-date-cell "09:00-21:00 (12h) 1/1 [PERSON_NAME] - Project Lead Onsite 1 Role Elevated XP Ev…" at bounding box center [286, 155] width 73 height 114
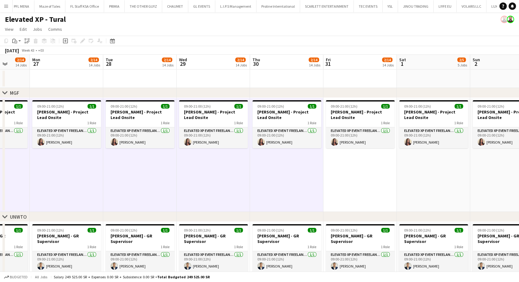
click at [338, 181] on app-date-cell "09:00-21:00 (12h) 1/1 [PERSON_NAME] - Project Lead Onsite 1 Role Elevated XP Ev…" at bounding box center [359, 155] width 73 height 114
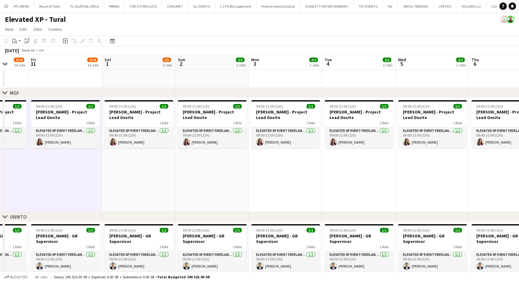
drag, startPoint x: 355, startPoint y: 187, endPoint x: 47, endPoint y: 192, distance: 308.6
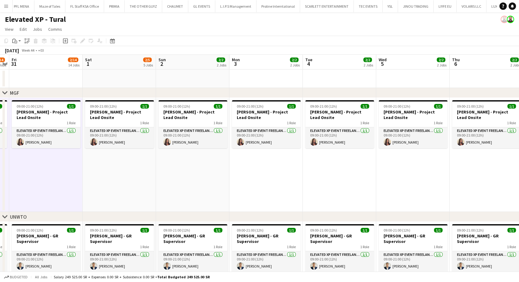
click at [116, 191] on app-date-cell "09:00-21:00 (12h) 1/1 [PERSON_NAME] - Project Lead Onsite 1 Role Elevated XP Ev…" at bounding box center [119, 155] width 73 height 114
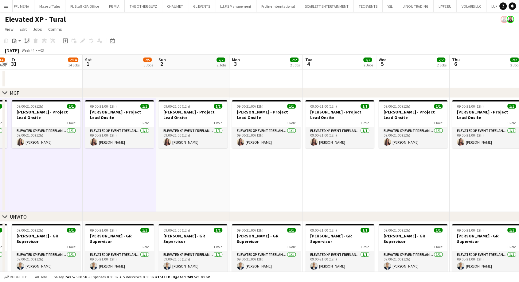
click at [179, 186] on app-date-cell "09:00-21:00 (12h) 1/1 [PERSON_NAME] - Project Lead Onsite 1 Role Elevated XP Ev…" at bounding box center [192, 155] width 73 height 114
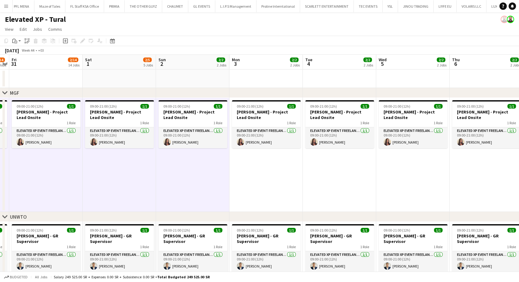
click at [258, 187] on app-date-cell "09:00-21:00 (12h) 1/1 [PERSON_NAME] - Project Lead Onsite 1 Role Elevated XP Ev…" at bounding box center [265, 155] width 73 height 114
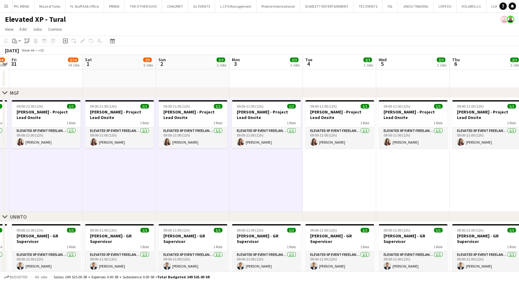
click at [333, 180] on app-date-cell "09:00-21:00 (12h) 1/1 [PERSON_NAME] - Project Lead Onsite 1 Role Elevated XP Ev…" at bounding box center [339, 155] width 73 height 114
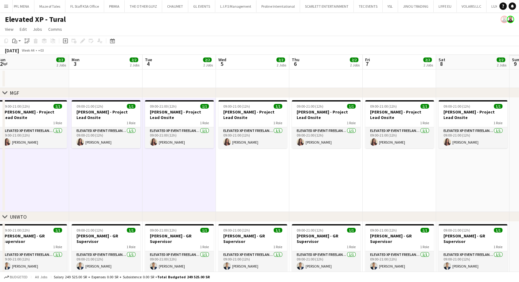
drag, startPoint x: 339, startPoint y: 182, endPoint x: 145, endPoint y: 192, distance: 194.3
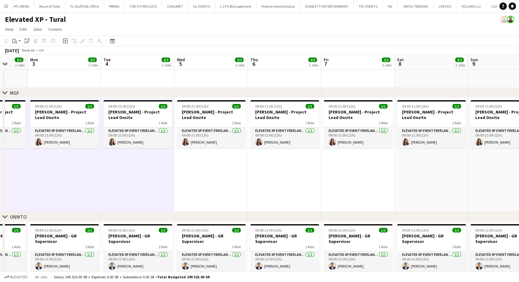
drag, startPoint x: 206, startPoint y: 188, endPoint x: 242, endPoint y: 201, distance: 39.1
click at [206, 188] on app-date-cell "09:00-21:00 (12h) 1/1 [PERSON_NAME] - Project Lead Onsite 1 Role Elevated XP Ev…" at bounding box center [210, 155] width 73 height 114
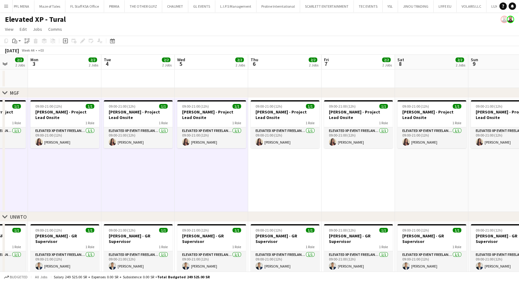
click at [277, 184] on app-date-cell "09:00-21:00 (12h) 1/1 [PERSON_NAME] - Project Lead Onsite 1 Role Elevated XP Ev…" at bounding box center [284, 155] width 73 height 114
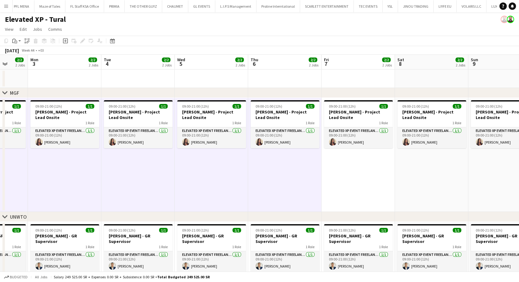
click at [346, 177] on app-date-cell "09:00-21:00 (12h) 1/1 [PERSON_NAME] - Project Lead Onsite 1 Role Elevated XP Ev…" at bounding box center [358, 155] width 73 height 114
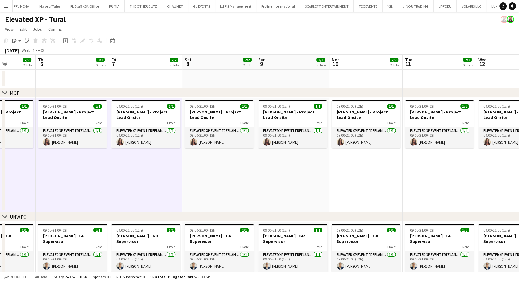
drag, startPoint x: 351, startPoint y: 177, endPoint x: 50, endPoint y: 177, distance: 301.2
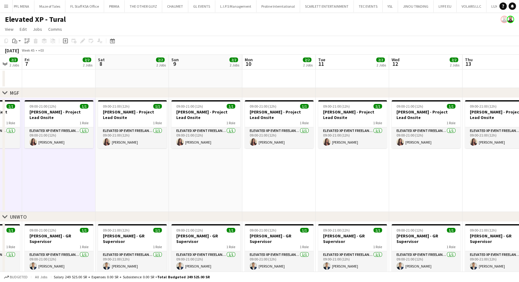
click at [117, 185] on app-date-cell "09:00-21:00 (12h) 1/1 [PERSON_NAME] - Project Lead Onsite 1 Role Elevated XP Ev…" at bounding box center [131, 155] width 73 height 114
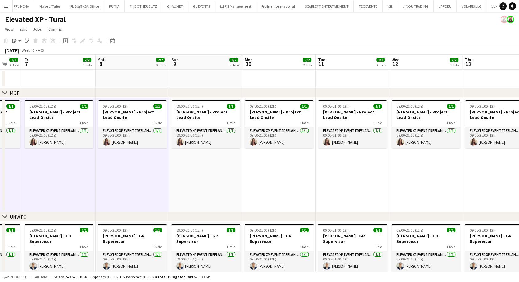
click at [204, 178] on app-date-cell "09:00-21:00 (12h) 1/1 [PERSON_NAME] - Project Lead Onsite 1 Role Elevated XP Ev…" at bounding box center [205, 155] width 73 height 114
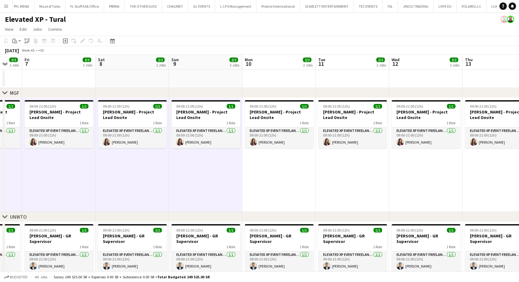
click at [264, 190] on app-date-cell "09:00-21:00 (12h) 1/1 [PERSON_NAME] - Project Lead Onsite 1 Role Elevated XP Ev…" at bounding box center [278, 155] width 73 height 114
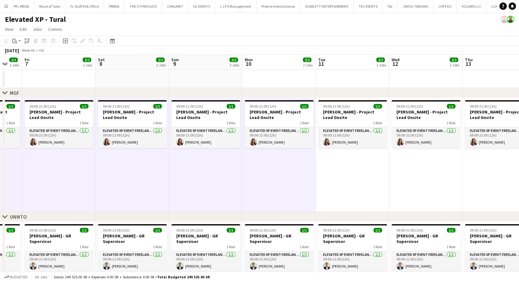
click at [332, 181] on app-date-cell "09:00-21:00 (12h) 1/1 [PERSON_NAME] - Project Lead Onsite 1 Role Elevated XP Ev…" at bounding box center [352, 155] width 73 height 114
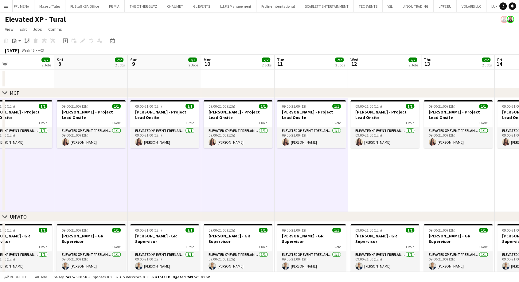
drag, startPoint x: 349, startPoint y: 182, endPoint x: 39, endPoint y: 187, distance: 309.9
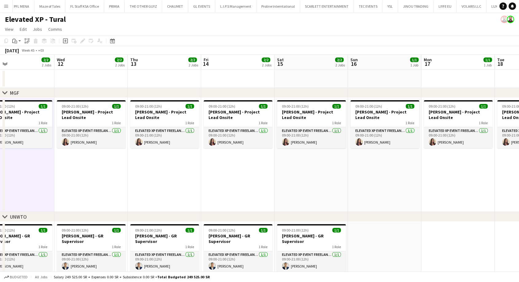
scroll to position [0, 213]
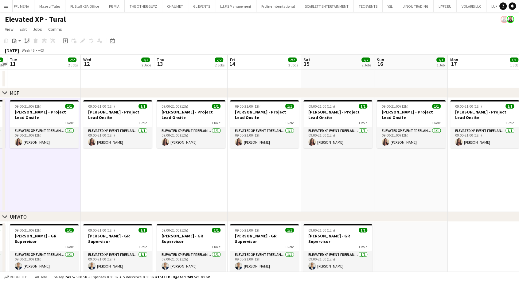
click at [109, 187] on app-date-cell "09:00-21:00 (12h) 1/1 [PERSON_NAME] - Project Lead Onsite 1 Role Elevated XP Ev…" at bounding box center [117, 155] width 73 height 114
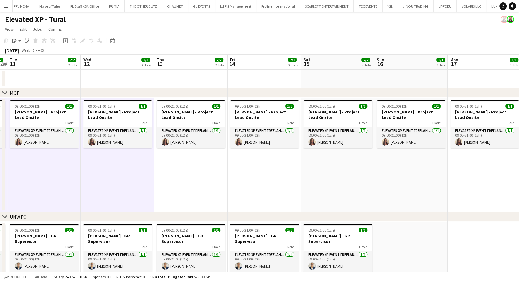
click at [185, 193] on app-date-cell "09:00-21:00 (12h) 1/1 [PERSON_NAME] - Project Lead Onsite 1 Role Elevated XP Ev…" at bounding box center [190, 155] width 73 height 114
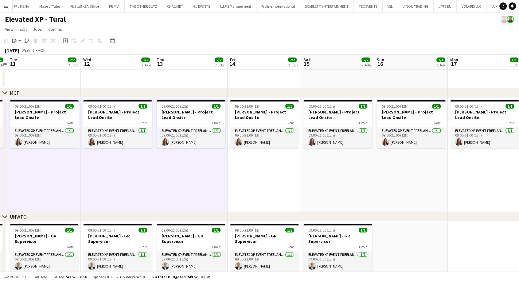
click at [245, 189] on app-date-cell "09:00-21:00 (12h) 1/1 [PERSON_NAME] - Project Lead Onsite 1 Role Elevated XP Ev…" at bounding box center [264, 155] width 73 height 114
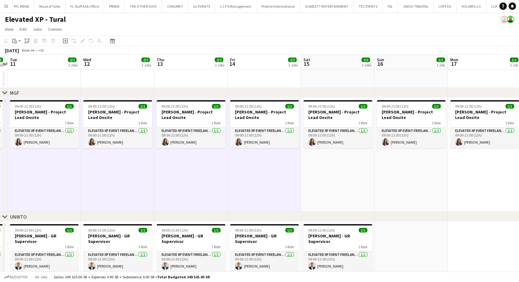
click at [317, 182] on app-date-cell "09:00-21:00 (12h) 1/1 [PERSON_NAME] - Project Lead Onsite 1 Role Elevated XP Ev…" at bounding box center [337, 155] width 73 height 114
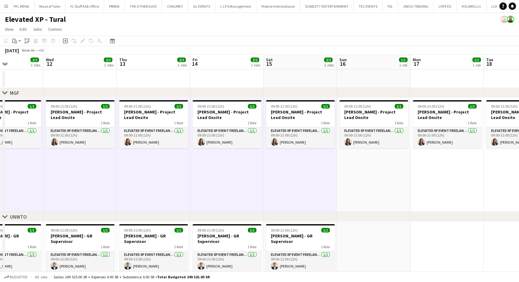
drag, startPoint x: 332, startPoint y: 185, endPoint x: 61, endPoint y: 191, distance: 270.6
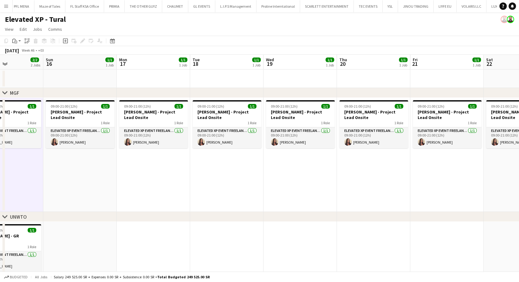
scroll to position [0, 169]
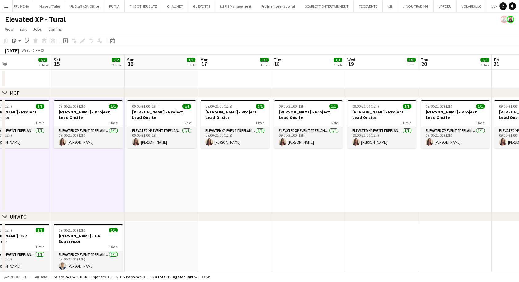
click at [140, 184] on app-date-cell "09:00-21:00 (12h) 1/1 [PERSON_NAME] - Project Lead Onsite 1 Role Elevated XP Ev…" at bounding box center [161, 155] width 73 height 114
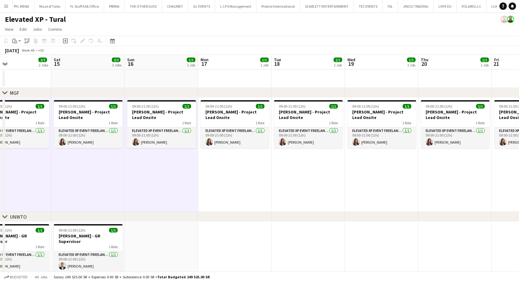
click at [231, 191] on app-date-cell "09:00-21:00 (12h) 1/1 [PERSON_NAME] - Project Lead Onsite 1 Role Elevated XP Ev…" at bounding box center [234, 155] width 73 height 114
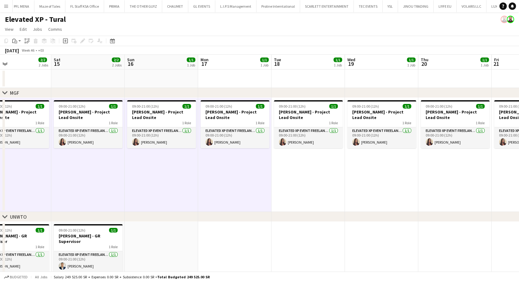
click at [292, 197] on app-date-cell "09:00-21:00 (12h) 1/1 [PERSON_NAME] - Project Lead Onsite 1 Role Elevated XP Ev…" at bounding box center [307, 155] width 73 height 114
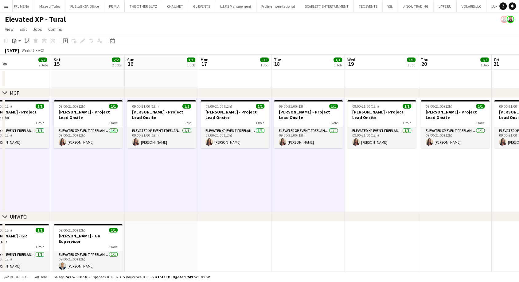
click at [373, 181] on app-date-cell "09:00-21:00 (12h) 1/1 [PERSON_NAME] - Project Lead Onsite 1 Role Elevated XP Ev…" at bounding box center [381, 155] width 73 height 114
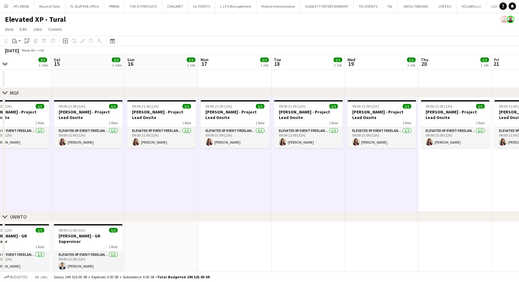
click at [429, 176] on app-date-cell "09:00-21:00 (12h) 1/1 [PERSON_NAME] - Project Lead Onsite 1 Role Elevated XP Ev…" at bounding box center [454, 155] width 73 height 114
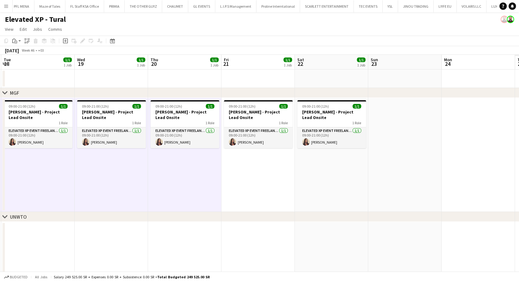
drag, startPoint x: 447, startPoint y: 177, endPoint x: 26, endPoint y: 195, distance: 421.4
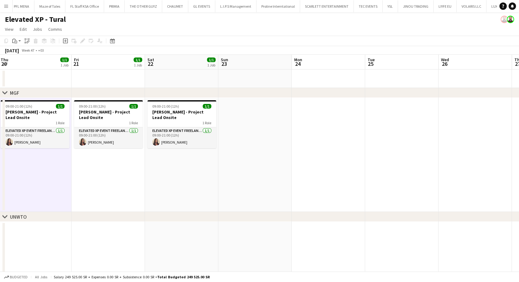
click at [89, 184] on app-date-cell "09:00-21:00 (12h) 1/1 [PERSON_NAME] - Project Lead Onsite 1 Role Elevated XP Ev…" at bounding box center [108, 155] width 73 height 114
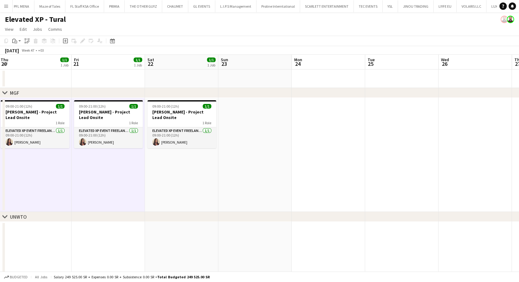
click at [181, 187] on app-date-cell "09:00-21:00 (12h) 1/1 [PERSON_NAME] - Project Lead Onsite 1 Role Elevated XP Ev…" at bounding box center [181, 155] width 73 height 114
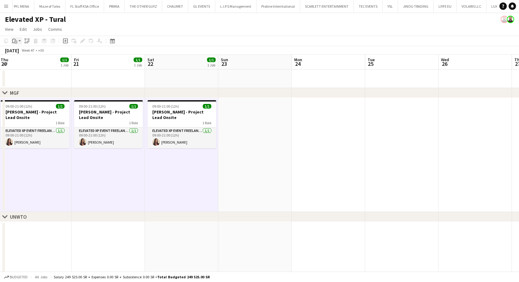
click at [20, 41] on app-action-btn "Paste" at bounding box center [16, 40] width 11 height 7
click at [33, 54] on link "Paste Ctrl+V" at bounding box center [45, 53] width 58 height 6
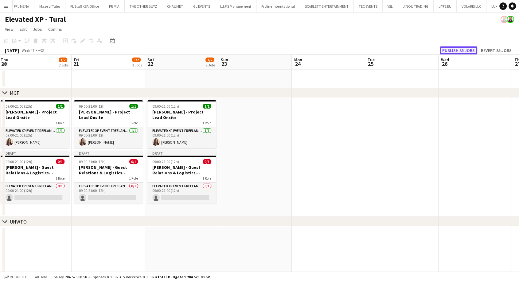
click at [465, 50] on button "Publish 35 jobs" at bounding box center [458, 50] width 37 height 8
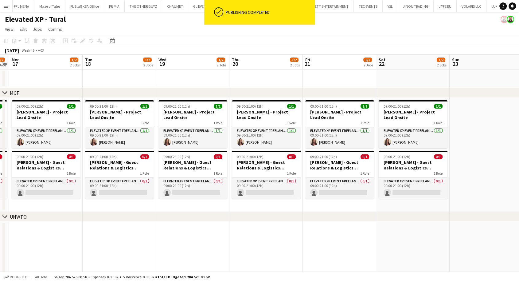
drag, startPoint x: 168, startPoint y: 169, endPoint x: 401, endPoint y: 173, distance: 233.1
click at [403, 172] on div "1 Role" at bounding box center [413, 172] width 69 height 5
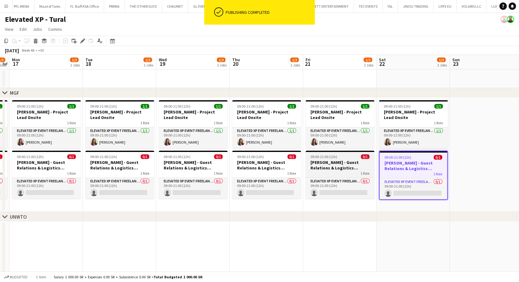
click at [348, 165] on h3 "[PERSON_NAME] - Guest Relations & Logistics Manager" at bounding box center [340, 164] width 69 height 11
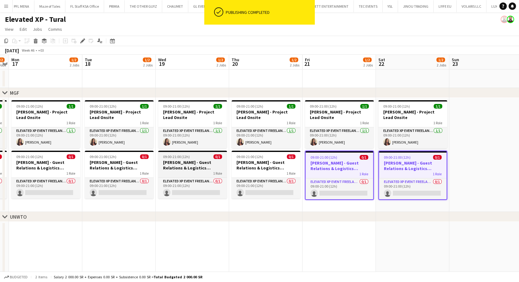
drag, startPoint x: 263, startPoint y: 162, endPoint x: 224, endPoint y: 164, distance: 38.4
click at [262, 162] on h3 "[PERSON_NAME] - Guest Relations & Logistics Manager" at bounding box center [266, 164] width 69 height 11
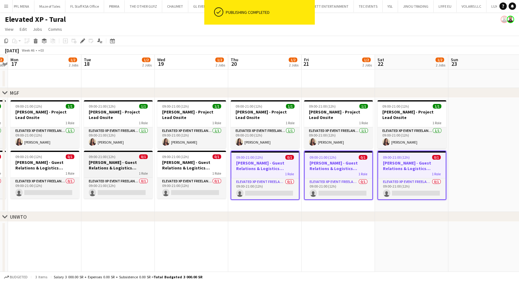
drag, startPoint x: 191, startPoint y: 164, endPoint x: 137, endPoint y: 166, distance: 54.4
click at [190, 164] on h3 "[PERSON_NAME] - Guest Relations & Logistics Manager" at bounding box center [191, 164] width 69 height 11
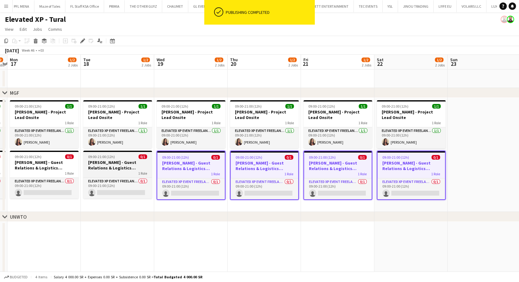
click at [125, 166] on h3 "[PERSON_NAME] - Guest Relations & Logistics Manager" at bounding box center [117, 164] width 69 height 11
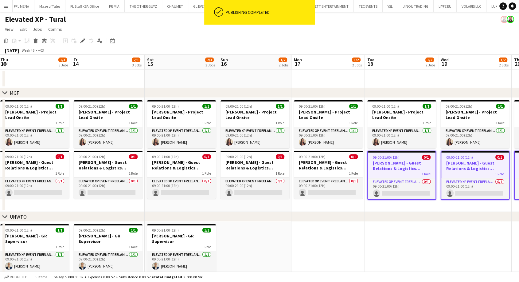
drag, startPoint x: 134, startPoint y: 167, endPoint x: 410, endPoint y: 161, distance: 276.1
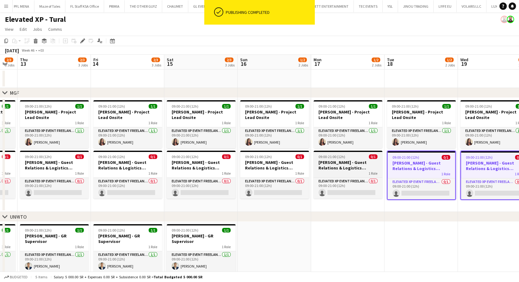
drag, startPoint x: 369, startPoint y: 158, endPoint x: 358, endPoint y: 159, distance: 11.2
click at [369, 158] on span "0/1" at bounding box center [373, 156] width 9 height 5
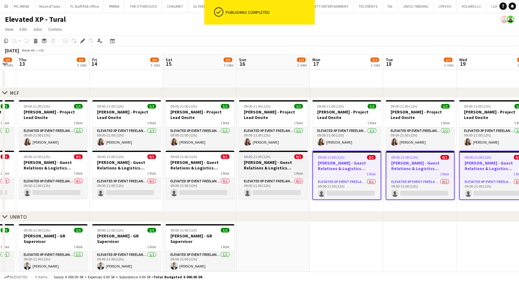
drag, startPoint x: 267, startPoint y: 164, endPoint x: 240, endPoint y: 165, distance: 26.4
click at [266, 164] on h3 "[PERSON_NAME] - Guest Relations & Logistics Manager" at bounding box center [273, 164] width 69 height 11
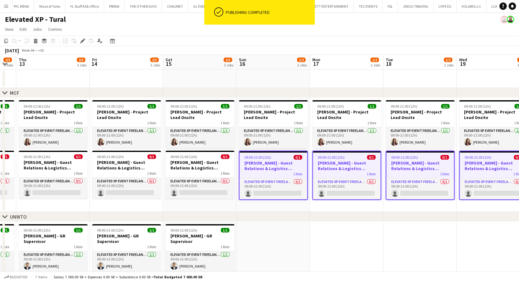
scroll to position [0, 132]
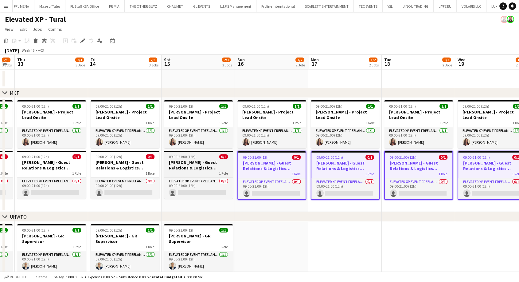
click at [209, 165] on h3 "[PERSON_NAME] - Guest Relations & Logistics Manager" at bounding box center [198, 164] width 69 height 11
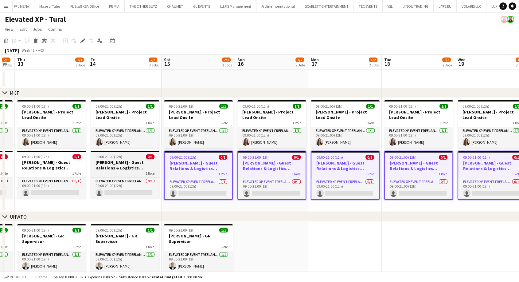
click at [123, 166] on h3 "[PERSON_NAME] - Guest Relations & Logistics Manager" at bounding box center [125, 164] width 69 height 11
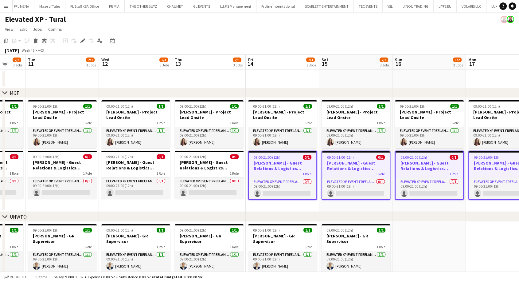
drag, startPoint x: 111, startPoint y: 166, endPoint x: 495, endPoint y: 162, distance: 384.5
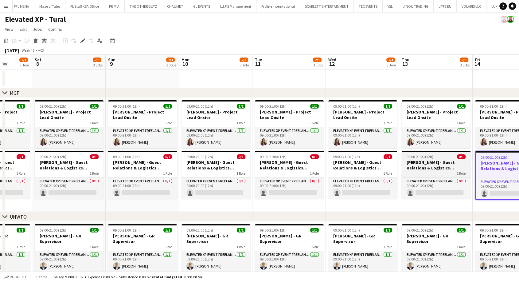
click at [441, 168] on h3 "[PERSON_NAME] - Guest Relations & Logistics Manager" at bounding box center [436, 164] width 69 height 11
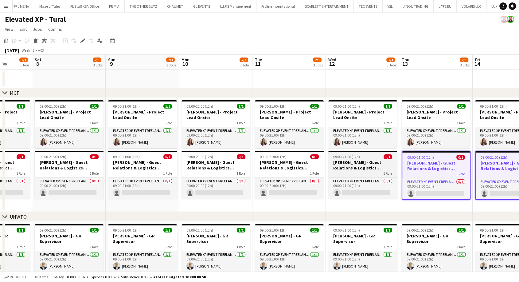
click at [353, 169] on h3 "[PERSON_NAME] - Guest Relations & Logistics Manager" at bounding box center [362, 164] width 69 height 11
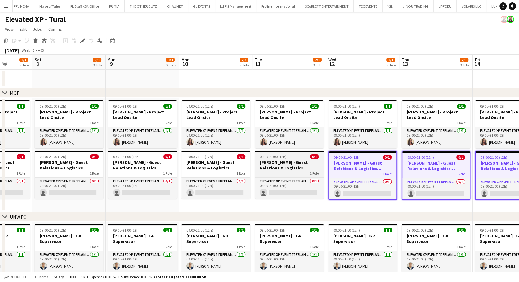
click at [275, 167] on h3 "[PERSON_NAME] - Guest Relations & Logistics Manager" at bounding box center [289, 164] width 69 height 11
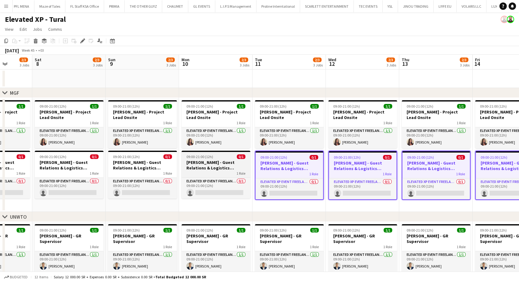
click at [224, 167] on h3 "[PERSON_NAME] - Guest Relations & Logistics Manager" at bounding box center [215, 164] width 69 height 11
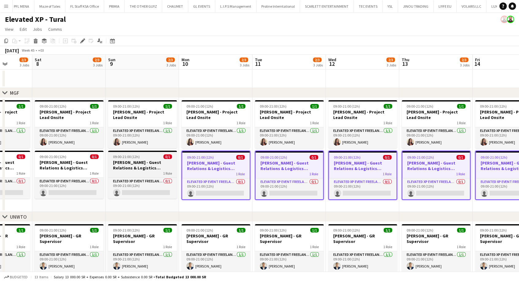
click at [165, 167] on h3 "[PERSON_NAME] - Guest Relations & Logistics Manager" at bounding box center [142, 164] width 69 height 11
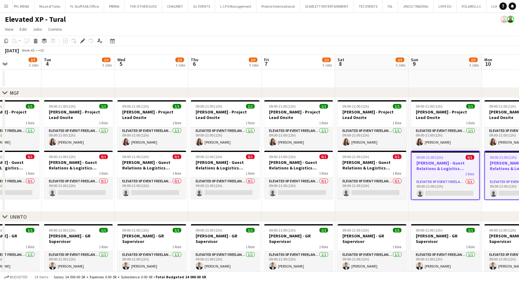
drag, startPoint x: 140, startPoint y: 167, endPoint x: 443, endPoint y: 161, distance: 303.1
click at [368, 160] on h3 "[PERSON_NAME] - Guest Relations & Logistics Manager" at bounding box center [372, 164] width 69 height 11
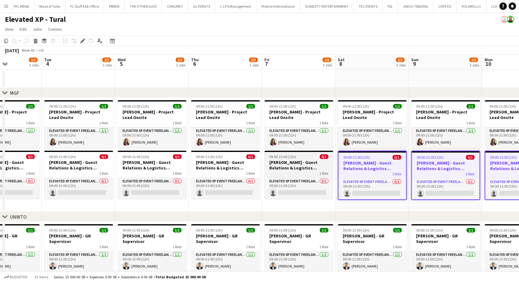
click at [294, 165] on h3 "[PERSON_NAME] - Guest Relations & Logistics Manager" at bounding box center [298, 164] width 69 height 11
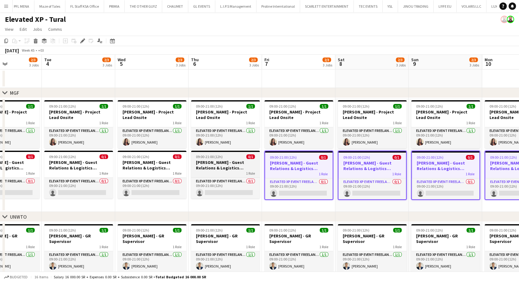
drag, startPoint x: 230, startPoint y: 166, endPoint x: 211, endPoint y: 167, distance: 19.7
click at [230, 166] on h3 "[PERSON_NAME] - Guest Relations & Logistics Manager" at bounding box center [225, 164] width 69 height 11
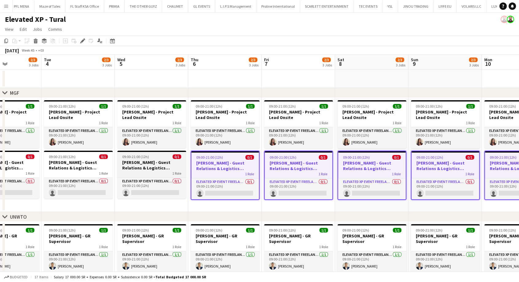
click at [178, 167] on h3 "[PERSON_NAME] - Guest Relations & Logistics Manager" at bounding box center [151, 164] width 69 height 11
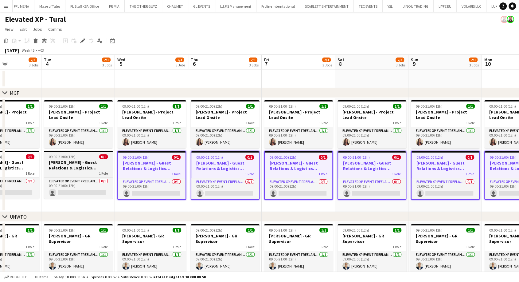
click at [89, 167] on h3 "[PERSON_NAME] - Guest Relations & Logistics Manager" at bounding box center [78, 164] width 69 height 11
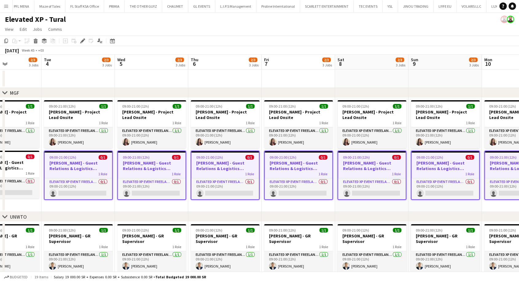
scroll to position [0, 0]
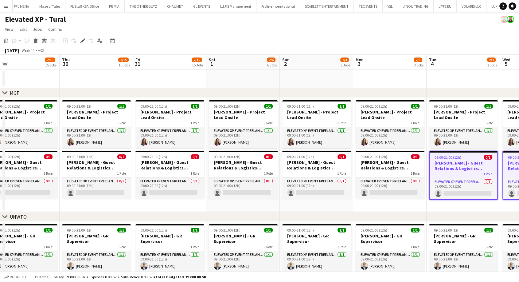
drag, startPoint x: 74, startPoint y: 167, endPoint x: 459, endPoint y: 163, distance: 385.7
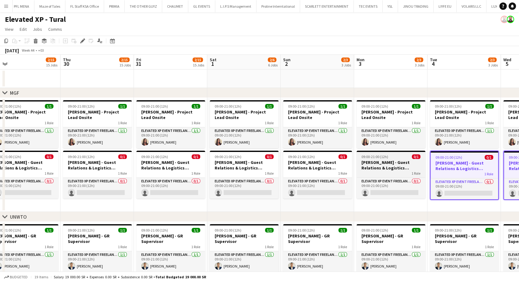
click at [403, 164] on h3 "[PERSON_NAME] - Guest Relations & Logistics Manager" at bounding box center [391, 164] width 69 height 11
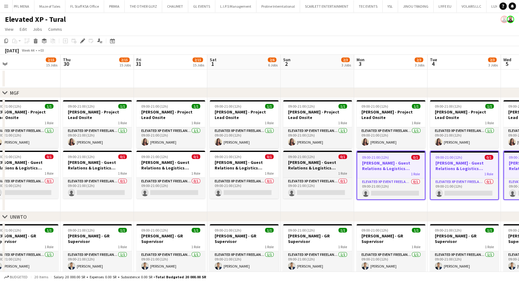
click at [321, 170] on h3 "[PERSON_NAME] - Guest Relations & Logistics Manager" at bounding box center [317, 164] width 69 height 11
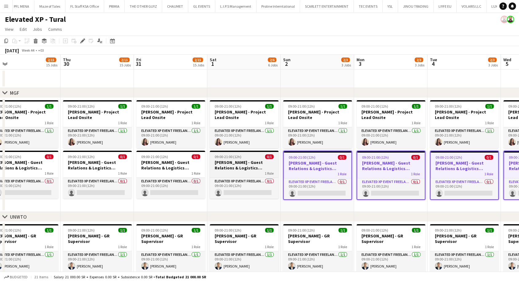
click at [249, 164] on h3 "[PERSON_NAME] - Guest Relations & Logistics Manager" at bounding box center [244, 164] width 69 height 11
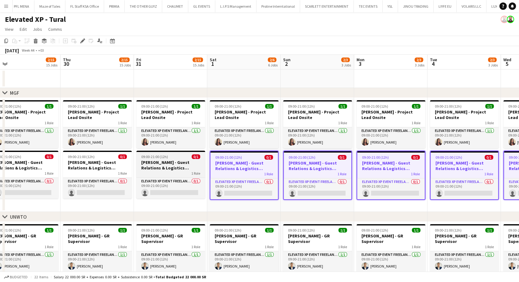
click at [163, 163] on h3 "[PERSON_NAME] - Guest Relations & Logistics Manager" at bounding box center [170, 164] width 69 height 11
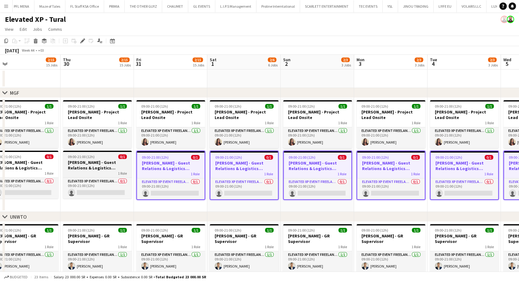
click at [106, 165] on h3 "[PERSON_NAME] - Guest Relations & Logistics Manager" at bounding box center [97, 164] width 69 height 11
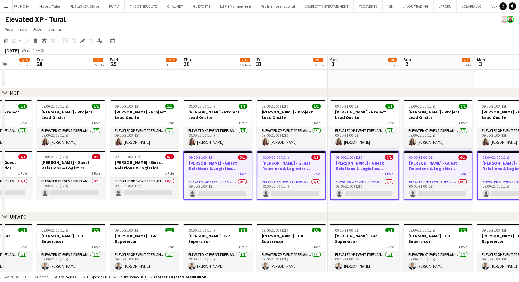
drag, startPoint x: 93, startPoint y: 166, endPoint x: 362, endPoint y: 160, distance: 269.4
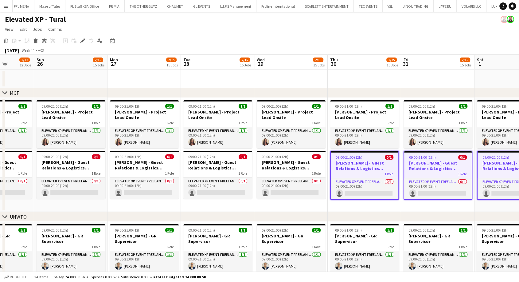
scroll to position [0, 184]
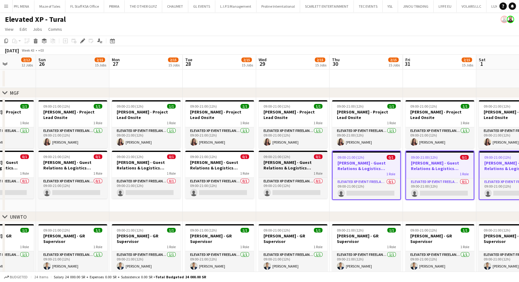
click at [273, 163] on h3 "[PERSON_NAME] - Guest Relations & Logistics Manager" at bounding box center [293, 164] width 69 height 11
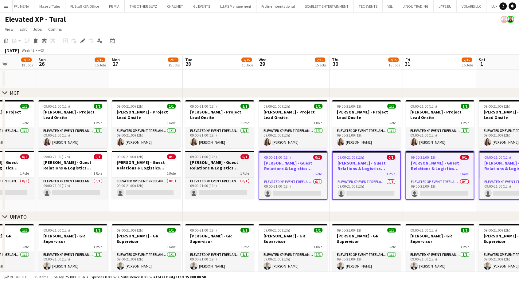
click at [216, 167] on h3 "[PERSON_NAME] - Guest Relations & Logistics Manager" at bounding box center [219, 164] width 69 height 11
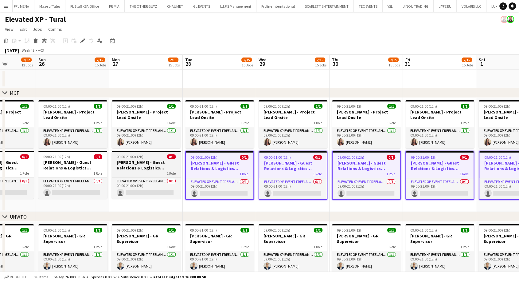
click at [146, 170] on div "1 Role" at bounding box center [146, 172] width 69 height 5
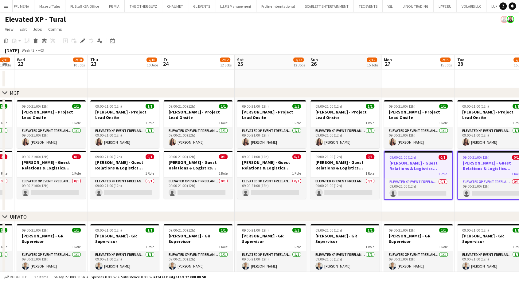
drag, startPoint x: 130, startPoint y: 170, endPoint x: 398, endPoint y: 162, distance: 267.9
click at [354, 161] on h3 "[PERSON_NAME] - Guest Relations & Logistics Manager" at bounding box center [345, 164] width 69 height 11
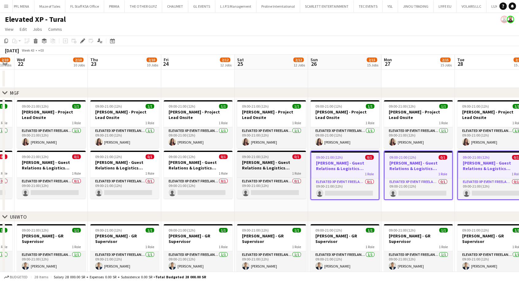
click at [271, 171] on div "1 Role" at bounding box center [271, 172] width 69 height 5
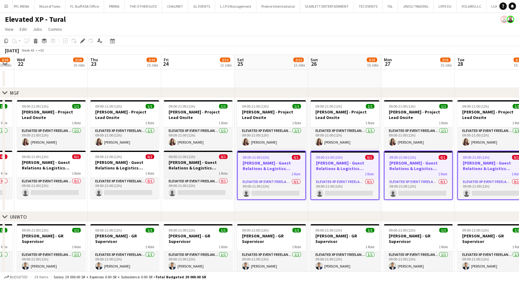
click at [216, 172] on div "1 Role" at bounding box center [198, 172] width 69 height 5
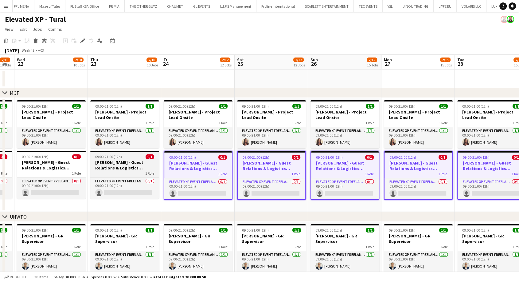
click at [138, 172] on div "1 Role" at bounding box center [124, 172] width 69 height 5
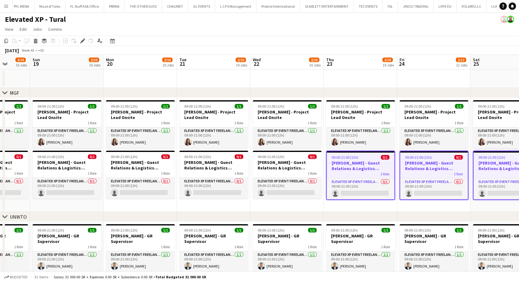
drag, startPoint x: 125, startPoint y: 172, endPoint x: 384, endPoint y: 166, distance: 258.3
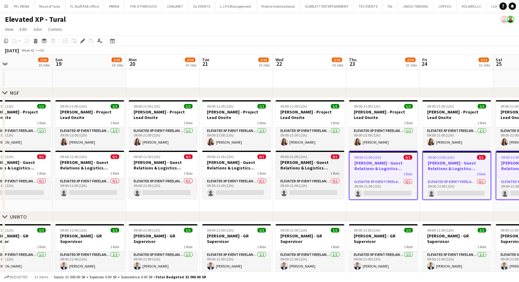
click at [309, 166] on h3 "[PERSON_NAME] - Guest Relations & Logistics Manager" at bounding box center [309, 164] width 69 height 11
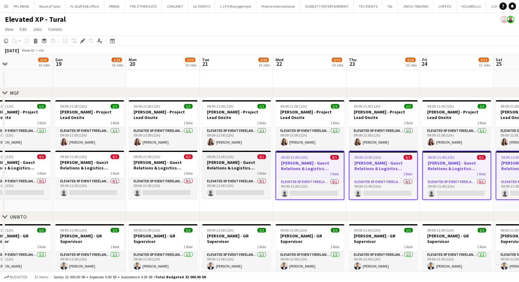
click at [242, 170] on div "1 Role" at bounding box center [236, 172] width 69 height 5
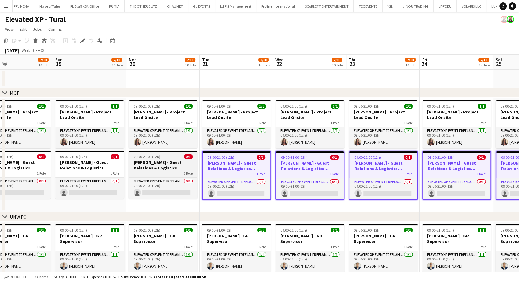
click at [157, 171] on div "1 Role" at bounding box center [163, 172] width 69 height 5
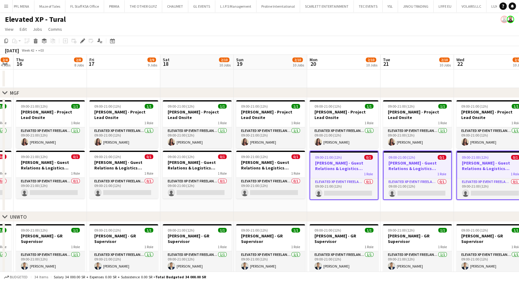
drag, startPoint x: 156, startPoint y: 171, endPoint x: 355, endPoint y: 165, distance: 199.7
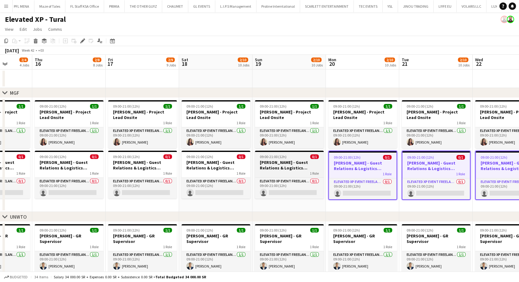
click at [293, 169] on h3 "[PERSON_NAME] - Guest Relations & Logistics Manager" at bounding box center [289, 164] width 69 height 11
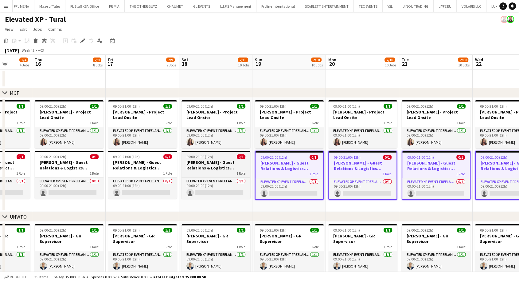
click at [227, 171] on div "1 Role" at bounding box center [215, 172] width 69 height 5
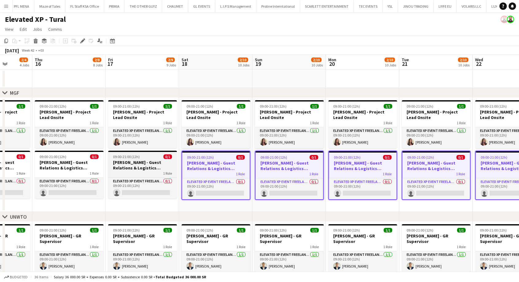
click at [156, 170] on app-job-card "09:00-21:00 (12h) 0/1 [PERSON_NAME] - Guest Relations & Logistics Manager 1 Rol…" at bounding box center [142, 174] width 69 height 48
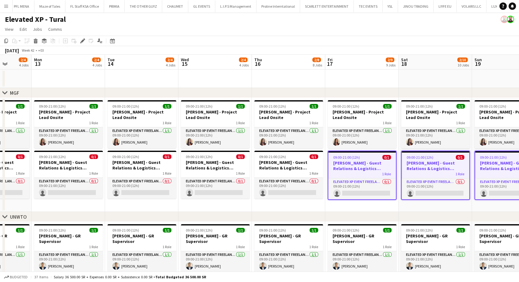
scroll to position [0, 170]
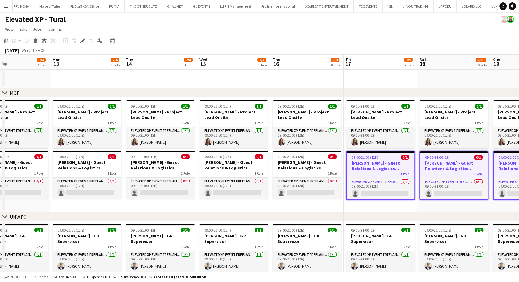
drag, startPoint x: 152, startPoint y: 170, endPoint x: 389, endPoint y: 167, distance: 237.7
click at [305, 166] on h3 "[PERSON_NAME] - Guest Relations & Logistics Manager" at bounding box center [307, 164] width 69 height 11
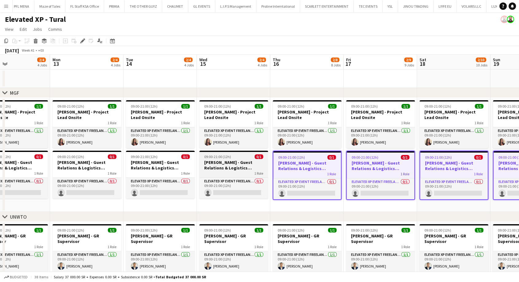
click at [233, 167] on h3 "[PERSON_NAME] - Guest Relations & Logistics Manager" at bounding box center [233, 164] width 69 height 11
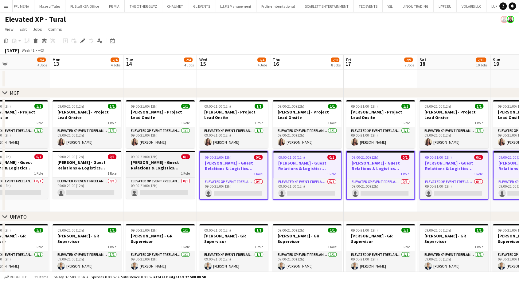
click at [167, 165] on h3 "[PERSON_NAME] - Guest Relations & Logistics Manager" at bounding box center [160, 164] width 69 height 11
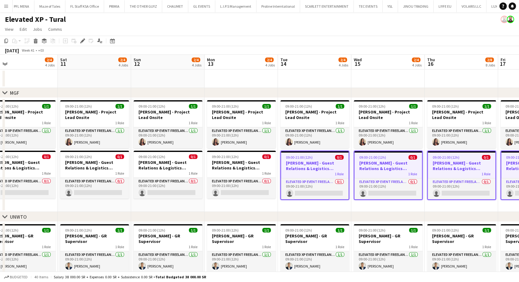
drag, startPoint x: 153, startPoint y: 165, endPoint x: 380, endPoint y: 163, distance: 227.6
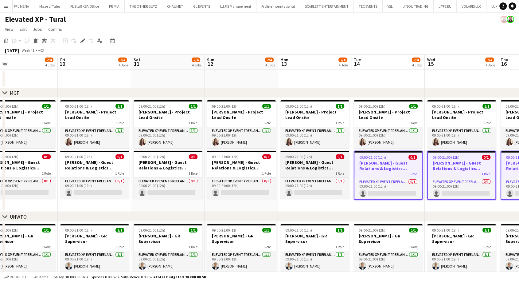
click at [307, 163] on h3 "[PERSON_NAME] - Guest Relations & Logistics Manager" at bounding box center [314, 164] width 69 height 11
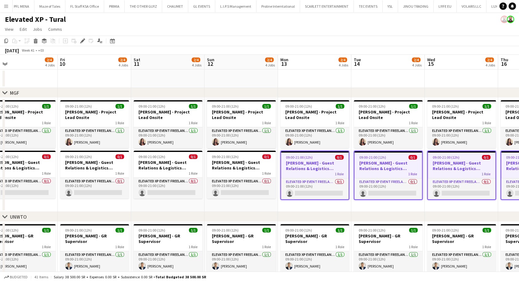
scroll to position [0, 163]
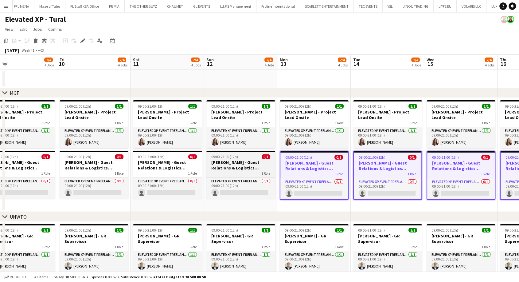
click at [248, 168] on h3 "[PERSON_NAME] - Guest Relations & Logistics Manager" at bounding box center [240, 164] width 69 height 11
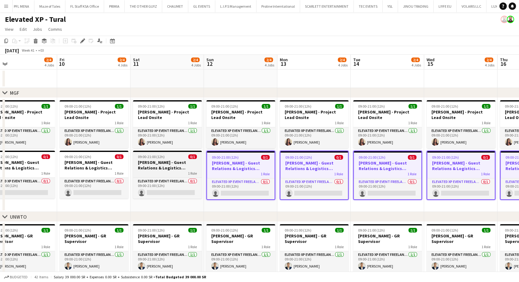
click at [174, 170] on h3 "[PERSON_NAME] - Guest Relations & Logistics Manager" at bounding box center [167, 164] width 69 height 11
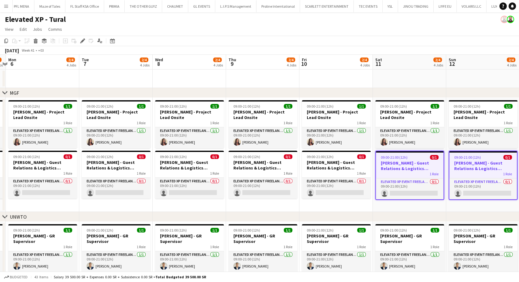
drag, startPoint x: 170, startPoint y: 170, endPoint x: 409, endPoint y: 160, distance: 239.7
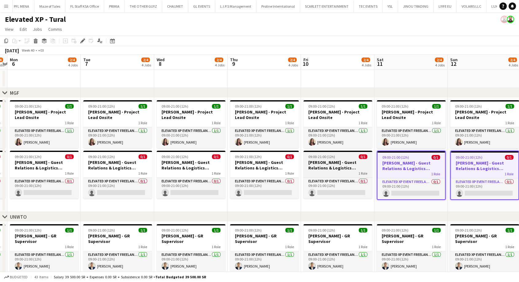
scroll to position [0, 141]
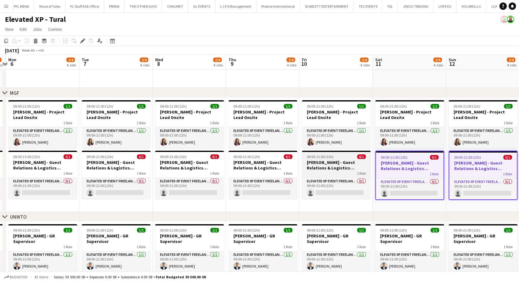
click at [352, 163] on h3 "[PERSON_NAME] - Guest Relations & Logistics Manager" at bounding box center [336, 164] width 69 height 11
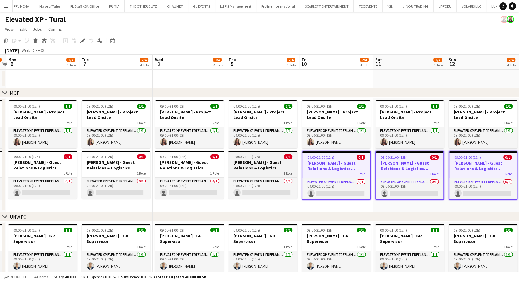
click at [293, 170] on h3 "[PERSON_NAME] - Guest Relations & Logistics Manager" at bounding box center [262, 164] width 69 height 11
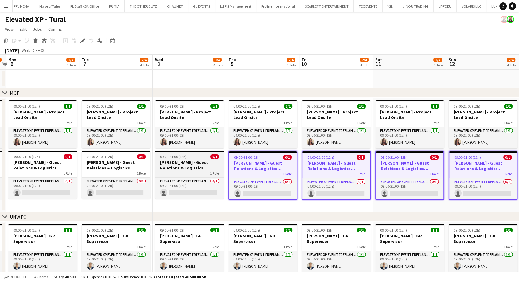
click at [194, 164] on h3 "[PERSON_NAME] - Guest Relations & Logistics Manager" at bounding box center [189, 164] width 69 height 11
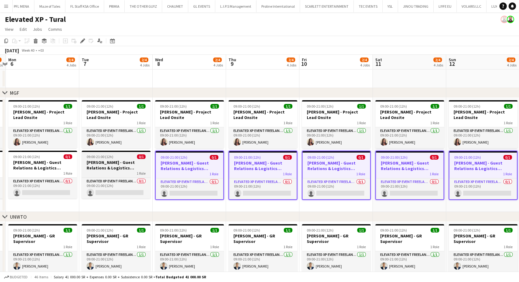
click at [135, 168] on h3 "[PERSON_NAME] - Guest Relations & Logistics Manager" at bounding box center [116, 164] width 69 height 11
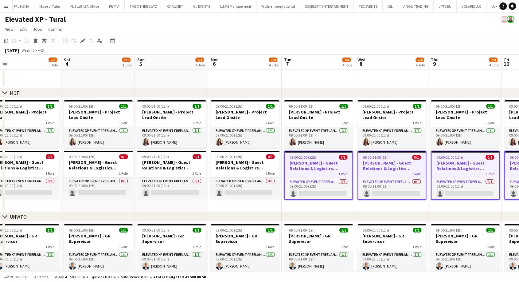
drag, startPoint x: 122, startPoint y: 168, endPoint x: 315, endPoint y: 166, distance: 192.6
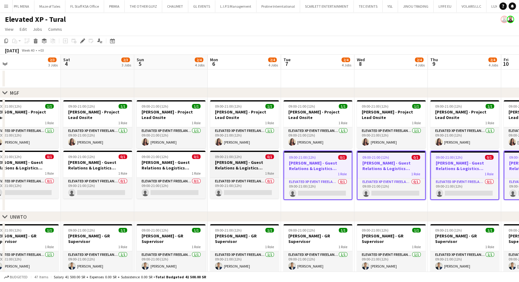
click at [241, 171] on div "1 Role" at bounding box center [244, 172] width 69 height 5
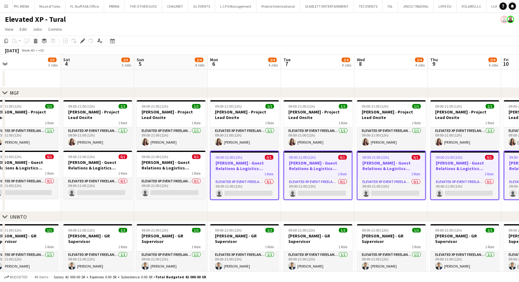
click at [243, 166] on h3 "[PERSON_NAME] - Guest Relations & Logistics Manager" at bounding box center [245, 165] width 68 height 11
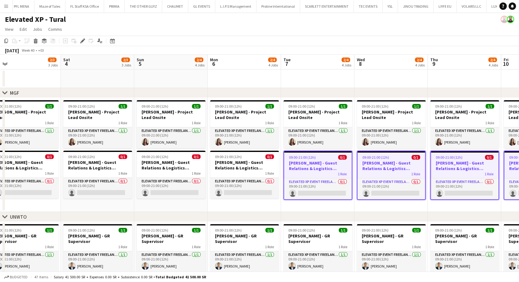
click at [295, 166] on h3 "[PERSON_NAME] - Guest Relations & Logistics Manager" at bounding box center [318, 165] width 68 height 11
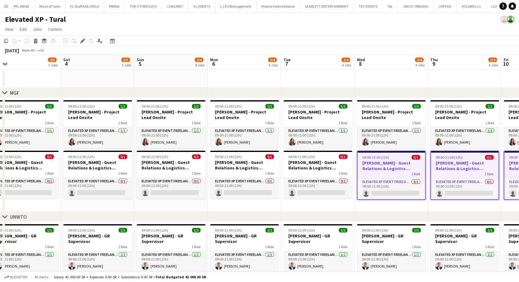
click at [405, 166] on h3 "[PERSON_NAME] - Guest Relations & Logistics Manager" at bounding box center [391, 165] width 68 height 11
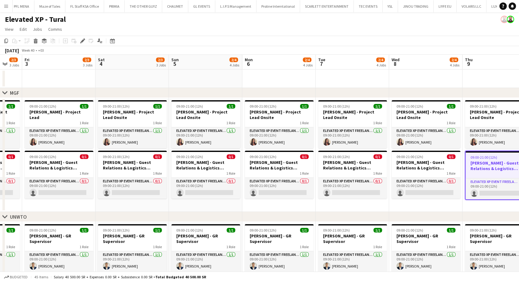
drag, startPoint x: 369, startPoint y: 169, endPoint x: 115, endPoint y: 172, distance: 254.6
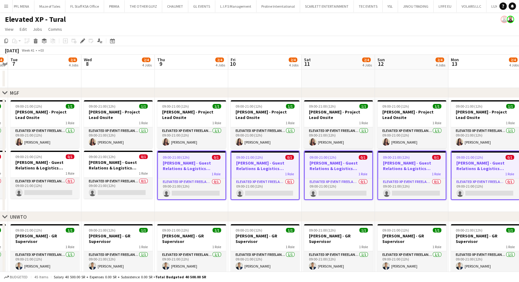
click at [178, 168] on h3 "[PERSON_NAME] - Guest Relations & Logistics Manager" at bounding box center [192, 165] width 68 height 11
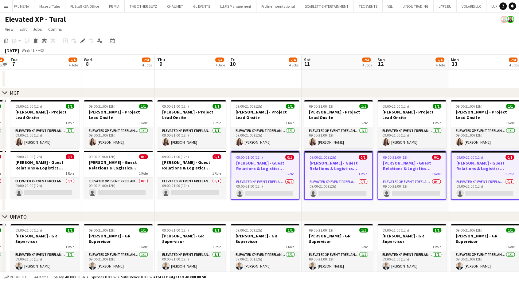
click at [268, 170] on h3 "[PERSON_NAME] - Guest Relations & Logistics Manager" at bounding box center [265, 165] width 68 height 11
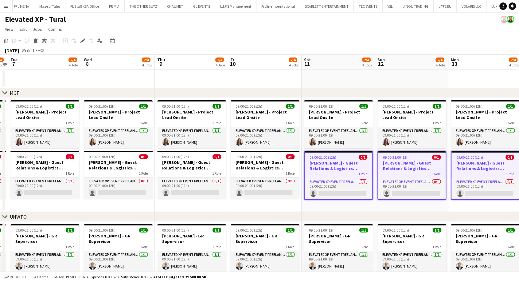
click at [321, 168] on h3 "[PERSON_NAME] - Guest Relations & Logistics Manager" at bounding box center [339, 165] width 68 height 11
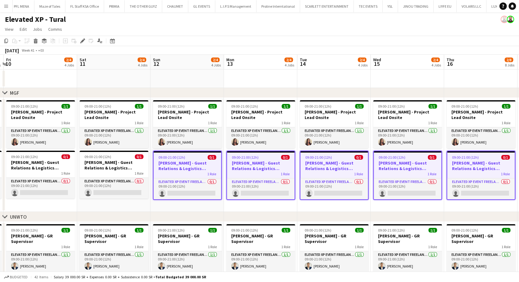
drag, startPoint x: 342, startPoint y: 170, endPoint x: 99, endPoint y: 173, distance: 243.8
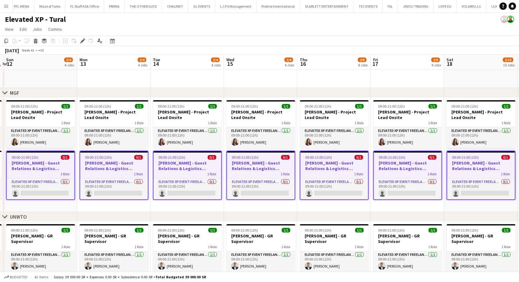
scroll to position [0, 176]
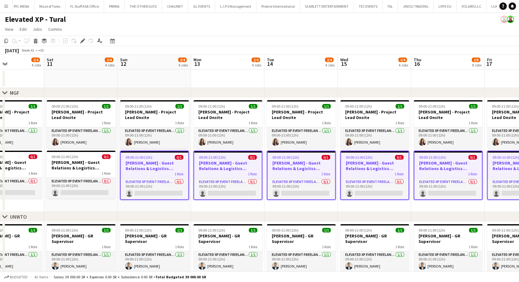
click at [156, 171] on div "1 Role" at bounding box center [155, 173] width 68 height 5
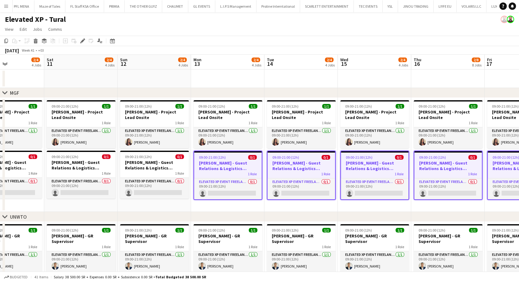
click at [228, 165] on h3 "[PERSON_NAME] - Guest Relations & Logistics Manager" at bounding box center [228, 165] width 68 height 11
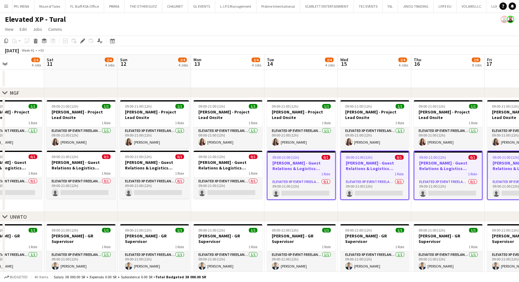
click at [285, 171] on div "1 Role" at bounding box center [301, 173] width 68 height 5
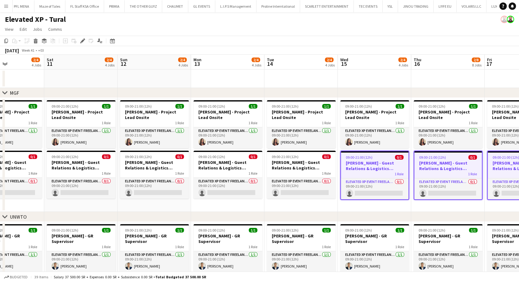
click at [356, 172] on div "1 Role" at bounding box center [375, 173] width 68 height 5
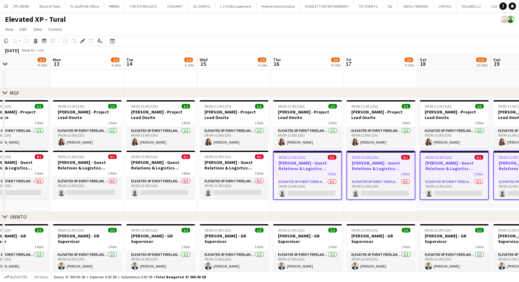
scroll to position [0, 206]
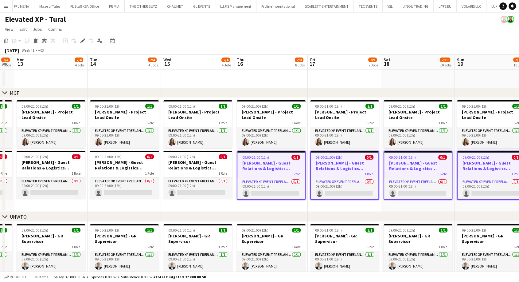
drag, startPoint x: 365, startPoint y: 176, endPoint x: 188, endPoint y: 180, distance: 176.9
click at [255, 167] on h3 "[PERSON_NAME] - Guest Relations & Logistics Manager" at bounding box center [271, 165] width 68 height 11
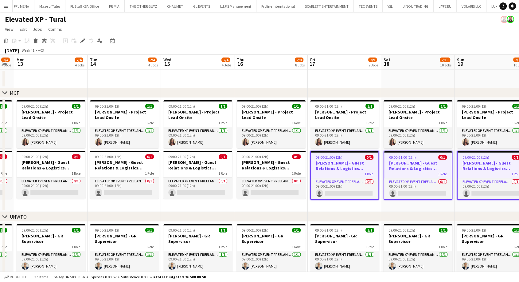
click at [334, 168] on h3 "[PERSON_NAME] - Guest Relations & Logistics Manager" at bounding box center [345, 165] width 68 height 11
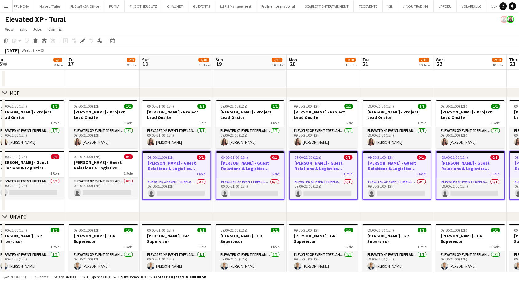
scroll to position [0, 167]
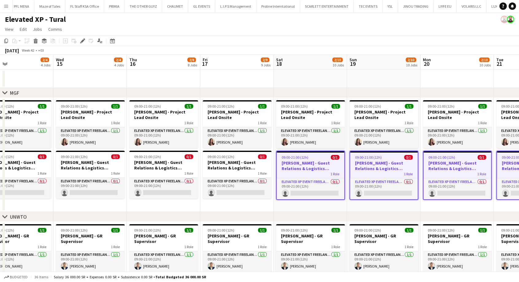
drag, startPoint x: 418, startPoint y: 168, endPoint x: 310, endPoint y: 171, distance: 107.5
click at [81, 41] on icon at bounding box center [82, 40] width 3 height 3
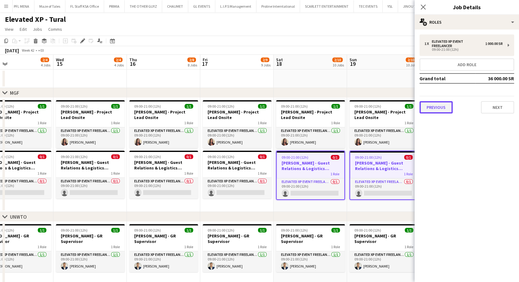
click at [427, 106] on button "Previous" at bounding box center [435, 107] width 33 height 12
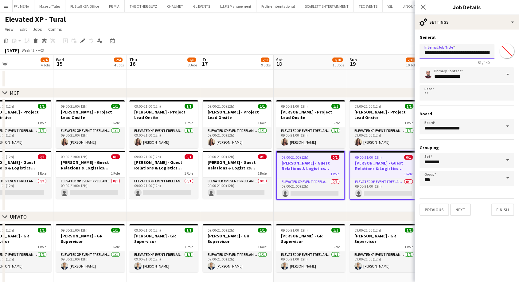
drag, startPoint x: 468, startPoint y: 54, endPoint x: 524, endPoint y: 54, distance: 55.6
click at [489, 53] on input "**********" at bounding box center [456, 51] width 75 height 15
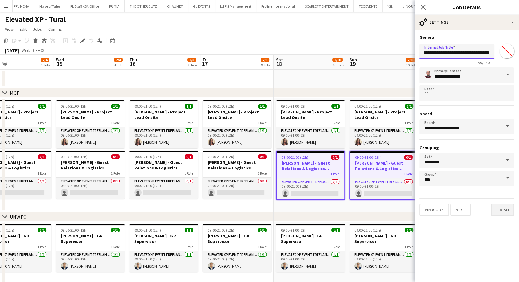
type input "**********"
click at [501, 209] on button "Finish" at bounding box center [502, 209] width 23 height 12
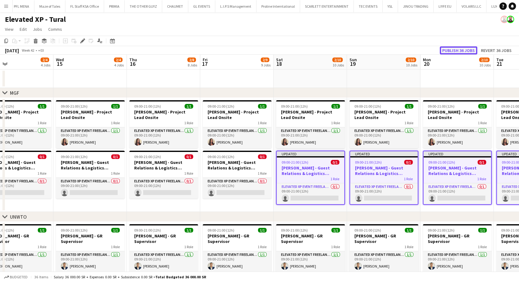
click at [458, 46] on button "Publish 36 jobs" at bounding box center [458, 50] width 37 height 8
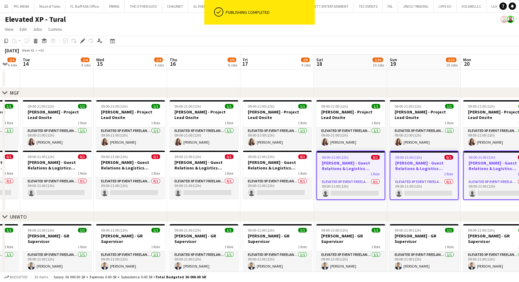
scroll to position [0, 172]
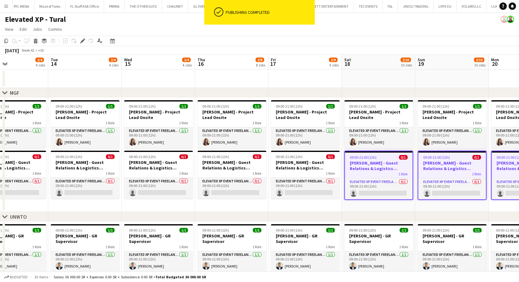
drag, startPoint x: 72, startPoint y: 207, endPoint x: 140, endPoint y: 204, distance: 68.2
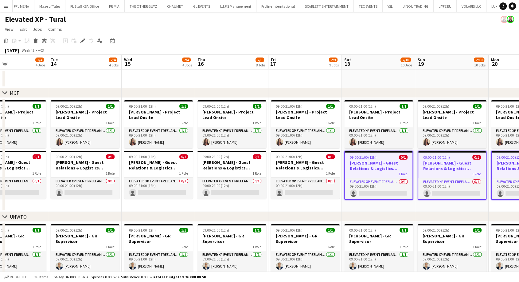
scroll to position [0, 186]
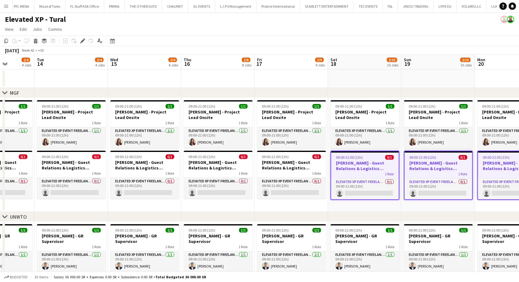
drag, startPoint x: 461, startPoint y: 207, endPoint x: 115, endPoint y: 219, distance: 345.6
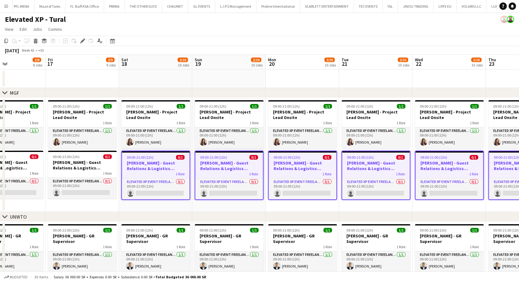
scroll to position [0, 270]
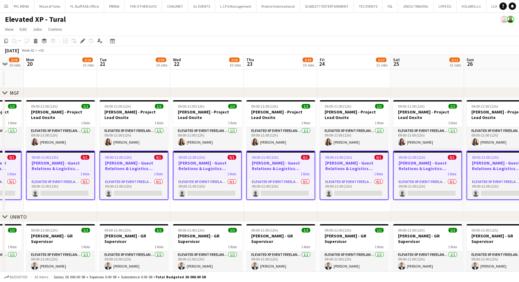
drag, startPoint x: 451, startPoint y: 209, endPoint x: 0, endPoint y: 200, distance: 451.2
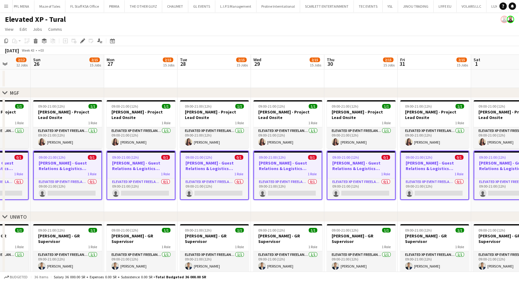
drag, startPoint x: 461, startPoint y: 186, endPoint x: 28, endPoint y: 148, distance: 435.2
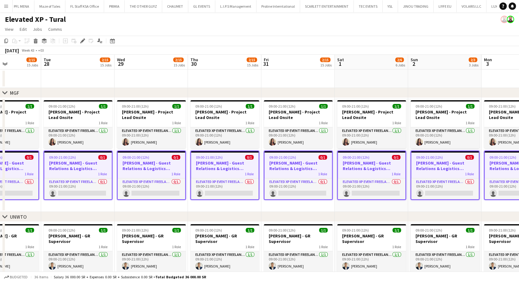
drag, startPoint x: 475, startPoint y: 178, endPoint x: 183, endPoint y: 157, distance: 293.1
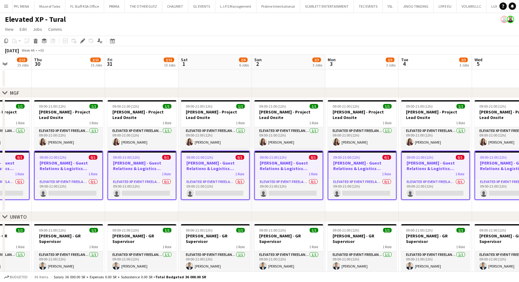
click at [202, 205] on app-date-cell "09:00-21:00 (12h) 1/1 [PERSON_NAME] - Project Lead Onsite 1 Role Elevated XP Ev…" at bounding box center [214, 155] width 73 height 114
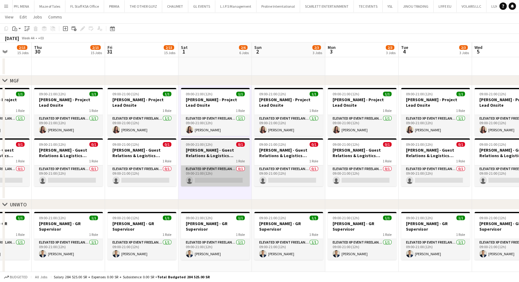
scroll to position [0, 0]
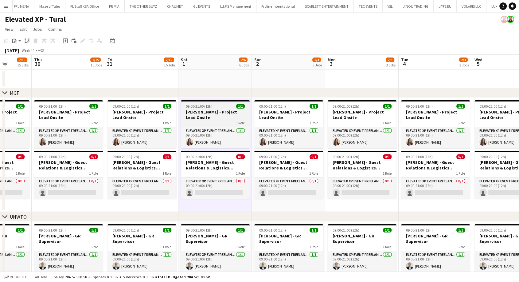
click at [207, 114] on h3 "[PERSON_NAME] - Project Lead Onsite" at bounding box center [215, 114] width 69 height 11
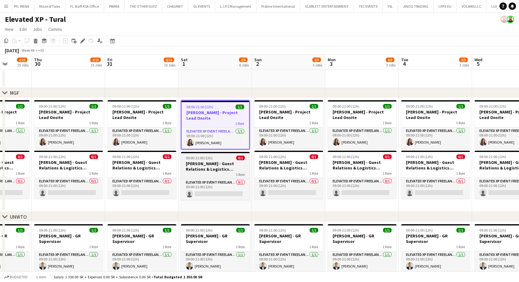
click at [200, 168] on h3 "[PERSON_NAME] - Guest Relations & Logistics Manager Onsite" at bounding box center [215, 166] width 69 height 11
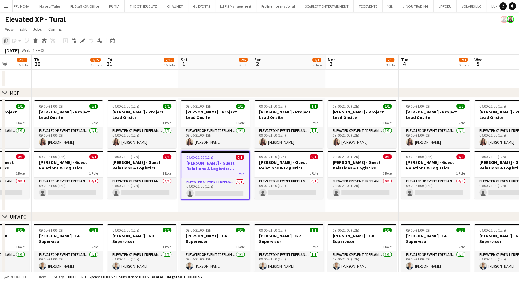
click at [6, 43] on icon "Copy" at bounding box center [6, 40] width 5 height 5
click at [191, 204] on app-date-cell "09:00-21:00 (12h) 1/1 [PERSON_NAME] - Project Lead Onsite 1 Role Elevated XP Ev…" at bounding box center [214, 155] width 73 height 114
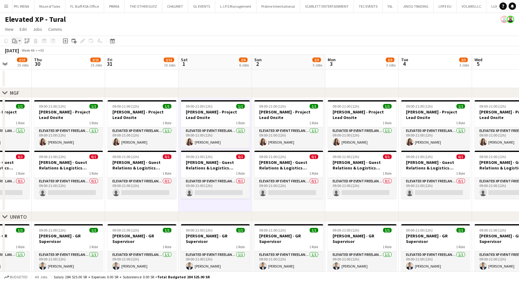
click at [20, 42] on app-action-btn "Paste" at bounding box center [16, 40] width 11 height 7
click at [30, 54] on link "Paste Ctrl+V" at bounding box center [45, 53] width 58 height 6
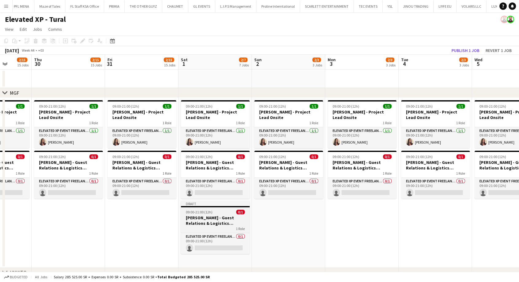
click at [201, 224] on h3 "[PERSON_NAME] - Guest Relations & Logistics Manager Onsite" at bounding box center [215, 220] width 69 height 11
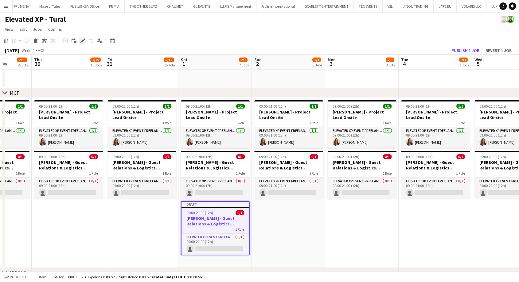
click at [83, 40] on icon at bounding box center [82, 40] width 3 height 3
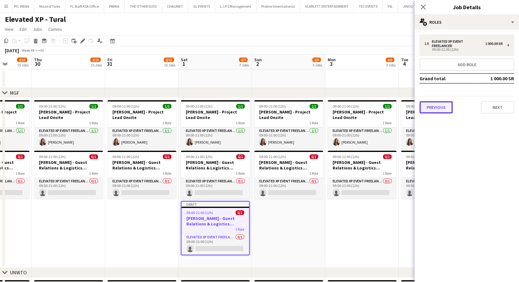
click at [445, 107] on button "Previous" at bounding box center [435, 107] width 33 height 12
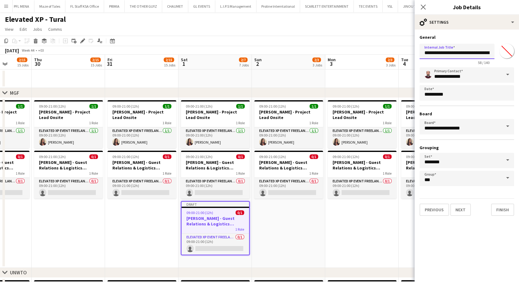
drag, startPoint x: 452, startPoint y: 54, endPoint x: 403, endPoint y: 60, distance: 49.2
drag, startPoint x: 458, startPoint y: 54, endPoint x: 524, endPoint y: 63, distance: 66.1
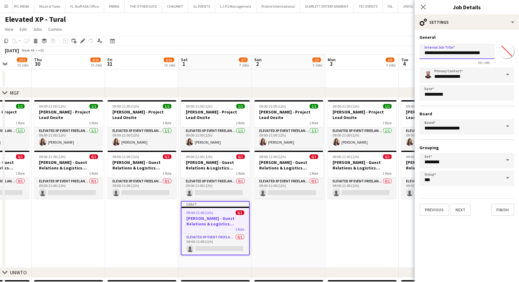
scroll to position [0, 1]
type input "**********"
click at [464, 208] on button "Next" at bounding box center [460, 209] width 21 height 12
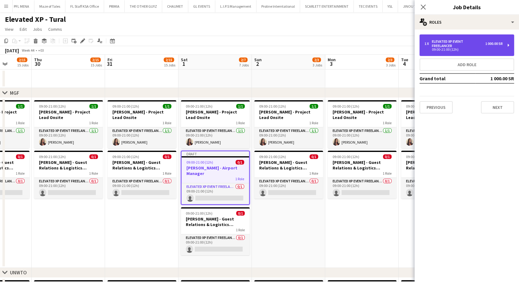
click at [456, 46] on div "Elevated XP Event Freelancer" at bounding box center [458, 43] width 53 height 9
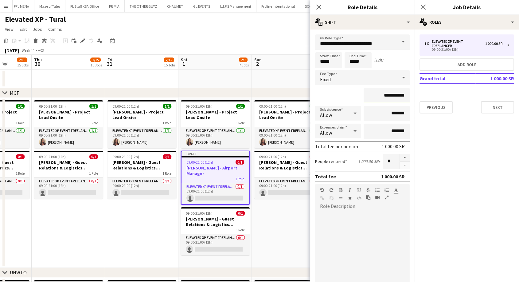
drag, startPoint x: 374, startPoint y: 96, endPoint x: 386, endPoint y: 97, distance: 12.0
click at [386, 97] on input "**********" at bounding box center [387, 95] width 46 height 15
type input "**********"
click at [299, 238] on app-date-cell "09:00-21:00 (12h) 1/1 [PERSON_NAME] - Project Lead Onsite 1 Role Elevated XP Ev…" at bounding box center [288, 183] width 73 height 170
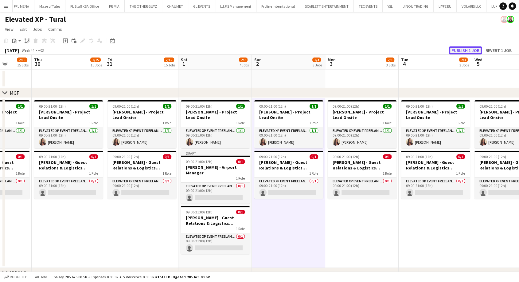
click at [460, 49] on button "Publish 1 job" at bounding box center [465, 50] width 33 height 8
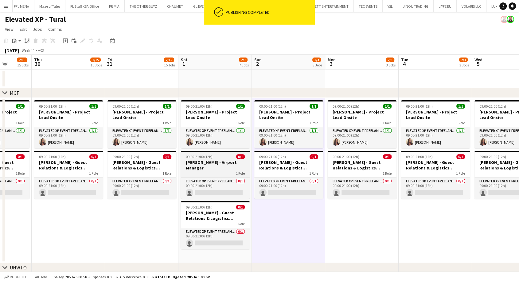
click at [213, 163] on h3 "[PERSON_NAME] - Airport Manager" at bounding box center [215, 164] width 69 height 11
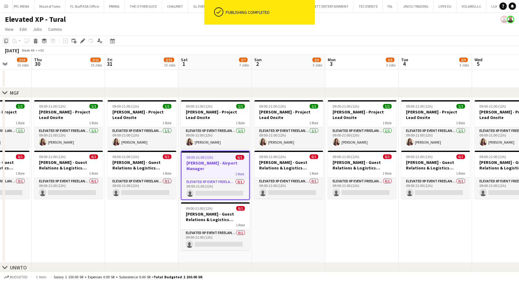
click at [7, 42] on icon "Copy" at bounding box center [6, 40] width 5 height 5
drag, startPoint x: 275, startPoint y: 222, endPoint x: 306, endPoint y: 228, distance: 31.4
click at [275, 222] on app-date-cell "09:00-21:00 (12h) 1/1 [PERSON_NAME] - Project Lead Onsite 1 Role Elevated XP Ev…" at bounding box center [288, 180] width 73 height 165
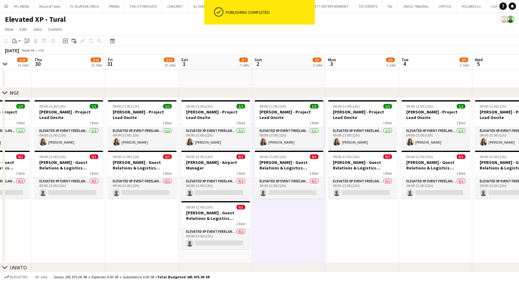
click at [342, 229] on app-date-cell "09:00-21:00 (12h) 1/1 [PERSON_NAME] - Project Lead Onsite 1 Role Elevated XP Ev…" at bounding box center [361, 180] width 73 height 165
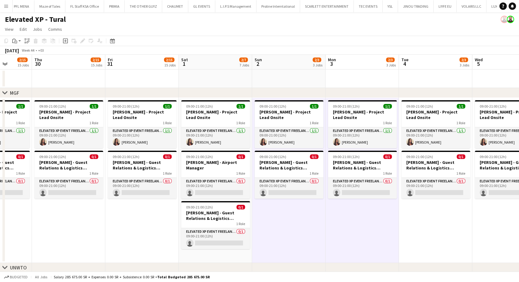
click at [416, 235] on app-date-cell "09:00-21:00 (12h) 1/1 [PERSON_NAME] - Project Lead Onsite 1 Role Elevated XP Ev…" at bounding box center [435, 180] width 73 height 165
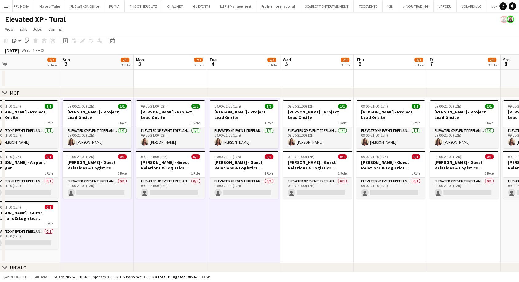
scroll to position [0, 240]
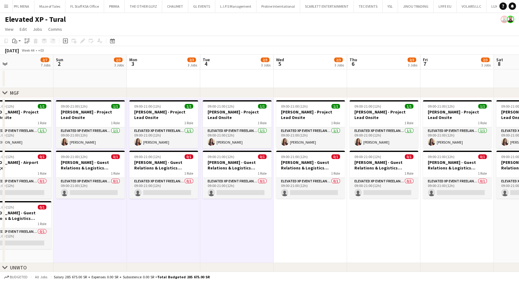
drag, startPoint x: 431, startPoint y: 235, endPoint x: 232, endPoint y: 232, distance: 198.7
click at [300, 233] on app-date-cell "09:00-21:00 (12h) 1/1 [PERSON_NAME] - Project Lead Onsite 1 Role Elevated XP Ev…" at bounding box center [310, 180] width 73 height 165
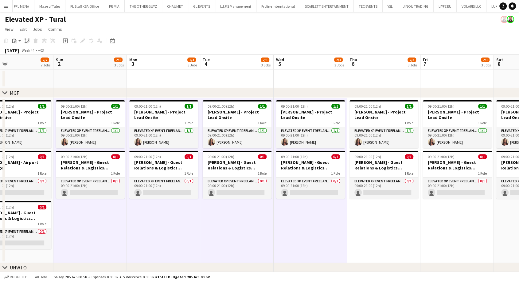
click at [374, 232] on app-date-cell "09:00-21:00 (12h) 1/1 [PERSON_NAME] - Project Lead Onsite 1 Role Elevated XP Ev…" at bounding box center [383, 180] width 73 height 165
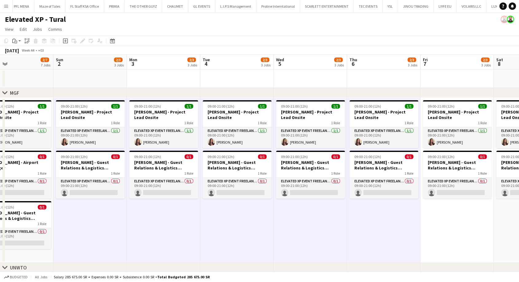
click at [444, 230] on app-date-cell "09:00-21:00 (12h) 1/1 [PERSON_NAME] - Project Lead Onsite 1 Role Elevated XP Ev…" at bounding box center [456, 180] width 73 height 165
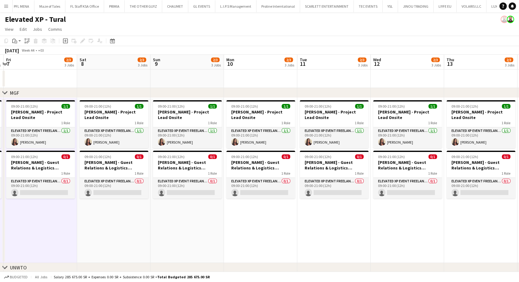
scroll to position [0, 184]
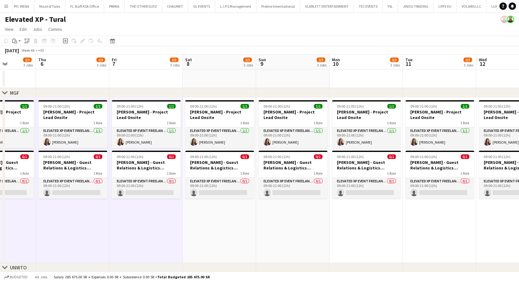
drag, startPoint x: 432, startPoint y: 232, endPoint x: 143, endPoint y: 230, distance: 288.7
click at [211, 221] on app-date-cell "09:00-21:00 (12h) 1/1 [PERSON_NAME] - Project Lead Onsite 1 Role Elevated XP Ev…" at bounding box center [219, 180] width 73 height 165
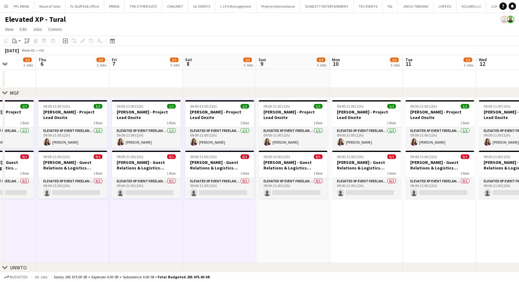
click at [287, 222] on app-date-cell "09:00-21:00 (12h) 1/1 [PERSON_NAME] - Project Lead Onsite 1 Role Elevated XP Ev…" at bounding box center [292, 180] width 73 height 165
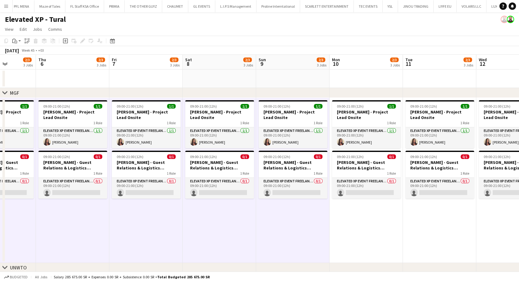
click at [363, 232] on app-date-cell "09:00-21:00 (12h) 1/1 [PERSON_NAME] - Project Lead Onsite 1 Role Elevated XP Ev…" at bounding box center [365, 180] width 73 height 165
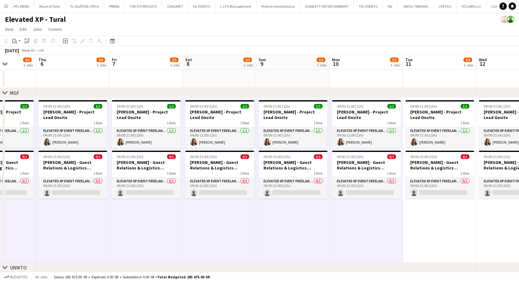
click at [423, 225] on app-date-cell "09:00-21:00 (12h) 1/1 [PERSON_NAME] - Project Lead Onsite 1 Role Elevated XP Ev…" at bounding box center [439, 180] width 73 height 165
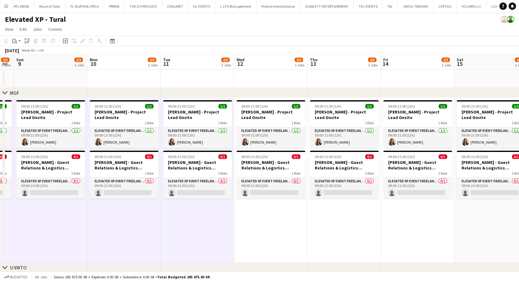
drag, startPoint x: 428, startPoint y: 224, endPoint x: 139, endPoint y: 230, distance: 289.3
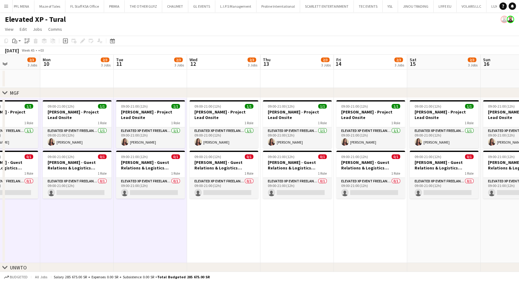
click at [217, 228] on app-date-cell "09:00-21:00 (12h) 1/1 [PERSON_NAME] - Project Lead Onsite 1 Role Elevated XP Ev…" at bounding box center [223, 180] width 73 height 165
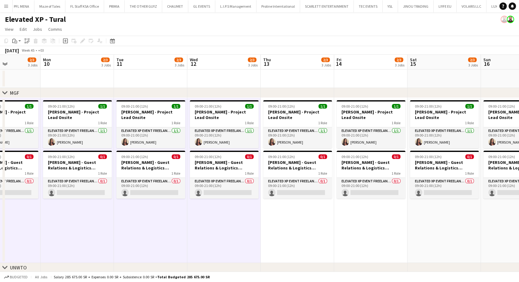
click at [294, 231] on app-date-cell "09:00-21:00 (12h) 1/1 [PERSON_NAME] - Project Lead Onsite 1 Role Elevated XP Ev…" at bounding box center [297, 180] width 73 height 165
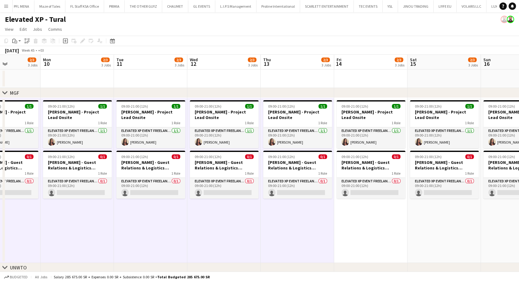
click at [351, 233] on app-date-cell "09:00-21:00 (12h) 1/1 [PERSON_NAME] - Project Lead Onsite 1 Role Elevated XP Ev…" at bounding box center [370, 180] width 73 height 165
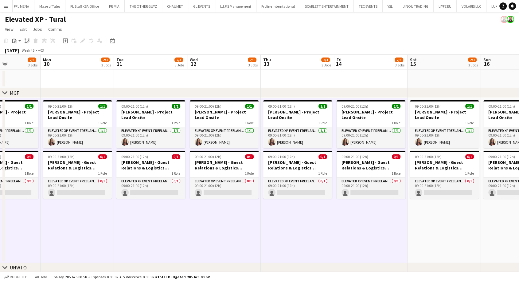
click at [427, 221] on app-date-cell "09:00-21:00 (12h) 1/1 [PERSON_NAME] - Project Lead Onsite 1 Role Elevated XP Ev…" at bounding box center [443, 180] width 73 height 165
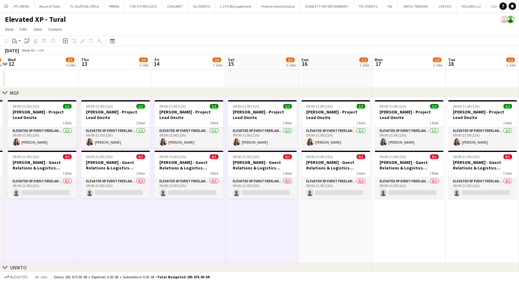
scroll to position [0, 273]
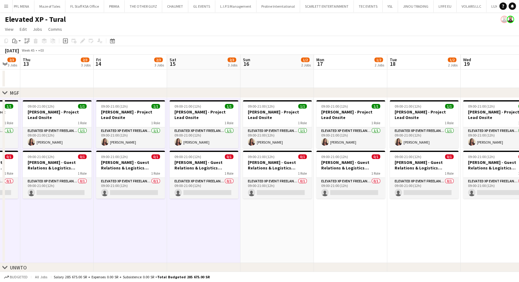
drag, startPoint x: 441, startPoint y: 220, endPoint x: 201, endPoint y: 230, distance: 240.3
click at [263, 227] on app-date-cell "09:00-21:00 (12h) 1/1 [PERSON_NAME] - Project Lead Onsite 1 Role Elevated XP Ev…" at bounding box center [276, 180] width 73 height 165
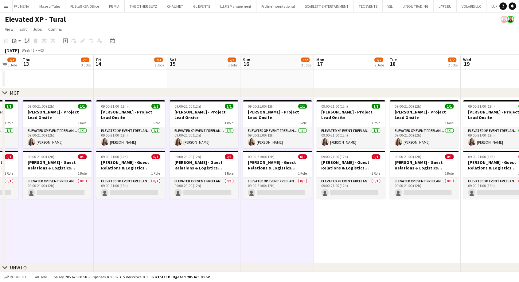
click at [338, 228] on app-date-cell "09:00-21:00 (12h) 1/1 [PERSON_NAME] - Project Lead Onsite 1 Role Elevated XP Ev…" at bounding box center [350, 180] width 73 height 165
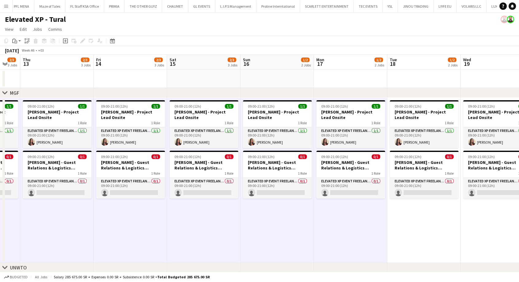
click at [404, 233] on app-date-cell "09:00-21:00 (12h) 1/1 [PERSON_NAME] - Project Lead Onsite 1 Role Elevated XP Ev…" at bounding box center [423, 180] width 73 height 165
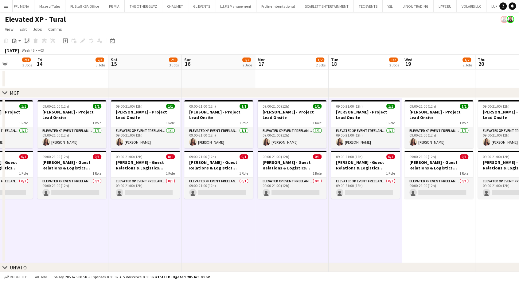
drag, startPoint x: 413, startPoint y: 234, endPoint x: 207, endPoint y: 235, distance: 206.7
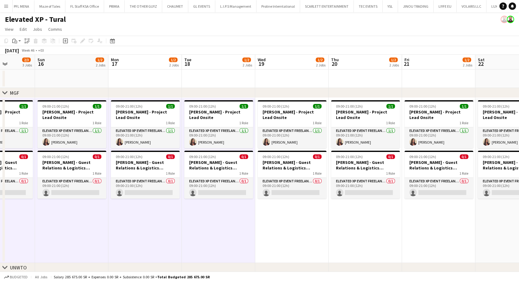
scroll to position [0, 187]
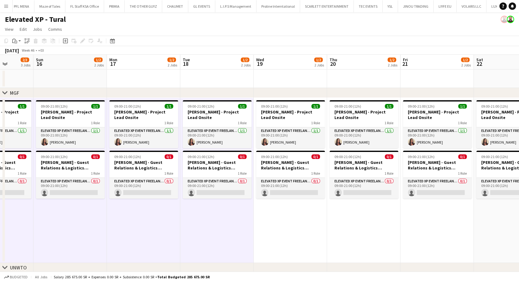
click at [290, 239] on app-date-cell "09:00-21:00 (12h) 1/1 [PERSON_NAME] - Project Lead Onsite 1 Role Elevated XP Ev…" at bounding box center [290, 180] width 73 height 165
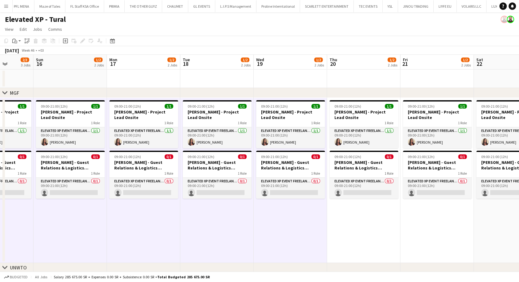
click at [355, 226] on app-date-cell "09:00-21:00 (12h) 1/1 [PERSON_NAME] - Project Lead Onsite 1 Role Elevated XP Ev…" at bounding box center [363, 180] width 73 height 165
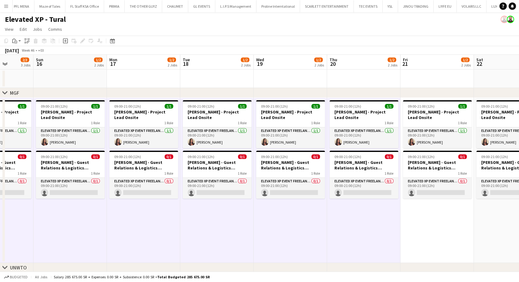
click at [429, 229] on app-date-cell "09:00-21:00 (12h) 1/1 [PERSON_NAME] - Project Lead Onsite 1 Role Elevated XP Ev…" at bounding box center [436, 180] width 73 height 165
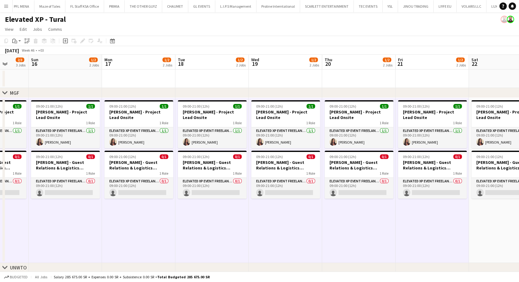
drag, startPoint x: 414, startPoint y: 232, endPoint x: 283, endPoint y: 230, distance: 131.1
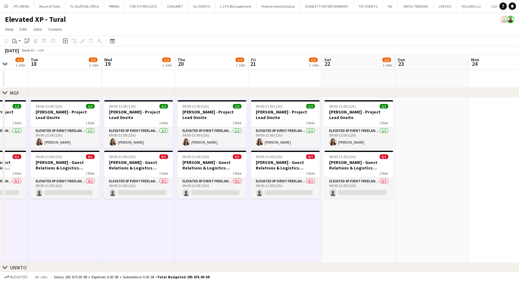
click at [361, 226] on app-date-cell "09:00-21:00 (12h) 1/1 [PERSON_NAME] - Project Lead Onsite 1 Role Elevated XP Ev…" at bounding box center [358, 180] width 73 height 165
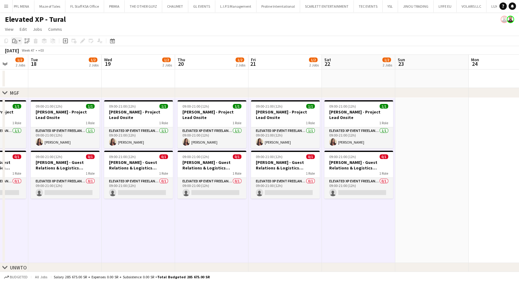
click at [18, 41] on app-action-btn "Paste" at bounding box center [16, 40] width 11 height 7
click at [21, 53] on link "Paste Ctrl+V" at bounding box center [45, 53] width 58 height 6
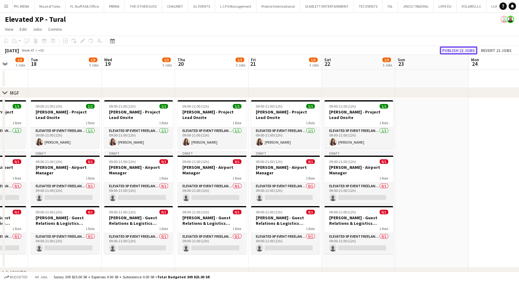
click at [451, 51] on button "Publish 21 jobs" at bounding box center [458, 50] width 37 height 8
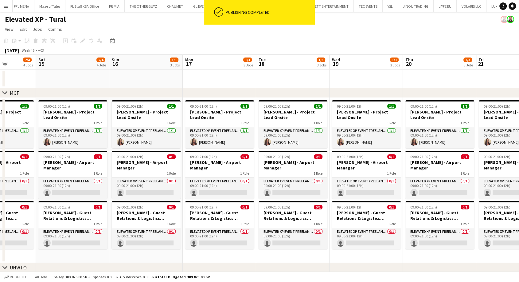
drag, startPoint x: 212, startPoint y: 257, endPoint x: 524, endPoint y: 222, distance: 313.3
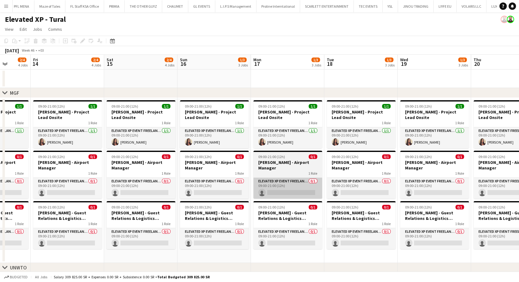
drag, startPoint x: 61, startPoint y: 170, endPoint x: 245, endPoint y: 177, distance: 184.4
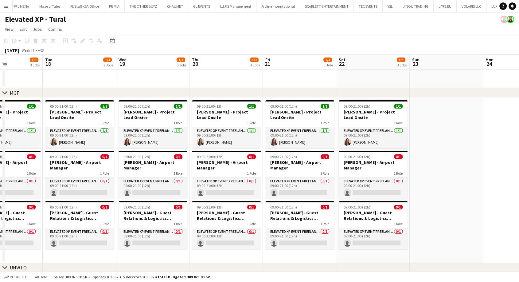
drag, startPoint x: 384, startPoint y: 162, endPoint x: 172, endPoint y: 182, distance: 213.1
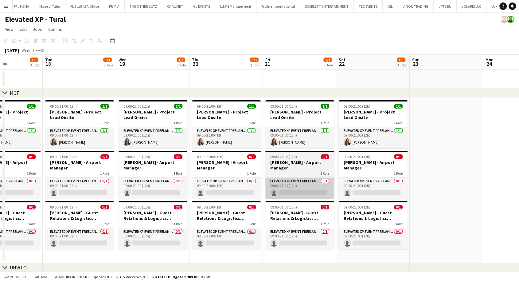
scroll to position [0, 177]
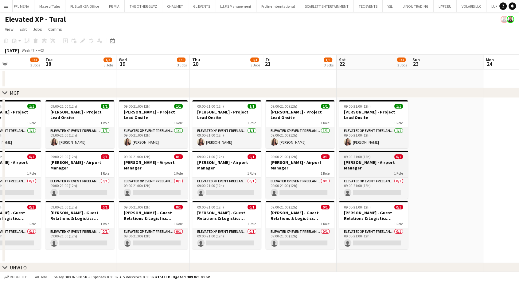
click at [360, 161] on h3 "[PERSON_NAME] - Airport Manager" at bounding box center [373, 164] width 69 height 11
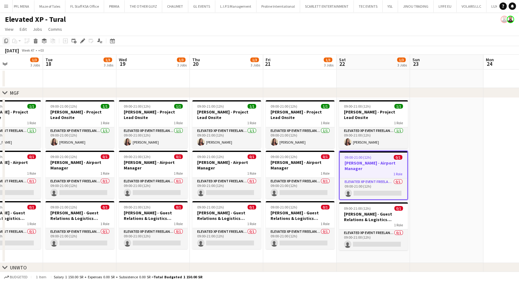
click at [5, 41] on icon "Copy" at bounding box center [6, 40] width 5 height 5
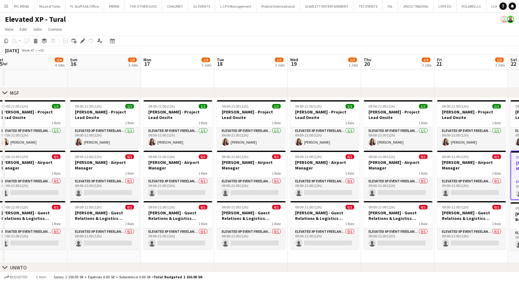
drag, startPoint x: 132, startPoint y: 255, endPoint x: 464, endPoint y: 259, distance: 332.0
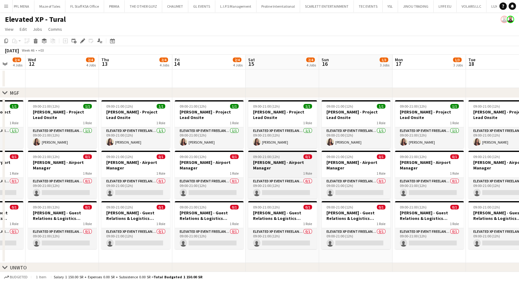
drag, startPoint x: 166, startPoint y: 175, endPoint x: 438, endPoint y: 170, distance: 271.8
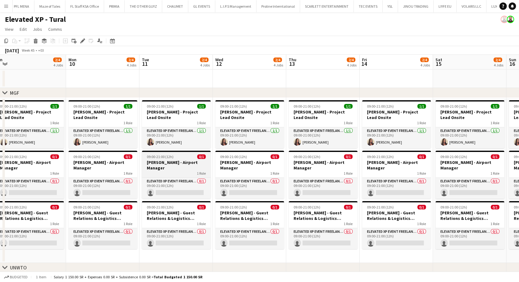
drag, startPoint x: 162, startPoint y: 168, endPoint x: 373, endPoint y: 159, distance: 211.1
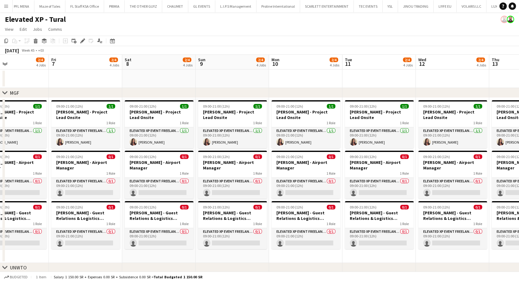
drag, startPoint x: 167, startPoint y: 147, endPoint x: 57, endPoint y: 158, distance: 110.9
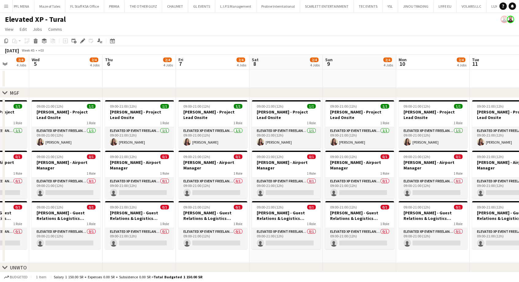
drag, startPoint x: 240, startPoint y: 184, endPoint x: 313, endPoint y: 187, distance: 73.2
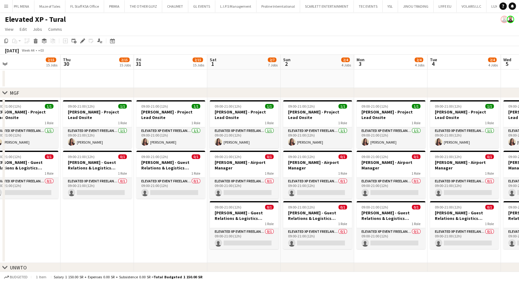
drag, startPoint x: 120, startPoint y: 177, endPoint x: 411, endPoint y: 186, distance: 290.3
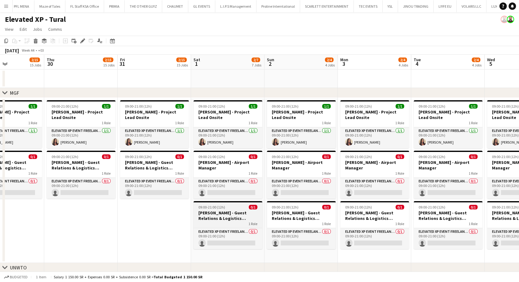
drag, startPoint x: 239, startPoint y: 181, endPoint x: 215, endPoint y: 220, distance: 46.6
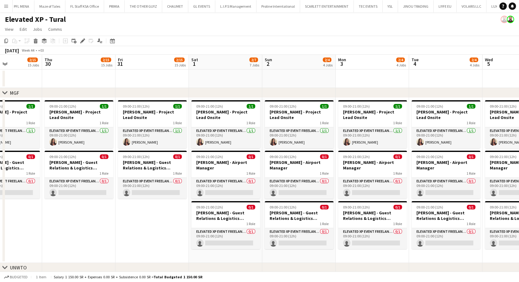
click at [213, 256] on app-date-cell "09:00-21:00 (12h) 1/1 [PERSON_NAME] - Project Lead Onsite 1 Role Elevated XP Ev…" at bounding box center [225, 180] width 73 height 165
click at [18, 41] on div "Paste" at bounding box center [14, 40] width 7 height 7
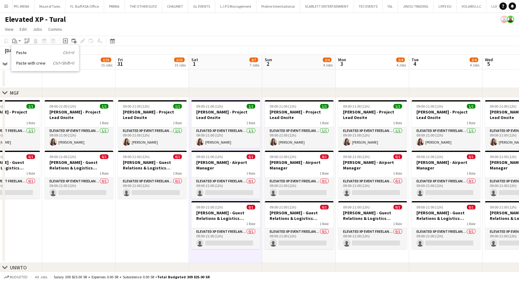
click at [21, 53] on link "Paste Ctrl+V" at bounding box center [45, 53] width 58 height 6
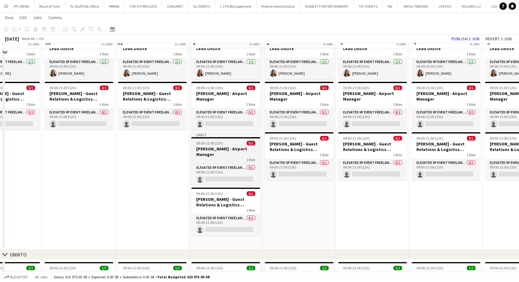
scroll to position [34, 0]
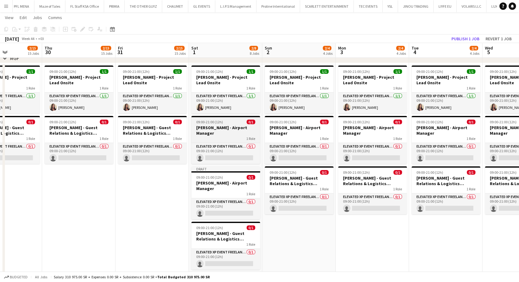
click at [212, 131] on h3 "[PERSON_NAME] - Airport Manager" at bounding box center [225, 130] width 69 height 11
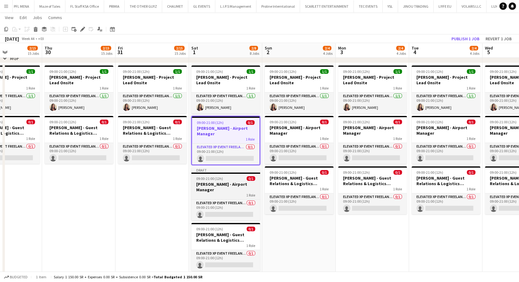
click at [222, 193] on div "1 Role" at bounding box center [225, 194] width 69 height 5
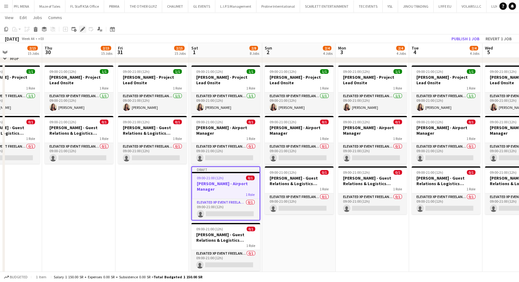
click at [83, 30] on icon "Edit" at bounding box center [82, 29] width 5 height 5
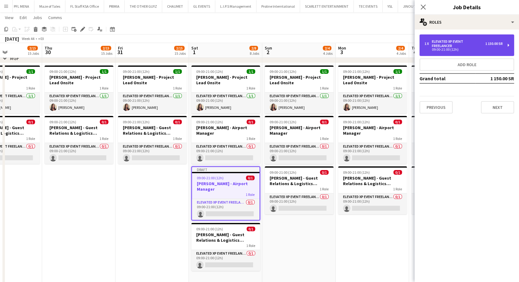
click at [456, 48] on div "09:00-21:00 (12h)" at bounding box center [463, 49] width 78 height 3
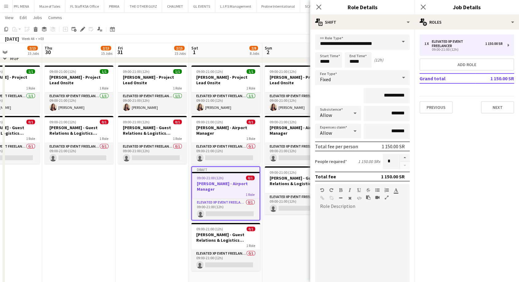
click at [435, 117] on div "1 x Elevated XP Event Freelancer 1 150.00 SR 09:00-21:00 (12h) Add role Grand t…" at bounding box center [467, 73] width 104 height 89
click at [435, 107] on button "Previous" at bounding box center [435, 107] width 33 height 12
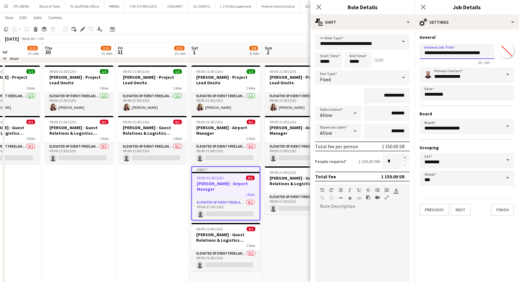
drag, startPoint x: 454, startPoint y: 54, endPoint x: 404, endPoint y: 57, distance: 49.5
click at [471, 53] on input "**********" at bounding box center [456, 51] width 75 height 15
drag, startPoint x: 454, startPoint y: 52, endPoint x: 425, endPoint y: 52, distance: 28.6
click at [425, 52] on input "**********" at bounding box center [456, 51] width 75 height 15
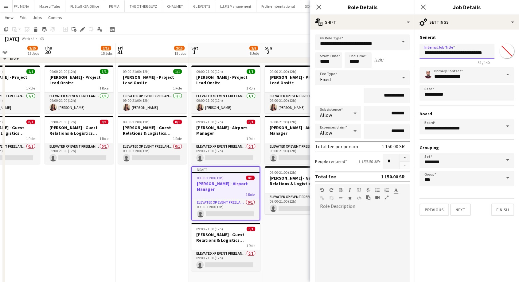
drag, startPoint x: 467, startPoint y: 53, endPoint x: 454, endPoint y: 53, distance: 12.9
click at [454, 53] on input "**********" at bounding box center [456, 51] width 75 height 15
type input "**********"
click at [464, 213] on button "Next" at bounding box center [460, 209] width 21 height 12
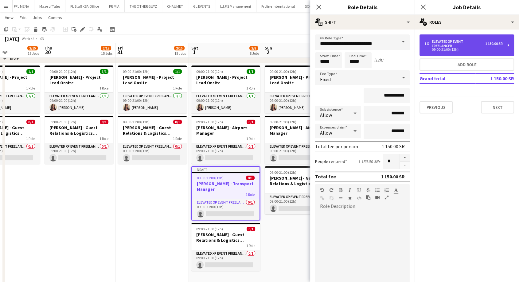
click at [476, 52] on div "1 x Elevated XP Event Freelancer 1 150.00 SR 09:00-21:00 (12h)" at bounding box center [466, 44] width 95 height 21
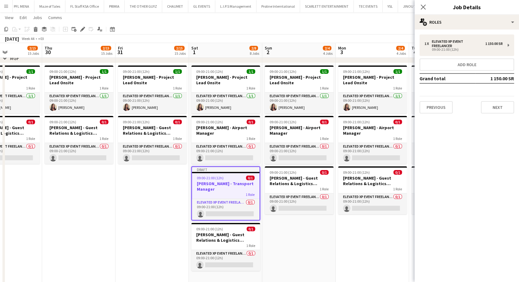
click at [361, 249] on app-date-cell "09:00-21:00 (12h) 1/1 [PERSON_NAME] - Project Lead Onsite 1 Role Elevated XP Ev…" at bounding box center [372, 173] width 73 height 220
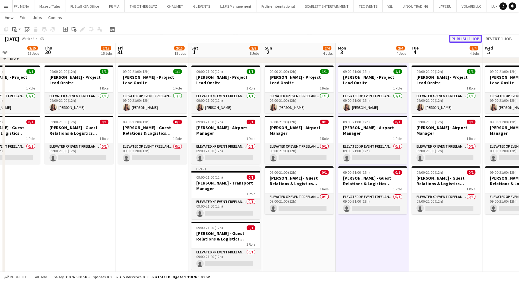
click at [457, 41] on button "Publish 1 job" at bounding box center [465, 39] width 33 height 8
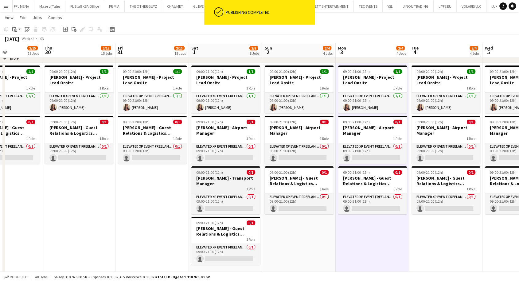
click at [210, 179] on h3 "[PERSON_NAME] - Transport Manager" at bounding box center [225, 180] width 69 height 11
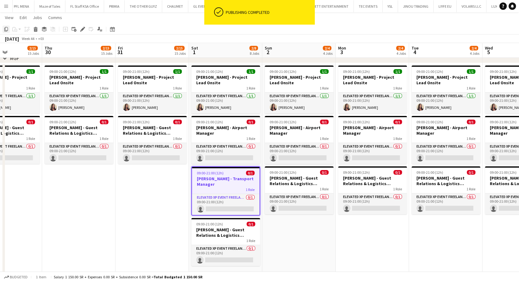
click at [7, 29] on icon "Copy" at bounding box center [6, 29] width 5 height 5
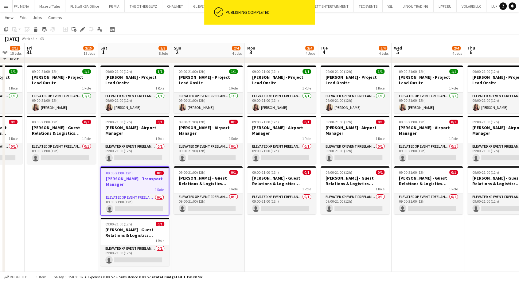
click at [205, 231] on app-date-cell "09:00-21:00 (12h) 1/1 [PERSON_NAME] - Project Lead Onsite 1 Role Elevated XP Ev…" at bounding box center [207, 171] width 73 height 216
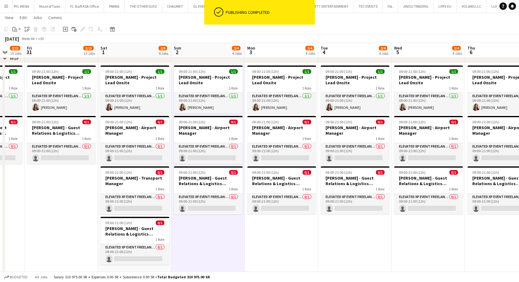
drag, startPoint x: 267, startPoint y: 247, endPoint x: 286, endPoint y: 247, distance: 19.7
click at [267, 247] on app-date-cell "09:00-21:00 (12h) 1/1 [PERSON_NAME] - Project Lead Onsite 1 Role Elevated XP Ev…" at bounding box center [281, 171] width 73 height 216
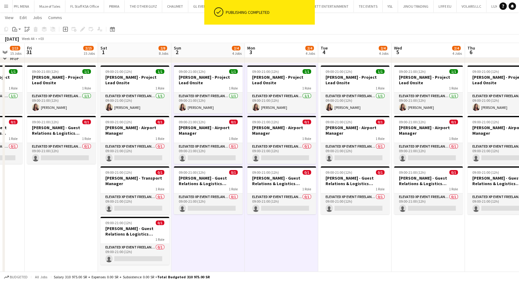
click at [336, 239] on app-date-cell "09:00-21:00 (12h) 1/1 [PERSON_NAME] - Project Lead Onsite 1 Role Elevated XP Ev…" at bounding box center [354, 171] width 73 height 216
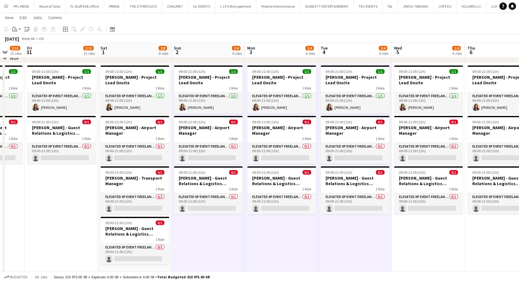
drag, startPoint x: 408, startPoint y: 243, endPoint x: 420, endPoint y: 242, distance: 12.0
click at [409, 243] on app-date-cell "09:00-21:00 (12h) 1/1 [PERSON_NAME] - Project Lead Onsite 1 Role Elevated XP Ev…" at bounding box center [428, 171] width 73 height 216
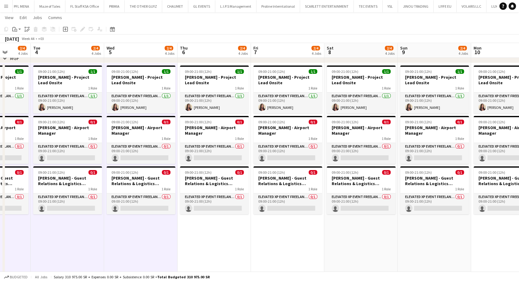
drag, startPoint x: 420, startPoint y: 242, endPoint x: 77, endPoint y: 244, distance: 343.0
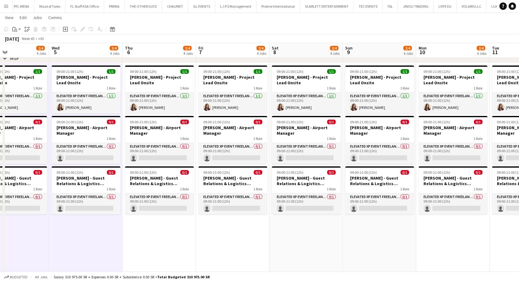
click at [131, 248] on app-date-cell "09:00-21:00 (12h) 1/1 [PERSON_NAME] - Project Lead Onsite 1 Role Elevated XP Ev…" at bounding box center [159, 171] width 73 height 216
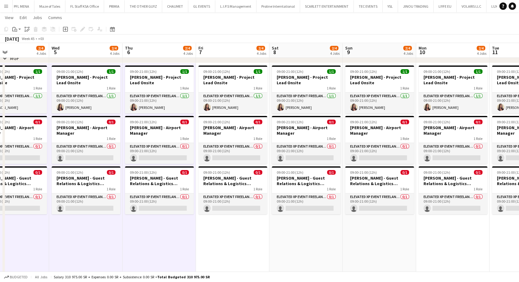
click at [221, 244] on app-date-cell "09:00-21:00 (12h) 1/1 [PERSON_NAME] - Project Lead Onsite 1 Role Elevated XP Ev…" at bounding box center [232, 171] width 73 height 216
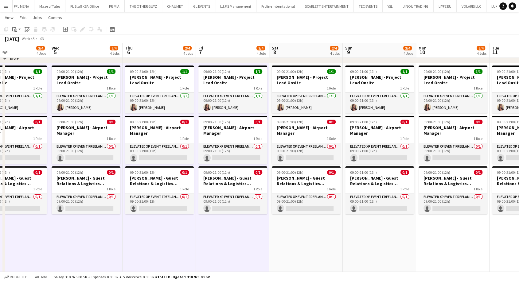
click at [282, 243] on app-date-cell "09:00-21:00 (12h) 1/1 [PERSON_NAME] - Project Lead Onsite 1 Role Elevated XP Ev…" at bounding box center [305, 171] width 73 height 216
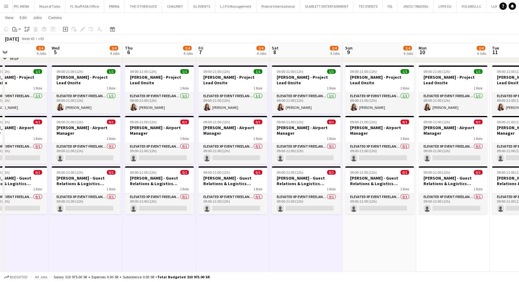
click at [357, 241] on app-date-cell "09:00-21:00 (12h) 1/1 [PERSON_NAME] - Project Lead Onsite 1 Role Elevated XP Ev…" at bounding box center [379, 171] width 73 height 216
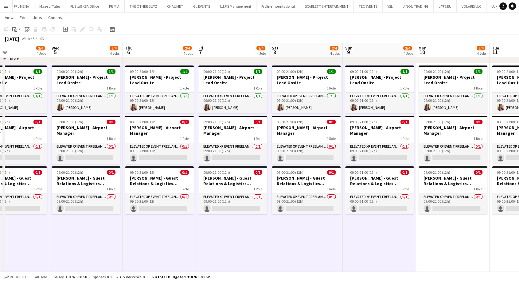
click at [434, 241] on app-date-cell "09:00-21:00 (12h) 1/1 [PERSON_NAME] - Project Lead Onsite 1 Role Elevated XP Ev…" at bounding box center [452, 171] width 73 height 216
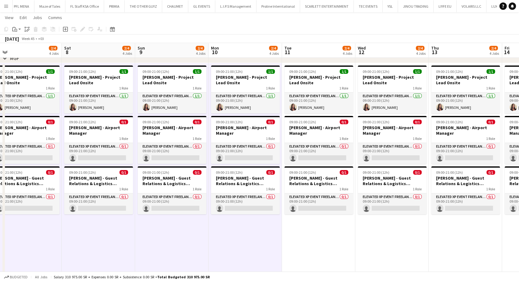
drag, startPoint x: 442, startPoint y: 241, endPoint x: 129, endPoint y: 241, distance: 312.9
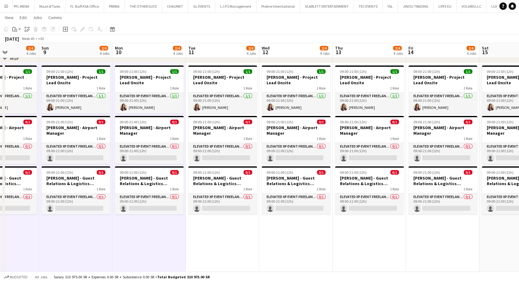
click at [210, 242] on app-date-cell "09:00-21:00 (12h) 1/1 [PERSON_NAME] - Project Lead Onsite 1 Role Elevated XP Ev…" at bounding box center [222, 171] width 73 height 216
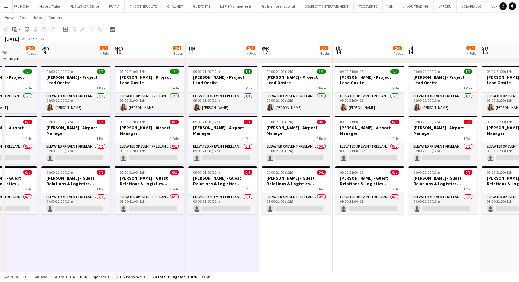
click at [301, 242] on app-date-cell "09:00-21:00 (12h) 1/1 [PERSON_NAME] - Project Lead Onsite 1 Role Elevated XP Ev…" at bounding box center [295, 171] width 73 height 216
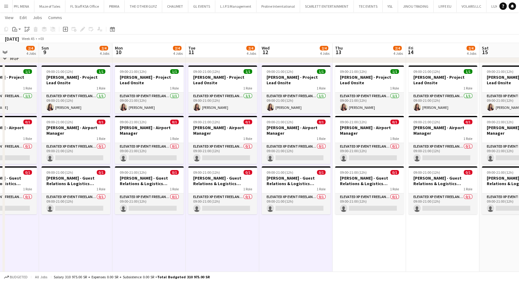
click at [354, 239] on app-date-cell "09:00-21:00 (12h) 1/1 [PERSON_NAME] - Project Lead Onsite 1 Role Elevated XP Ev…" at bounding box center [369, 171] width 73 height 216
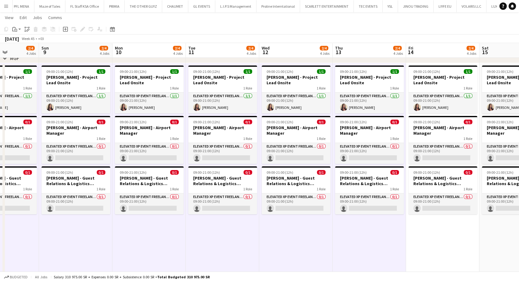
click at [428, 240] on app-date-cell "09:00-21:00 (12h) 1/1 [PERSON_NAME] - Project Lead Onsite 1 Role Elevated XP Ev…" at bounding box center [442, 171] width 73 height 216
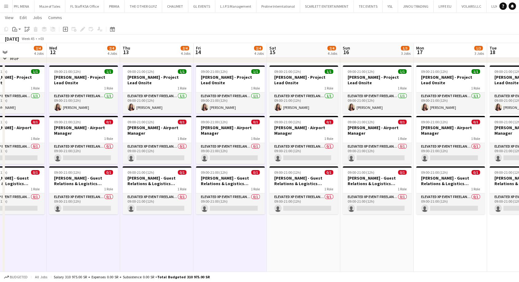
drag, startPoint x: 441, startPoint y: 240, endPoint x: 166, endPoint y: 231, distance: 275.6
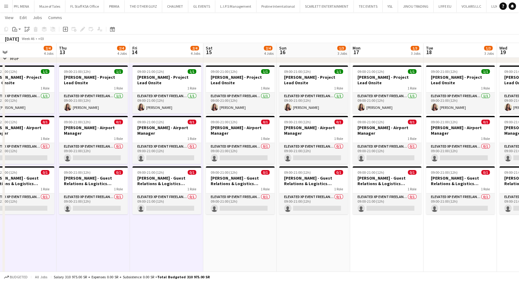
click at [261, 239] on app-date-cell "09:00-21:00 (12h) 1/1 [PERSON_NAME] - Project Lead Onsite 1 Role Elevated XP Ev…" at bounding box center [239, 171] width 73 height 216
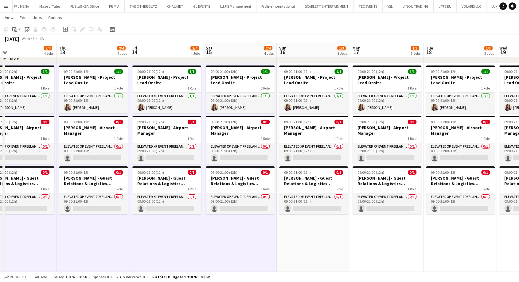
click at [295, 240] on app-date-cell "09:00-21:00 (12h) 1/1 [PERSON_NAME] - Project Lead Onsite 1 Role Elevated XP Ev…" at bounding box center [313, 171] width 73 height 216
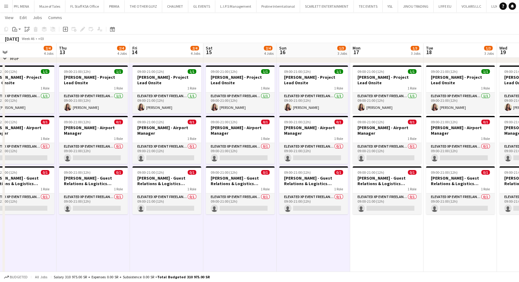
click at [377, 239] on app-date-cell "09:00-21:00 (12h) 1/1 [PERSON_NAME] - Project Lead Onsite 1 Role Elevated XP Ev…" at bounding box center [386, 171] width 73 height 216
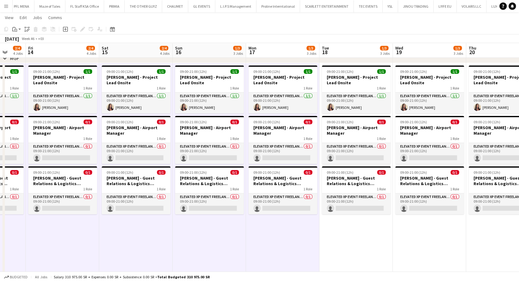
drag, startPoint x: 387, startPoint y: 240, endPoint x: 128, endPoint y: 232, distance: 259.0
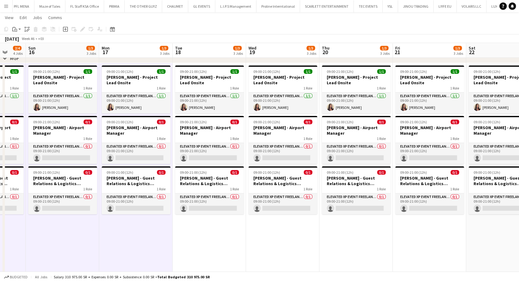
scroll to position [0, 276]
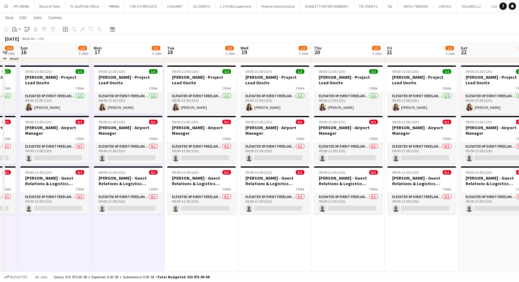
click at [192, 236] on app-date-cell "09:00-21:00 (12h) 1/1 [PERSON_NAME] - Project Lead Onsite 1 Role Elevated XP Ev…" at bounding box center [201, 171] width 73 height 216
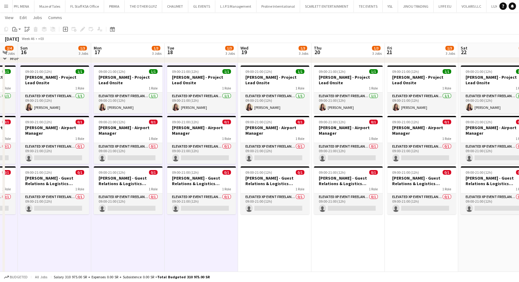
click at [284, 249] on app-date-cell "09:00-21:00 (12h) 1/1 [PERSON_NAME] - Project Lead Onsite 1 Role Elevated XP Ev…" at bounding box center [274, 171] width 73 height 216
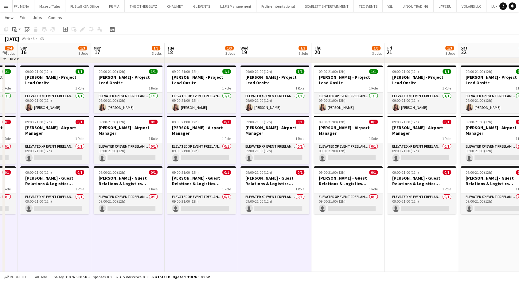
click at [338, 239] on app-date-cell "09:00-21:00 (12h) 1/1 [PERSON_NAME] - Project Lead Onsite 1 Role Elevated XP Ev…" at bounding box center [347, 171] width 73 height 216
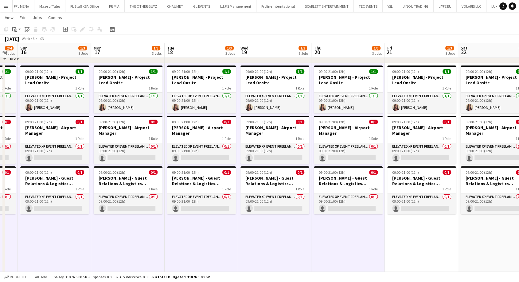
click at [414, 248] on app-date-cell "09:00-21:00 (12h) 1/1 [PERSON_NAME] - Project Lead Onsite 1 Role Elevated XP Ev…" at bounding box center [421, 171] width 73 height 216
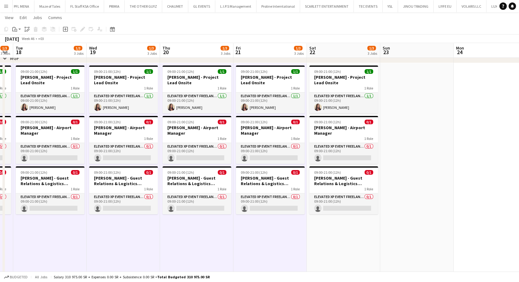
drag, startPoint x: 418, startPoint y: 246, endPoint x: 174, endPoint y: 242, distance: 243.8
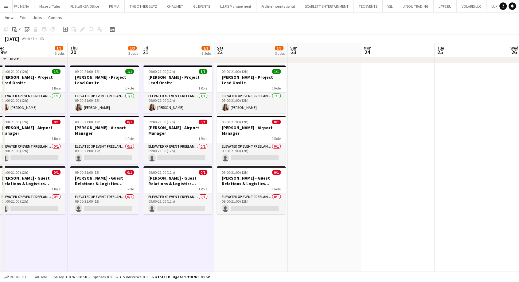
click at [238, 244] on app-date-cell "09:00-21:00 (12h) 1/1 [PERSON_NAME] - Project Lead Onsite 1 Role Elevated XP Ev…" at bounding box center [250, 171] width 73 height 216
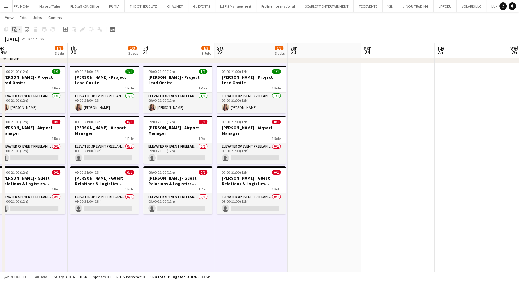
click at [19, 30] on app-action-btn "Paste" at bounding box center [16, 28] width 11 height 7
click at [25, 38] on link "Paste Ctrl+V" at bounding box center [45, 41] width 58 height 6
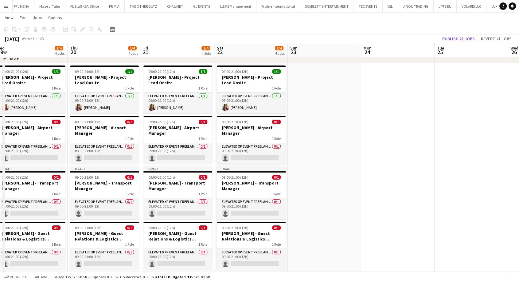
click at [454, 33] on app-toolbar "Copy Paste Paste Ctrl+V Paste with crew Ctrl+Shift+V Paste linked Job [GEOGRAPH…" at bounding box center [259, 29] width 519 height 10
click at [454, 37] on button "Publish 21 jobs" at bounding box center [458, 39] width 37 height 8
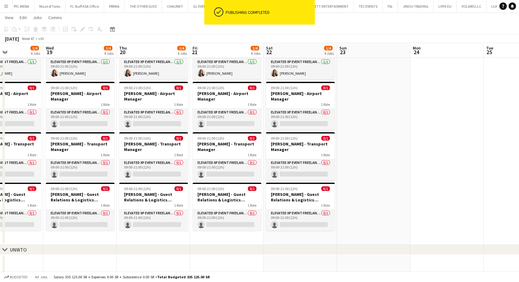
scroll to position [0, 0]
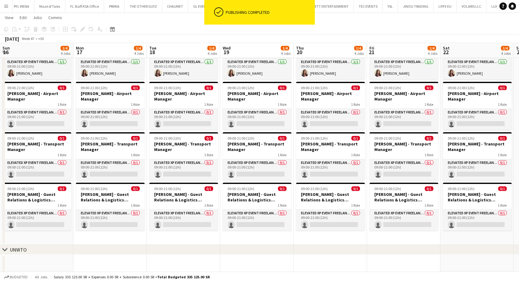
drag, startPoint x: 119, startPoint y: 197, endPoint x: 435, endPoint y: 173, distance: 317.5
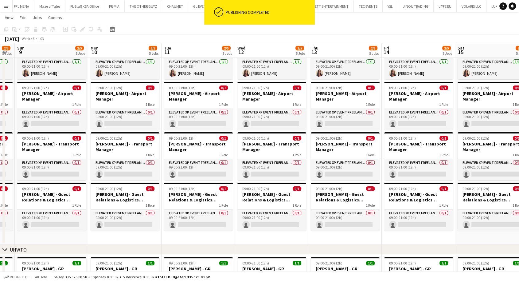
drag, startPoint x: 162, startPoint y: 188, endPoint x: 393, endPoint y: 187, distance: 231.5
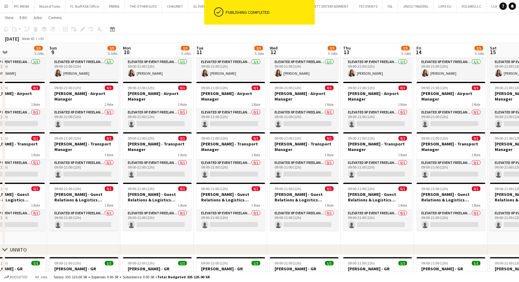
drag, startPoint x: 138, startPoint y: 168, endPoint x: 317, endPoint y: 165, distance: 178.8
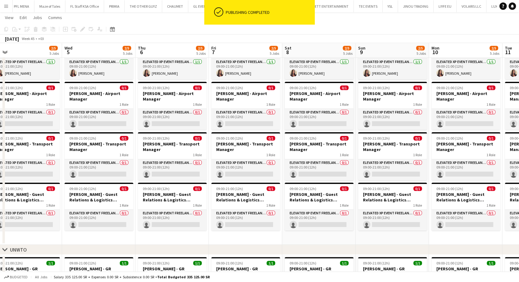
drag, startPoint x: 283, startPoint y: 169, endPoint x: 524, endPoint y: 170, distance: 240.1
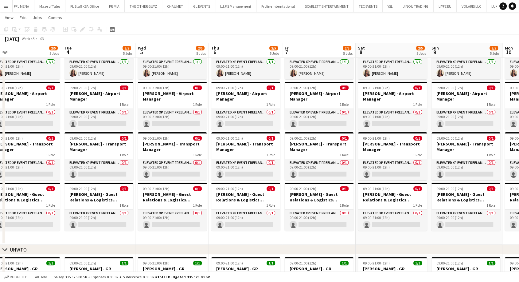
drag, startPoint x: 115, startPoint y: 133, endPoint x: 260, endPoint y: 131, distance: 145.0
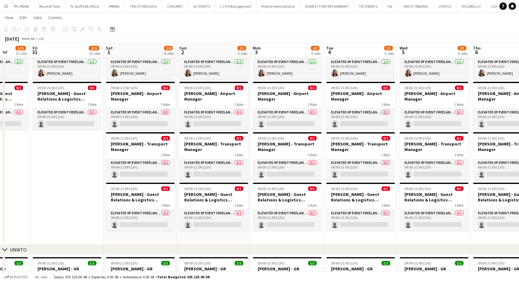
scroll to position [0, 200]
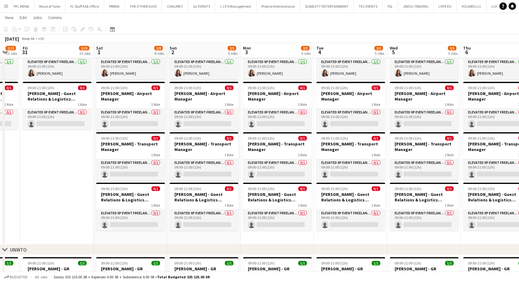
drag, startPoint x: 81, startPoint y: 127, endPoint x: 0, endPoint y: 111, distance: 83.0
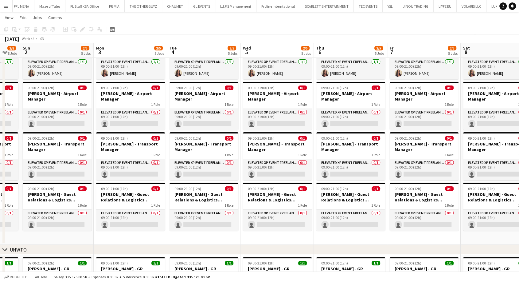
scroll to position [0, 236]
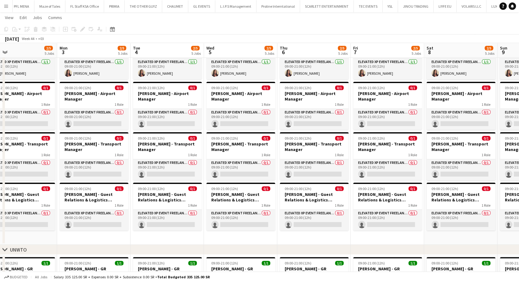
drag, startPoint x: 228, startPoint y: 136, endPoint x: 192, endPoint y: 132, distance: 36.8
click at [224, 238] on app-date-cell "09:00-21:00 (12h) 1/1 [PERSON_NAME] - Project Lead Onsite 1 Role Elevated XP Ev…" at bounding box center [240, 137] width 73 height 216
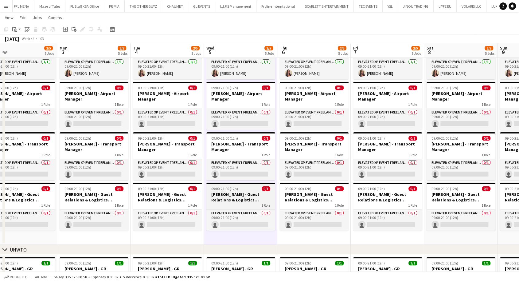
click at [227, 197] on h3 "[PERSON_NAME] - Guest Relations & Logistics Manager Onsite" at bounding box center [240, 196] width 69 height 11
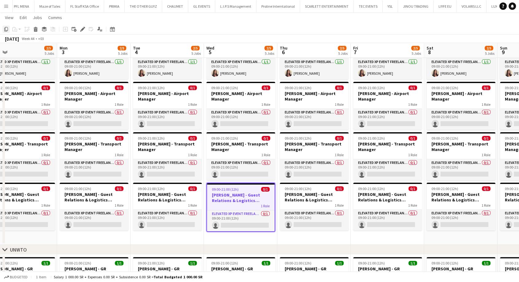
click at [5, 30] on icon "Copy" at bounding box center [6, 29] width 5 height 5
click at [217, 239] on app-date-cell "09:00-21:00 (12h) 1/1 [PERSON_NAME] - Project Lead Onsite 1 Role Elevated XP Ev…" at bounding box center [240, 137] width 73 height 216
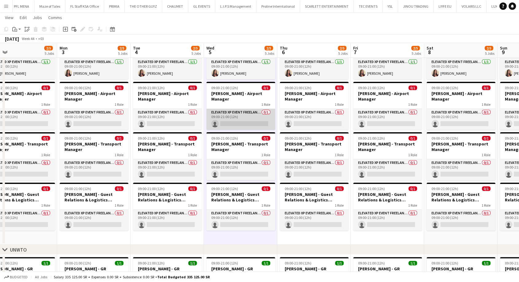
click at [230, 125] on app-card-role "Elevated XP Event Freelancer 0/1 09:00-21:00 (12h) single-neutral-actions" at bounding box center [240, 119] width 69 height 21
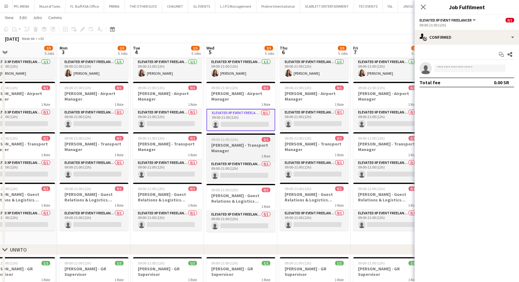
click at [234, 151] on h3 "[PERSON_NAME] - Transport Manager" at bounding box center [240, 147] width 69 height 11
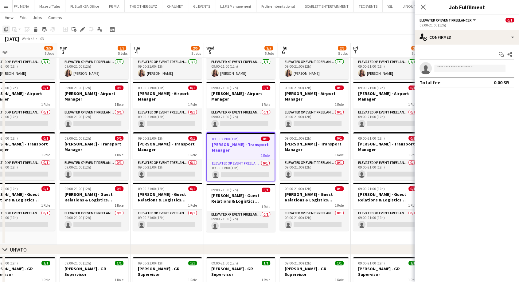
click at [5, 28] on icon "Copy" at bounding box center [6, 29] width 5 height 5
click at [226, 242] on app-date-cell "09:00-21:00 (12h) 1/1 [PERSON_NAME] - Project Lead Onsite 1 Role Elevated XP Ev…" at bounding box center [240, 137] width 73 height 216
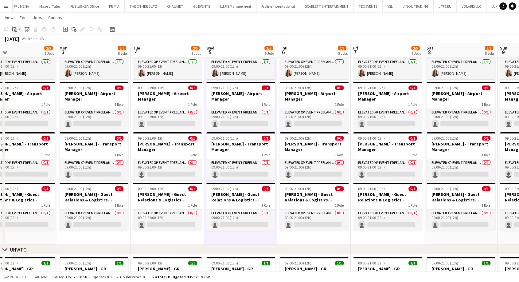
click at [20, 30] on app-action-btn "Paste" at bounding box center [16, 28] width 11 height 7
click at [24, 41] on link "Paste Ctrl+V" at bounding box center [45, 41] width 58 height 6
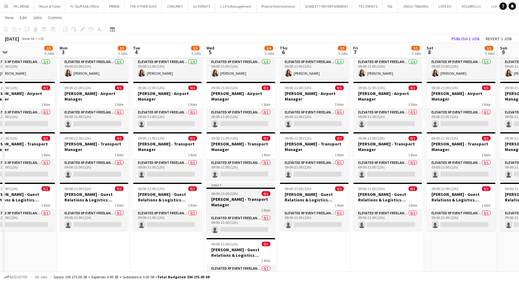
click at [232, 203] on h3 "[PERSON_NAME] - Transport Manager" at bounding box center [240, 201] width 69 height 11
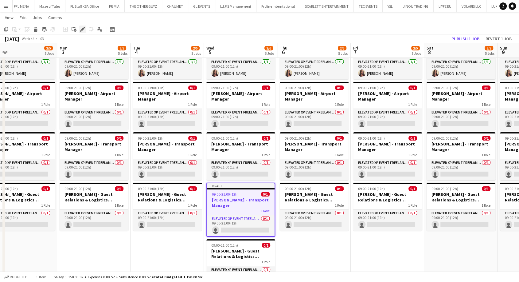
click at [80, 28] on icon "Edit" at bounding box center [82, 29] width 5 height 5
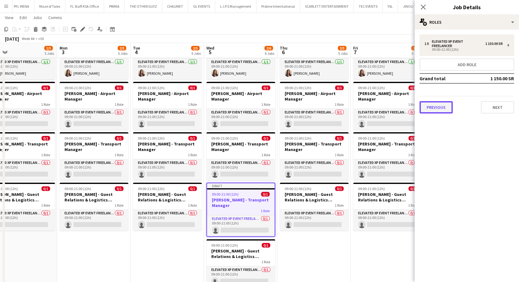
click at [437, 107] on button "Previous" at bounding box center [435, 107] width 33 height 12
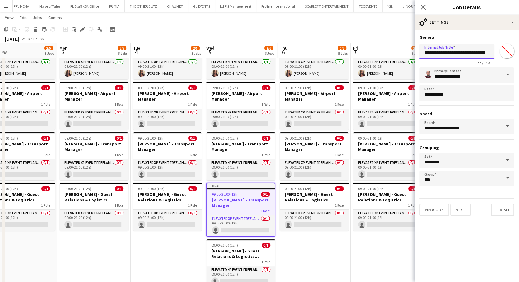
drag, startPoint x: 432, startPoint y: 53, endPoint x: 405, endPoint y: 55, distance: 27.7
drag, startPoint x: 455, startPoint y: 54, endPoint x: 477, endPoint y: 53, distance: 21.2
click at [477, 53] on input "**********" at bounding box center [456, 51] width 75 height 15
type input "**********"
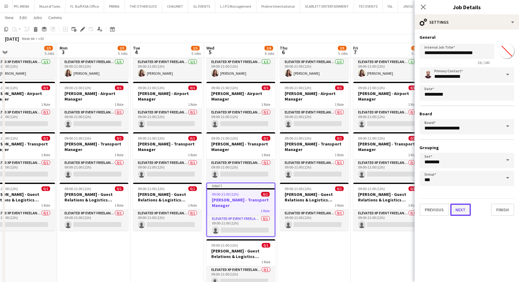
click at [468, 208] on button "Next" at bounding box center [460, 209] width 21 height 12
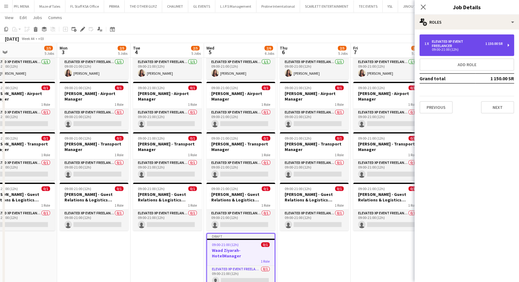
click at [463, 50] on div "09:00-21:00 (12h)" at bounding box center [463, 49] width 78 height 3
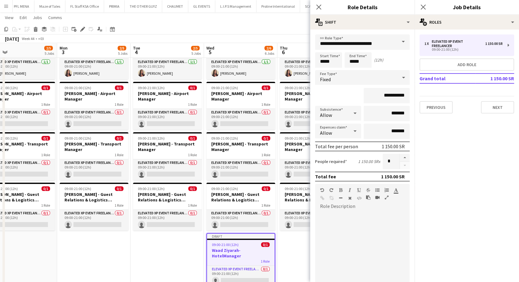
click at [185, 258] on app-date-cell "09:00-21:00 (12h) 1/1 [PERSON_NAME] - Project Lead Onsite 1 Role Elevated XP Ev…" at bounding box center [167, 164] width 73 height 271
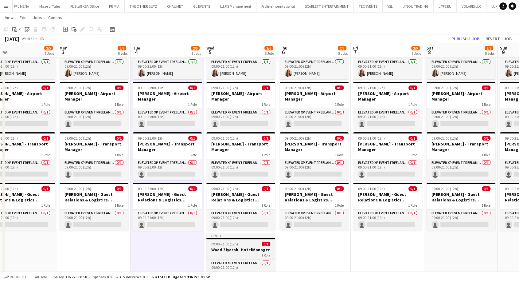
click at [226, 251] on h3 "Waad Ziyarah- HotelManager" at bounding box center [240, 250] width 69 height 6
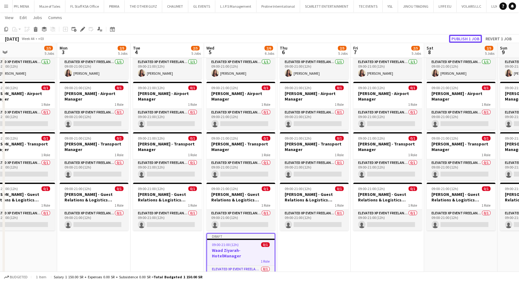
click at [457, 39] on button "Publish 1 job" at bounding box center [465, 39] width 33 height 8
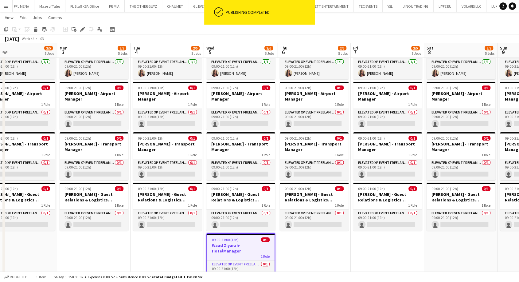
click at [238, 244] on h3 "Waad Ziyarah- HotelManager" at bounding box center [241, 247] width 68 height 11
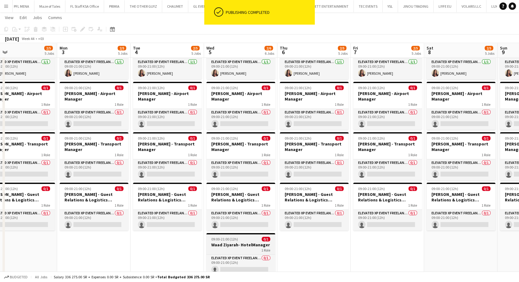
click at [222, 242] on h3 "Waad Ziyarah- HotelManager" at bounding box center [240, 245] width 69 height 6
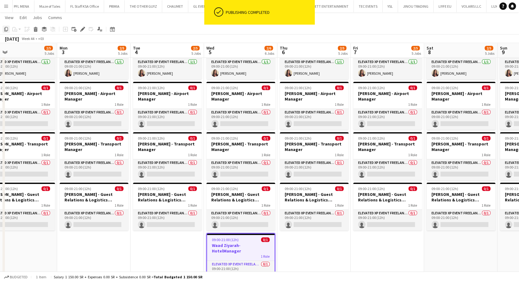
click at [7, 30] on icon "Copy" at bounding box center [6, 29] width 5 height 5
drag, startPoint x: 307, startPoint y: 251, endPoint x: 195, endPoint y: 248, distance: 111.5
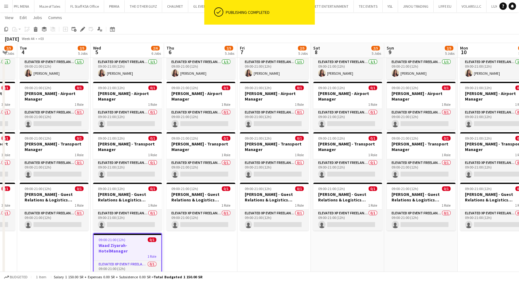
click at [199, 246] on app-date-cell "09:00-21:00 (12h) 1/1 [PERSON_NAME] - Project Lead Onsite 1 Role Elevated XP Ev…" at bounding box center [200, 162] width 73 height 267
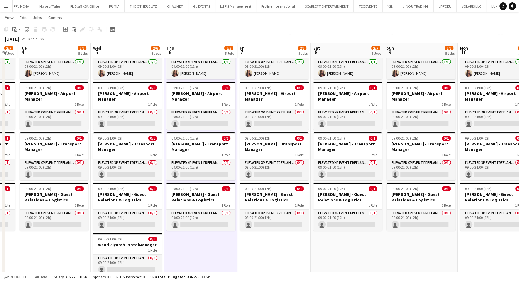
click at [264, 262] on app-date-cell "09:00-21:00 (12h) 1/1 [PERSON_NAME] - Project Lead Onsite 1 Role Elevated XP Ev…" at bounding box center [273, 162] width 73 height 267
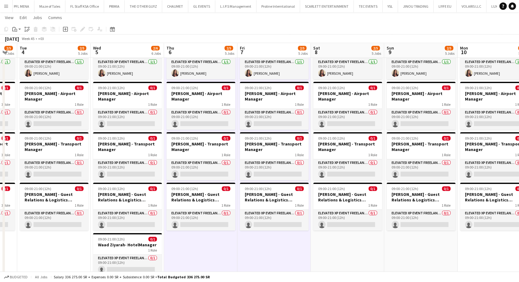
click at [325, 250] on app-date-cell "09:00-21:00 (12h) 1/1 [PERSON_NAME] - Project Lead Onsite 1 Role Elevated XP Ev…" at bounding box center [347, 162] width 73 height 267
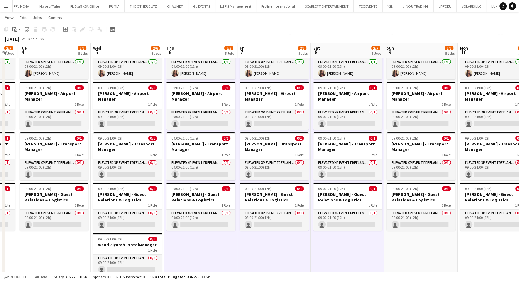
click at [399, 248] on app-date-cell "09:00-21:00 (12h) 1/1 [PERSON_NAME] - Project Lead Onsite 1 Role Elevated XP Ev…" at bounding box center [420, 162] width 73 height 267
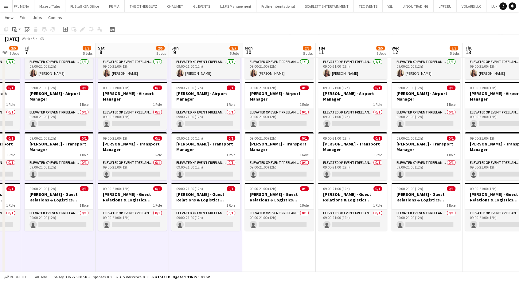
drag, startPoint x: 409, startPoint y: 247, endPoint x: 159, endPoint y: 256, distance: 249.5
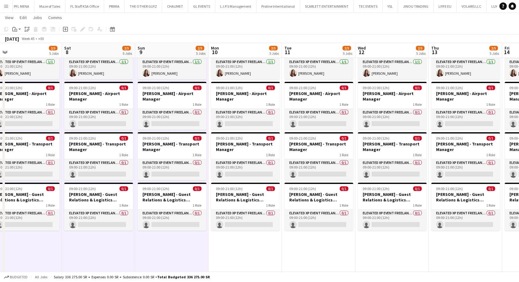
click at [224, 254] on app-date-cell "09:00-21:00 (12h) 1/1 [PERSON_NAME] - Project Lead Onsite 1 Role Elevated XP Ev…" at bounding box center [244, 162] width 73 height 267
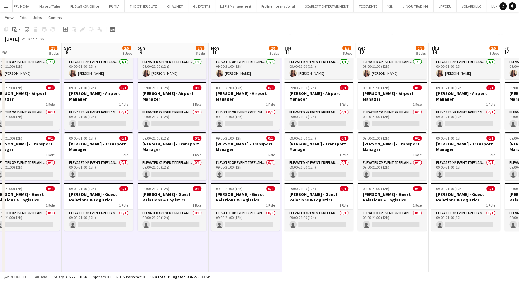
click at [294, 255] on app-date-cell "09:00-21:00 (12h) 1/1 [PERSON_NAME] - Project Lead Onsite 1 Role Elevated XP Ev…" at bounding box center [318, 162] width 73 height 267
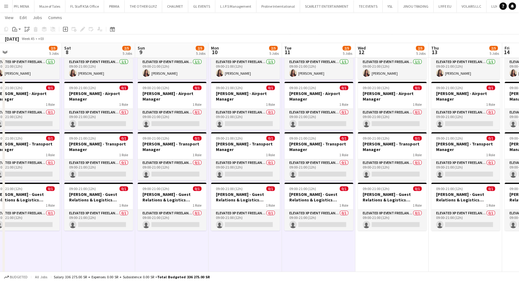
click at [376, 252] on app-date-cell "09:00-21:00 (12h) 1/1 [PERSON_NAME] - Project Lead Onsite 1 Role Elevated XP Ev…" at bounding box center [391, 162] width 73 height 267
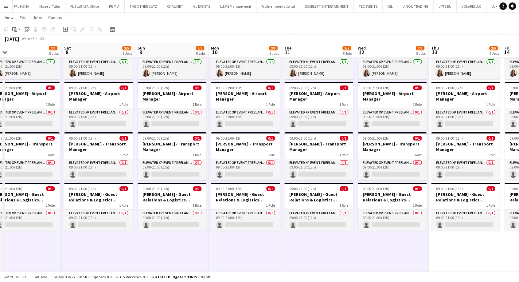
click at [437, 248] on app-date-cell "09:00-21:00 (12h) 1/1 [PERSON_NAME] - Project Lead Onsite 1 Role Elevated XP Ev…" at bounding box center [465, 162] width 73 height 267
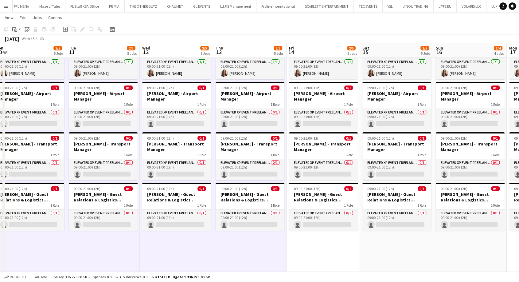
drag, startPoint x: 458, startPoint y: 250, endPoint x: 239, endPoint y: 259, distance: 219.1
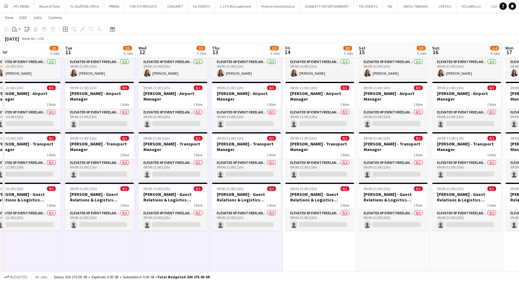
click at [300, 254] on app-date-cell "09:00-21:00 (12h) 1/1 [PERSON_NAME] - Project Lead Onsite 1 Role Elevated XP Ev…" at bounding box center [319, 162] width 73 height 267
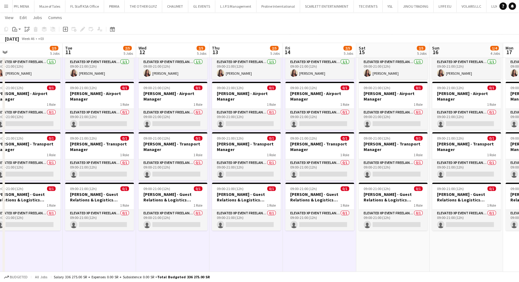
click at [382, 250] on app-date-cell "09:00-21:00 (12h) 1/1 [PERSON_NAME] - Project Lead Onsite 1 Role Elevated XP Ev…" at bounding box center [392, 162] width 73 height 267
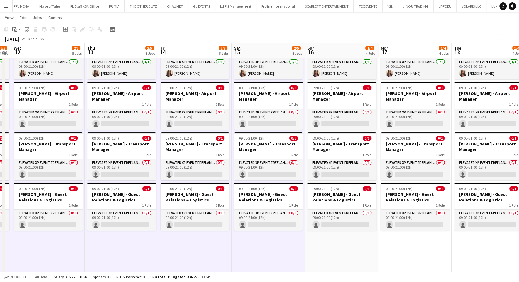
drag, startPoint x: 376, startPoint y: 251, endPoint x: 266, endPoint y: 252, distance: 110.2
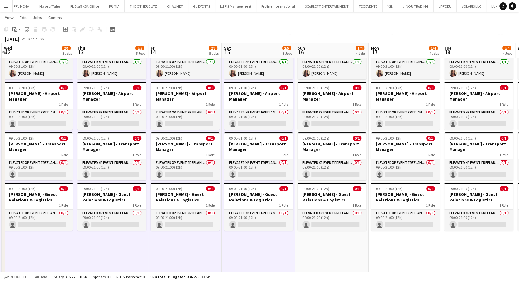
click at [321, 249] on app-date-cell "09:00-21:00 (12h) 1/1 [PERSON_NAME] - Project Lead Onsite 1 Role Elevated XP Ev…" at bounding box center [331, 162] width 73 height 267
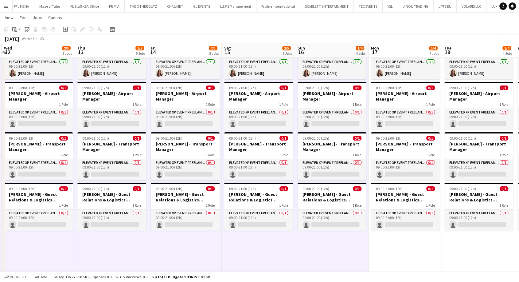
click at [385, 250] on app-date-cell "09:00-21:00 (12h) 1/1 [PERSON_NAME] - Project Lead Onsite 1 Role Elevated XP Ev…" at bounding box center [404, 162] width 73 height 267
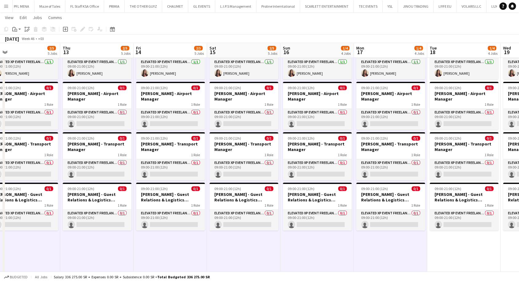
drag, startPoint x: 400, startPoint y: 251, endPoint x: 236, endPoint y: 243, distance: 164.5
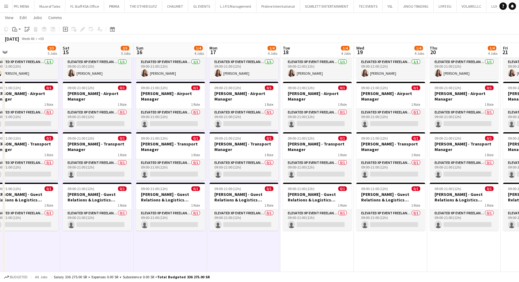
scroll to position [0, 236]
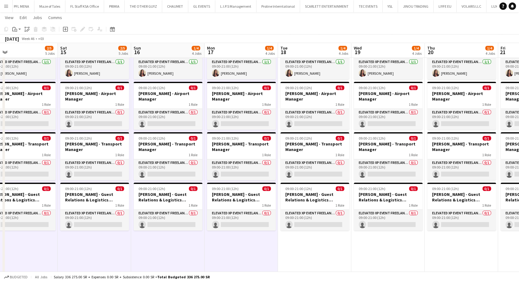
click at [303, 249] on app-date-cell "09:00-21:00 (12h) 1/1 [PERSON_NAME] - Project Lead Onsite 1 Role Elevated XP Ev…" at bounding box center [314, 162] width 73 height 267
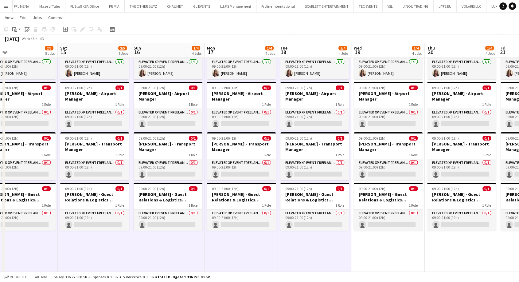
click at [381, 255] on app-date-cell "09:00-21:00 (12h) 1/1 [PERSON_NAME] - Project Lead Onsite 1 Role Elevated XP Ev…" at bounding box center [387, 162] width 73 height 267
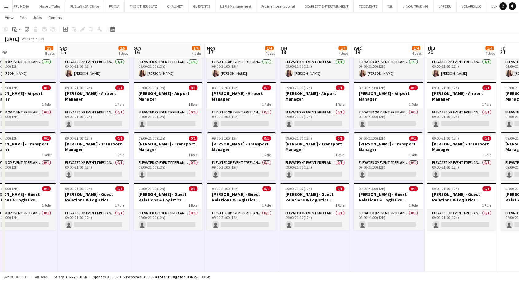
click at [439, 246] on app-date-cell "09:00-21:00 (12h) 1/1 [PERSON_NAME] - Project Lead Onsite 1 Role Elevated XP Ev…" at bounding box center [461, 162] width 73 height 267
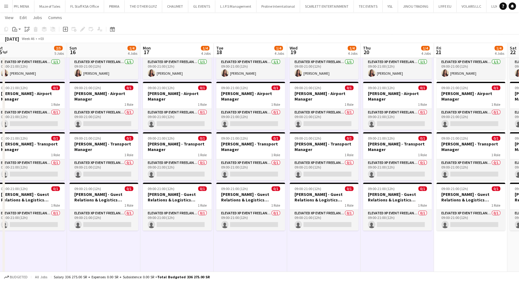
drag, startPoint x: 443, startPoint y: 247, endPoint x: 284, endPoint y: 242, distance: 159.4
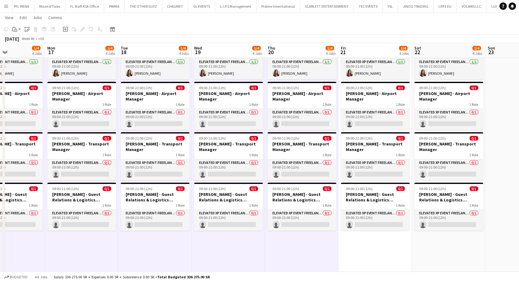
click at [351, 248] on app-date-cell "09:00-21:00 (12h) 1/1 [PERSON_NAME] - Project Lead Onsite 1 Role Elevated XP Ev…" at bounding box center [374, 162] width 73 height 267
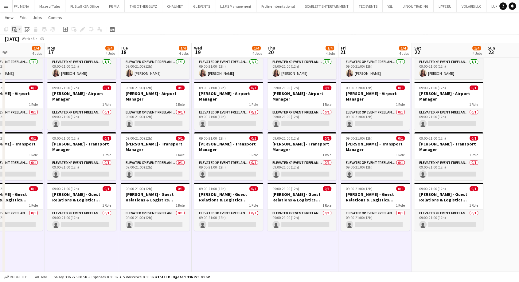
click at [19, 29] on app-action-btn "Paste" at bounding box center [16, 28] width 11 height 7
click at [20, 42] on link "Paste Ctrl+V" at bounding box center [45, 41] width 58 height 6
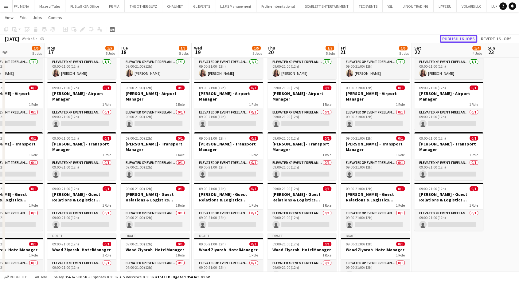
click at [460, 39] on button "Publish 16 jobs" at bounding box center [458, 39] width 37 height 8
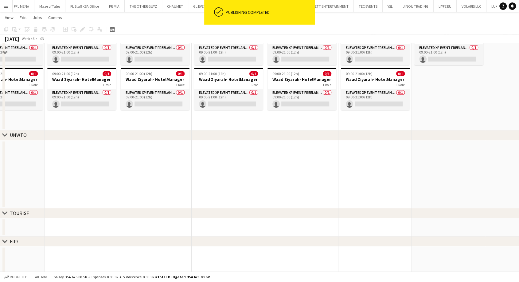
scroll to position [205, 0]
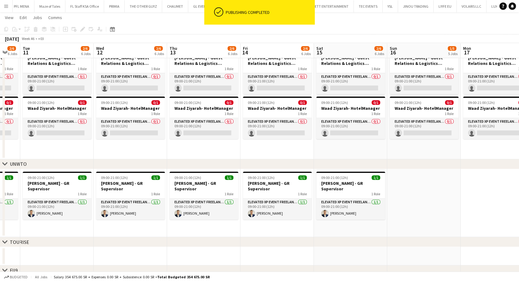
drag, startPoint x: 106, startPoint y: 119, endPoint x: 515, endPoint y: 138, distance: 409.5
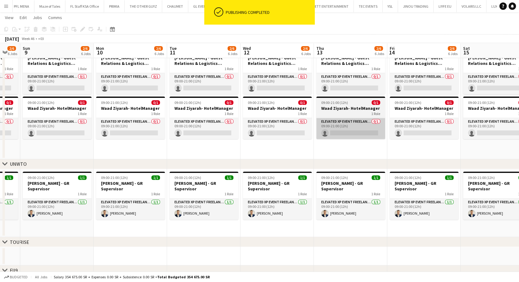
drag, startPoint x: 352, startPoint y: 138, endPoint x: 349, endPoint y: 133, distance: 5.8
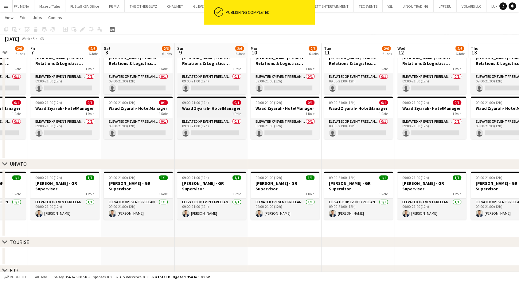
drag, startPoint x: 144, startPoint y: 104, endPoint x: 247, endPoint y: 109, distance: 103.3
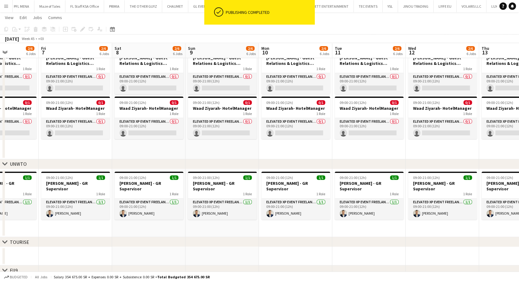
scroll to position [0, 157]
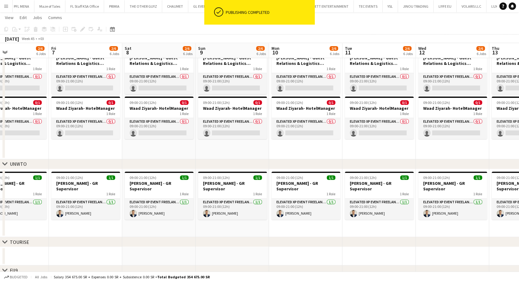
drag, startPoint x: 53, startPoint y: 91, endPoint x: 224, endPoint y: 99, distance: 171.2
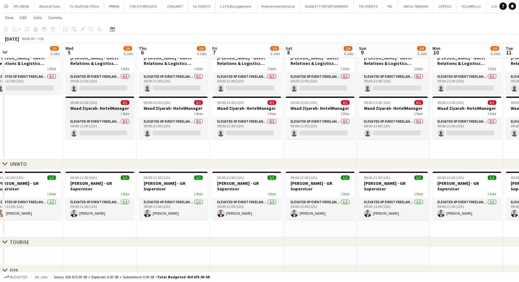
click at [83, 111] on div "1 Role" at bounding box center [99, 113] width 69 height 5
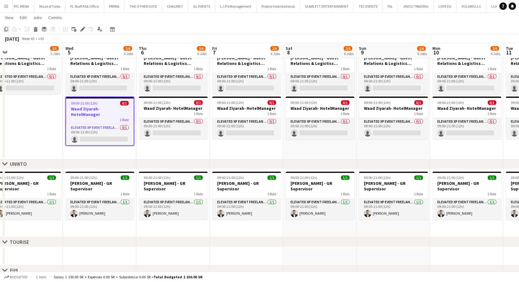
click at [5, 28] on icon at bounding box center [6, 29] width 4 height 4
click at [86, 148] on app-date-cell "09:00-21:00 (12h) 1/1 [PERSON_NAME] - Project Lead Onsite 1 Role Elevated XP Ev…" at bounding box center [99, 26] width 73 height 267
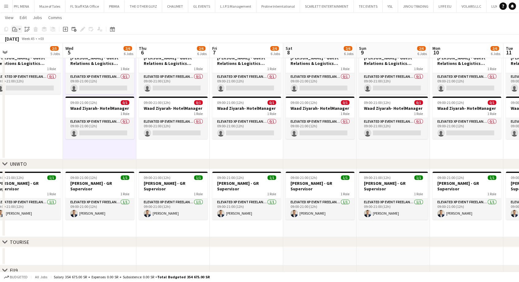
click at [19, 29] on app-action-btn "Paste" at bounding box center [16, 28] width 11 height 7
click at [25, 42] on link "Paste Ctrl+V" at bounding box center [45, 41] width 58 height 6
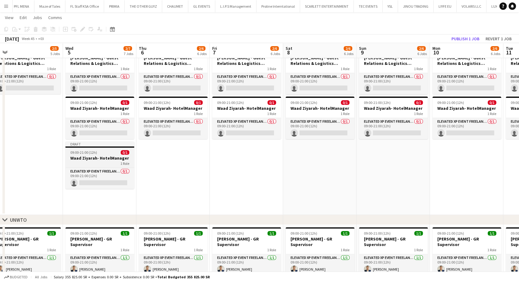
click at [89, 155] on h3 "Waad Ziyarah- HotelManager" at bounding box center [99, 158] width 69 height 6
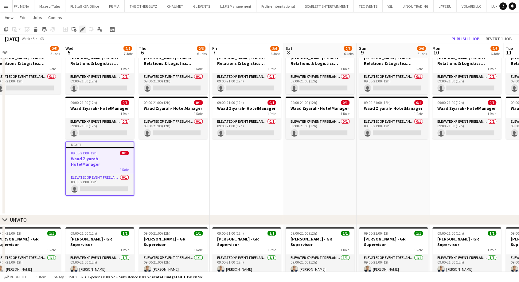
click at [83, 32] on div "Edit" at bounding box center [82, 28] width 7 height 7
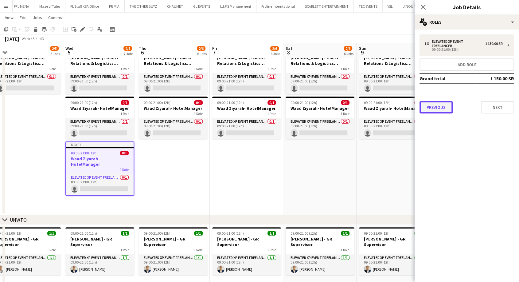
click at [444, 108] on button "Previous" at bounding box center [435, 107] width 33 height 12
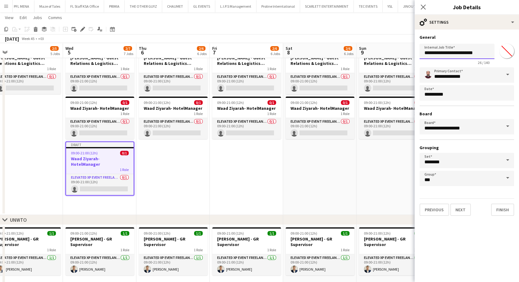
click at [465, 53] on input "**********" at bounding box center [456, 51] width 75 height 15
drag, startPoint x: 451, startPoint y: 53, endPoint x: 413, endPoint y: 54, distance: 37.5
type input "**********"
click at [464, 209] on button "Next" at bounding box center [460, 209] width 21 height 12
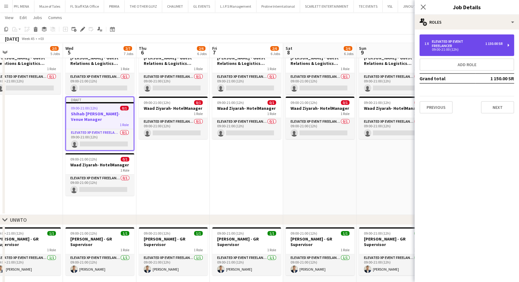
click at [472, 54] on div "1 x Elevated XP Event Freelancer 1 150.00 SR 09:00-21:00 (12h)" at bounding box center [466, 44] width 95 height 21
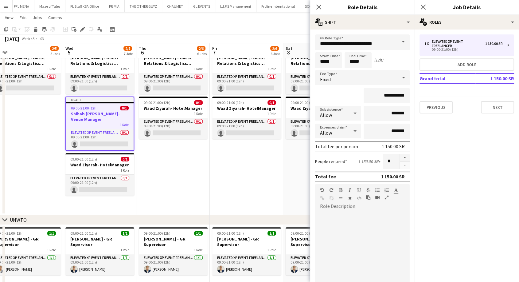
click at [247, 186] on app-date-cell "09:00-21:00 (12h) 1/1 [PERSON_NAME] - Project Lead Onsite 1 Role Elevated XP Ev…" at bounding box center [246, 54] width 73 height 322
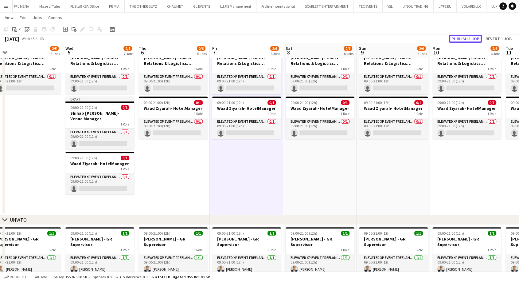
click at [458, 37] on button "Publish 1 job" at bounding box center [465, 39] width 33 height 8
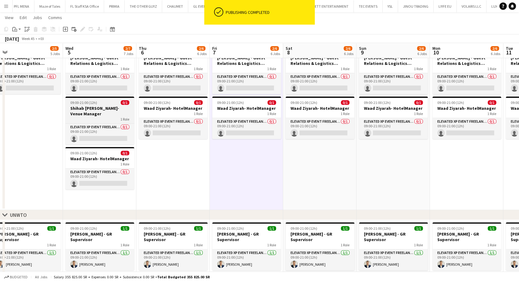
click at [93, 111] on h3 "Shihab [PERSON_NAME]- Venue Manager" at bounding box center [99, 110] width 69 height 11
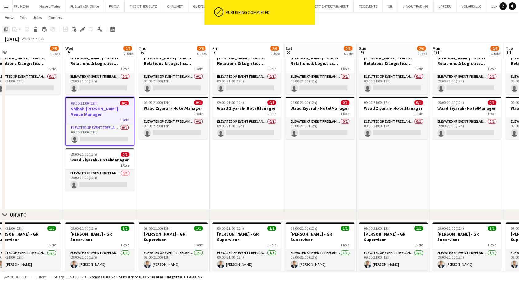
click at [6, 29] on icon "Copy" at bounding box center [6, 29] width 5 height 5
click at [164, 163] on app-date-cell "09:00-21:00 (12h) 1/1 [PERSON_NAME] - Project Lead Onsite 1 Role Elevated XP Ev…" at bounding box center [172, 51] width 73 height 317
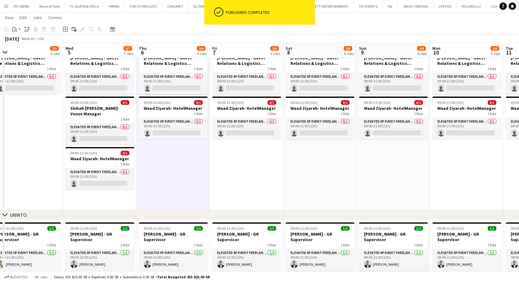
click at [250, 170] on app-date-cell "09:00-21:00 (12h) 1/1 [PERSON_NAME] - Project Lead Onsite 1 Role Elevated XP Ev…" at bounding box center [246, 51] width 73 height 317
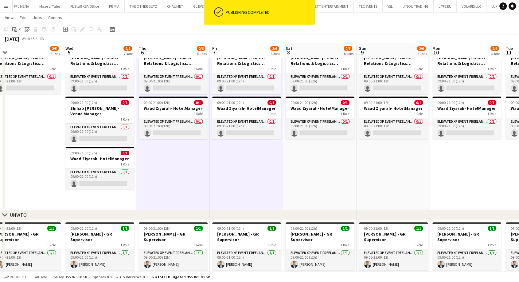
click at [302, 177] on app-date-cell "09:00-21:00 (12h) 1/1 [PERSON_NAME] - Project Lead Onsite 1 Role Elevated XP Ev…" at bounding box center [319, 51] width 73 height 317
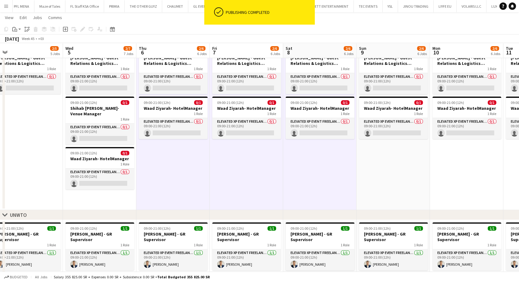
click at [376, 182] on app-date-cell "09:00-21:00 (12h) 1/1 [PERSON_NAME] - Project Lead Onsite 1 Role Elevated XP Ev…" at bounding box center [393, 51] width 73 height 317
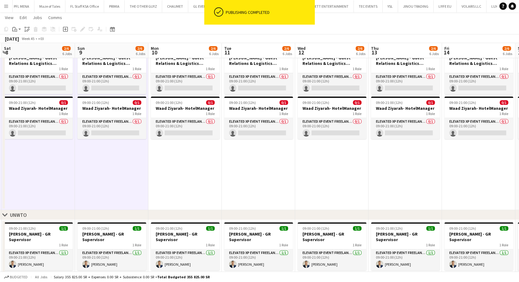
scroll to position [0, 236]
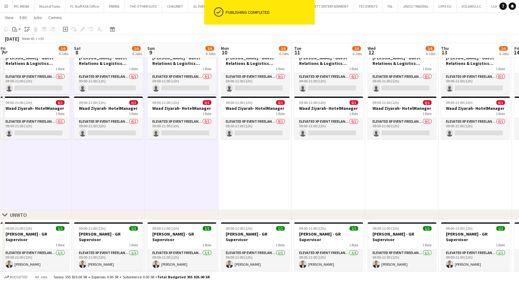
drag, startPoint x: 334, startPoint y: 186, endPoint x: 161, endPoint y: 190, distance: 172.9
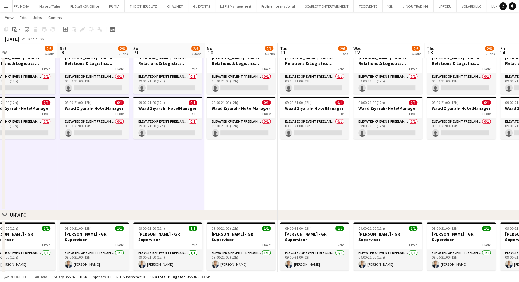
click at [217, 188] on app-date-cell "09:00-21:00 (12h) 1/1 [PERSON_NAME] - Project Lead Onsite 1 Role Elevated XP Ev…" at bounding box center [240, 51] width 73 height 317
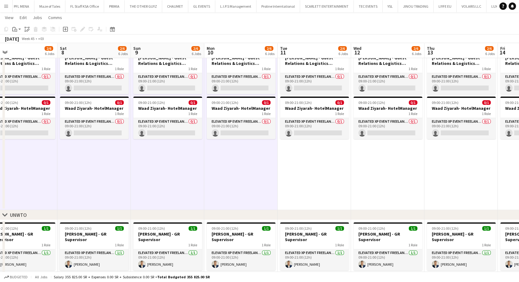
click at [302, 186] on app-date-cell "09:00-21:00 (12h) 1/1 [PERSON_NAME] - Project Lead Onsite 1 Role Elevated XP Ev…" at bounding box center [314, 51] width 73 height 317
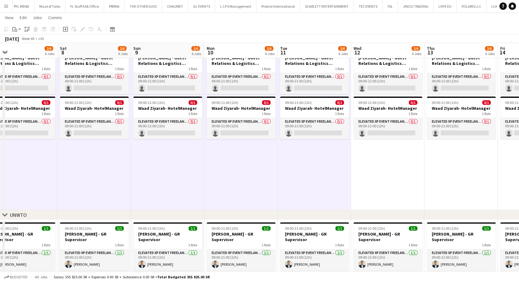
click at [374, 185] on app-date-cell "09:00-21:00 (12h) 1/1 [PERSON_NAME] - Project Lead Onsite 1 Role Elevated XP Ev…" at bounding box center [387, 51] width 73 height 317
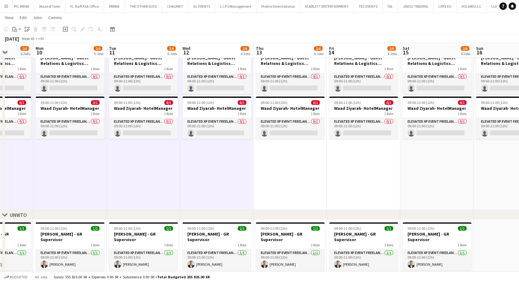
drag, startPoint x: 381, startPoint y: 185, endPoint x: 116, endPoint y: 187, distance: 265.6
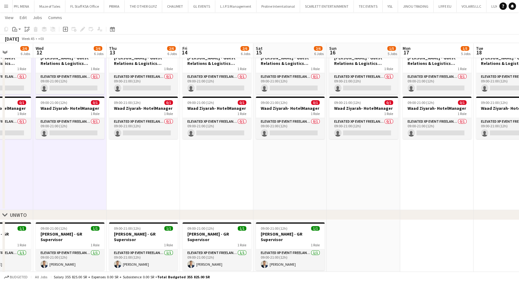
scroll to position [0, 212]
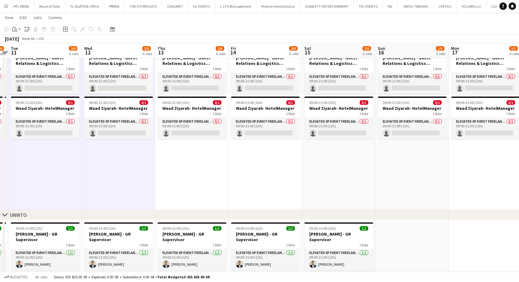
click at [201, 186] on app-date-cell "09:00-21:00 (12h) 1/1 [PERSON_NAME] - Project Lead Onsite 1 Role Elevated XP Ev…" at bounding box center [191, 51] width 73 height 317
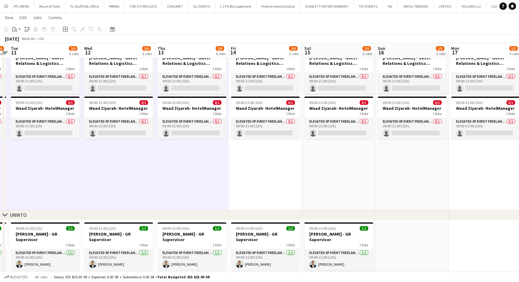
click at [259, 181] on app-date-cell "09:00-21:00 (12h) 1/1 [PERSON_NAME] - Project Lead Onsite 1 Role Elevated XP Ev…" at bounding box center [264, 51] width 73 height 317
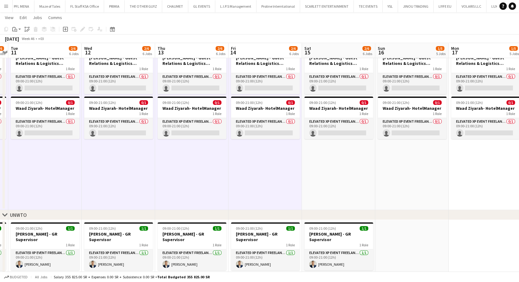
click at [324, 177] on app-date-cell "09:00-21:00 (12h) 1/1 [PERSON_NAME] - Project Lead Onsite 1 Role Elevated XP Ev…" at bounding box center [338, 51] width 73 height 317
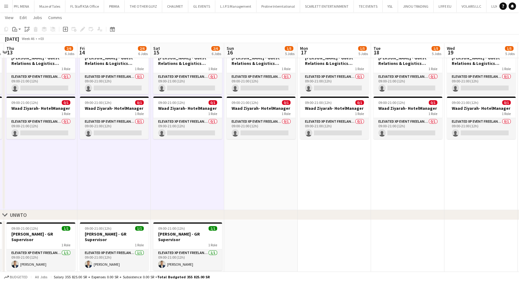
drag, startPoint x: 329, startPoint y: 179, endPoint x: 179, endPoint y: 190, distance: 150.3
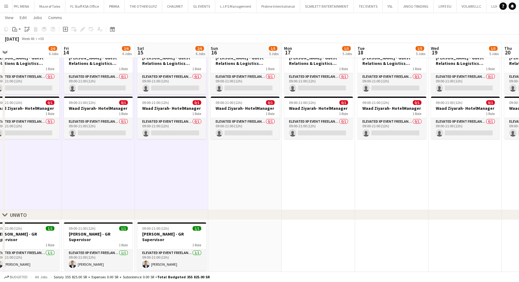
click at [230, 171] on app-date-cell "09:00-21:00 (12h) 1/1 [PERSON_NAME] - Project Lead Onsite 1 Role Elevated XP Ev…" at bounding box center [244, 51] width 73 height 317
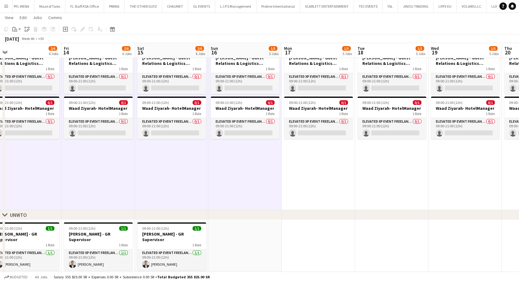
click at [312, 174] on app-date-cell "09:00-21:00 (12h) 1/1 [PERSON_NAME] - Project Lead Onsite 1 Role Elevated XP Ev…" at bounding box center [318, 51] width 73 height 317
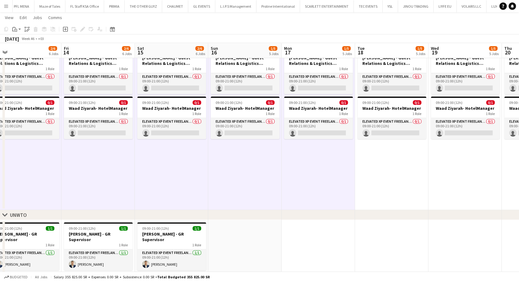
click at [380, 176] on app-date-cell "09:00-21:00 (12h) 1/1 [PERSON_NAME] - Project Lead Onsite 1 Role Elevated XP Ev…" at bounding box center [391, 51] width 73 height 317
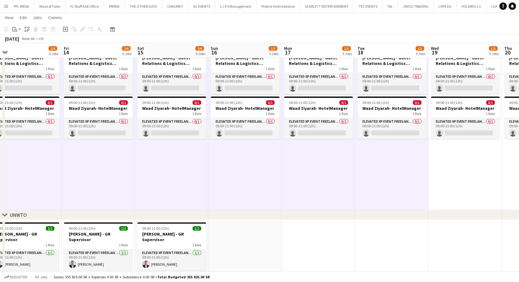
click at [454, 165] on app-date-cell "09:00-21:00 (12h) 1/1 [PERSON_NAME] - Project Lead Onsite 1 Role Elevated XP Ev…" at bounding box center [464, 51] width 73 height 317
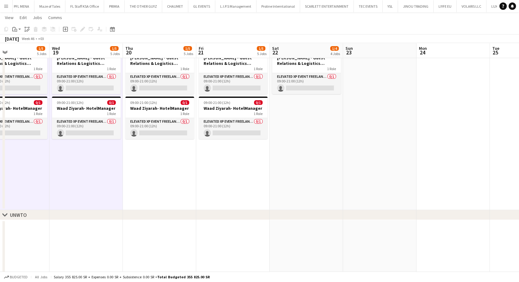
scroll to position [0, 249]
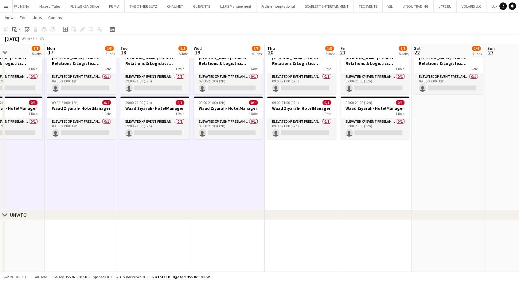
drag, startPoint x: 439, startPoint y: 170, endPoint x: 202, endPoint y: 176, distance: 237.1
click at [285, 170] on app-date-cell "09:00-21:00 (12h) 1/1 [PERSON_NAME] - Project Lead Onsite 1 Role Elevated XP Ev…" at bounding box center [301, 51] width 73 height 317
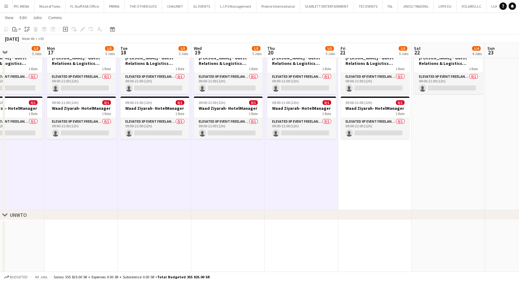
click at [372, 175] on app-date-cell "09:00-21:00 (12h) 1/1 [PERSON_NAME] - Project Lead Onsite 1 Role Elevated XP Ev…" at bounding box center [374, 51] width 73 height 317
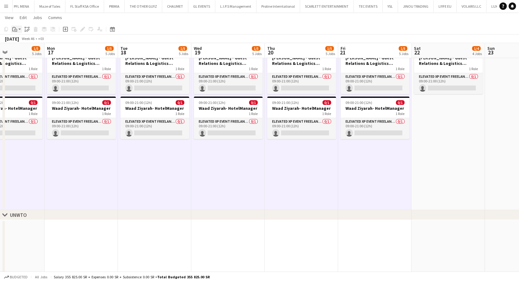
click at [20, 27] on app-action-btn "Paste" at bounding box center [16, 28] width 11 height 7
click at [22, 40] on link "Paste Ctrl+V" at bounding box center [45, 41] width 58 height 6
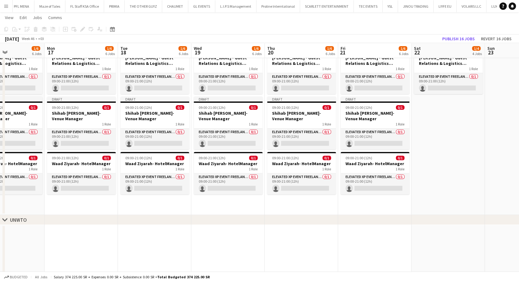
click at [461, 42] on div "Publish 16 jobs Revert 16 jobs" at bounding box center [477, 39] width 84 height 8
click at [460, 41] on button "Publish 16 jobs" at bounding box center [458, 39] width 37 height 8
